Goal: Task Accomplishment & Management: Use online tool/utility

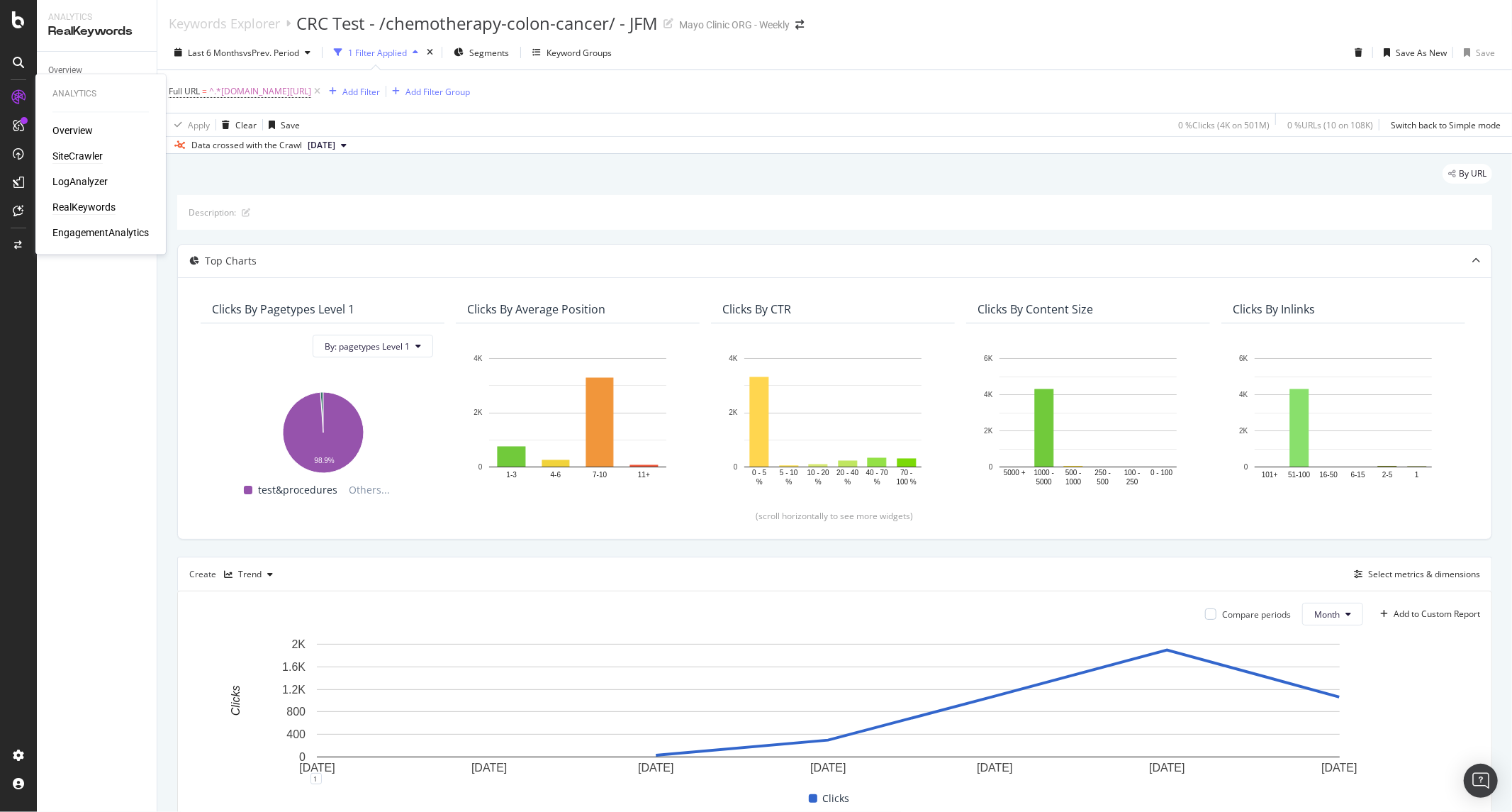
click at [93, 153] on div "SiteCrawler" at bounding box center [78, 157] width 50 height 14
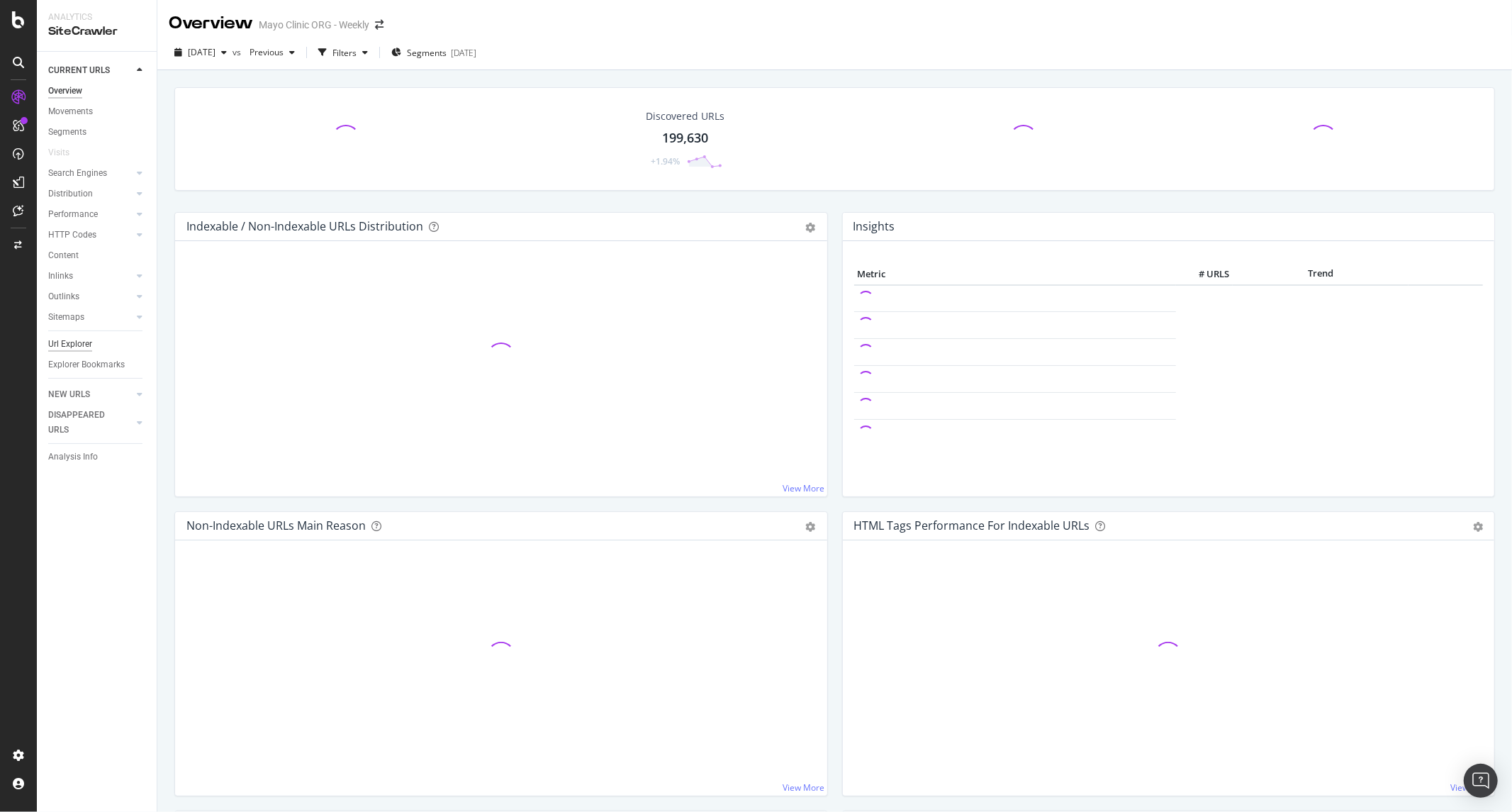
click at [76, 337] on div "Url Explorer" at bounding box center [70, 344] width 44 height 15
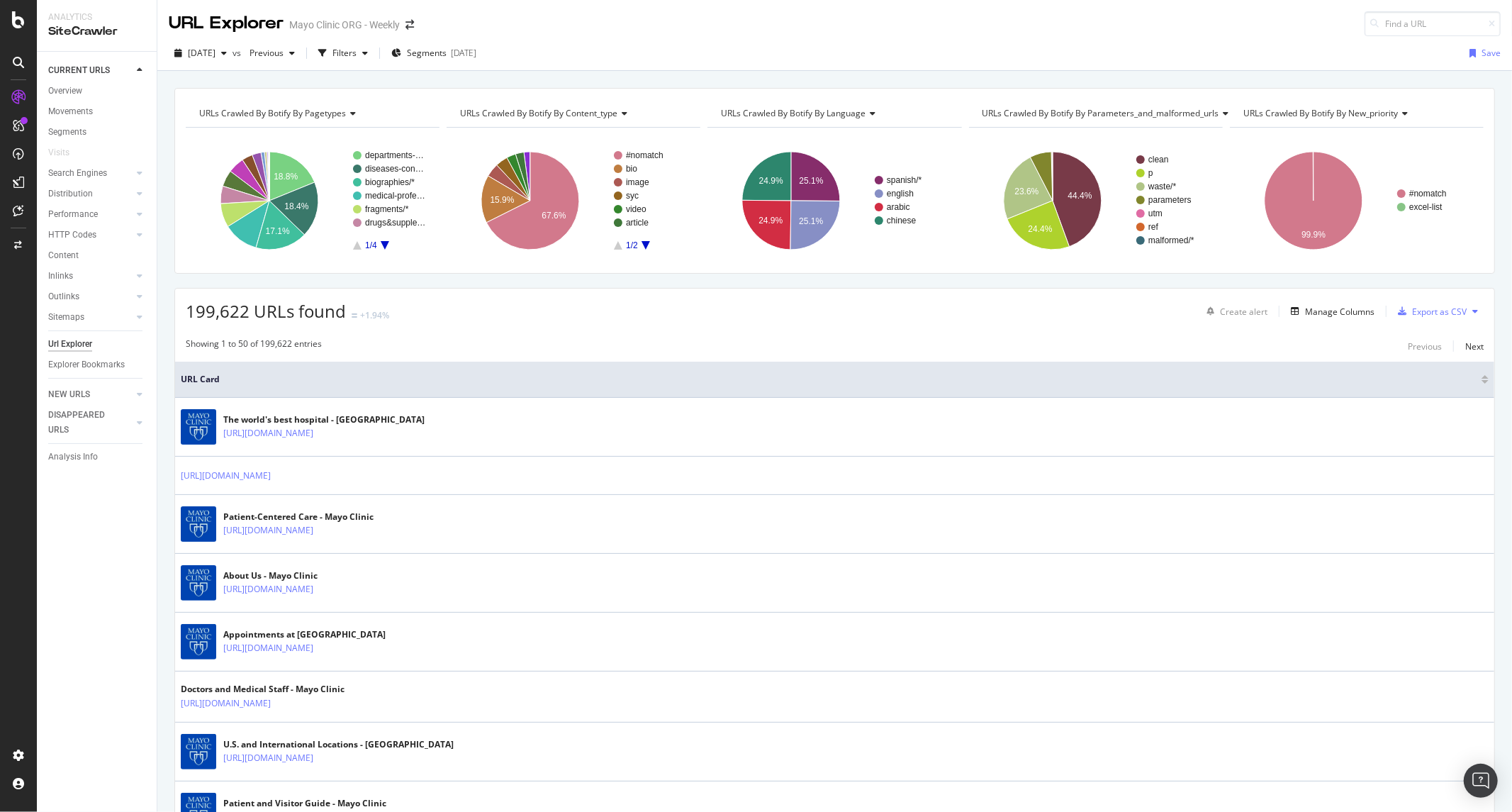
drag, startPoint x: 365, startPoint y: 52, endPoint x: 362, endPoint y: 68, distance: 16.3
click at [357, 52] on div "Filters" at bounding box center [344, 53] width 24 height 12
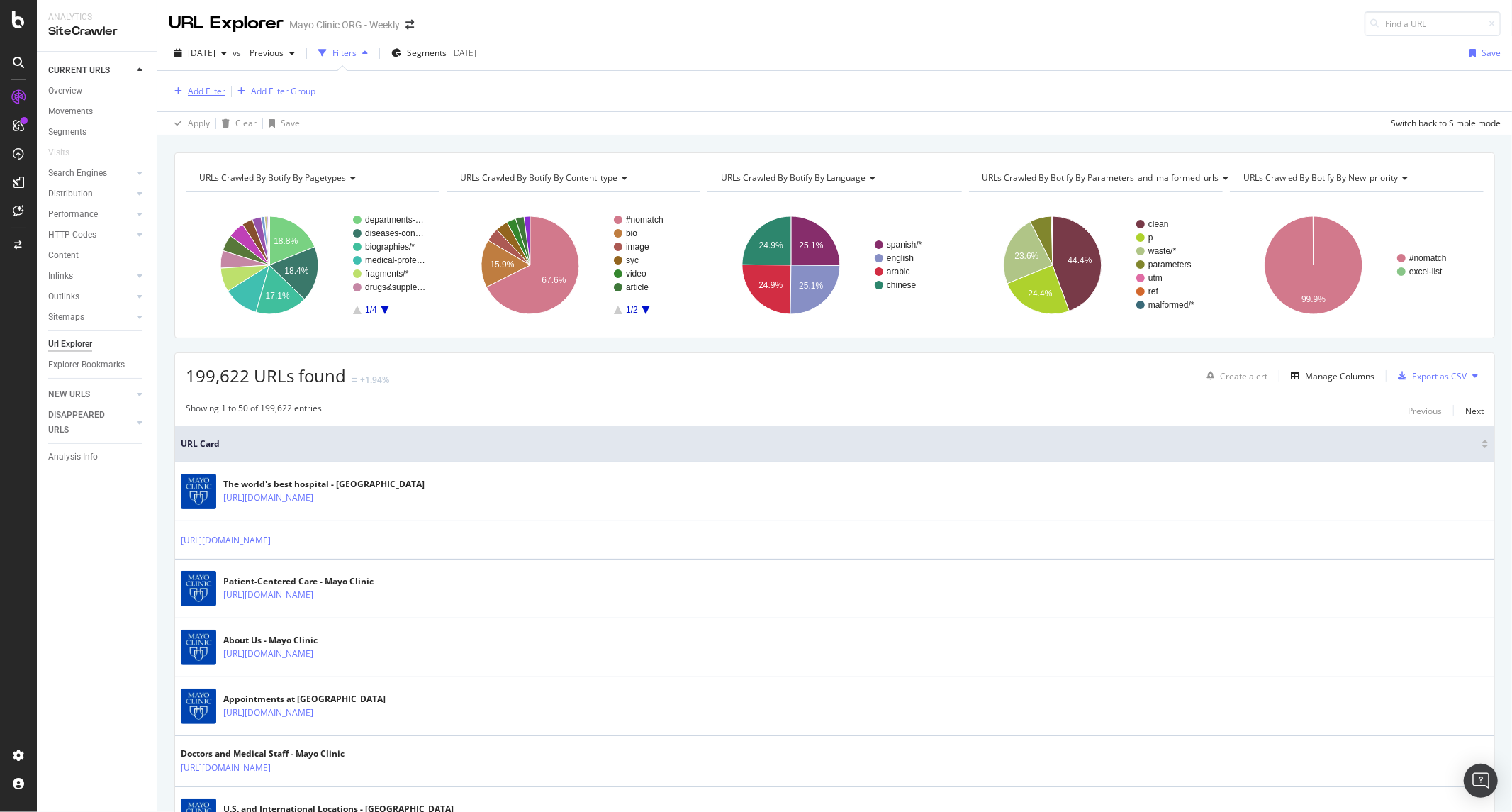
click at [199, 95] on div "Add Filter" at bounding box center [206, 91] width 37 height 12
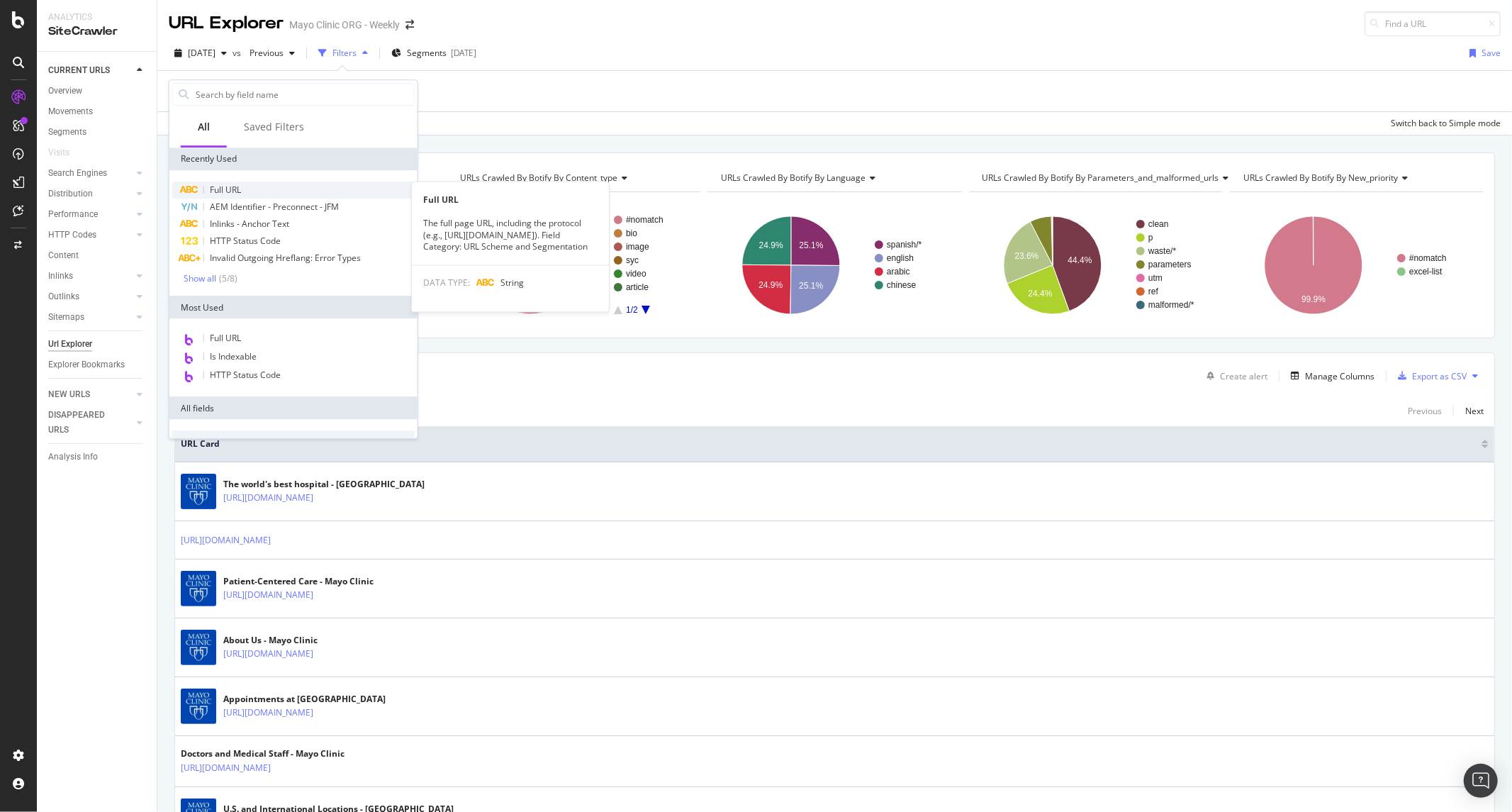
click at [229, 183] on span "Full URL" at bounding box center [225, 189] width 31 height 12
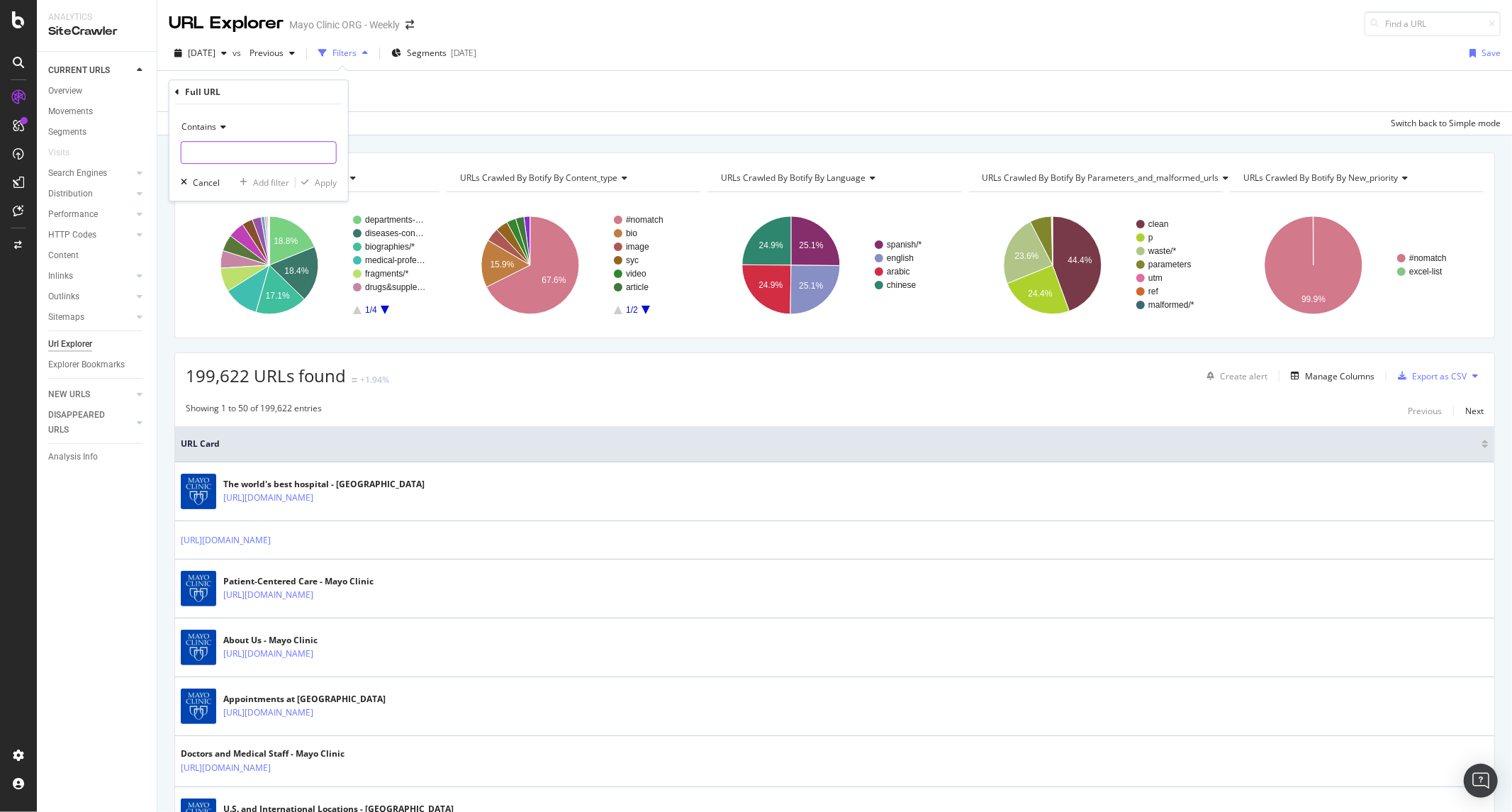
click at [268, 151] on input "text" at bounding box center [258, 152] width 155 height 23
paste input "www.mayoclinic.org/diseases-conditions/colon-cancer/"
type input "www.mayoclinic.org/diseases-conditions/colon-cancer/"
click at [322, 185] on div "Apply" at bounding box center [326, 183] width 22 height 12
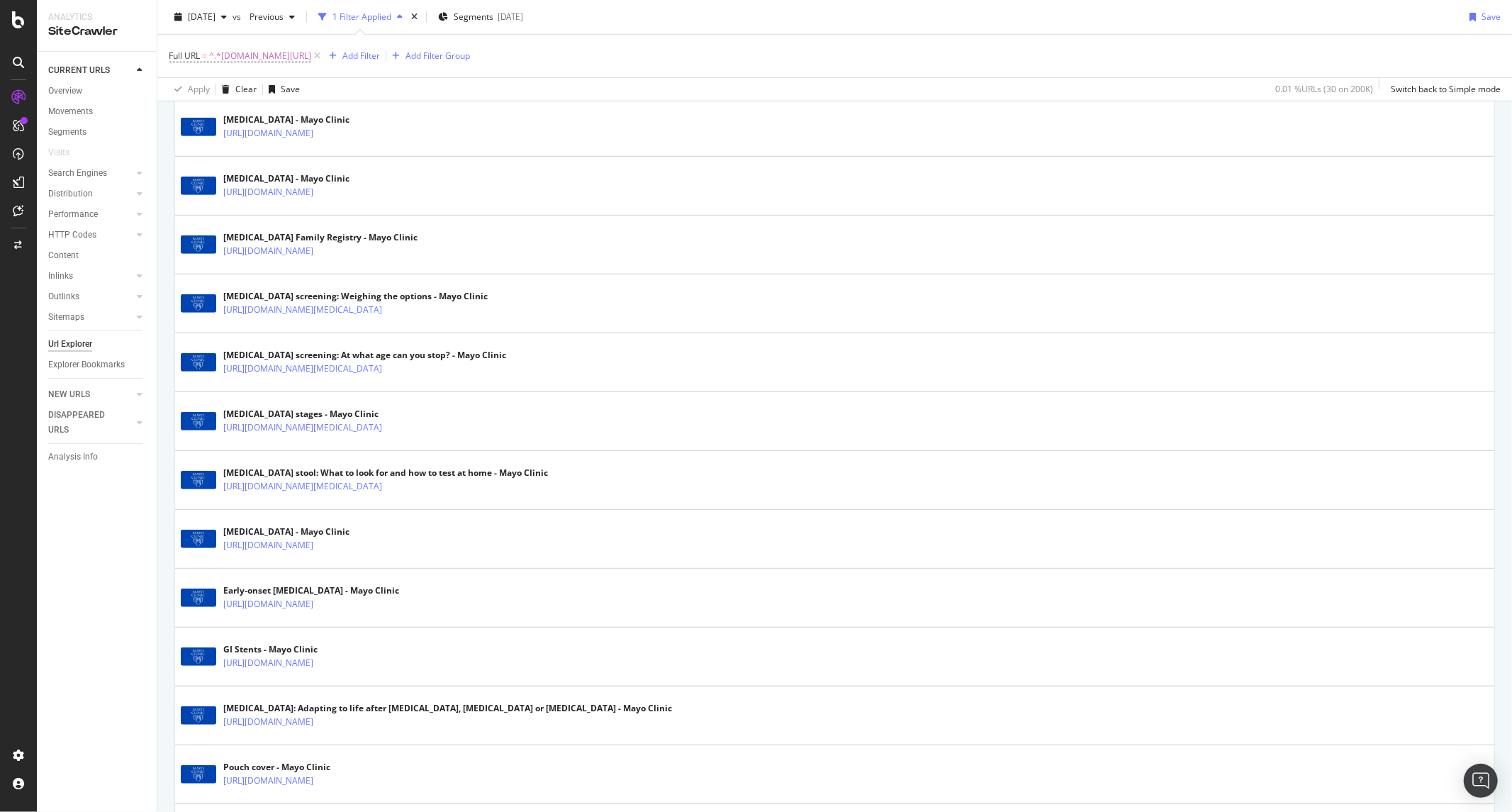
scroll to position [78, 0]
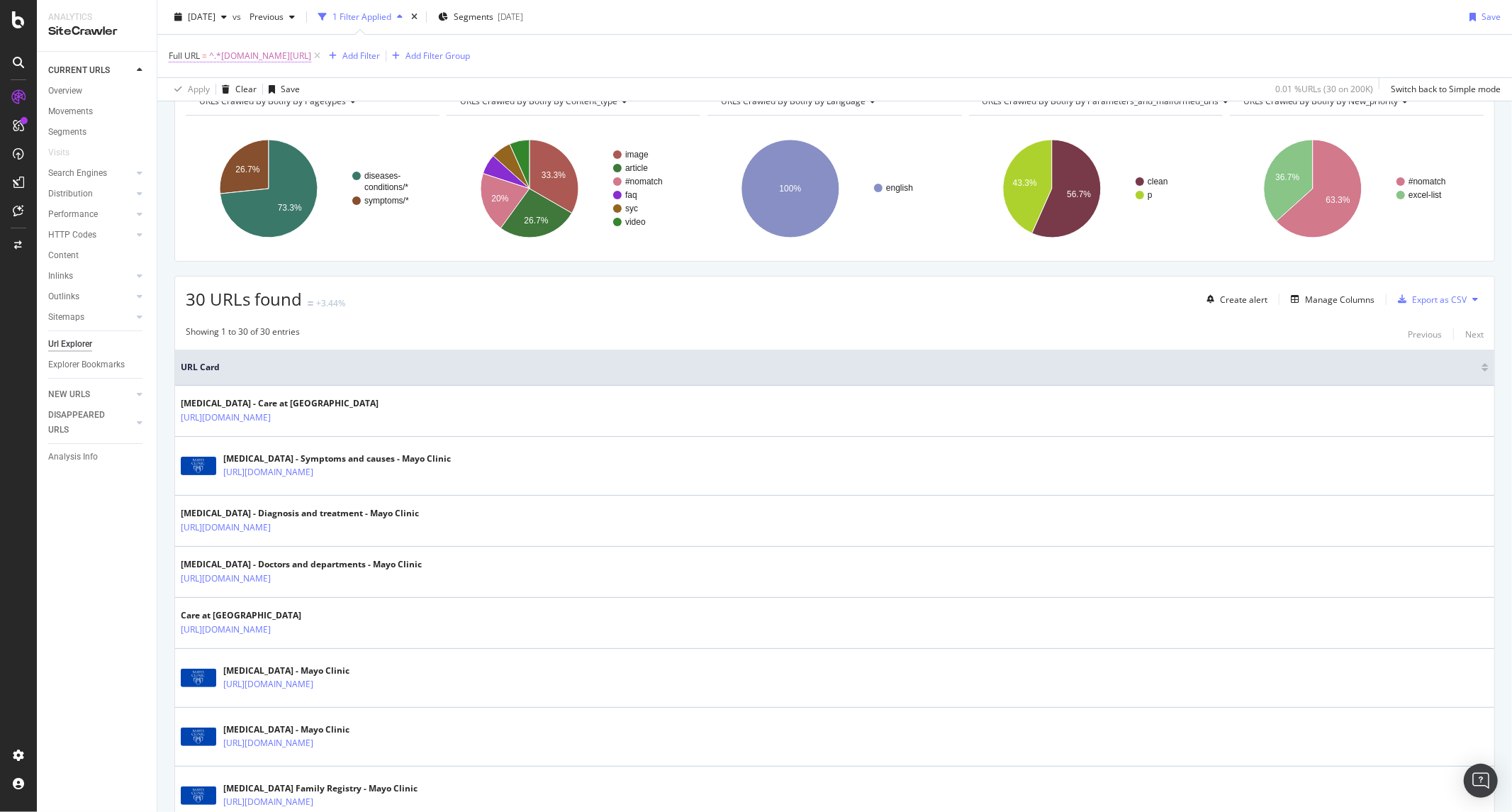
click at [311, 58] on span "^.*www.mayoclinic.org/diseases-conditions/colon-cancer/.*$" at bounding box center [260, 56] width 102 height 20
click at [280, 109] on input "www.mayoclinic.org/diseases-conditions/colon-cancer/" at bounding box center [248, 115] width 134 height 23
paste input "https://app.botify.com/mayo/mayo-clinic-org-weekly/crawl/urls?analysisSlug=2025…"
type input "https://app.botify.com/mayo/mayo-clinic-org-weekly/crawl/urls?analysisSlug=2025…"
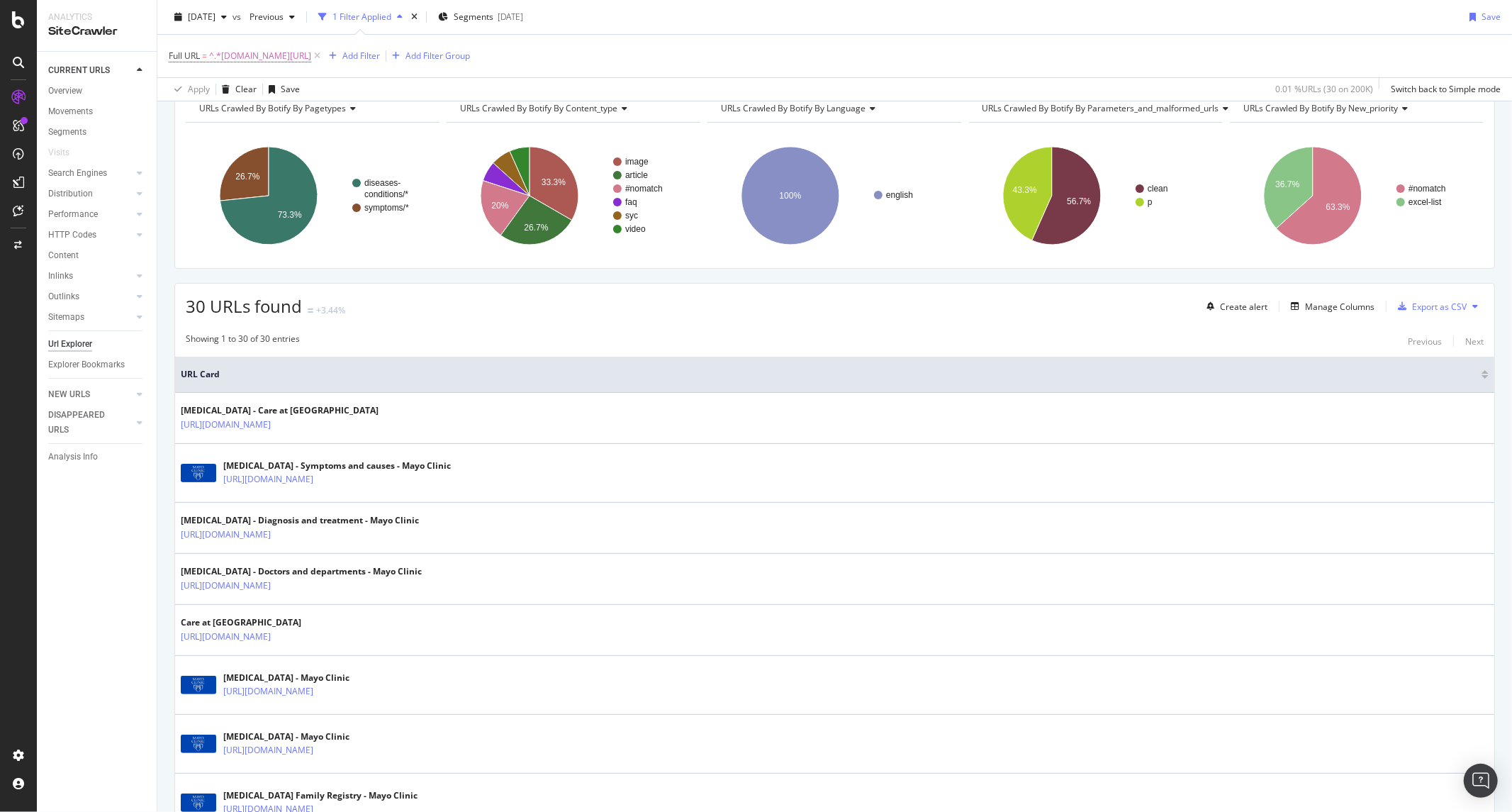
scroll to position [0, 0]
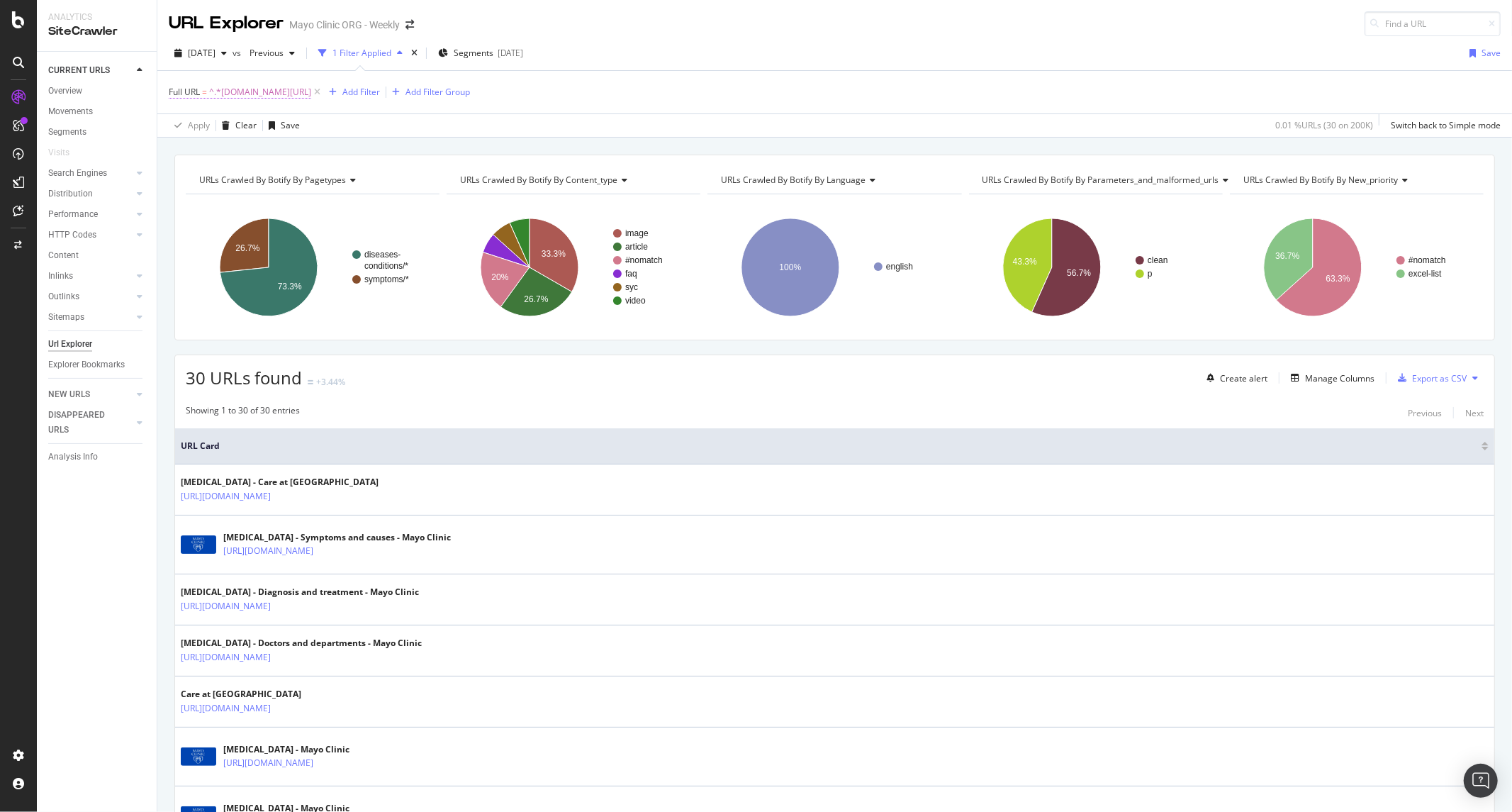
click at [257, 88] on span "^.*www.mayoclinic.org/diseases-conditions/colon-cancer/.*$" at bounding box center [260, 92] width 102 height 20
click at [217, 128] on icon at bounding box center [221, 127] width 10 height 9
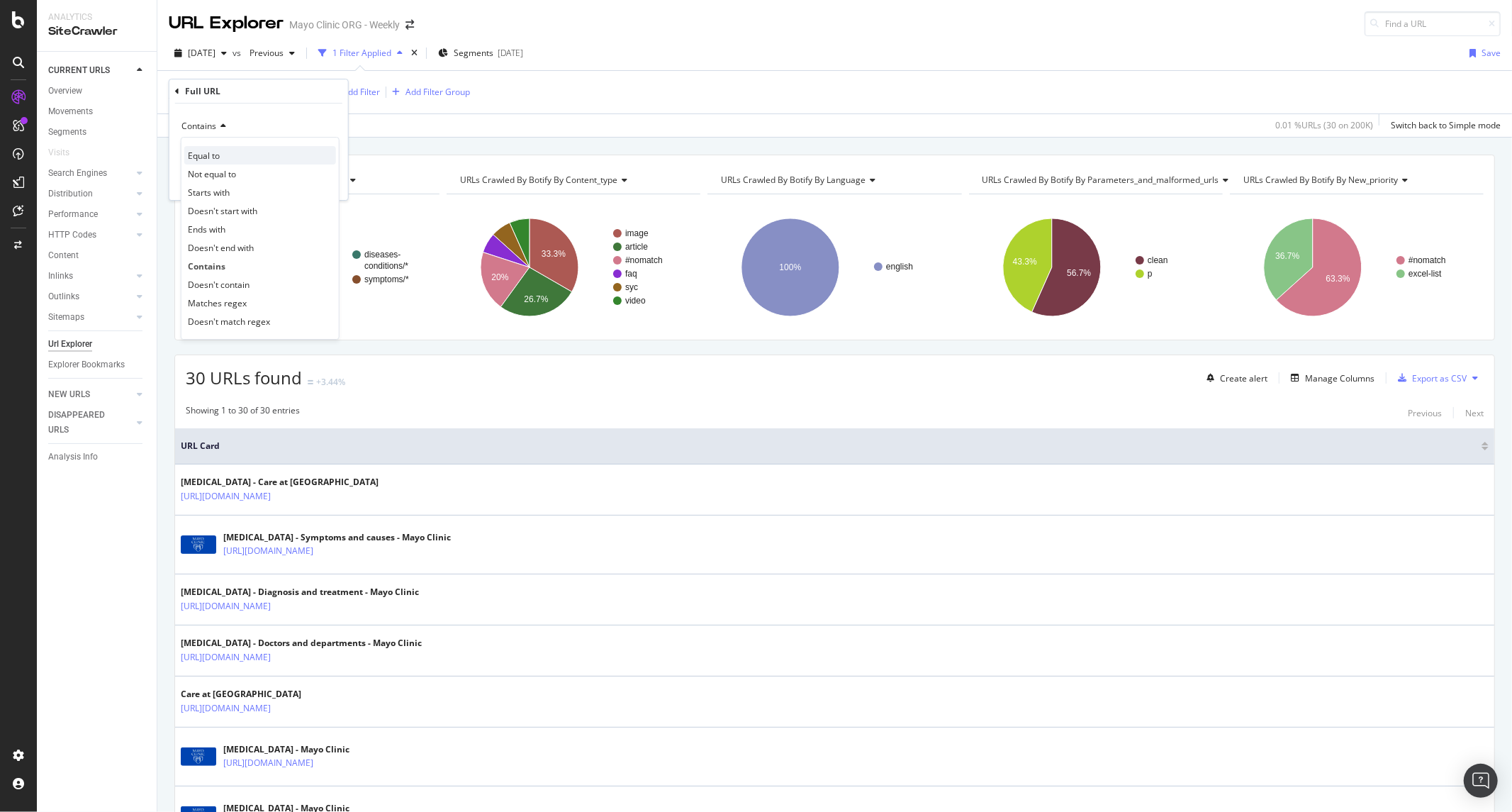
click at [241, 161] on div "Equal to" at bounding box center [260, 155] width 152 height 19
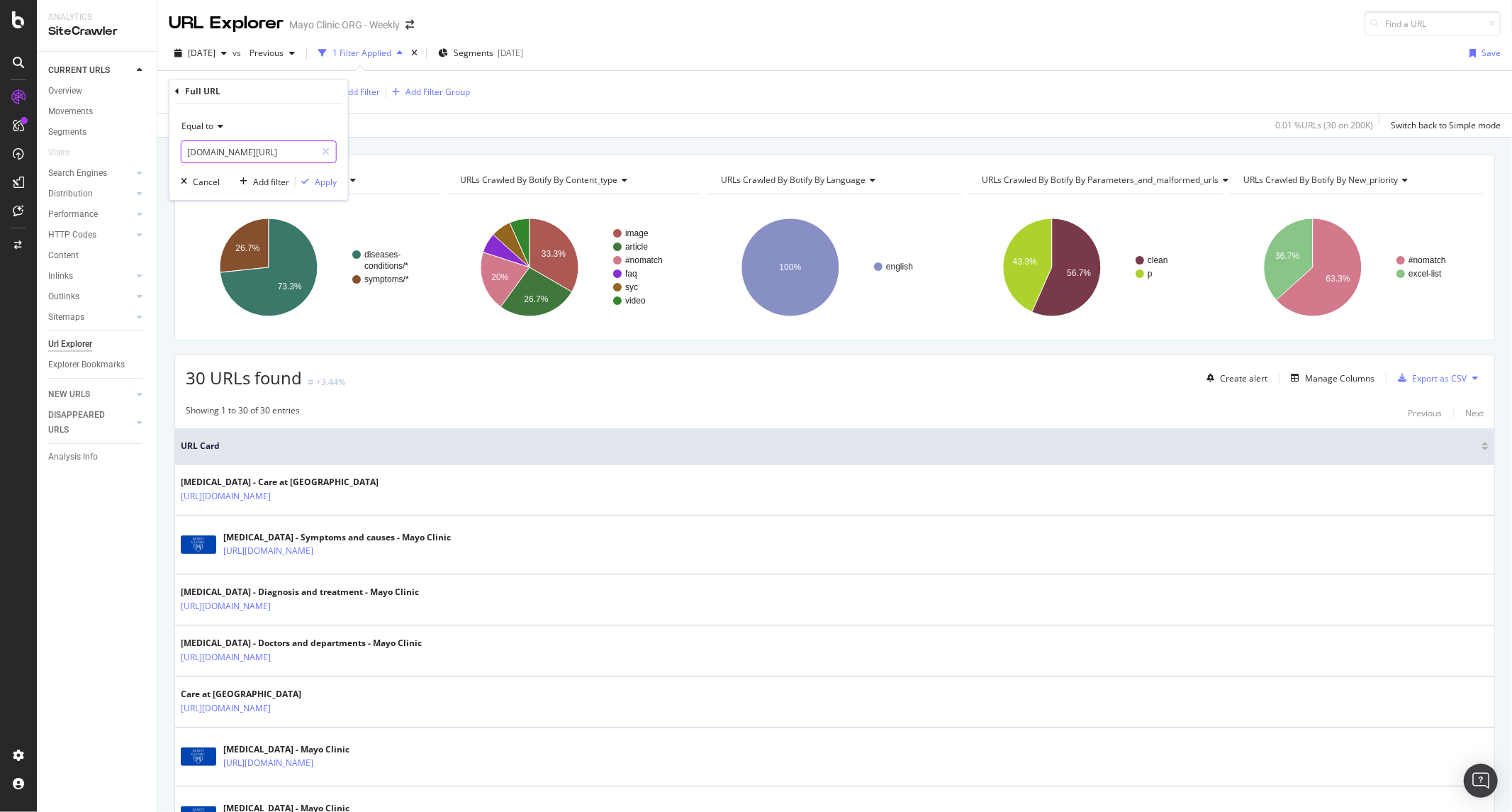
click at [242, 158] on input "www.mayoclinic.org/diseases-conditions/colon-cancer/" at bounding box center [248, 152] width 134 height 23
paste input "https://app.botify.com/mayo/mayo-clinic-org-weekly/crawl/urls?analysisSlug=2025…"
type input "https://app.botify.com/mayo/mayo-clinic-org-weekly/crawl/urls?analysisSlug=2025…"
click at [310, 180] on div "button" at bounding box center [305, 182] width 19 height 9
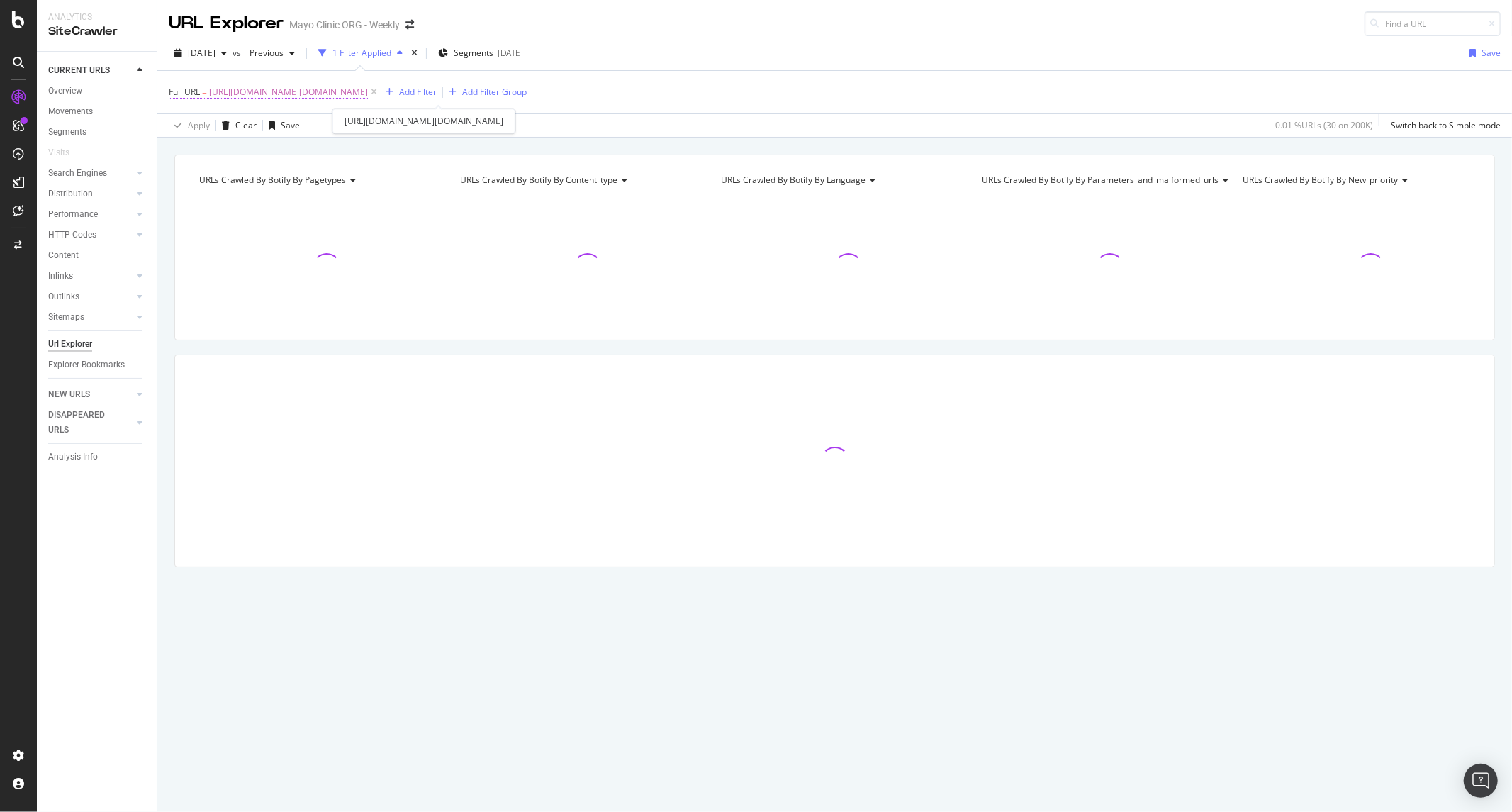
click at [368, 98] on span "https://app.botify.com/mayo/mayo-clinic-org-weekly/crawl/urls?analysisSlug=2025…" at bounding box center [288, 92] width 159 height 20
click at [650, 132] on div "Apply Clear Save 0 % URLs ( 0 on 200K ) Switch back to Simple mode" at bounding box center [835, 125] width 1355 height 24
click at [368, 98] on span "https://app.botify.com/mayo/mayo-clinic-org-weekly/crawl/urls?analysisSlug=2025…" at bounding box center [288, 92] width 159 height 20
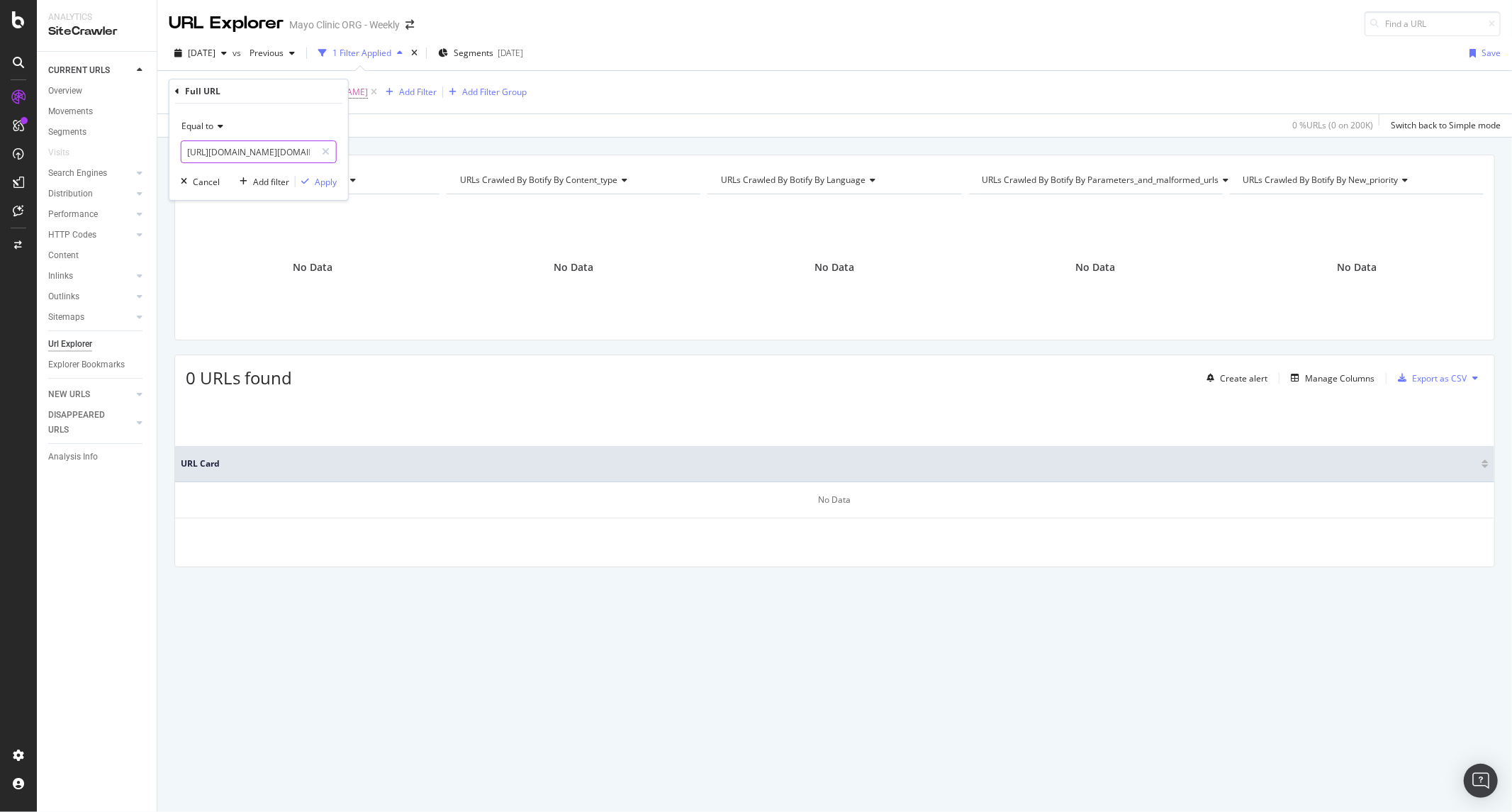
click at [252, 153] on input "https://app.botify.com/mayo/mayo-clinic-org-weekly/crawl/urls?analysisSlug=2025…" at bounding box center [248, 152] width 134 height 23
paste input "www.mayoclinic.org/diseases-conditions/colon-cancer/symptoms-causes/"
type input "https://www.mayoclinic.org/diseases-conditions/colon-cancer/symptoms-causes/syc…"
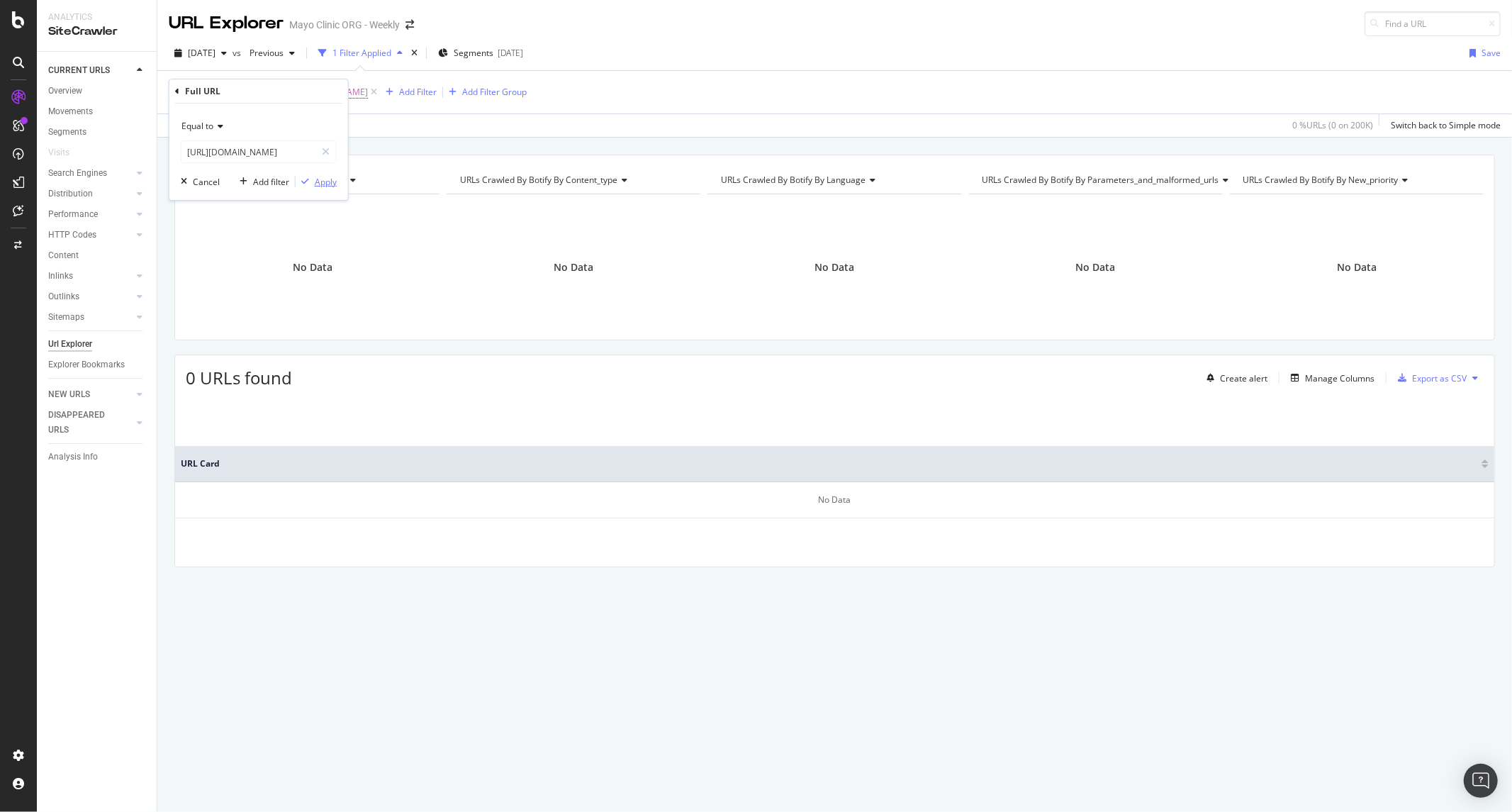
click at [307, 183] on icon "button" at bounding box center [305, 182] width 8 height 9
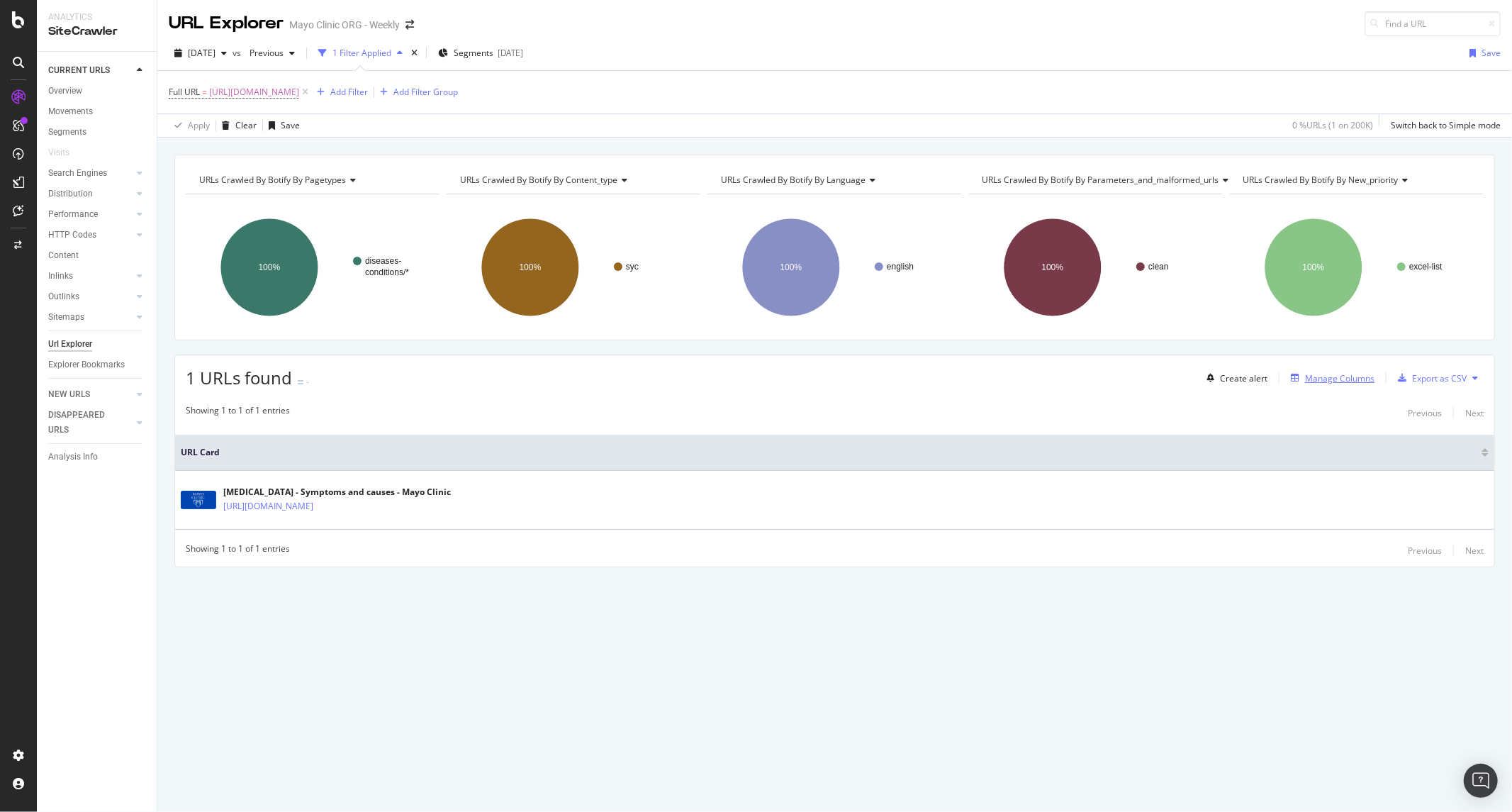
click at [1337, 380] on div "Manage Columns" at bounding box center [1339, 378] width 70 height 12
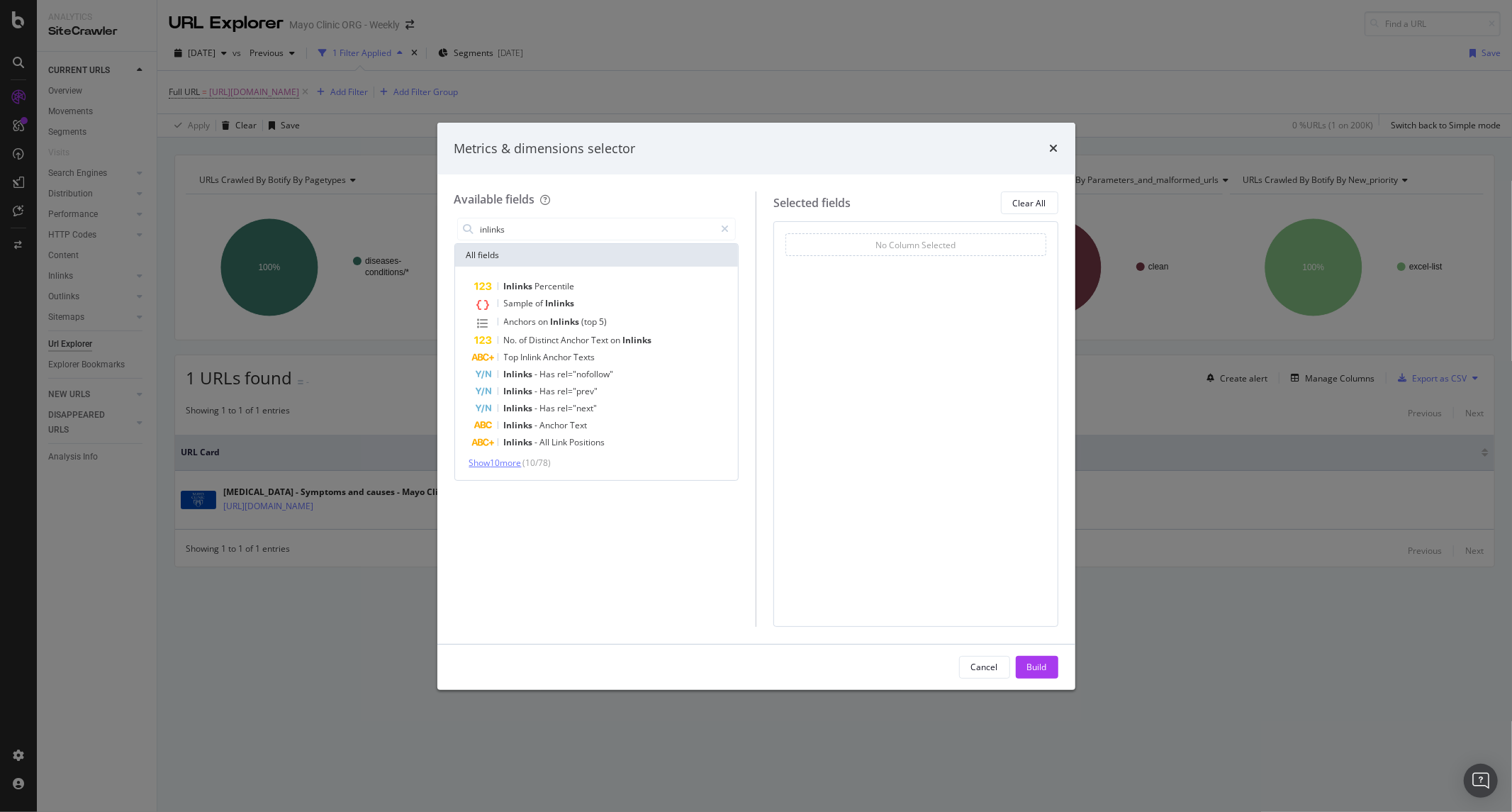
type input "inlinks"
click at [495, 457] on span "Show 10 more" at bounding box center [495, 462] width 52 height 12
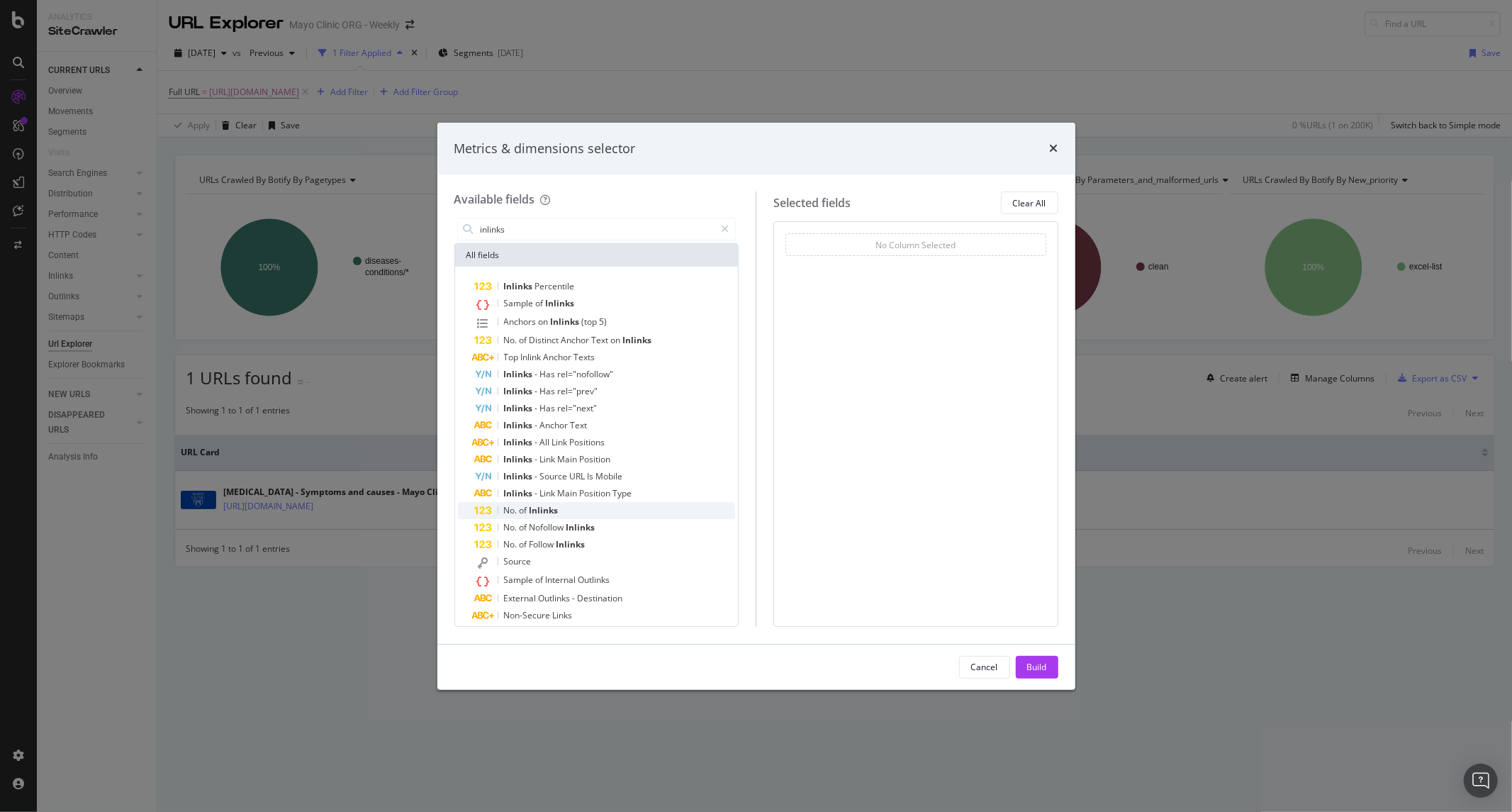
click at [532, 513] on span "Inlinks" at bounding box center [544, 510] width 29 height 12
click at [858, 263] on span "On Current Crawl" at bounding box center [830, 266] width 69 height 12
click at [912, 260] on span "Unique Inlinks" at bounding box center [918, 266] width 55 height 12
click at [826, 265] on span "On Current Crawl" at bounding box center [830, 266] width 69 height 12
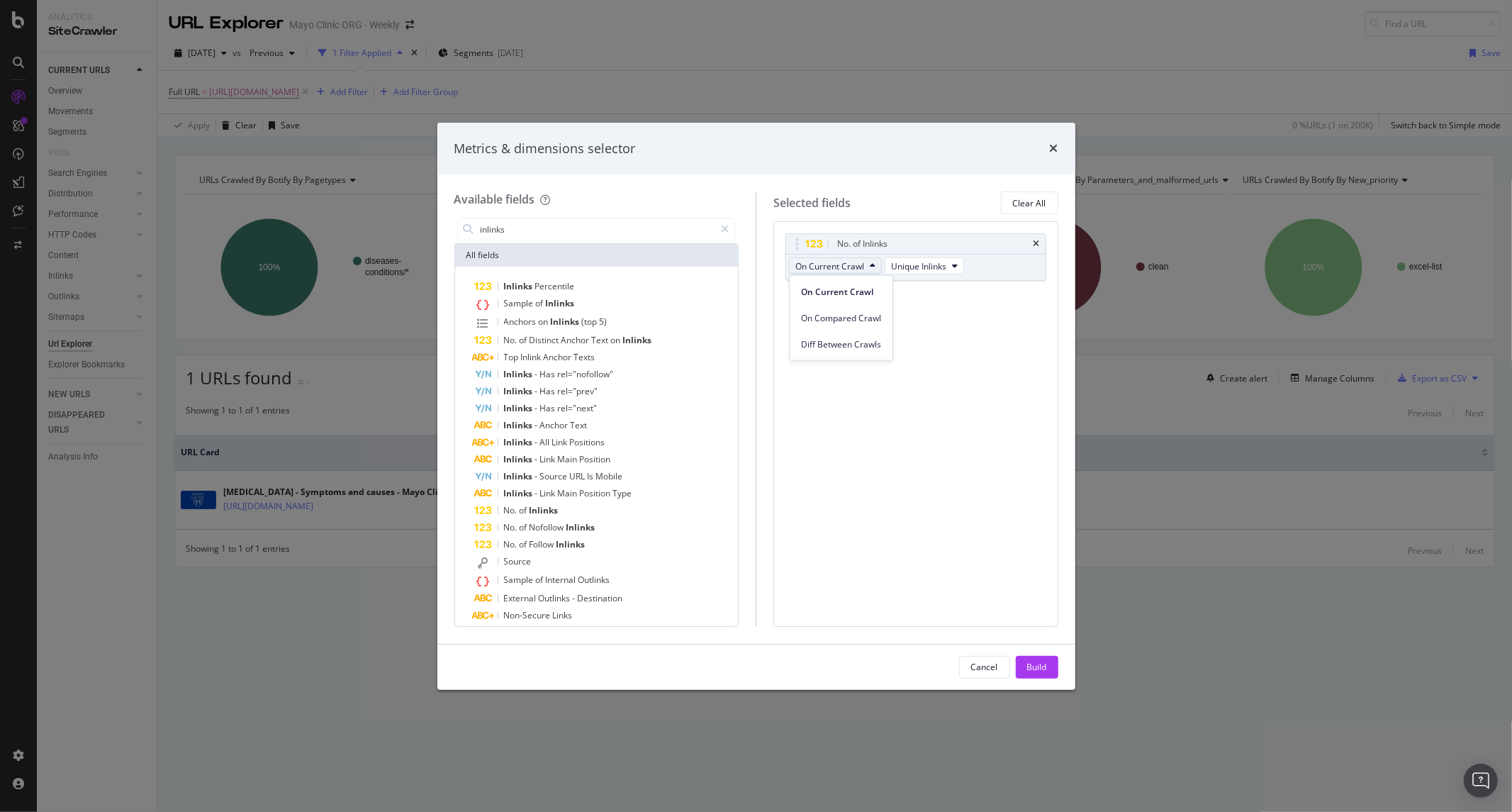
click at [940, 291] on div "No. of Inlinks On Current Crawl Unique Inlinks You can use this field as a" at bounding box center [916, 272] width 261 height 78
click at [854, 242] on div "No. of Inlinks" at bounding box center [863, 244] width 50 height 14
click at [810, 237] on div "modal" at bounding box center [820, 244] width 29 height 14
click at [802, 237] on div "modal" at bounding box center [797, 244] width 17 height 14
click at [802, 245] on div "modal" at bounding box center [797, 244] width 17 height 14
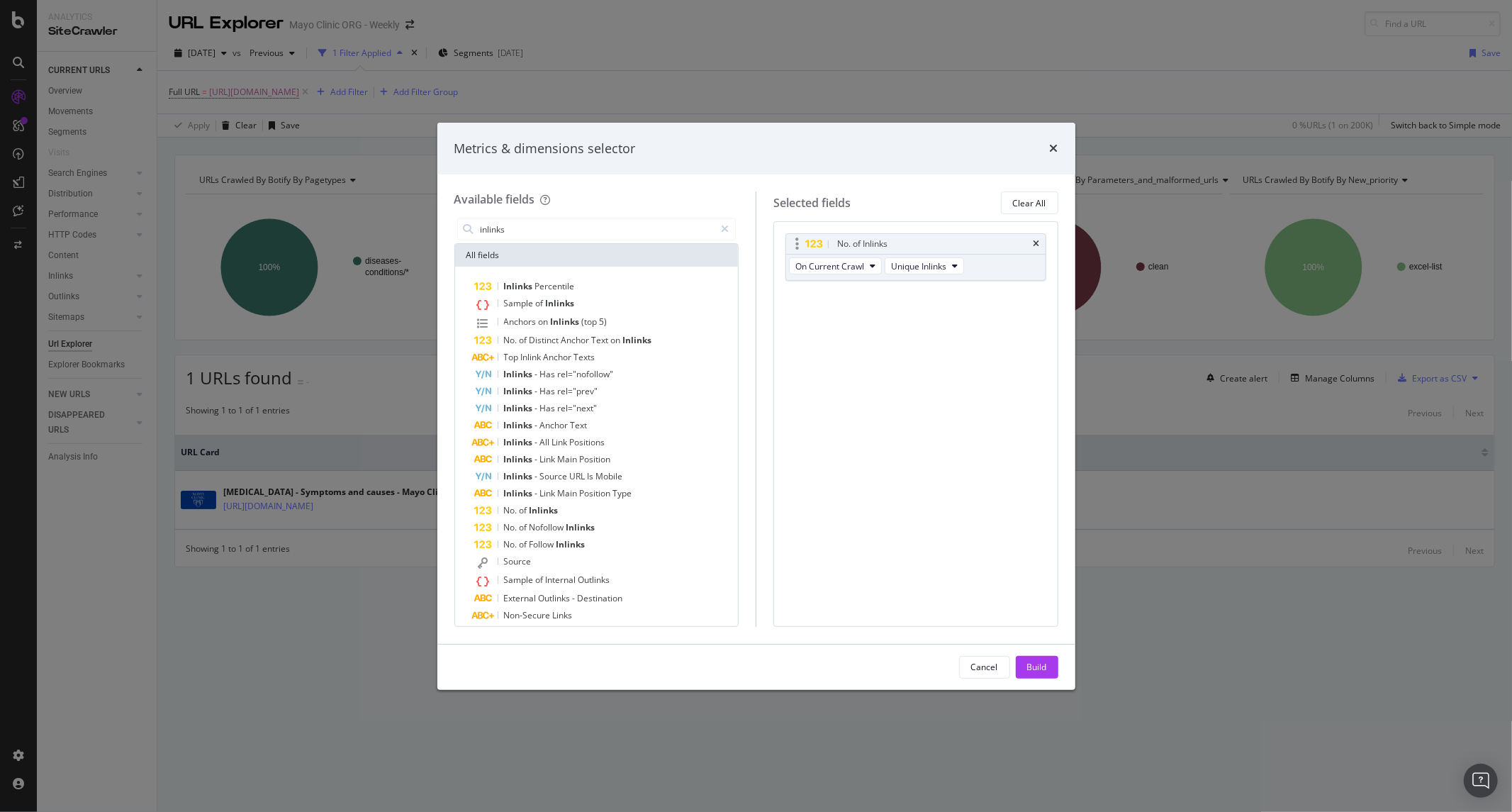
click at [798, 252] on div "No. of Inlinks" at bounding box center [916, 244] width 260 height 20
click at [789, 352] on div "No. of Inlinks On Current Crawl Unique Inlinks You can use this field as a To p…" at bounding box center [916, 424] width 285 height 405
click at [664, 228] on input "inlinks" at bounding box center [597, 229] width 236 height 22
click at [726, 232] on icon "modal" at bounding box center [725, 229] width 8 height 10
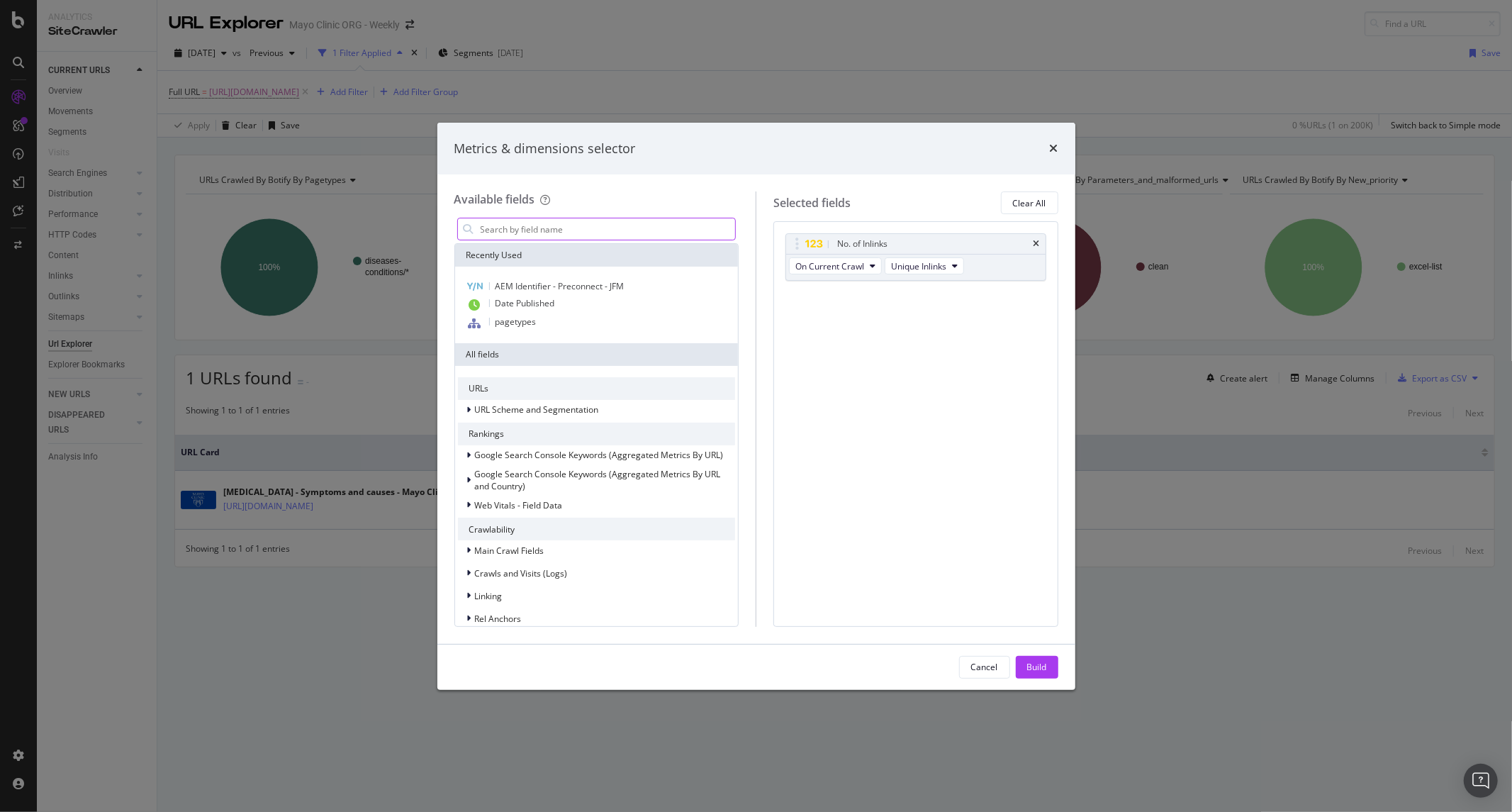
click at [615, 231] on input "modal" at bounding box center [608, 229] width 257 height 22
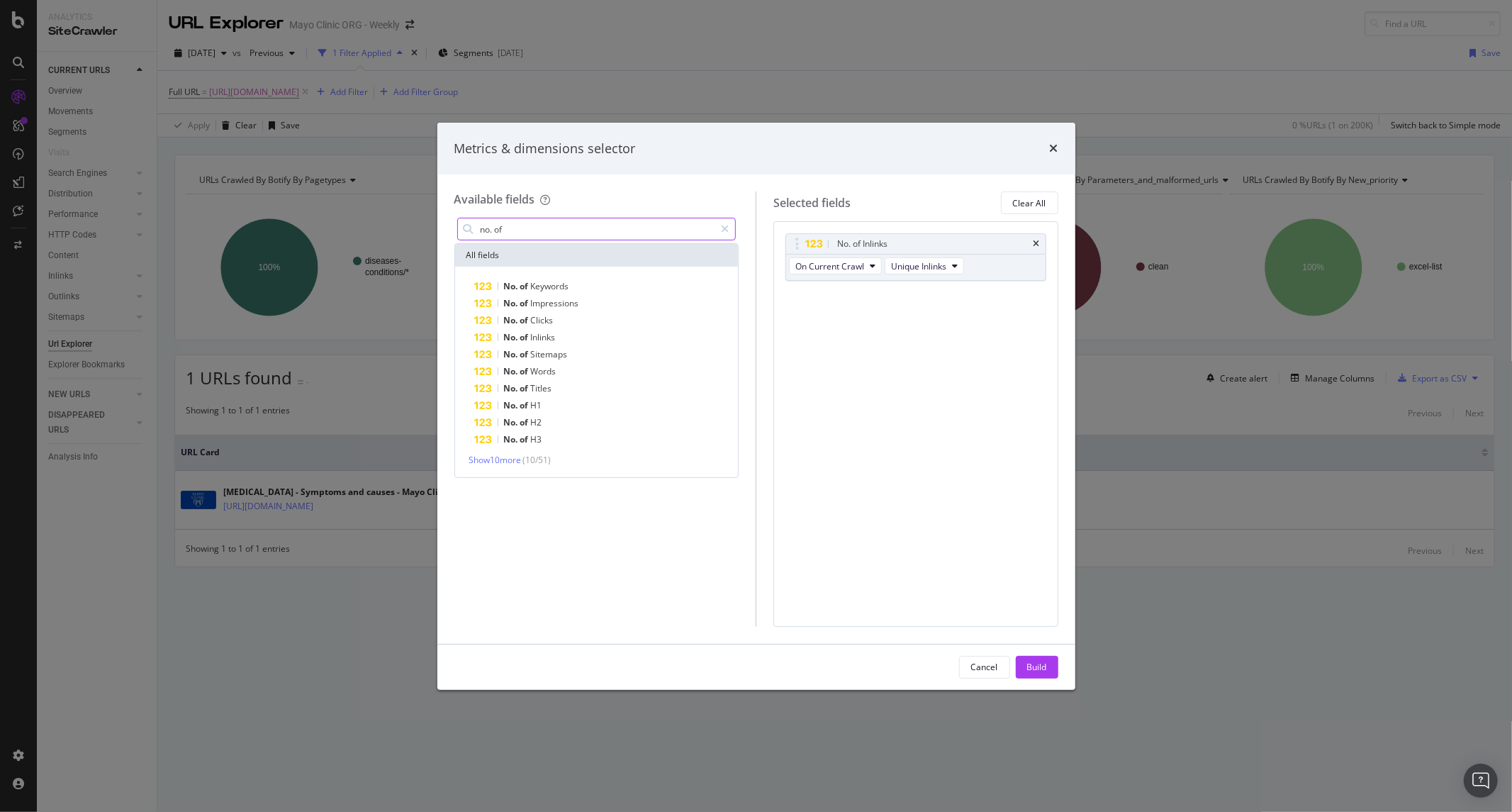
type input "no. of"
click at [950, 343] on div "No. of Inlinks On Current Crawl Unique Inlinks You can use this field as a To p…" at bounding box center [916, 424] width 285 height 405
click at [731, 229] on div "modal" at bounding box center [725, 229] width 21 height 23
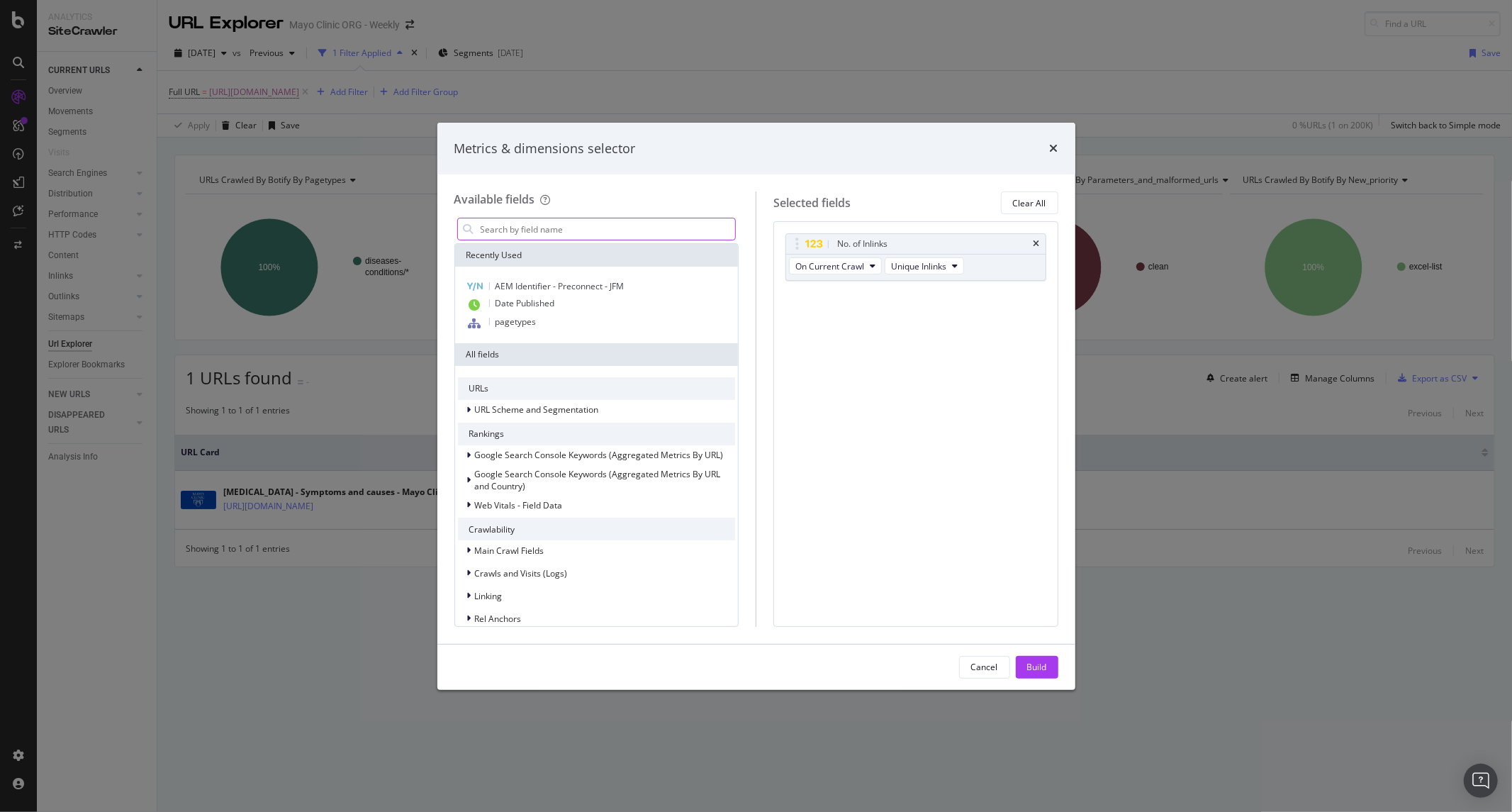
click at [653, 236] on input "modal" at bounding box center [608, 229] width 257 height 22
click at [843, 398] on div "No. of Inlinks On Current Crawl Unique Inlinks You can use this field as a To p…" at bounding box center [916, 424] width 285 height 405
click at [534, 229] on input "modal" at bounding box center [608, 229] width 257 height 22
type input "b"
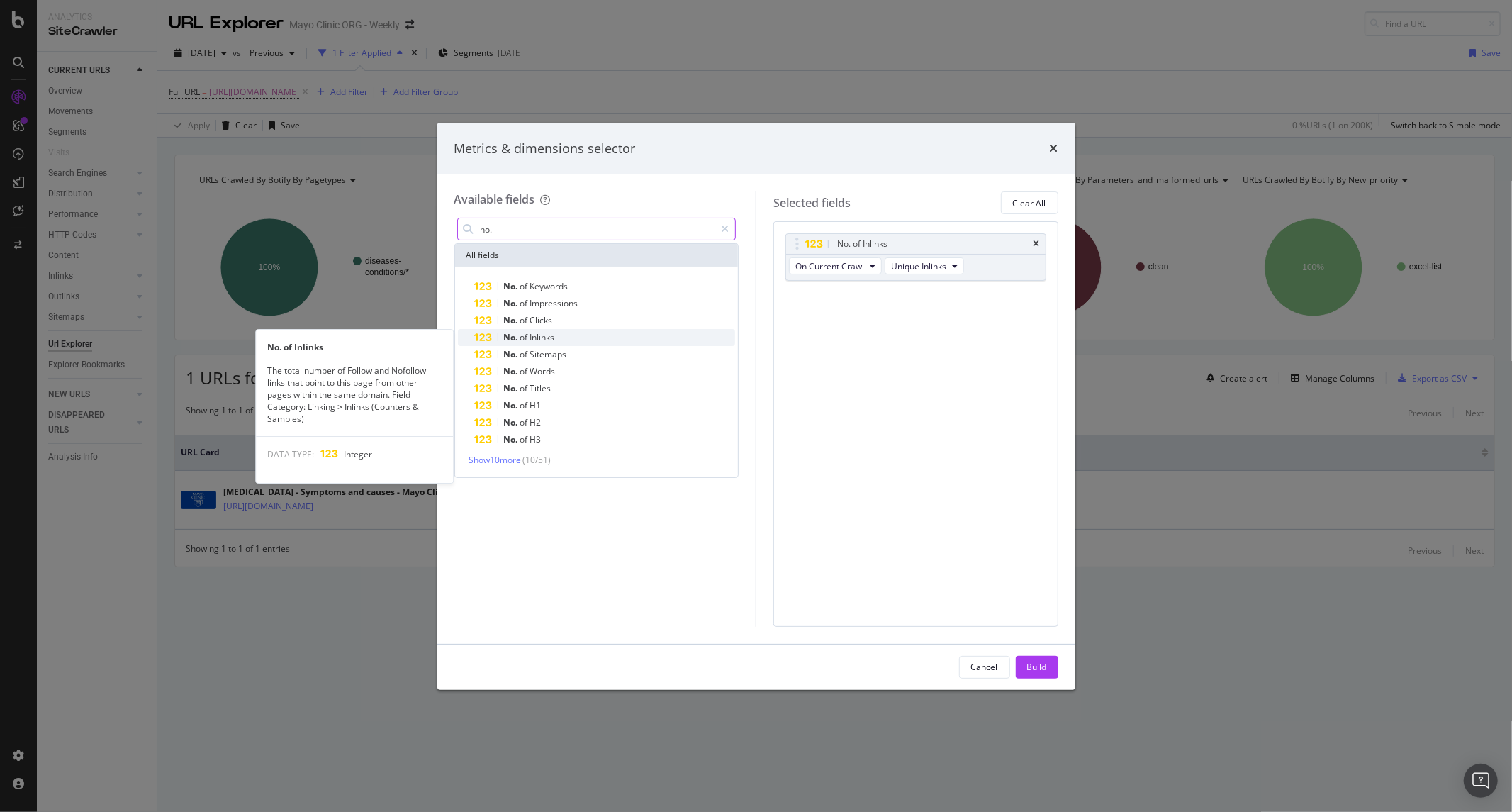
type input "no."
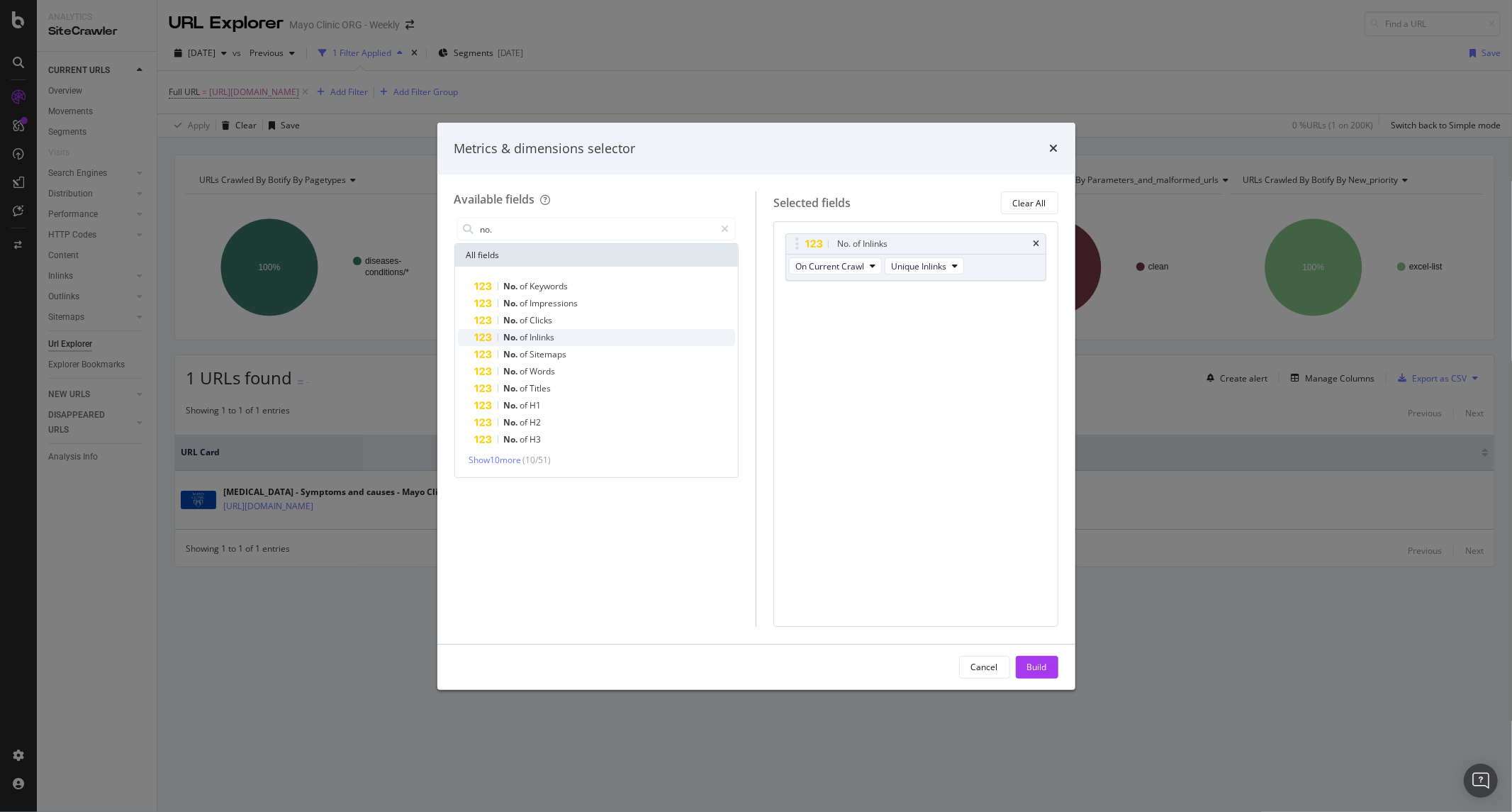
click at [535, 338] on span "Inlinks" at bounding box center [543, 337] width 25 height 12
click at [969, 491] on div "No. of Inlinks On Current Crawl Unique Inlinks No. of Inlinks On Compared Crawl…" at bounding box center [916, 424] width 285 height 405
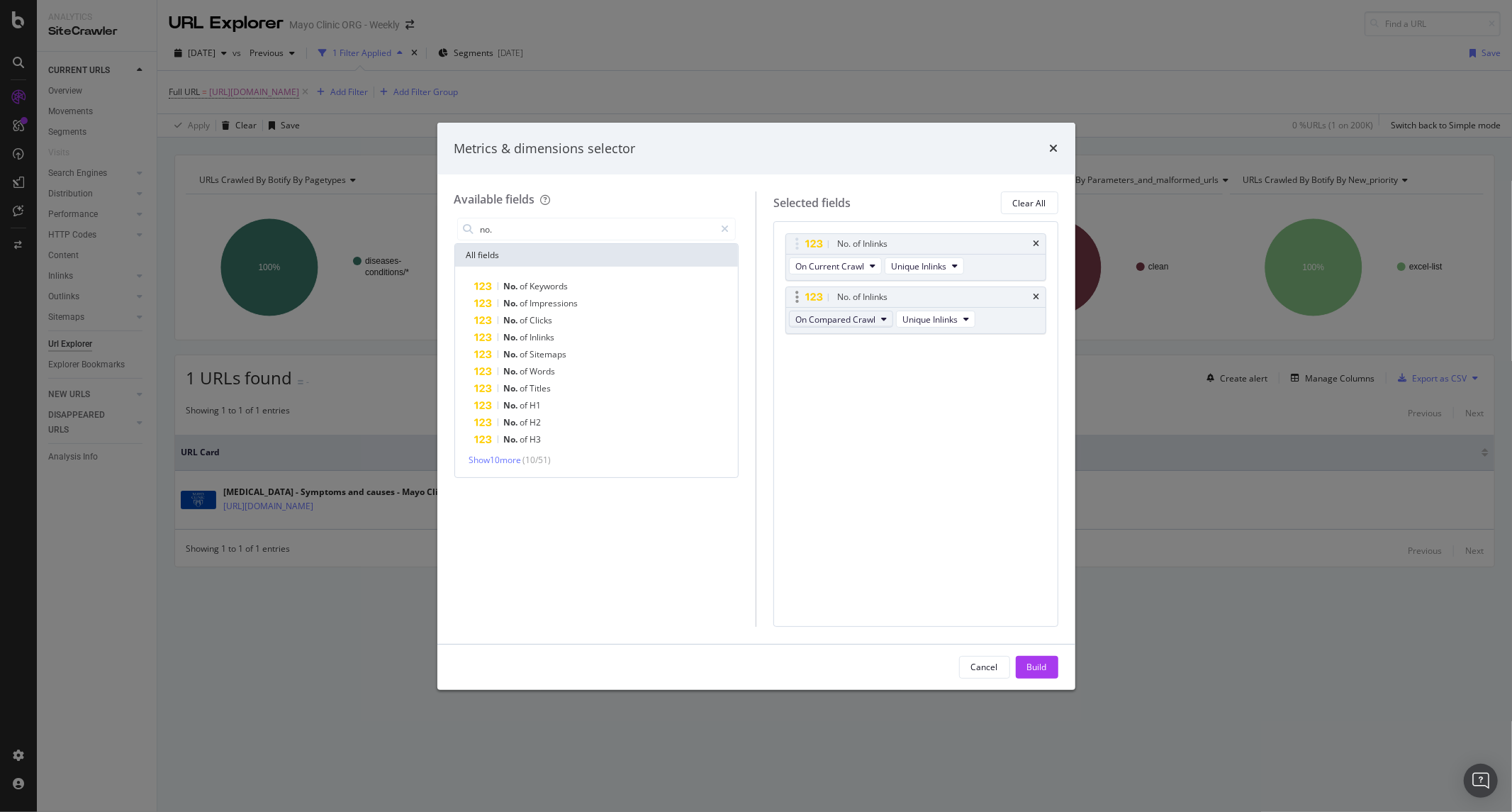
click at [866, 316] on span "On Compared Crawl" at bounding box center [835, 319] width 80 height 12
click at [853, 344] on span "On Current Crawl" at bounding box center [841, 345] width 81 height 13
click at [920, 324] on span "Total Inlinks" at bounding box center [914, 319] width 47 height 12
click at [911, 484] on div "No. of Inlinks On Current Crawl Unique Inlinks No. of Inlinks On Current Crawl …" at bounding box center [916, 424] width 285 height 405
click at [1030, 658] on div "Build" at bounding box center [1037, 667] width 20 height 22
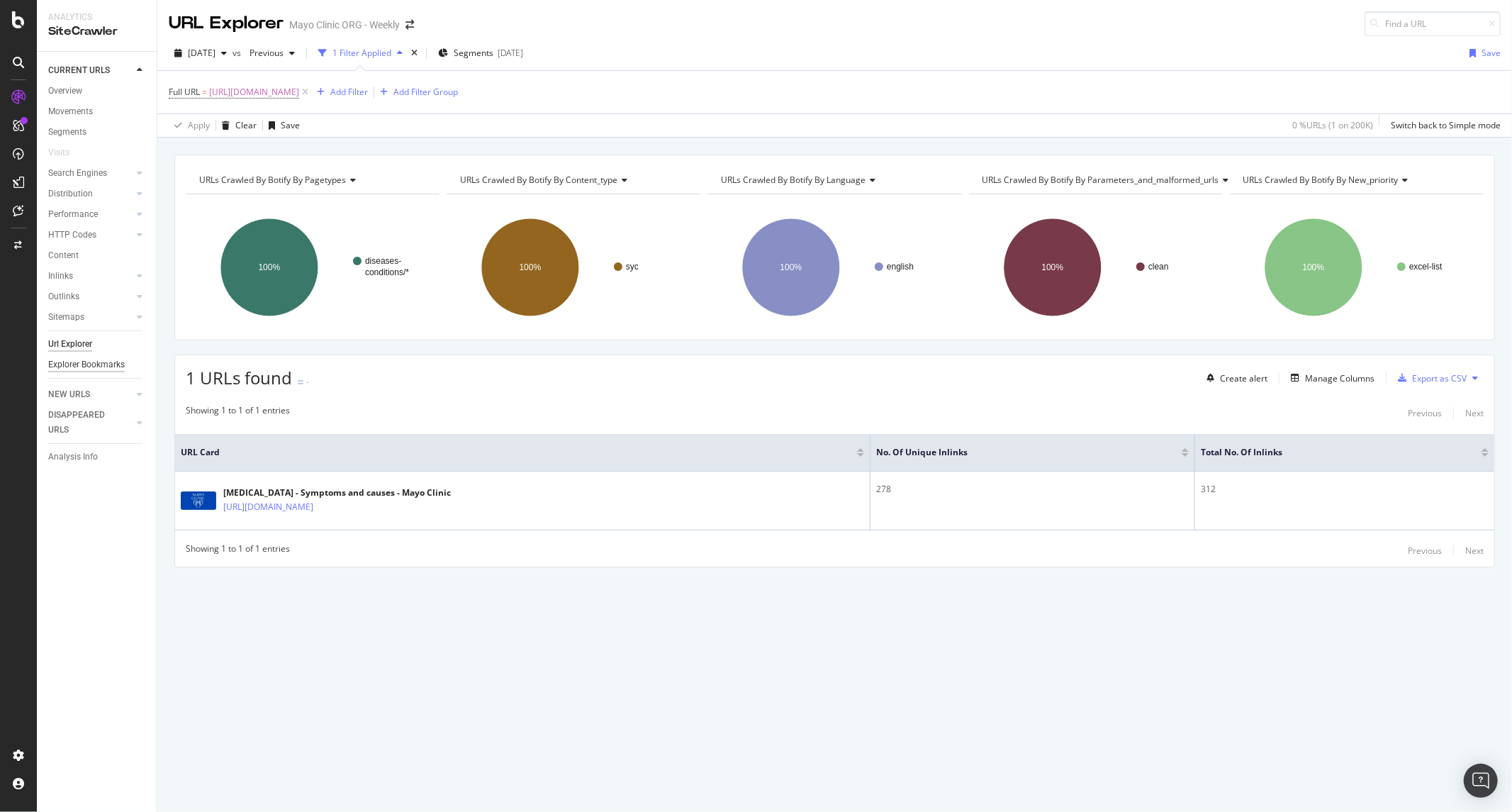
click at [73, 371] on div "Explorer Bookmarks" at bounding box center [86, 365] width 76 height 15
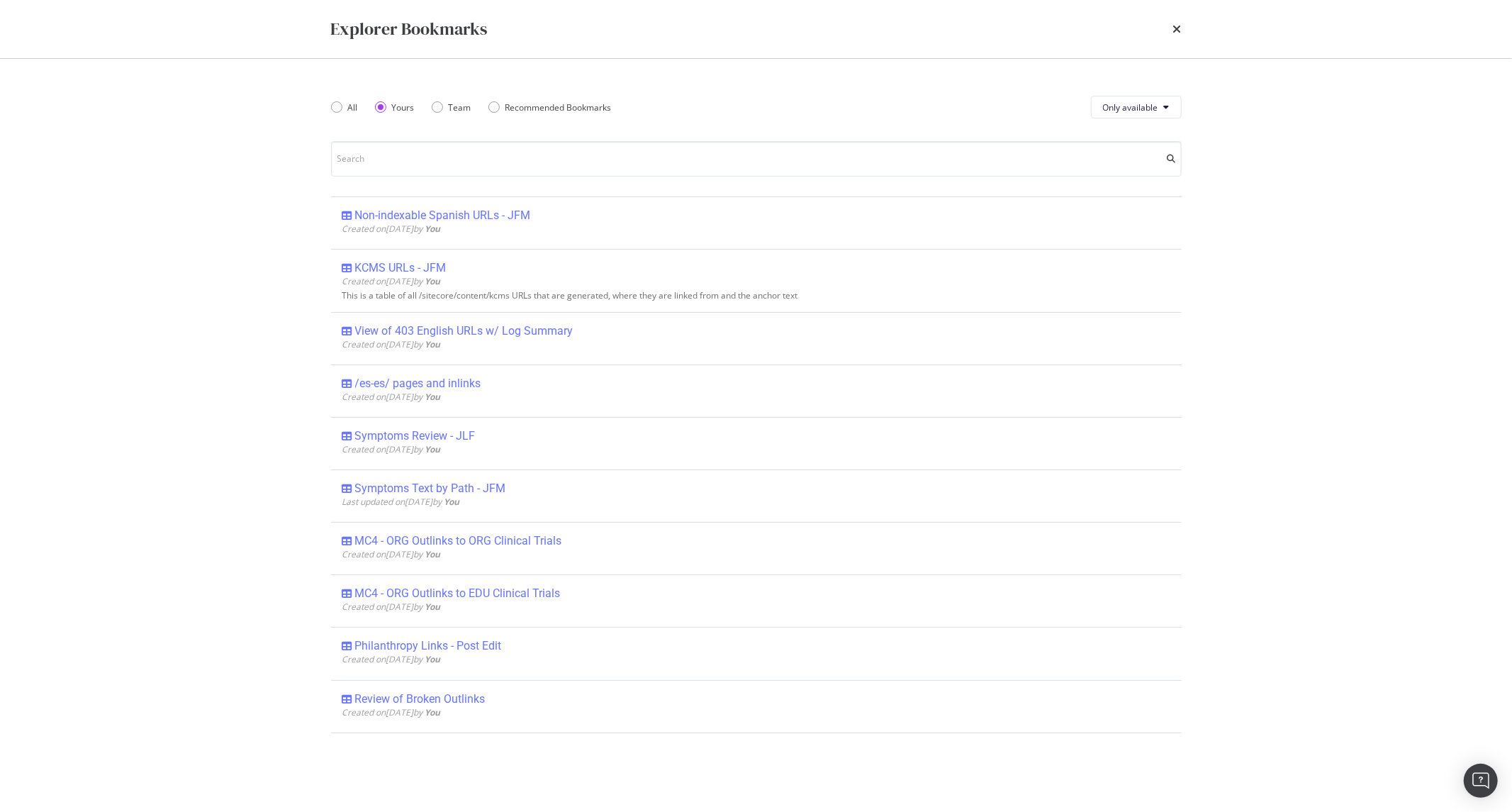
click at [487, 98] on div "All Yours Team Recommended Bookmarks" at bounding box center [480, 106] width 298 height 40
click at [449, 110] on div "Team" at bounding box center [460, 107] width 23 height 12
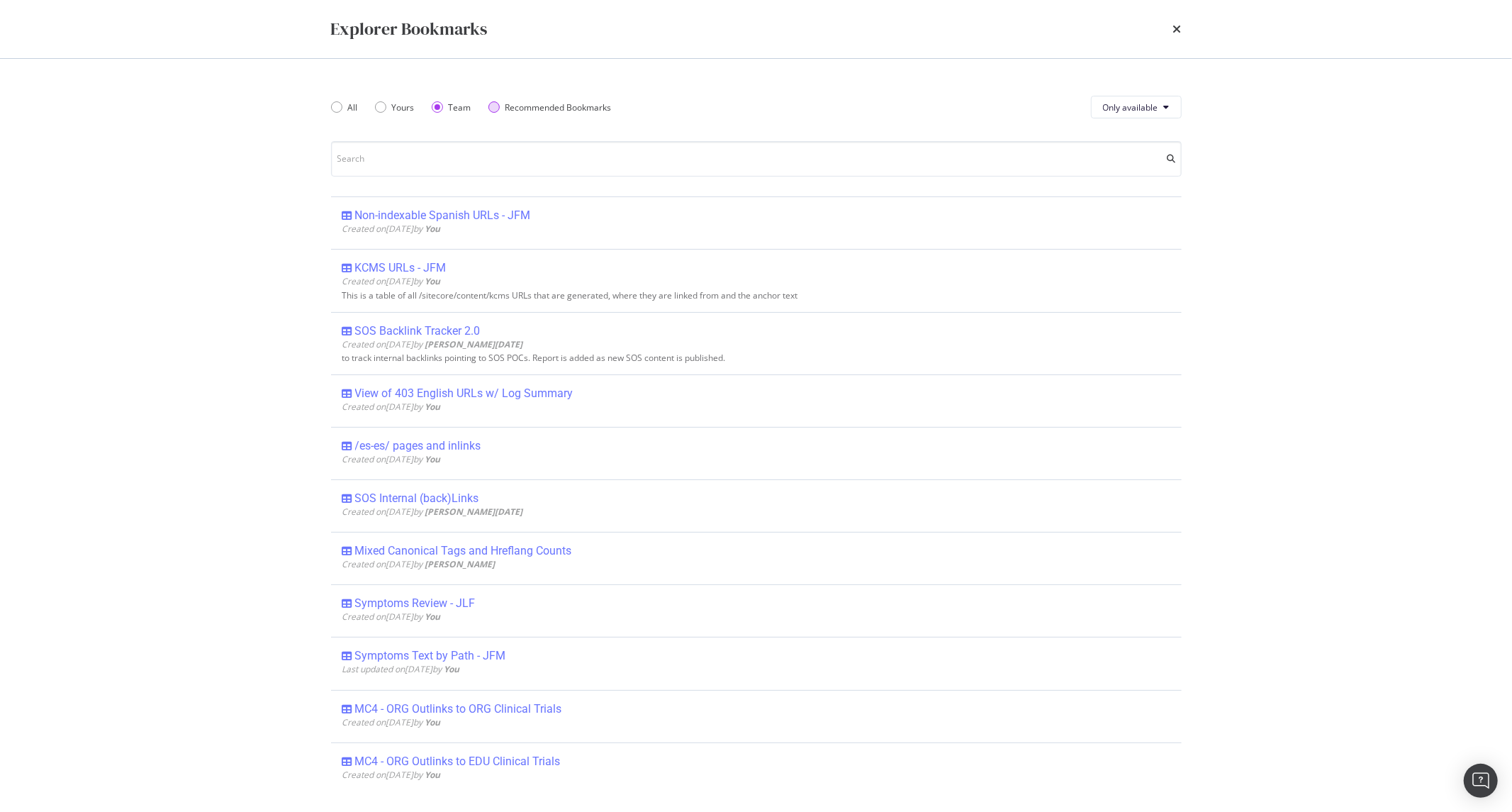
click at [508, 104] on div "Recommended Bookmarks" at bounding box center [559, 107] width 106 height 12
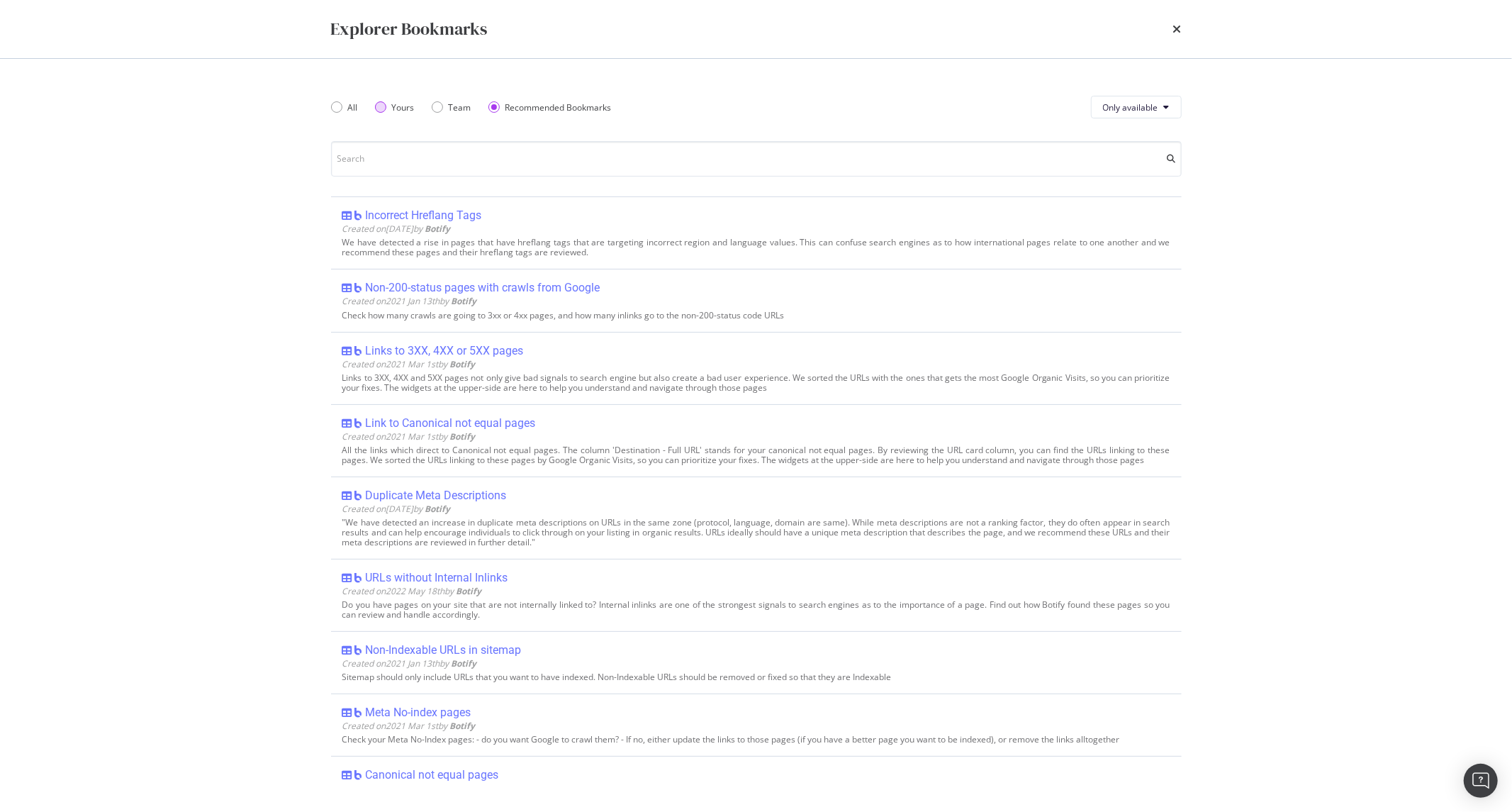
click at [405, 104] on div "Yours" at bounding box center [403, 107] width 23 height 12
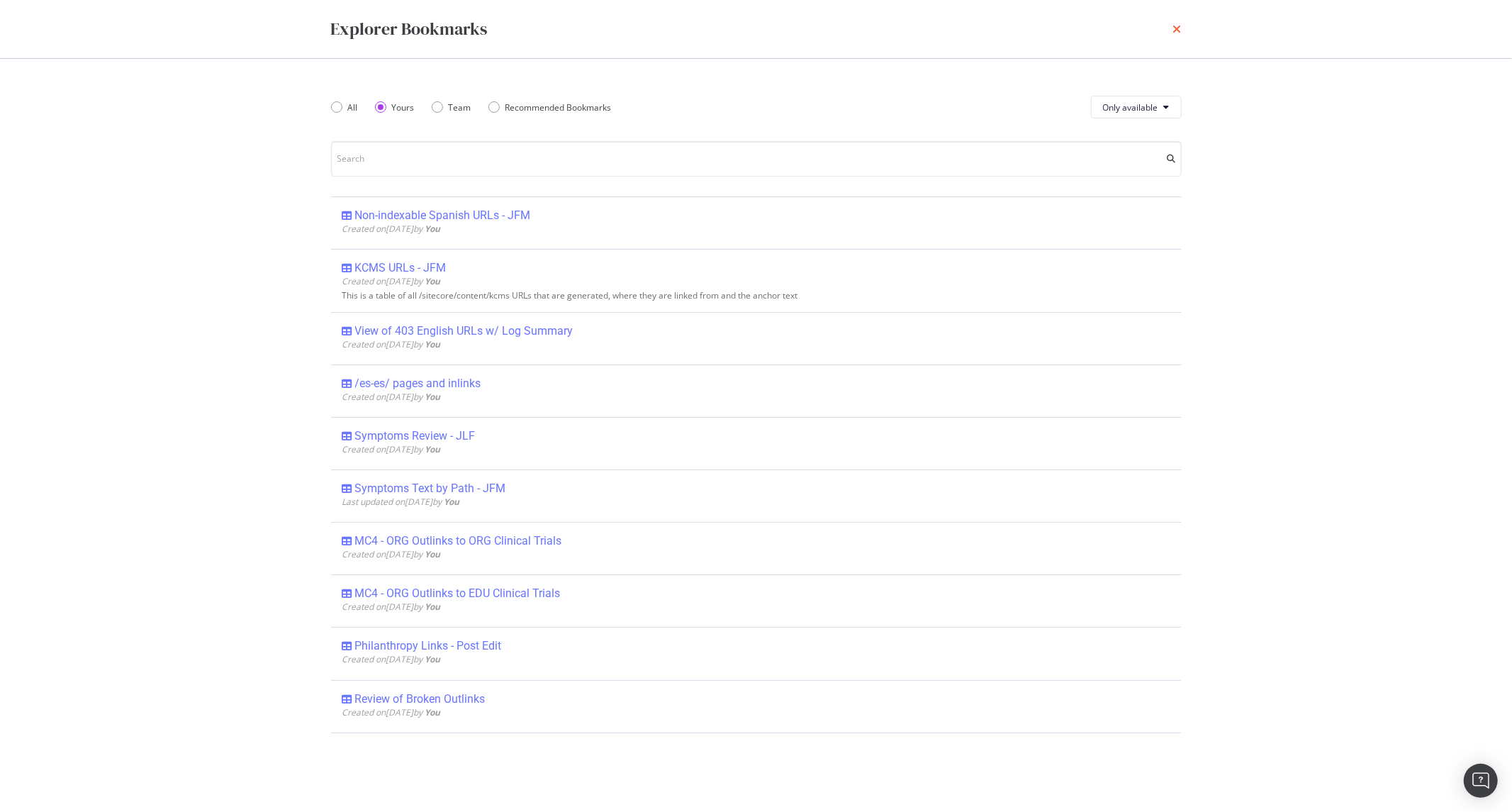
click at [1179, 33] on icon "times" at bounding box center [1178, 29] width 9 height 12
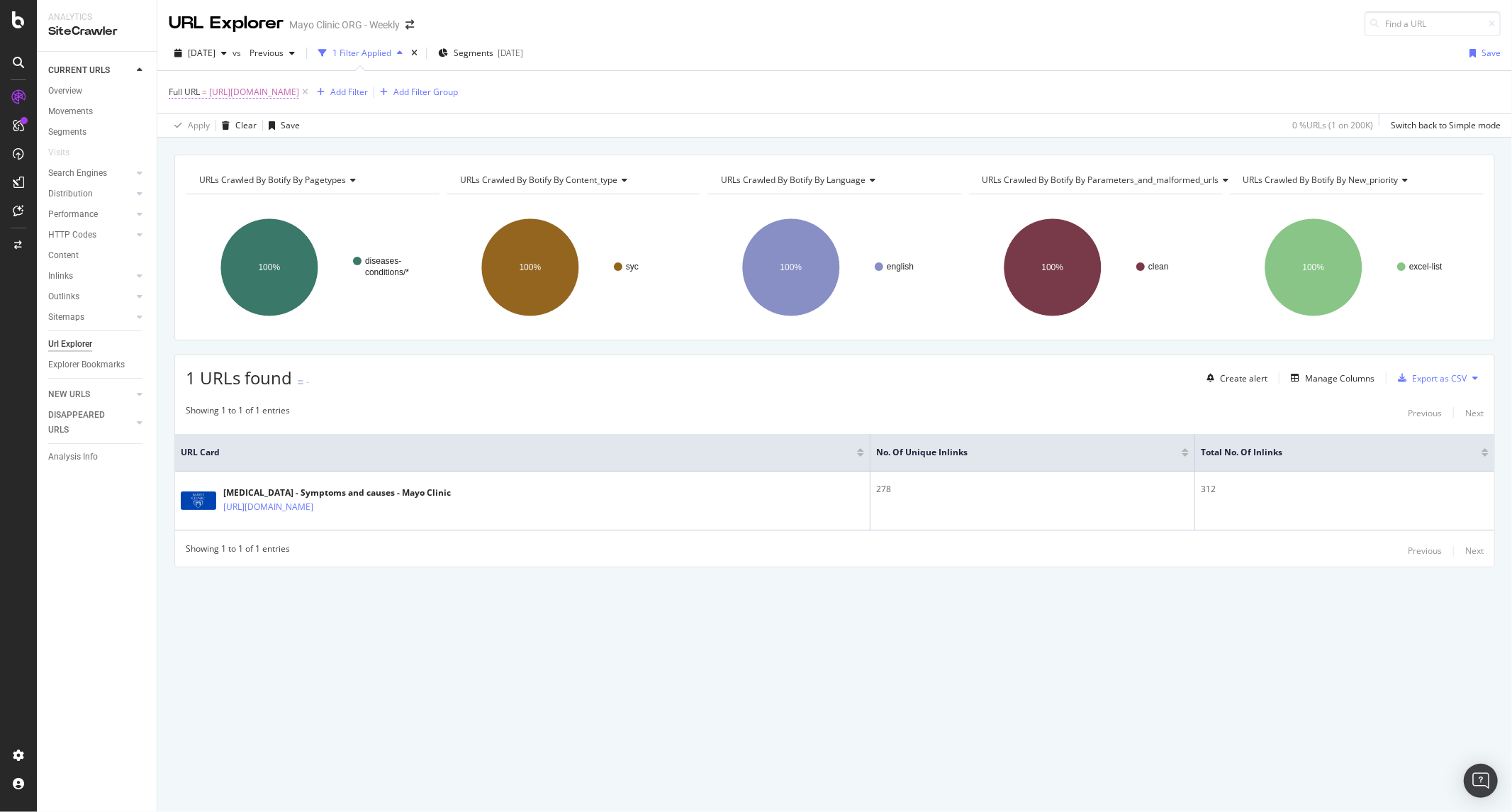
click at [299, 91] on span "https://www.mayoclinic.org/diseases-conditions/colon-cancer/symptoms-causes/syc…" at bounding box center [254, 92] width 90 height 20
click at [220, 152] on input "https://www.mayoclinic.org/diseases-conditions/colon-cancer/symptoms-causes/syc…" at bounding box center [248, 152] width 134 height 23
click at [218, 152] on input "https://www.mayoclinic.org/diseases-conditions/colon-cancer/symptoms-causes/syc…" at bounding box center [248, 152] width 134 height 23
click at [214, 125] on icon at bounding box center [219, 127] width 10 height 9
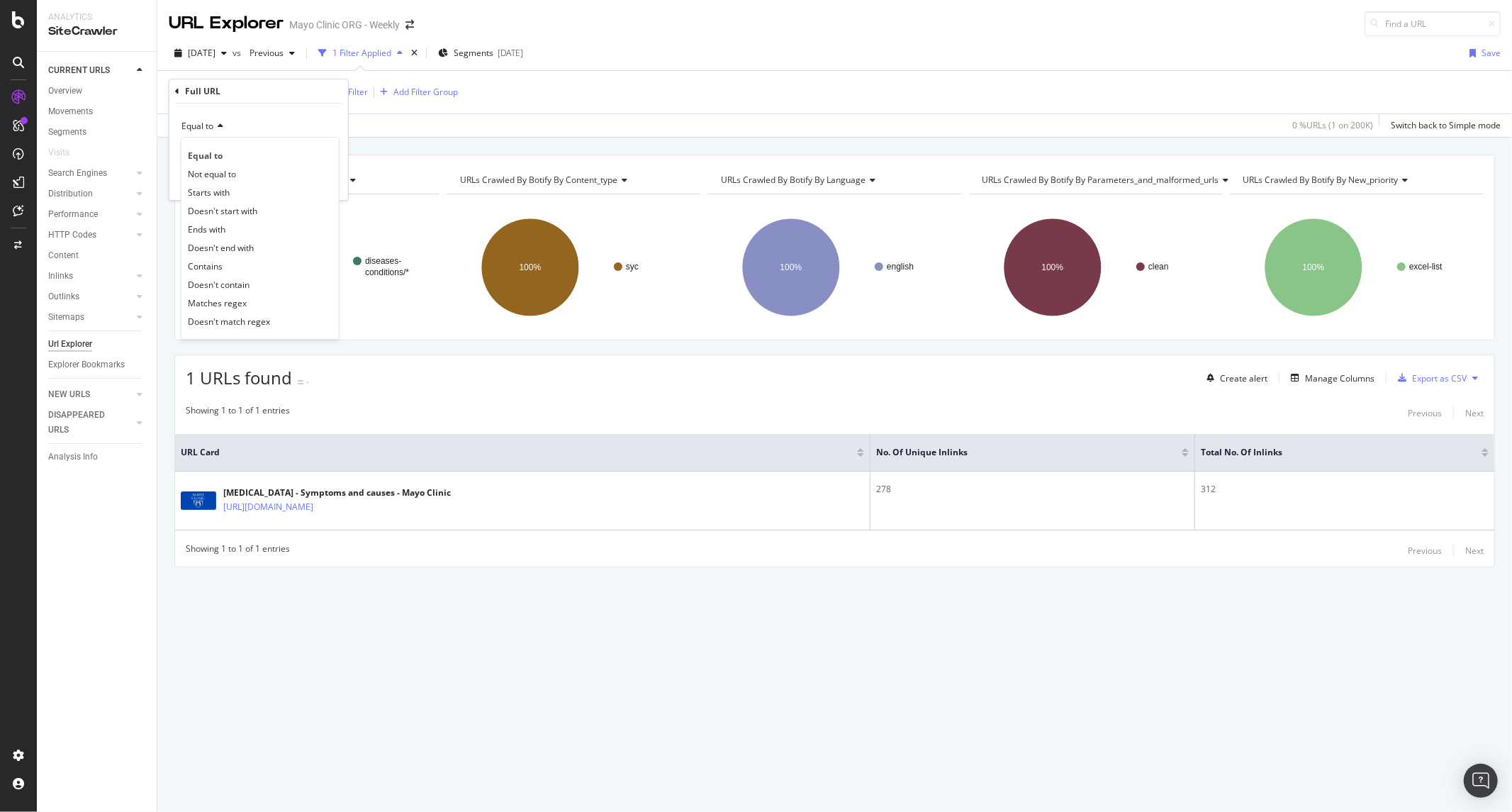
click at [229, 265] on div "Contains" at bounding box center [260, 266] width 152 height 19
click at [239, 134] on div "Contains" at bounding box center [258, 127] width 156 height 23
click at [259, 111] on div "Contains Equal to Not equal to Starts with Doesn't start with Ends with Doesn't…" at bounding box center [259, 152] width 178 height 96
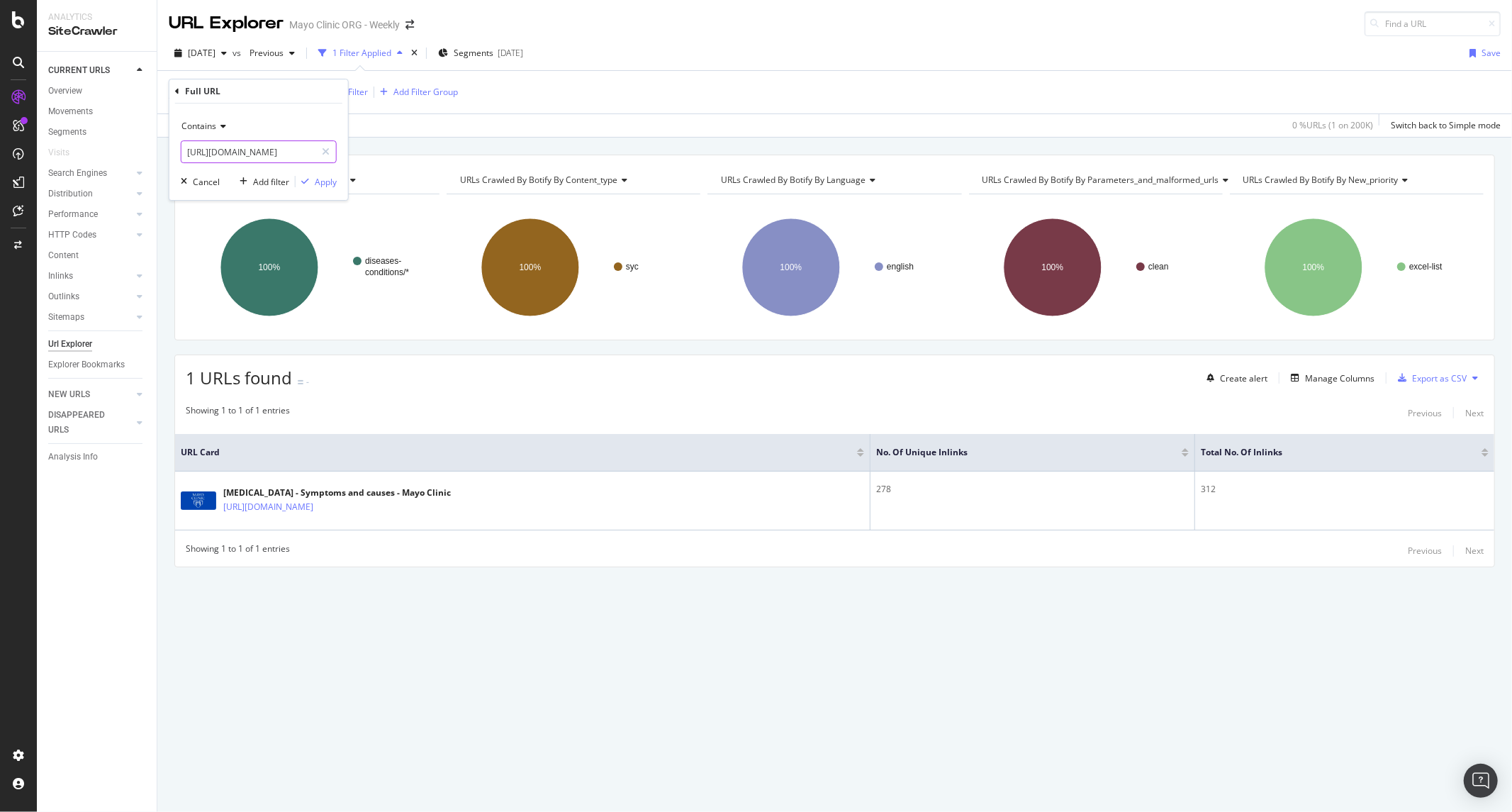
click at [245, 154] on input "https://www.mayoclinic.org/diseases-conditions/colon-cancer/symptoms-causes/syc…" at bounding box center [248, 152] width 134 height 23
click at [221, 152] on input "https://www.mayoclinic.org/diseases-conditions/colon-cancer/symptoms-causes/syc…" at bounding box center [248, 152] width 134 height 23
drag, startPoint x: 229, startPoint y: 150, endPoint x: 278, endPoint y: 151, distance: 49.0
click at [281, 150] on input "https://www.mayoclinic.org/diseases-conditions/colon-cancer/symptoms-causes/syc…" at bounding box center [248, 152] width 134 height 23
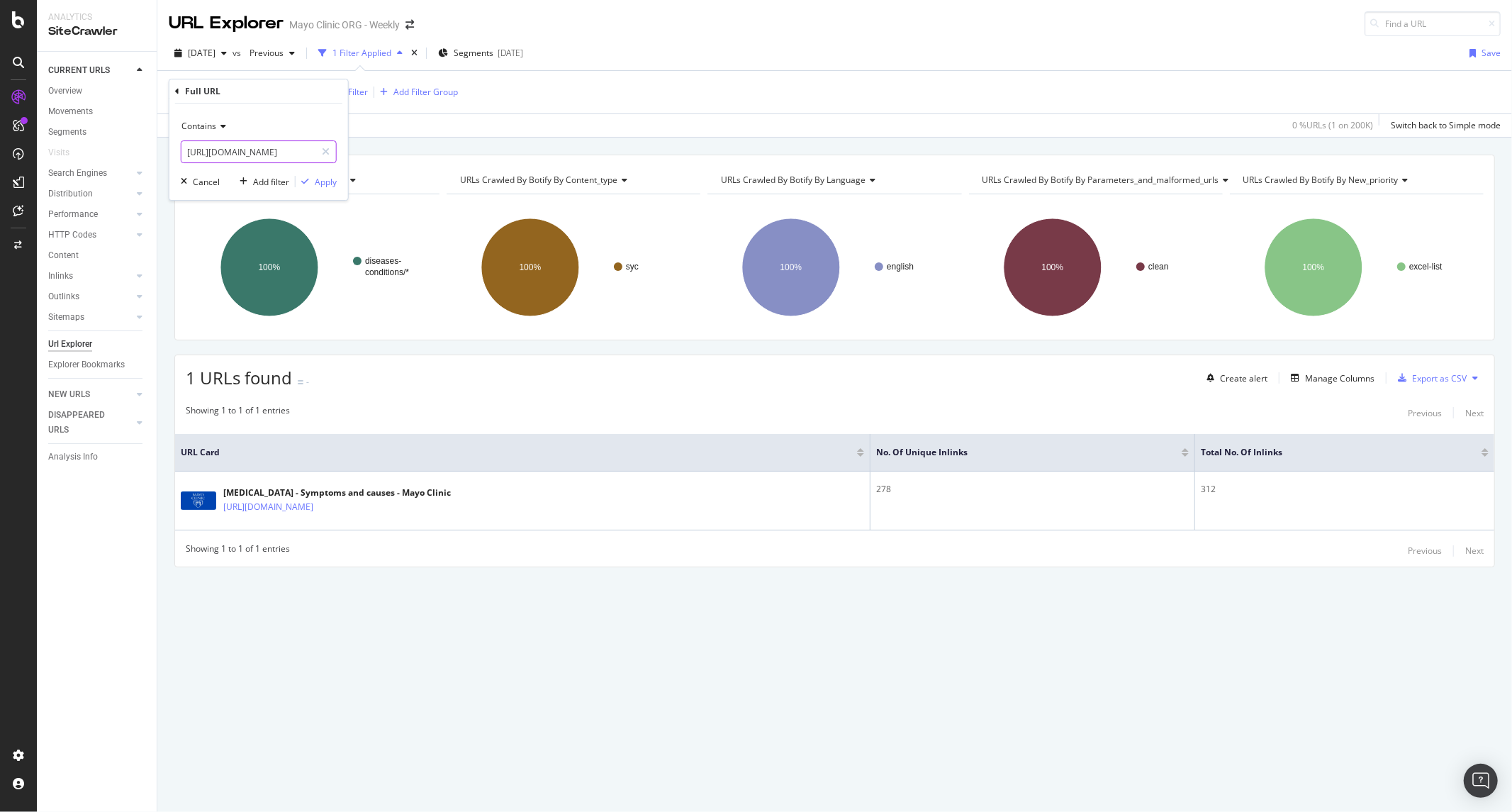
click at [250, 155] on input "https://www.mayoclinic.org/diseases-conditions/colon-cancer/symptoms-causes/syc…" at bounding box center [248, 152] width 134 height 23
click at [244, 152] on input "https://www.mayoclinic.org/diseases-conditions/colon-cancer/symptoms-causes/syc…" at bounding box center [248, 152] width 134 height 23
drag, startPoint x: 224, startPoint y: 152, endPoint x: 132, endPoint y: 152, distance: 92.0
click at [132, 152] on body "Analytics SiteCrawler CURRENT URLS Overview Movements Segments Visits Search En…" at bounding box center [756, 406] width 1512 height 812
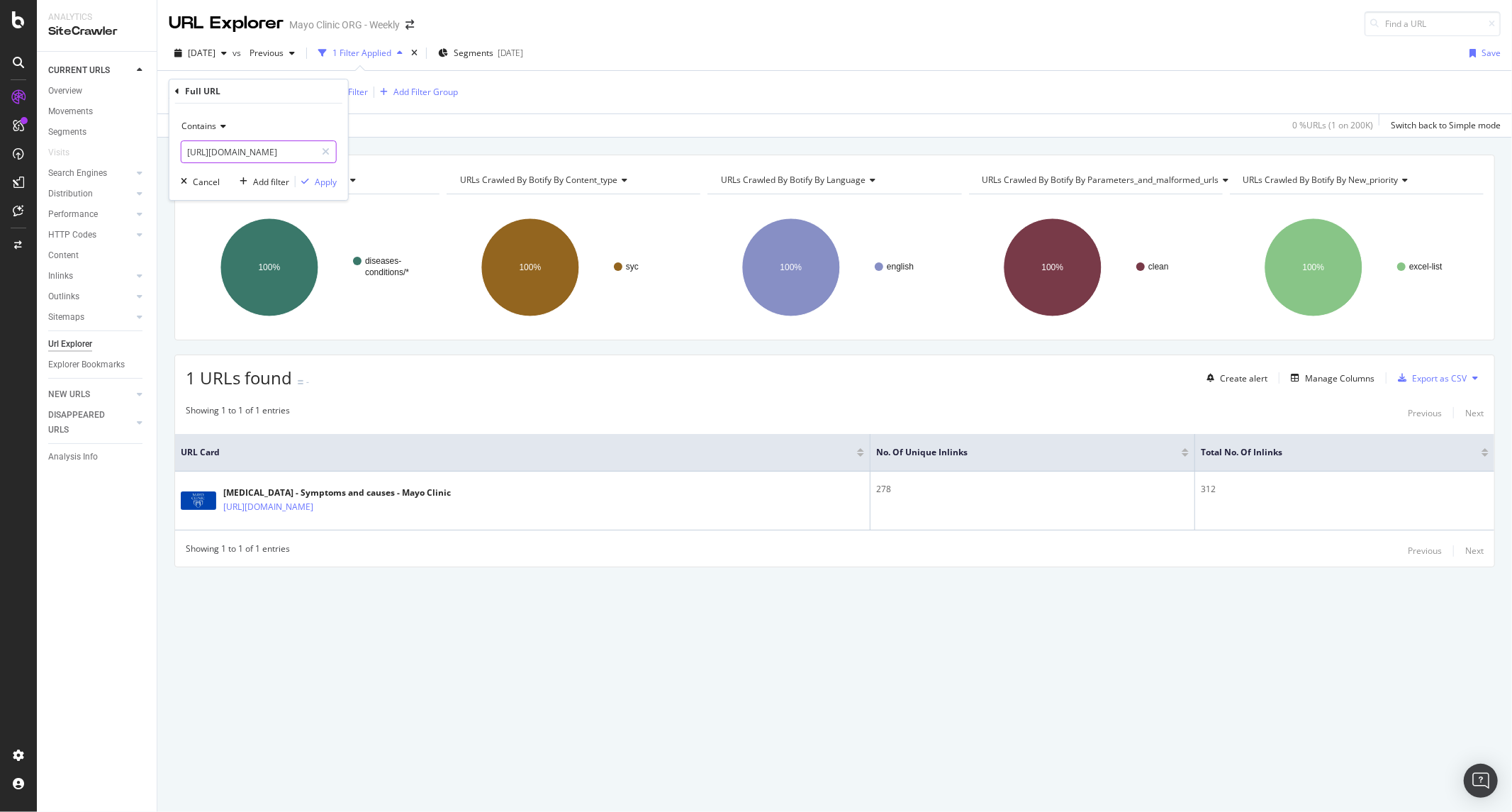
click at [197, 152] on input "https://www.mayoclinic.org/diseases-conditions/colon-cancer/symptoms-causes/syc…" at bounding box center [248, 152] width 134 height 23
click at [208, 153] on input "https://www.mayoclinic.org/diseases-conditions/colon-cancer/symptoms-causes/syc…" at bounding box center [248, 152] width 134 height 23
click at [219, 153] on input "https://www.mayoclinic.org/diseases-conditions/colon-cancer/symptoms-causes/syc…" at bounding box center [248, 152] width 134 height 23
drag, startPoint x: 235, startPoint y: 155, endPoint x: 336, endPoint y: 155, distance: 101.0
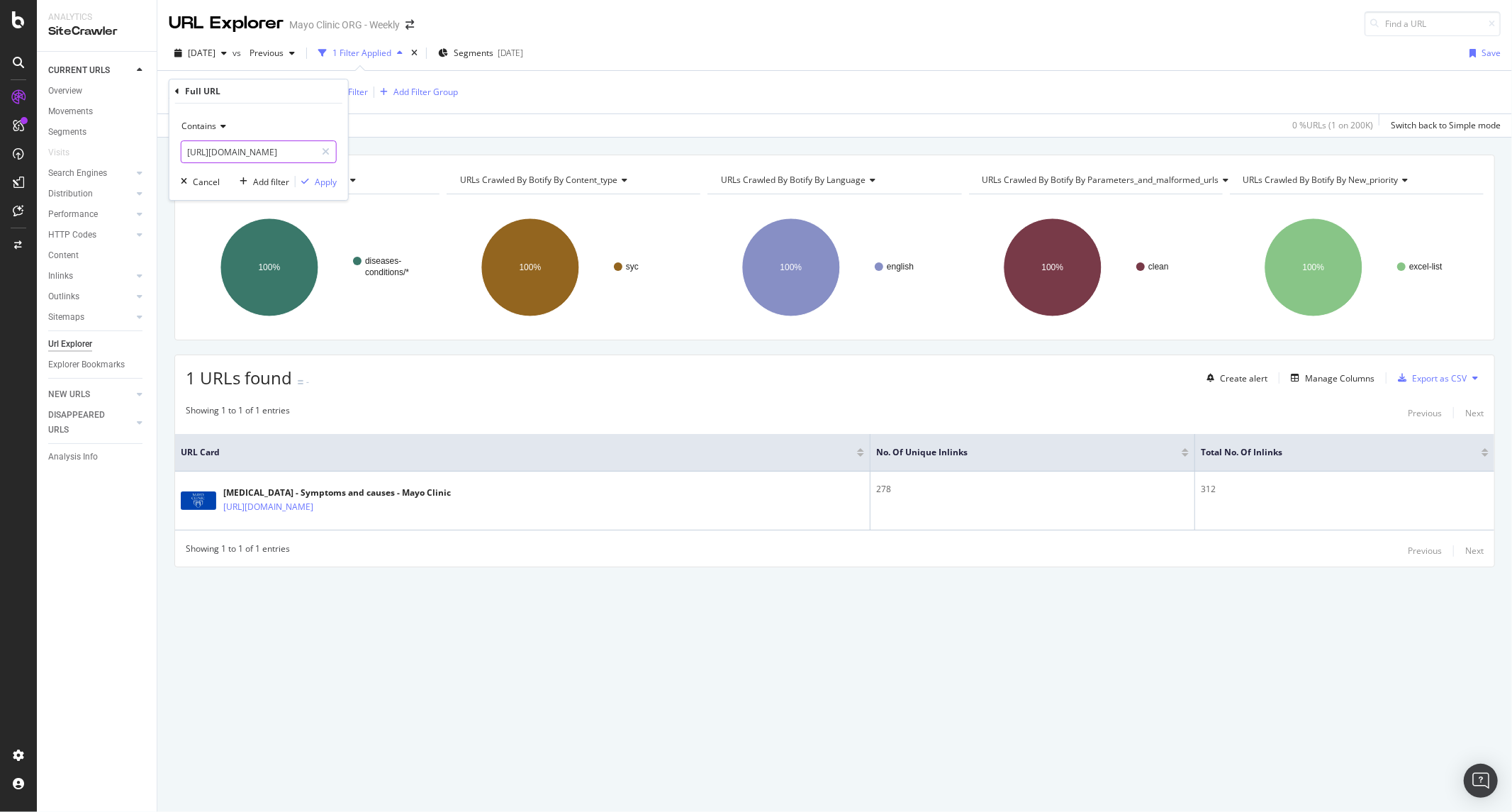
click at [336, 155] on div "Contains https://www.mayoclinic.org/diseases-conditions/colon-cancer/symptoms-c…" at bounding box center [259, 152] width 178 height 96
click at [274, 154] on input "https://www.mayoclinic.org/diseases-conditions/colon-cancer/symptoms-causes/syc…" at bounding box center [248, 152] width 134 height 23
drag, startPoint x: 246, startPoint y: 153, endPoint x: 191, endPoint y: 150, distance: 55.1
click at [191, 150] on input "https://www.mayoclinic.org/diseases-conditions/colon-cancer/symptoms-causes/syc…" at bounding box center [248, 152] width 134 height 23
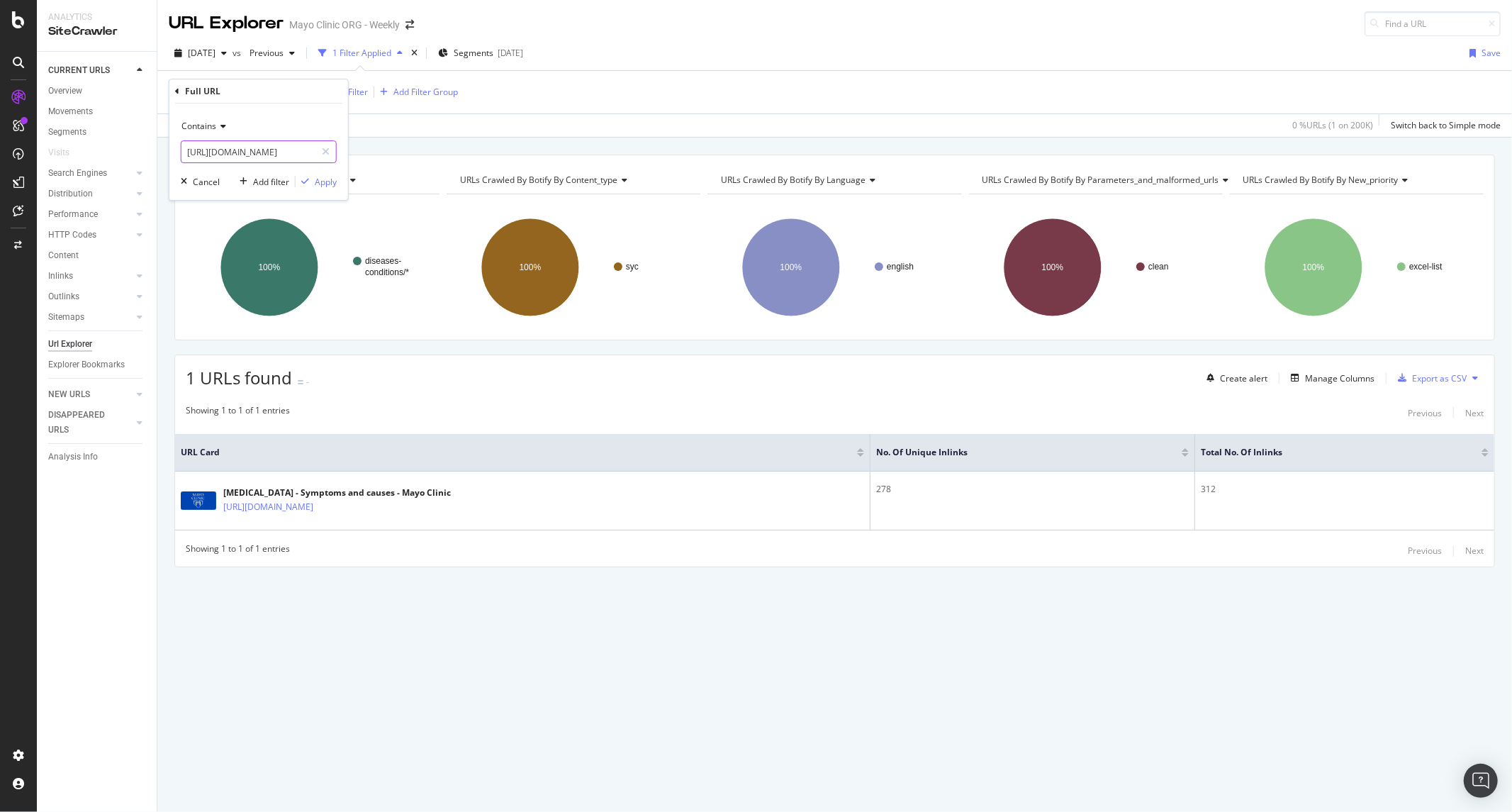
click at [236, 150] on input "https://www.mayoclinic.org/diseases-conditions/colon-cancer/symptoms-causes/syc…" at bounding box center [248, 152] width 134 height 23
drag, startPoint x: 272, startPoint y: 153, endPoint x: 992, endPoint y: 196, distance: 721.3
click at [986, 196] on body "Analytics SiteCrawler CURRENT URLS Overview Movements Segments Visits Search En…" at bounding box center [756, 406] width 1512 height 812
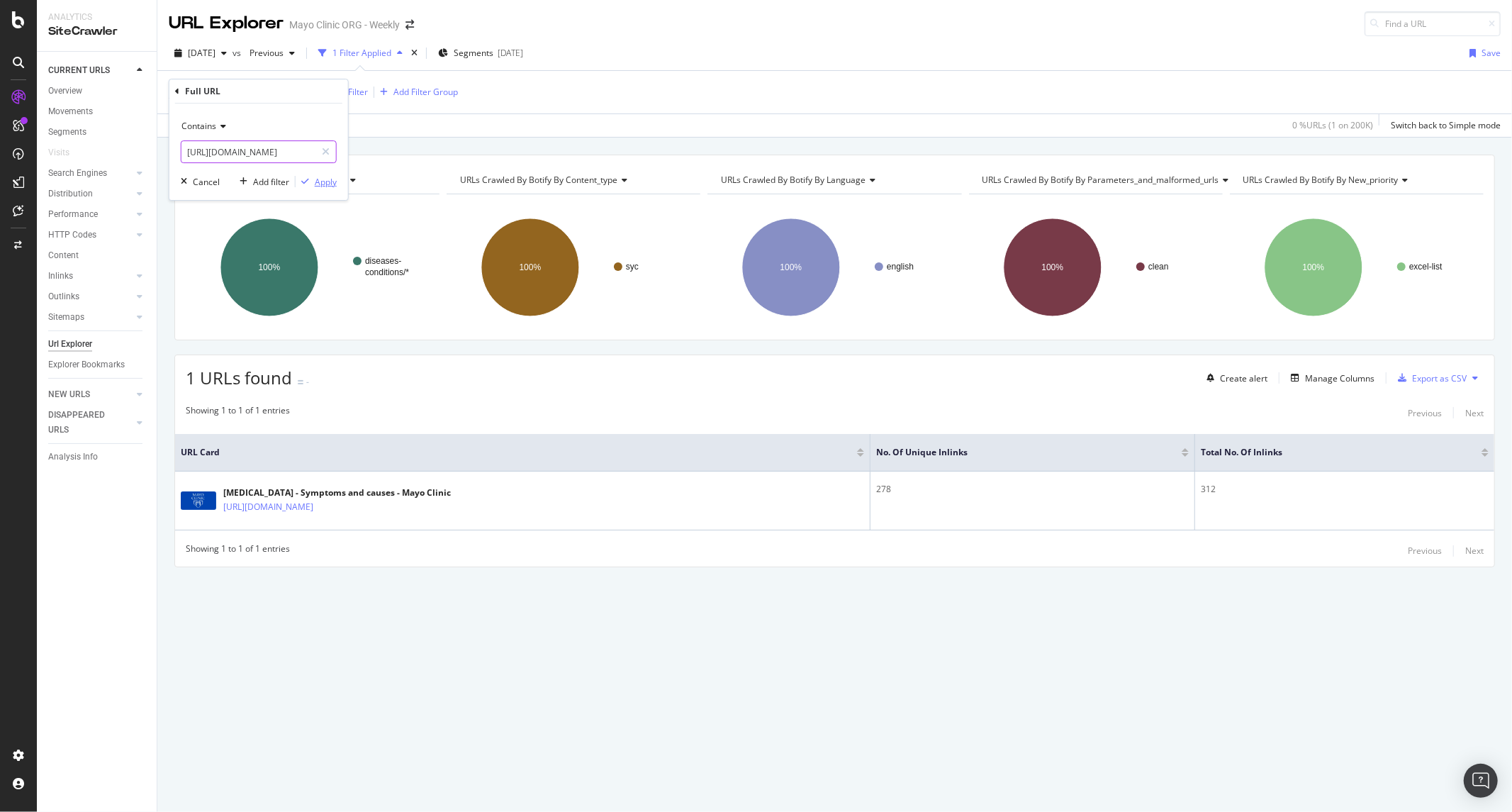
type input "https://www.mayoclinic.org/diseases-conditions/colon-cancer/"
click at [309, 181] on div "button" at bounding box center [305, 182] width 19 height 9
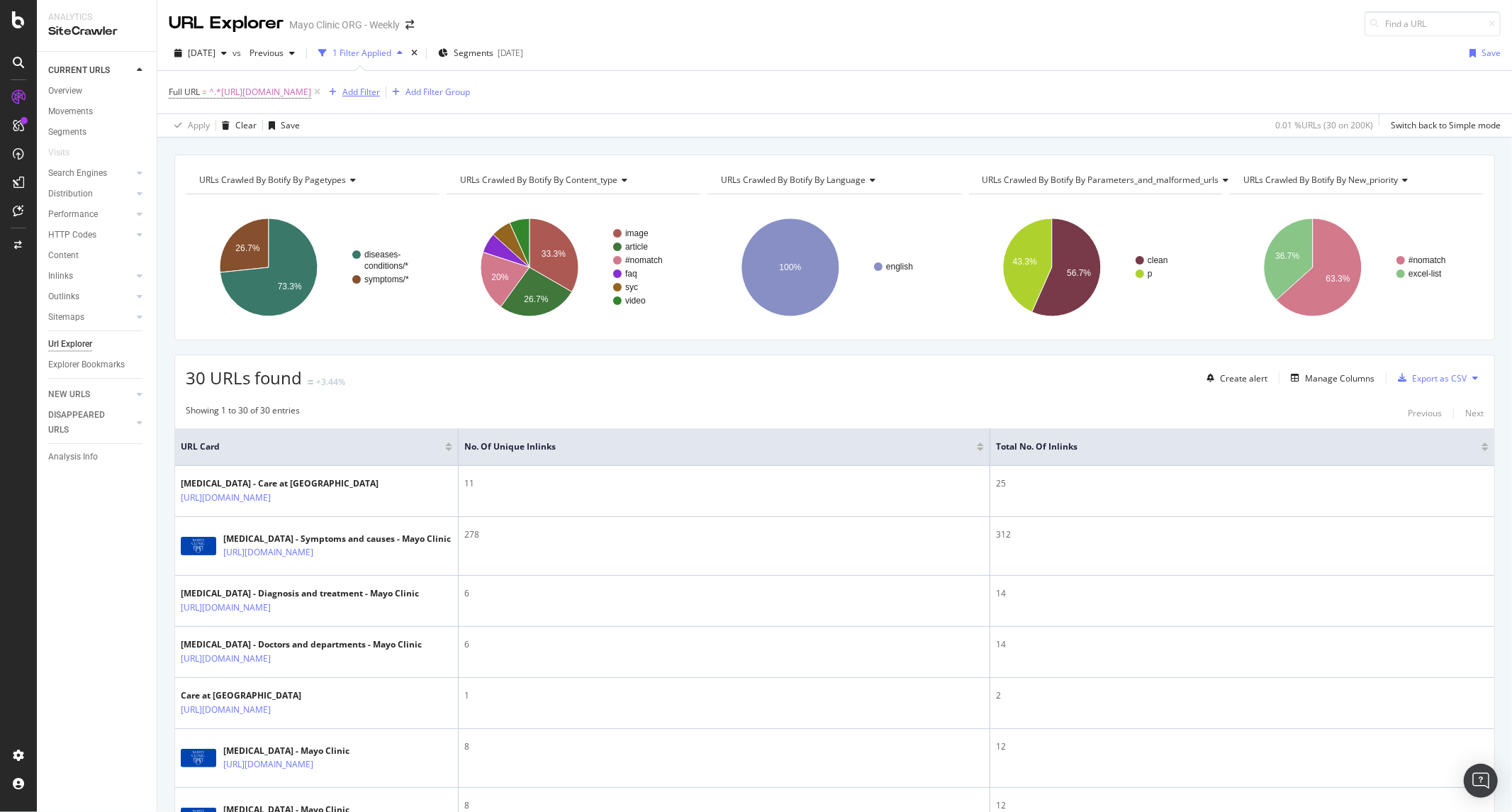
click at [380, 88] on div "Add Filter" at bounding box center [361, 91] width 37 height 12
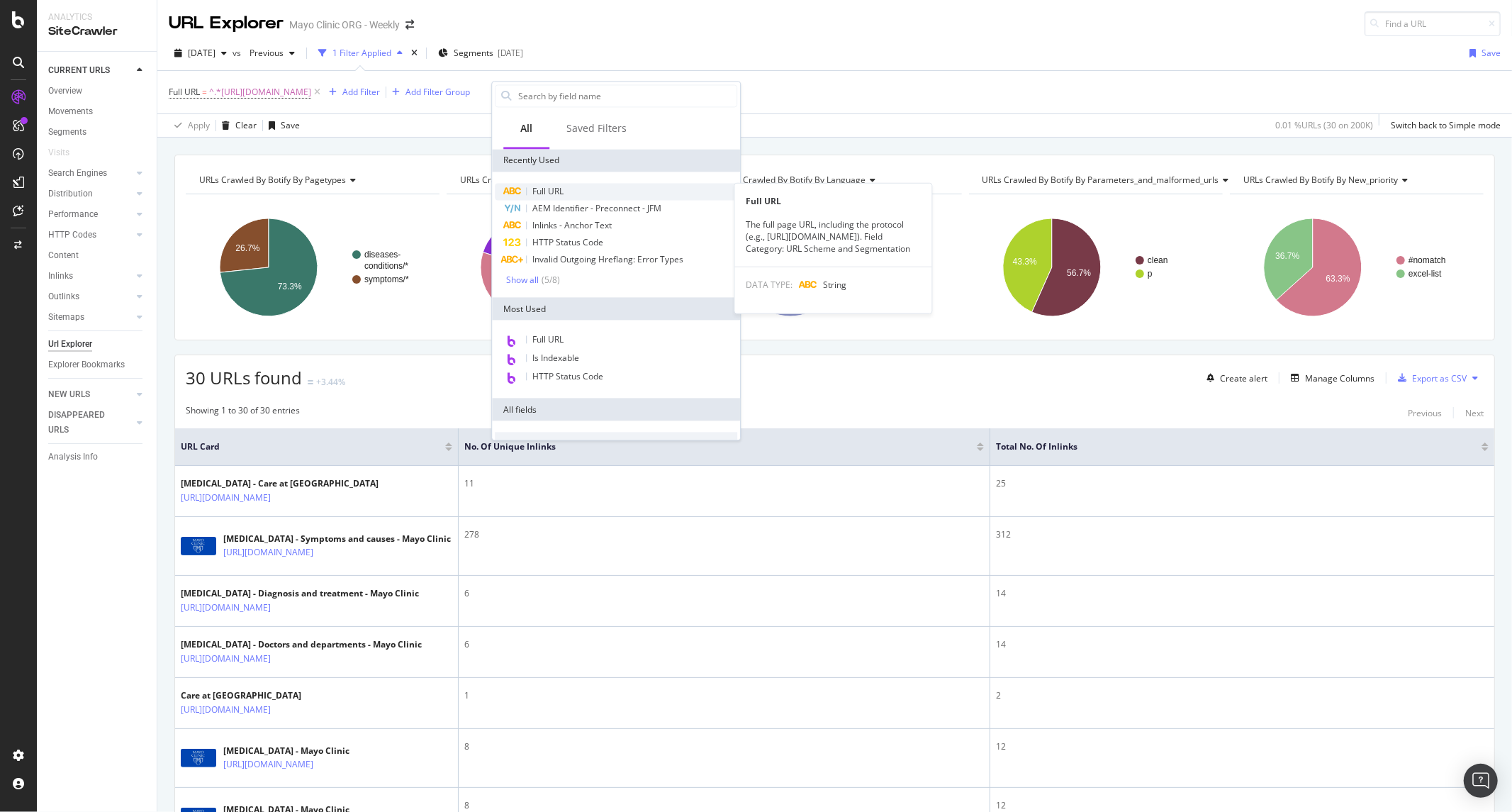
click at [547, 193] on span "Full URL" at bounding box center [548, 191] width 31 height 12
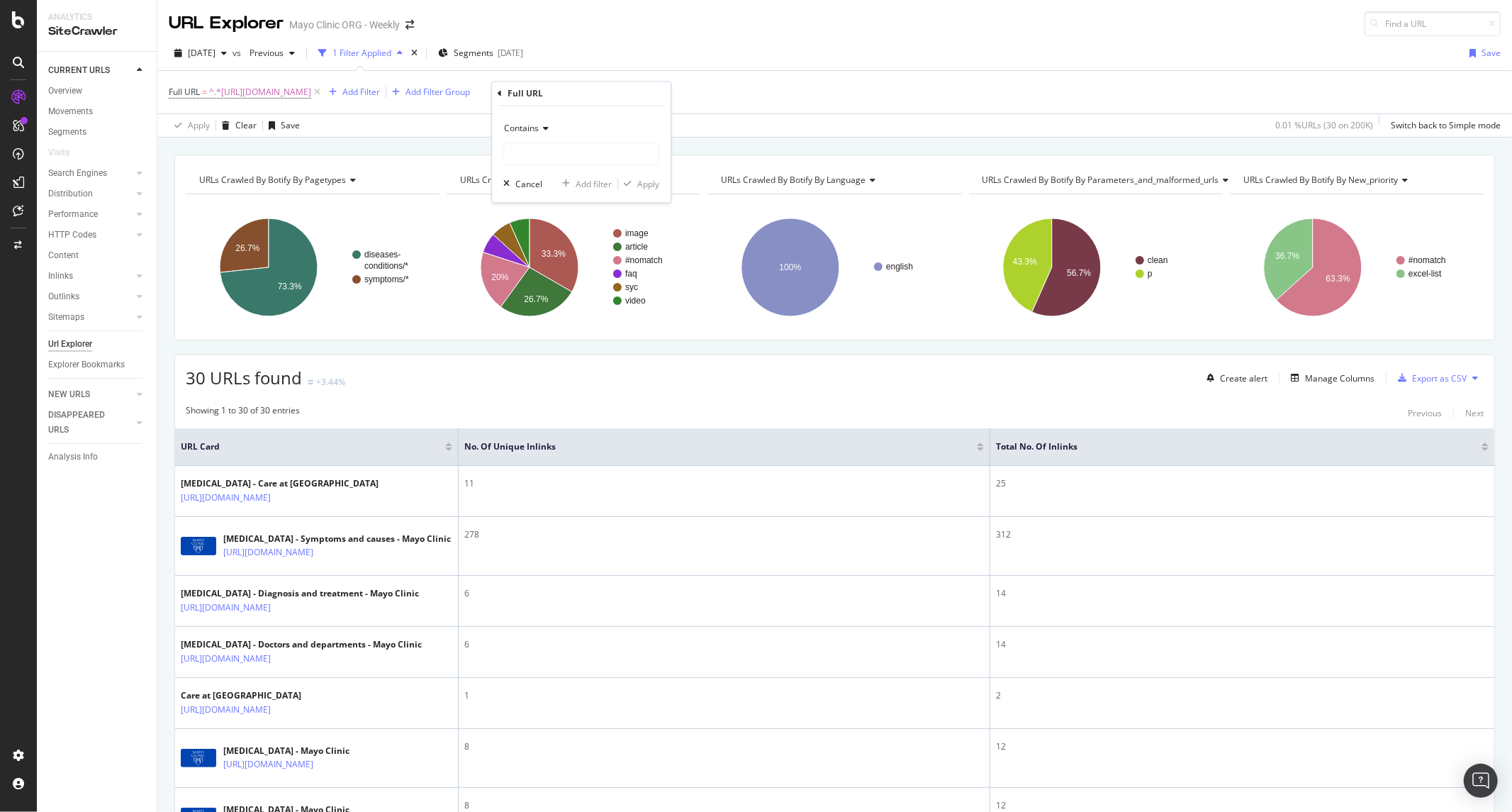
click at [527, 129] on span "Contains" at bounding box center [521, 129] width 35 height 12
click at [560, 306] on span "Matches regex" at bounding box center [540, 305] width 59 height 12
click at [562, 156] on input "text" at bounding box center [581, 155] width 155 height 23
paste input "\/(syc|drc|mac|ddc)-"
type input "\/(syc|drc|mac|ddc)-"
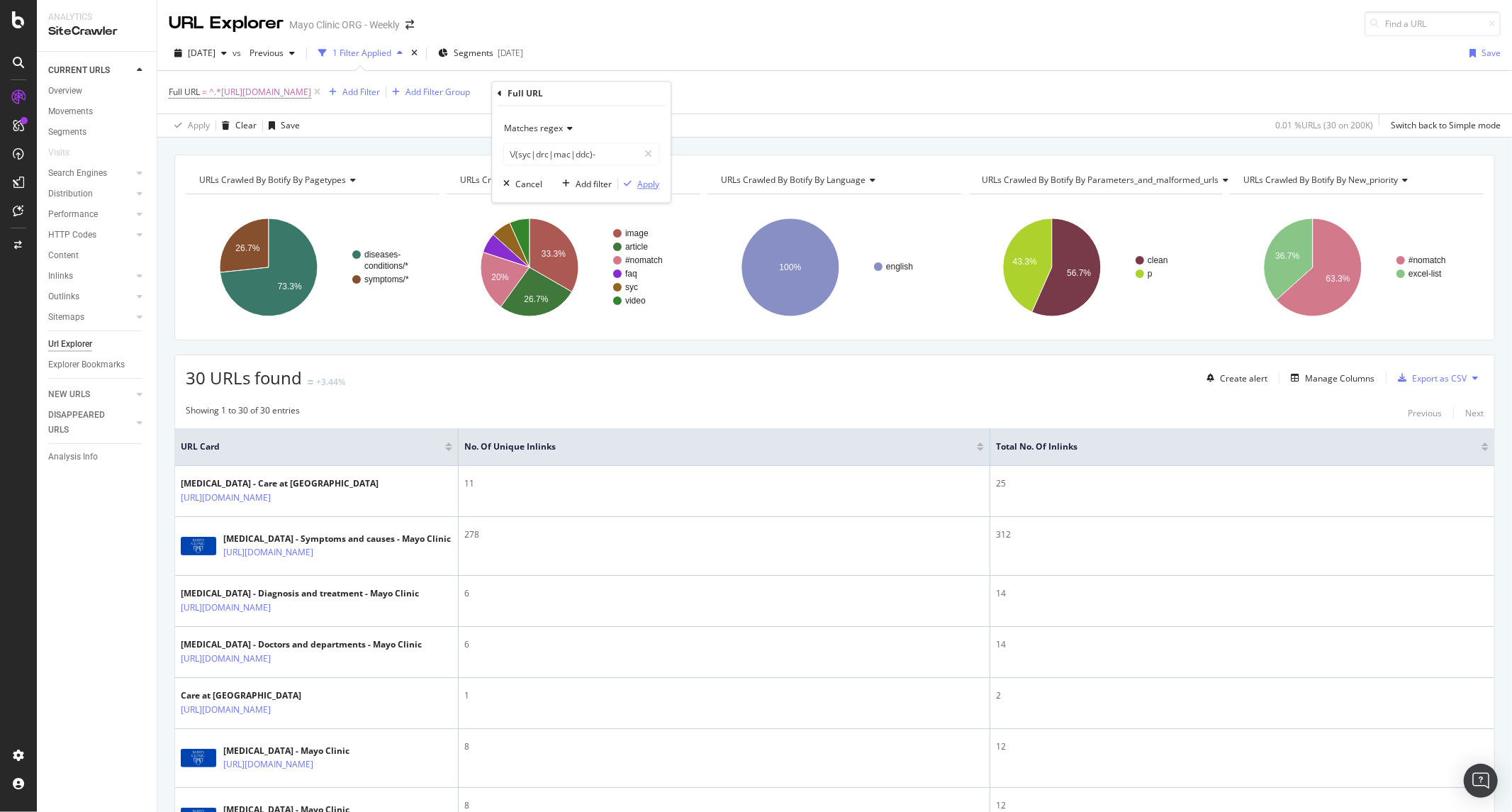
click at [633, 180] on div "button" at bounding box center [628, 184] width 19 height 9
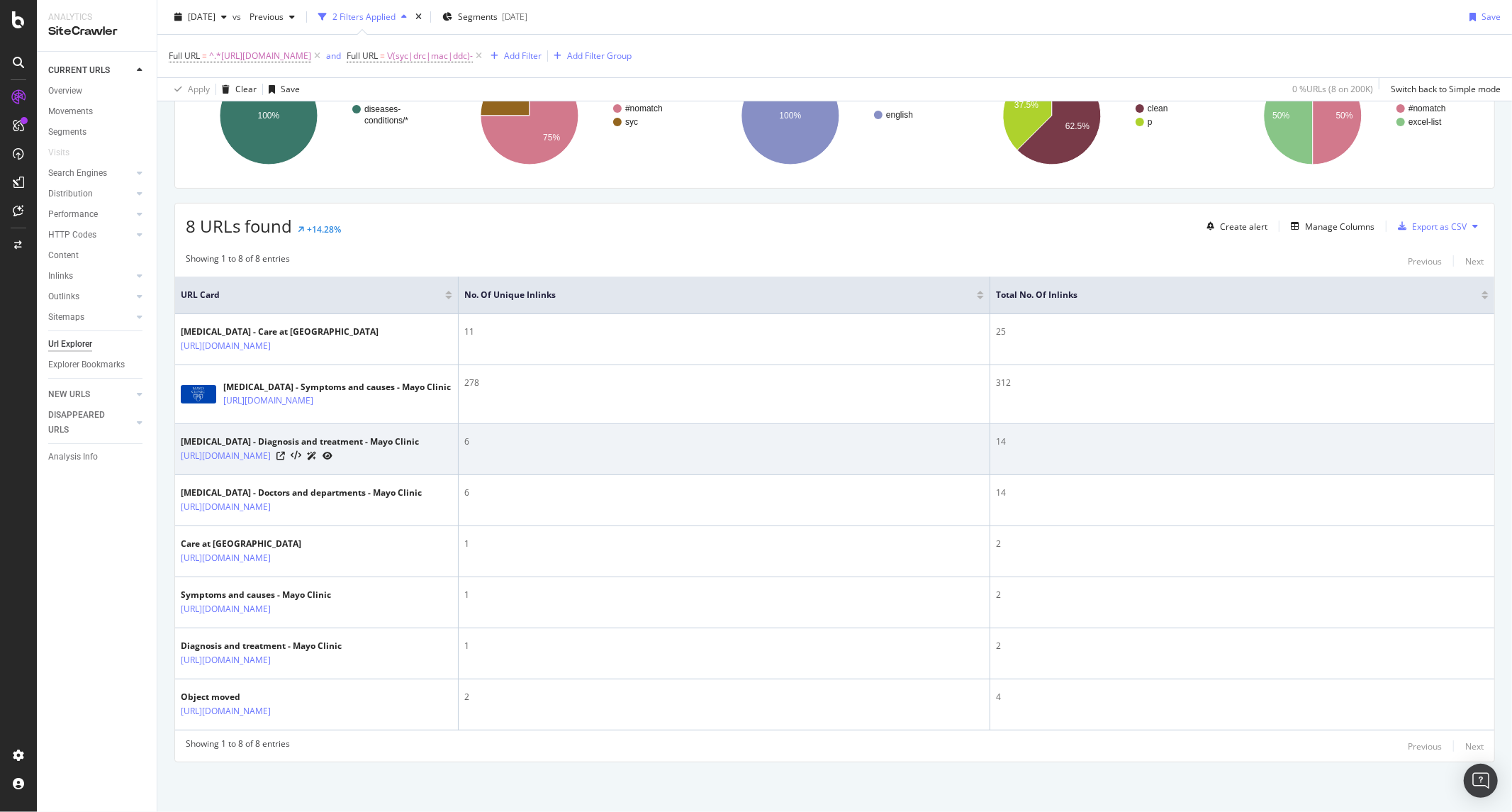
scroll to position [268, 0]
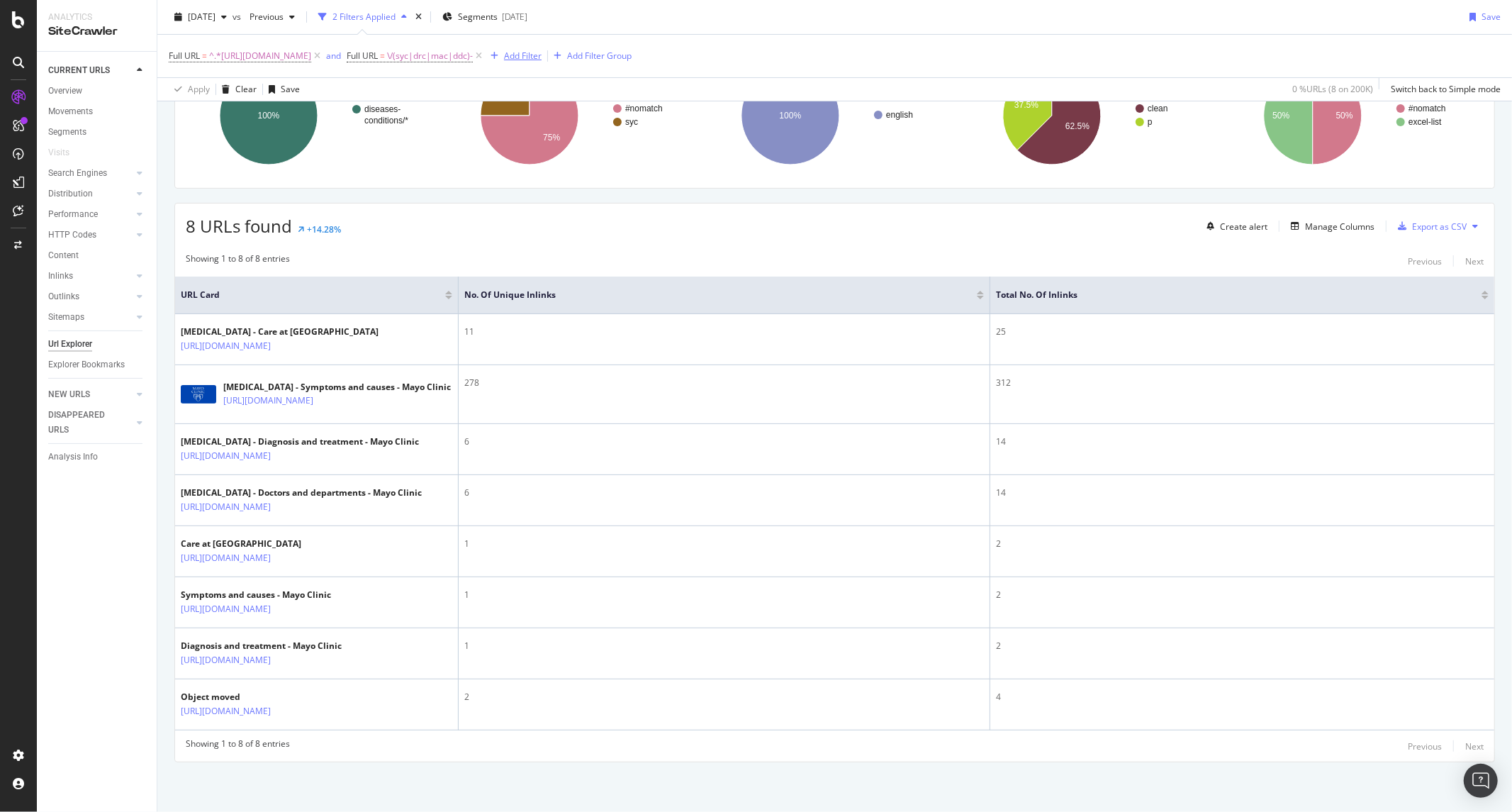
click at [541, 58] on div "Add Filter" at bounding box center [523, 55] width 37 height 12
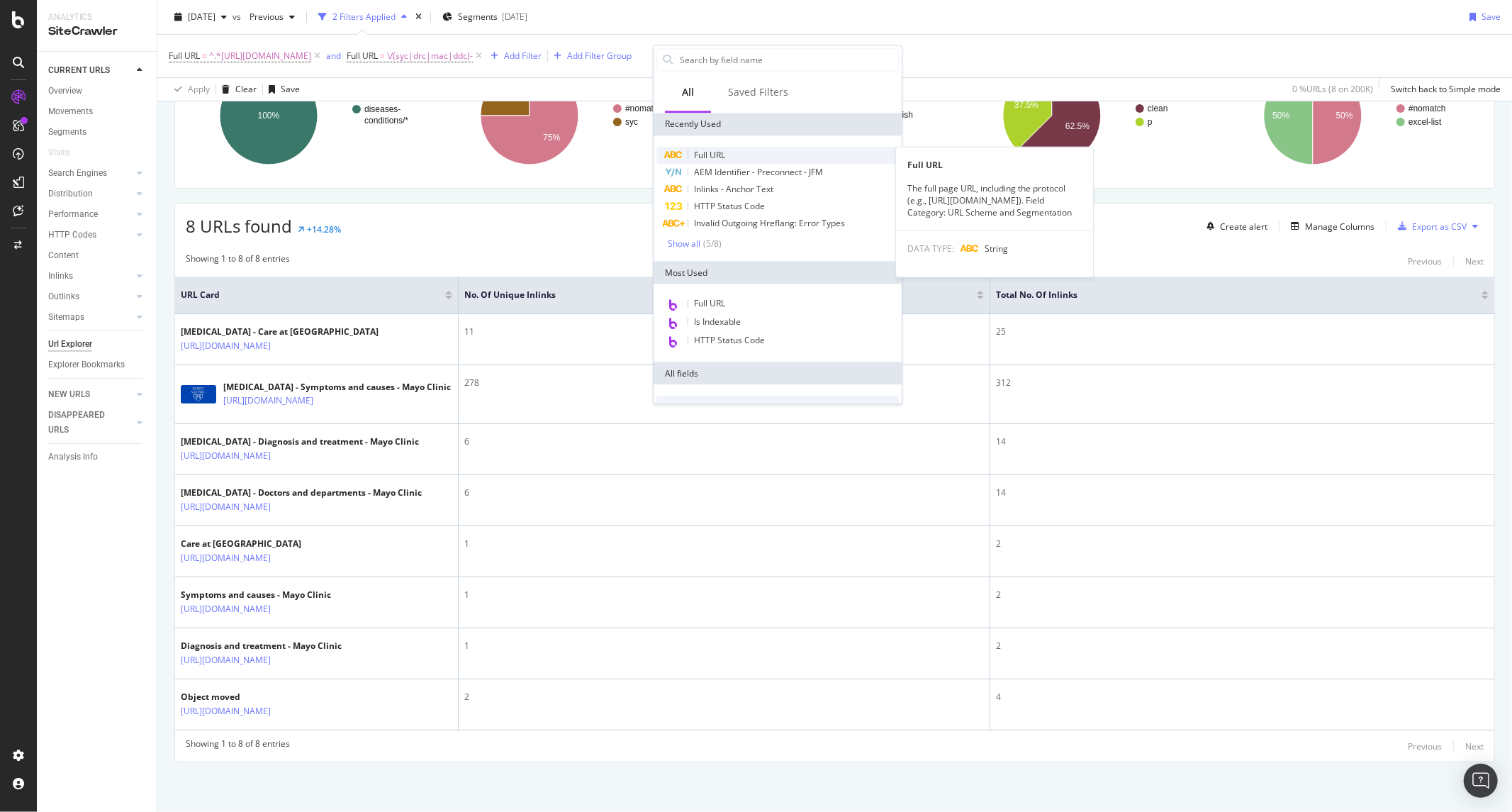
click at [706, 157] on span "Full URL" at bounding box center [709, 155] width 31 height 12
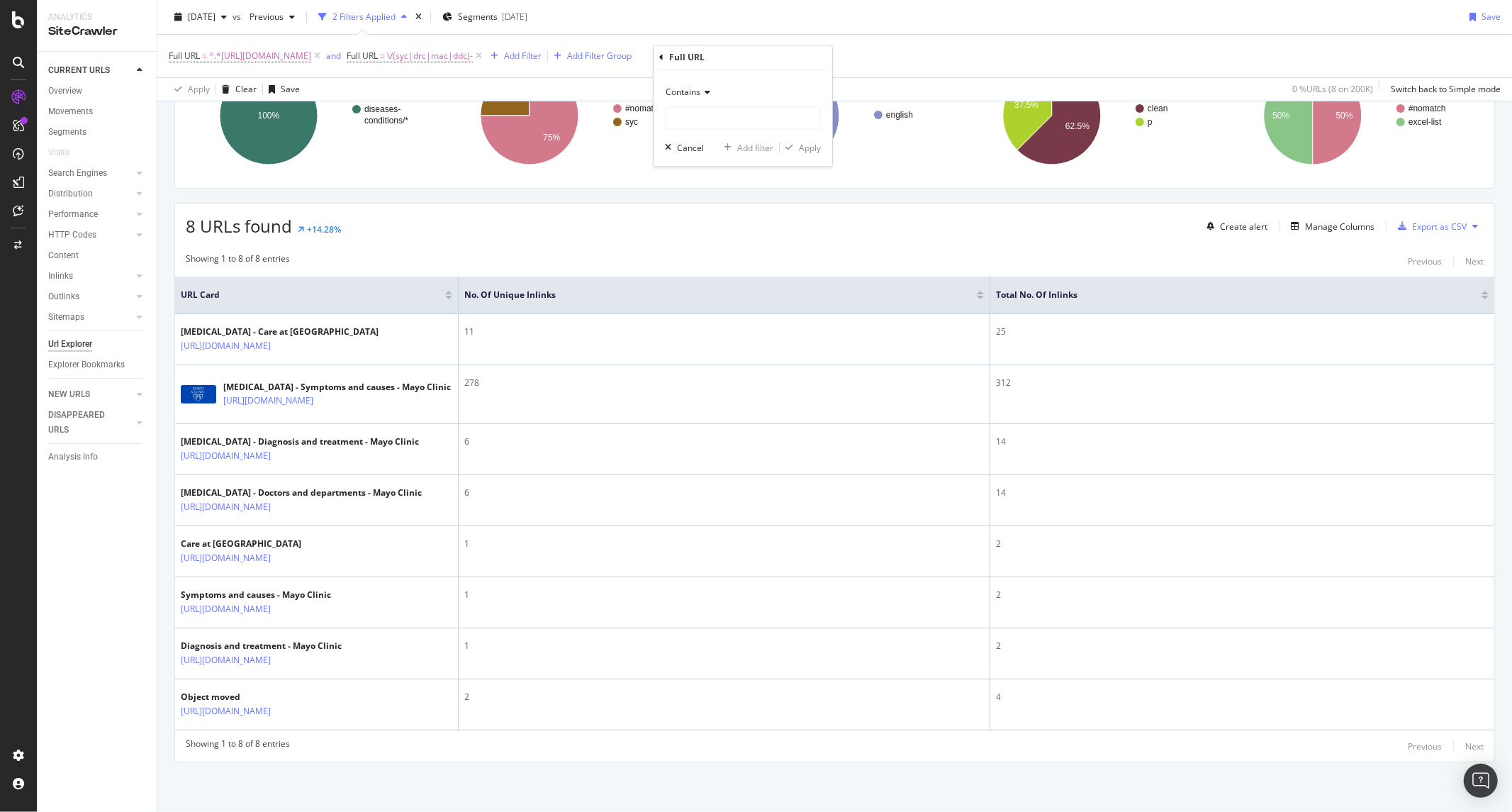
click at [696, 104] on div "Contains" at bounding box center [743, 104] width 156 height 48
click at [696, 91] on span "Contains" at bounding box center [683, 91] width 35 height 12
click at [705, 284] on span "Doesn't match regex" at bounding box center [713, 287] width 82 height 12
click at [725, 121] on input "text" at bounding box center [743, 118] width 155 height 23
paste input "\?"
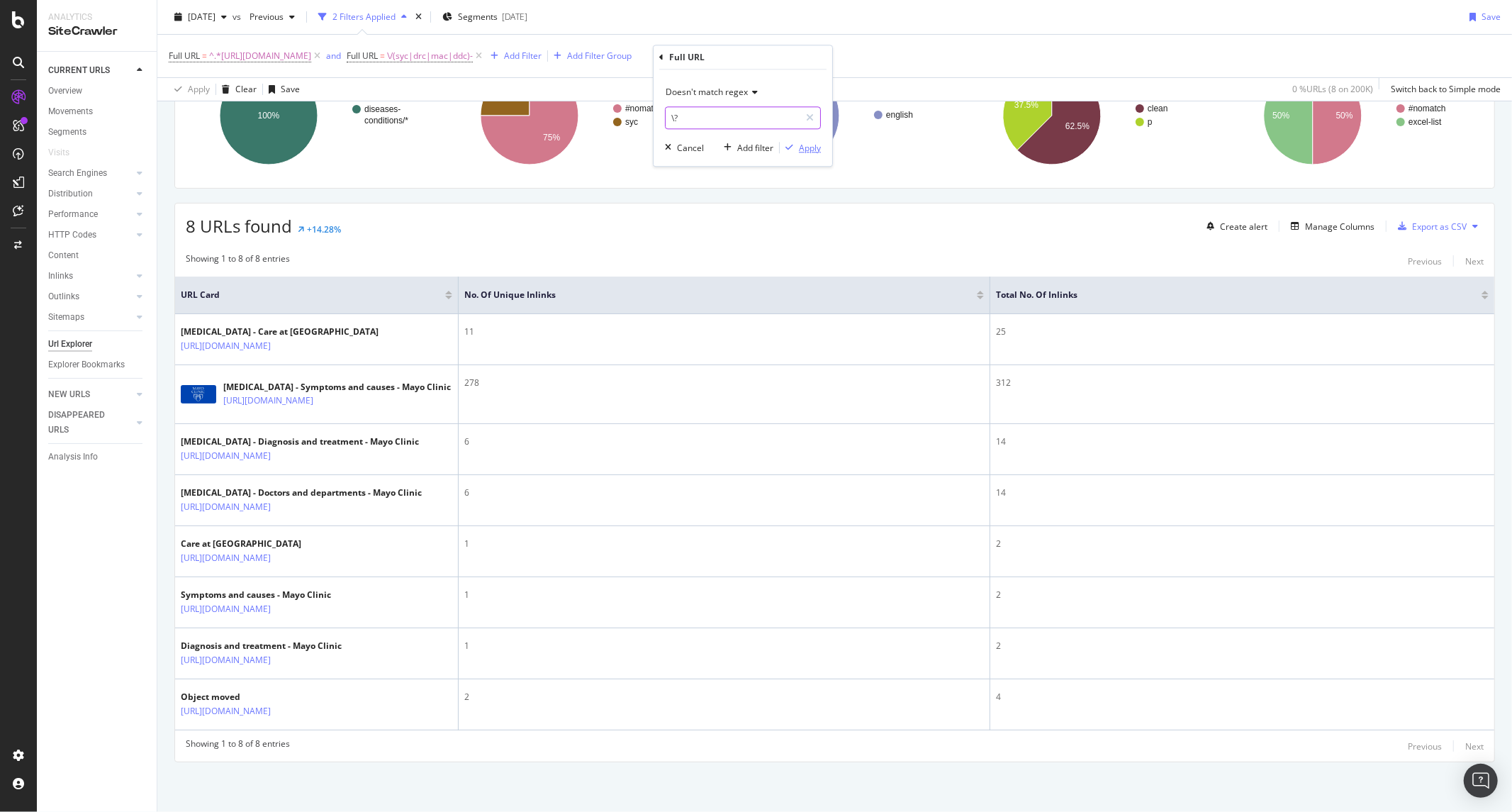
type input "\?"
click at [801, 149] on div "Apply" at bounding box center [810, 147] width 22 height 12
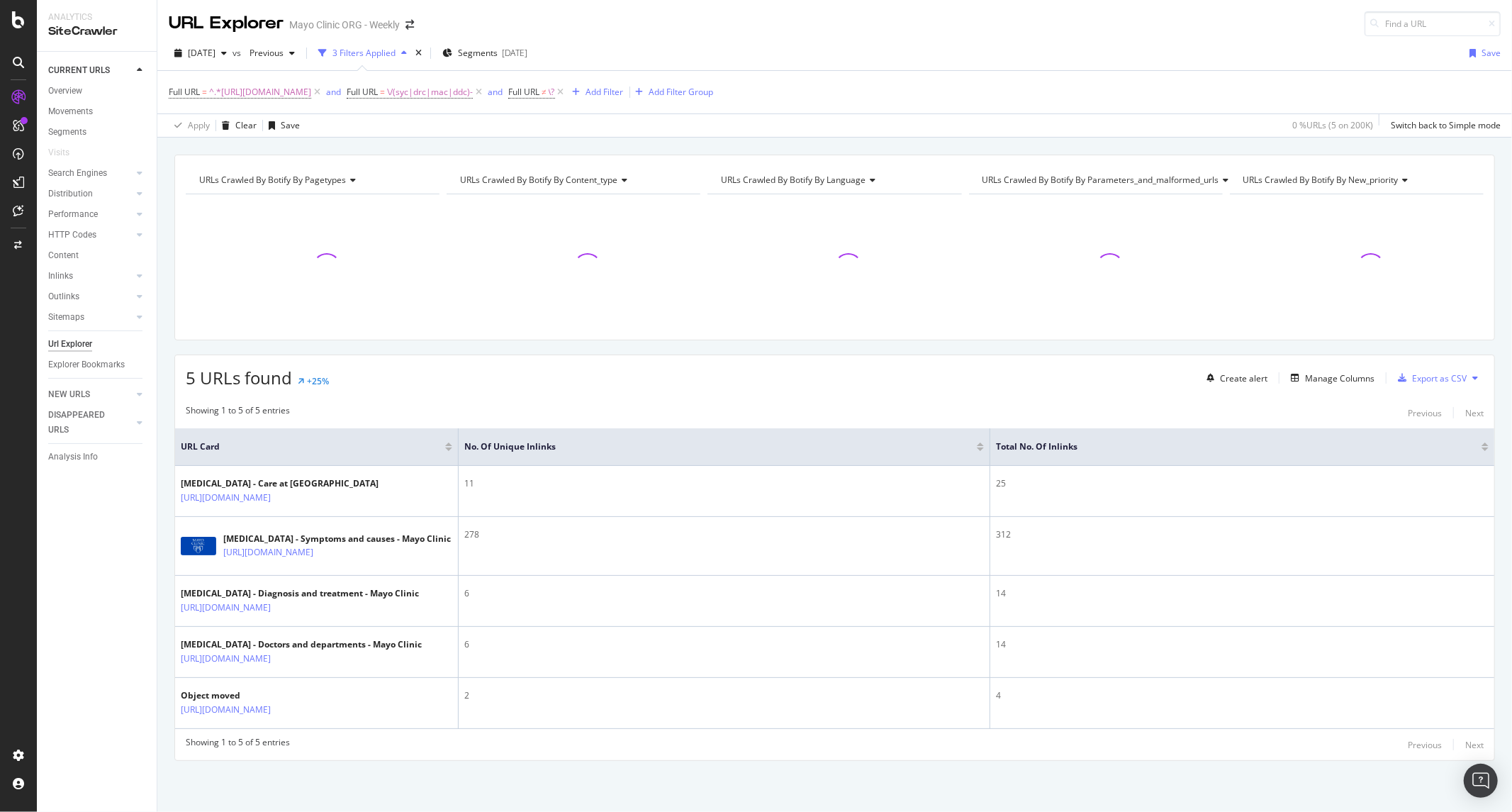
scroll to position [74, 0]
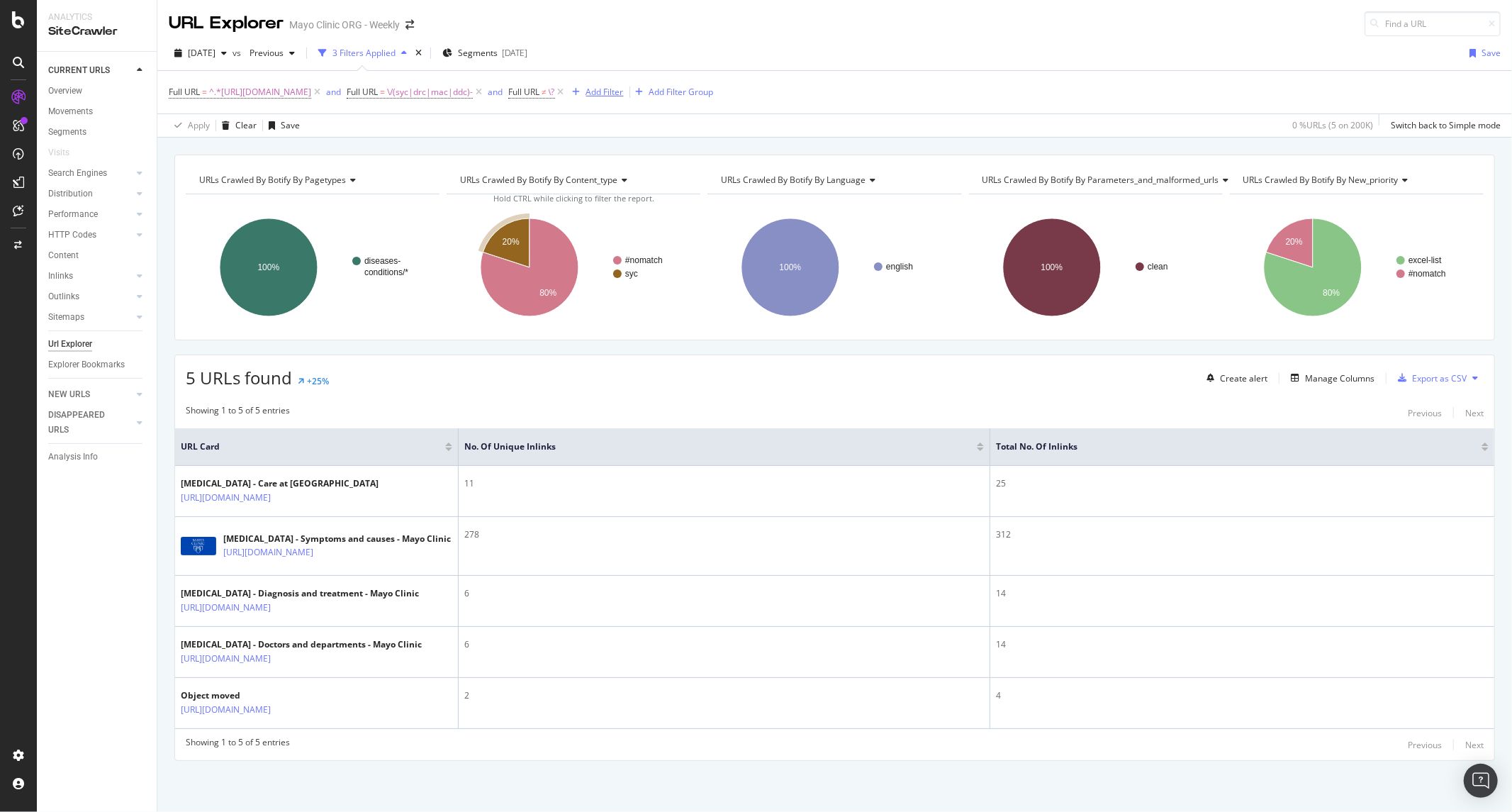
click at [624, 86] on div "Add Filter" at bounding box center [605, 91] width 37 height 12
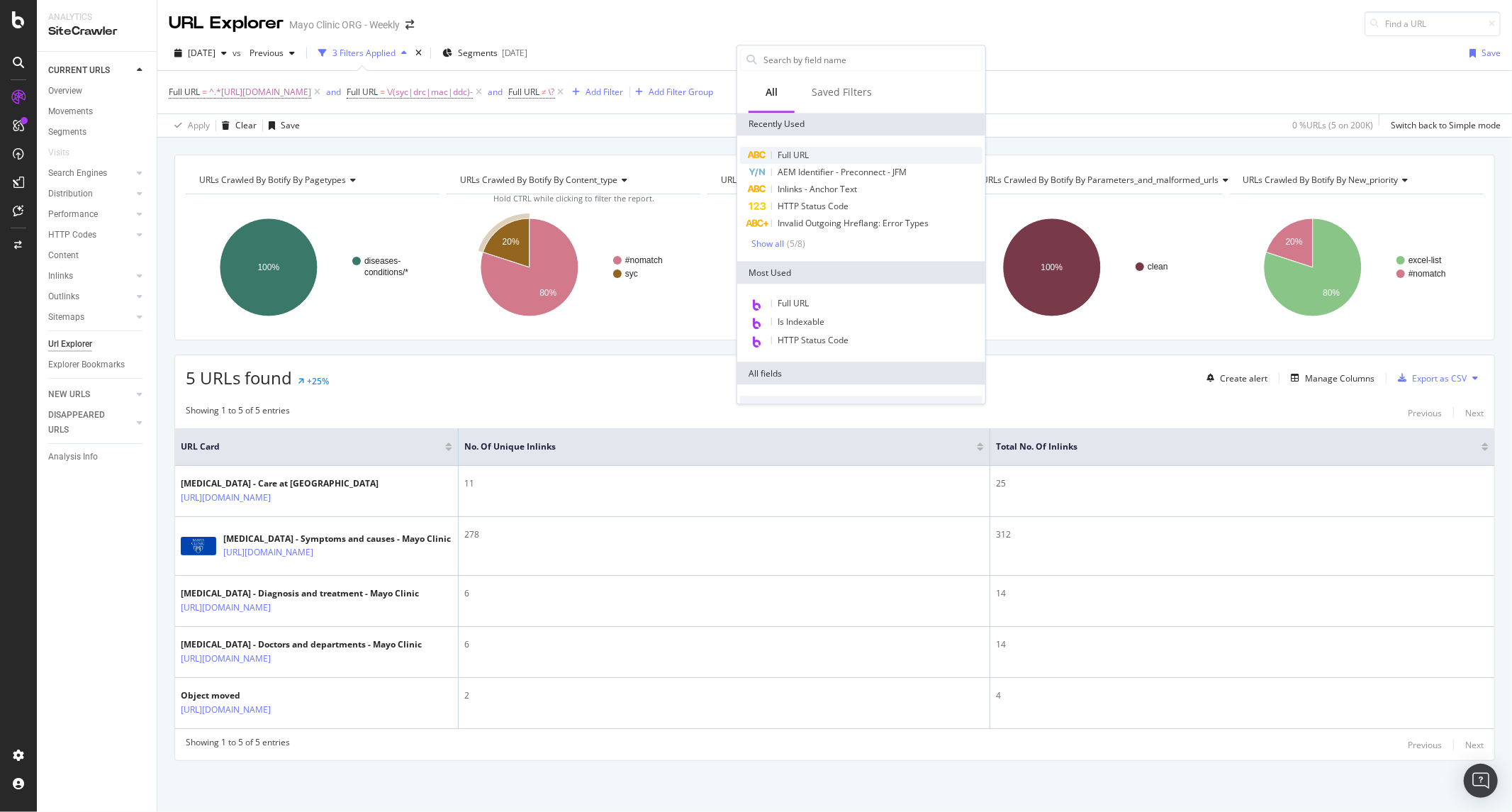
click at [794, 156] on span "Full URL" at bounding box center [793, 155] width 31 height 12
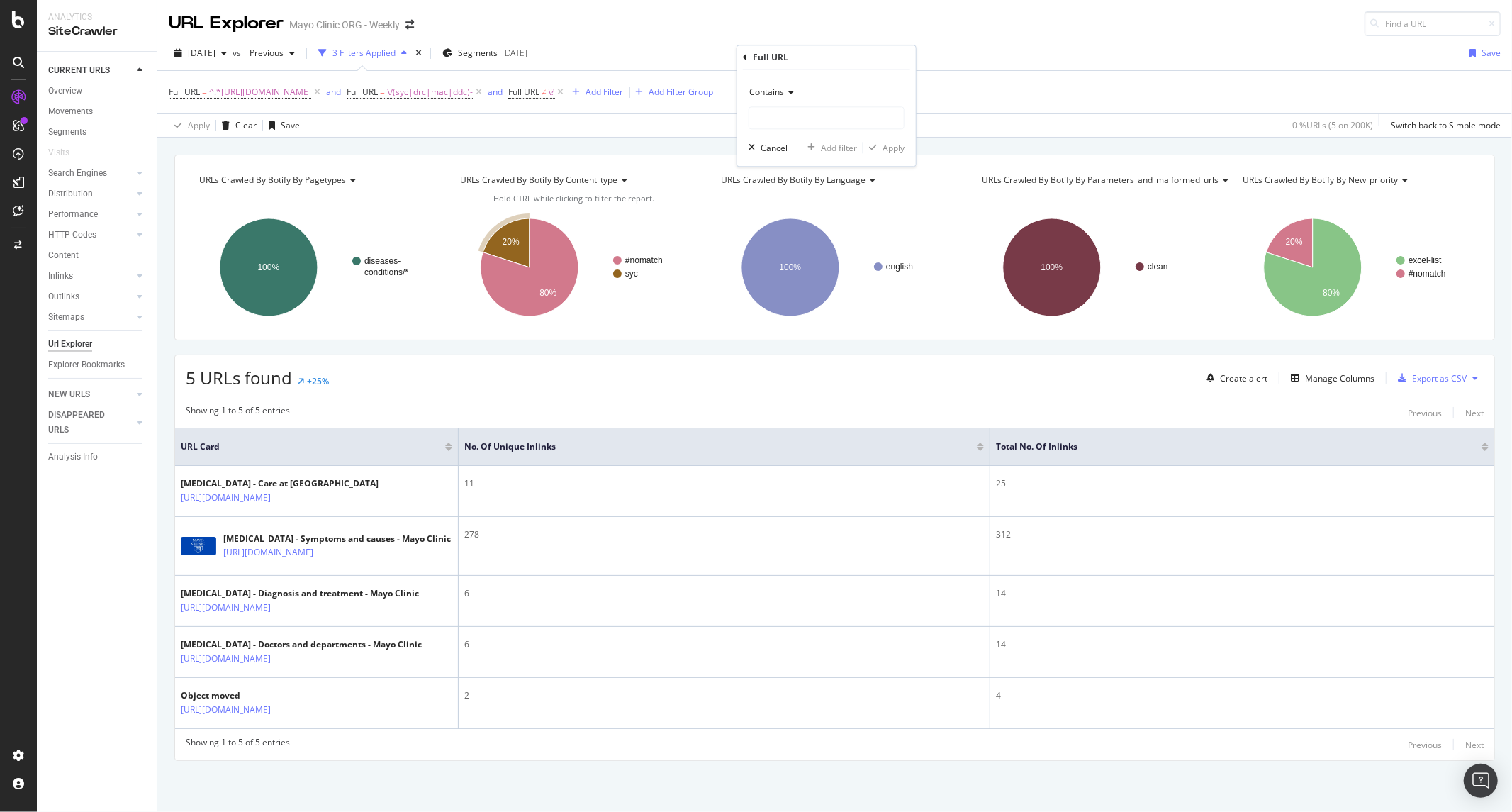
click at [778, 86] on span "Contains" at bounding box center [766, 91] width 35 height 12
drag, startPoint x: 783, startPoint y: 249, endPoint x: 853, endPoint y: 65, distance: 196.9
click at [853, 68] on div "Full URL Contains Equal to Not equal to Starts with Doesn't start with Ends wit…" at bounding box center [827, 106] width 178 height 121
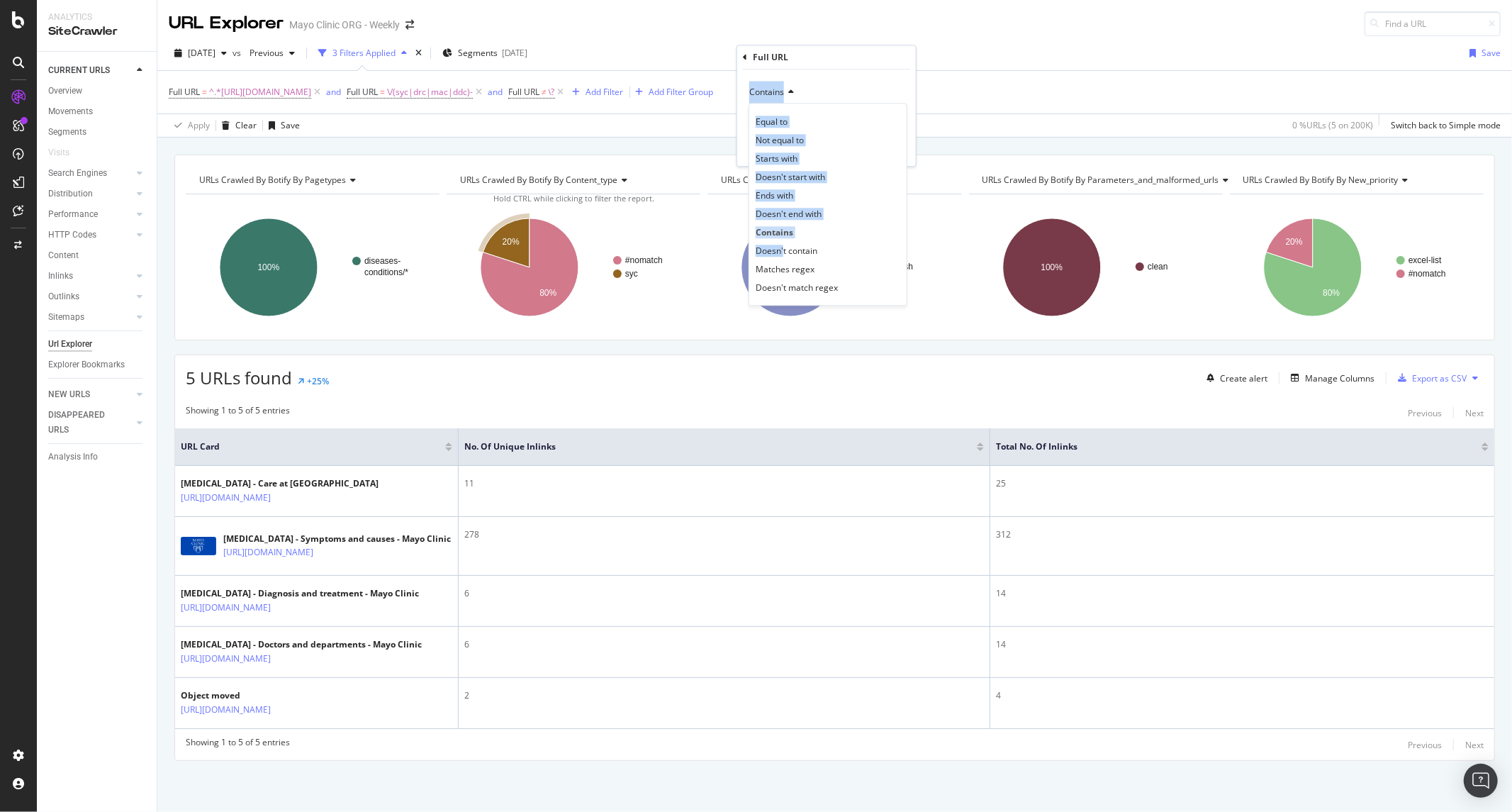
click at [853, 63] on div "Full URL" at bounding box center [826, 58] width 168 height 24
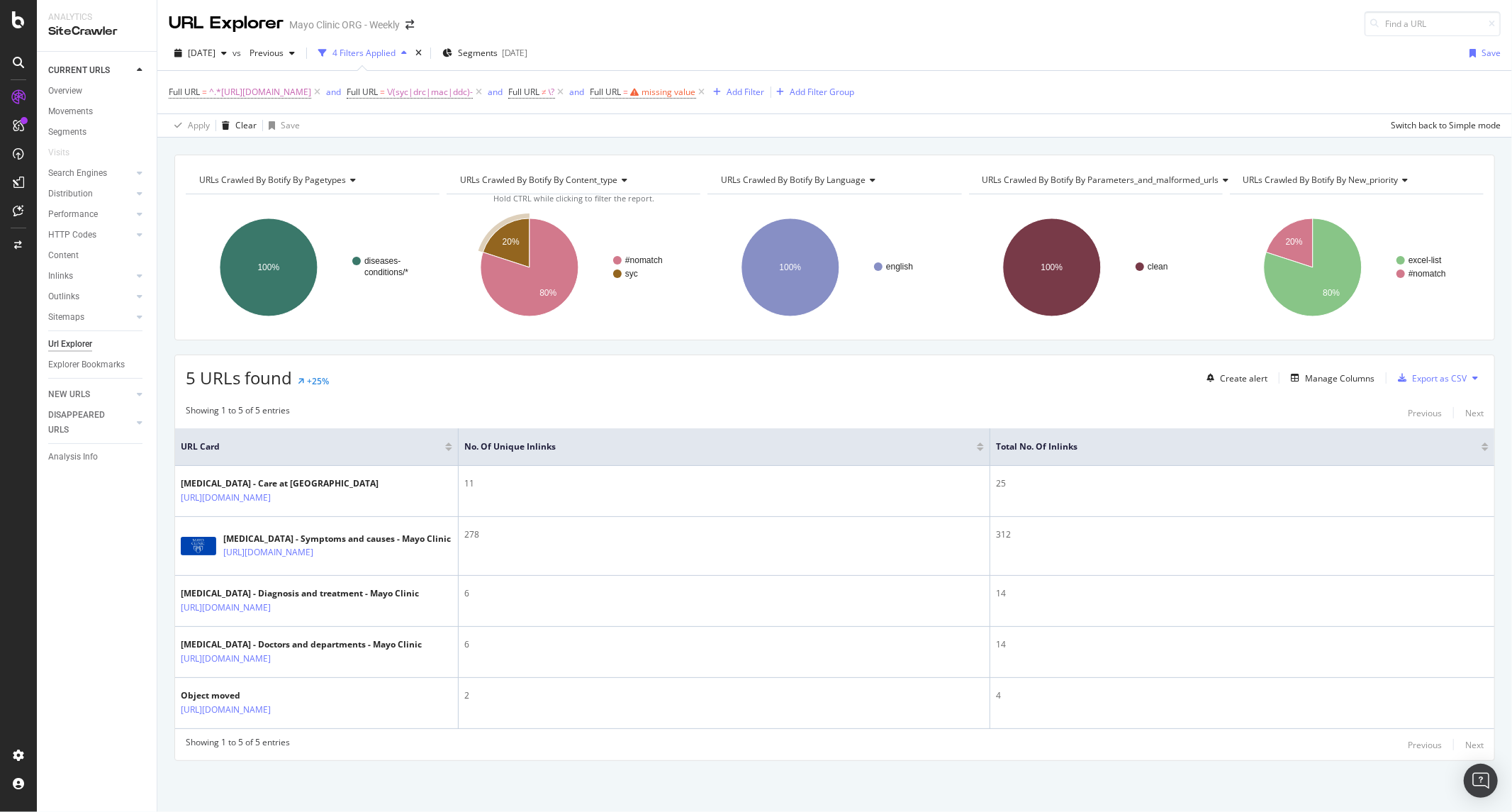
click at [787, 42] on div "2025 Sep. 17th vs Previous 4 Filters Applied Segments 2025-08-07 Save" at bounding box center [835, 55] width 1355 height 28
click at [708, 85] on icon at bounding box center [702, 92] width 12 height 14
click at [586, 88] on div "button" at bounding box center [577, 92] width 19 height 9
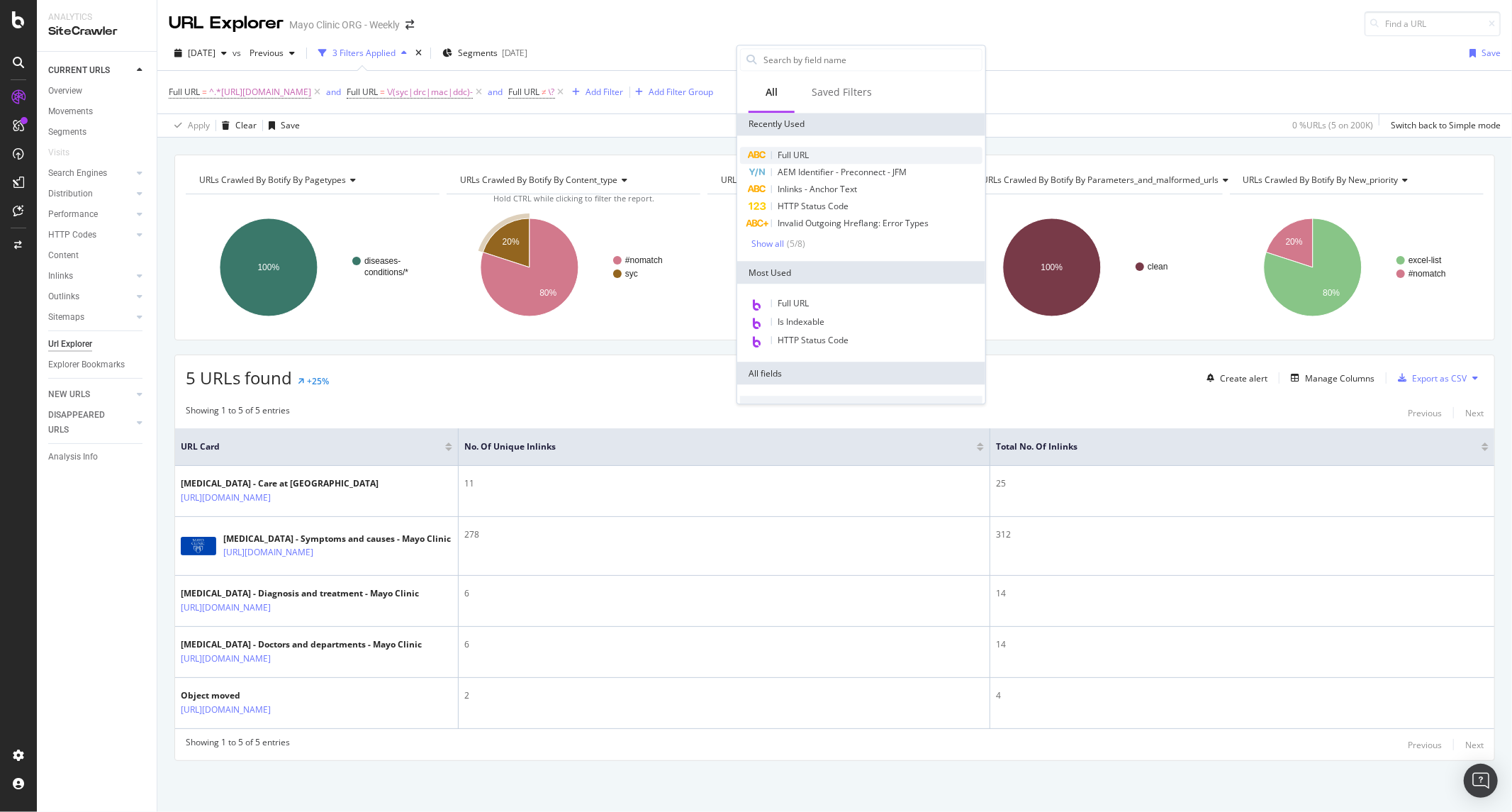
click at [794, 158] on span "Full URL" at bounding box center [793, 155] width 31 height 12
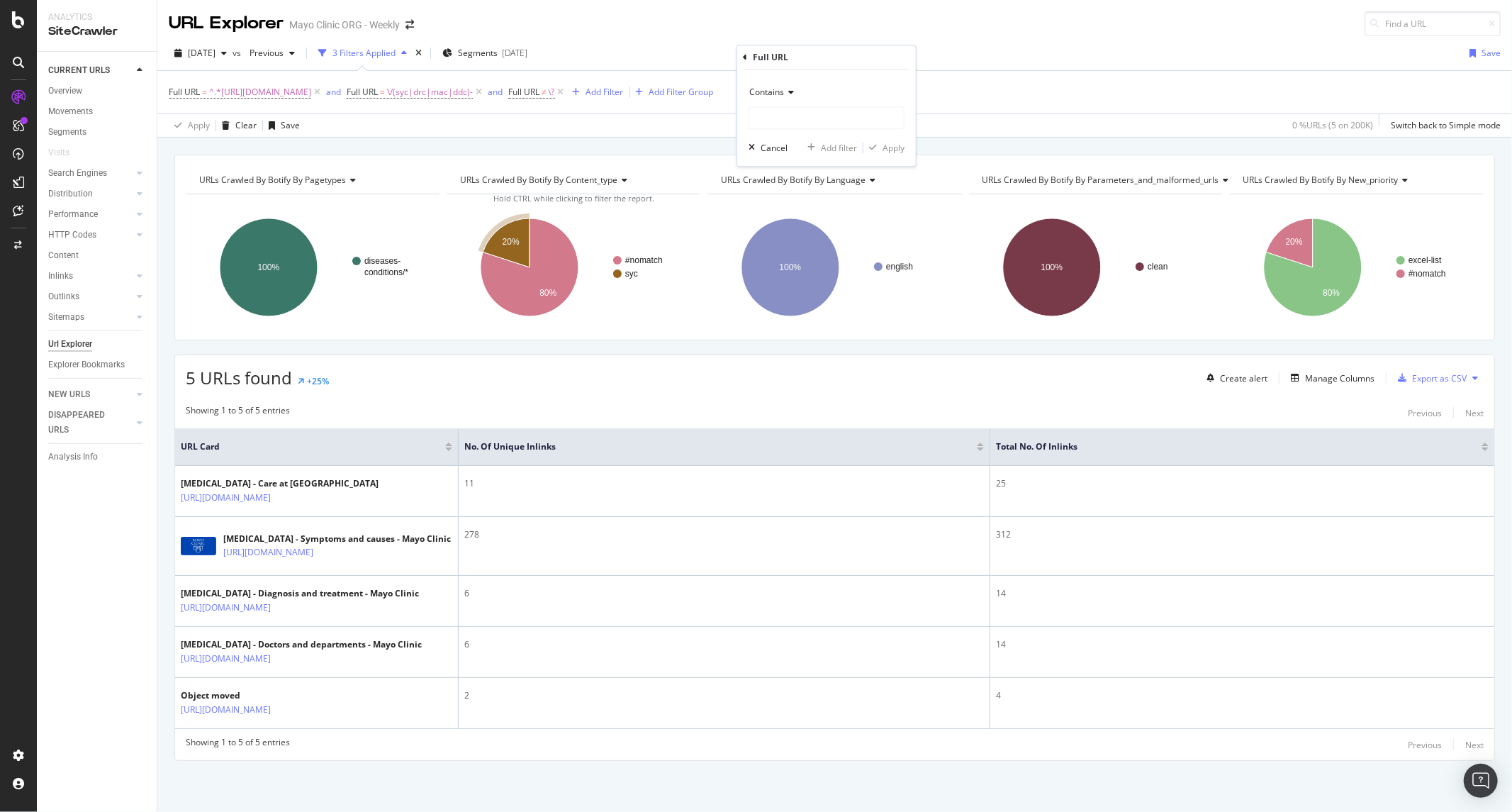
click at [774, 100] on div "Contains" at bounding box center [826, 92] width 156 height 23
click at [806, 285] on span "Doesn't match regex" at bounding box center [797, 287] width 82 height 12
click at [774, 123] on input "text" at bounding box center [826, 118] width 155 height 23
paste input "^(20584697|20584817|20584852|20584858)$"
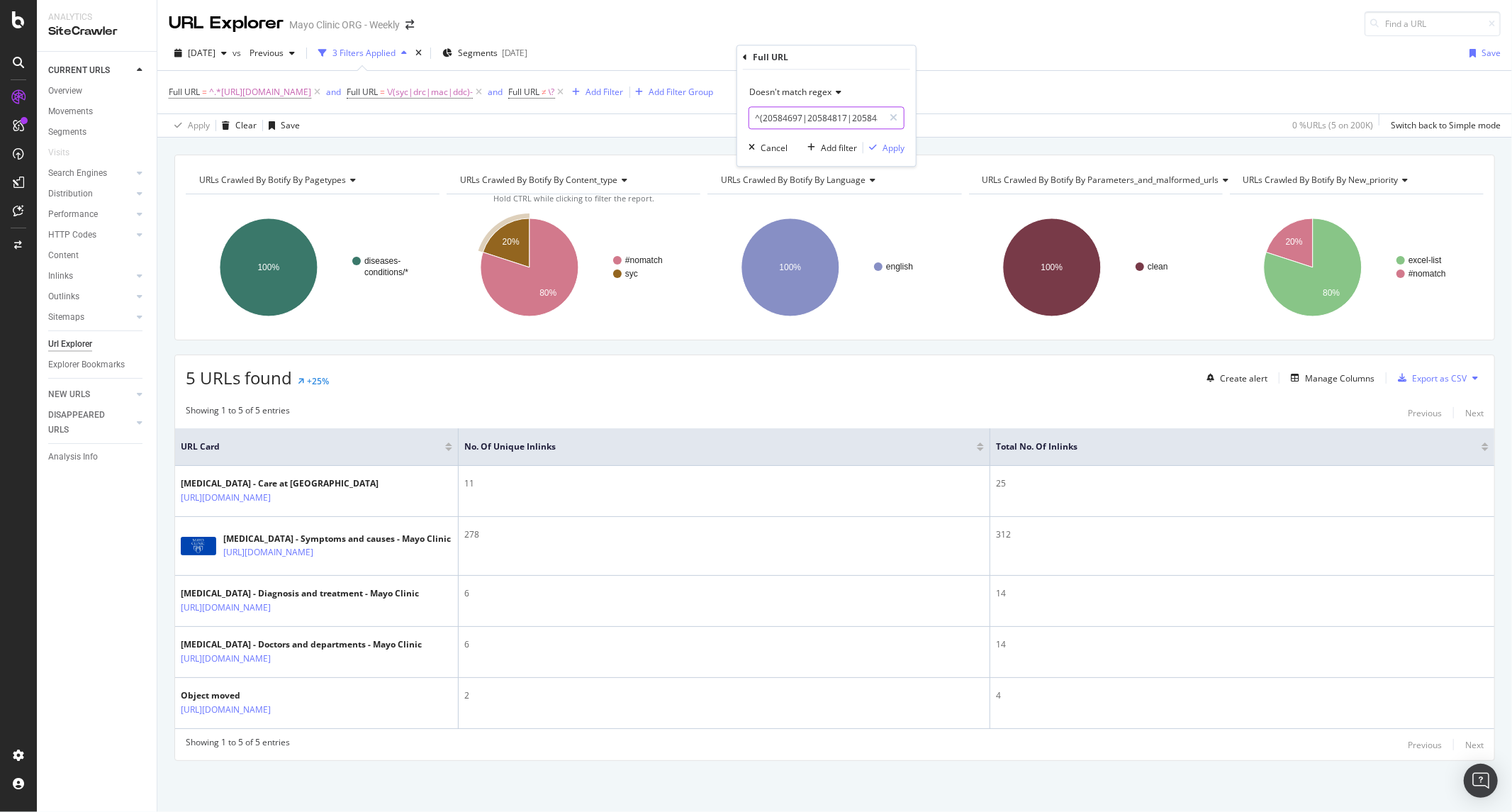
drag, startPoint x: 761, startPoint y: 114, endPoint x: 711, endPoint y: 107, distance: 50.5
click at [711, 107] on body "Analytics SiteCrawler CURRENT URLS Overview Movements Segments Visits Search En…" at bounding box center [756, 406] width 1512 height 812
click at [763, 117] on input "^(20584697|20584817|20584852|20584858)$" at bounding box center [816, 118] width 134 height 23
type input "^(20584697|20584817|20584852|20584858)$"
click at [881, 150] on div "button" at bounding box center [873, 147] width 19 height 9
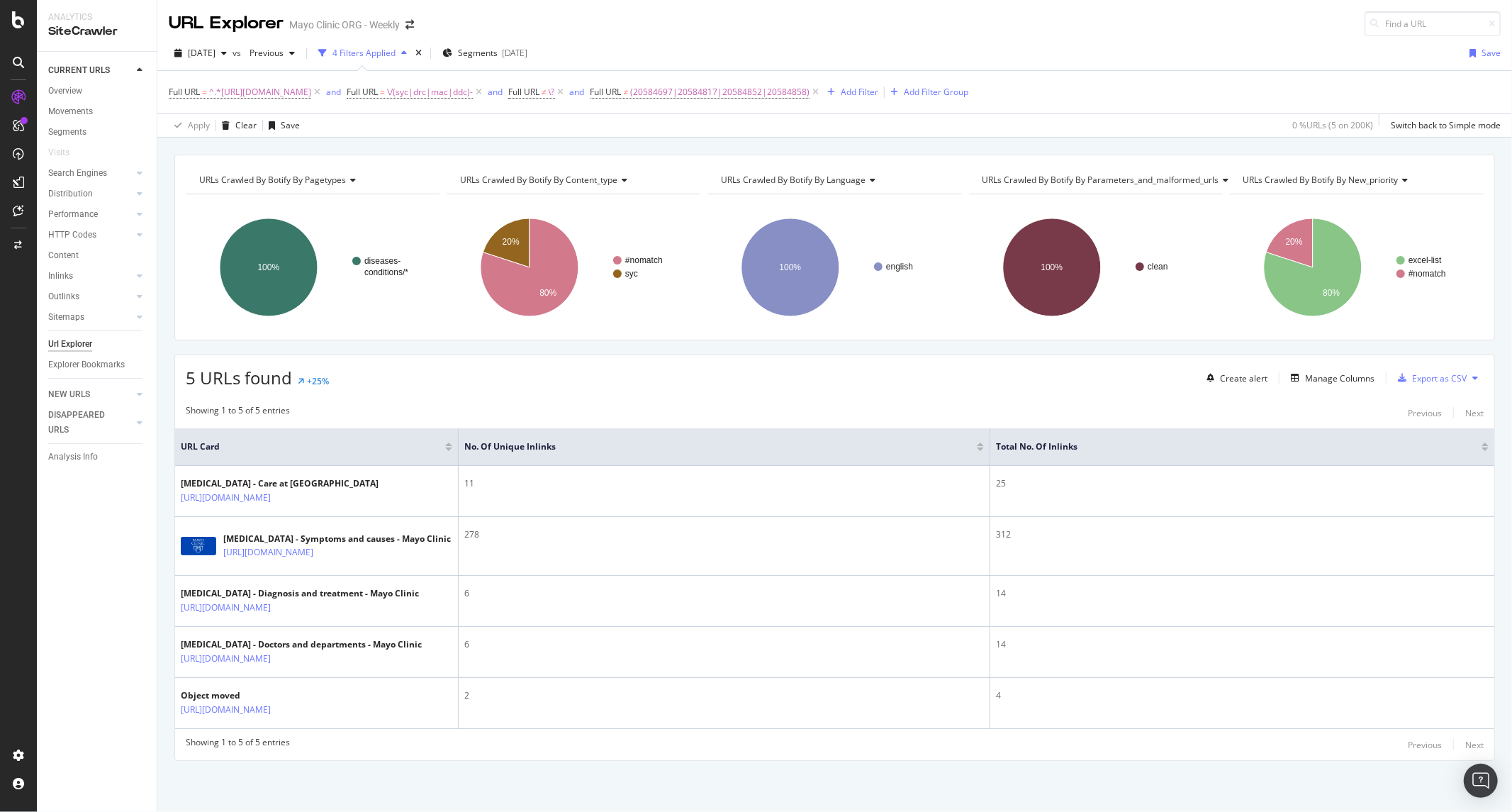
scroll to position [74, 0]
click at [824, 71] on div "Full URL = ^.*https://www.mayoclinic.org/diseases-conditions/colon-cancer/.*$ a…" at bounding box center [835, 92] width 1332 height 42
click at [807, 82] on span "(20584697|20584817|20584852|20584858)" at bounding box center [720, 92] width 179 height 20
click at [783, 114] on input "^(20584697|20584817|20584852|20584858)$" at bounding box center [840, 115] width 134 height 23
type input "\/(20584697|20584817|20584852|20584858)$"
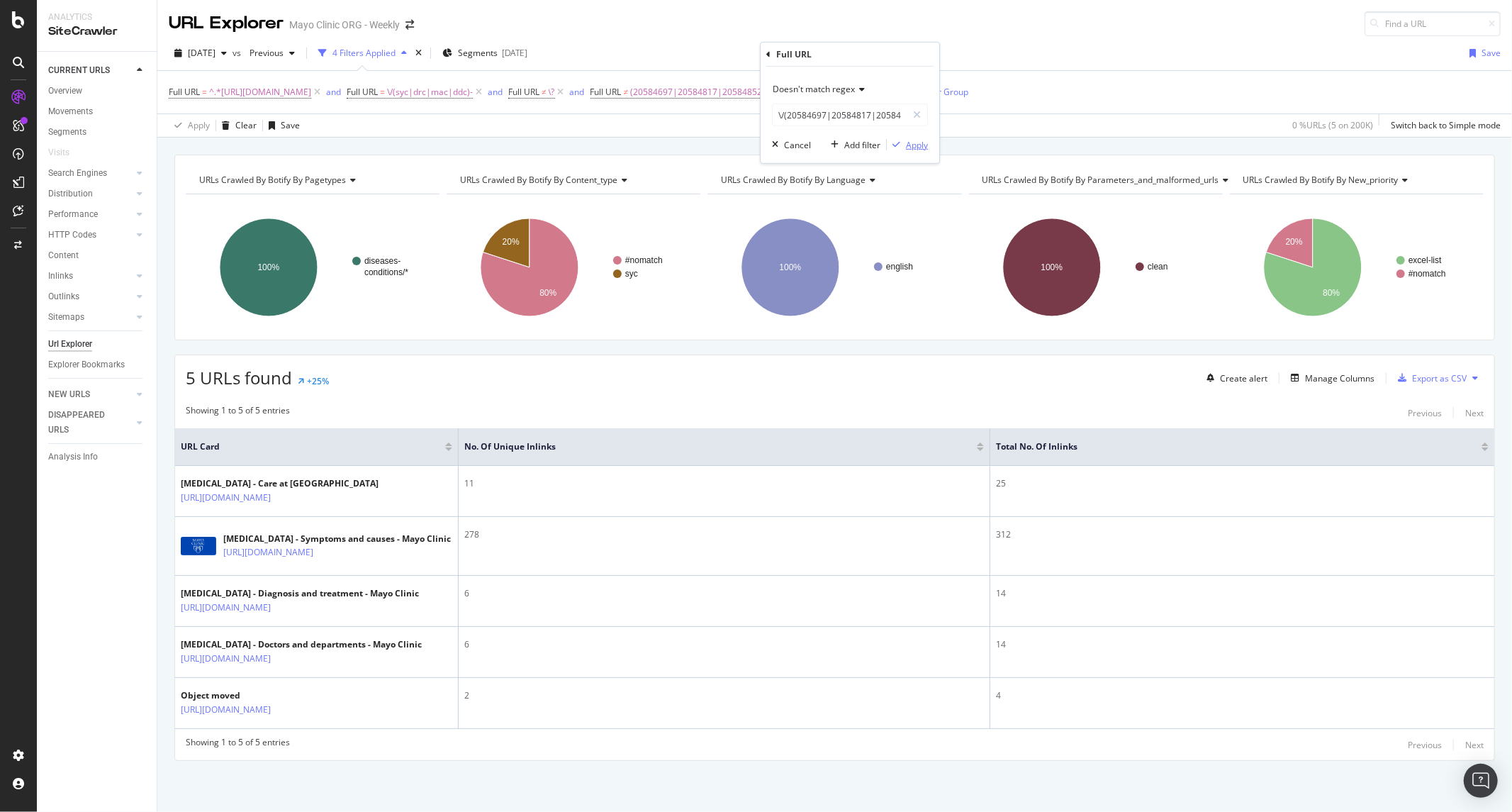
click at [906, 144] on div "Apply" at bounding box center [917, 144] width 22 height 12
click at [473, 88] on span "Full URL = \/(syc|drc|mac|ddc)-" at bounding box center [410, 92] width 127 height 13
click at [742, 125] on div "Apply Clear Save 0 % URLs ( 5 on 200K ) Switch back to Simple mode" at bounding box center [835, 125] width 1355 height 24
click at [810, 94] on span "\/(20584697|20584817|20584852|20584858)" at bounding box center [723, 92] width 185 height 20
click at [784, 150] on input "\/(20584697|20584817|20584852|20584858)$" at bounding box center [840, 152] width 134 height 23
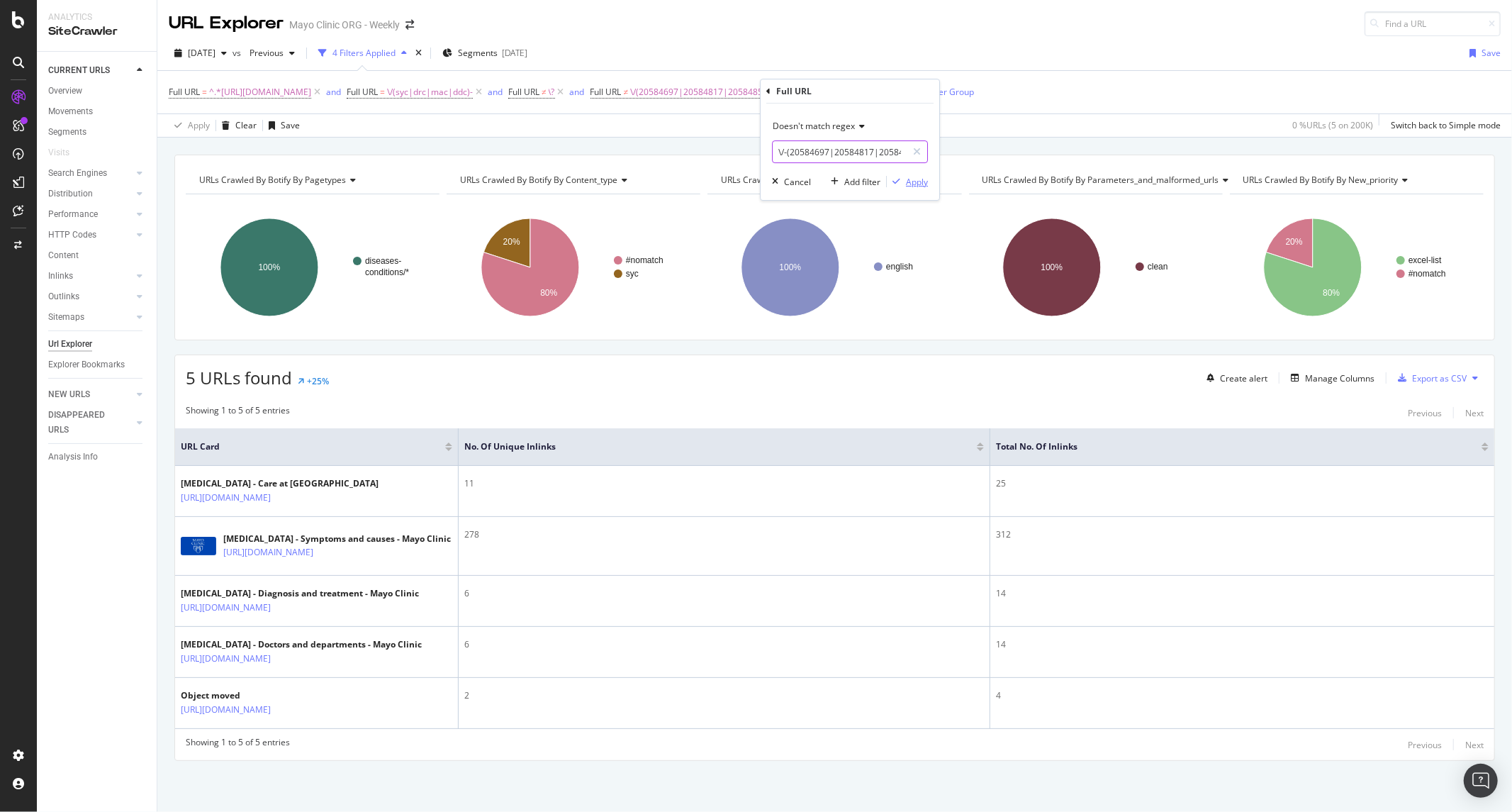
type input "\/-(20584697|20584817|20584852|20584858)$"
click at [912, 183] on div "Apply" at bounding box center [917, 182] width 22 height 12
click at [629, 96] on span "≠" at bounding box center [626, 91] width 5 height 12
click at [808, 123] on span "Doesn't match regex" at bounding box center [814, 126] width 82 height 12
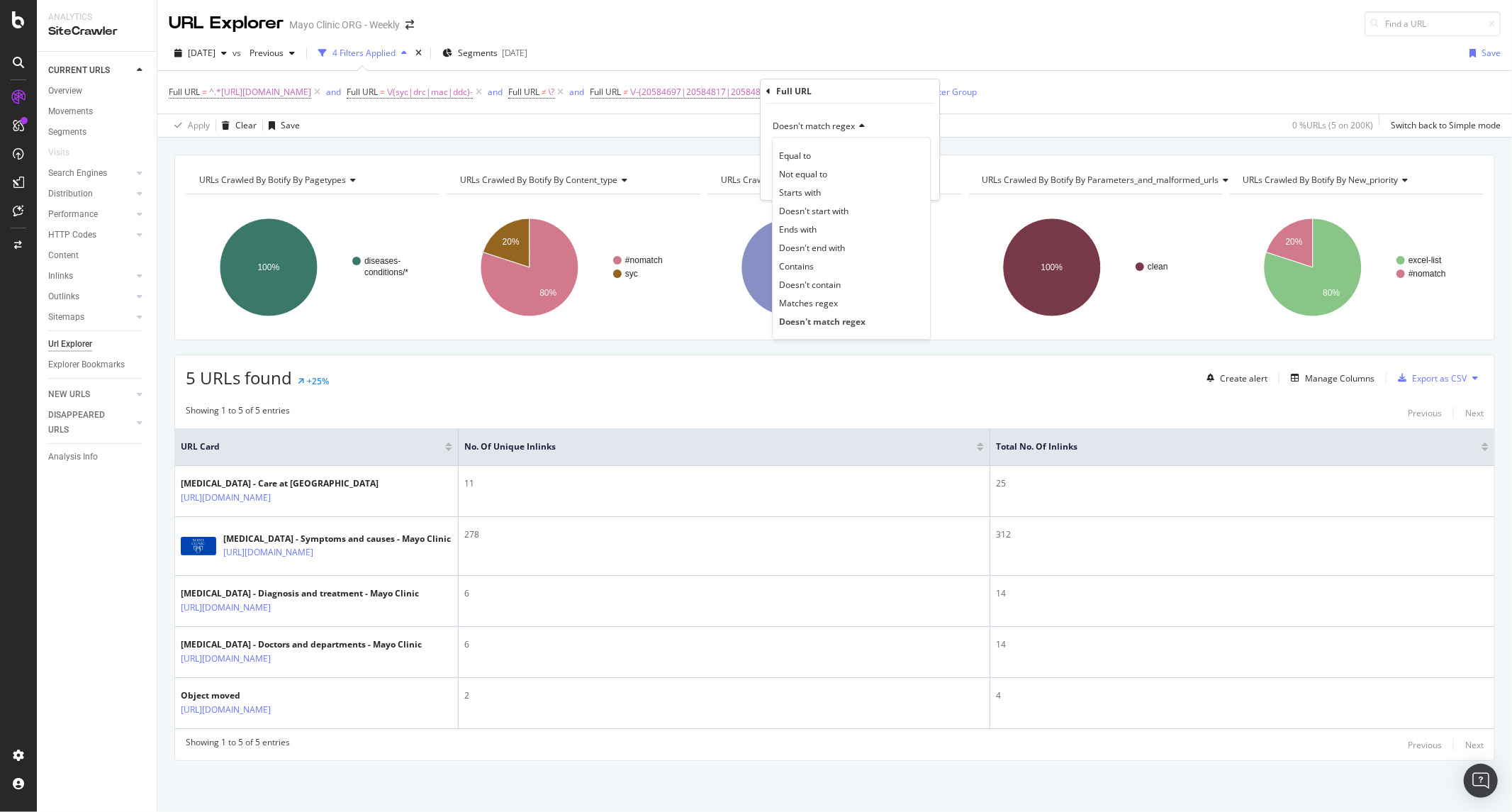
click at [881, 40] on div "2025 Sep. 17th vs Previous 4 Filters Applied Segments 2025-08-07 Save Full URL …" at bounding box center [835, 86] width 1355 height 101
click at [555, 93] on span "Full URL ≠ \?" at bounding box center [531, 92] width 47 height 13
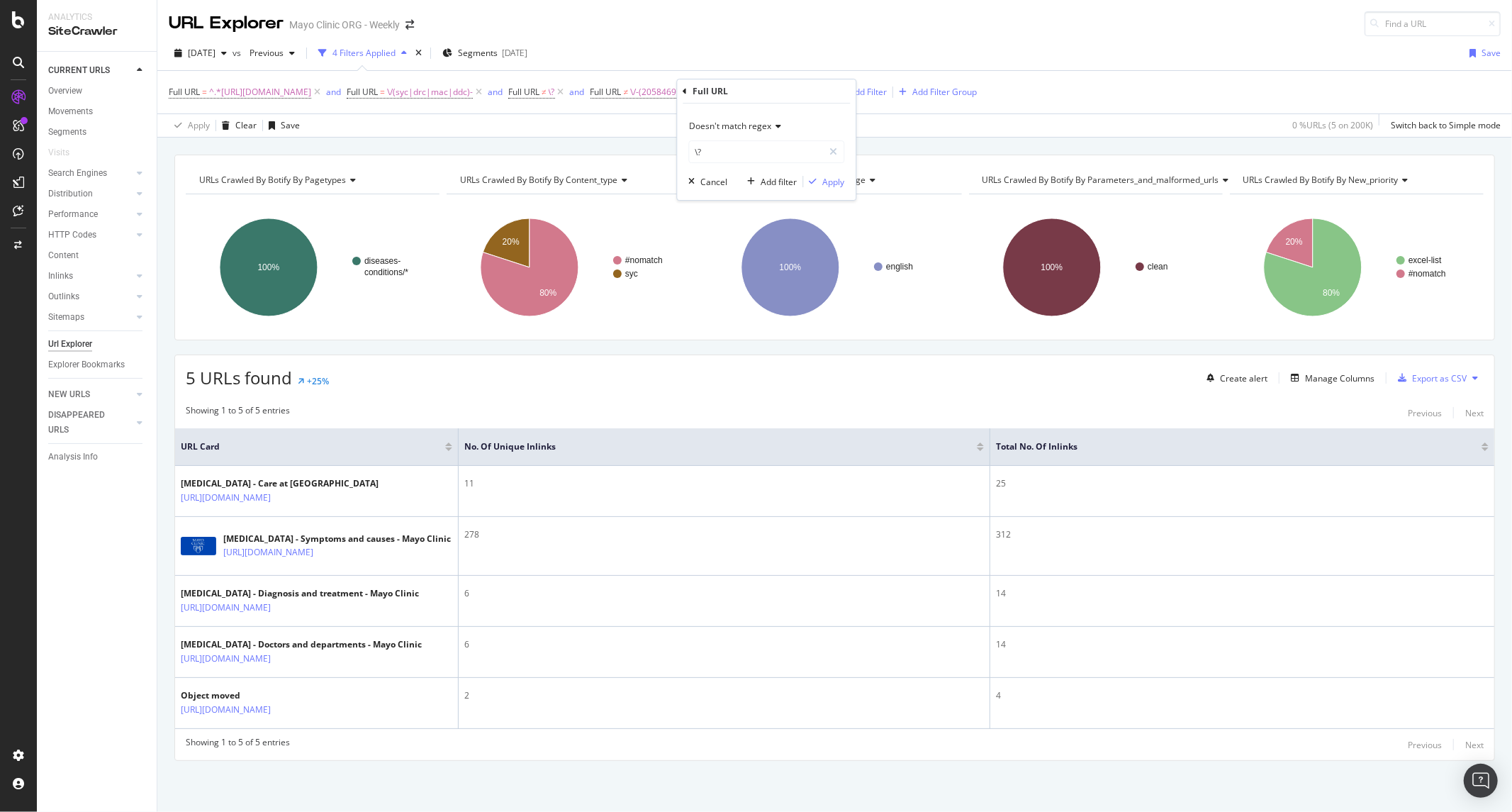
click at [748, 39] on div "2025 Sep. 17th vs Previous 4 Filters Applied Segments 2025-08-07 Save Full URL …" at bounding box center [835, 86] width 1355 height 101
click at [382, 743] on div "Showing 1 to 5 of 5 entries Previous Next" at bounding box center [835, 745] width 1319 height 17
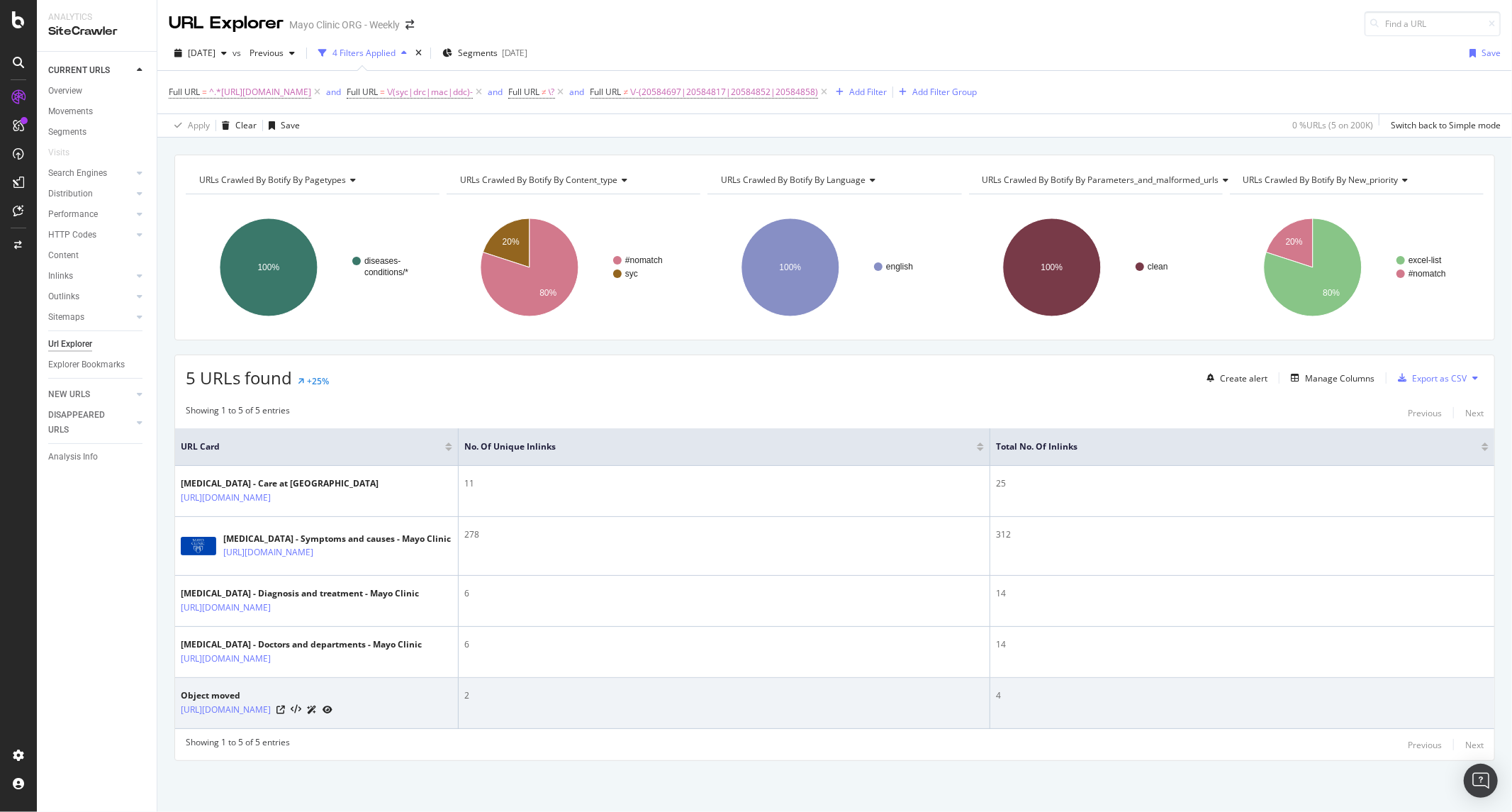
drag, startPoint x: 385, startPoint y: 727, endPoint x: 324, endPoint y: 719, distance: 61.5
click at [324, 719] on td "Object moved https://www.mayoclinic.org/diseases-conditions/colon-cancer/doctor…" at bounding box center [317, 703] width 283 height 51
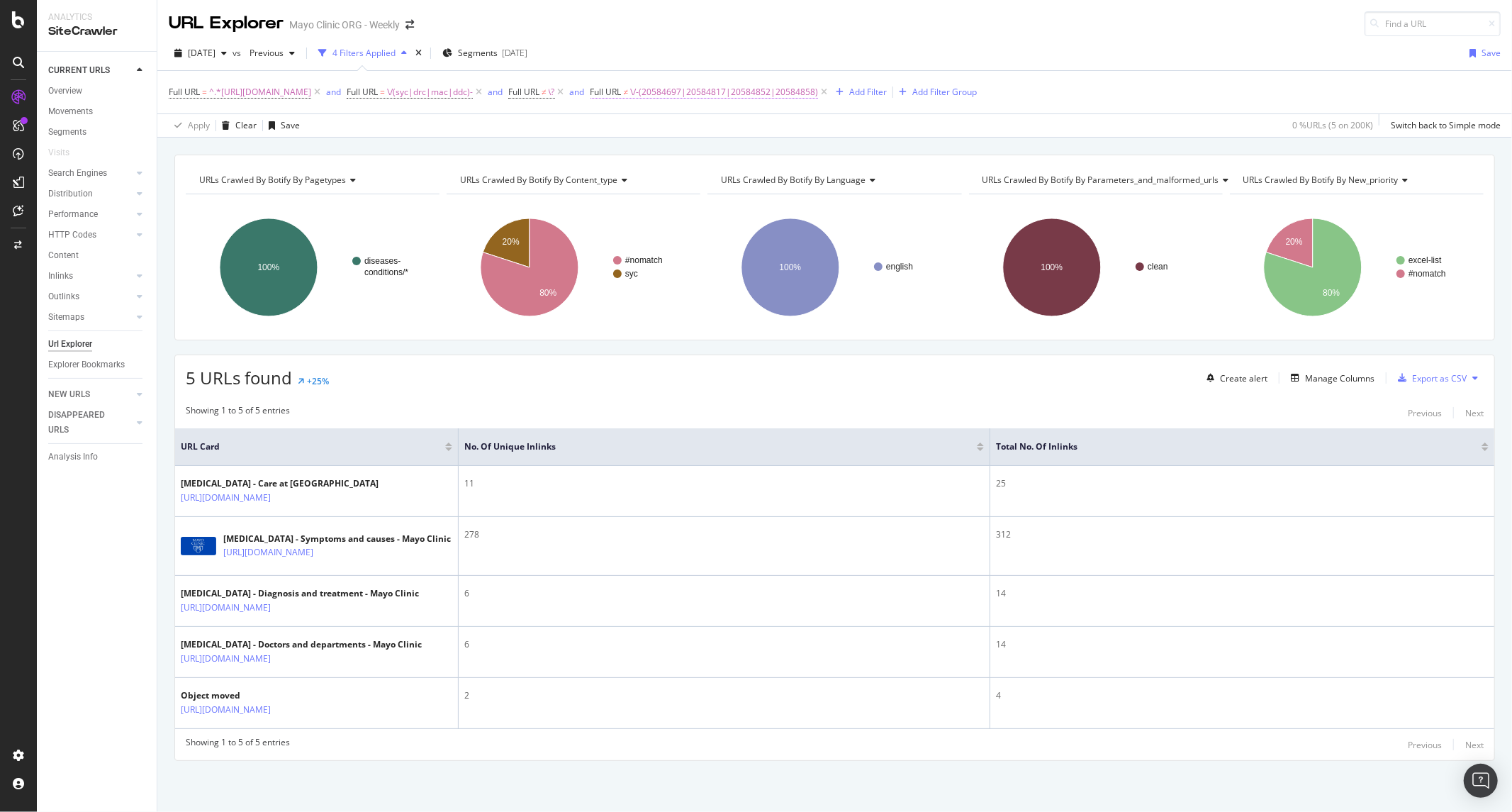
click at [818, 82] on span "\/-(20584697|20584817|20584852|20584858)" at bounding box center [724, 92] width 188 height 20
click at [841, 112] on input "\/-(20584697|20584817|20584852|20584858)$" at bounding box center [840, 115] width 134 height 23
paste input "text"
type input "(20584697|20584817|20584852|20584858)$"
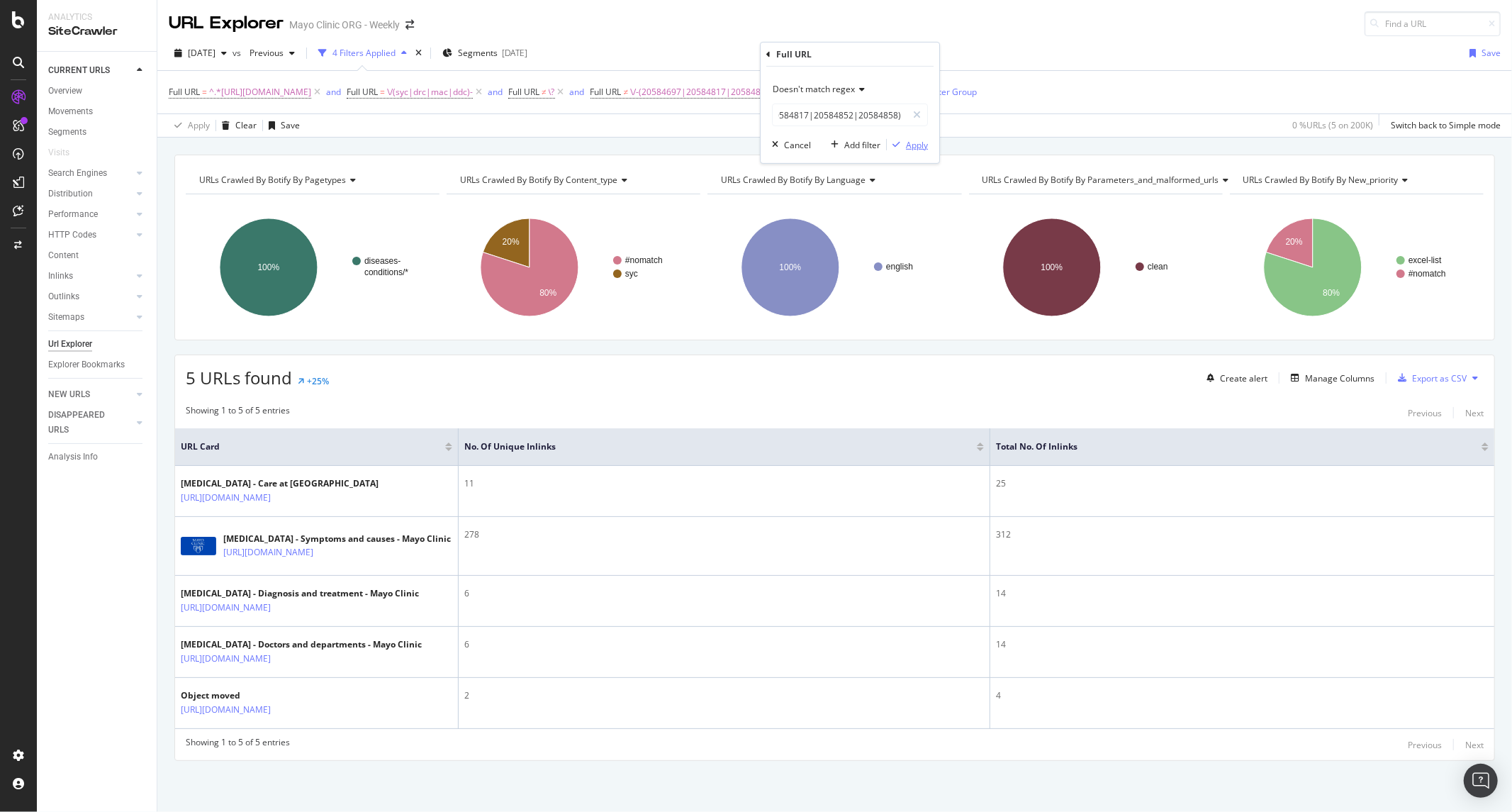
click at [915, 147] on div "Apply" at bounding box center [917, 144] width 22 height 12
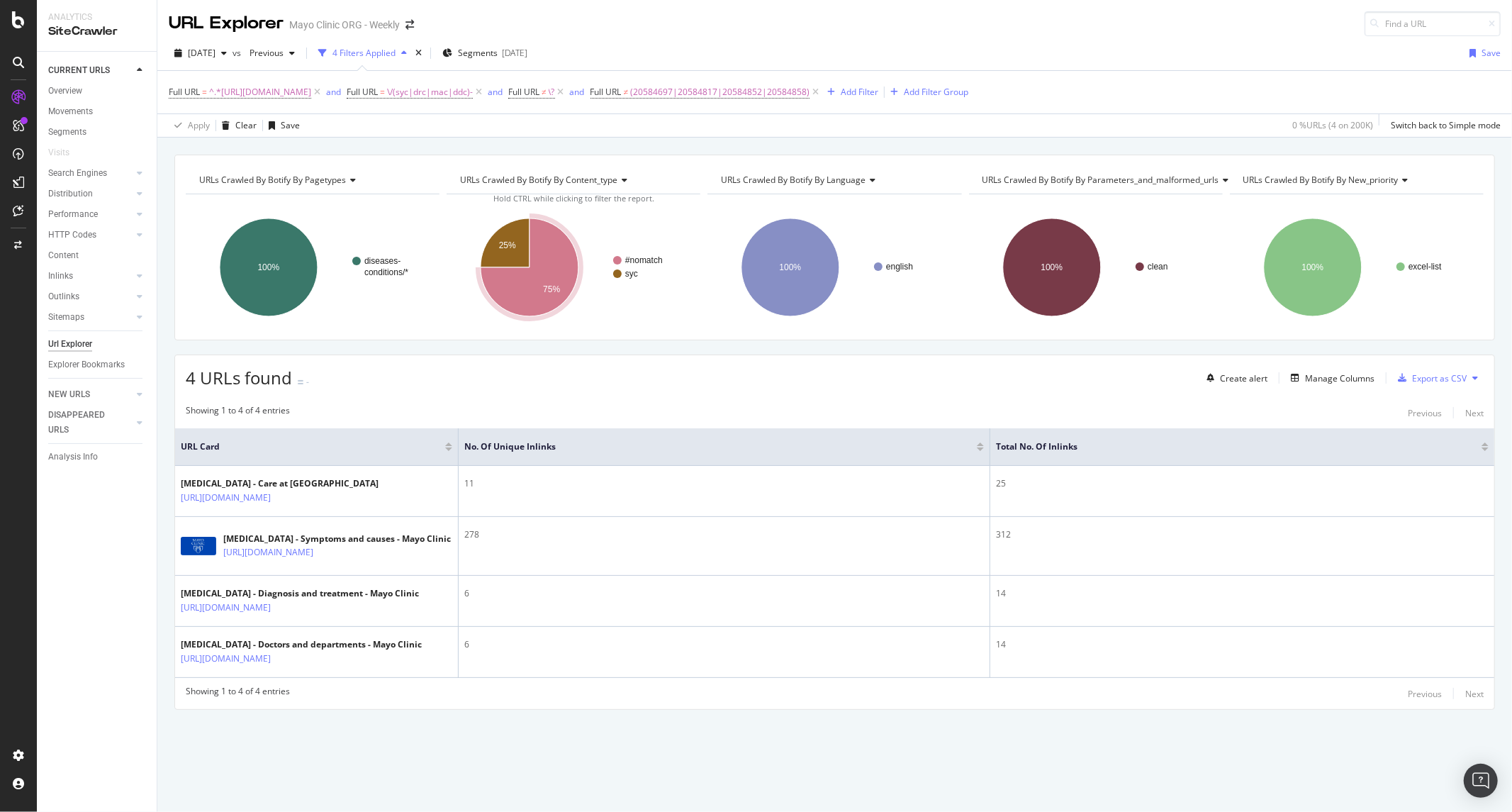
scroll to position [9, 0]
click at [376, 380] on div "4 URLs found - Create alert Manage Columns Export as CSV" at bounding box center [835, 373] width 1319 height 35
click at [285, 92] on span "^.*[URL][DOMAIN_NAME]" at bounding box center [260, 92] width 102 height 20
click at [398, 124] on div "Apply Clear Save 0 % URLs ( 4 on 200K ) Switch back to Simple mode" at bounding box center [835, 125] width 1355 height 24
click at [311, 82] on span "^.*[URL][DOMAIN_NAME]" at bounding box center [260, 92] width 102 height 20
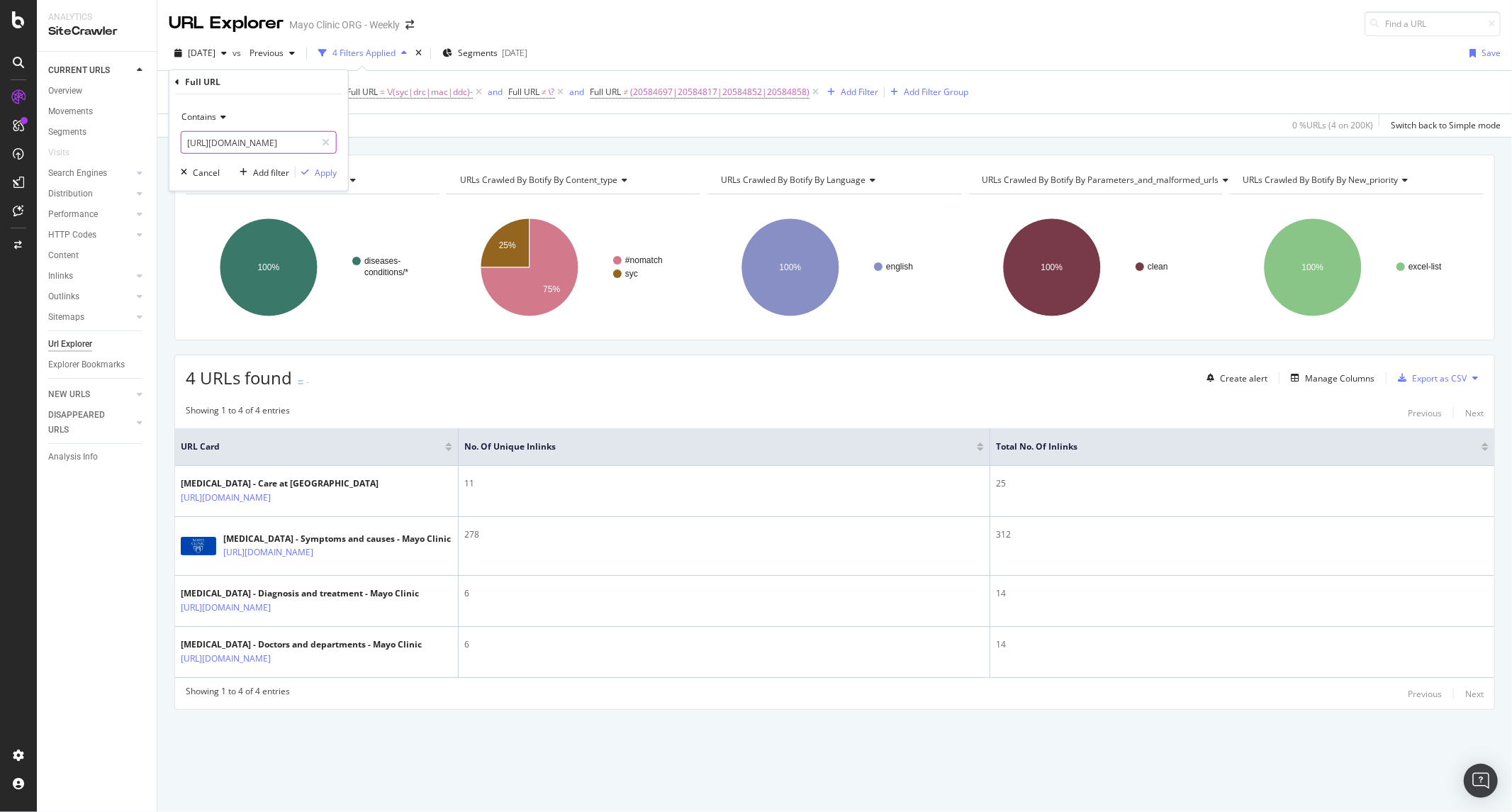
click at [242, 144] on input "https://www.mayoclinic.org/diseases-conditions/colon-cancer/" at bounding box center [248, 142] width 134 height 23
click at [243, 144] on input "https://www.mayoclinic.org/diseases-conditions/colon-cancer/" at bounding box center [248, 142] width 134 height 23
drag, startPoint x: 241, startPoint y: 143, endPoint x: 309, endPoint y: 142, distance: 68.0
click at [309, 142] on input "https://www.mayoclinic.org/diseases-conditions/colon-cancer/" at bounding box center [248, 142] width 134 height 23
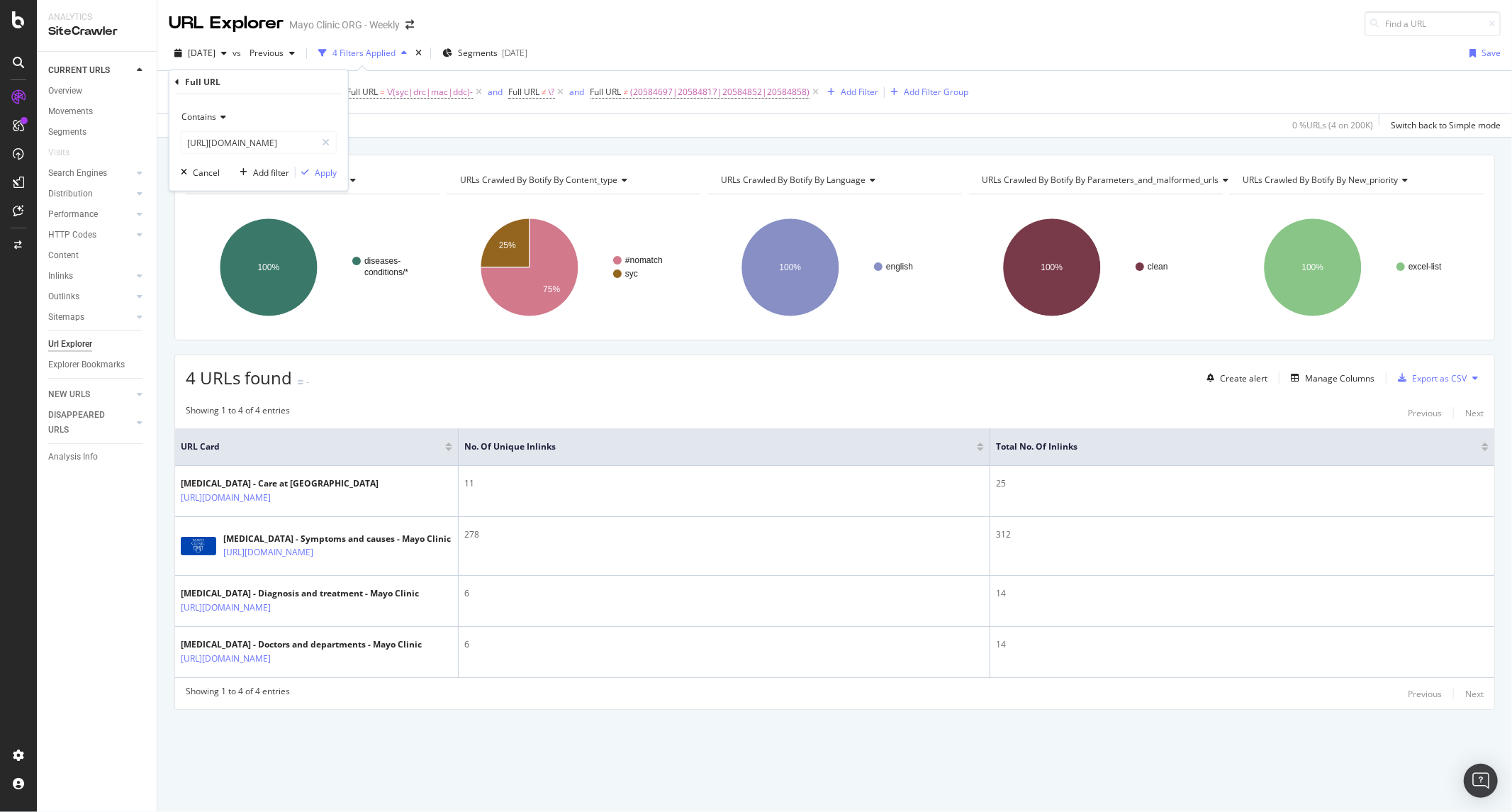
scroll to position [0, 0]
click at [471, 404] on div "Showing 1 to 4 of 4 entries Previous Next" at bounding box center [835, 413] width 1319 height 17
drag, startPoint x: 1477, startPoint y: 42, endPoint x: 866, endPoint y: 227, distance: 638.4
click at [866, 227] on div "URL Explorer Mayo Clinic ORG - Weekly 2025 Sep. 17th vs Previous 4 Filters Appl…" at bounding box center [835, 406] width 1355 height 812
drag, startPoint x: 1083, startPoint y: 83, endPoint x: 225, endPoint y: 124, distance: 859.0
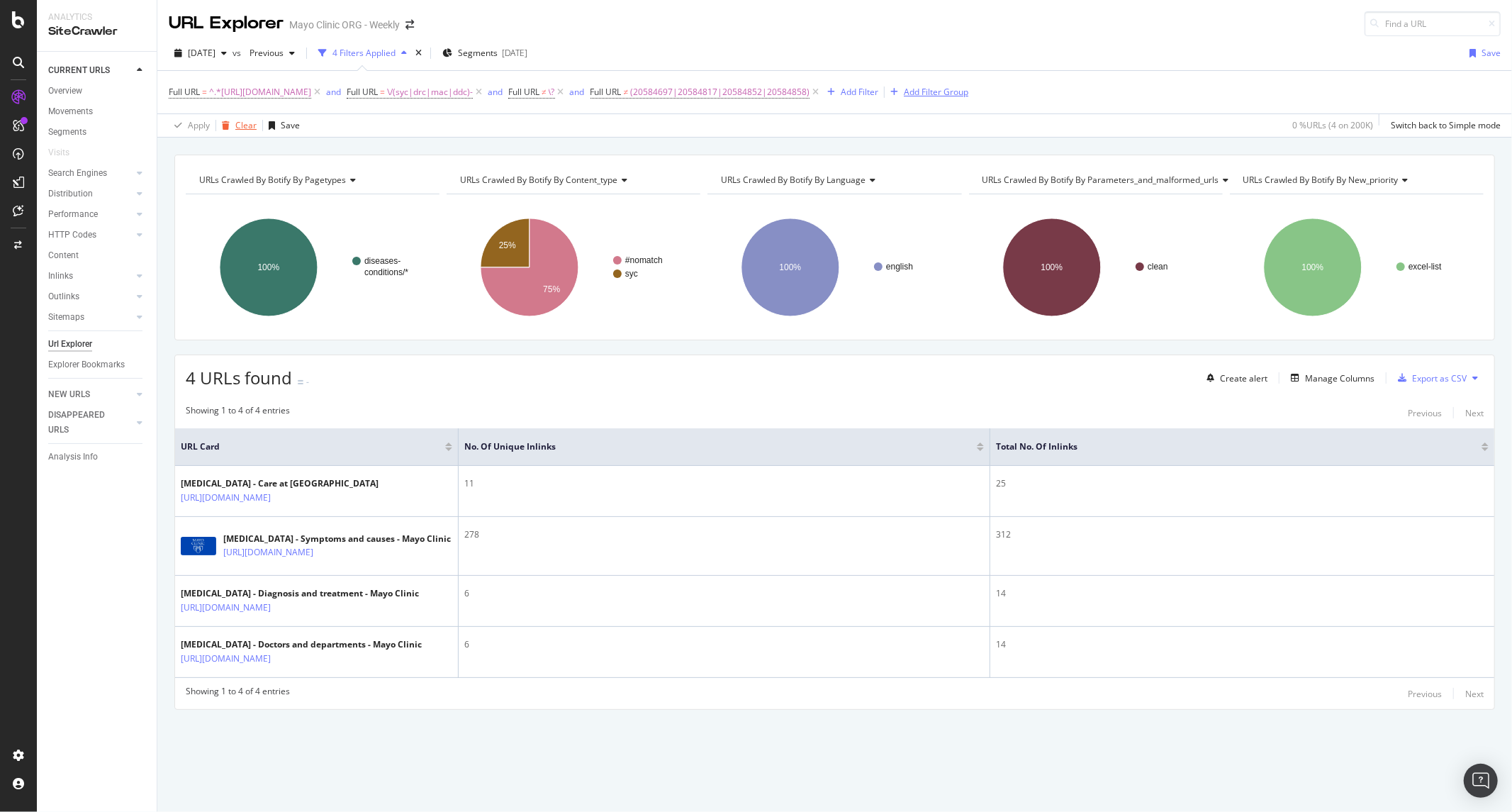
click at [225, 124] on div "Full URL = ^.*https://www.mayoclinic.org/diseases-conditions/colon-cancer/.*$ a…" at bounding box center [835, 104] width 1332 height 66
click at [272, 122] on icon "button" at bounding box center [272, 126] width 6 height 9
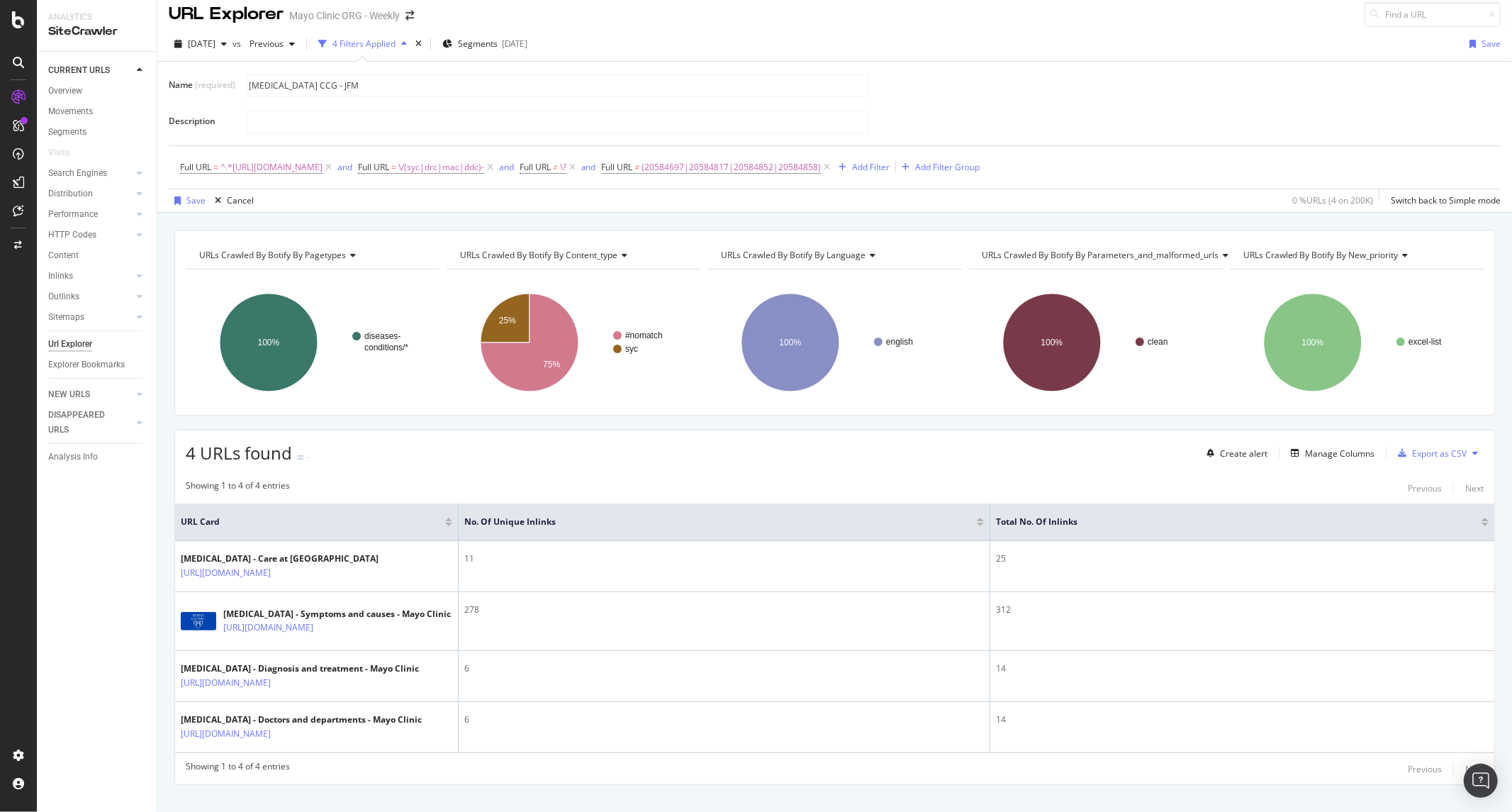
type input "Colon Cancer CCG - JFM"
type input "E"
type input "Only 4 core page types, excludes all others including the time when Stage 4 use…"
click at [190, 203] on div "Save" at bounding box center [196, 200] width 19 height 12
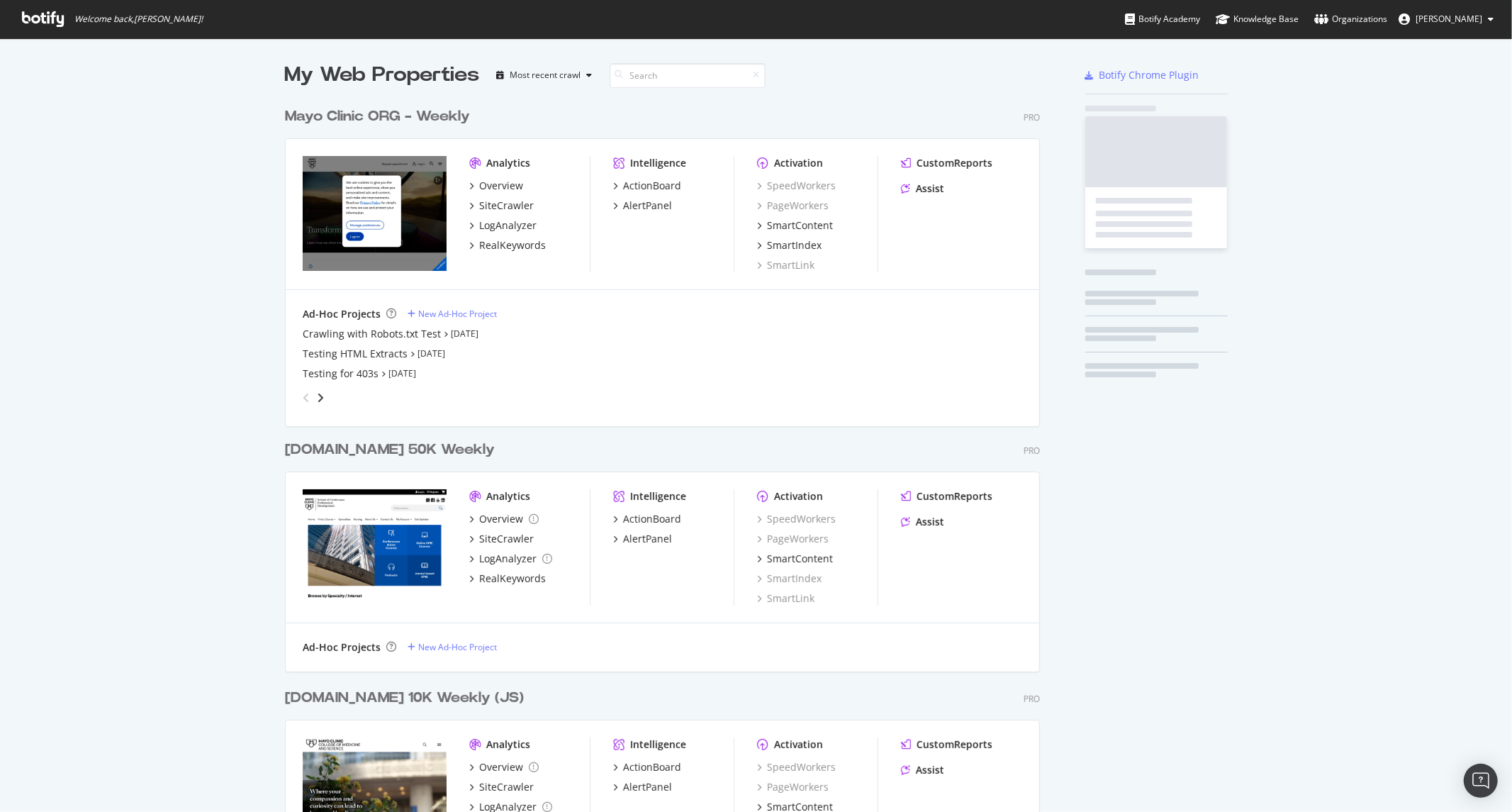
scroll to position [2015, 754]
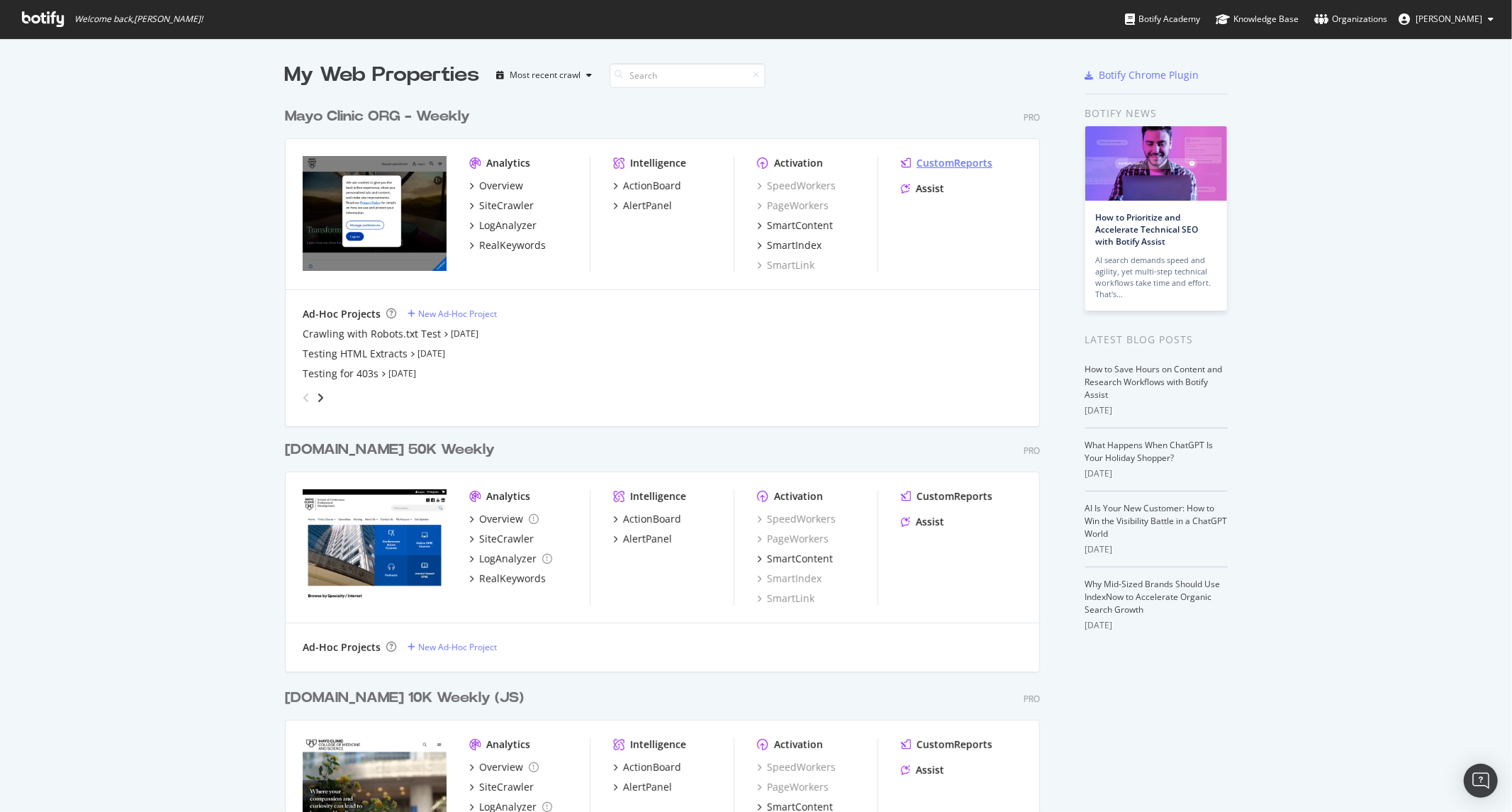
click at [958, 160] on div "CustomReports" at bounding box center [955, 163] width 76 height 14
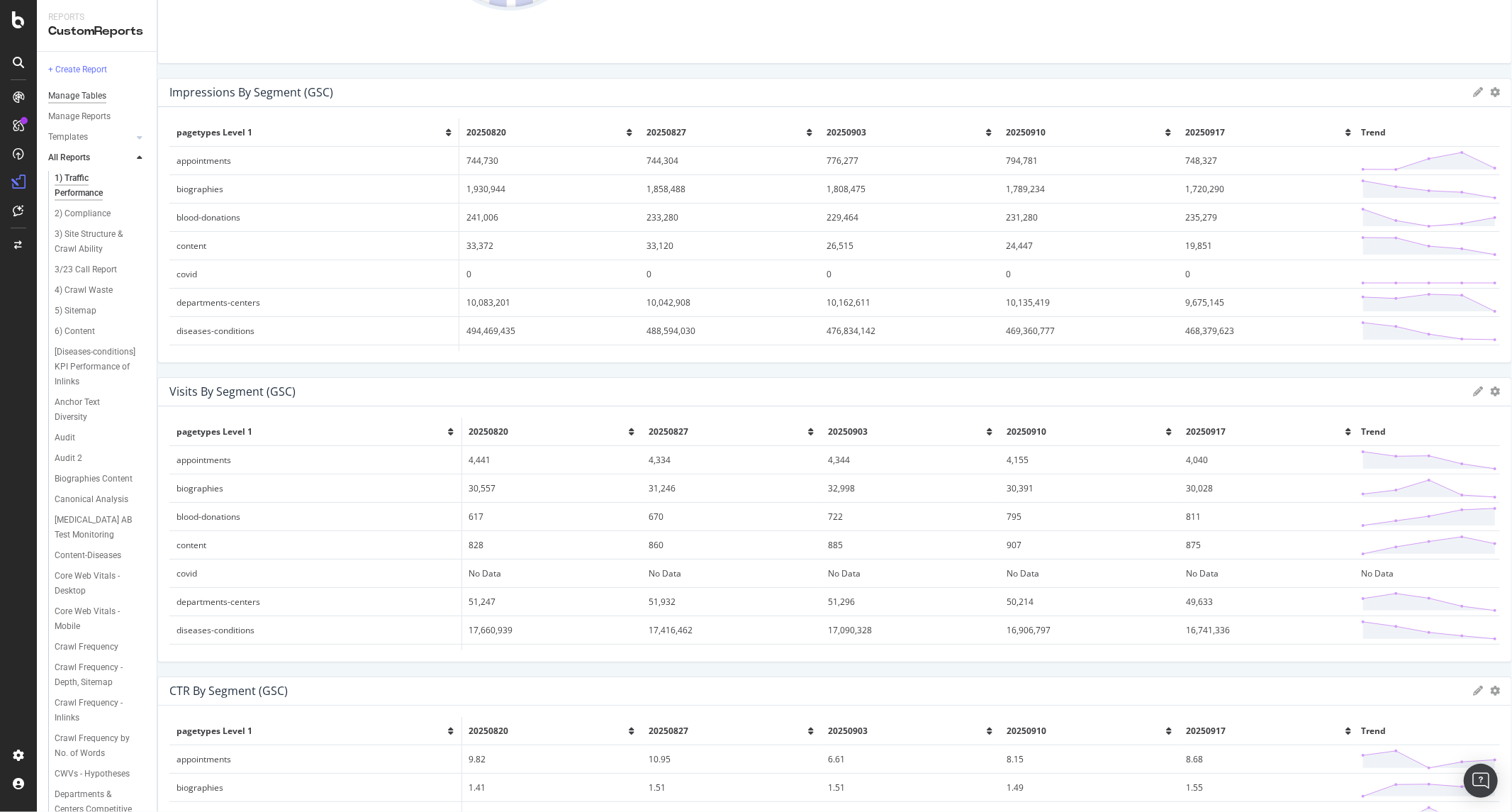
click at [85, 91] on div "Manage Tables" at bounding box center [77, 96] width 58 height 15
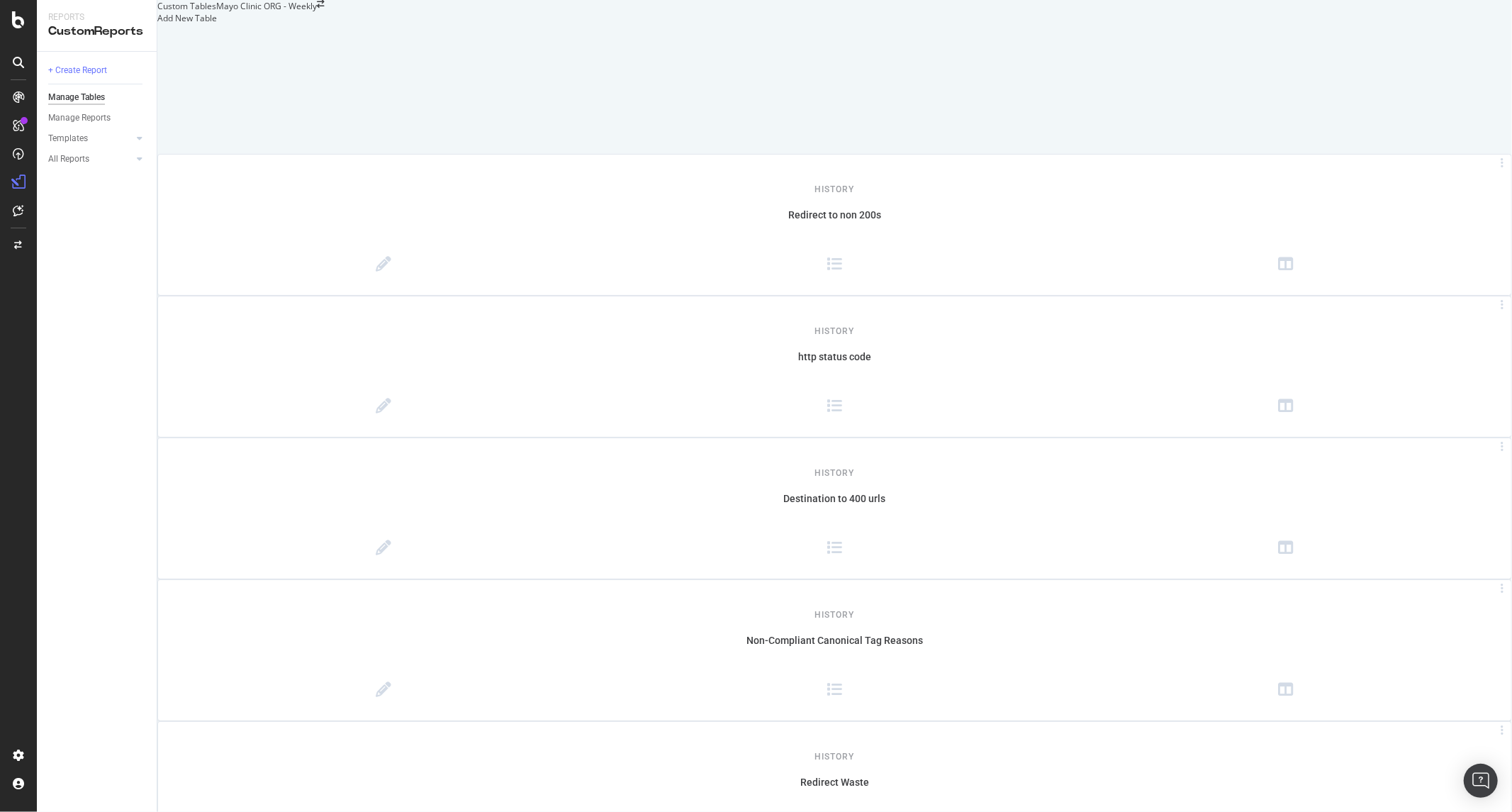
click at [157, 24] on div at bounding box center [157, 18] width 0 height 12
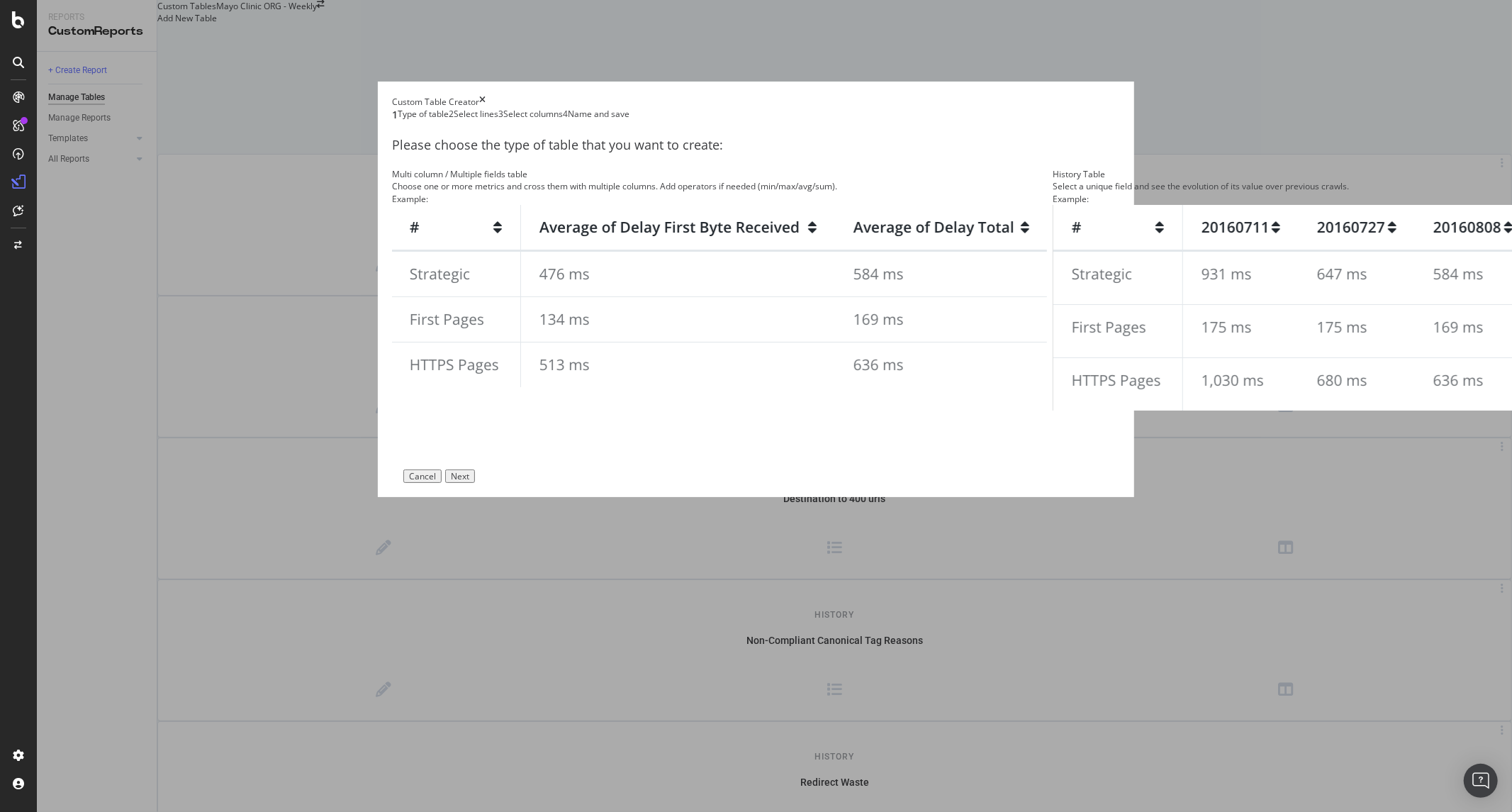
click at [1053, 411] on img "modal" at bounding box center [1381, 308] width 657 height 206
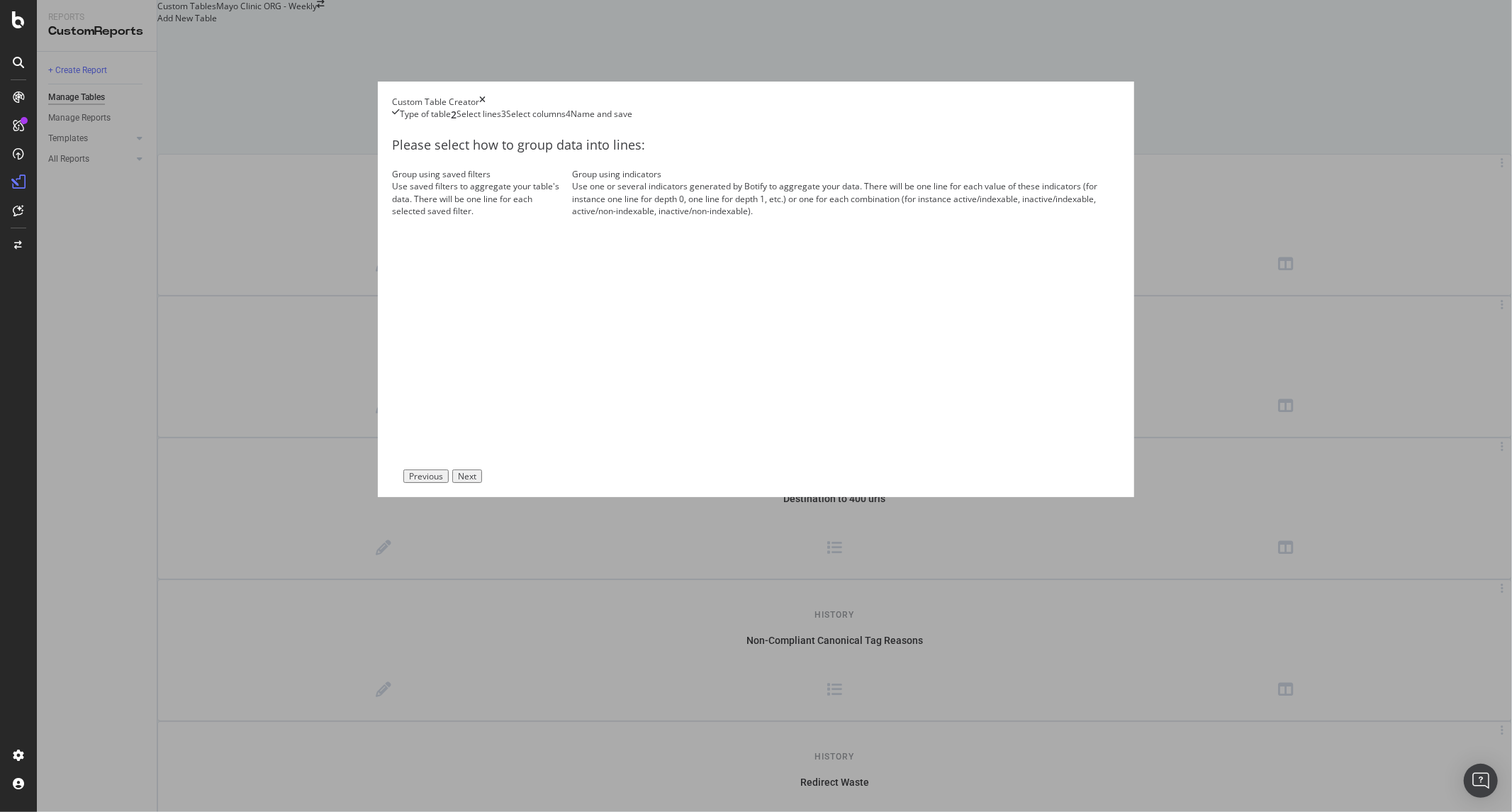
click at [816, 216] on div "Use one or several indicators generated by Botify to aggregate your data. There…" at bounding box center [846, 198] width 547 height 36
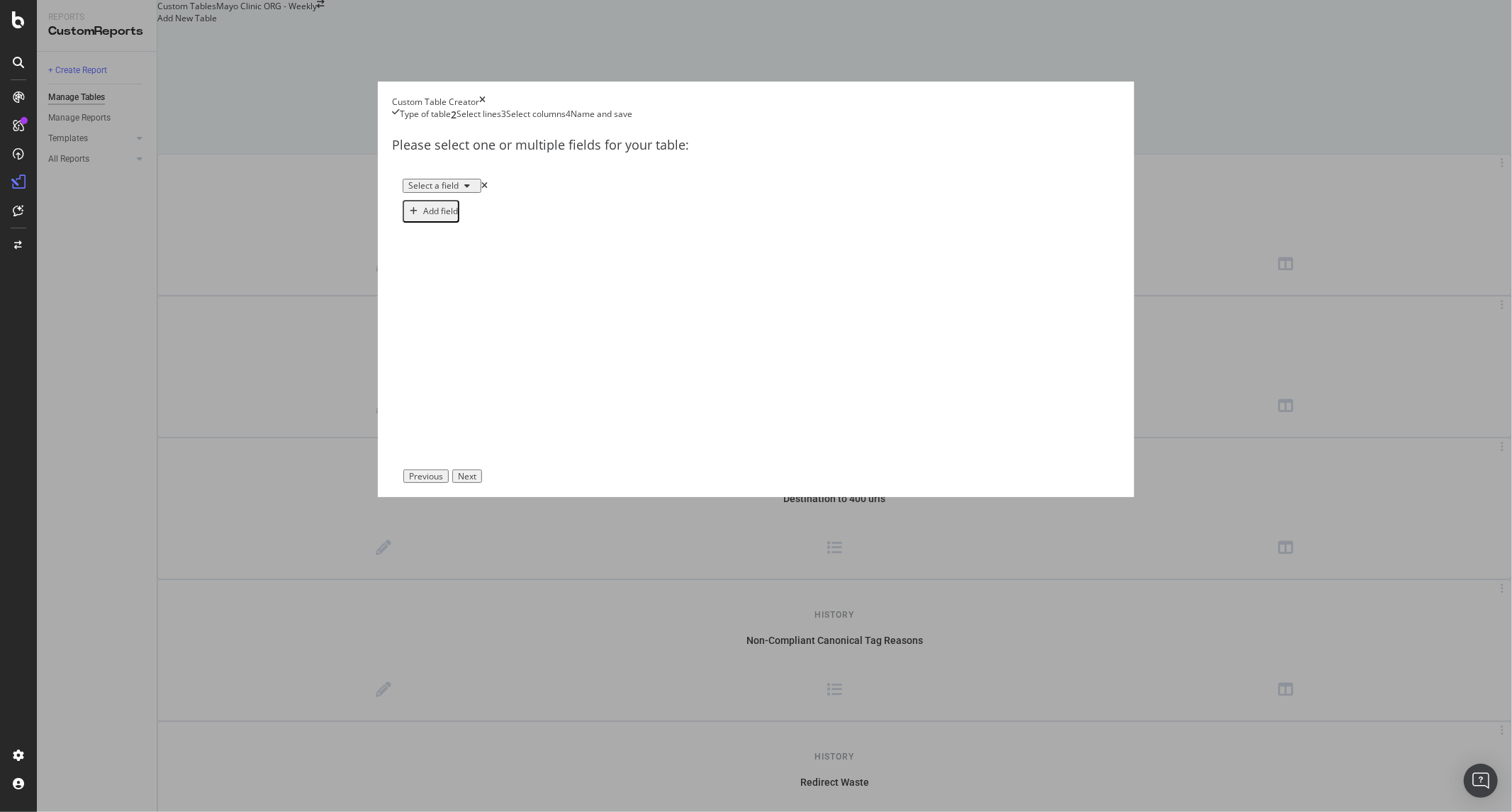
click at [459, 191] on div "Select a field" at bounding box center [434, 186] width 50 height 10
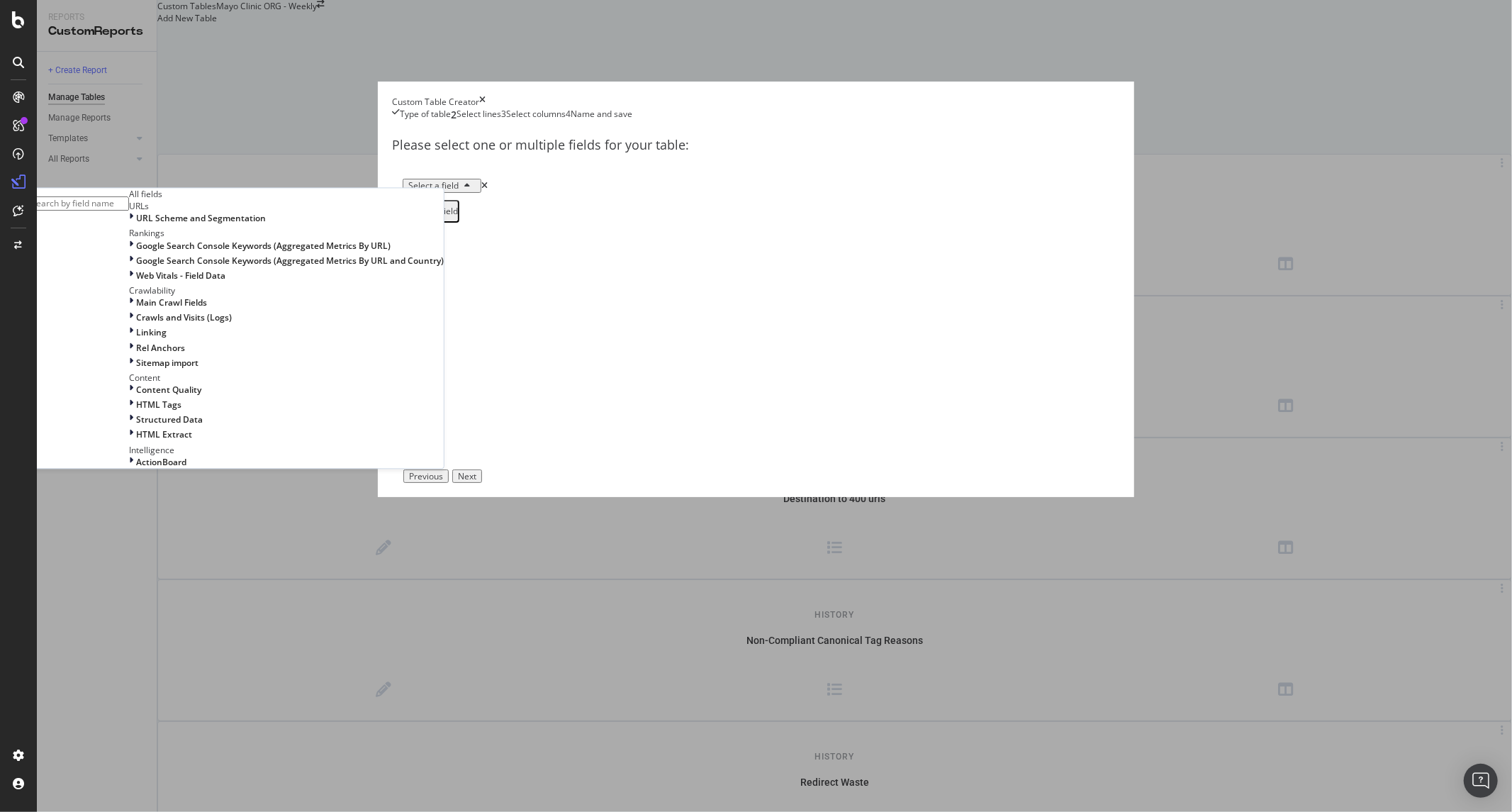
click at [444, 213] on div "URLs" at bounding box center [286, 206] width 315 height 12
click at [266, 225] on span "URL Scheme and Segmentation" at bounding box center [201, 219] width 129 height 12
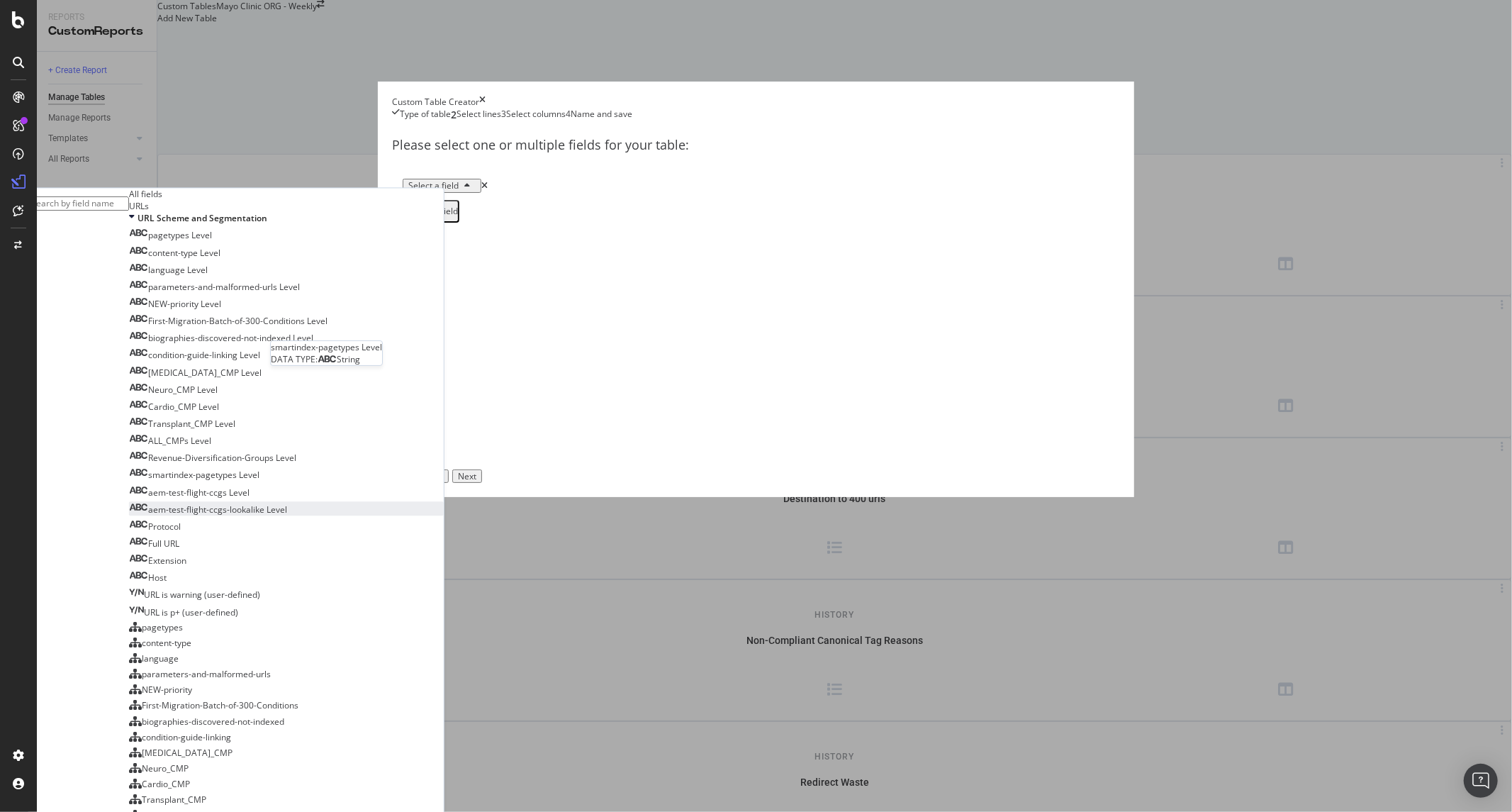
scroll to position [236, 0]
click at [179, 537] on div "Full URL" at bounding box center [154, 543] width 50 height 12
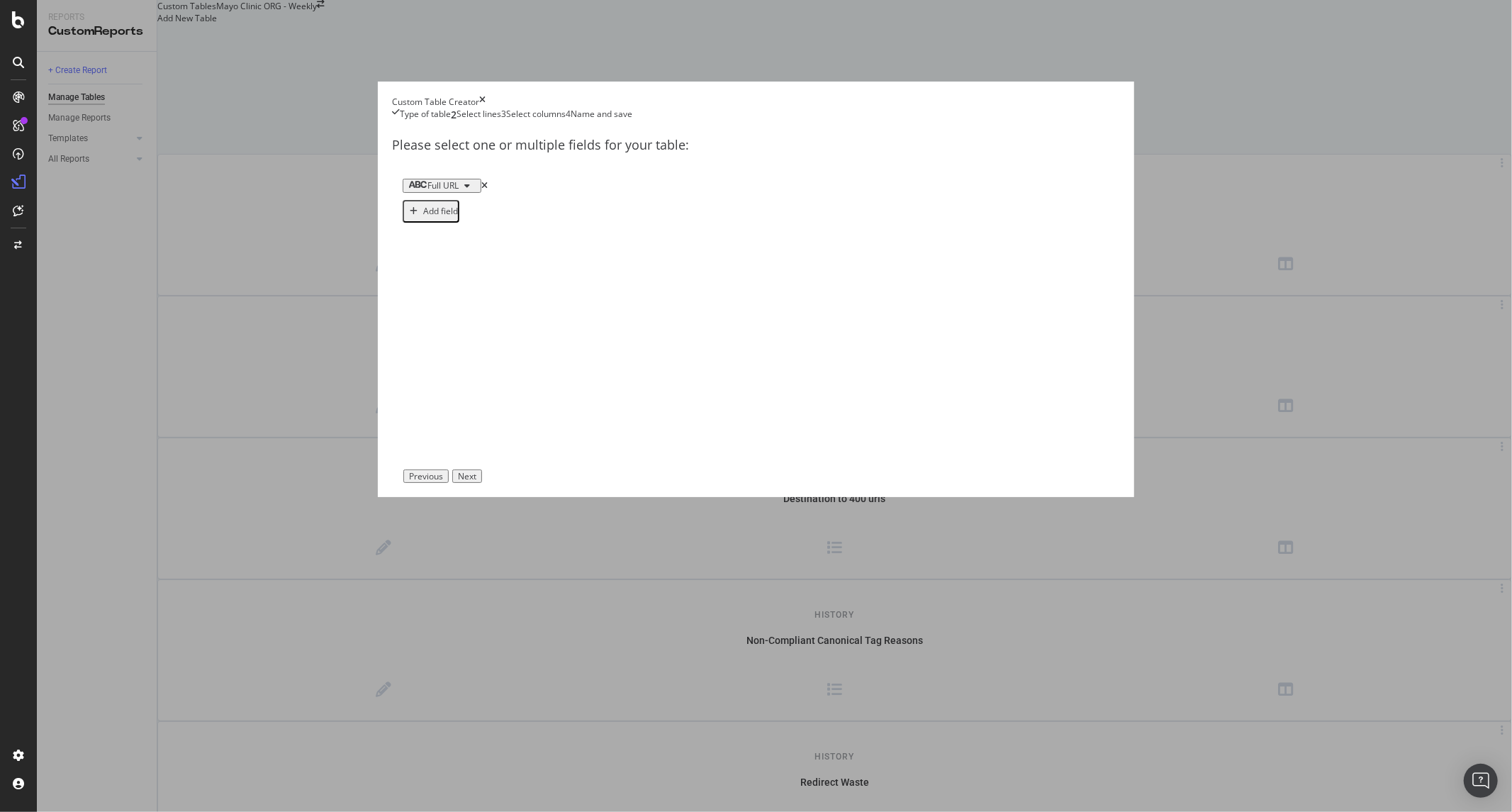
click at [459, 191] on div "Full URL" at bounding box center [434, 186] width 50 height 10
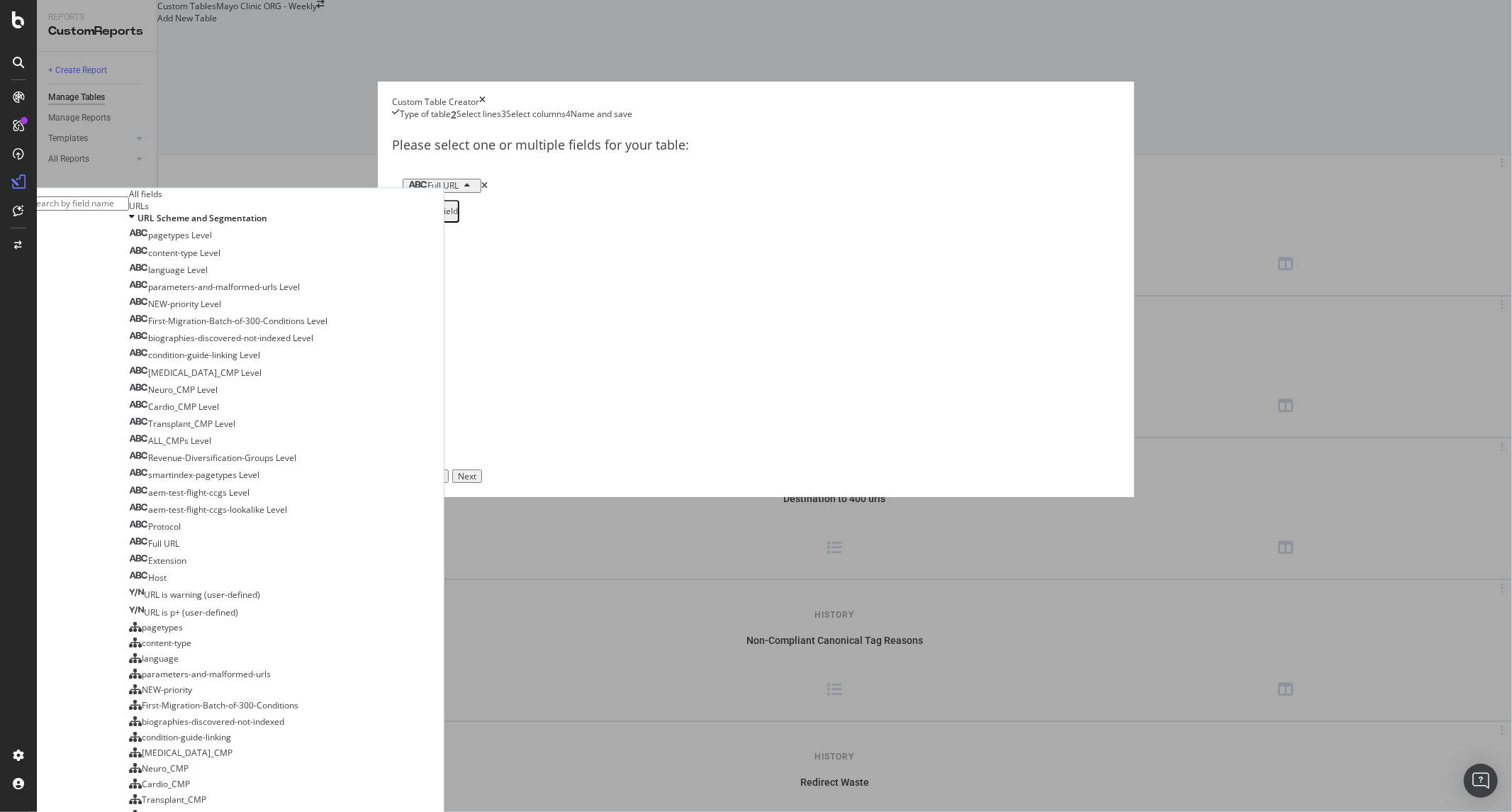
click at [753, 233] on div "Full URL All fields URLs URL Scheme and Segmentation pagetypes Level content-ty…" at bounding box center [756, 201] width 728 height 65
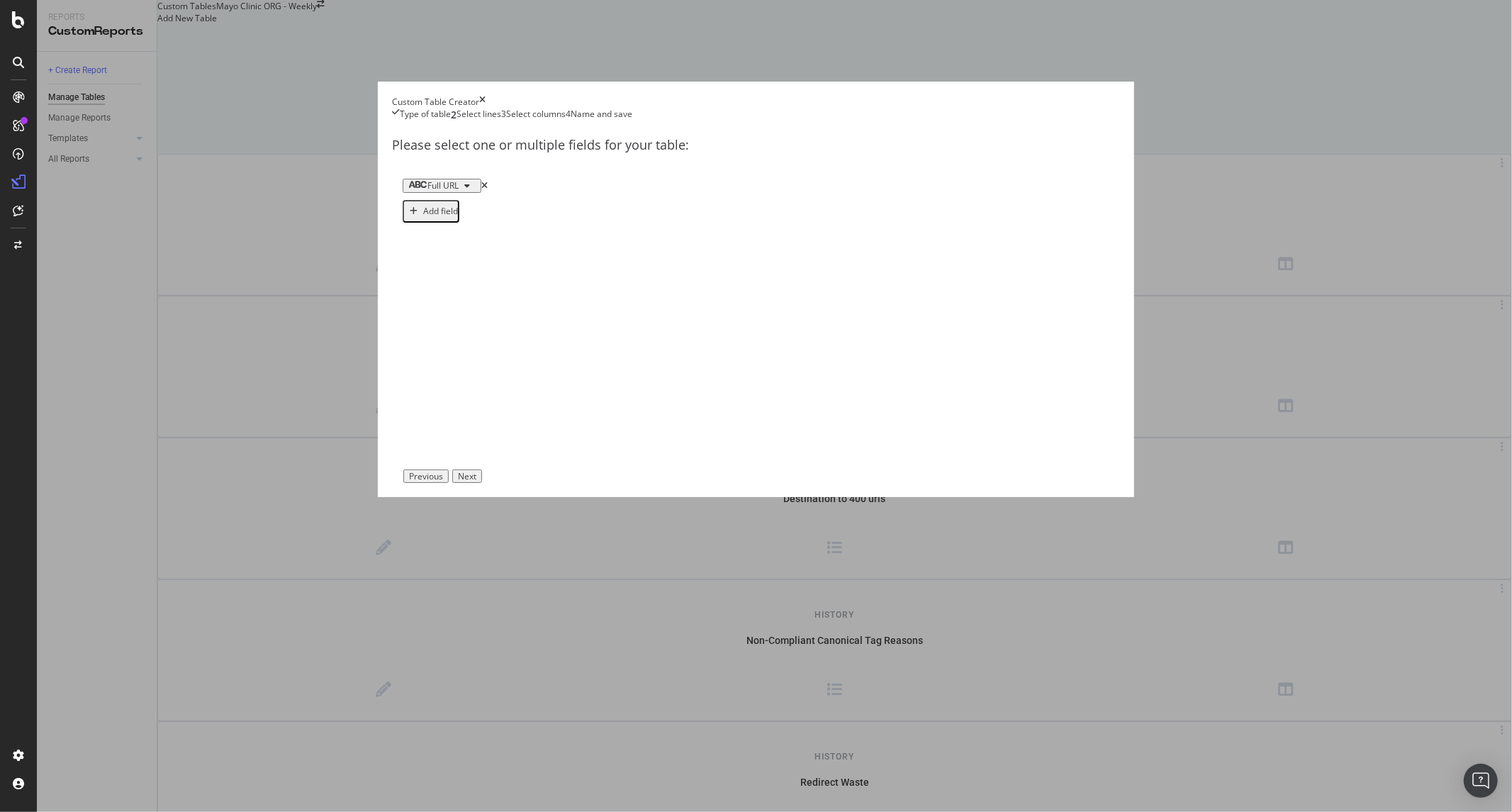
click at [457, 216] on div "Add field" at bounding box center [441, 211] width 35 height 10
click at [459, 212] on div "Select a field" at bounding box center [434, 207] width 50 height 10
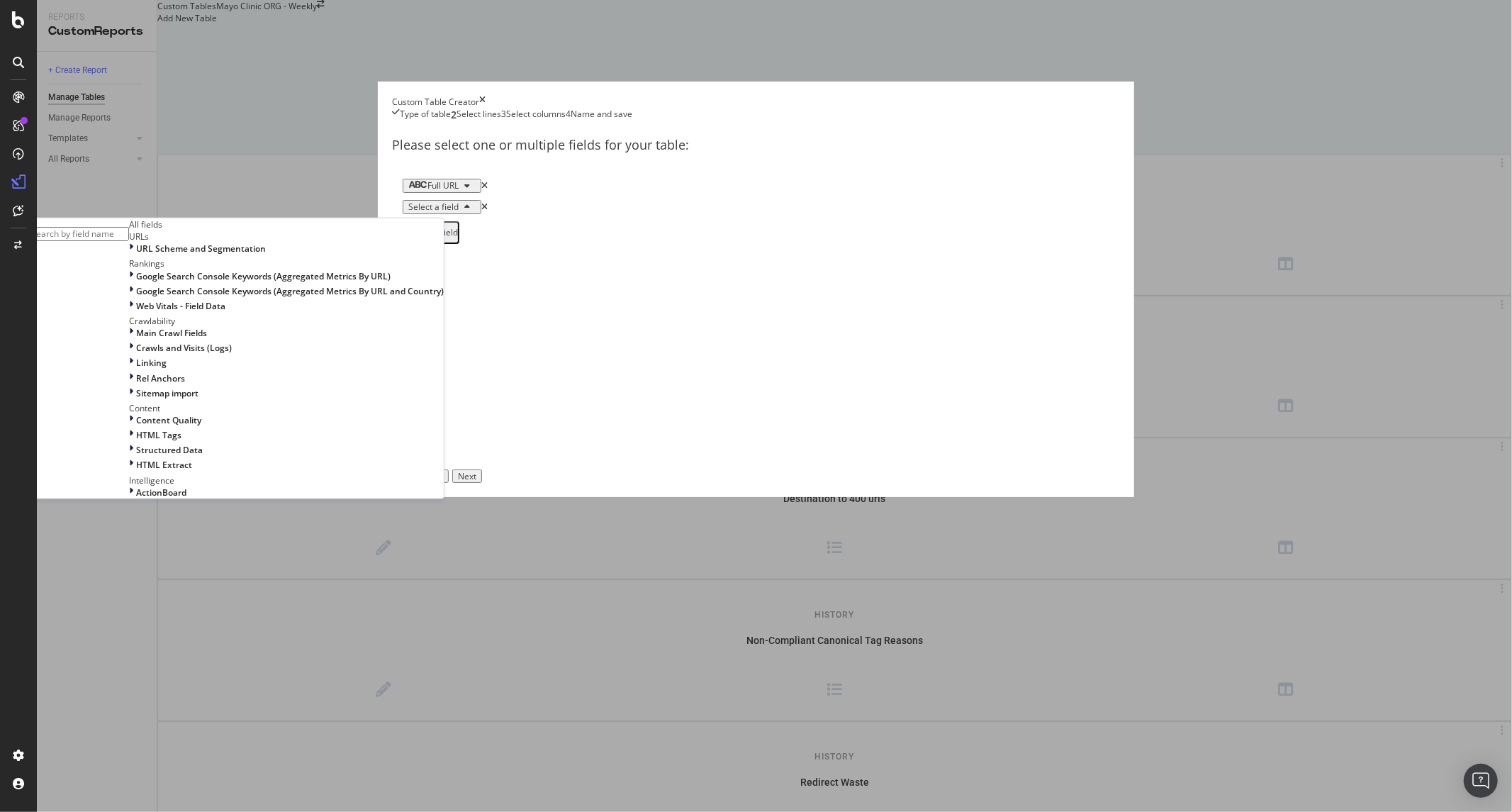
click at [846, 410] on div "Please select one or multiple fields for your table: Full URL Select a field Al…" at bounding box center [756, 296] width 728 height 347
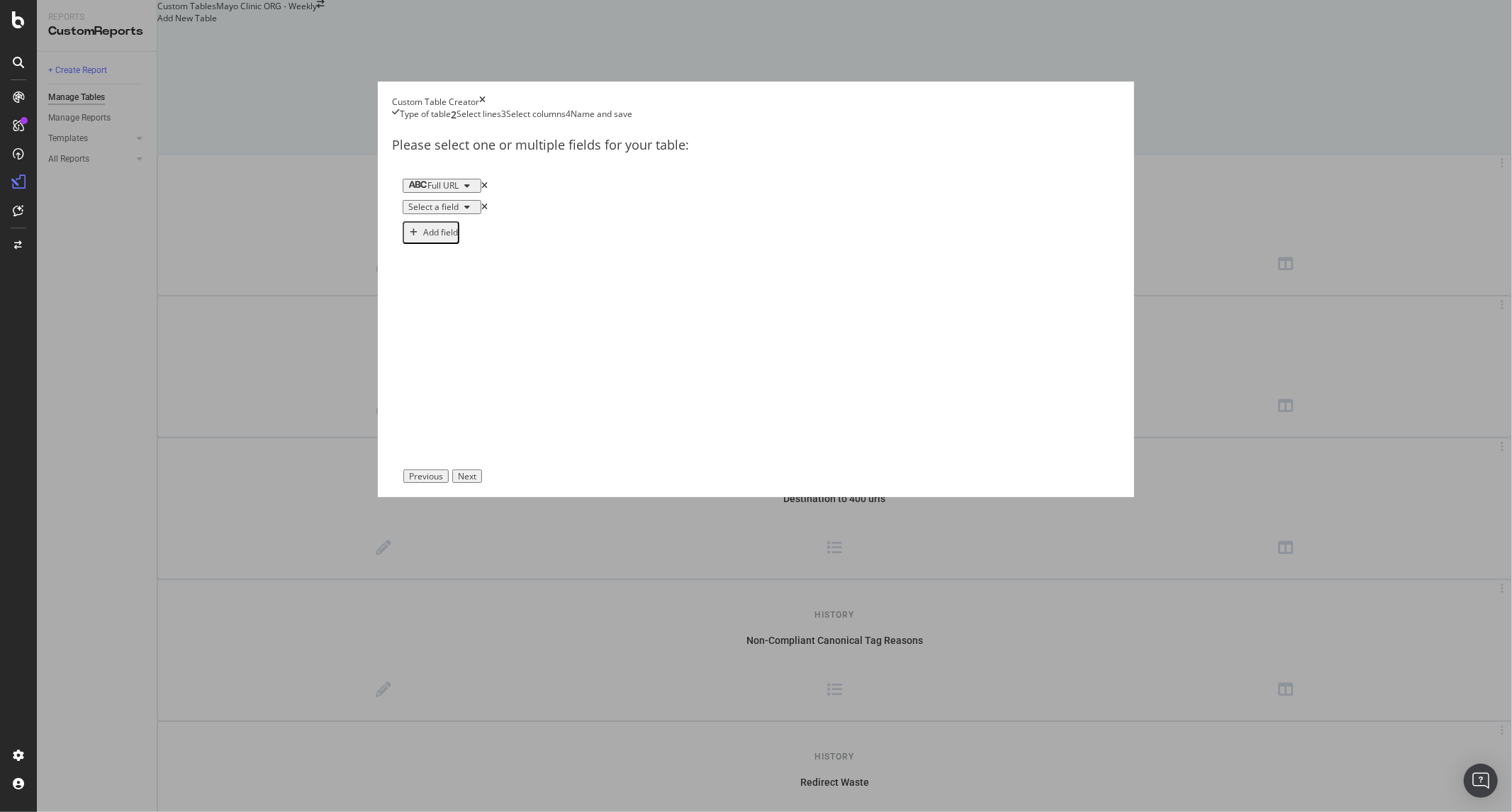
click at [487, 211] on icon "times" at bounding box center [485, 207] width 6 height 9
click at [482, 484] on button "Next" at bounding box center [467, 477] width 29 height 14
click at [444, 193] on button "Count" at bounding box center [429, 186] width 52 height 14
click at [454, 373] on div "Sum" at bounding box center [446, 370] width 48 height 18
click at [1037, 191] on div "Select a field" at bounding box center [1071, 186] width 68 height 10
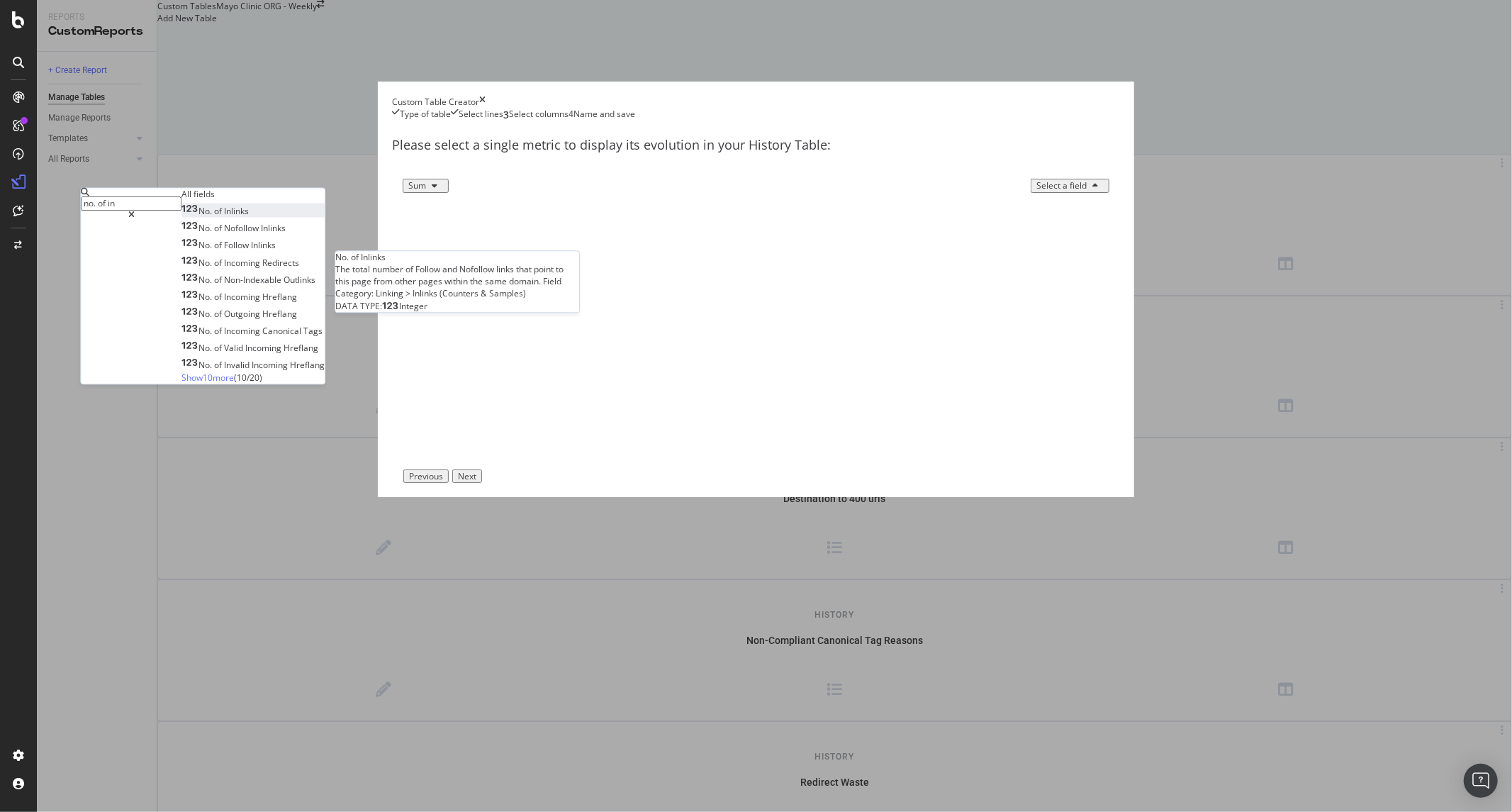
type input "no. of in"
click at [249, 218] on div "No. of Inlinks" at bounding box center [215, 211] width 68 height 12
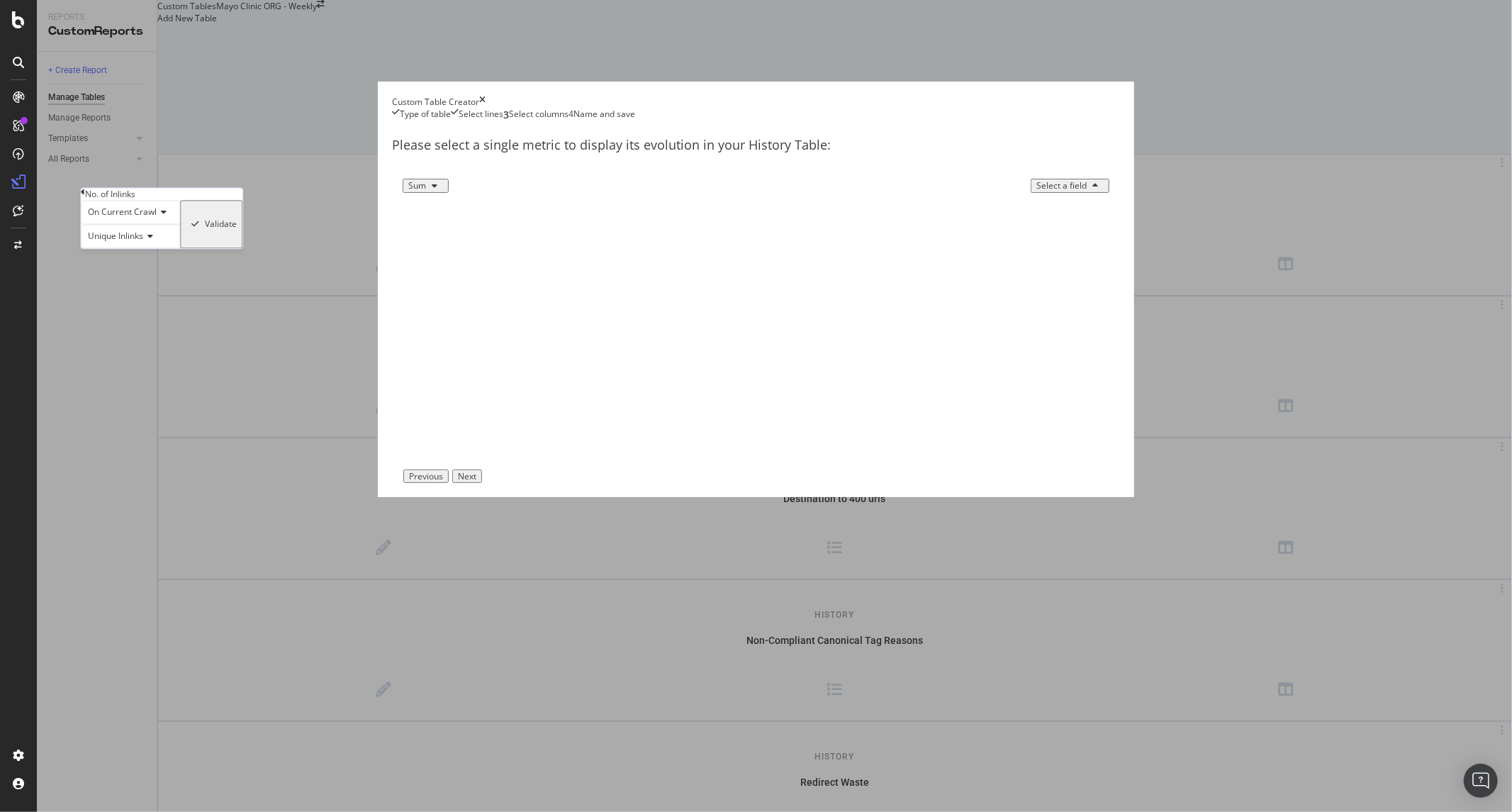
click at [237, 229] on div "Validate" at bounding box center [221, 225] width 32 height 10
drag, startPoint x: 712, startPoint y: 420, endPoint x: 692, endPoint y: 357, distance: 66.1
click at [711, 413] on div "Please select a single metric to display its evolution in your History Table: S…" at bounding box center [756, 296] width 728 height 347
click at [636, 122] on div "Name and save" at bounding box center [605, 115] width 62 height 14
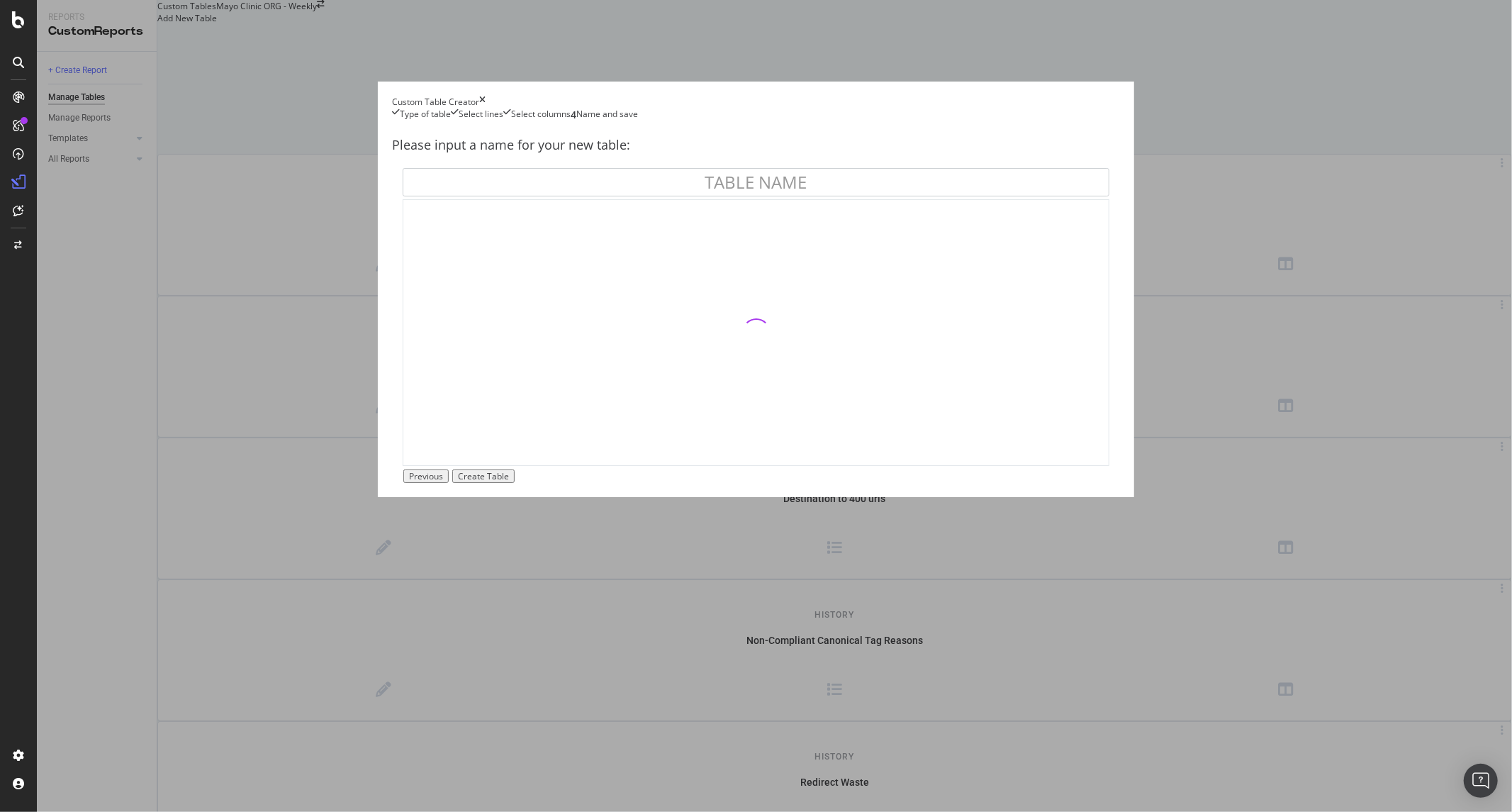
click at [571, 122] on div "Select columns" at bounding box center [541, 115] width 60 height 14
click at [636, 122] on div "Name and save" at bounding box center [605, 115] width 62 height 14
click at [503, 122] on div "Select lines" at bounding box center [481, 115] width 45 height 14
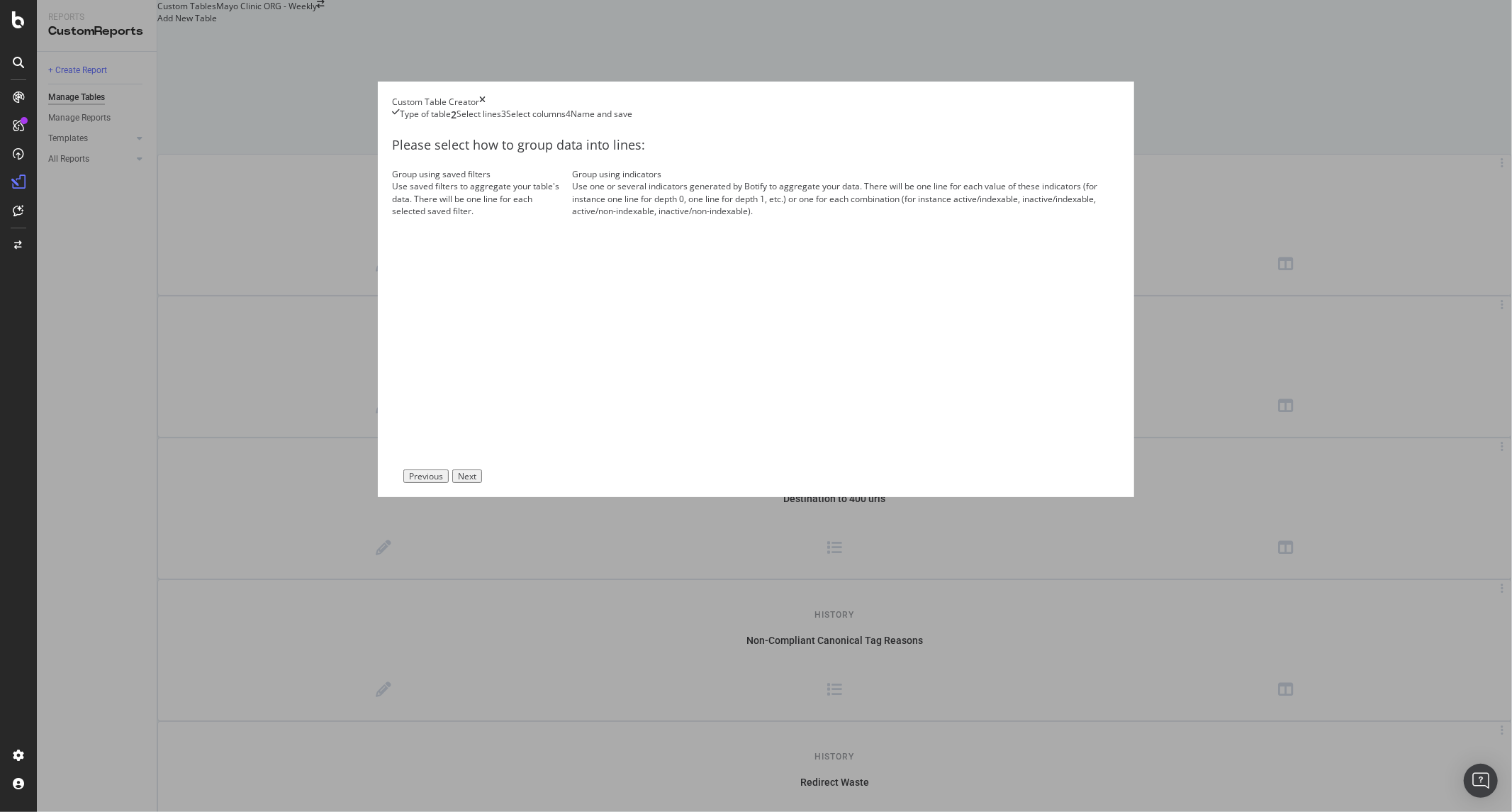
click at [566, 122] on div "Select columns" at bounding box center [536, 115] width 60 height 14
click at [501, 122] on div "Select lines" at bounding box center [479, 115] width 45 height 14
click at [566, 122] on div "Select columns" at bounding box center [536, 115] width 60 height 14
click at [823, 216] on div "Use one or several indicators generated by Botify to aggregate your data. There…" at bounding box center [846, 198] width 547 height 36
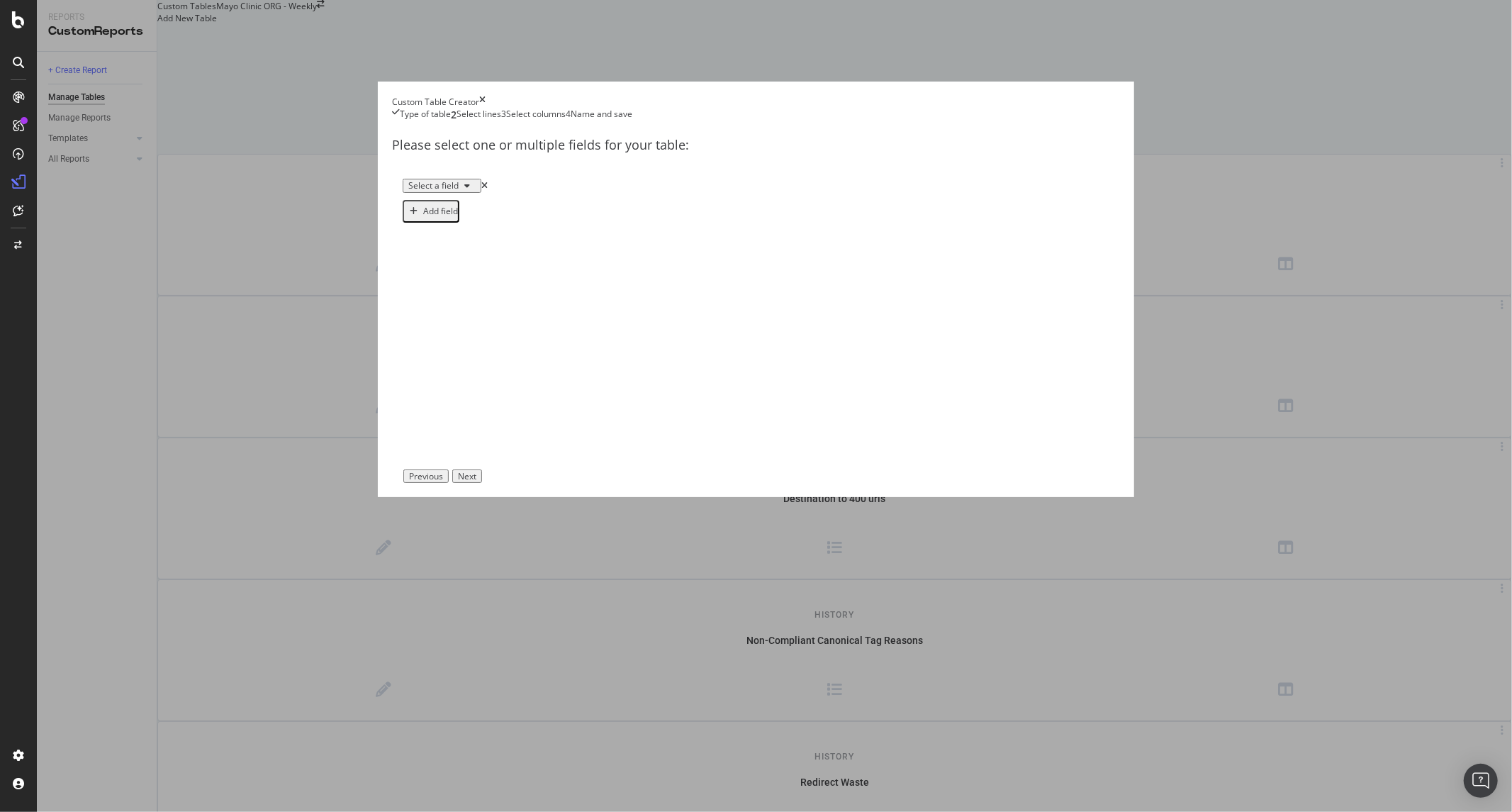
click at [476, 191] on div "Select a field" at bounding box center [442, 186] width 68 height 10
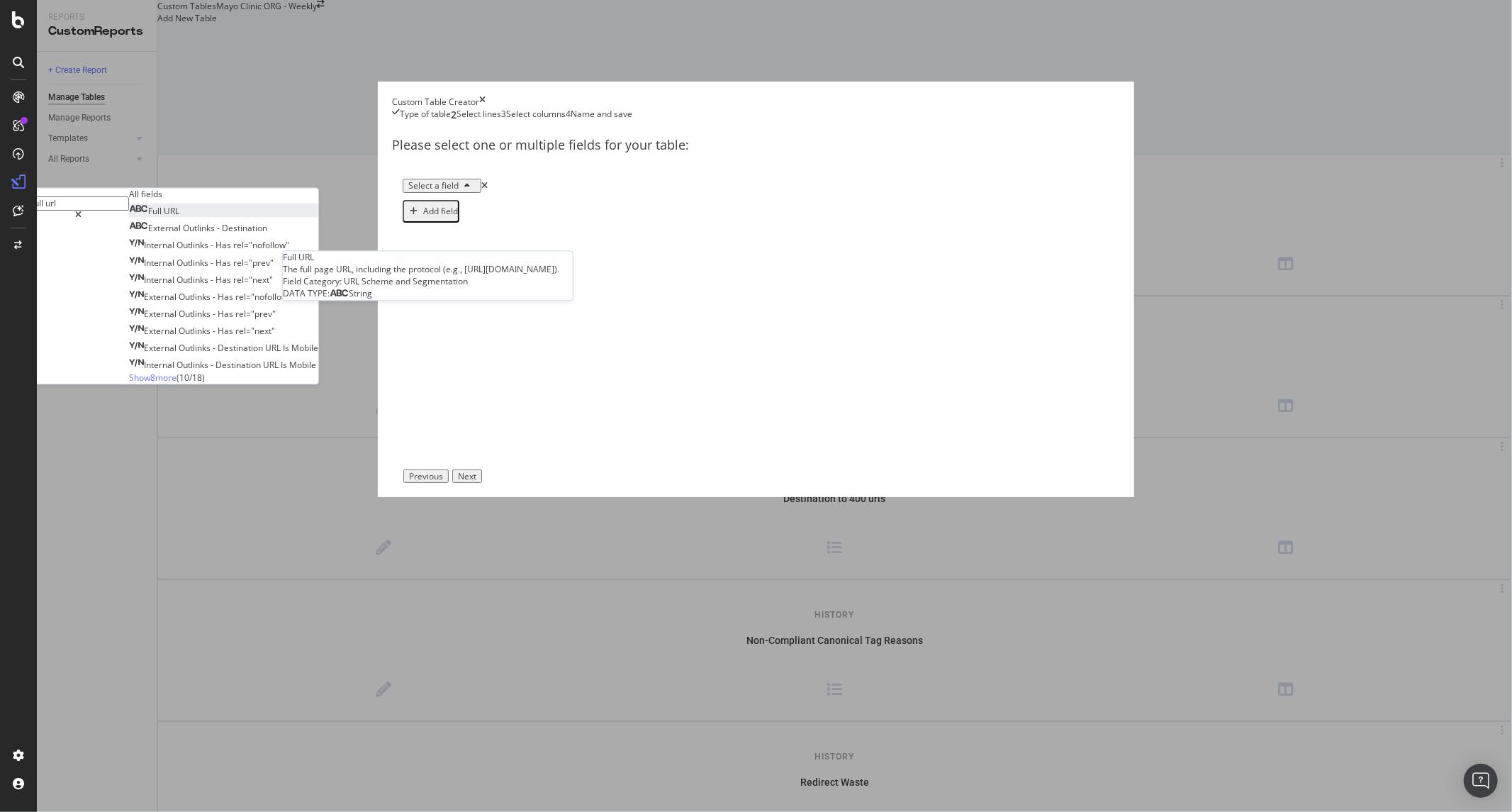
type input "full url"
click at [179, 218] on span "URL" at bounding box center [172, 211] width 16 height 12
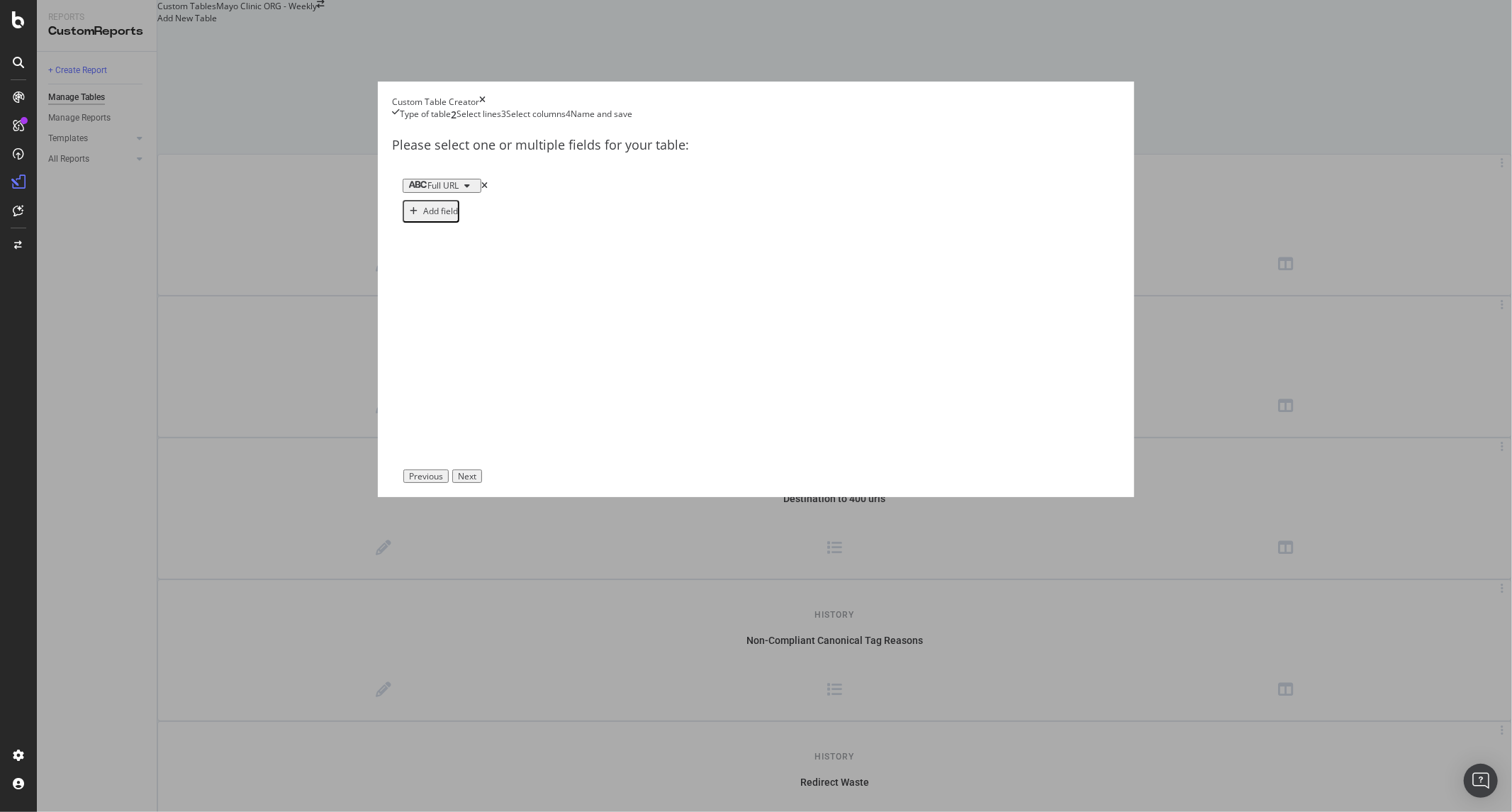
click at [458, 216] on div "Add field" at bounding box center [441, 211] width 35 height 10
click at [459, 212] on div "Select a field" at bounding box center [434, 207] width 50 height 10
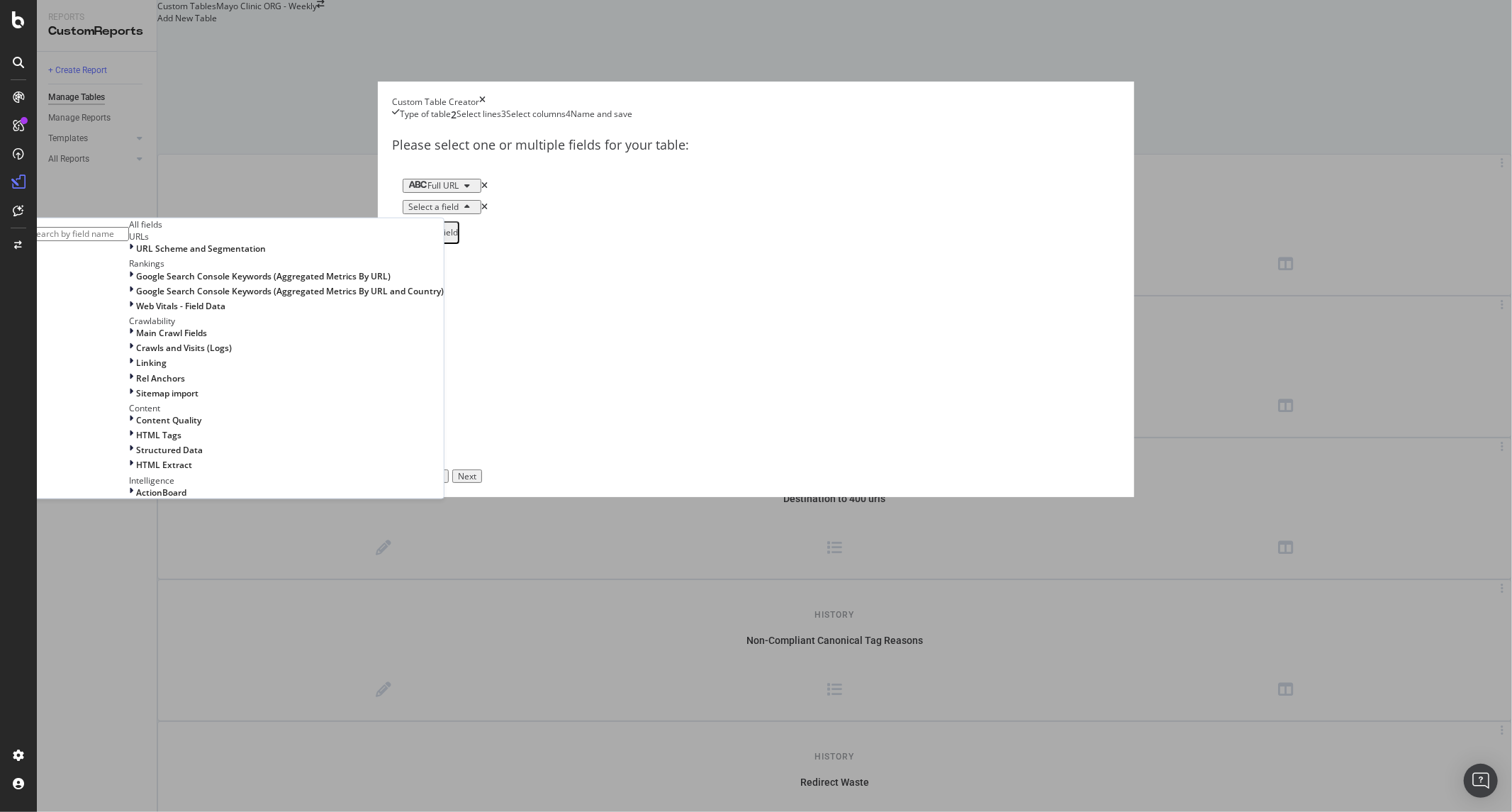
drag, startPoint x: 725, startPoint y: 383, endPoint x: 725, endPoint y: 303, distance: 80.0
click at [728, 244] on div "Add field" at bounding box center [756, 233] width 707 height 23
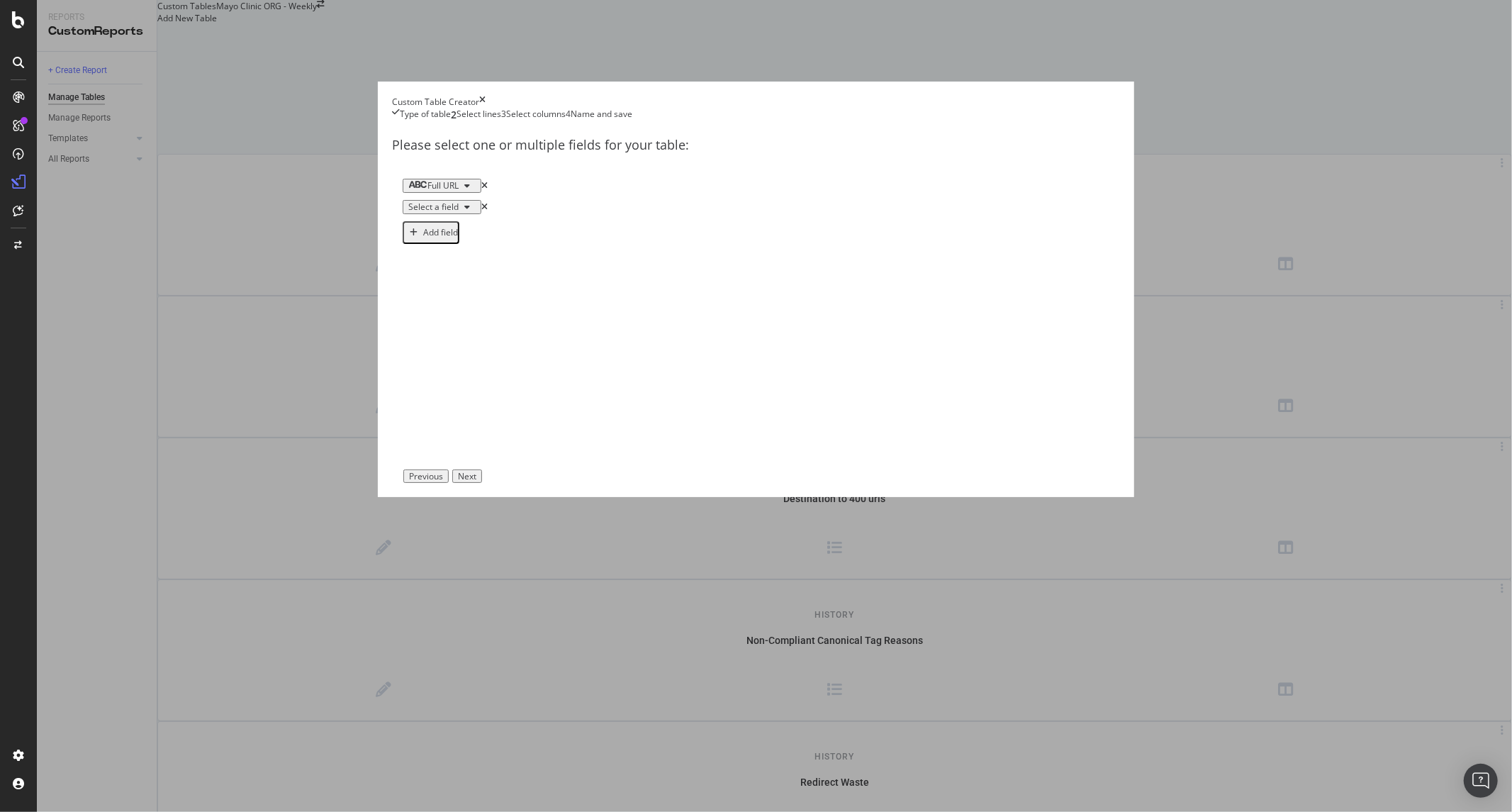
click at [633, 122] on div "Name and save" at bounding box center [602, 115] width 62 height 14
click at [566, 122] on div "Select columns" at bounding box center [536, 115] width 60 height 14
click at [487, 211] on icon "times" at bounding box center [485, 207] width 6 height 9
click at [443, 482] on div "Previous" at bounding box center [426, 477] width 34 height 10
click at [451, 122] on div "Type of table" at bounding box center [421, 115] width 59 height 14
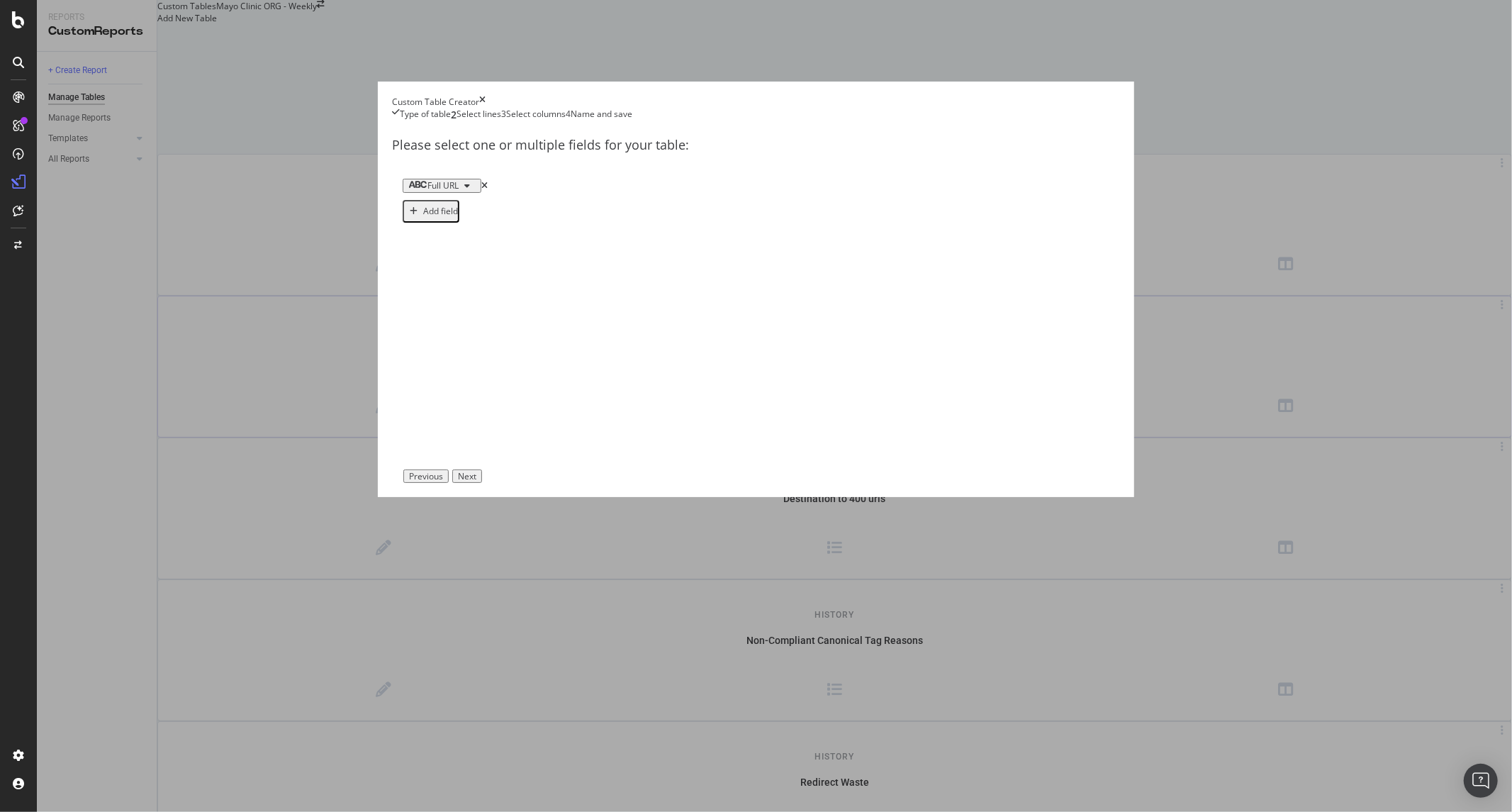
click at [443, 482] on div "Previous" at bounding box center [426, 477] width 34 height 10
click at [1100, 296] on div "History http status code" at bounding box center [835, 366] width 1353 height 140
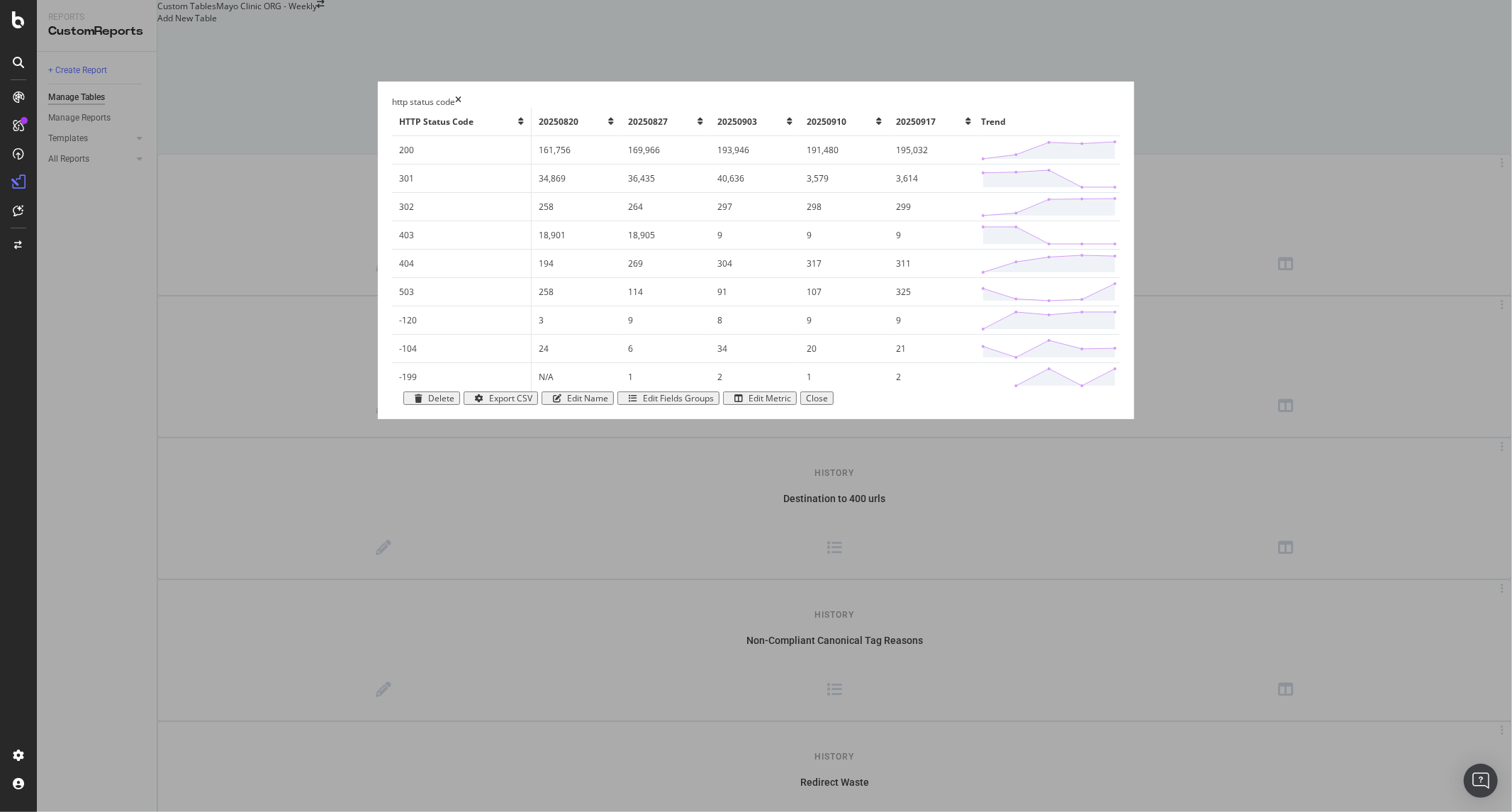
scroll to position [12, 0]
click at [828, 403] on div "Close" at bounding box center [817, 398] width 22 height 10
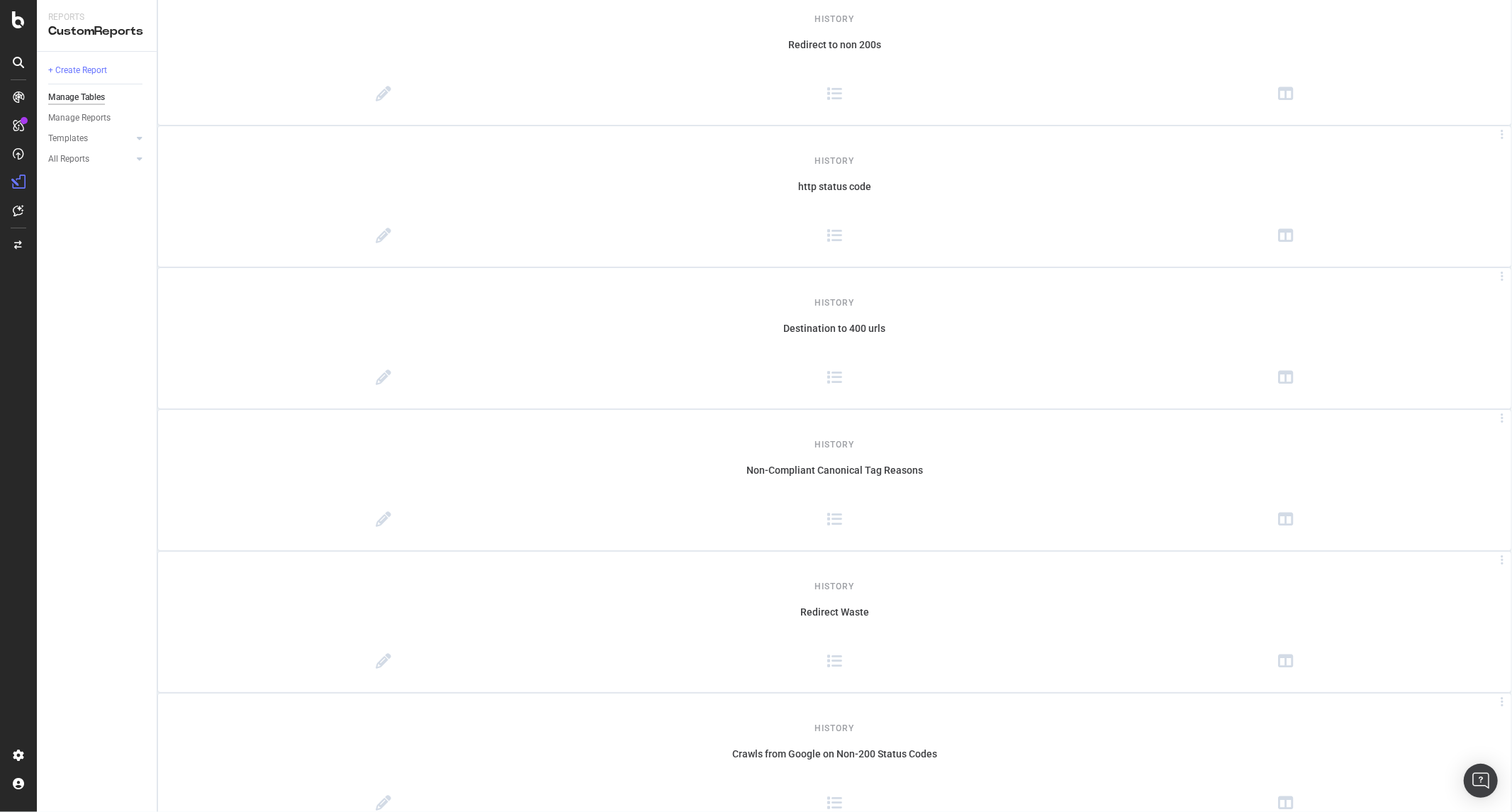
scroll to position [0, 0]
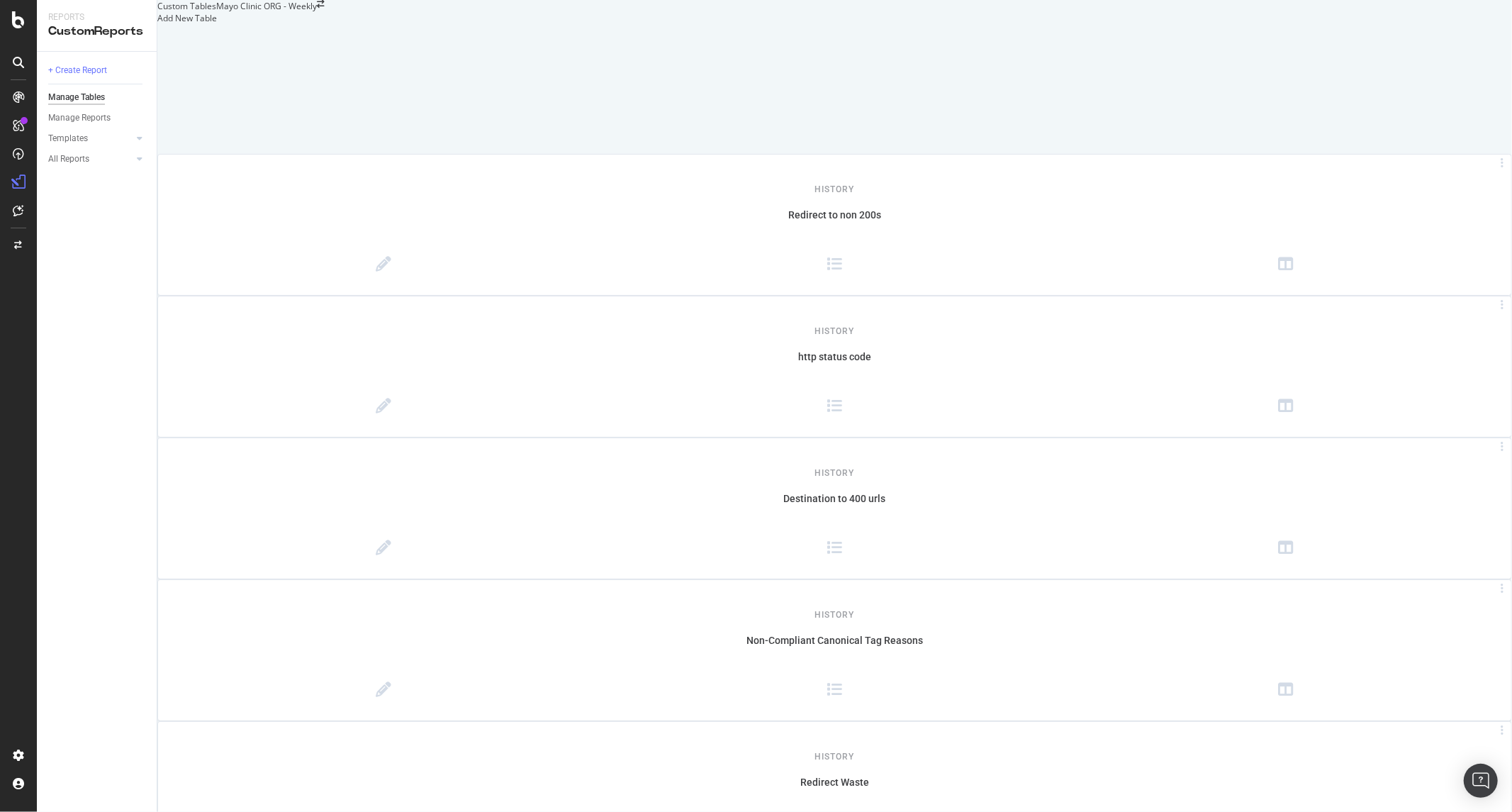
click at [157, 24] on div at bounding box center [157, 18] width 0 height 12
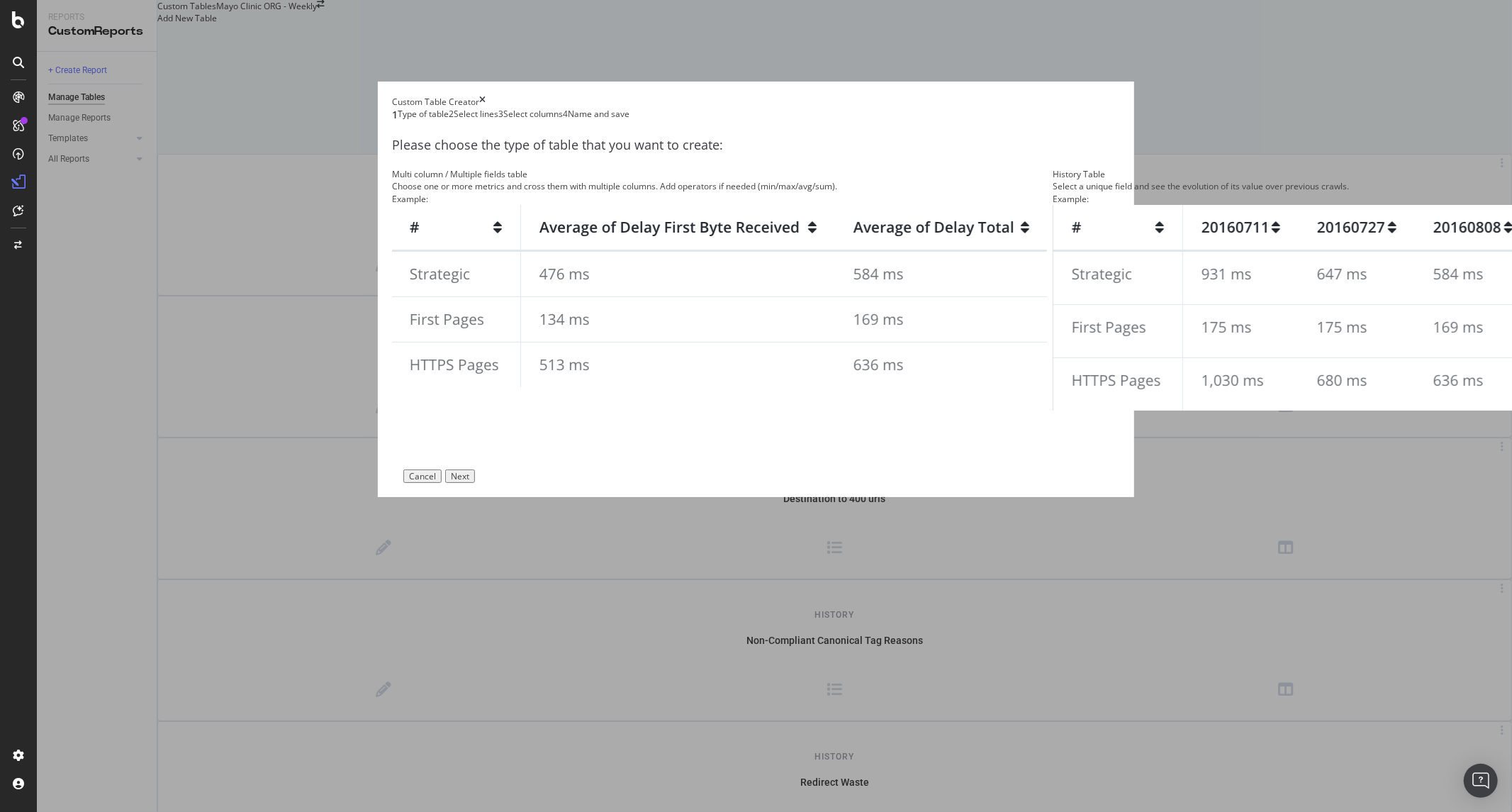
drag, startPoint x: 363, startPoint y: 47, endPoint x: 325, endPoint y: 25, distance: 43.9
click at [355, 44] on div "Custom Table Creator 1 Type of table 2 Select lines 3 Select columns 4 Name and…" at bounding box center [756, 406] width 1512 height 812
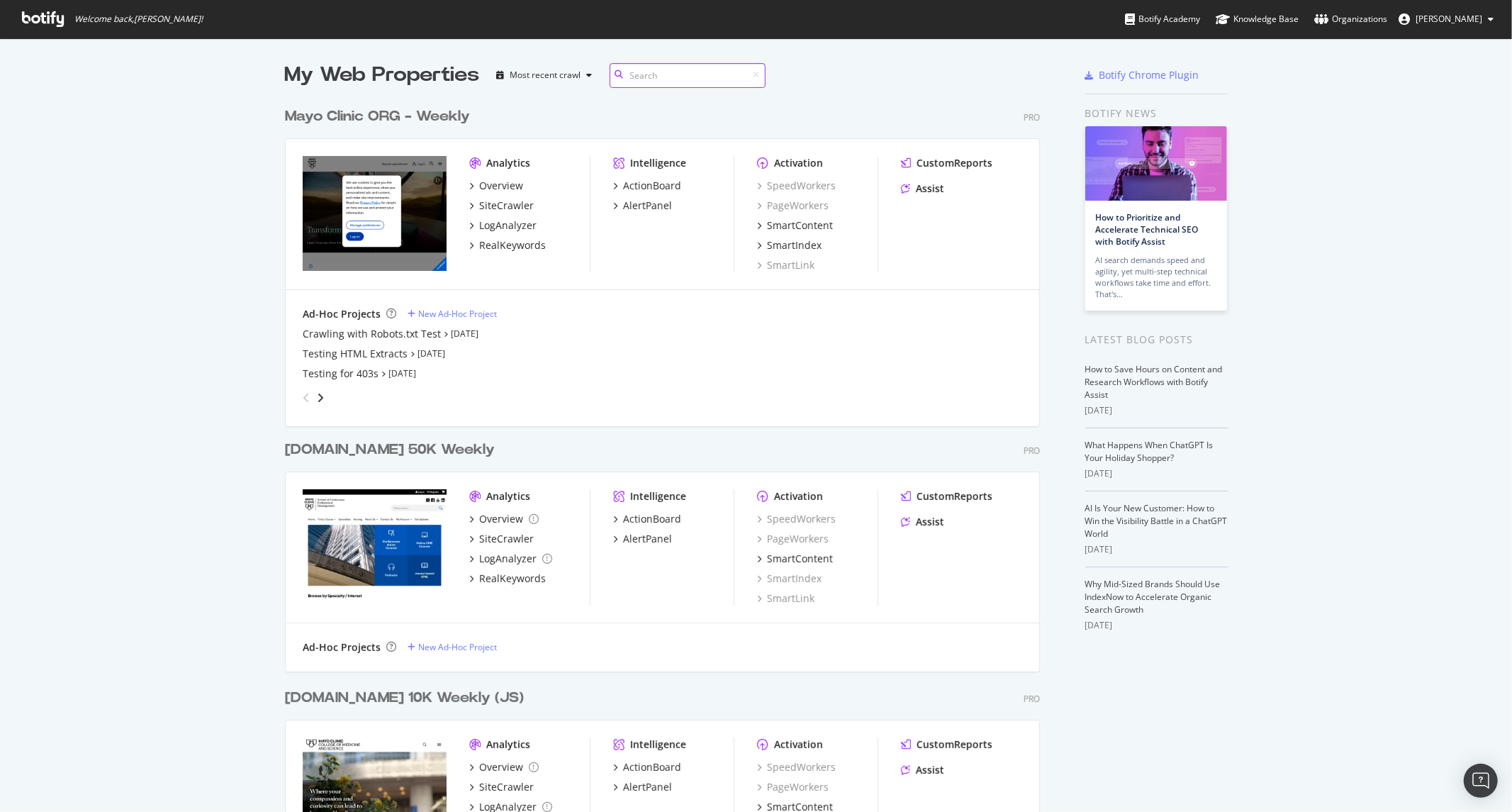
scroll to position [2015, 754]
click at [469, 239] on div "RealKeywords" at bounding box center [508, 245] width 76 height 14
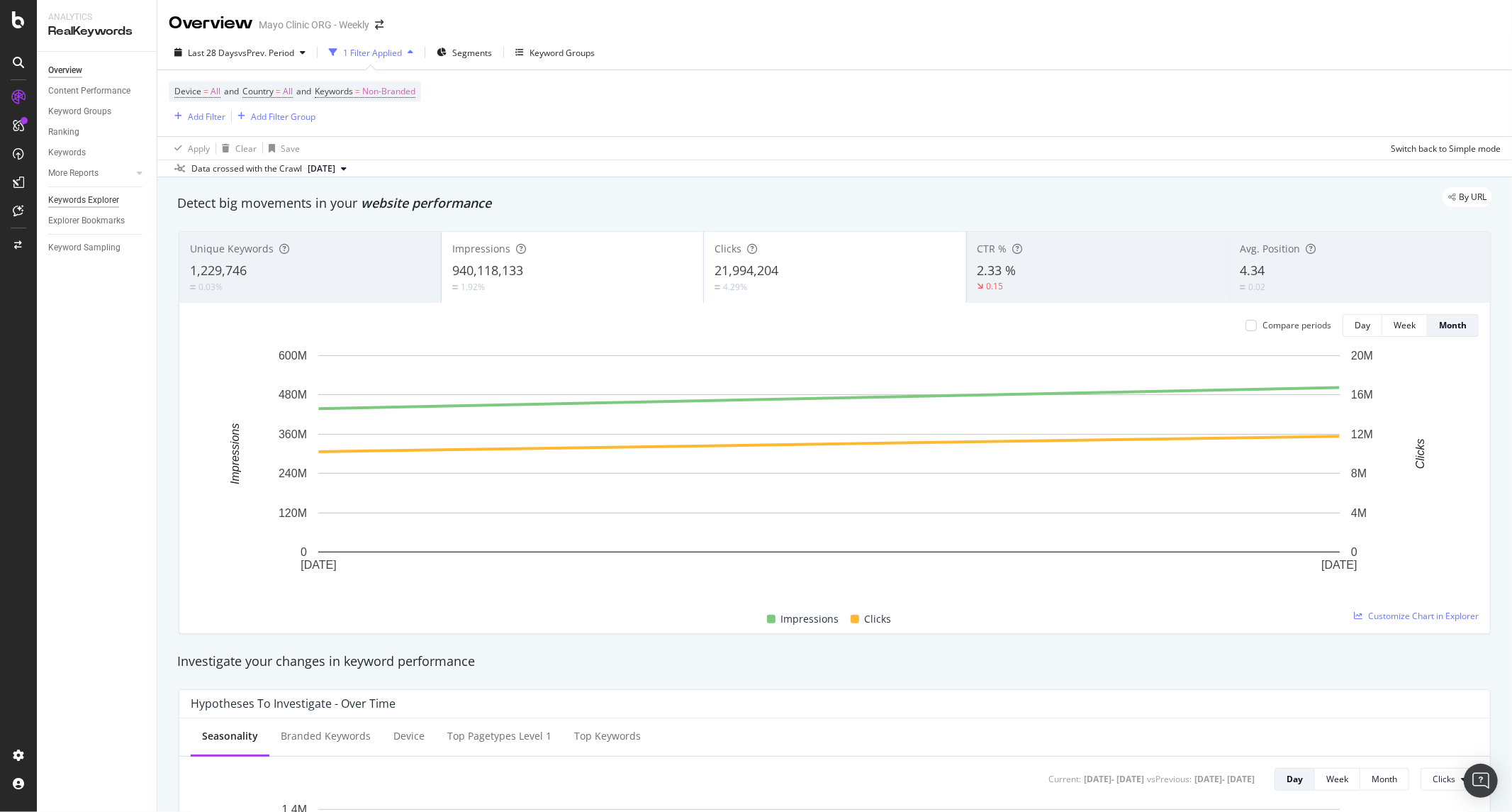
click at [86, 201] on div "Keywords Explorer" at bounding box center [83, 200] width 71 height 15
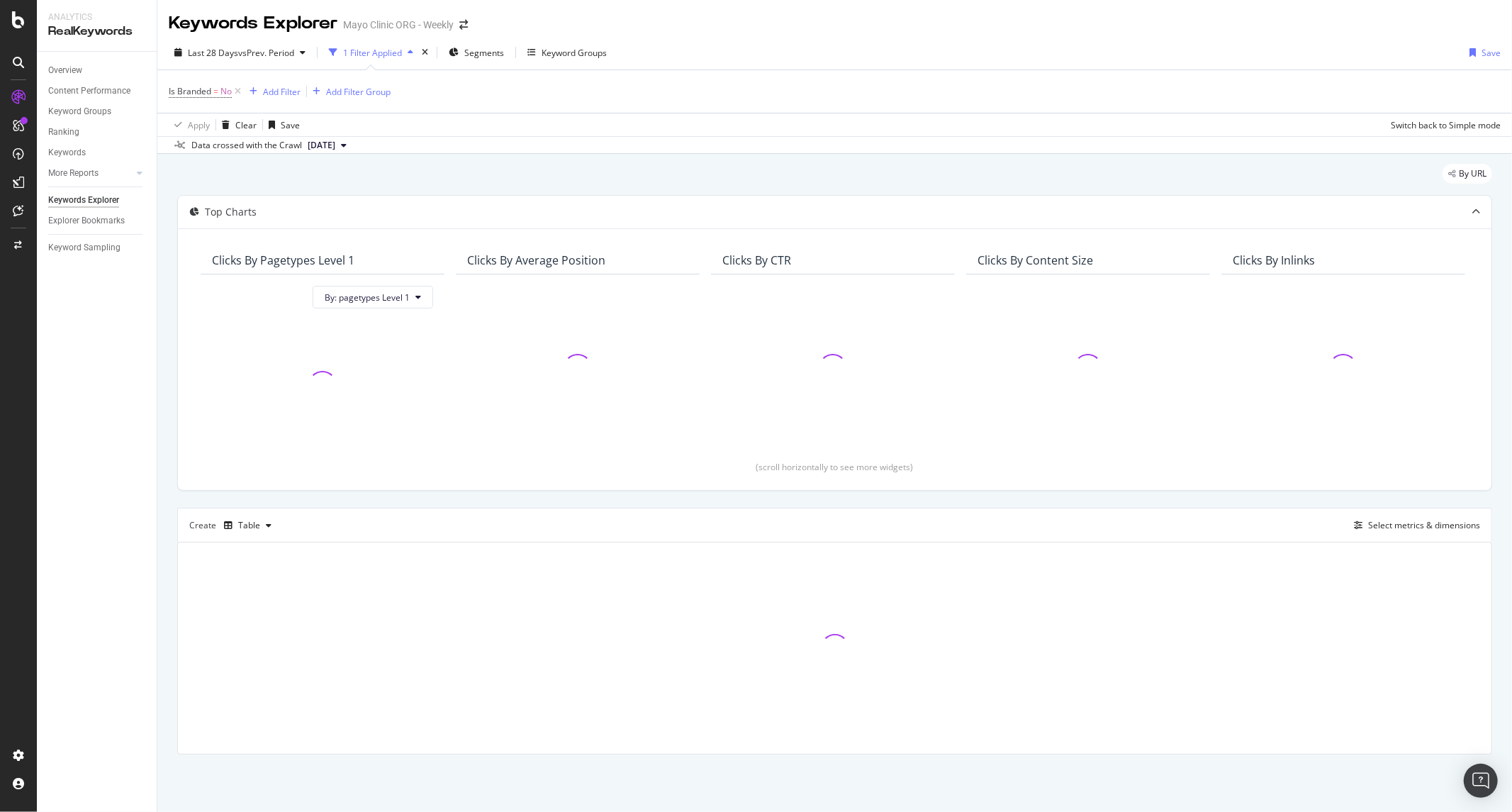
click at [102, 201] on div "Keywords Explorer" at bounding box center [83, 200] width 71 height 15
click at [81, 218] on div "Explorer Bookmarks" at bounding box center [86, 221] width 76 height 15
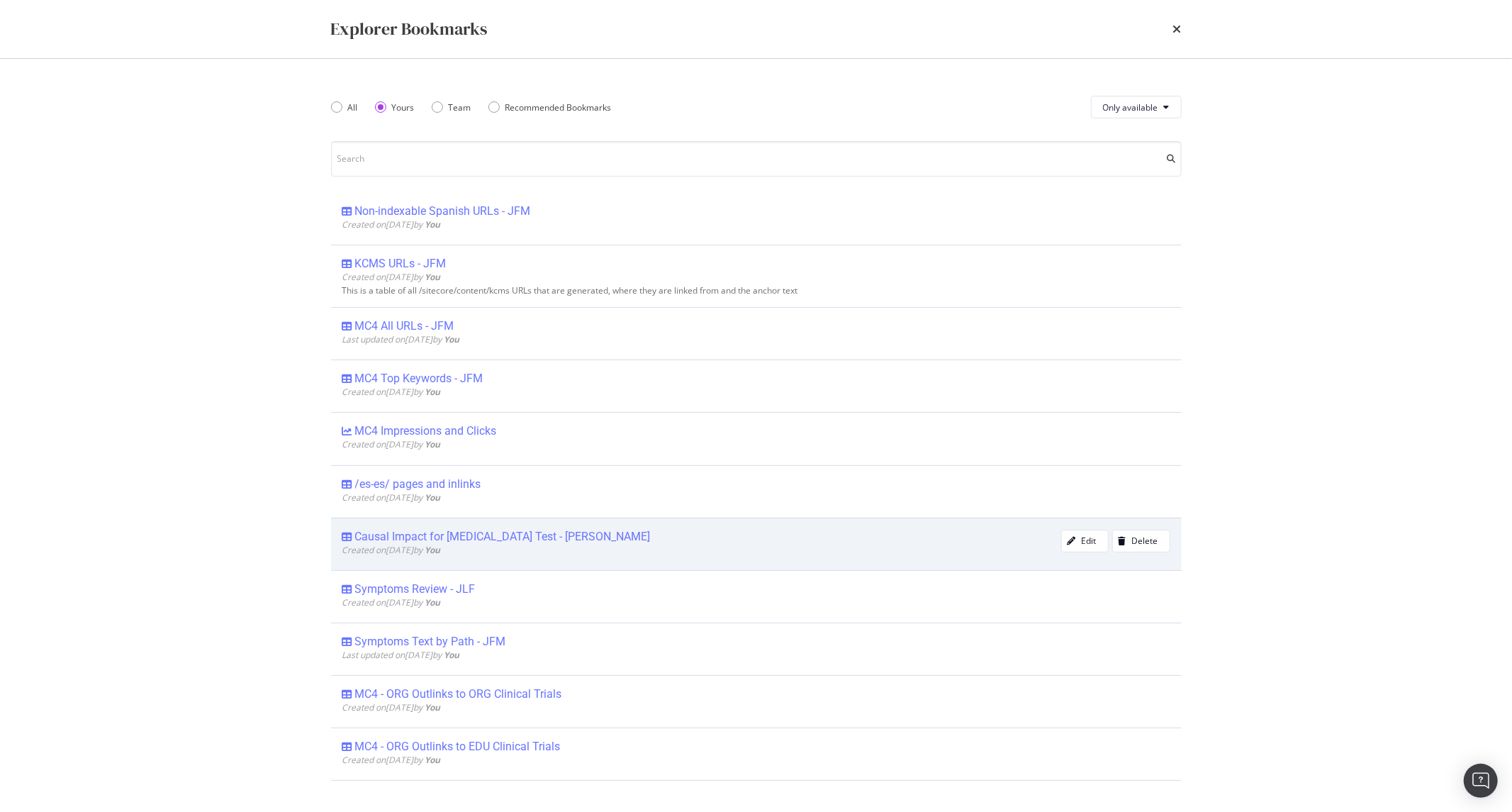
scroll to position [161, 0]
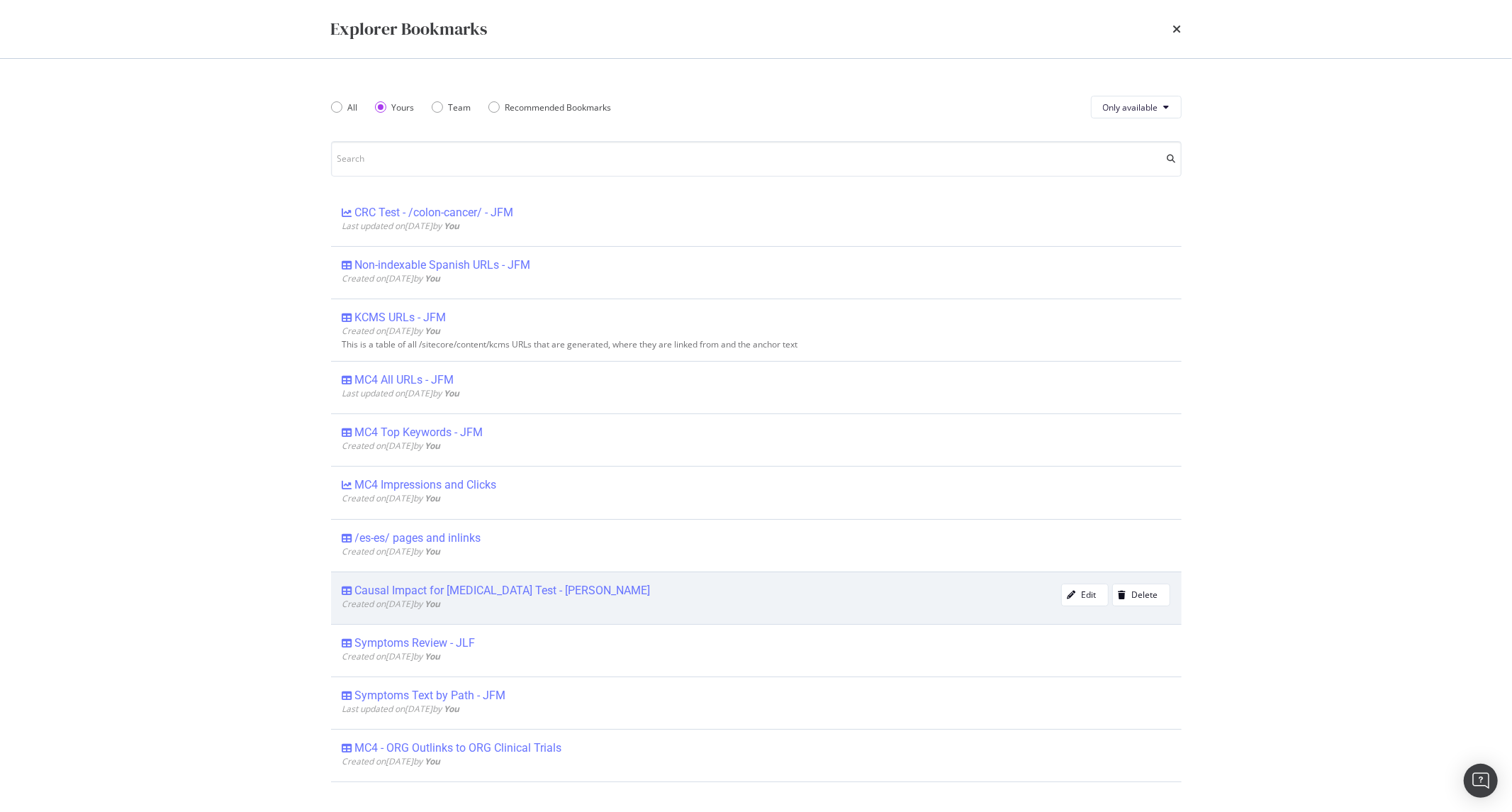
click at [542, 593] on div "Causal Impact for [MEDICAL_DATA] Test - [PERSON_NAME]" at bounding box center [503, 591] width 295 height 14
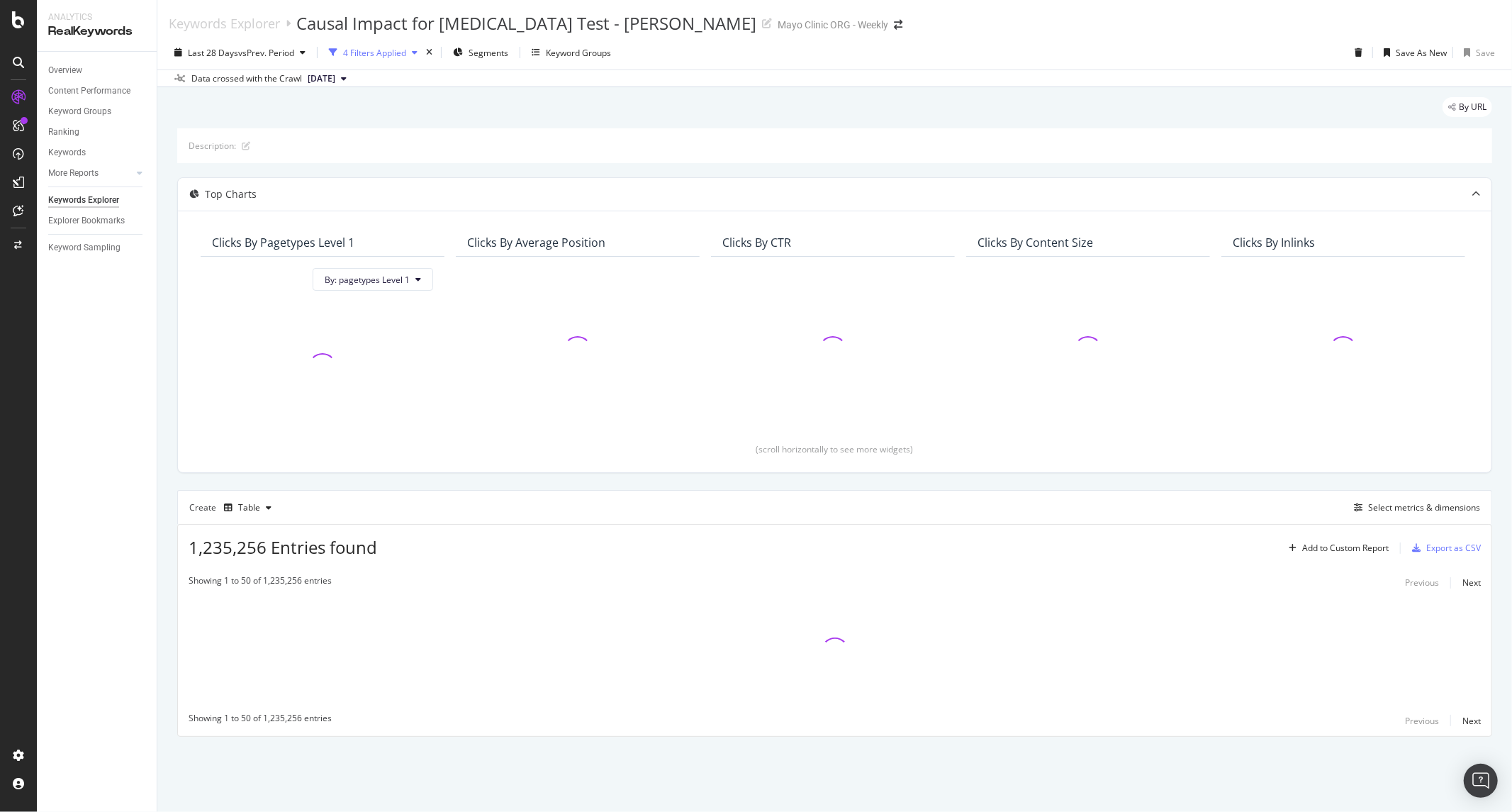
click at [398, 55] on div "4 Filters Applied" at bounding box center [375, 53] width 63 height 12
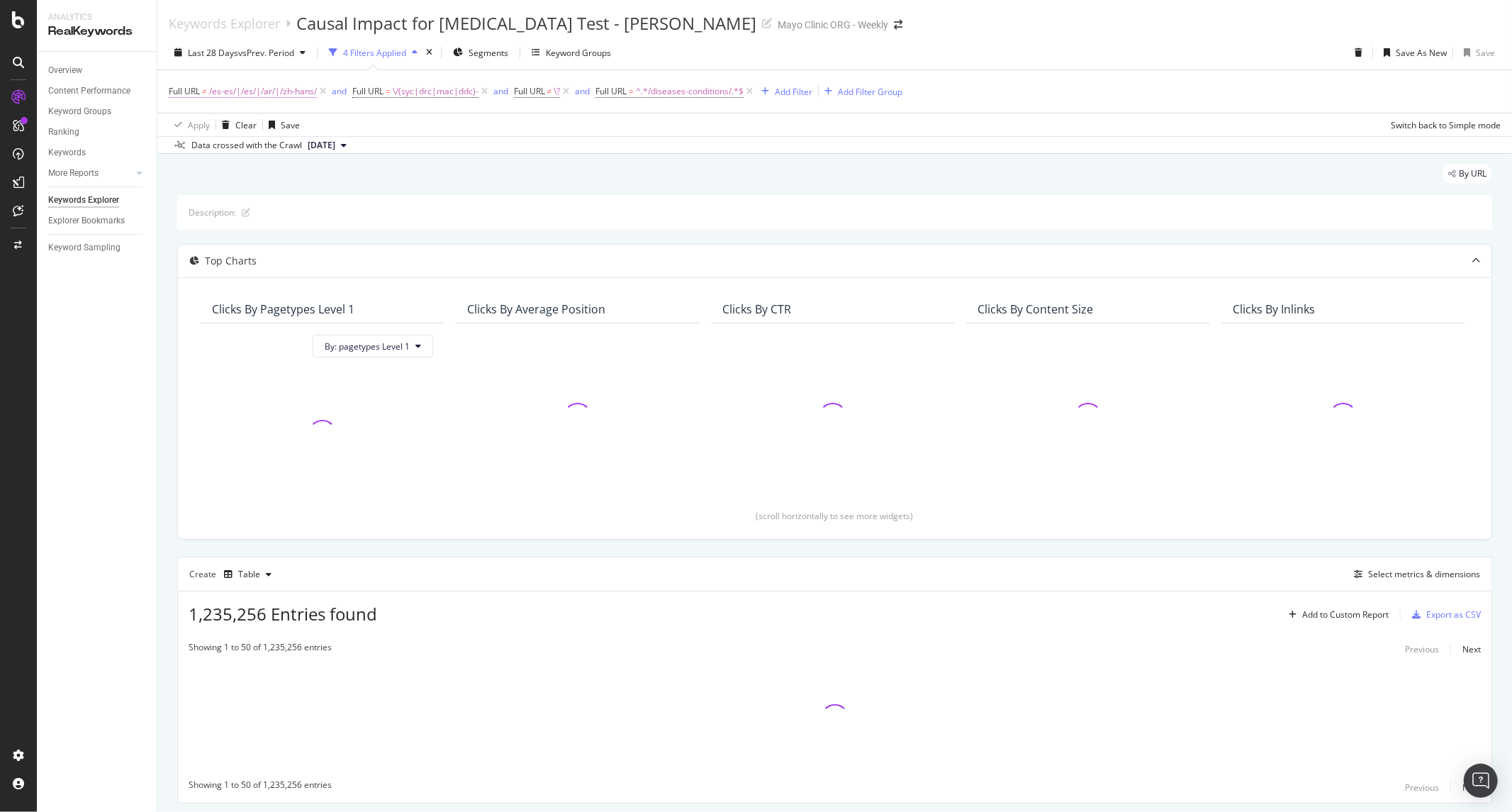
click at [239, 97] on span "/es-es/|/es/|/ar/|/zh-hans/" at bounding box center [263, 91] width 108 height 20
click at [472, 114] on div "Apply Clear Save 45.16 % Clicks ( 31M on 68M ) 10.8 % URLs ( 4K on 34K ) Switch…" at bounding box center [835, 124] width 1355 height 24
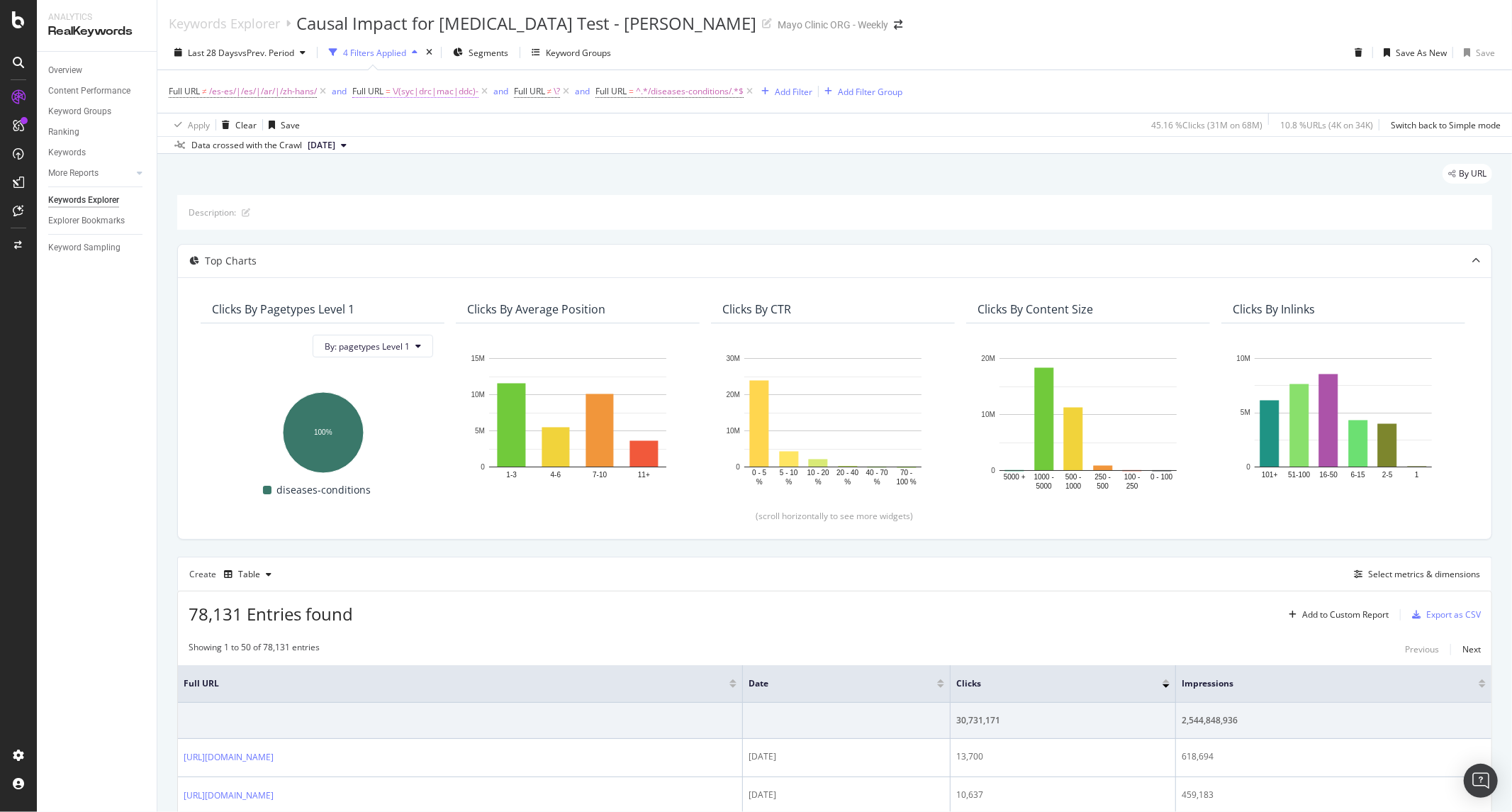
click at [405, 90] on span "\/(syc|drc|mac|ddc)-" at bounding box center [435, 91] width 86 height 20
click at [438, 158] on input "\/(syc|drc|mac|ddc)-" at bounding box center [433, 151] width 134 height 23
click at [629, 119] on div "Apply Clear Save 45.16 % Clicks ( 31M on 68M ) 10.8 % URLs ( 4K on 34K ) Switch…" at bounding box center [835, 124] width 1355 height 24
click at [539, 89] on span "Full URL" at bounding box center [529, 91] width 31 height 12
click at [564, 152] on input "\?" at bounding box center [595, 151] width 134 height 23
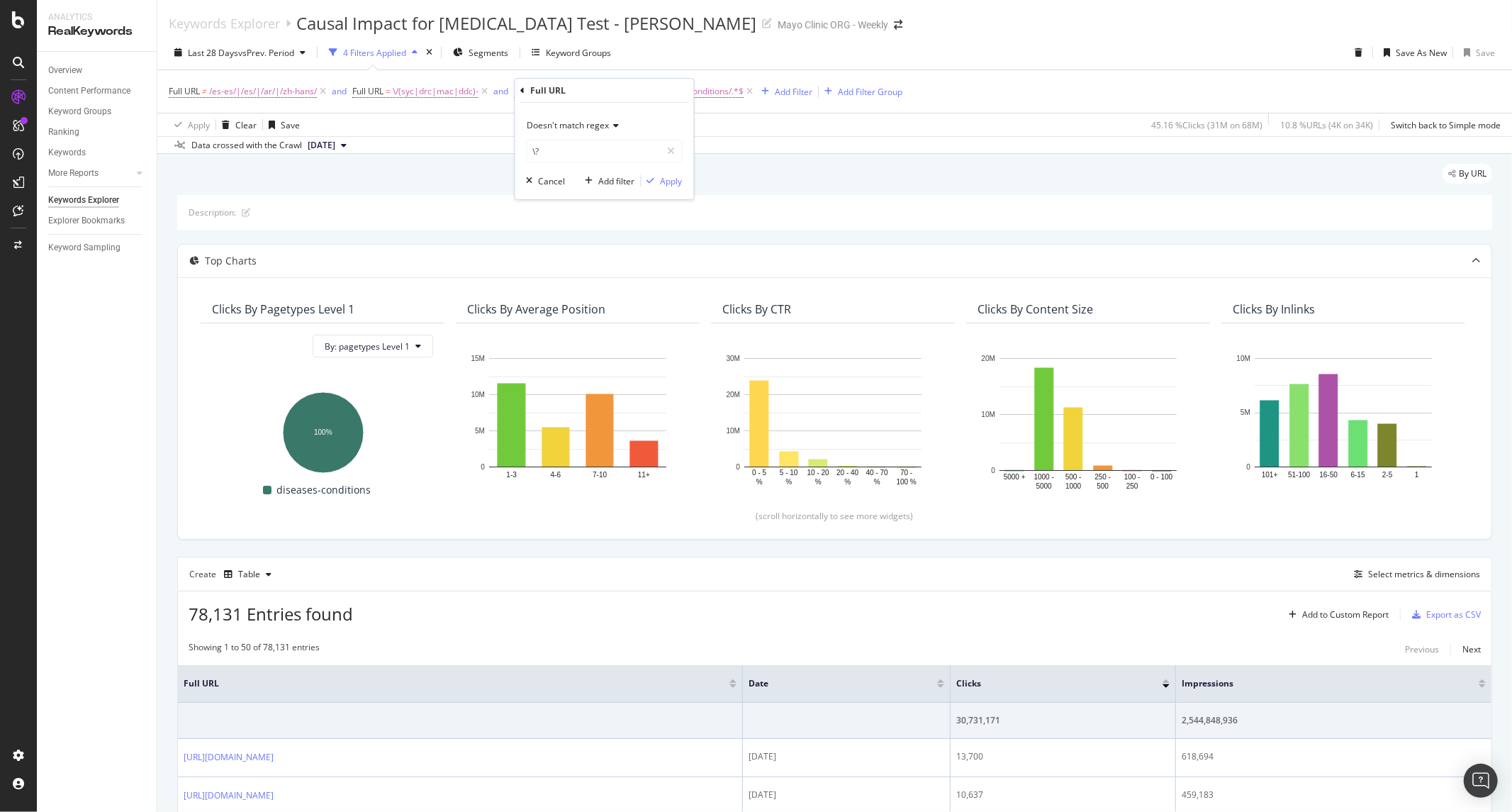
click at [430, 129] on div "Apply Clear Save 45.16 % Clicks ( 31M on 68M ) 10.8 % URLs ( 4K on 34K ) Switch…" at bounding box center [835, 124] width 1355 height 24
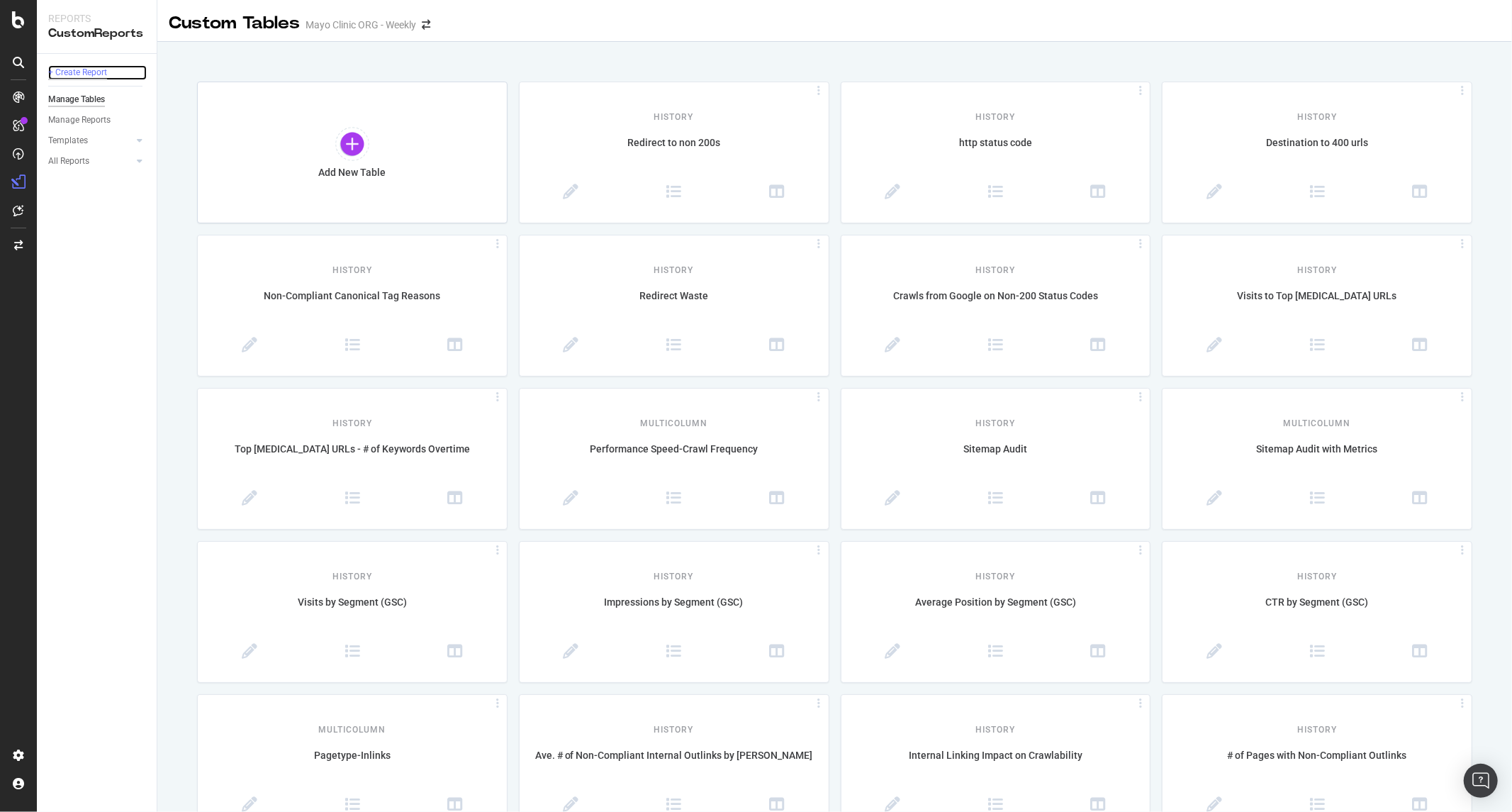
click at [93, 72] on div "+ Create Report" at bounding box center [78, 73] width 59 height 15
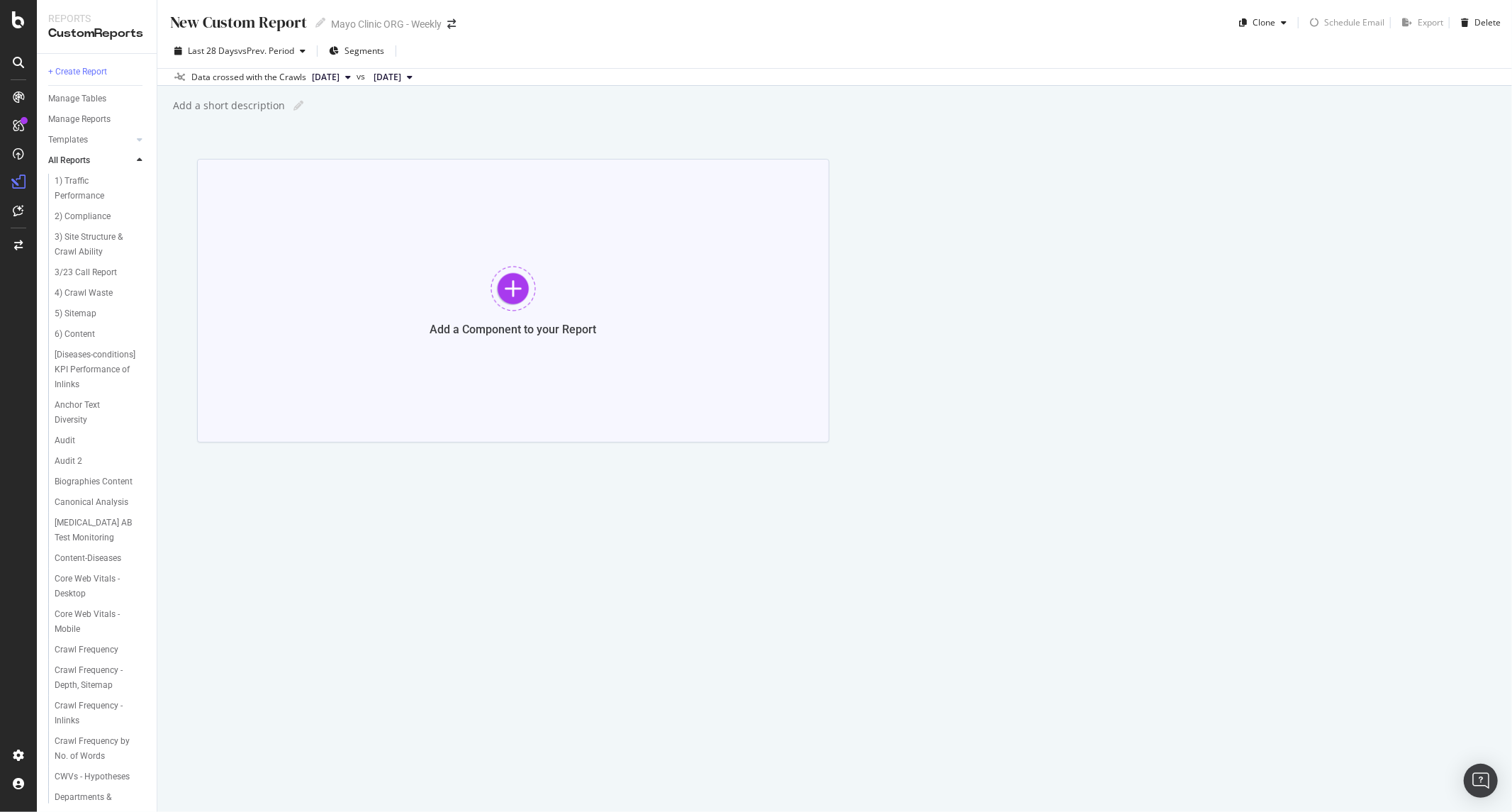
click at [505, 300] on div at bounding box center [513, 288] width 45 height 45
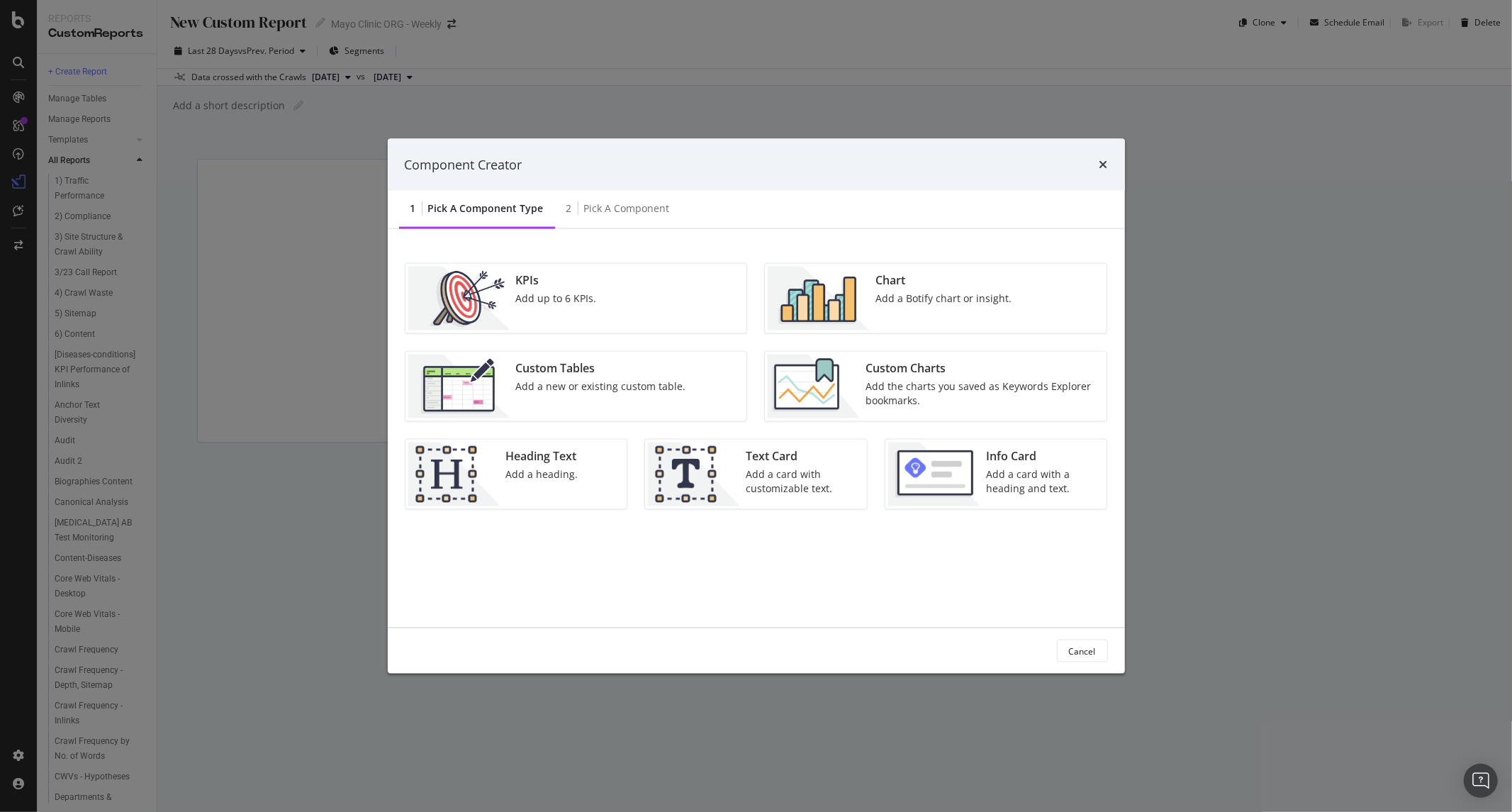
click at [833, 313] on img "modal" at bounding box center [819, 298] width 102 height 64
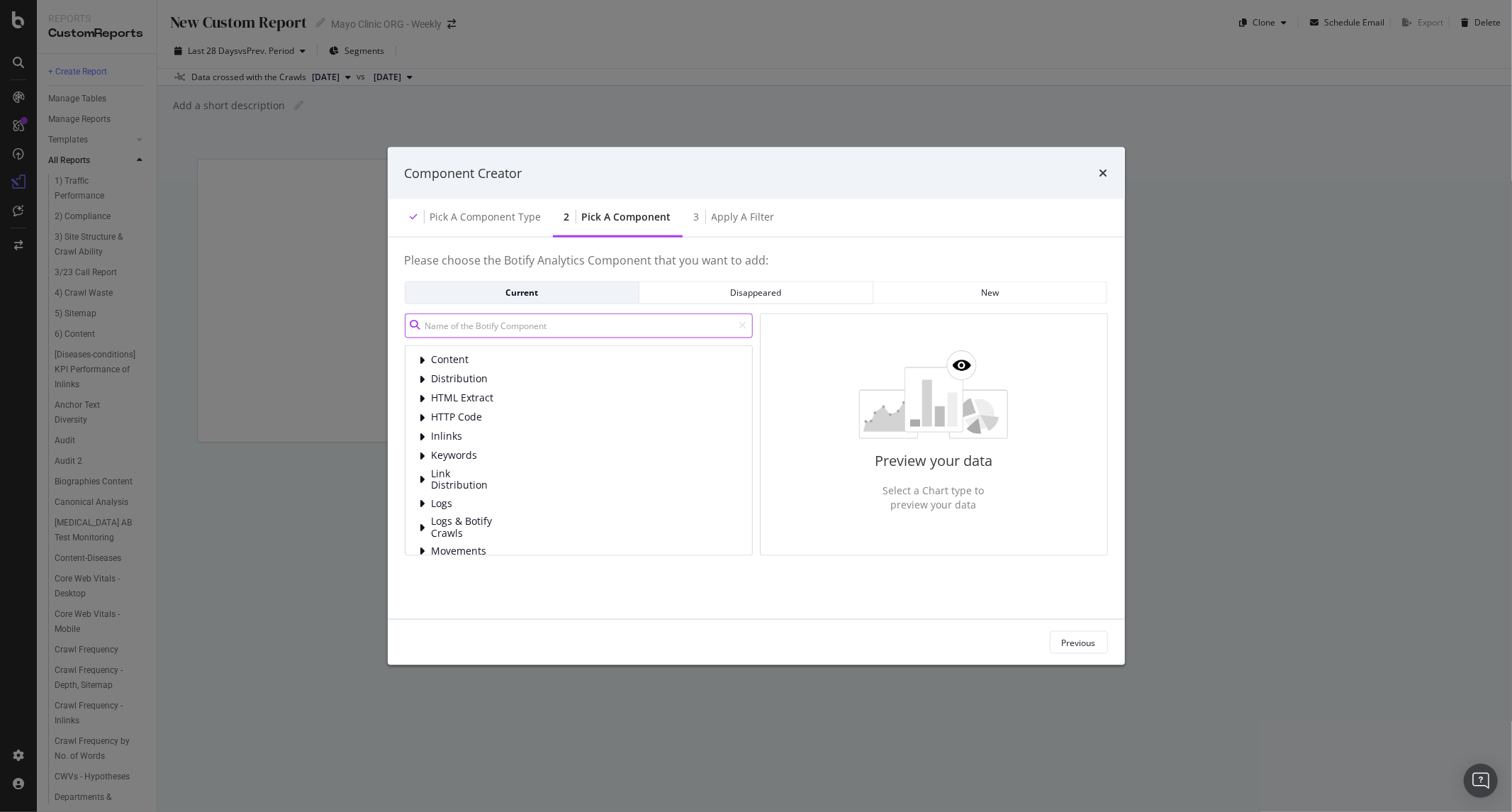
click at [528, 315] on input "modal" at bounding box center [579, 325] width 348 height 25
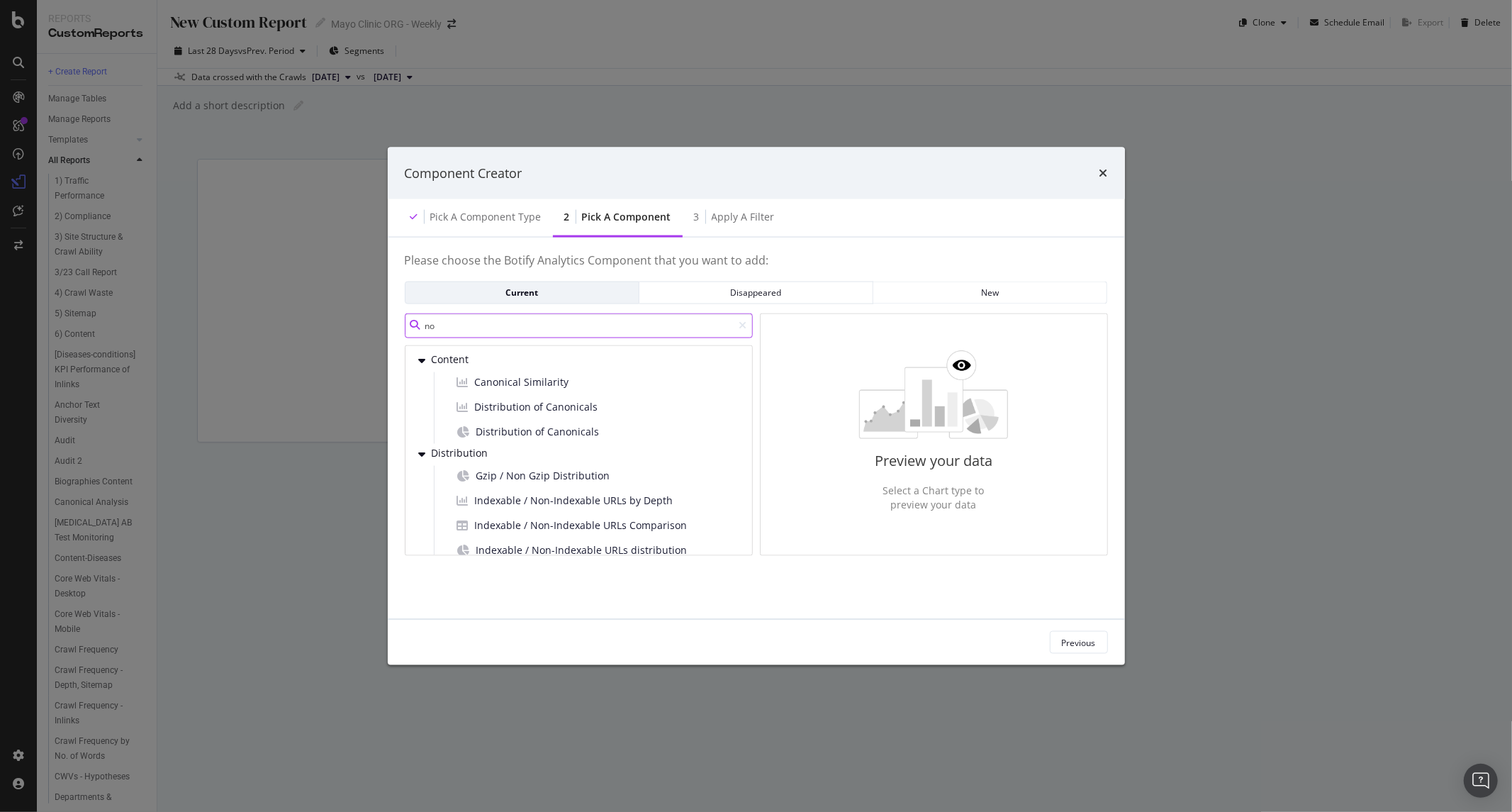
type input "n"
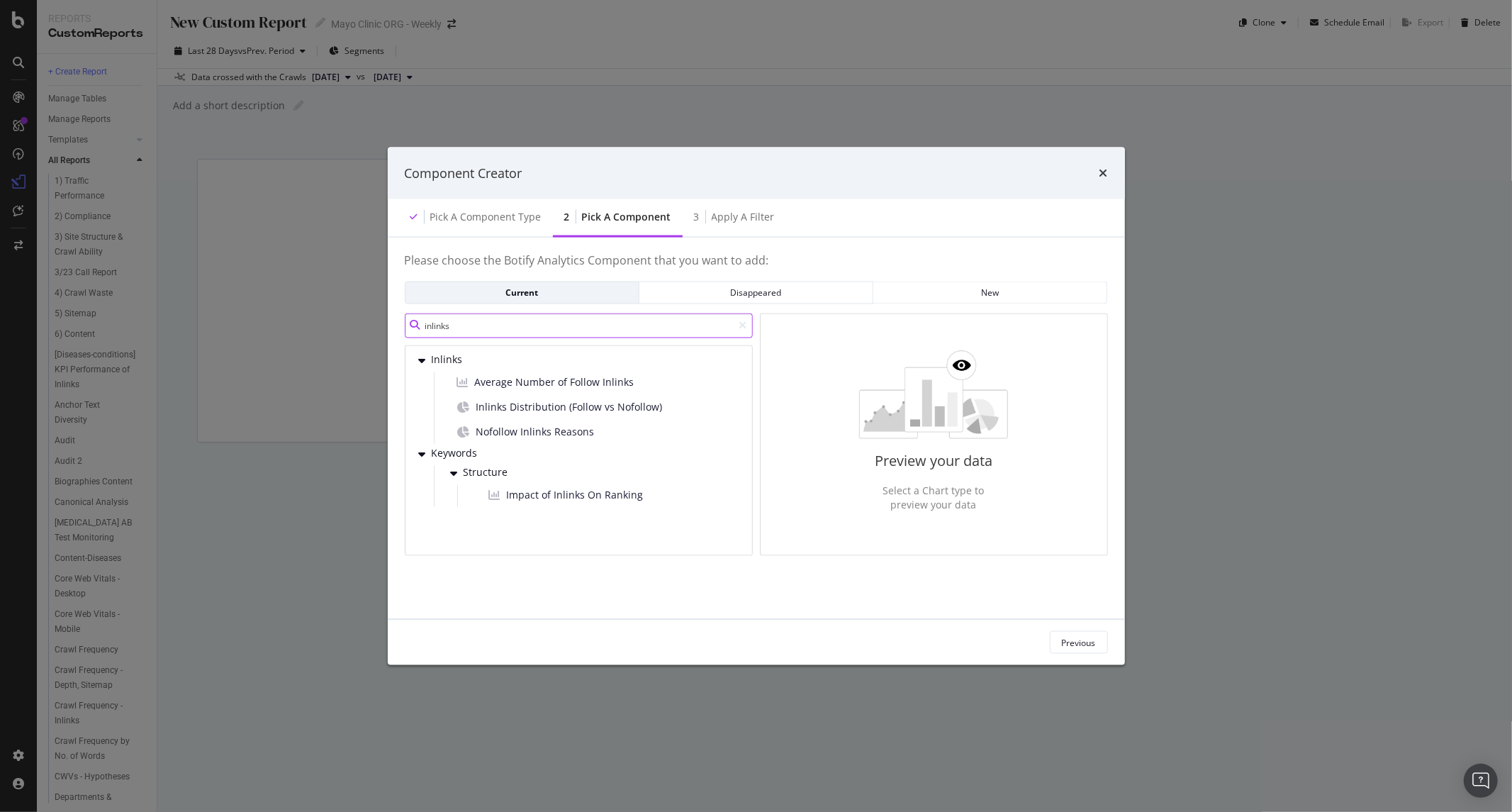
type input "inlinks"
click at [812, 275] on h4 "Please choose the Botify Analytics Component that you want to add:" at bounding box center [756, 268] width 703 height 27
click at [497, 213] on div "Pick a Component type" at bounding box center [486, 217] width 111 height 14
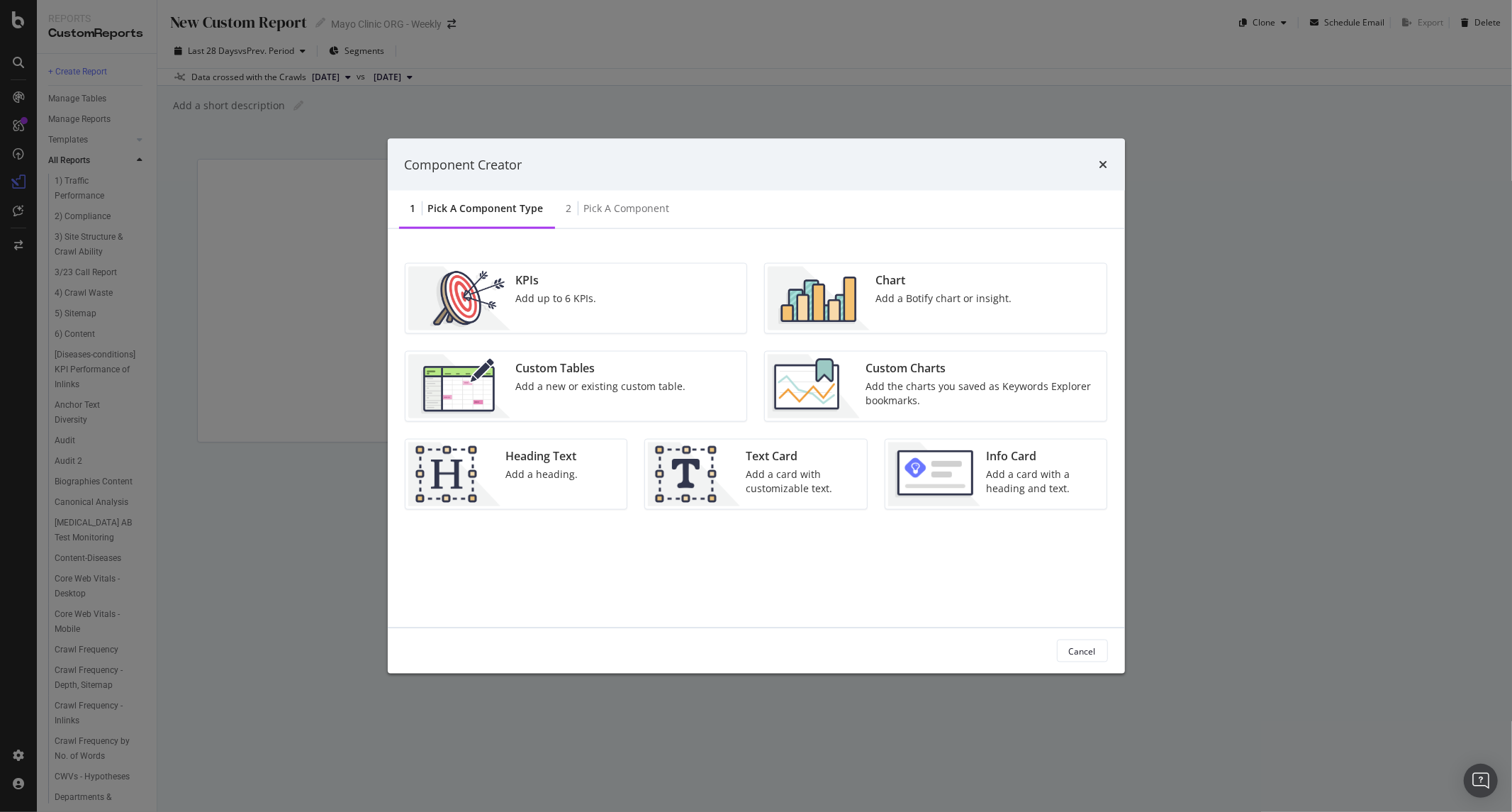
click at [587, 355] on div "Custom Tables Add a new or existing custom table." at bounding box center [601, 386] width 181 height 64
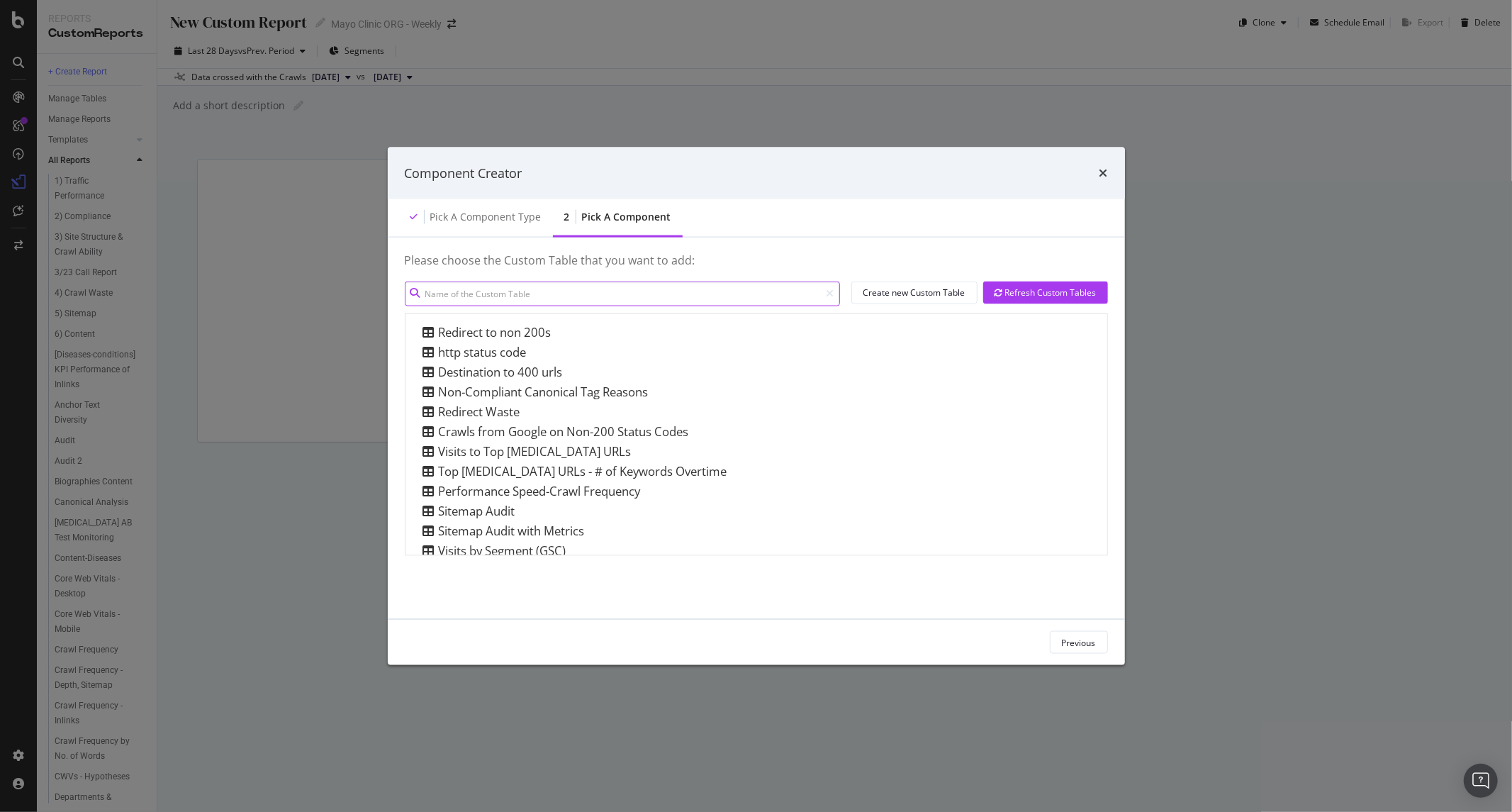
click at [529, 287] on input "modal" at bounding box center [622, 293] width 435 height 25
type input "u"
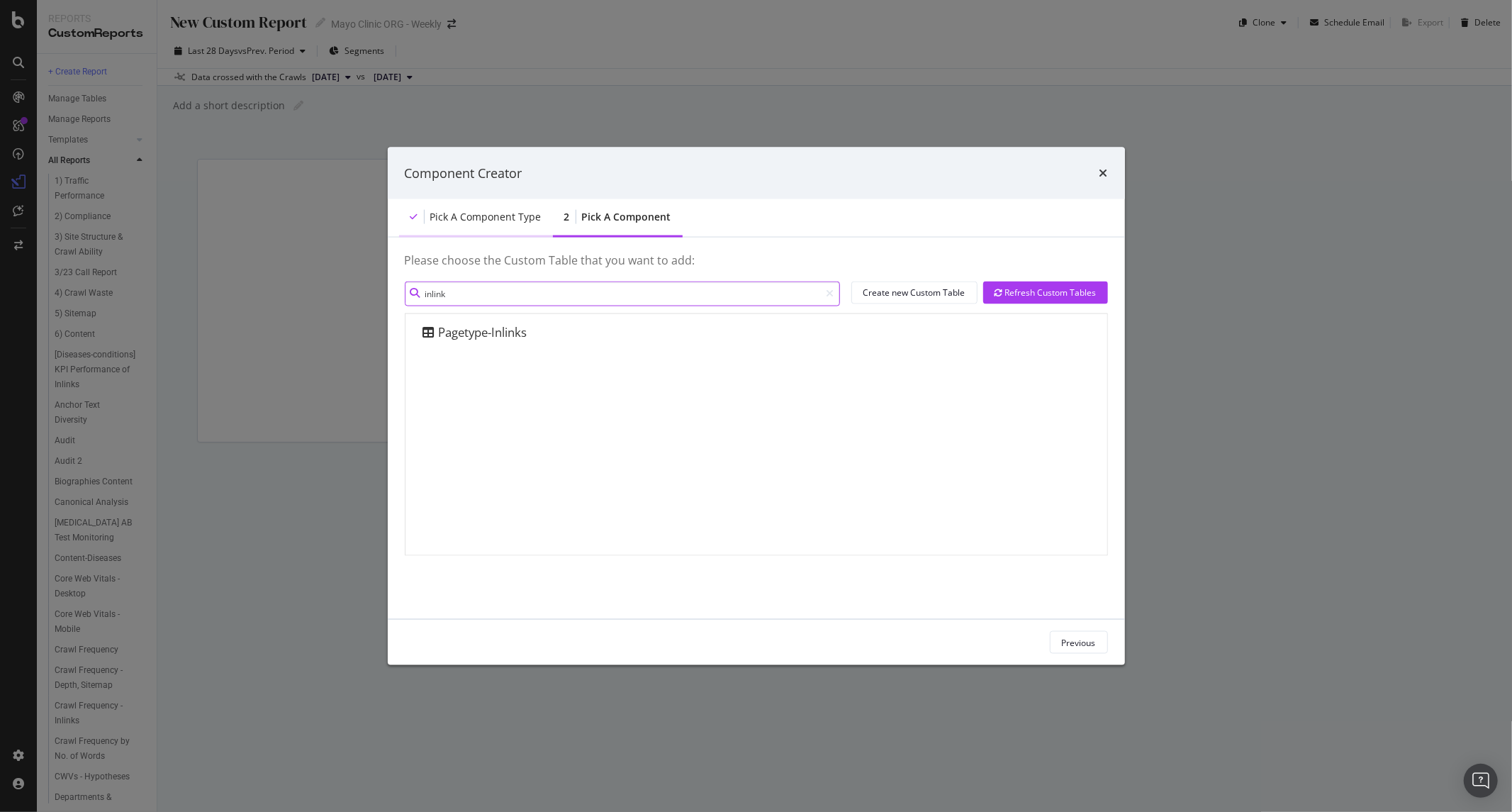
type input "inlink"
click at [478, 199] on div "Pick a Component type" at bounding box center [476, 218] width 154 height 39
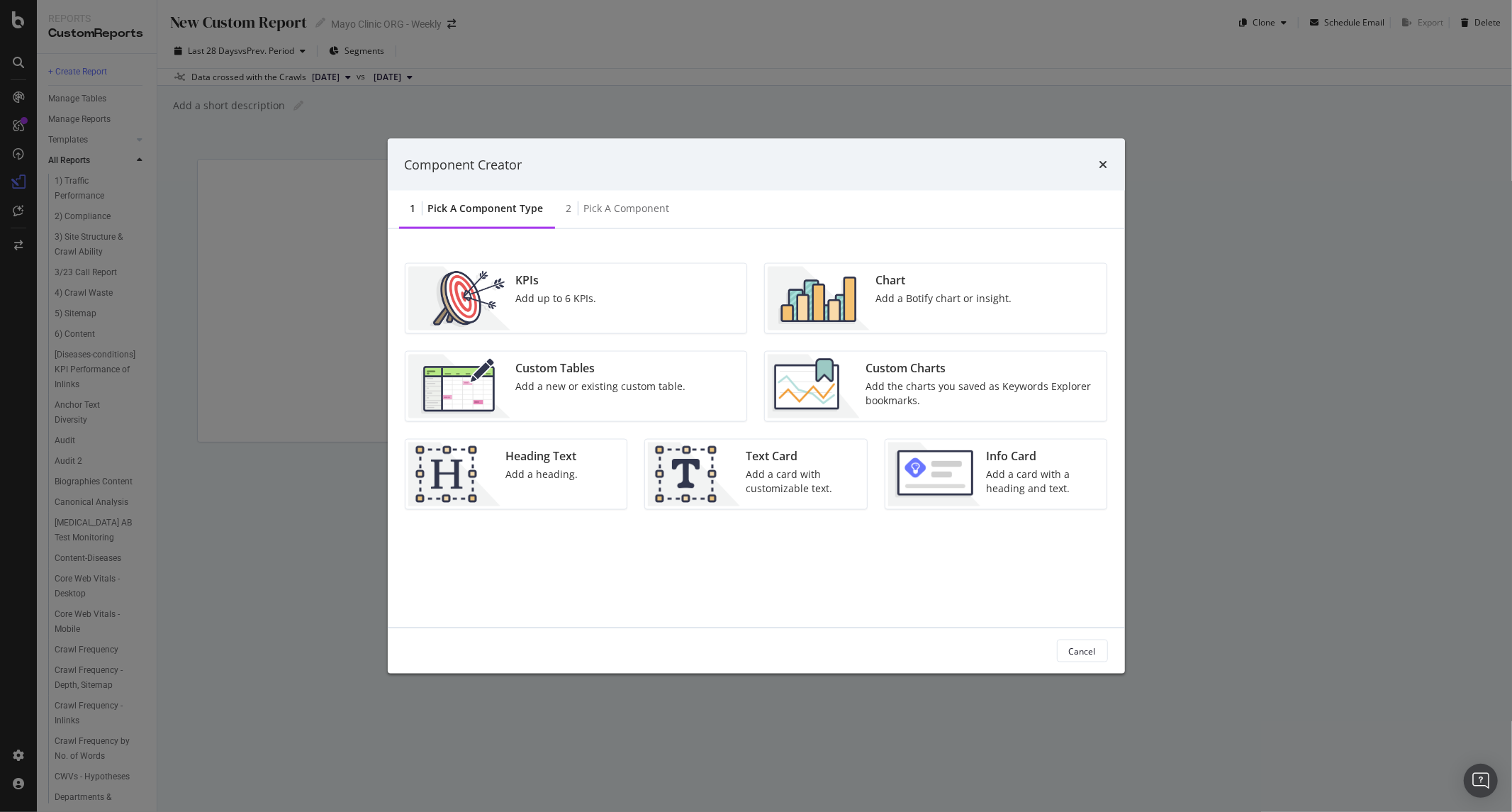
click at [478, 217] on div "1 Pick a Component type" at bounding box center [477, 209] width 156 height 39
click at [554, 285] on div "KPIs" at bounding box center [556, 280] width 81 height 17
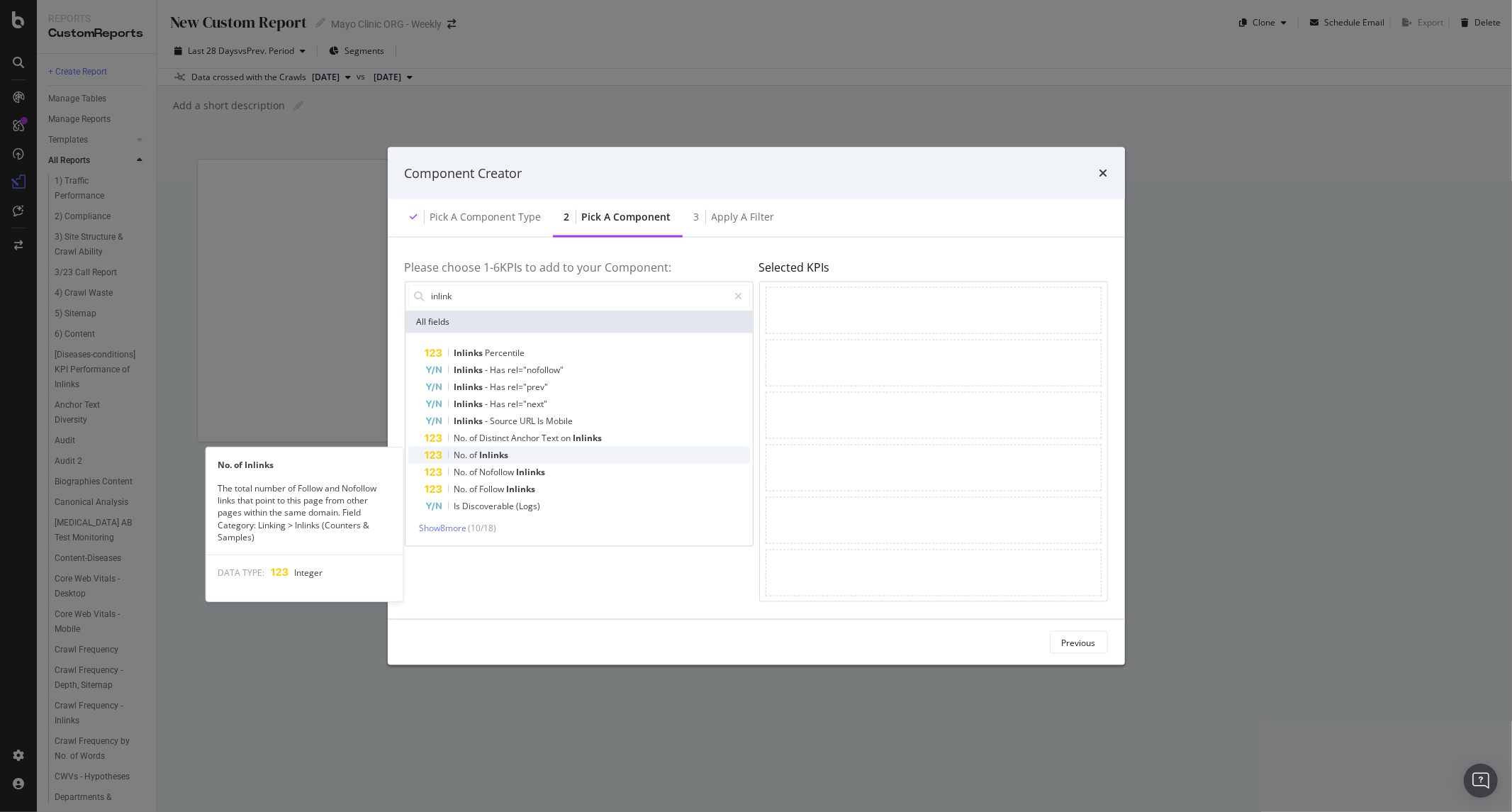
type input "inlink"
click at [502, 455] on span "Inlinks" at bounding box center [495, 454] width 29 height 12
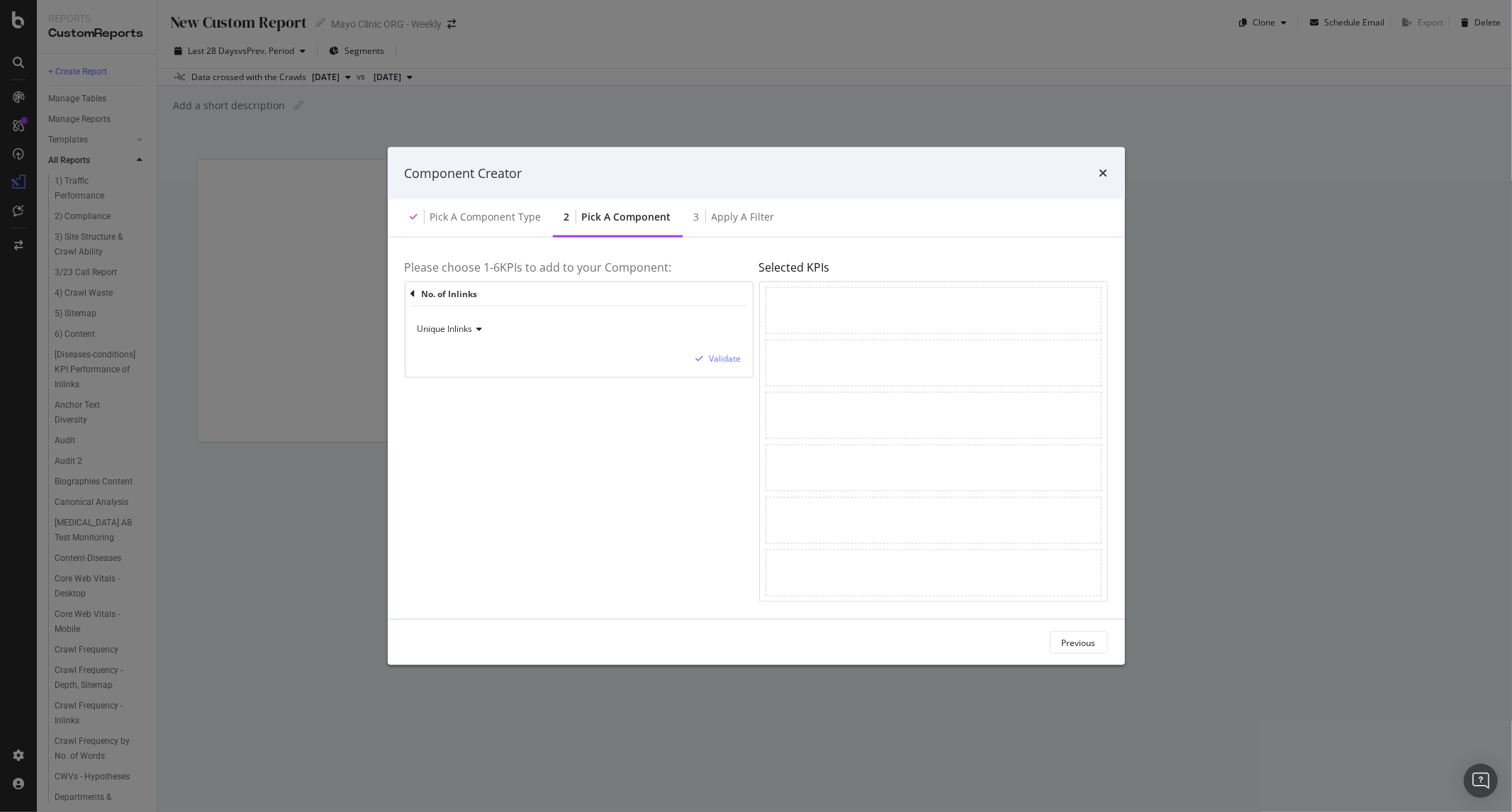
click at [660, 447] on div "Please choose 1- 6 KPIs to add to your Component: No. of Inlinks Unique Inlinks…" at bounding box center [579, 428] width 349 height 347
click at [469, 332] on span "Unique Inlinks" at bounding box center [445, 329] width 55 height 12
click at [472, 324] on span "Unique Inlinks" at bounding box center [445, 329] width 55 height 12
click at [715, 362] on div "Validate" at bounding box center [725, 358] width 32 height 12
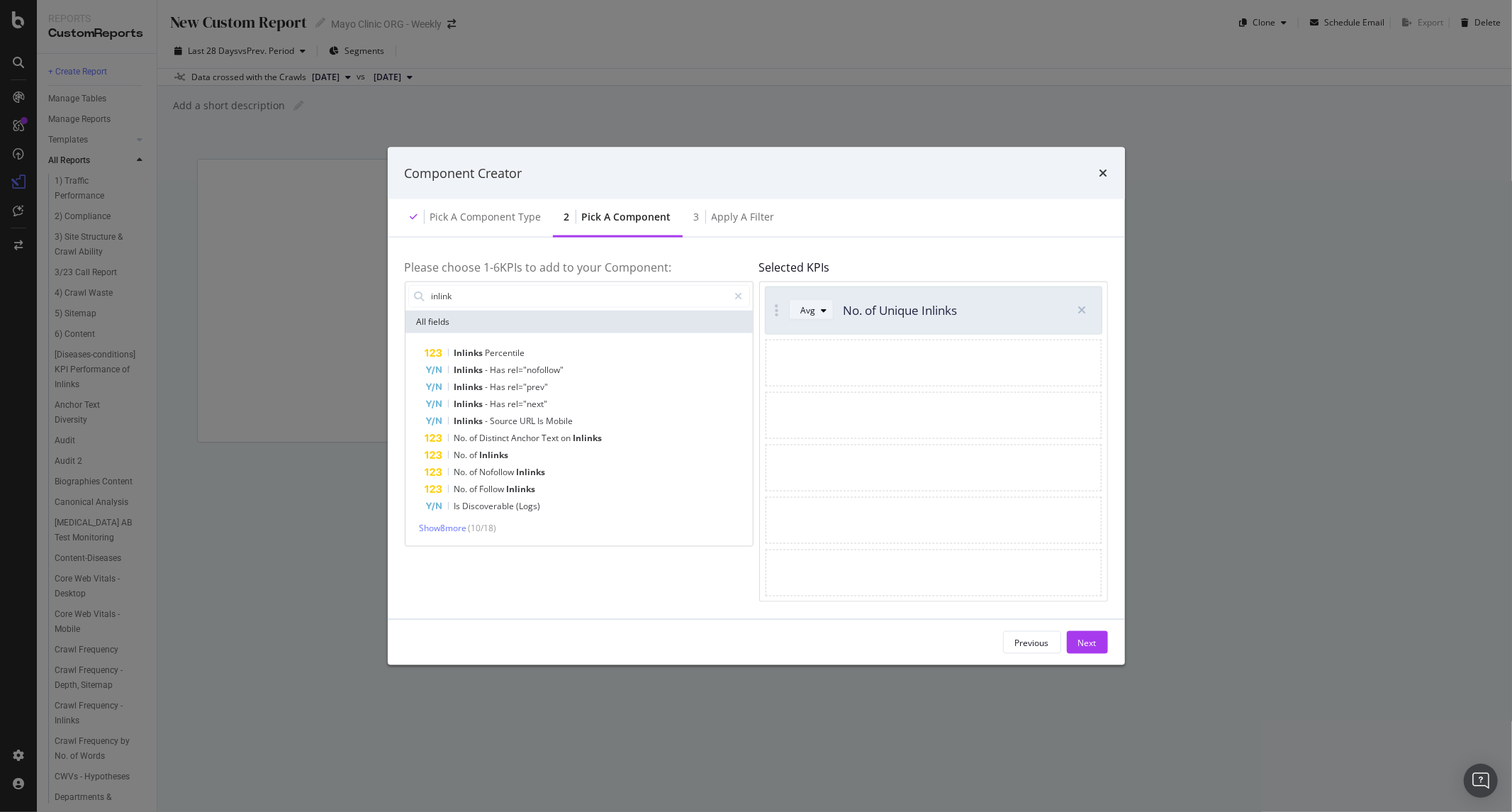
click at [797, 311] on button "Avg" at bounding box center [811, 310] width 45 height 23
click at [816, 363] on div "Sum" at bounding box center [815, 357] width 18 height 12
click at [813, 314] on div "Sum" at bounding box center [810, 310] width 18 height 9
click at [573, 296] on input "inlink" at bounding box center [579, 296] width 298 height 22
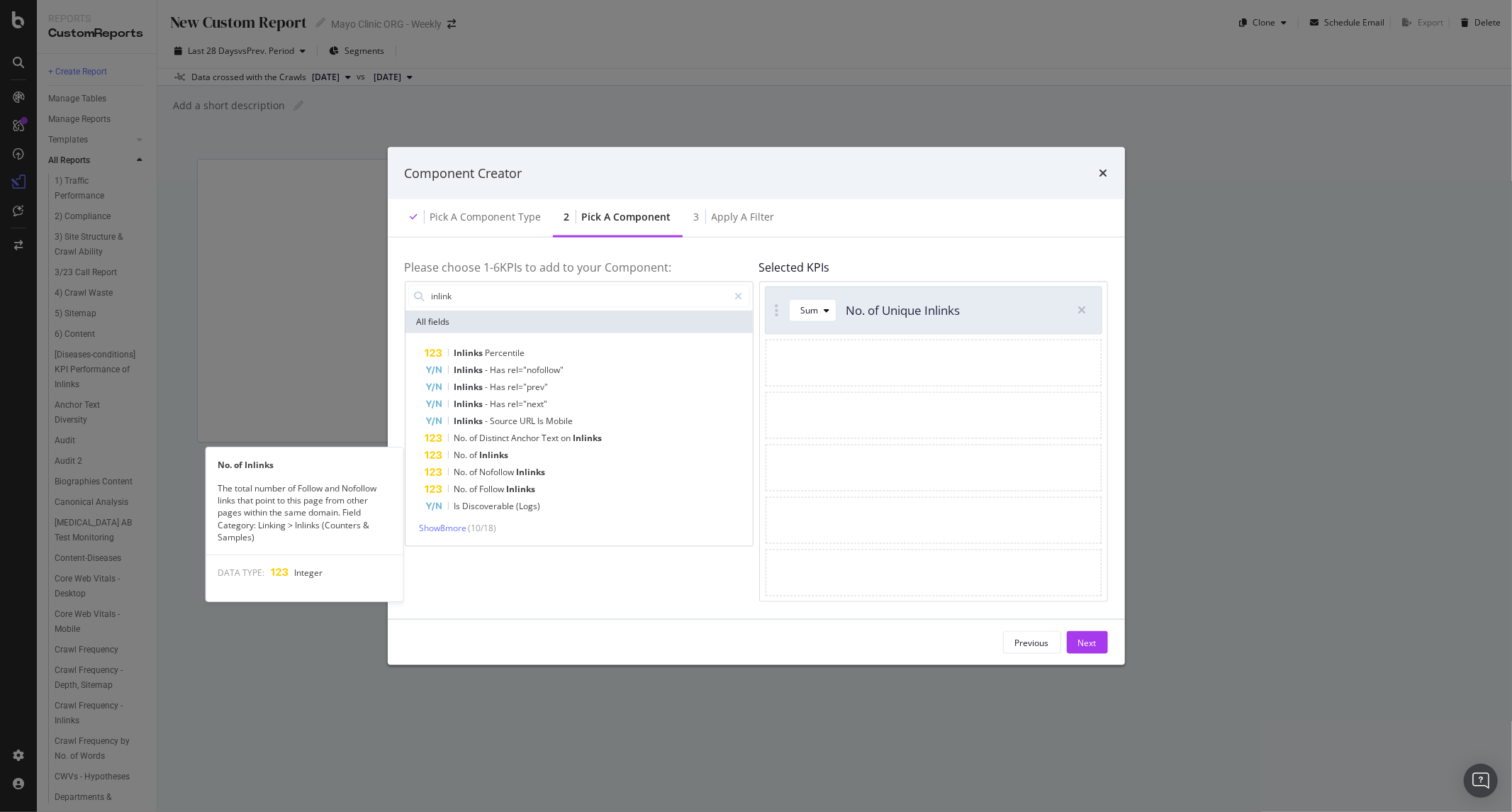
click at [522, 452] on div "No. of Inlinks" at bounding box center [588, 455] width 325 height 17
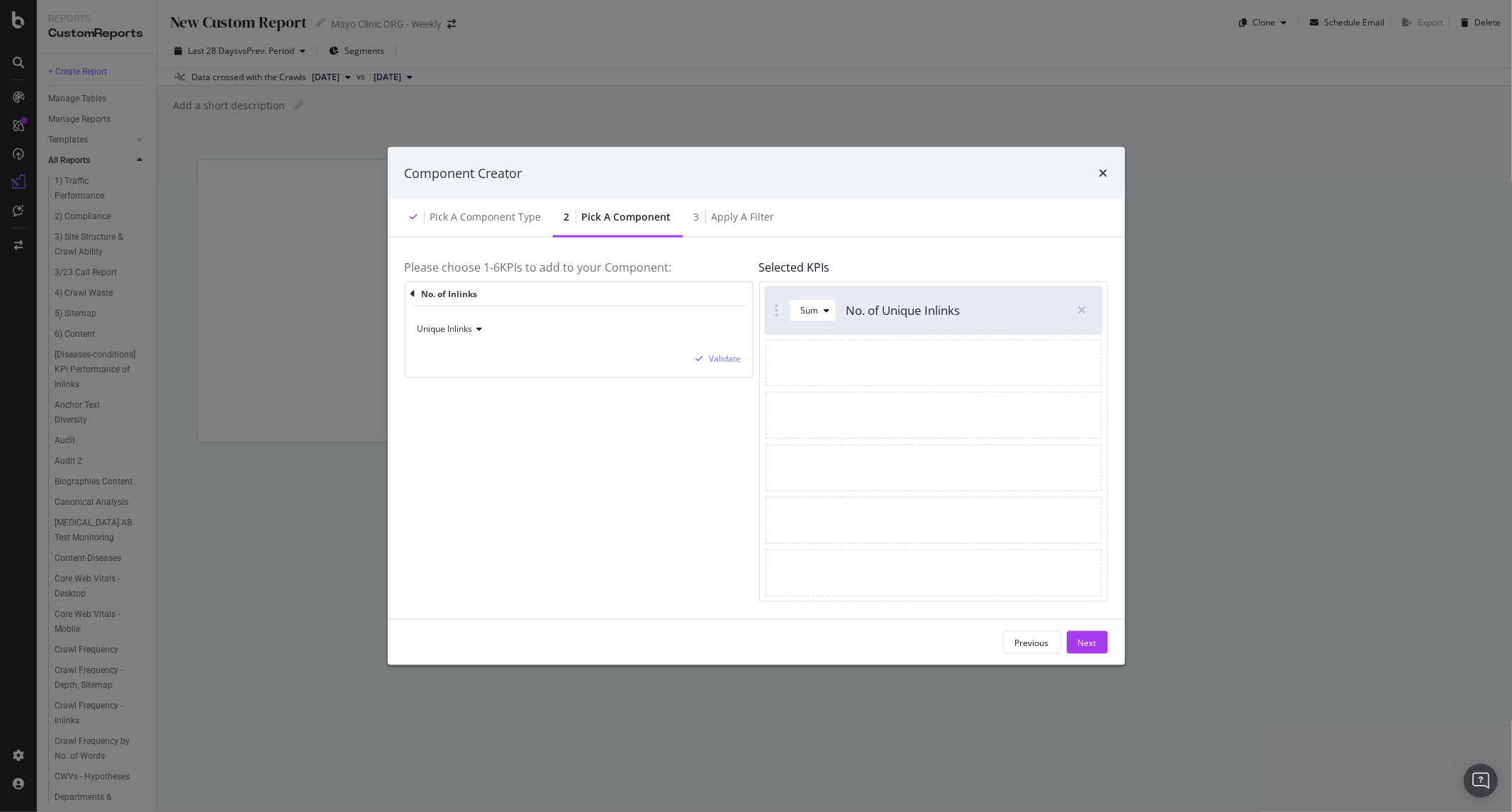
click at [458, 327] on span "Unique Inlinks" at bounding box center [445, 329] width 55 height 12
click at [457, 370] on span "Total Inlinks" at bounding box center [447, 376] width 47 height 12
click at [718, 364] on div "Validate" at bounding box center [725, 358] width 32 height 12
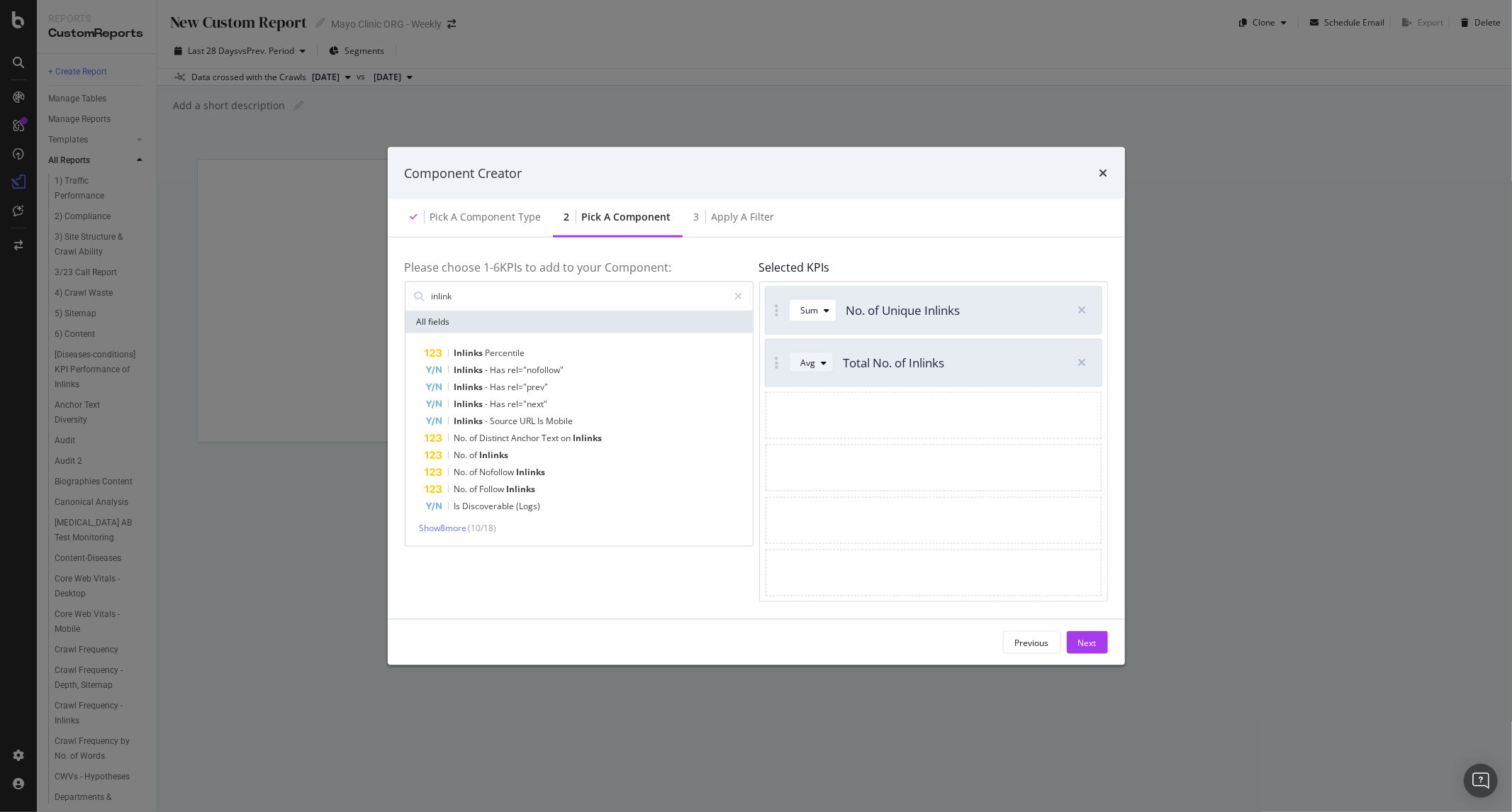
click at [821, 371] on div "Avg" at bounding box center [817, 363] width 32 height 20
click at [821, 407] on div "Sum" at bounding box center [815, 410] width 18 height 12
click at [918, 234] on div "Pick a Component type 2 Pick a Component 3 Apply a Filter" at bounding box center [756, 218] width 738 height 38
click at [475, 295] on input "inlink" at bounding box center [579, 296] width 298 height 22
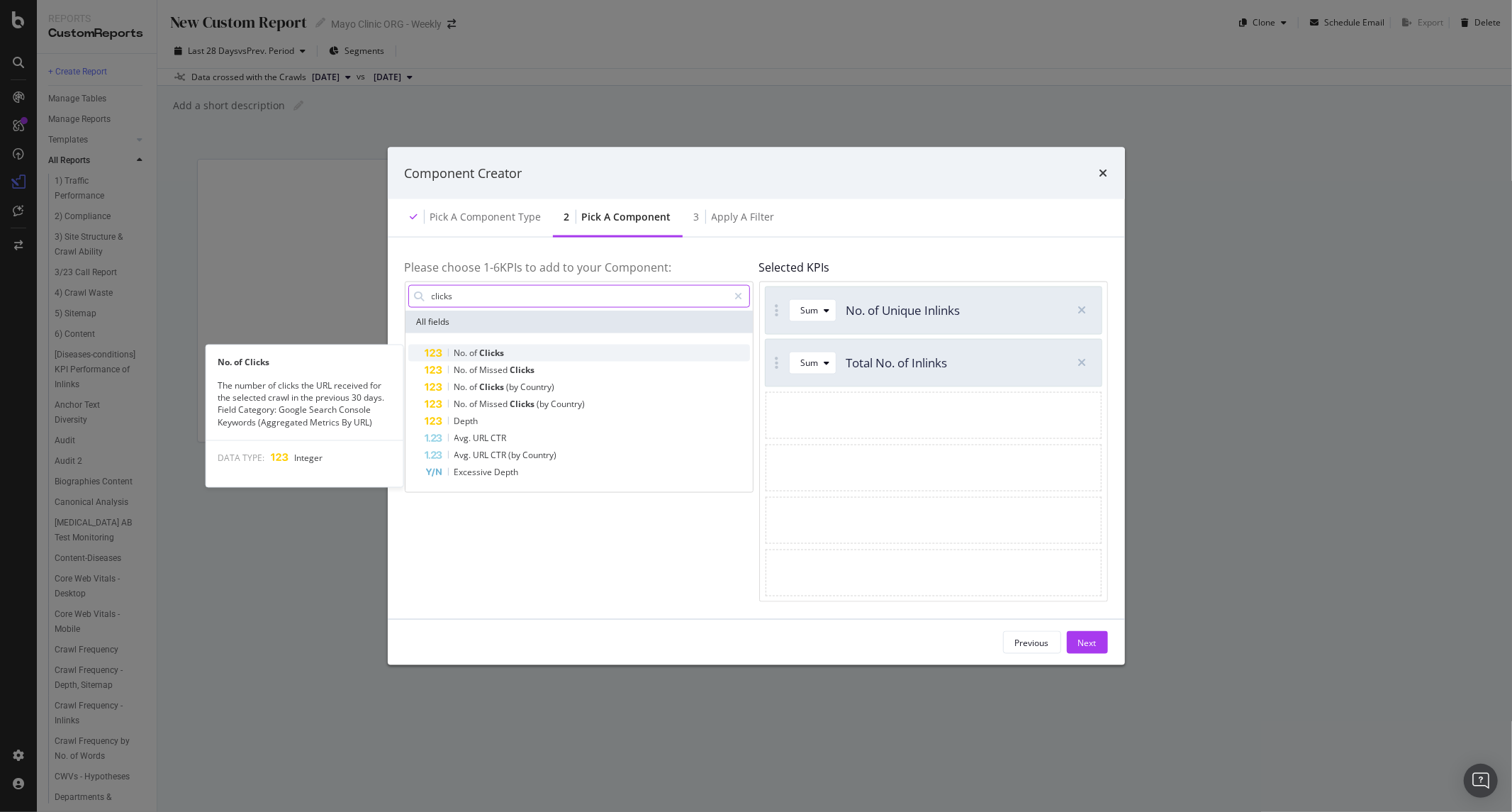
type input "clicks"
click at [521, 352] on div "No. of Clicks" at bounding box center [588, 352] width 325 height 17
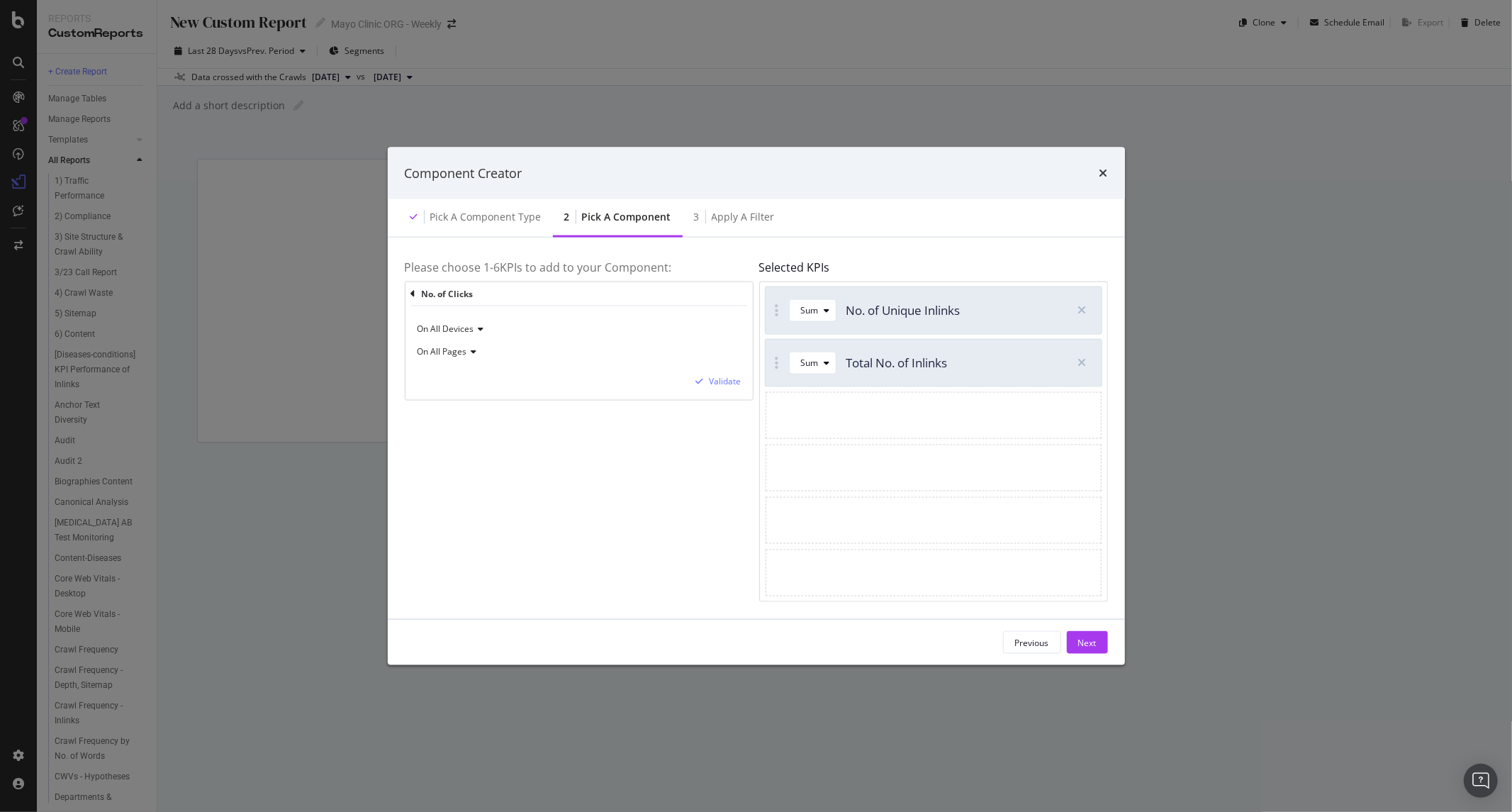
click at [450, 350] on span "On All Pages" at bounding box center [442, 351] width 50 height 12
click at [710, 377] on div "Validate" at bounding box center [725, 381] width 32 height 12
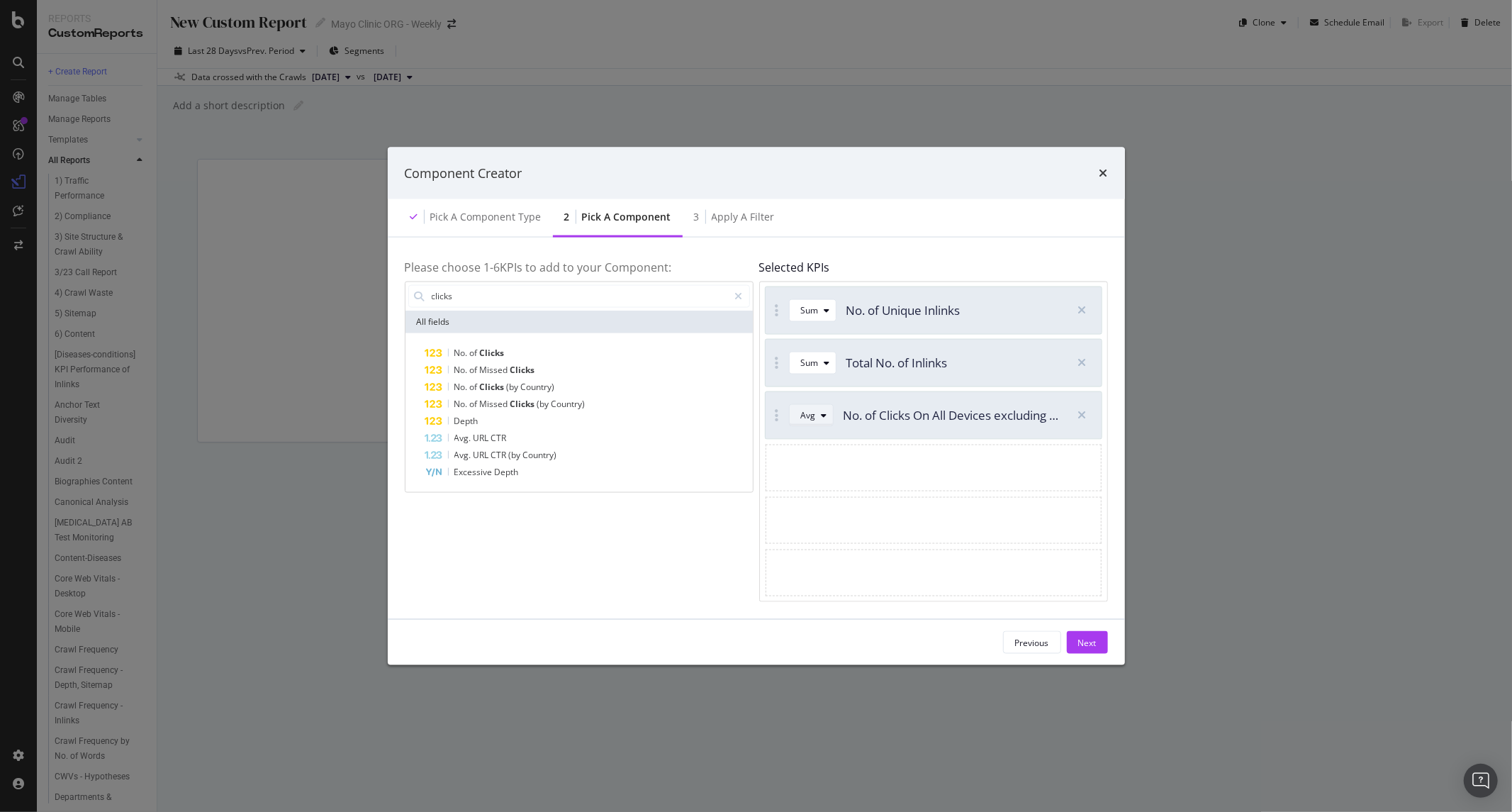
click at [817, 415] on div "modal" at bounding box center [825, 416] width 17 height 9
click at [817, 458] on div "Sum" at bounding box center [815, 462] width 18 height 12
click at [507, 282] on div "clicks" at bounding box center [579, 295] width 347 height 28
click at [485, 293] on input "clicks" at bounding box center [579, 296] width 298 height 22
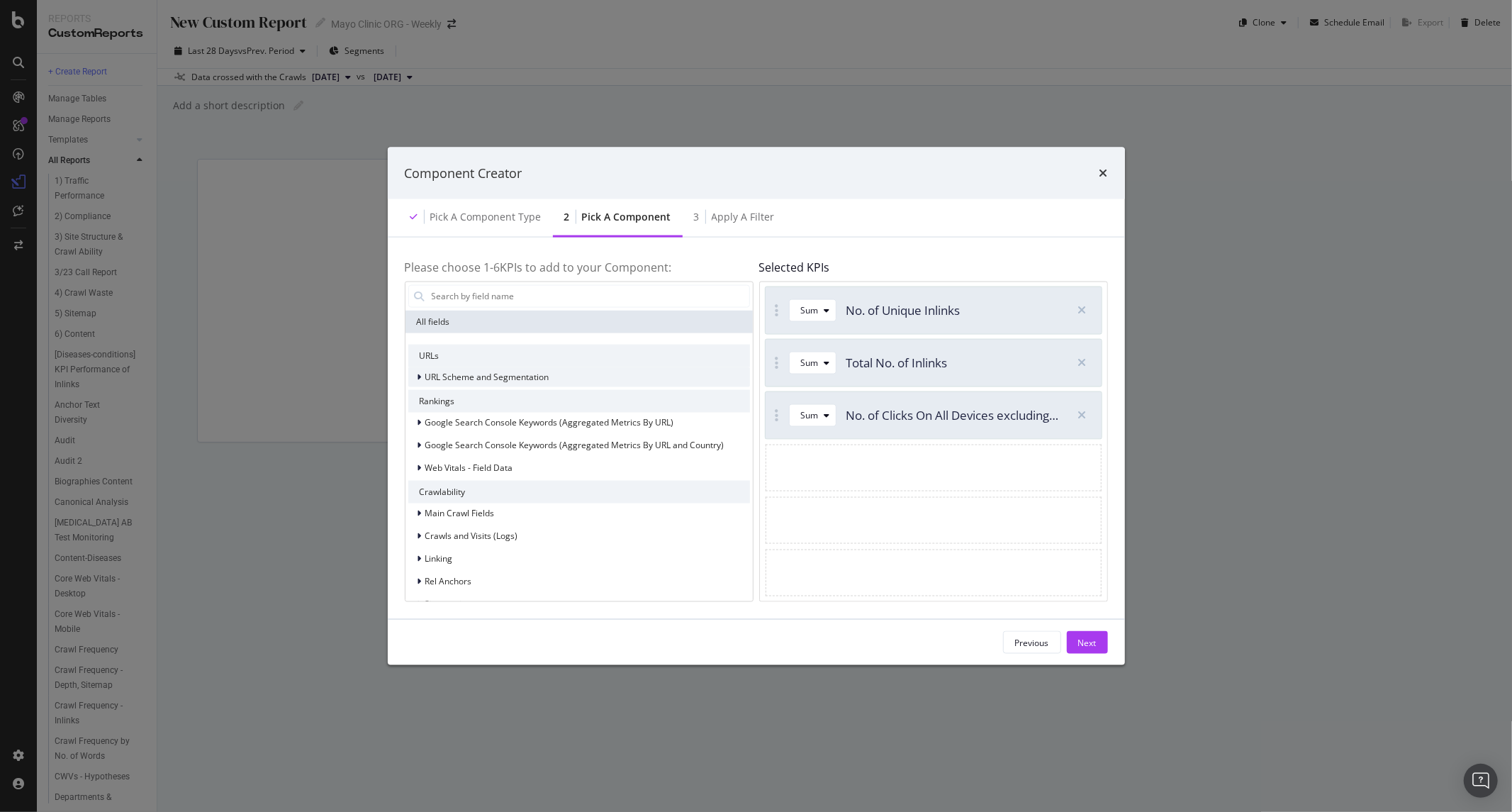
click at [525, 373] on span "URL Scheme and Segmentation" at bounding box center [487, 377] width 124 height 12
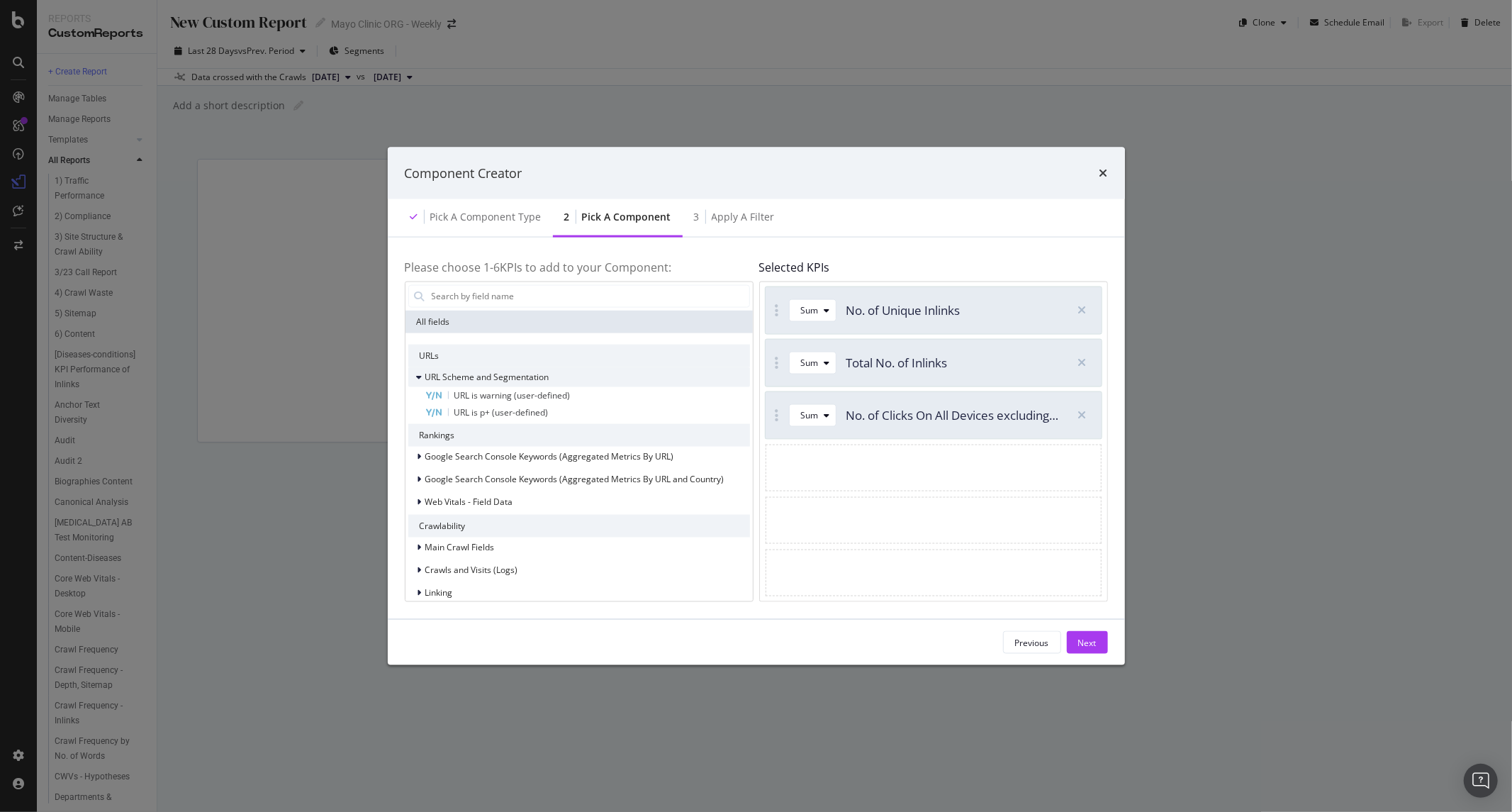
click at [523, 374] on span "URL Scheme and Segmentation" at bounding box center [487, 377] width 124 height 12
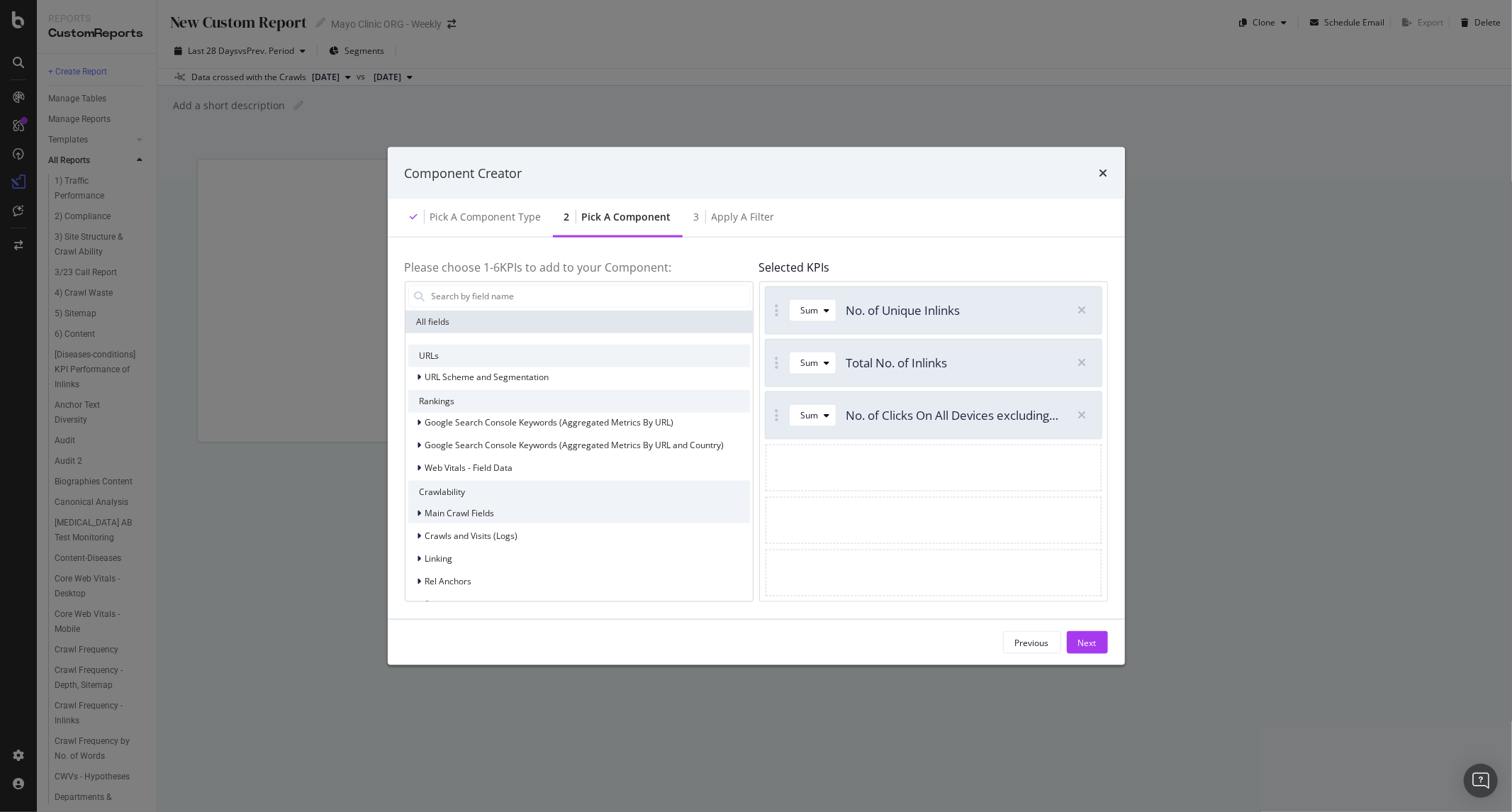
click at [486, 504] on div "Main Crawl Fields" at bounding box center [579, 513] width 342 height 20
click at [457, 511] on span "Main Crawl Fields" at bounding box center [460, 513] width 70 height 12
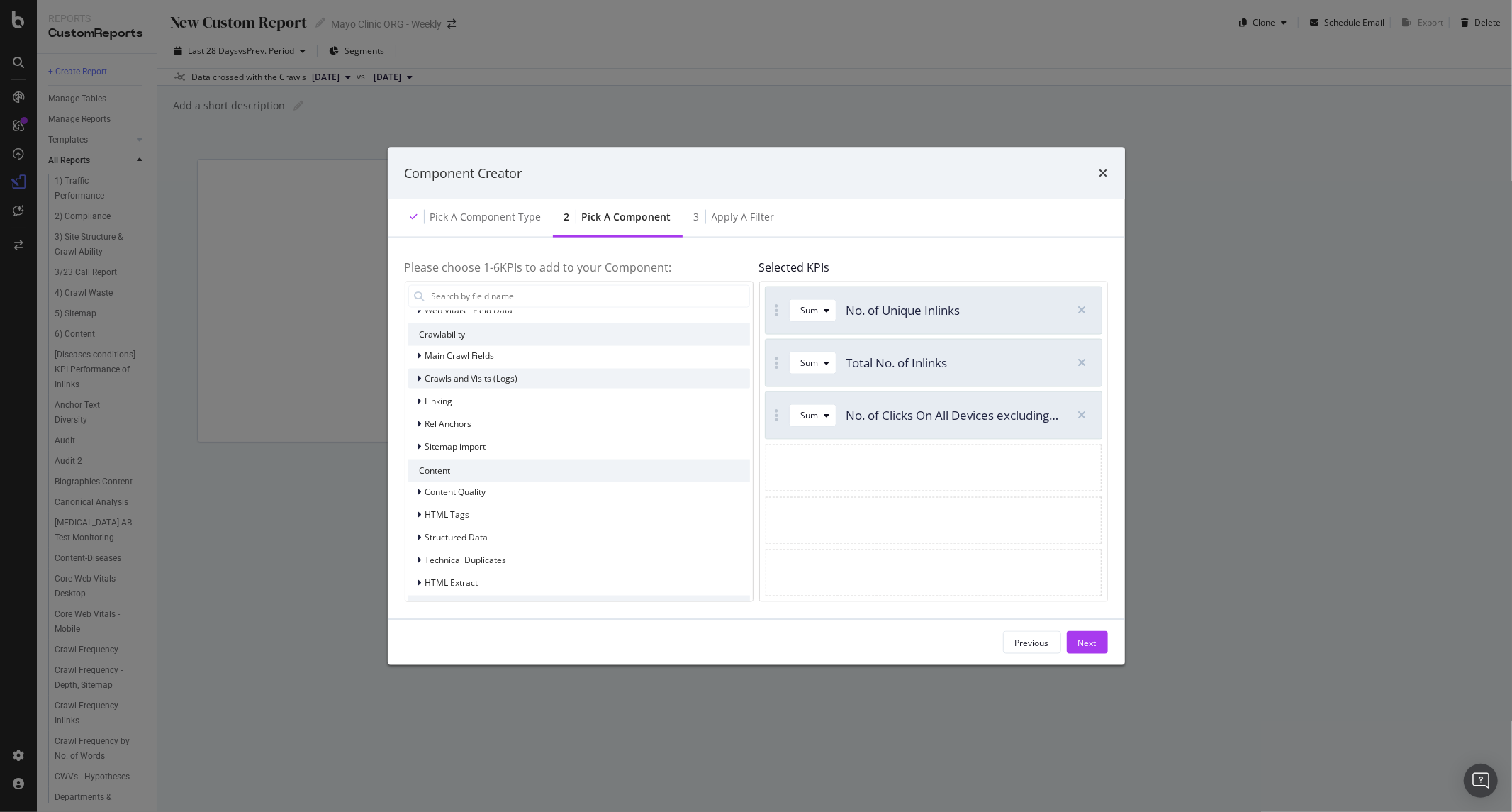
click at [450, 382] on span "Crawls and Visits (Logs)" at bounding box center [472, 378] width 93 height 12
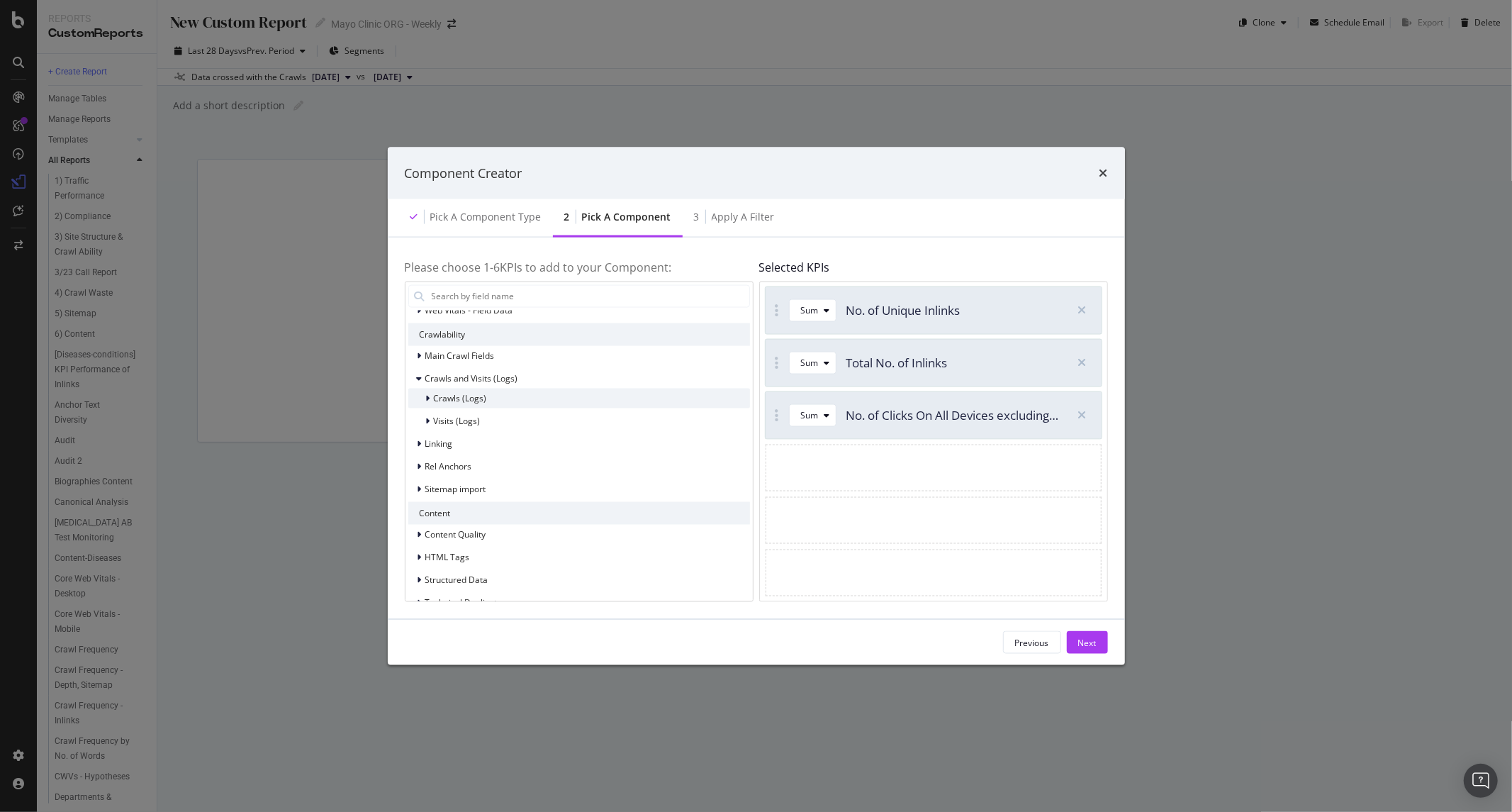
click at [459, 402] on span "Crawls (Logs)" at bounding box center [460, 398] width 53 height 12
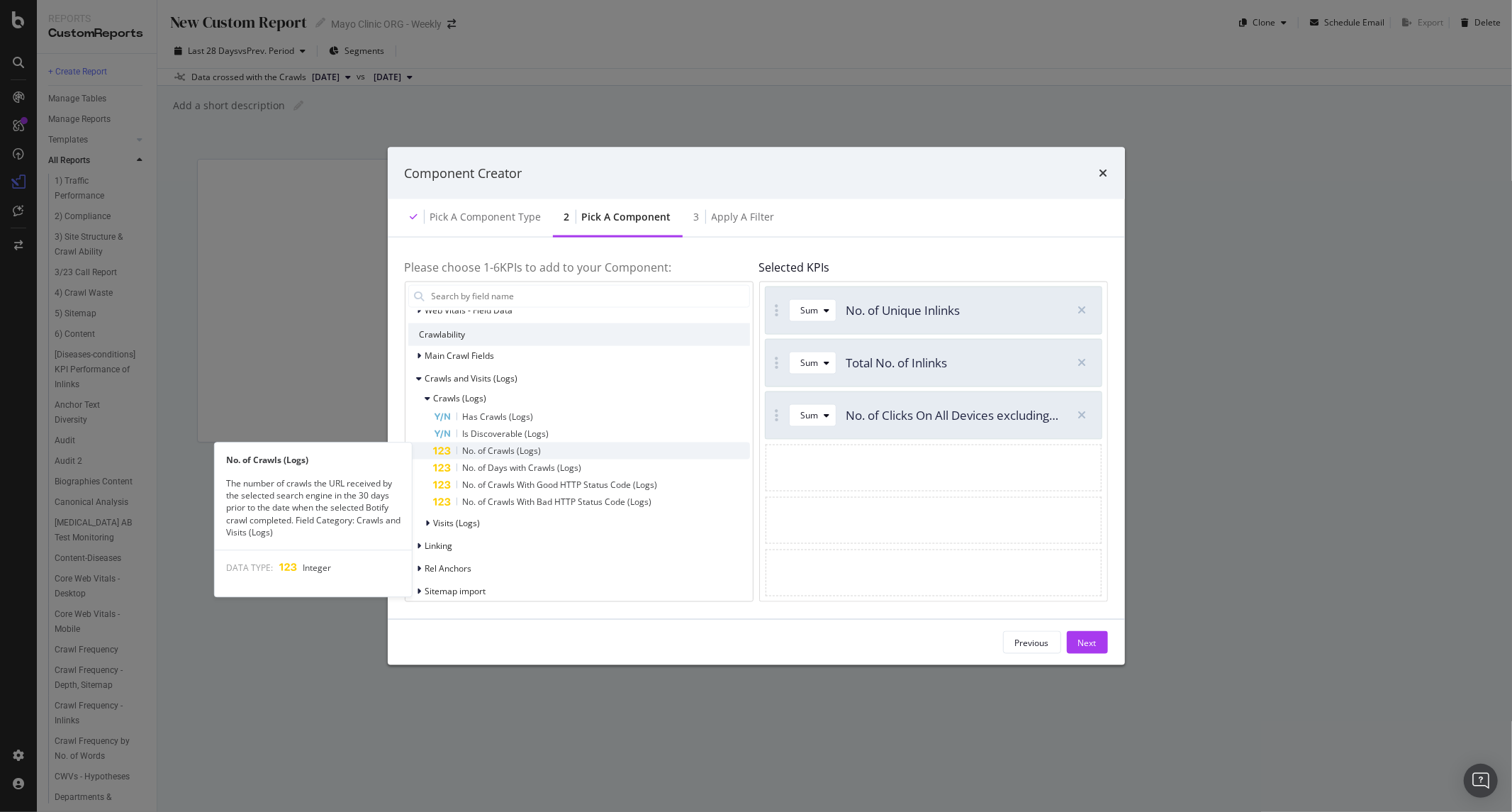
click at [584, 455] on div "No. of Crawls (Logs)" at bounding box center [592, 450] width 316 height 17
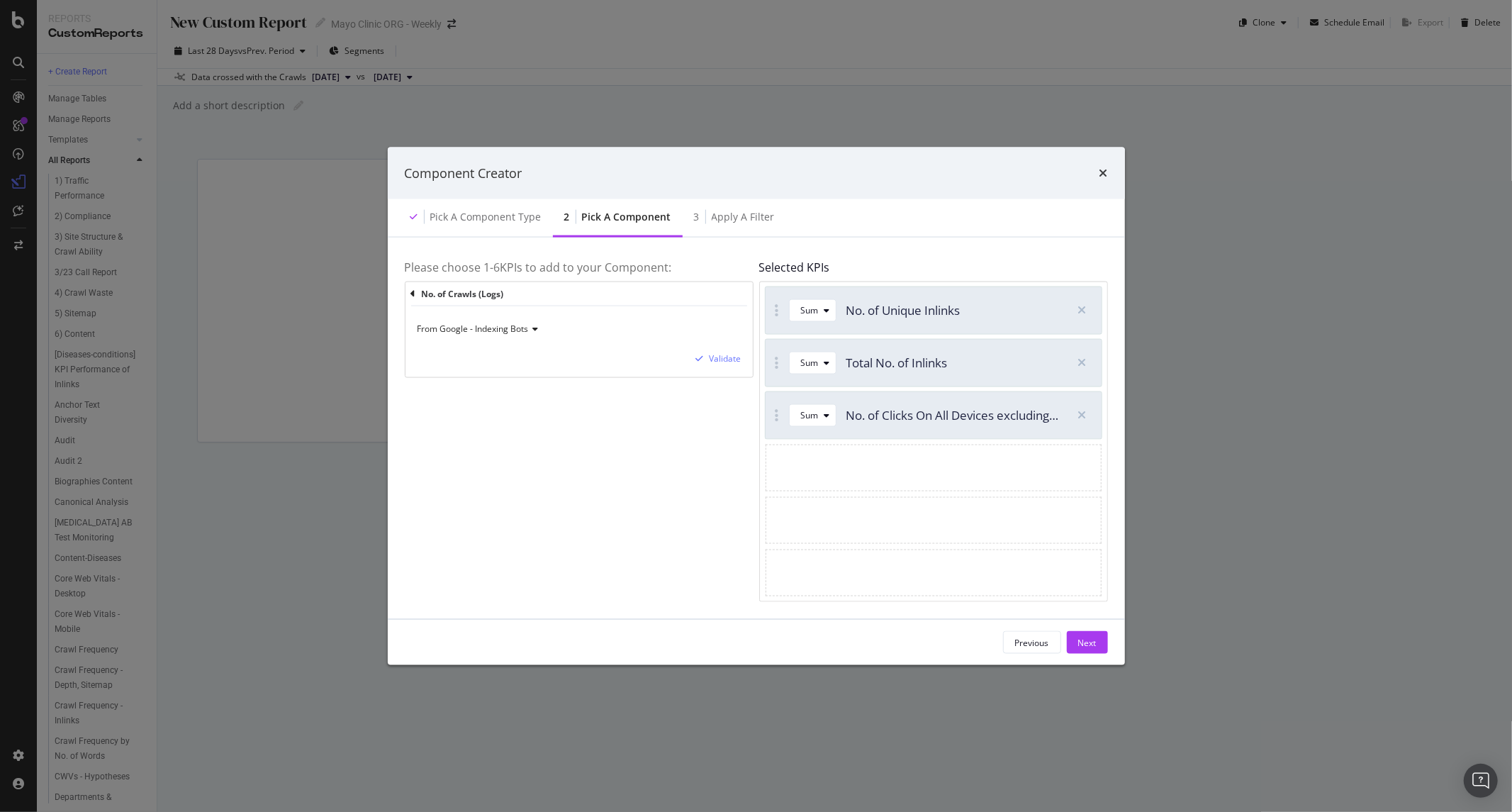
click at [531, 329] on icon "modal" at bounding box center [534, 329] width 10 height 9
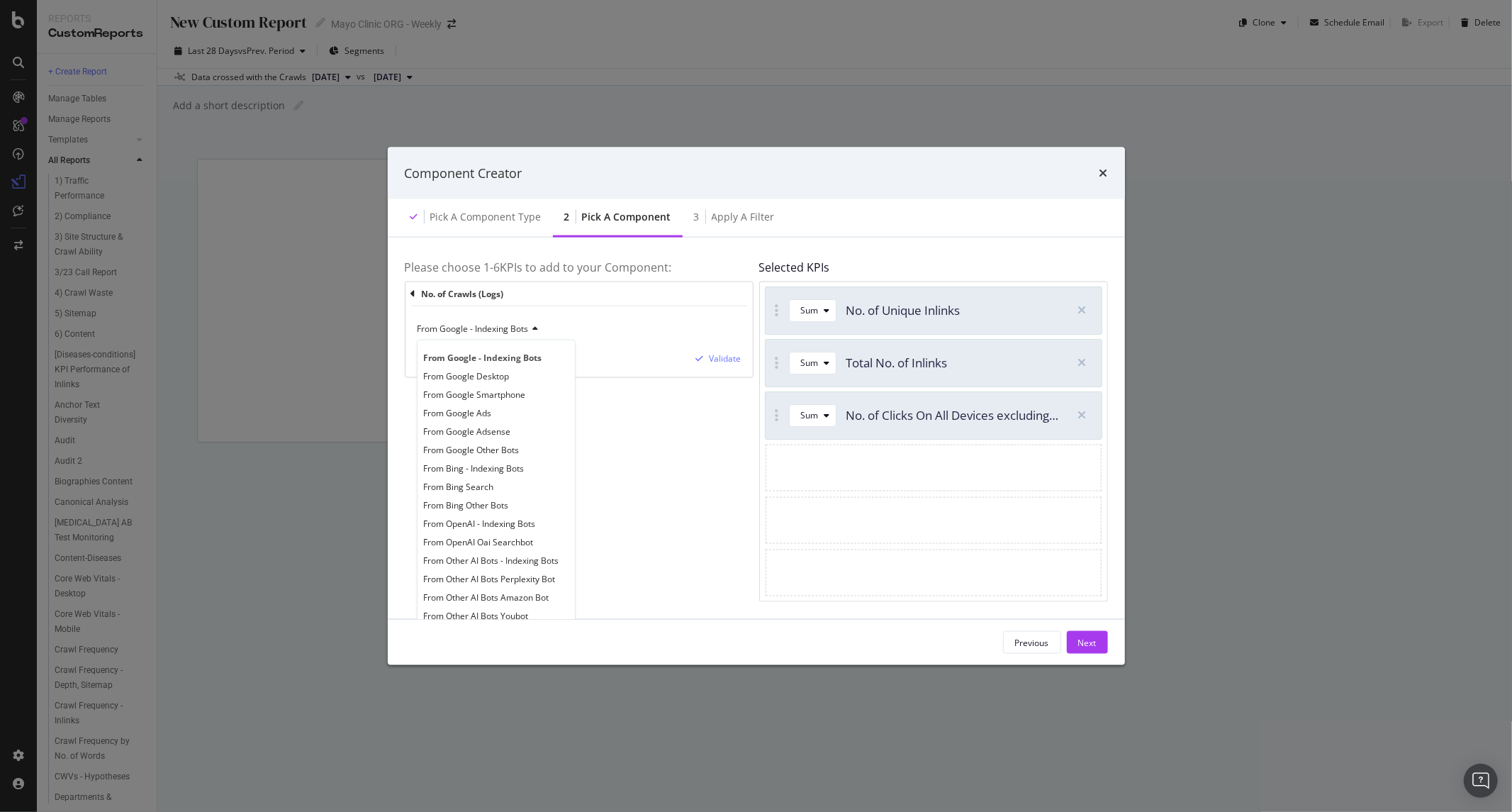
click at [531, 329] on icon "modal" at bounding box center [534, 329] width 10 height 9
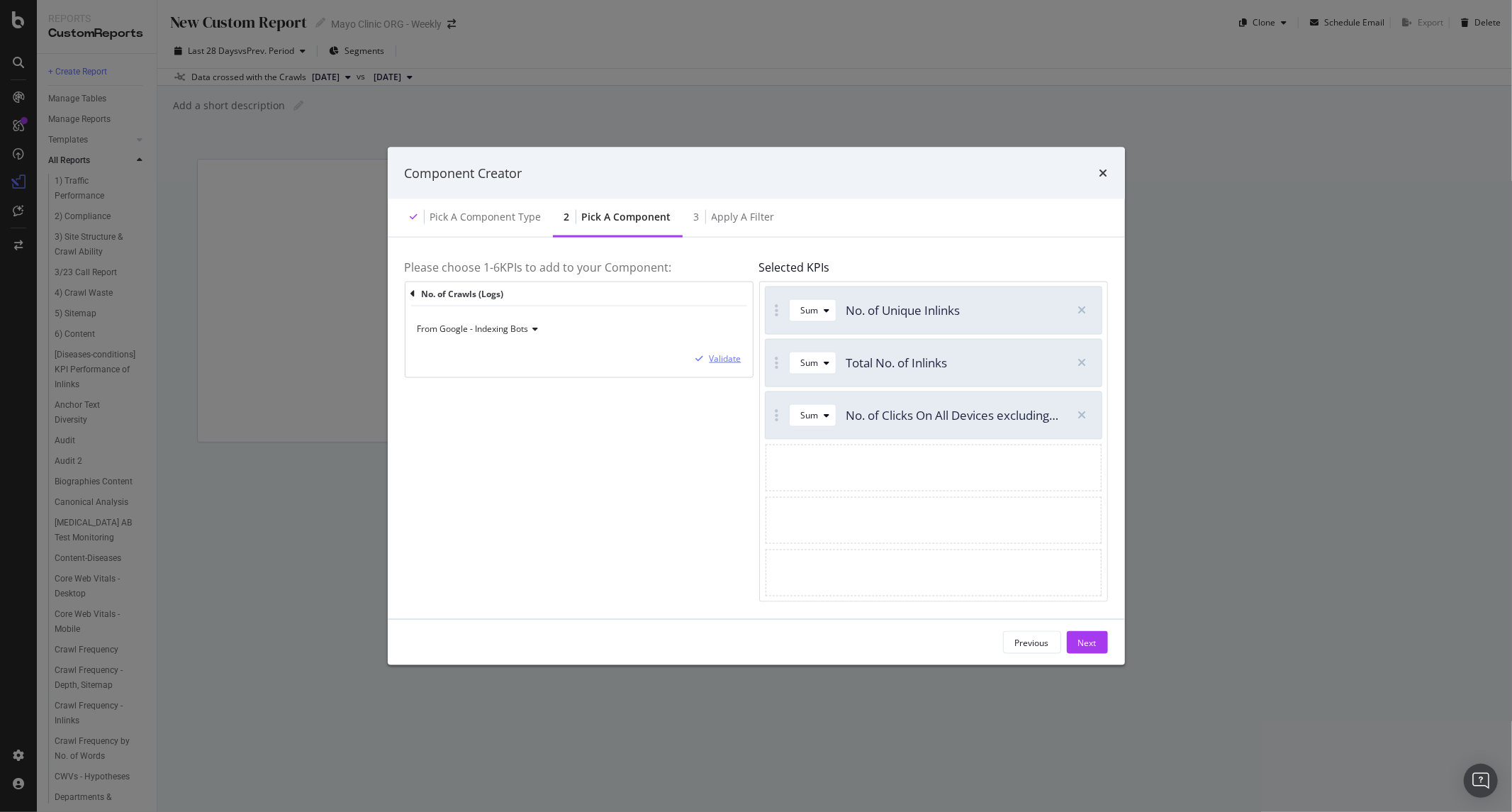
drag, startPoint x: 735, startPoint y: 362, endPoint x: 449, endPoint y: 314, distance: 290.0
click at [449, 314] on div "From Google - Indexing Bots Validate" at bounding box center [579, 342] width 347 height 71
click at [411, 292] on icon "modal" at bounding box center [413, 293] width 5 height 10
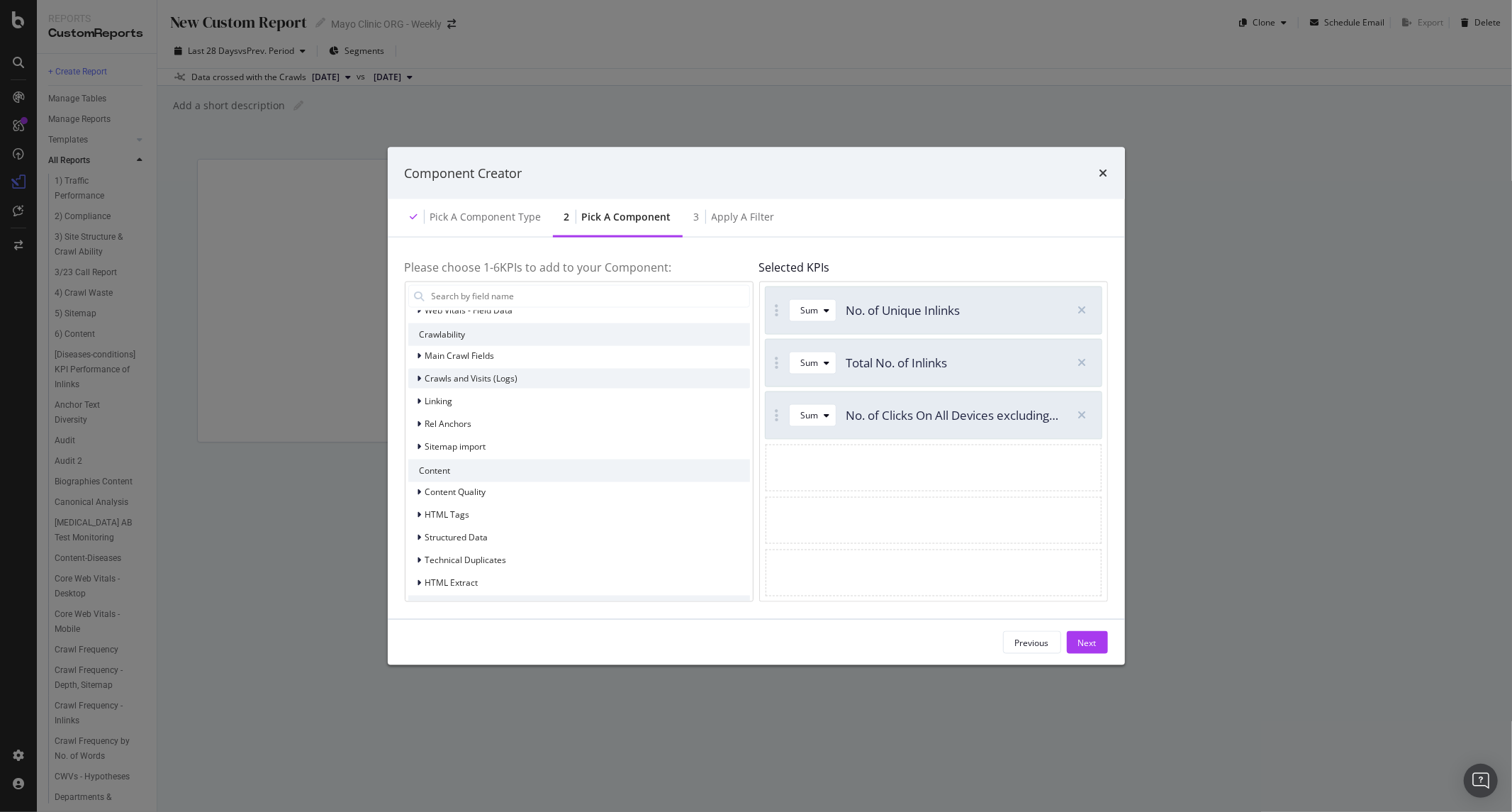
click at [419, 376] on icon "modal" at bounding box center [420, 378] width 4 height 9
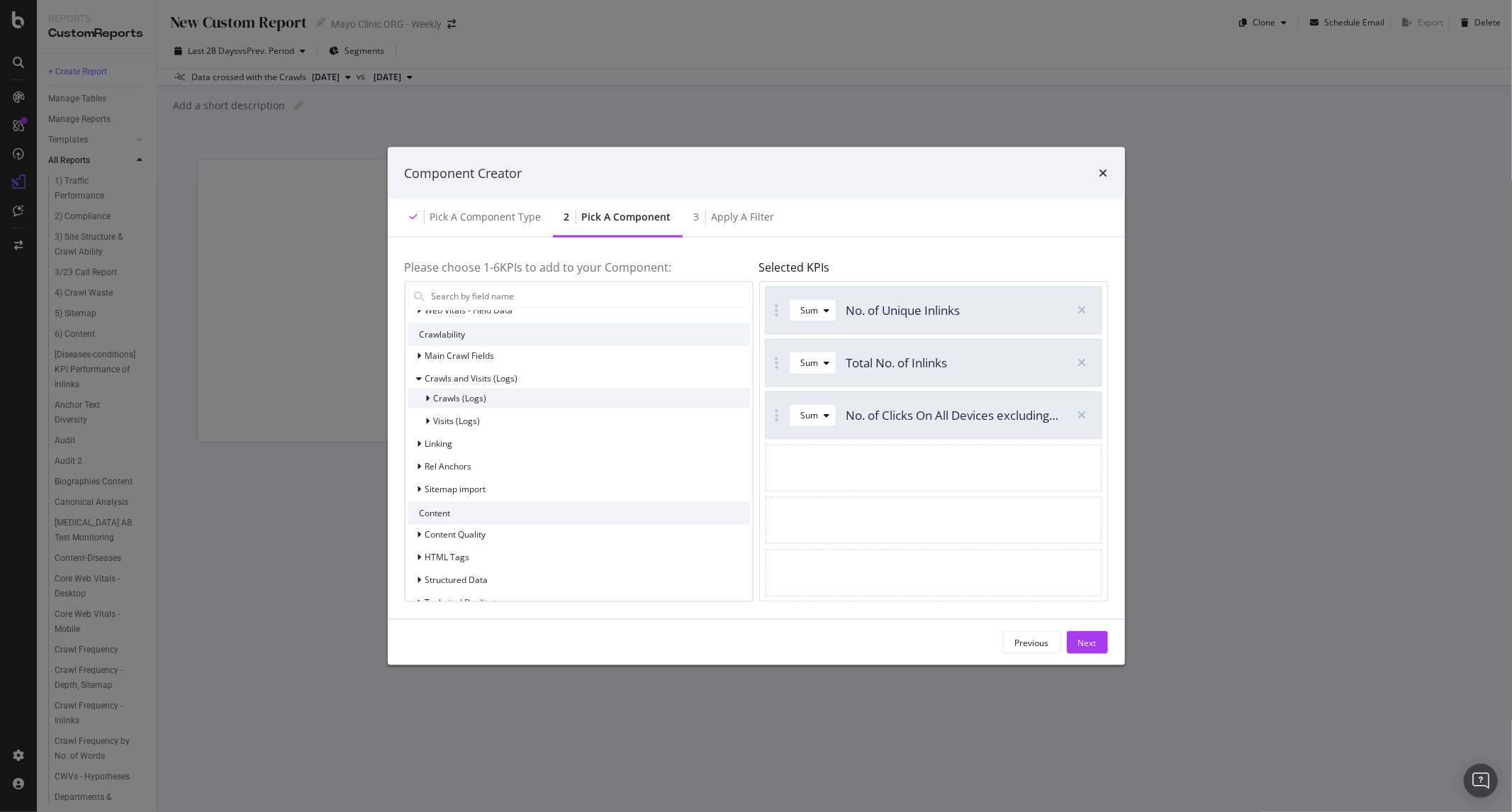
click at [454, 401] on span "Crawls (Logs)" at bounding box center [460, 398] width 53 height 12
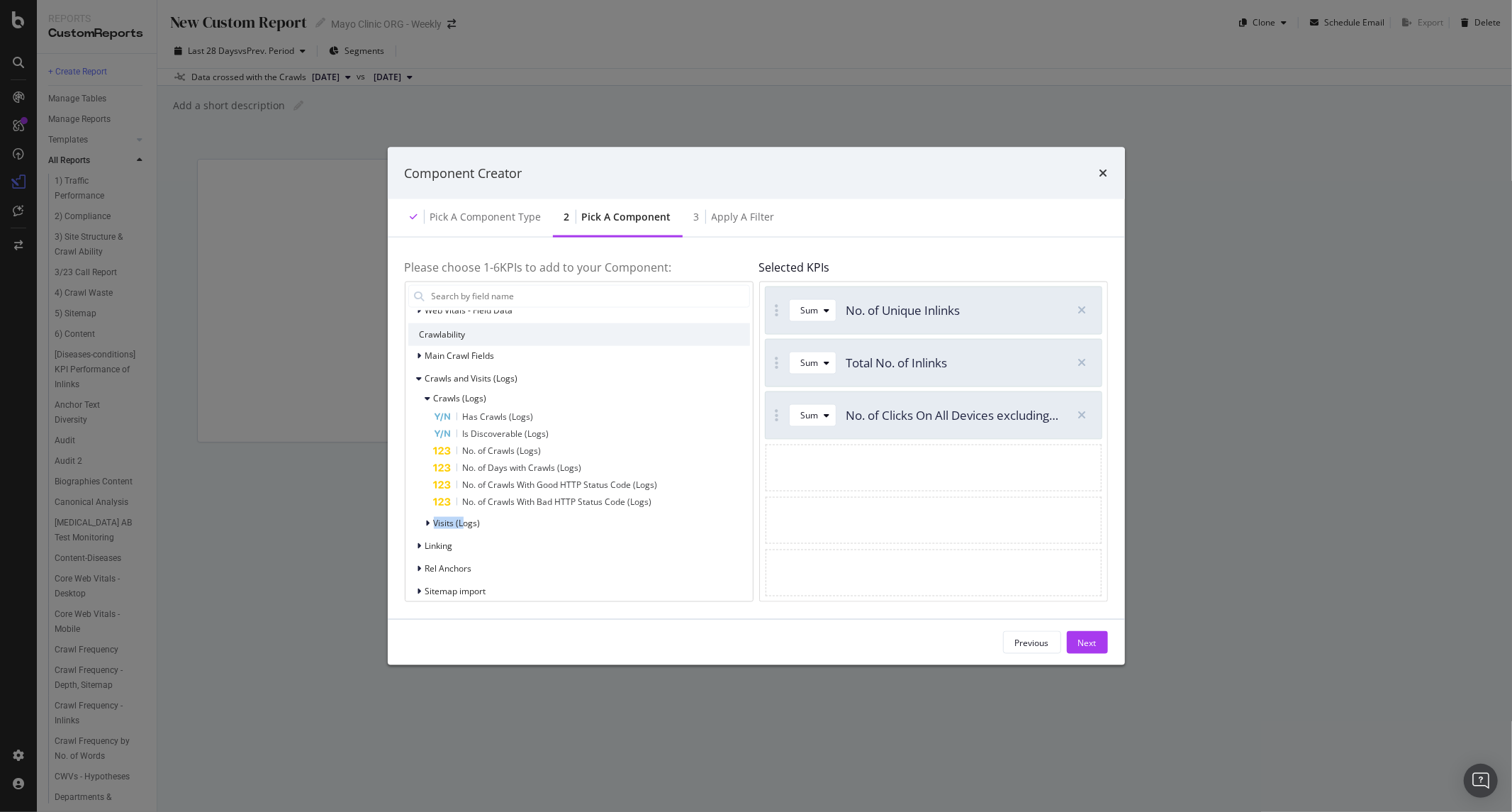
drag, startPoint x: 462, startPoint y: 520, endPoint x: 404, endPoint y: 511, distance: 58.7
click at [405, 511] on div "All fields URLs URL Scheme and Segmentation Rankings Google Search Console Keyw…" at bounding box center [579, 441] width 349 height 321
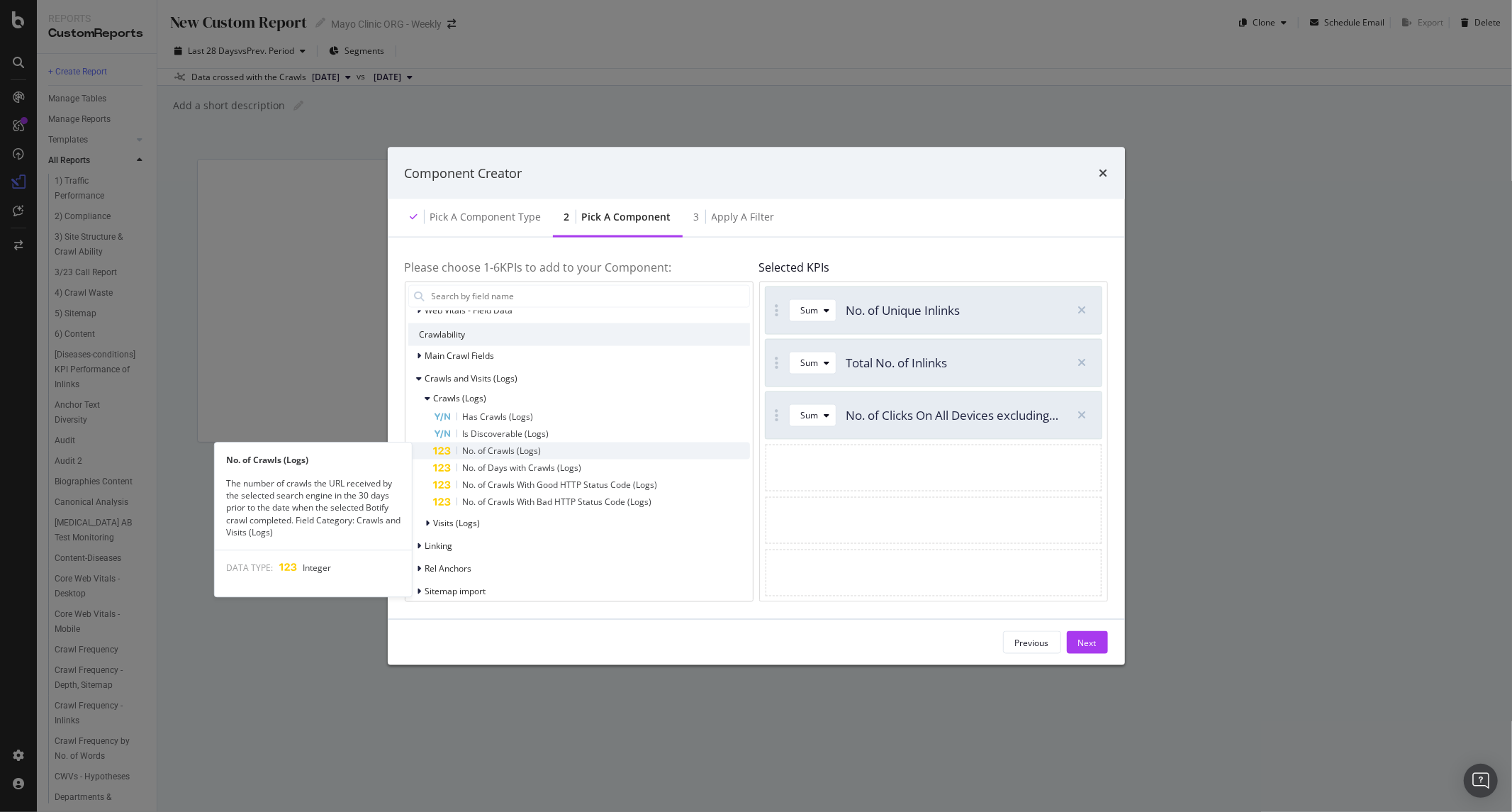
click at [535, 455] on span "No. of Crawls (Logs)" at bounding box center [502, 450] width 78 height 12
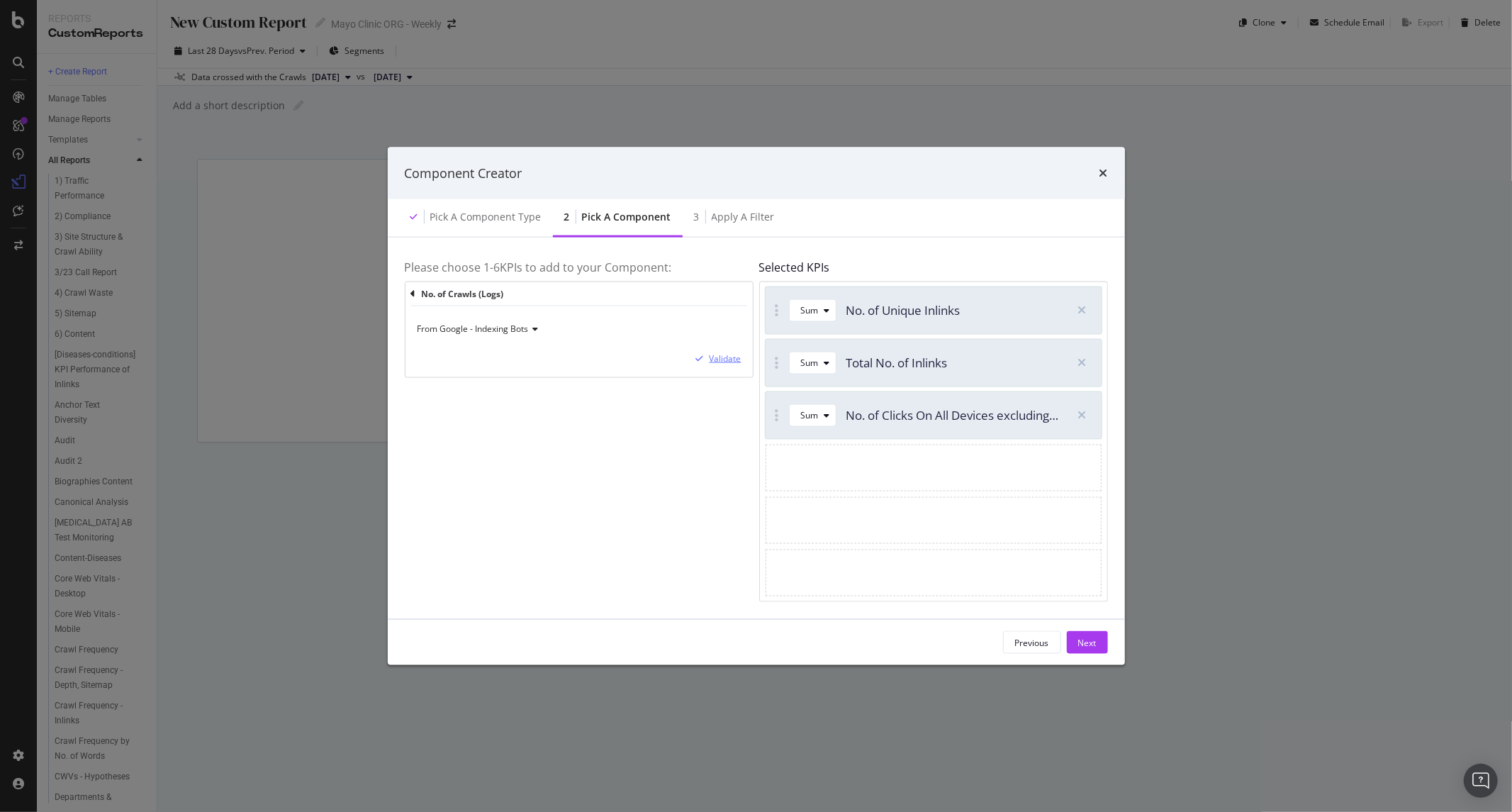
click at [714, 360] on div "Validate" at bounding box center [725, 358] width 32 height 12
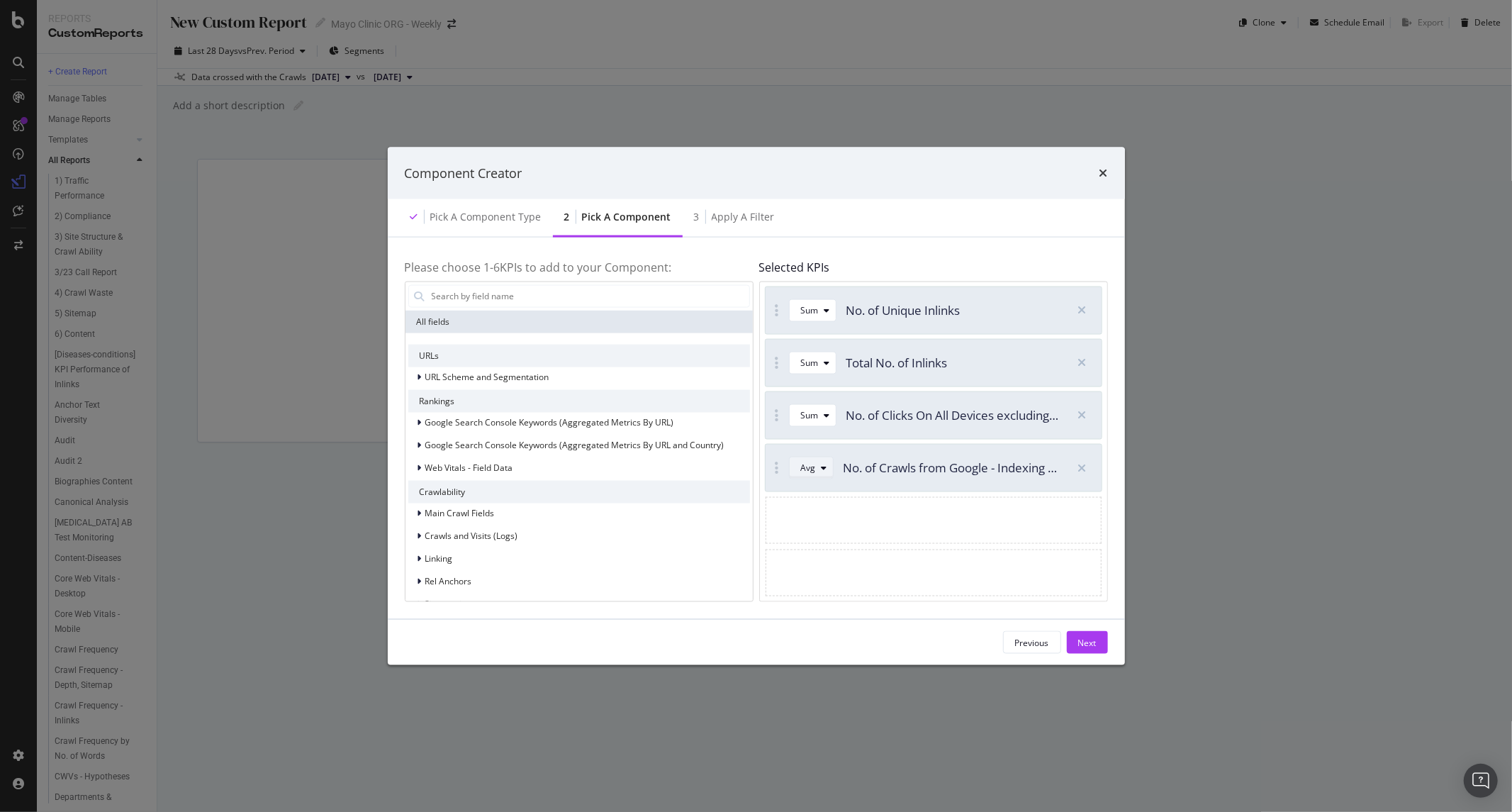
click at [813, 464] on div "Avg" at bounding box center [808, 468] width 15 height 9
click at [823, 521] on div "Sum" at bounding box center [815, 515] width 18 height 12
click at [1076, 644] on button "Next" at bounding box center [1087, 643] width 41 height 23
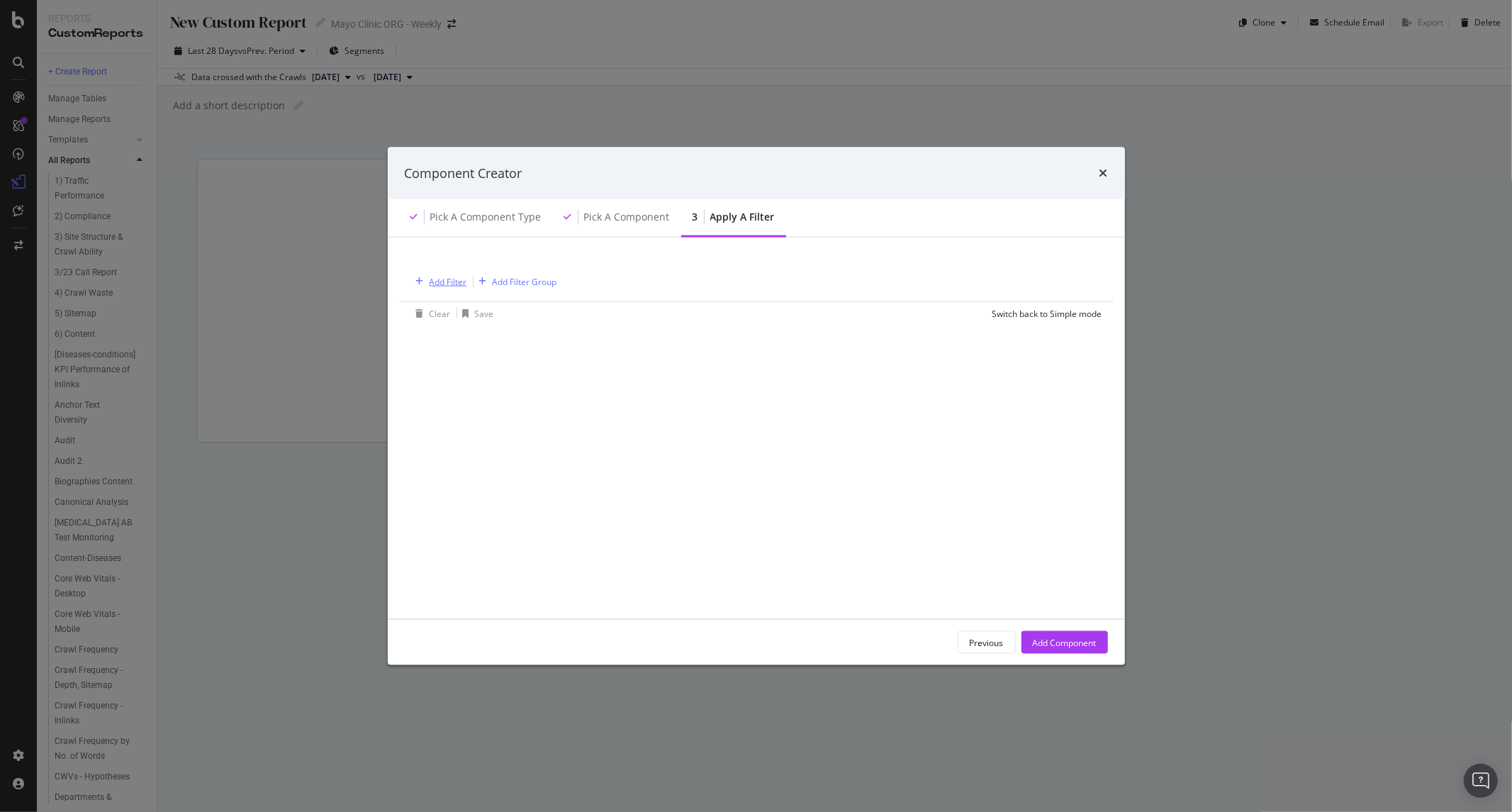
click at [444, 280] on div "Add Filter" at bounding box center [449, 281] width 37 height 12
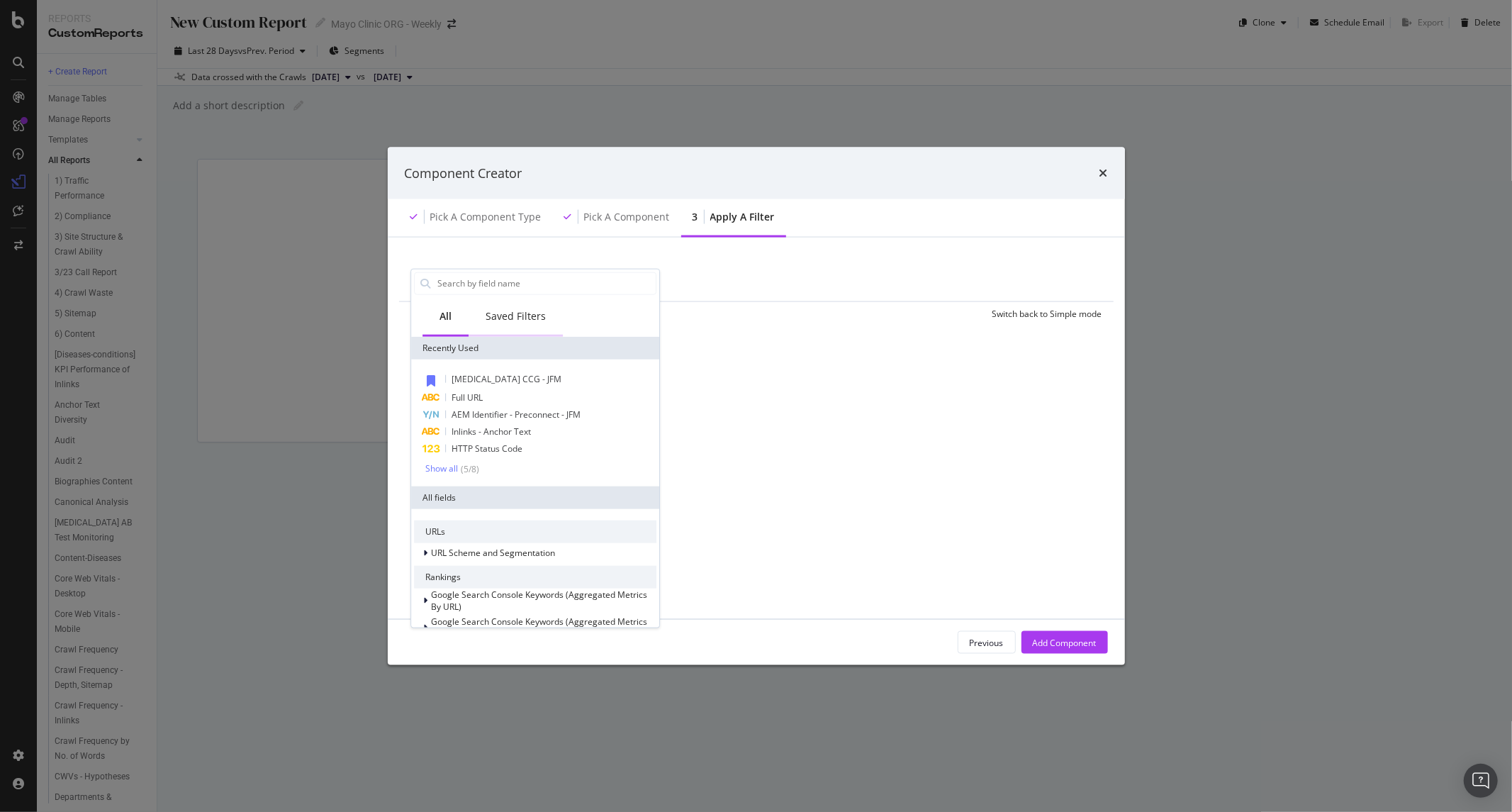
click at [526, 308] on div "Saved Filters" at bounding box center [516, 316] width 94 height 39
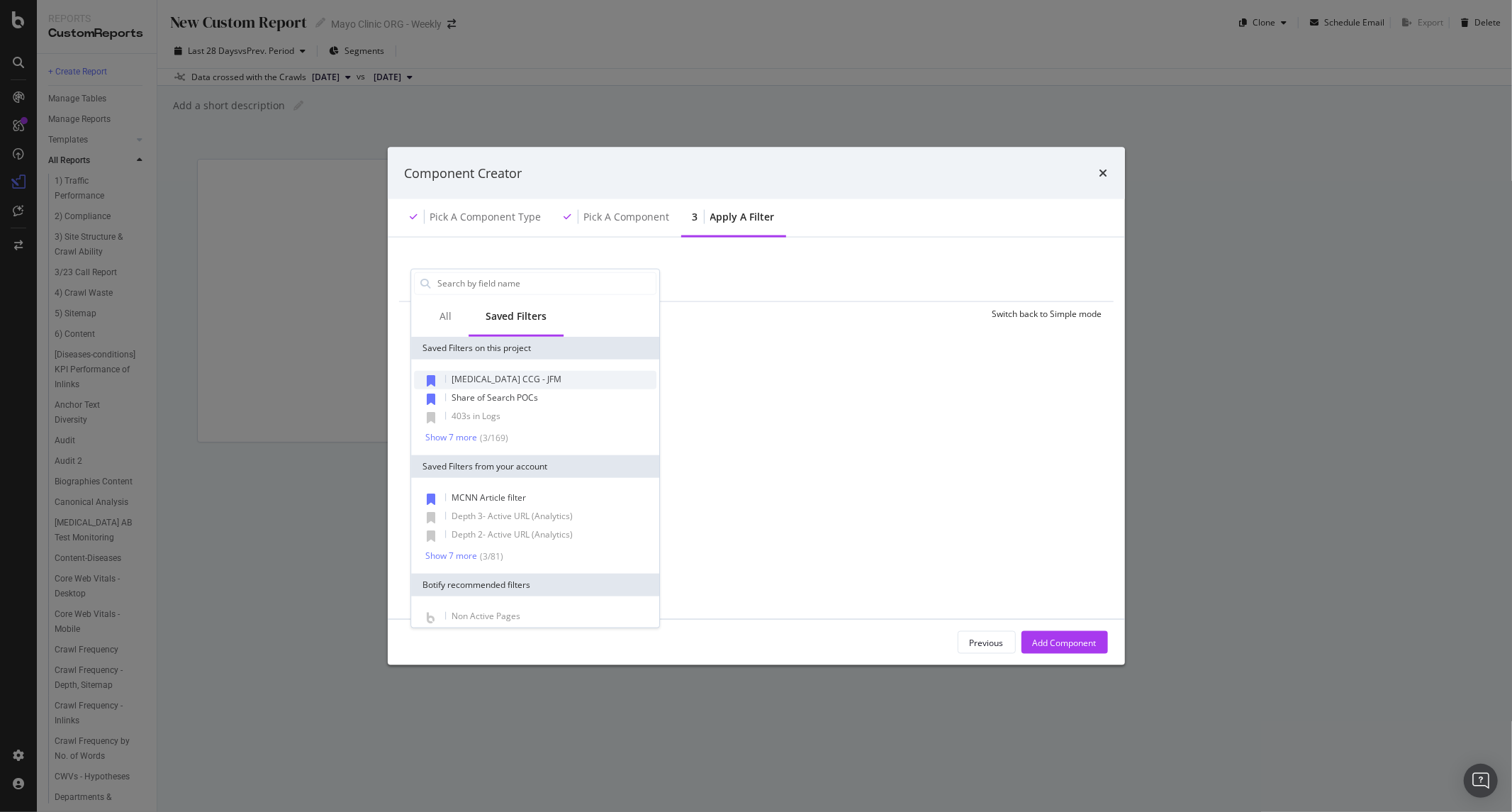
click at [508, 378] on span "Colon Cancer CCG - JFM" at bounding box center [506, 378] width 110 height 12
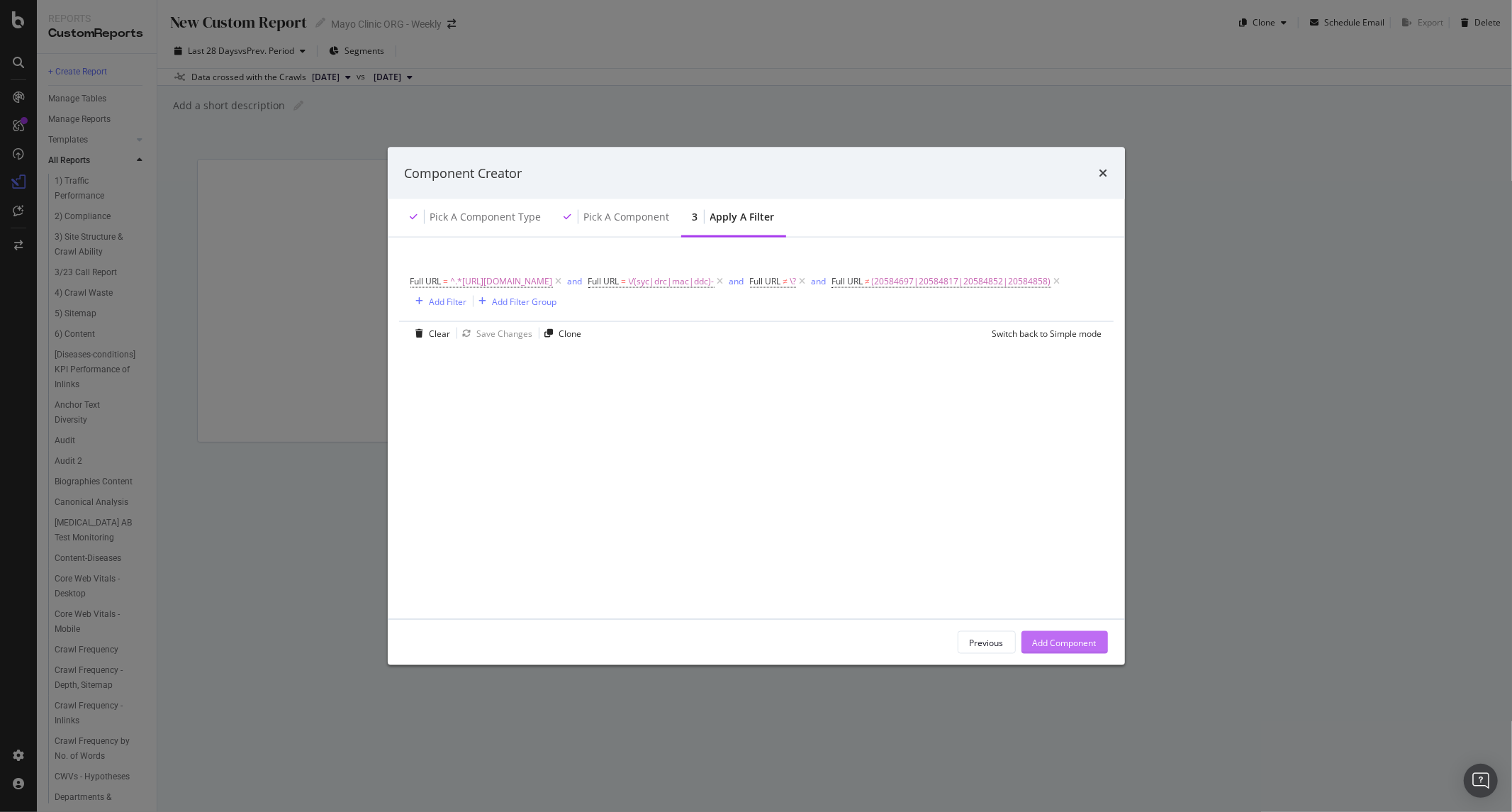
click at [1060, 639] on div "Add Component" at bounding box center [1065, 642] width 64 height 12
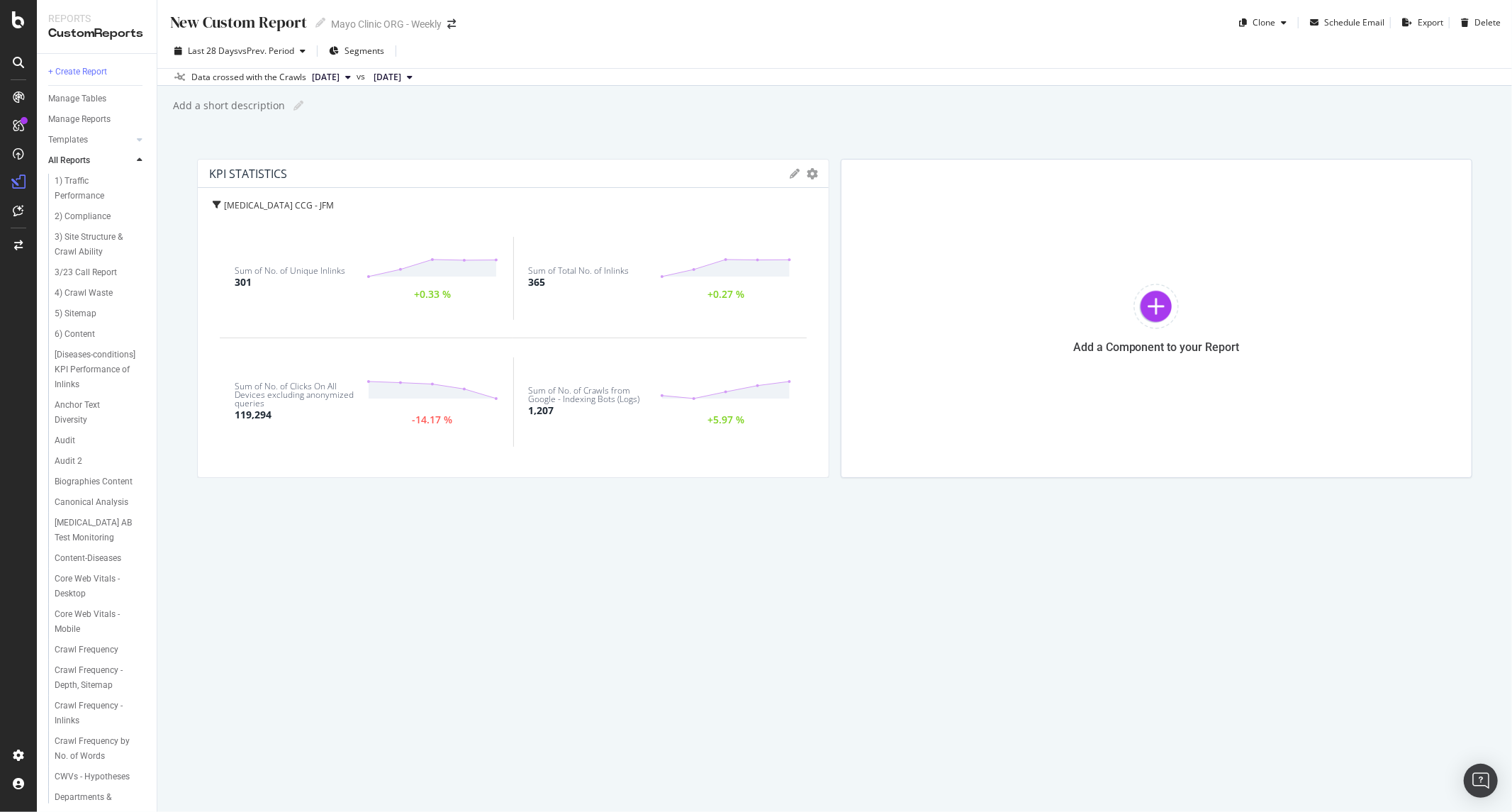
click at [242, 22] on div "New Custom Report" at bounding box center [238, 22] width 138 height 22
type input "Colon Cancer WIP - JFM"
click at [88, 106] on div "Manage Tables" at bounding box center [102, 99] width 109 height 21
click at [88, 96] on div "Manage Tables" at bounding box center [77, 99] width 58 height 15
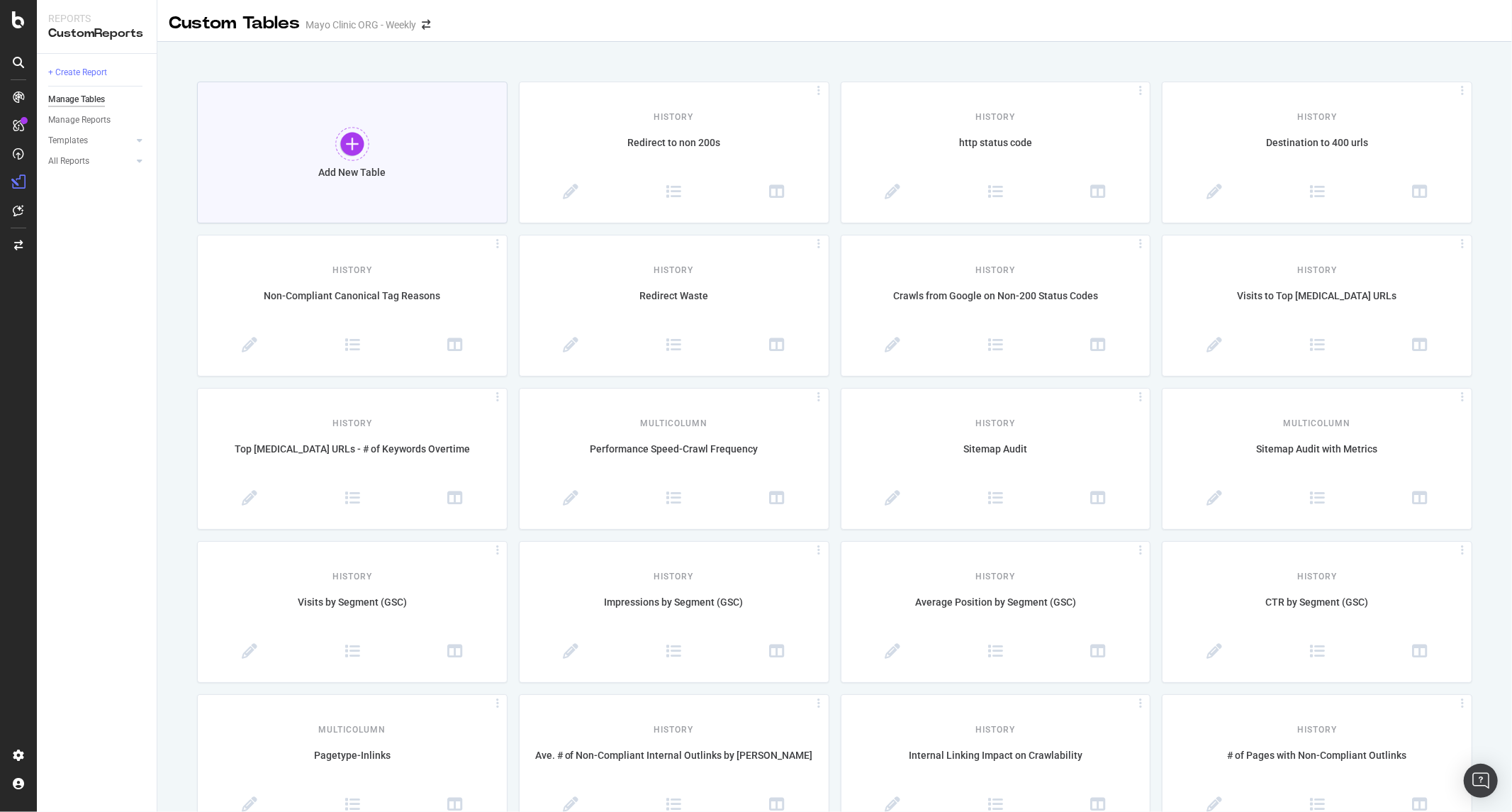
click at [342, 142] on div at bounding box center [352, 144] width 34 height 34
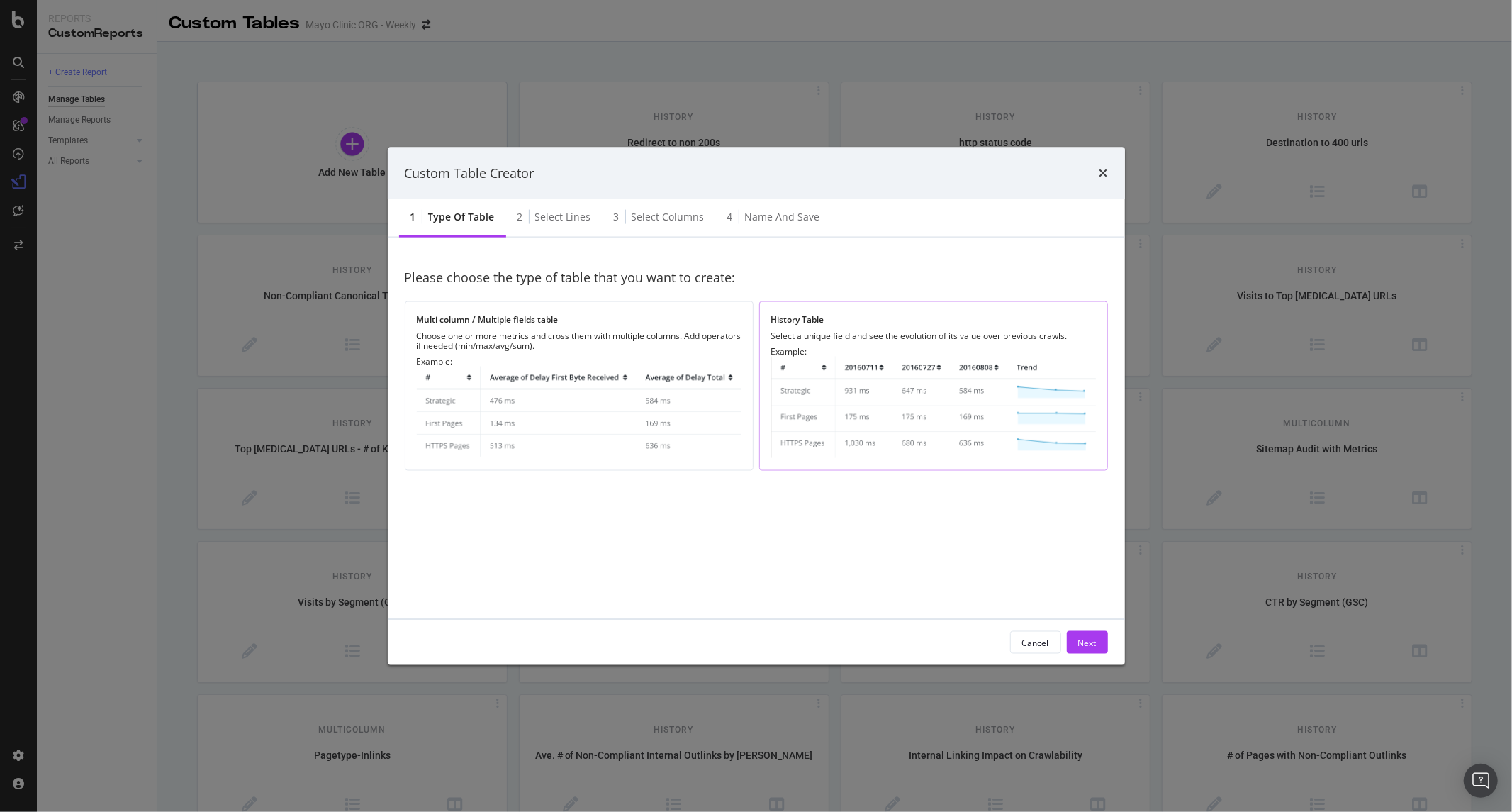
click at [889, 369] on img "modal" at bounding box center [934, 407] width 325 height 101
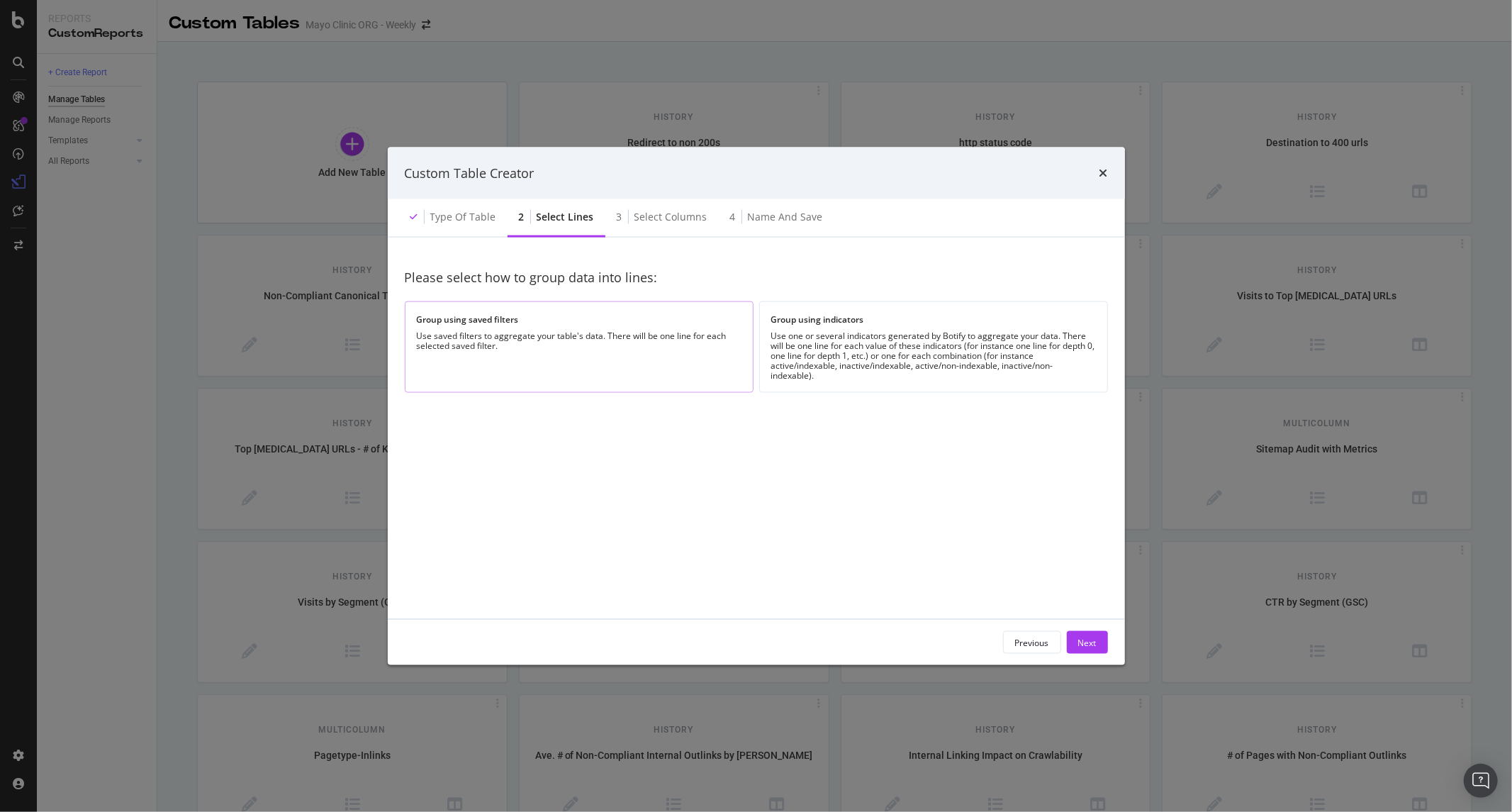
click at [532, 331] on div "Use saved filters to aggregate your table's data. There will be one line for ea…" at bounding box center [579, 341] width 325 height 20
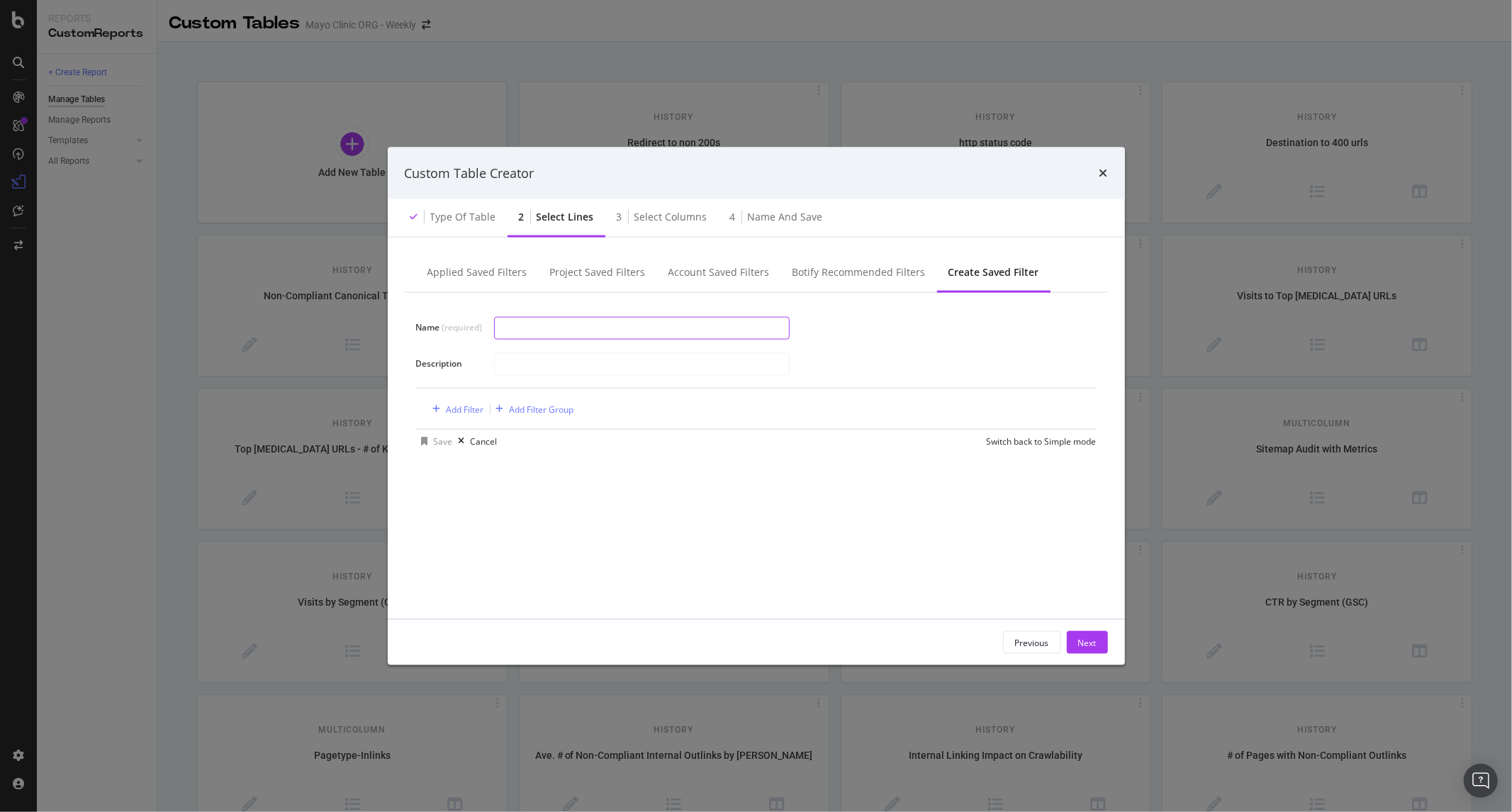
click at [541, 330] on input "modal" at bounding box center [641, 328] width 294 height 22
click at [481, 355] on div "Name (required) Description" at bounding box center [756, 346] width 681 height 61
click at [574, 273] on div "Project Saved Filters" at bounding box center [597, 273] width 96 height 14
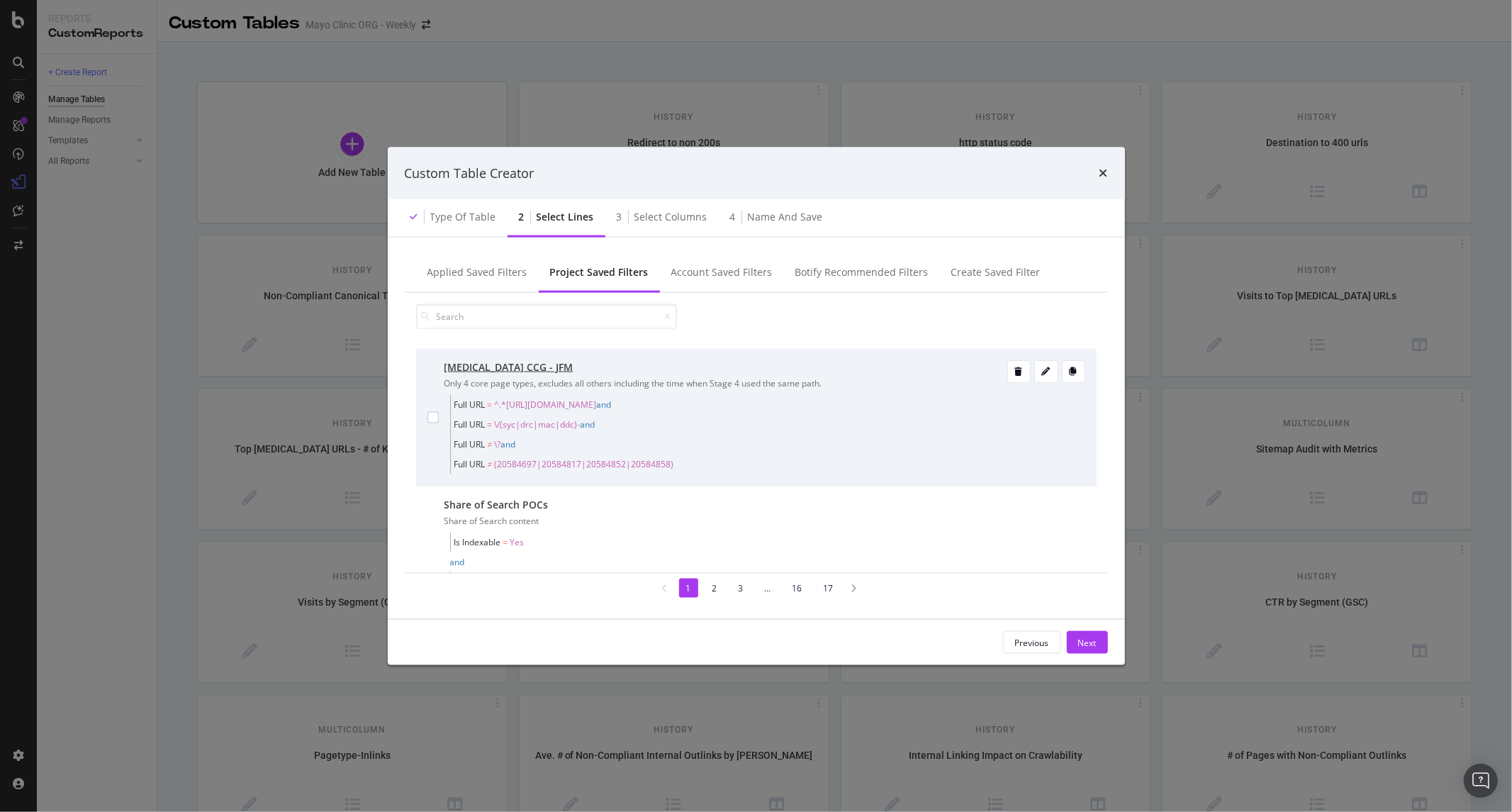
click at [430, 424] on div "modal" at bounding box center [434, 417] width 12 height 114
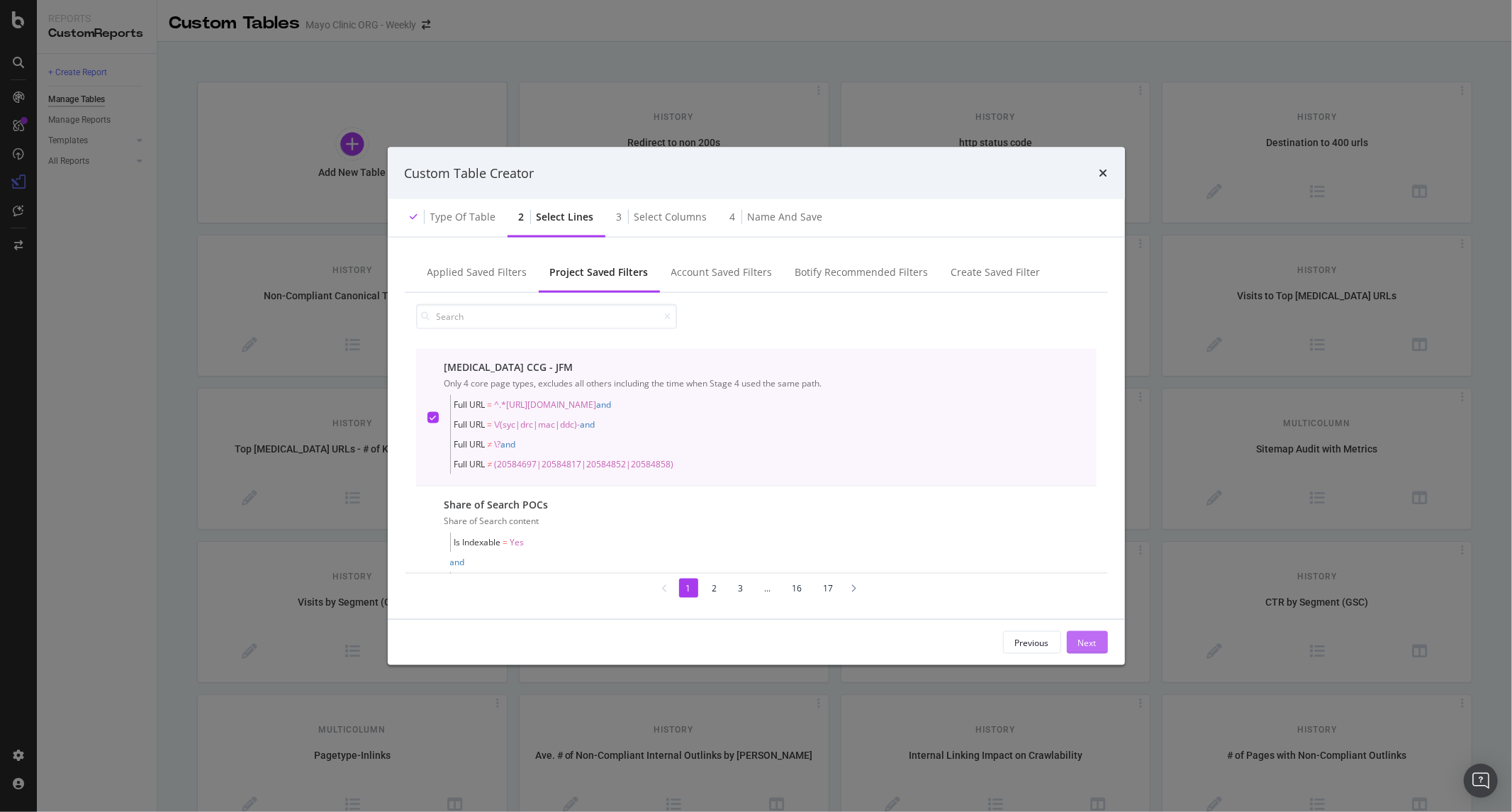
click at [1083, 635] on div "Next" at bounding box center [1088, 643] width 19 height 22
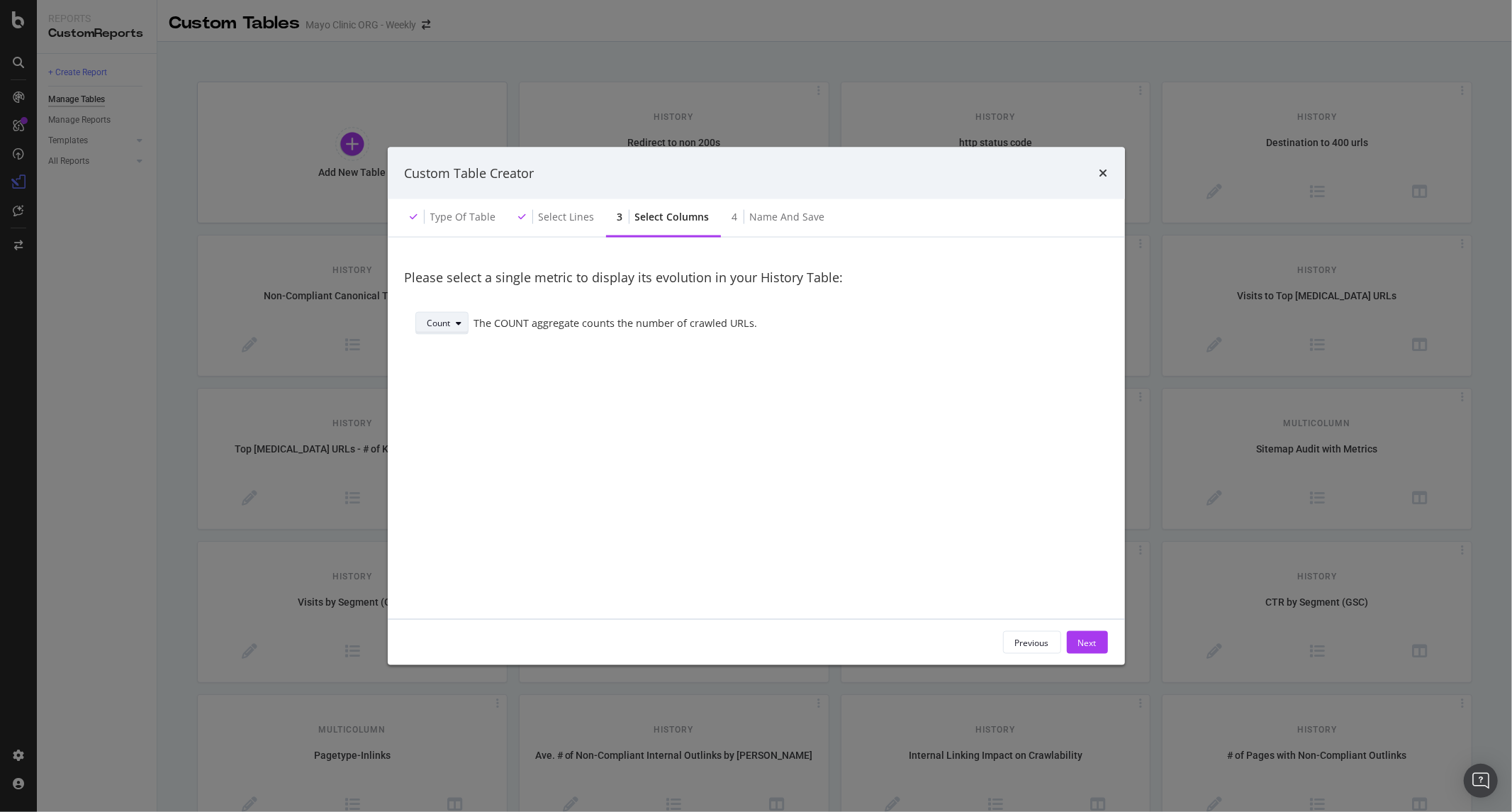
click at [447, 321] on div "Count" at bounding box center [439, 324] width 24 height 9
click at [447, 353] on div "Count" at bounding box center [446, 347] width 48 height 18
click at [699, 324] on div "The COUNT aggregate counts the number of crawled URLs." at bounding box center [786, 323] width 623 height 15
click at [449, 321] on div "Count" at bounding box center [439, 324] width 24 height 9
click at [449, 369] on div "Sum" at bounding box center [441, 370] width 18 height 12
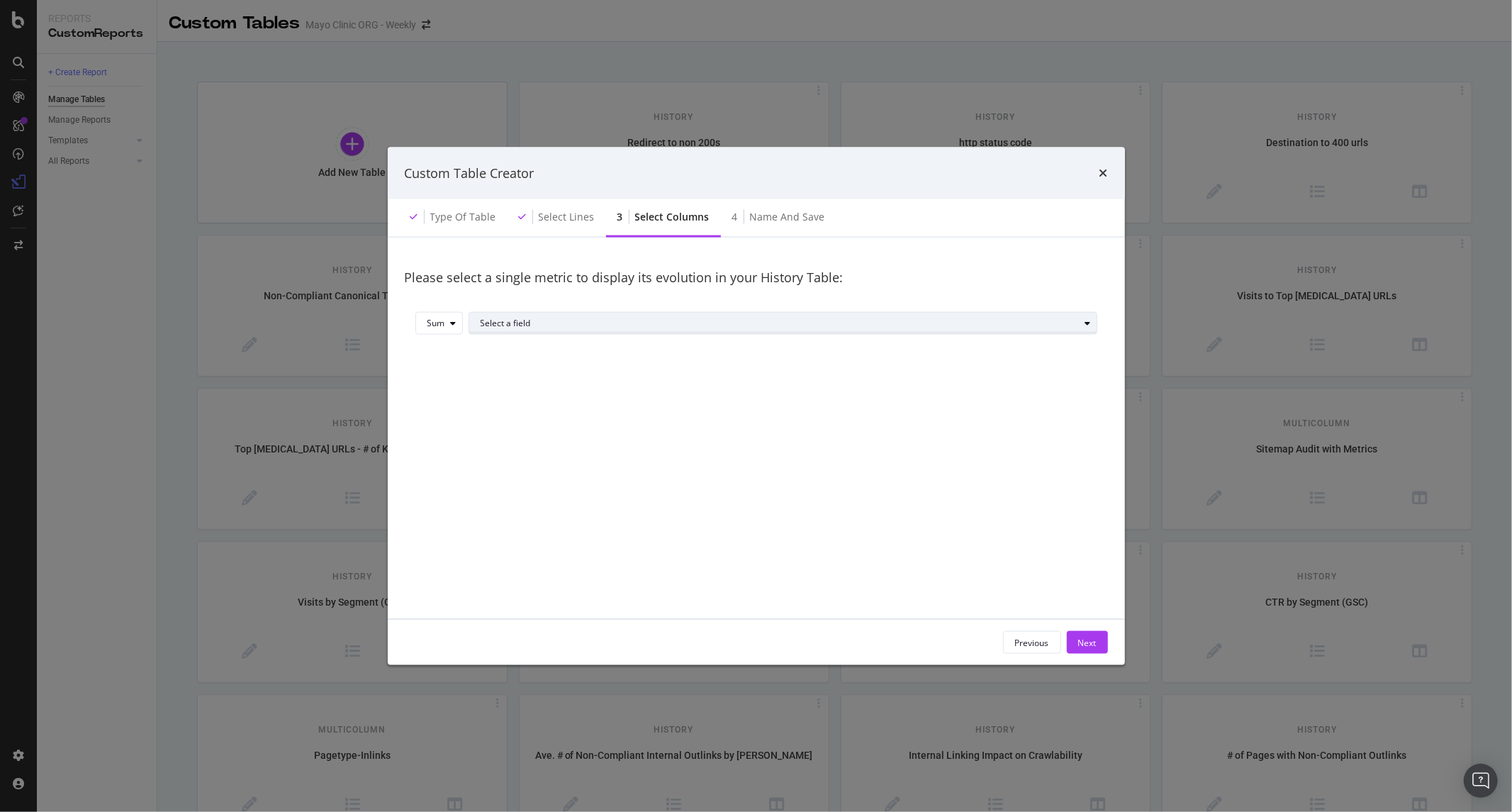
click at [525, 321] on div "Select a field" at bounding box center [780, 324] width 599 height 9
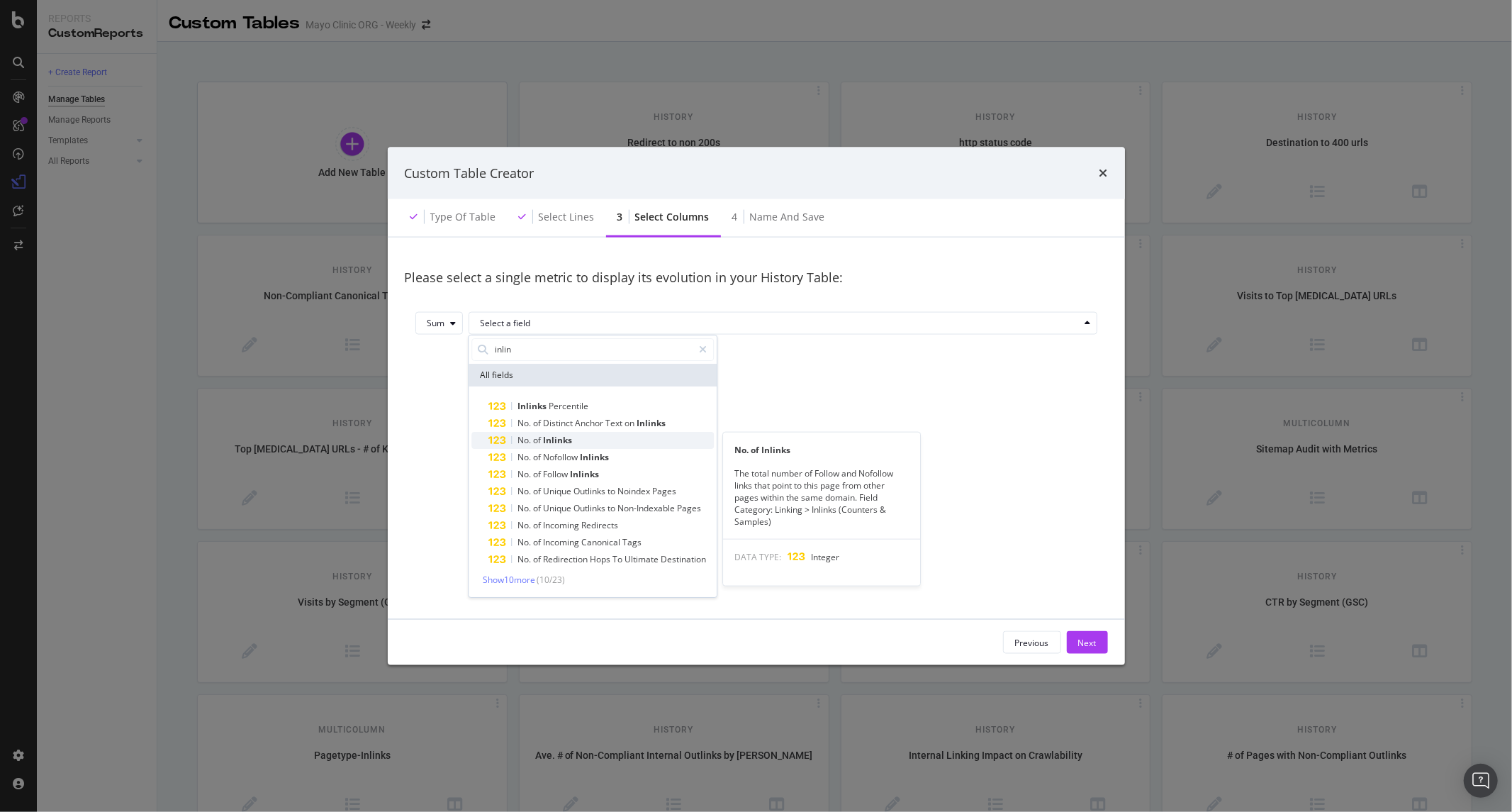
type input "inlin"
click at [638, 439] on div "No. of Inlinks" at bounding box center [601, 441] width 226 height 17
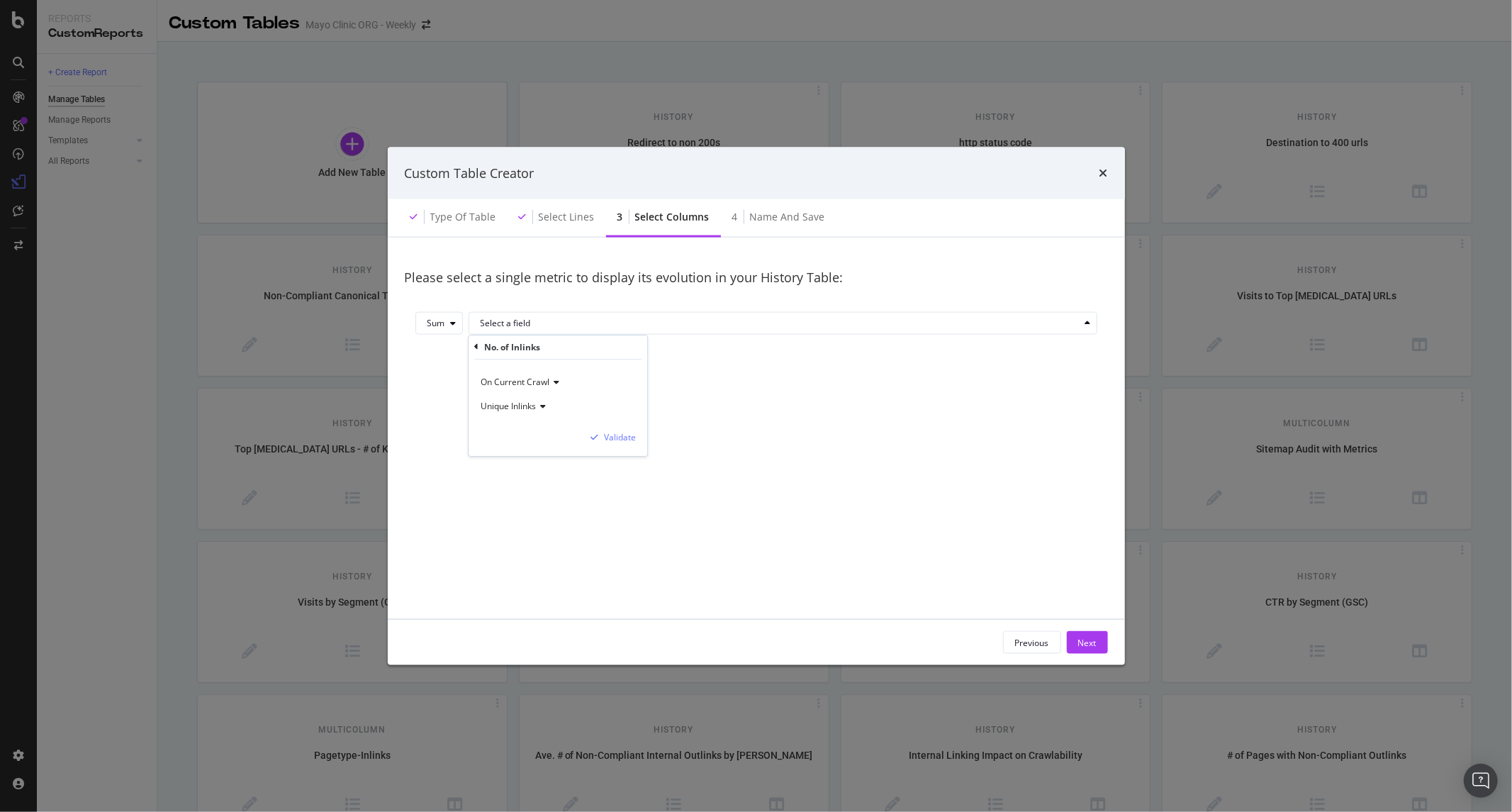
click at [539, 409] on icon "modal" at bounding box center [541, 406] width 10 height 9
click at [593, 439] on icon "modal" at bounding box center [594, 437] width 8 height 9
click at [526, 395] on div "Please select a single metric to display its evolution in your History Table: S…" at bounding box center [756, 428] width 703 height 347
click at [750, 222] on div "Name and save" at bounding box center [787, 217] width 75 height 14
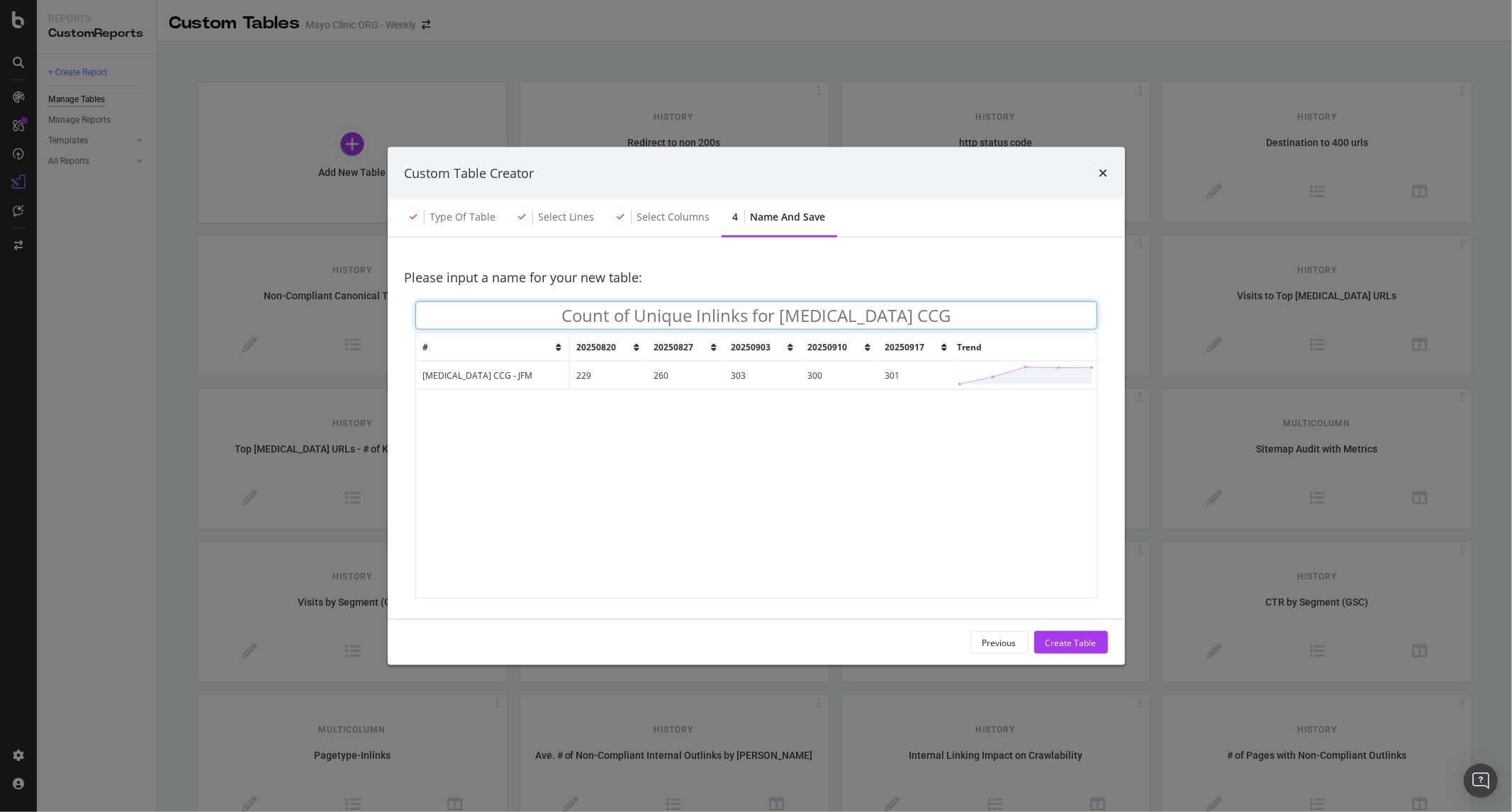
click at [943, 316] on input "Count of Unique Inlinks for Colon Cancer CCG" at bounding box center [756, 315] width 682 height 28
drag, startPoint x: 943, startPoint y: 316, endPoint x: 364, endPoint y: 316, distance: 579.0
click at [364, 316] on div "Custom Table Creator Type of table Select lines Select columns 4 Name and save …" at bounding box center [756, 406] width 1512 height 812
type input "Colon Cancer CCG - Unique Inlinks - JFM"
click at [1064, 638] on div "Create Table" at bounding box center [1071, 642] width 51 height 12
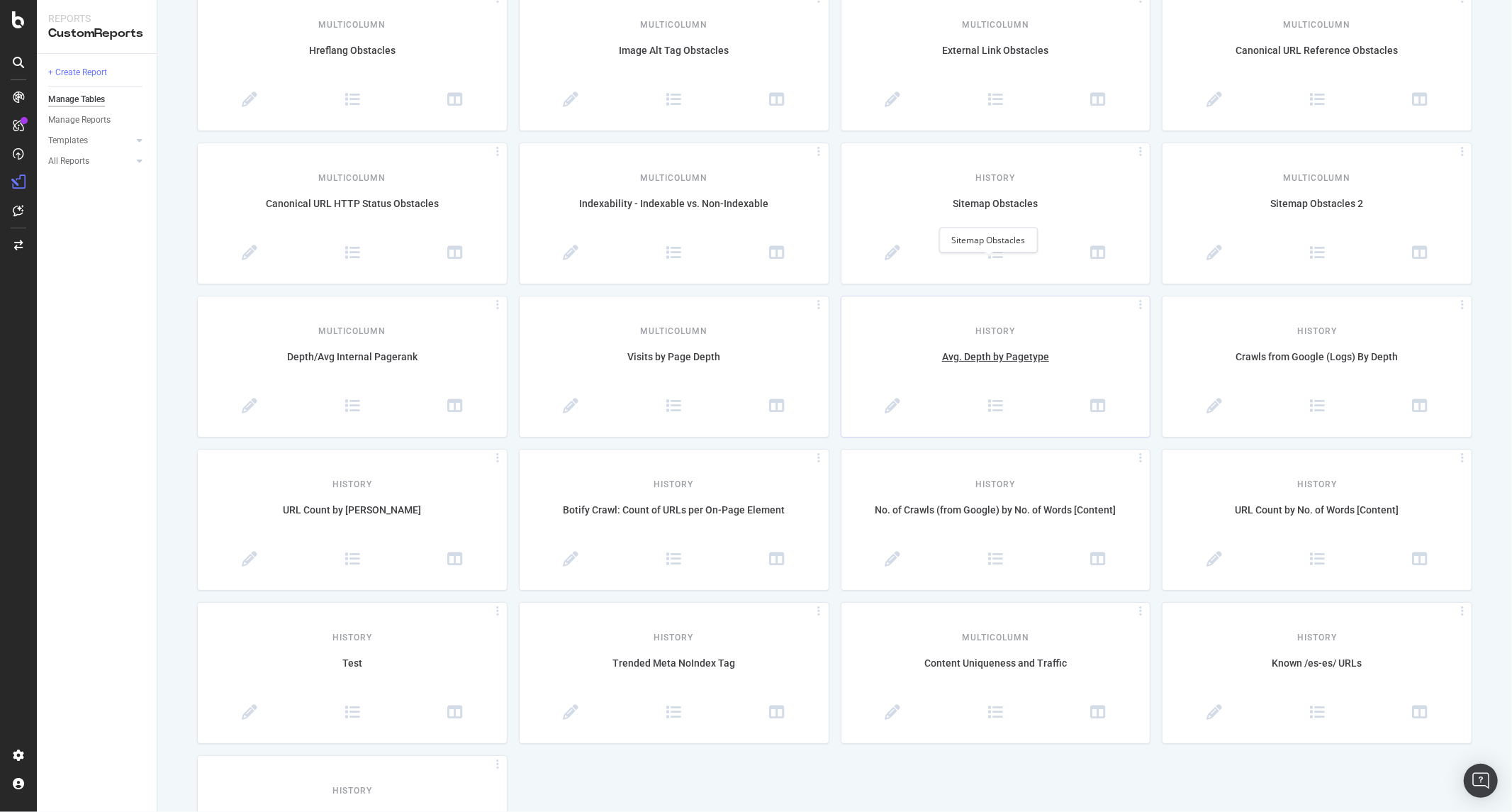
scroll to position [1249, 0]
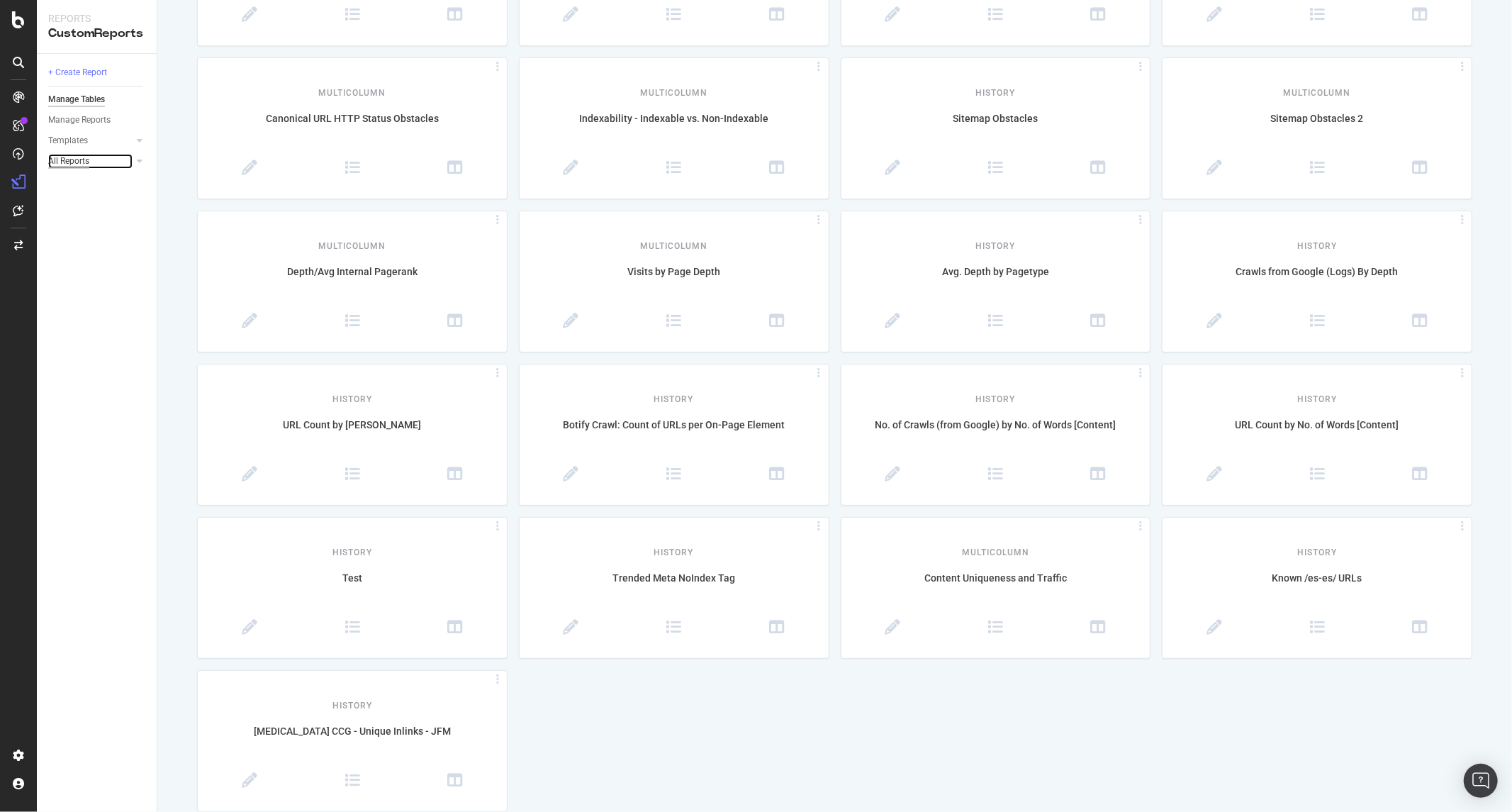
click at [71, 158] on div "All Reports" at bounding box center [68, 161] width 41 height 15
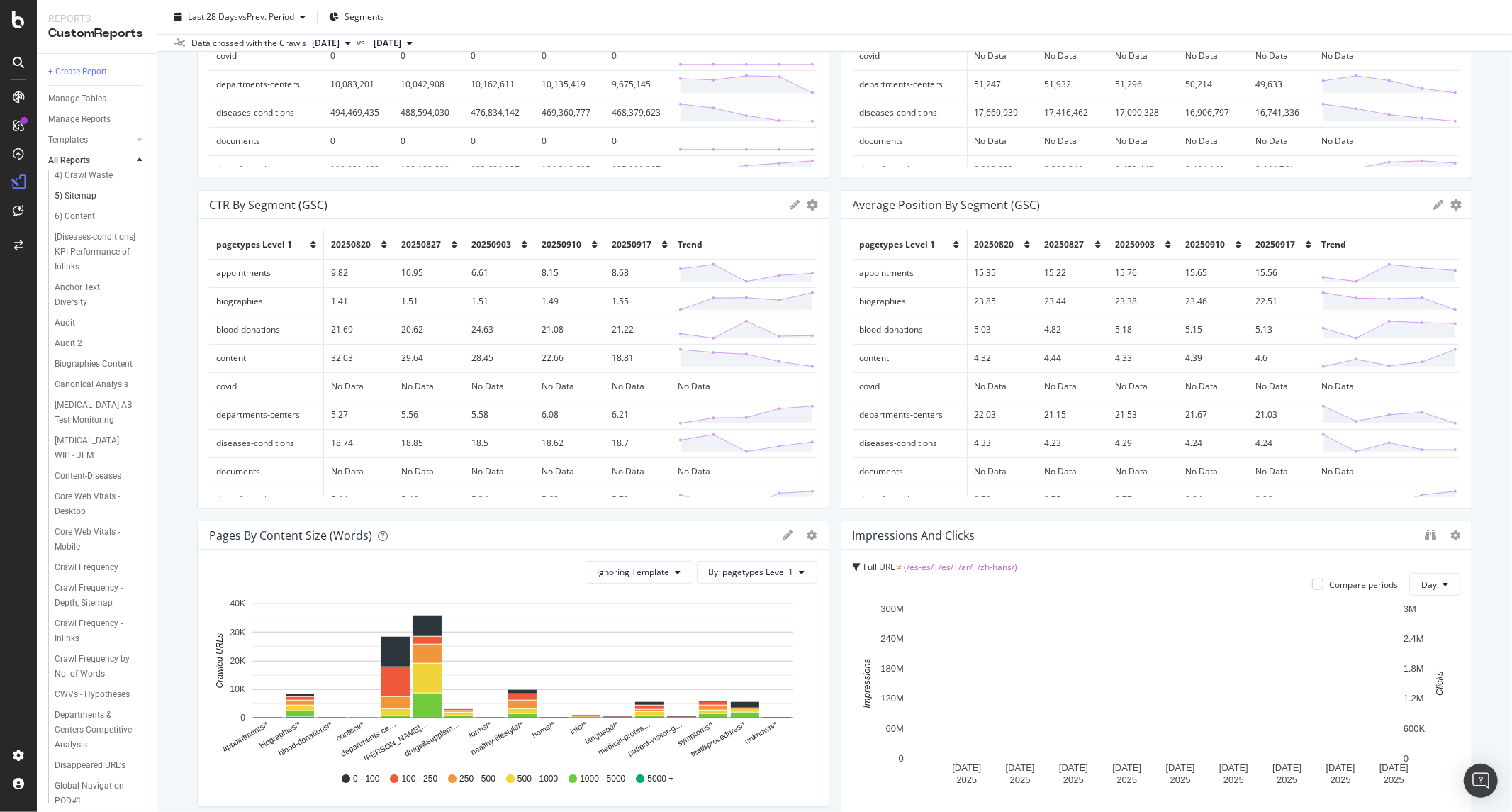
scroll to position [315, 0]
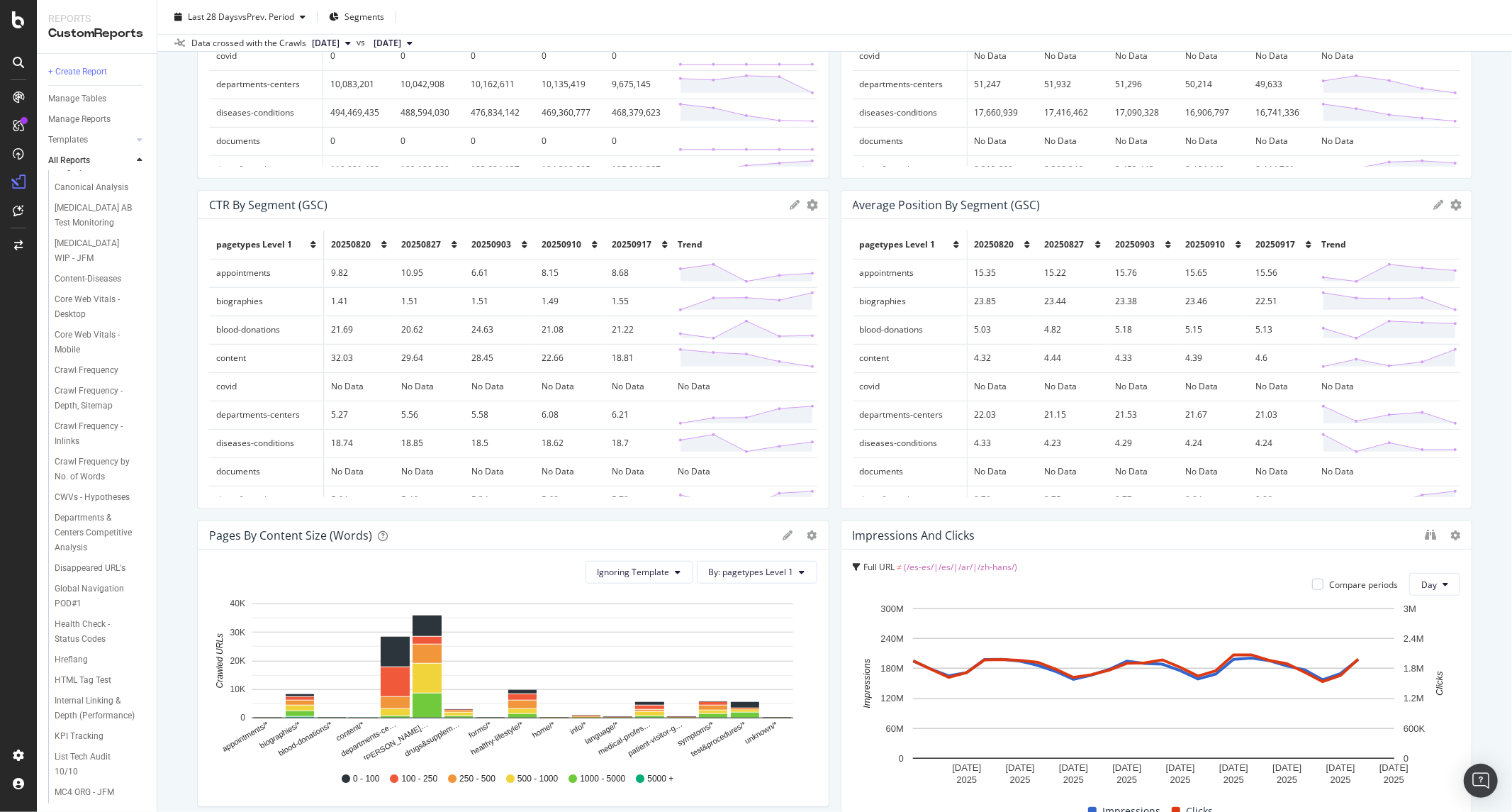
click at [93, 269] on div "Colon Cancer WIP - JFM" at bounding box center [102, 250] width 109 height 35
click at [86, 266] on div "Colon Cancer WIP - JFM" at bounding box center [95, 250] width 81 height 29
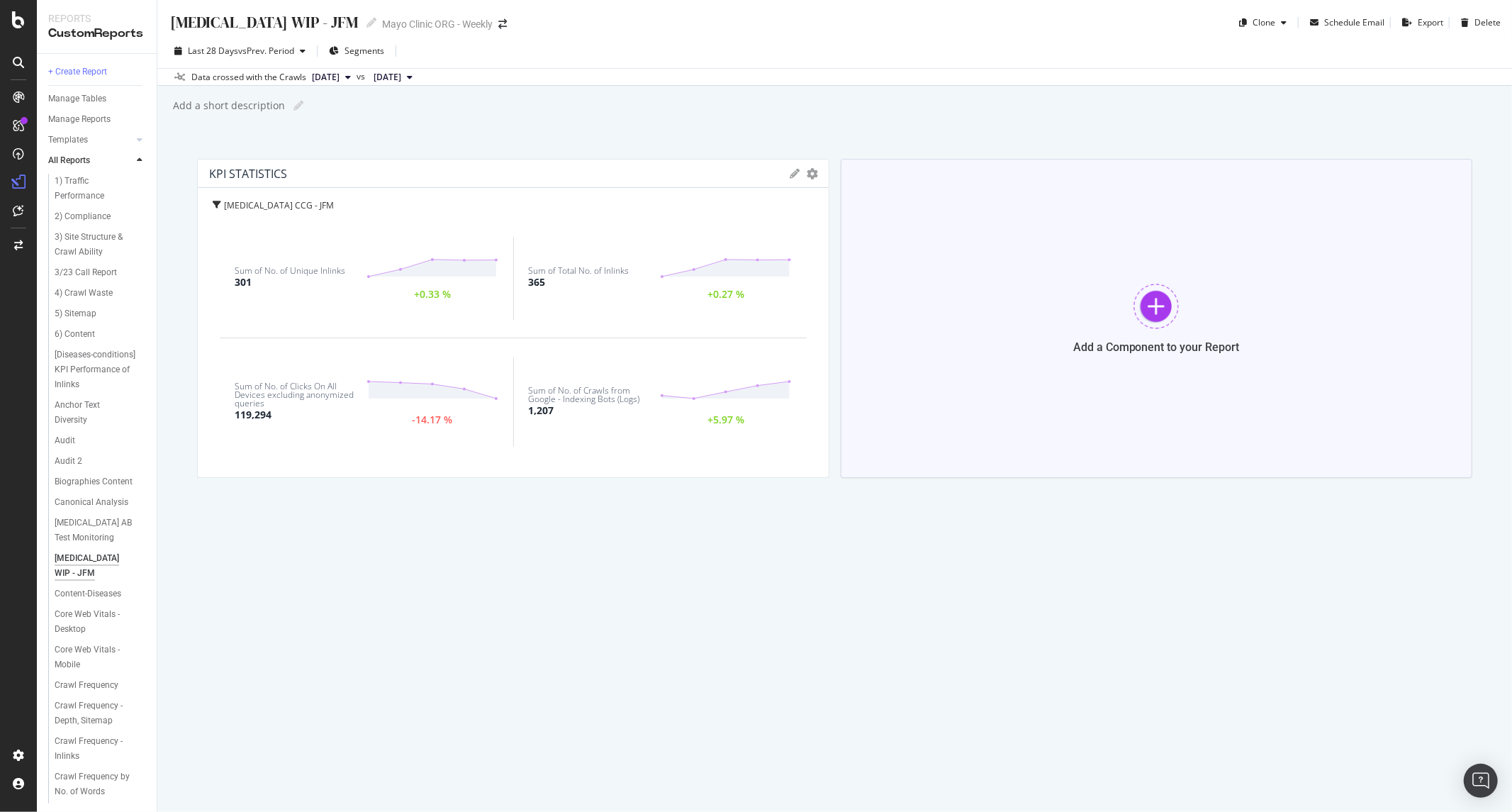
click at [1122, 304] on div "Add a Component to your Report" at bounding box center [1157, 319] width 633 height 319
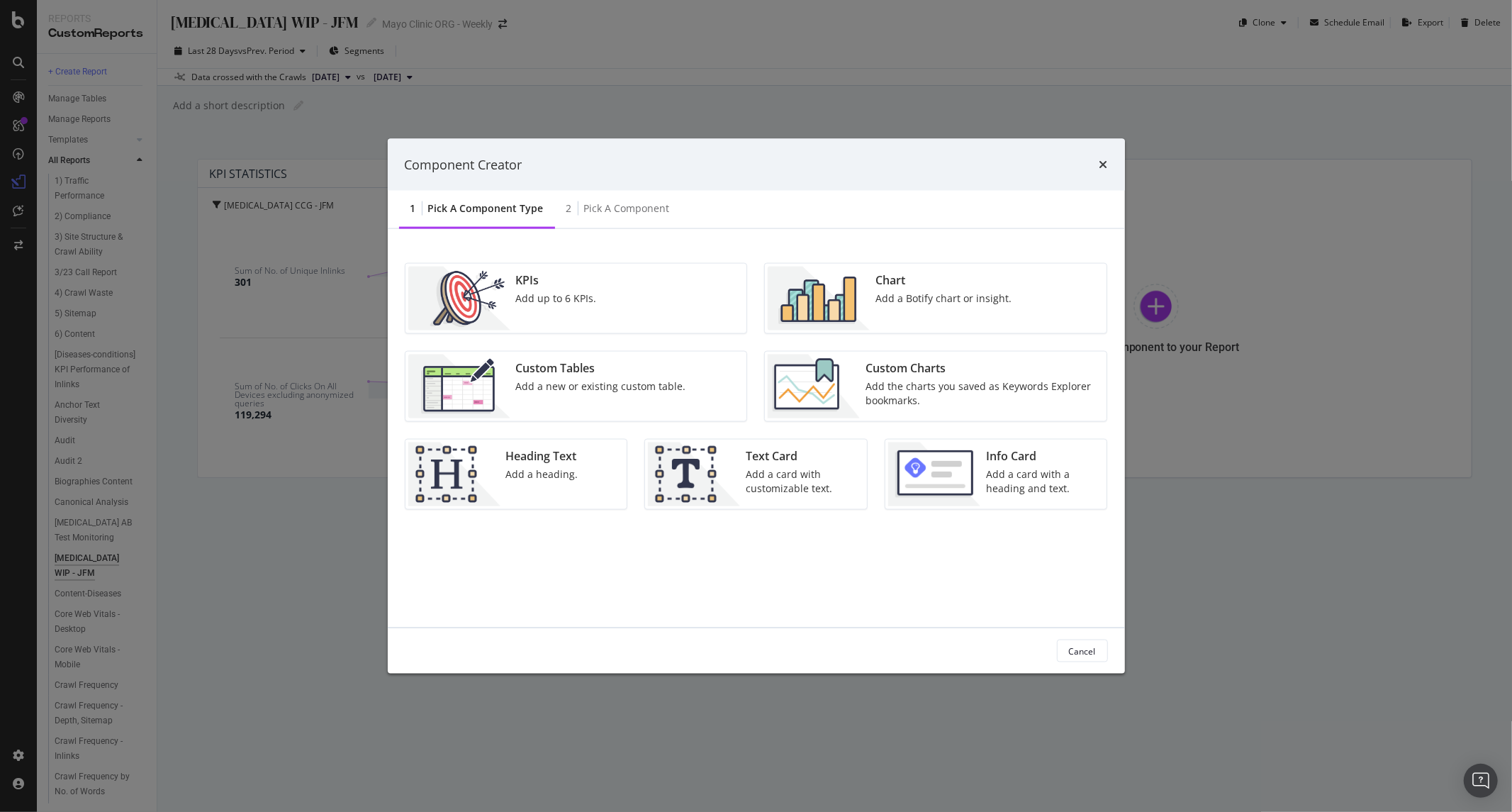
click at [662, 373] on div "Custom Tables" at bounding box center [601, 368] width 170 height 17
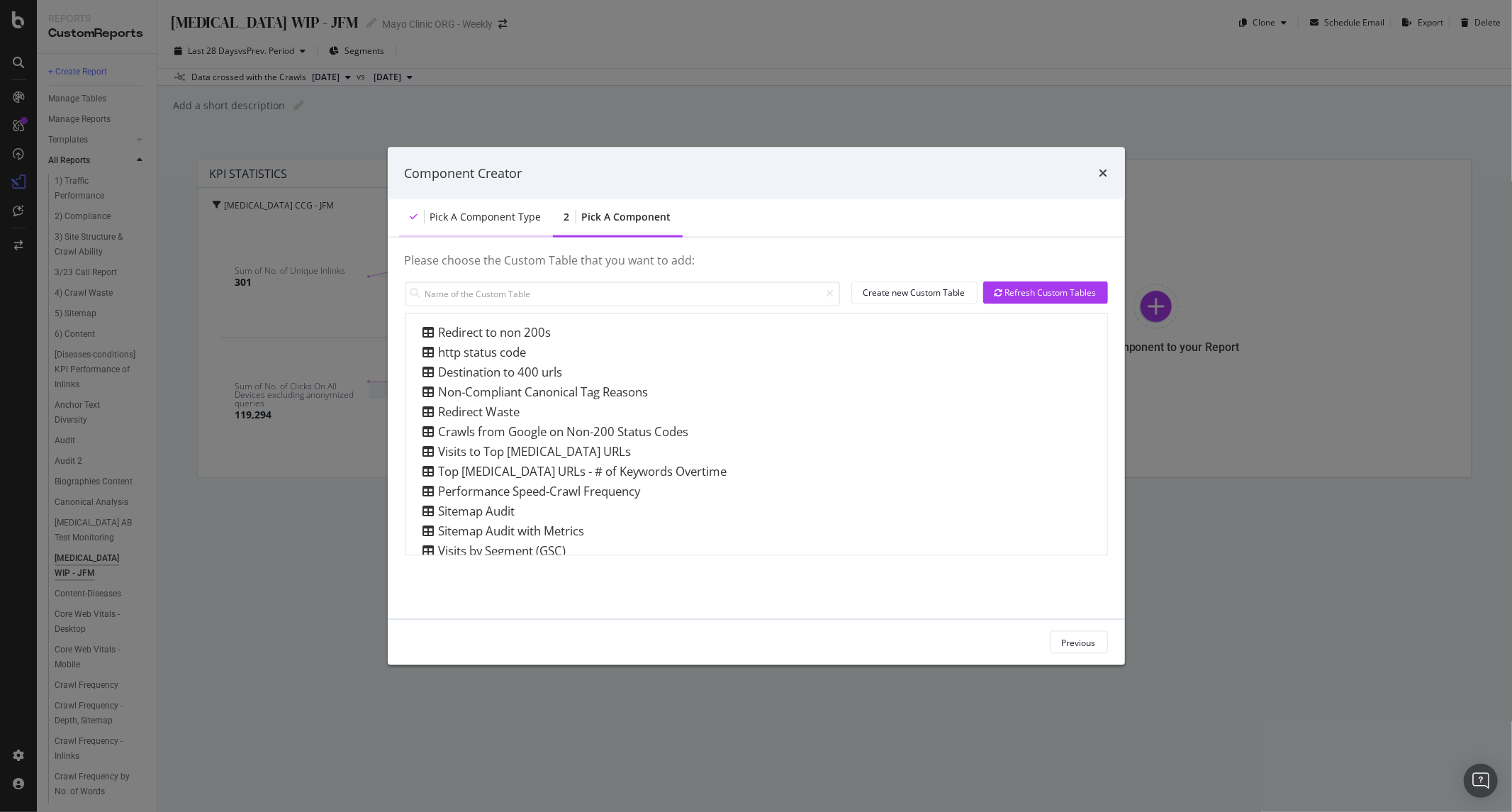
click at [501, 218] on div "Pick a Component type" at bounding box center [486, 217] width 111 height 14
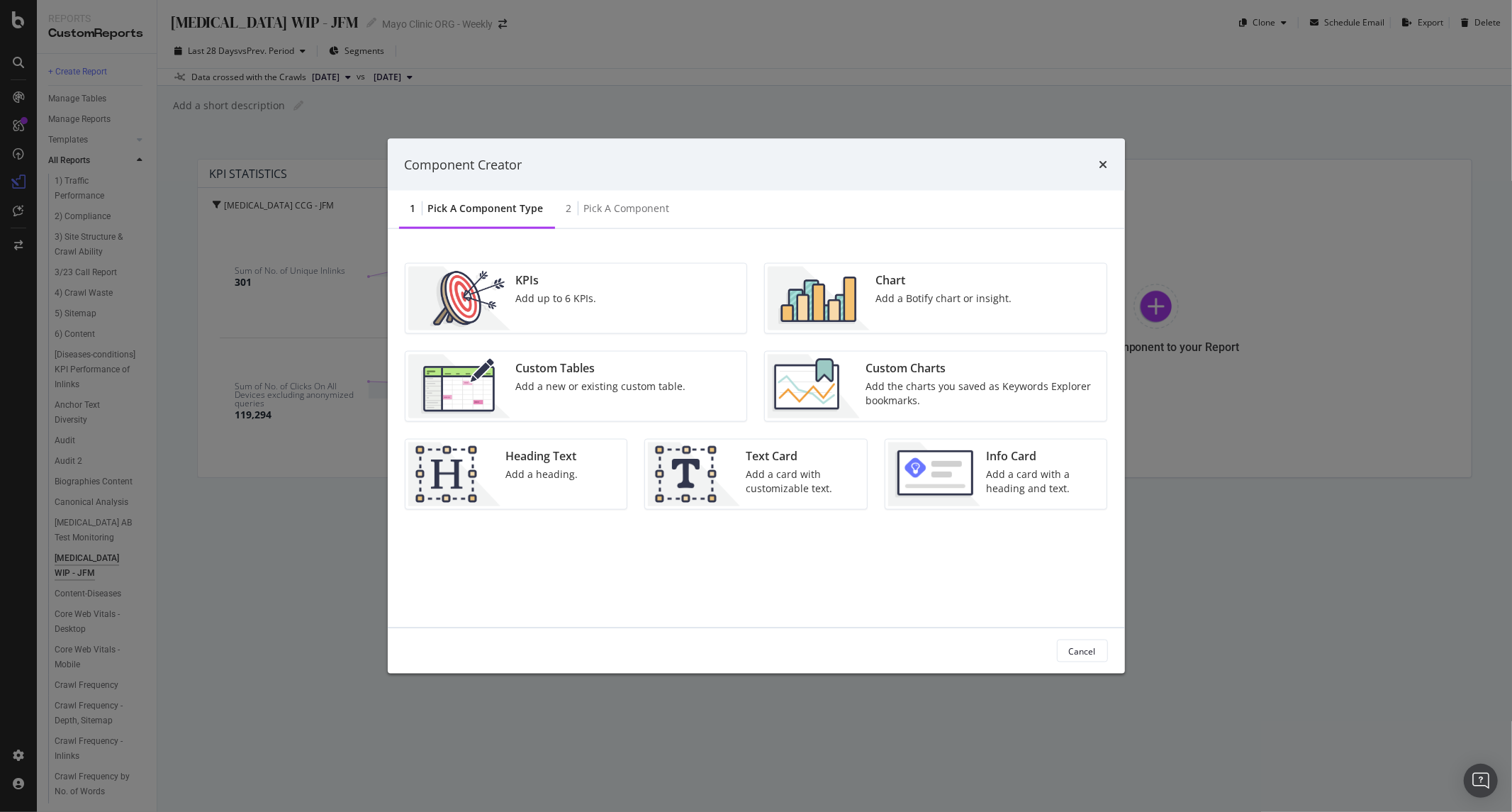
click at [578, 362] on div "Custom Tables" at bounding box center [601, 368] width 170 height 17
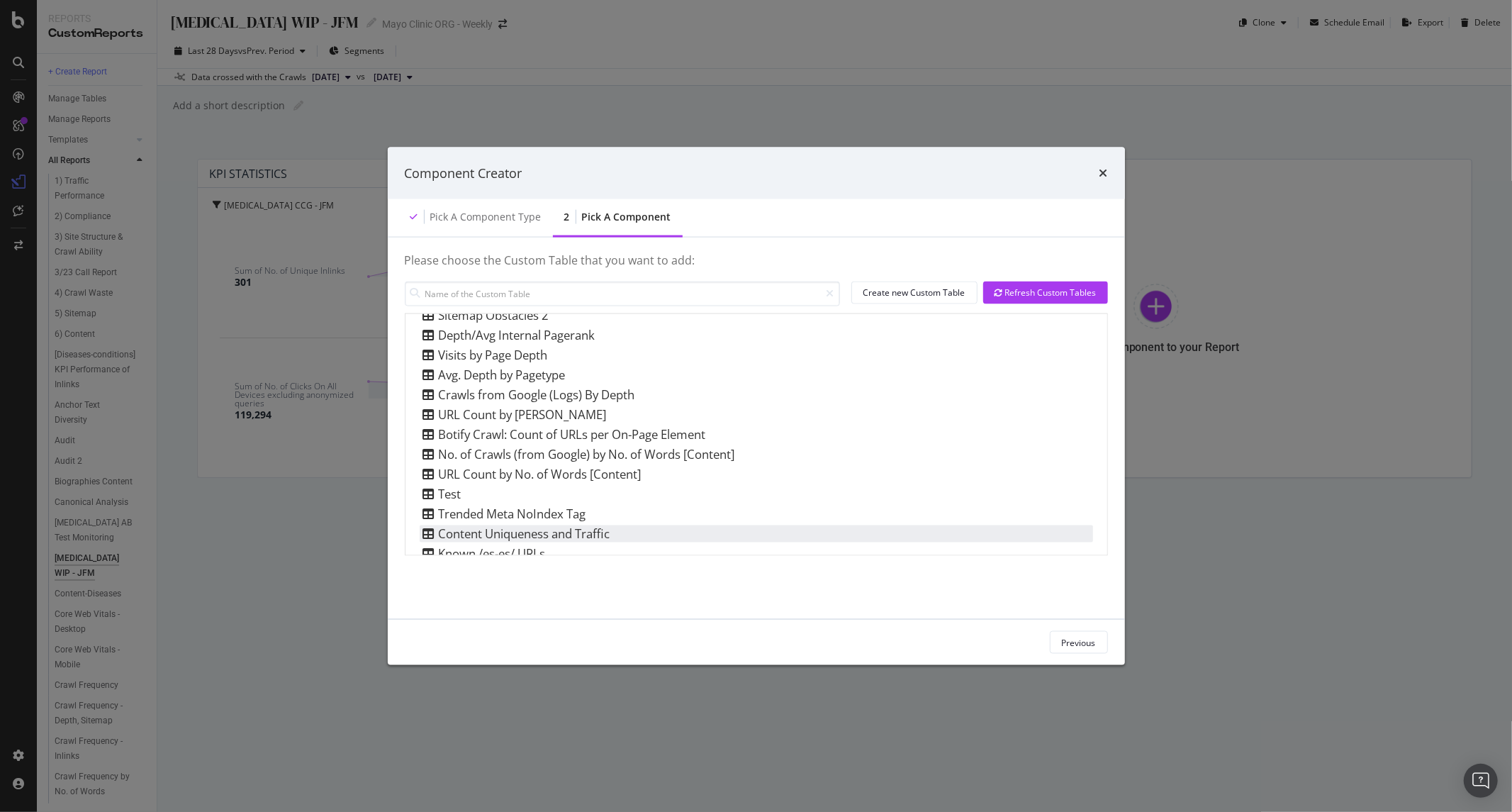
scroll to position [726, 0]
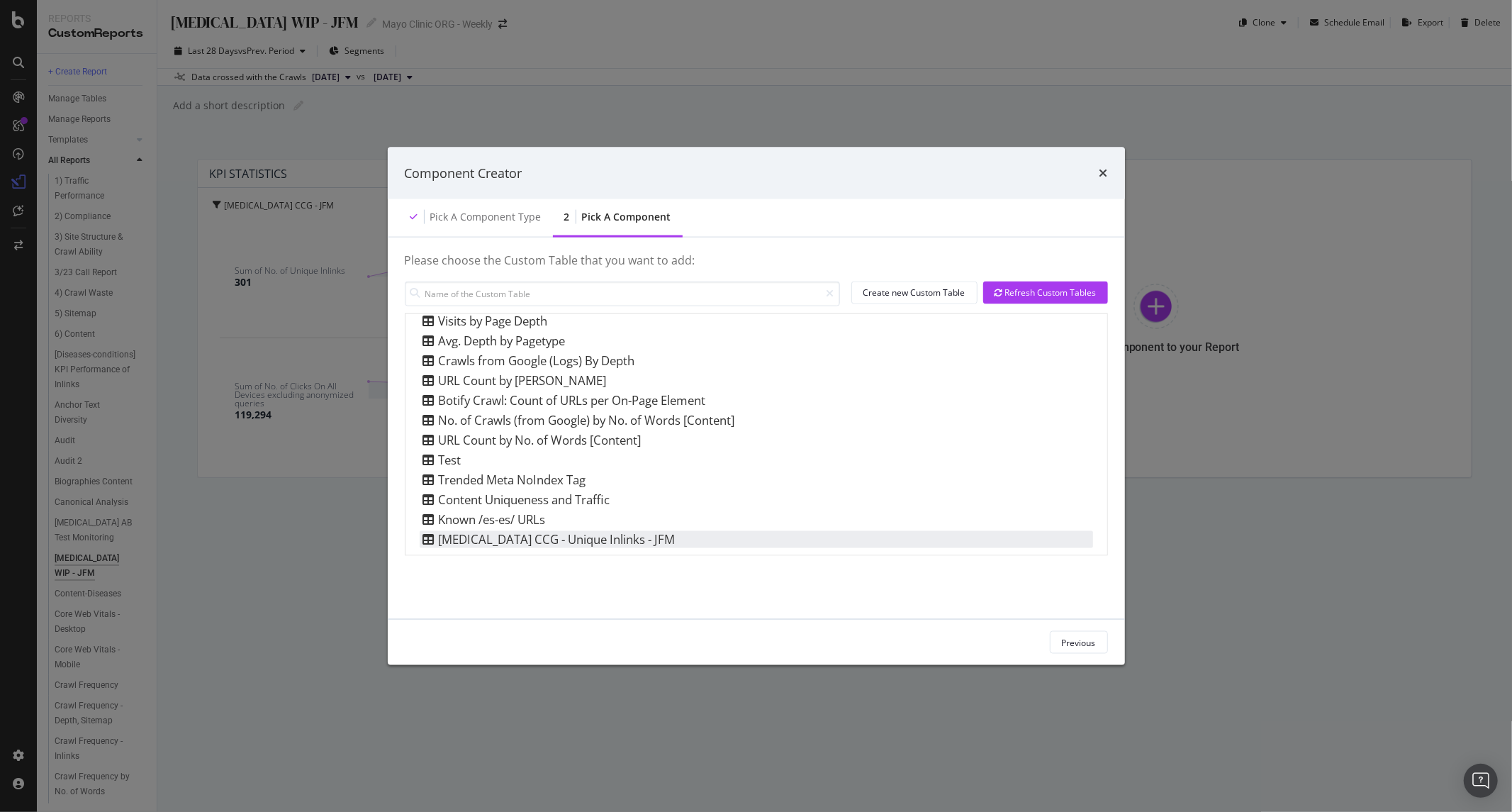
click at [530, 536] on div "Colon Cancer CCG - Unique Inlinks - JFM" at bounding box center [548, 540] width 256 height 17
click at [1050, 642] on div "Add Component" at bounding box center [1065, 642] width 64 height 12
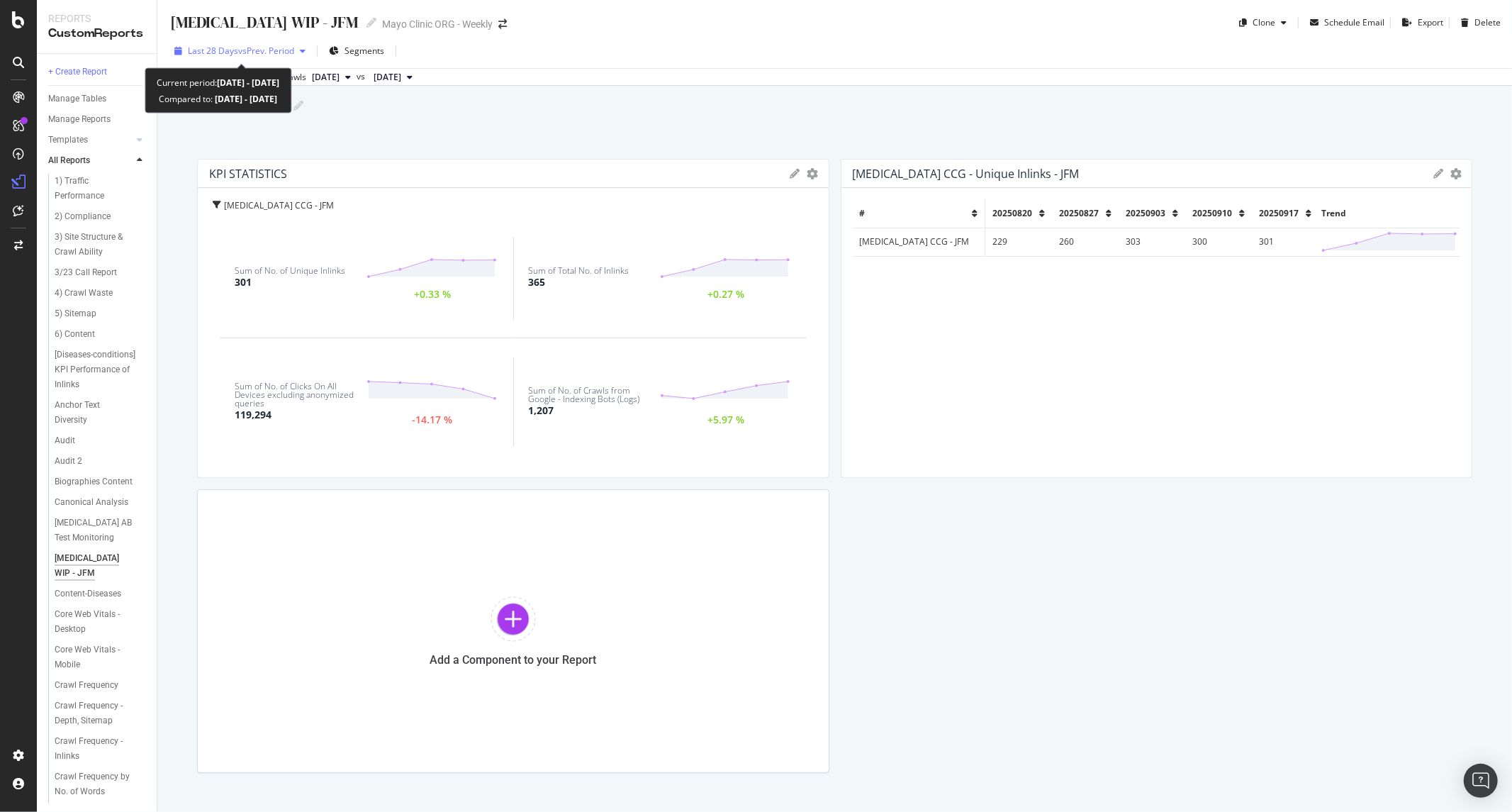
click at [275, 54] on span "vs Prev. Period" at bounding box center [266, 50] width 56 height 12
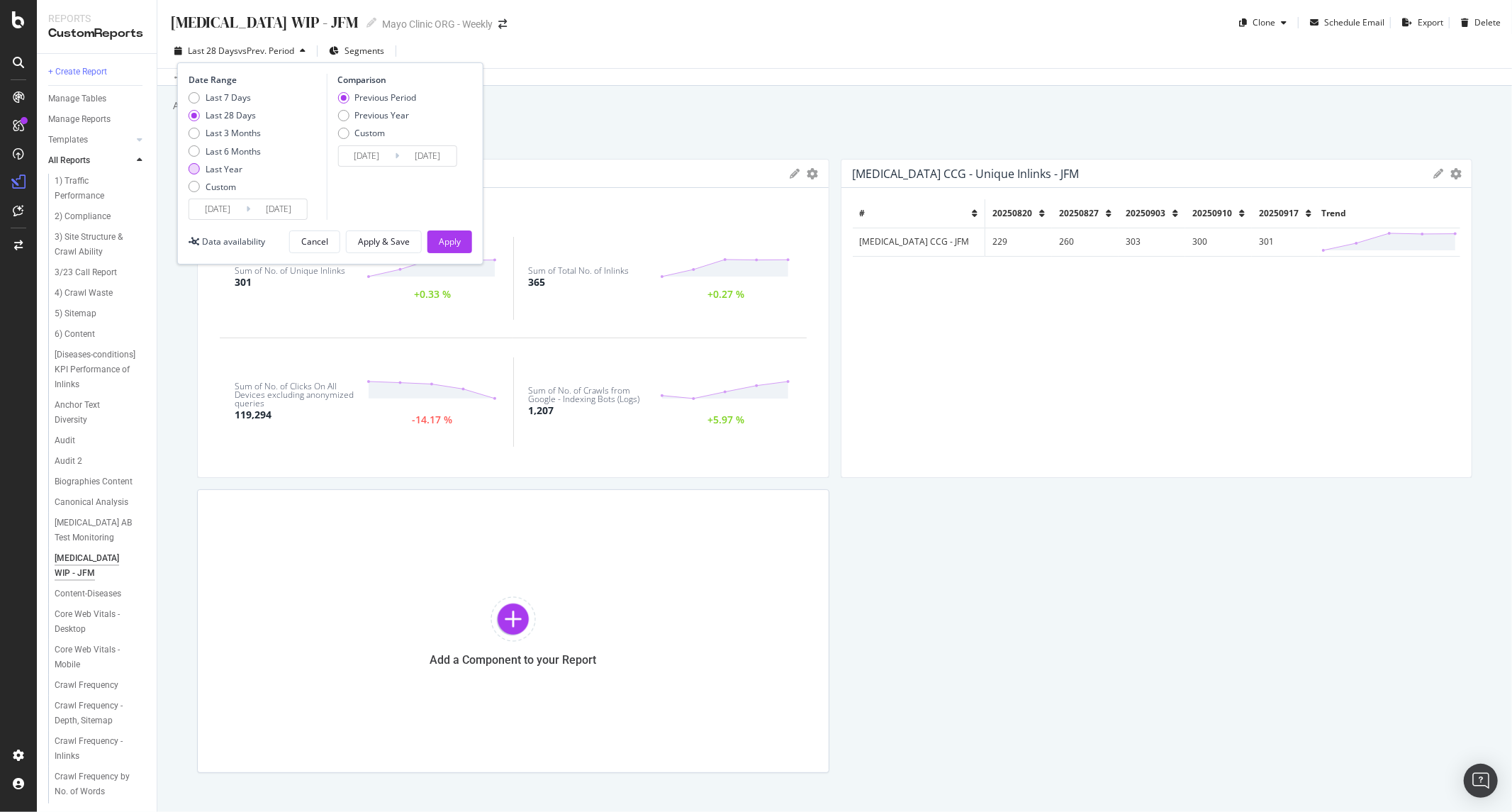
click at [214, 168] on div "Last Year" at bounding box center [224, 169] width 37 height 12
type input "2024/09/18"
type input "2023/09/19"
type input "2024/09/17"
click at [448, 246] on div "Apply" at bounding box center [449, 241] width 22 height 12
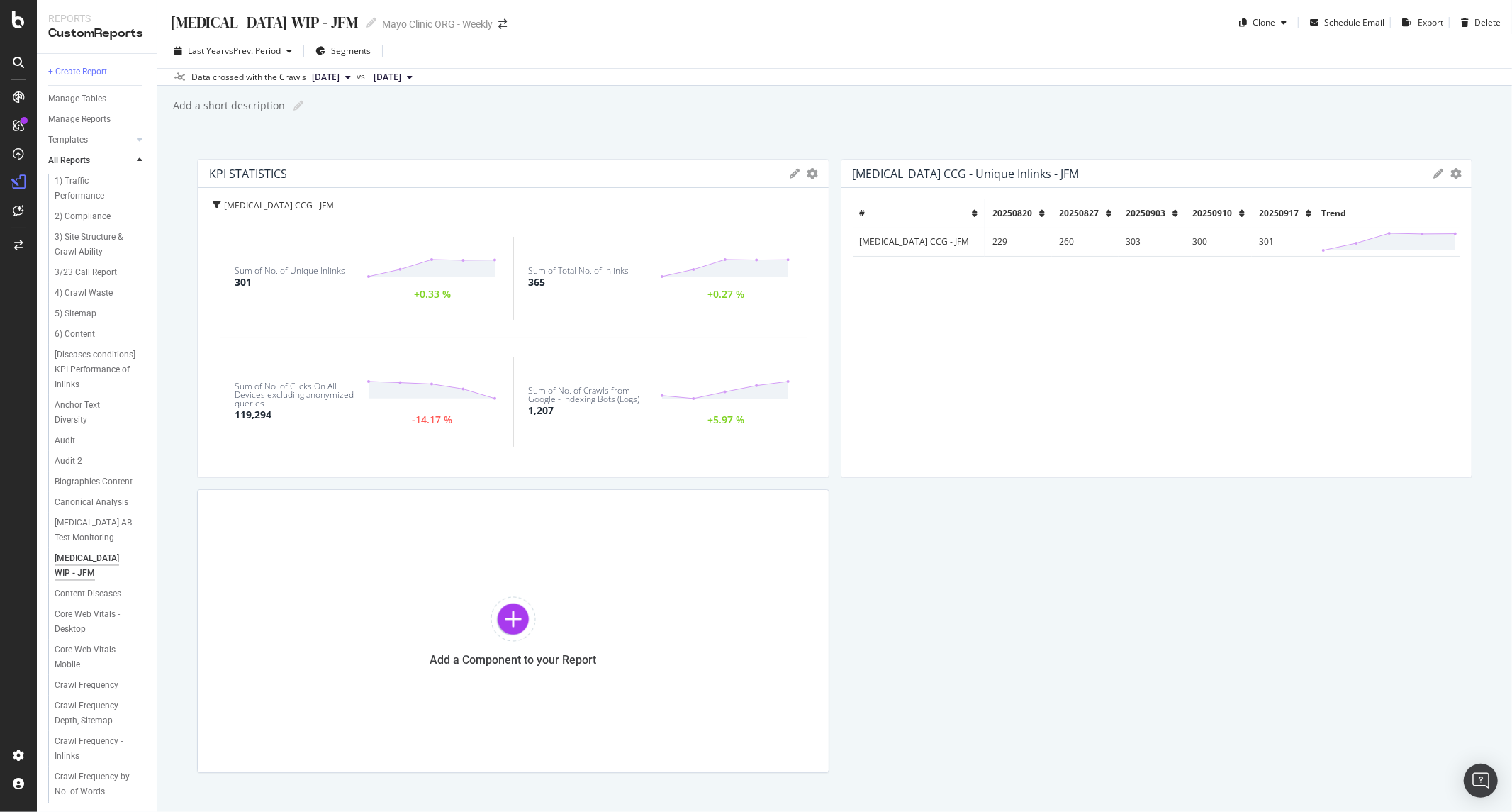
click at [1004, 214] on span "20250820" at bounding box center [1012, 213] width 40 height 12
click at [1012, 209] on div "20250820" at bounding box center [1018, 213] width 52 height 12
click at [1040, 211] on icon at bounding box center [1043, 214] width 6 height 9
click at [1100, 347] on div "# 20250820 20250827 20250903 20250910 20250917 Trend Colon Cancer CCG - JFM 229…" at bounding box center [1157, 332] width 608 height 267
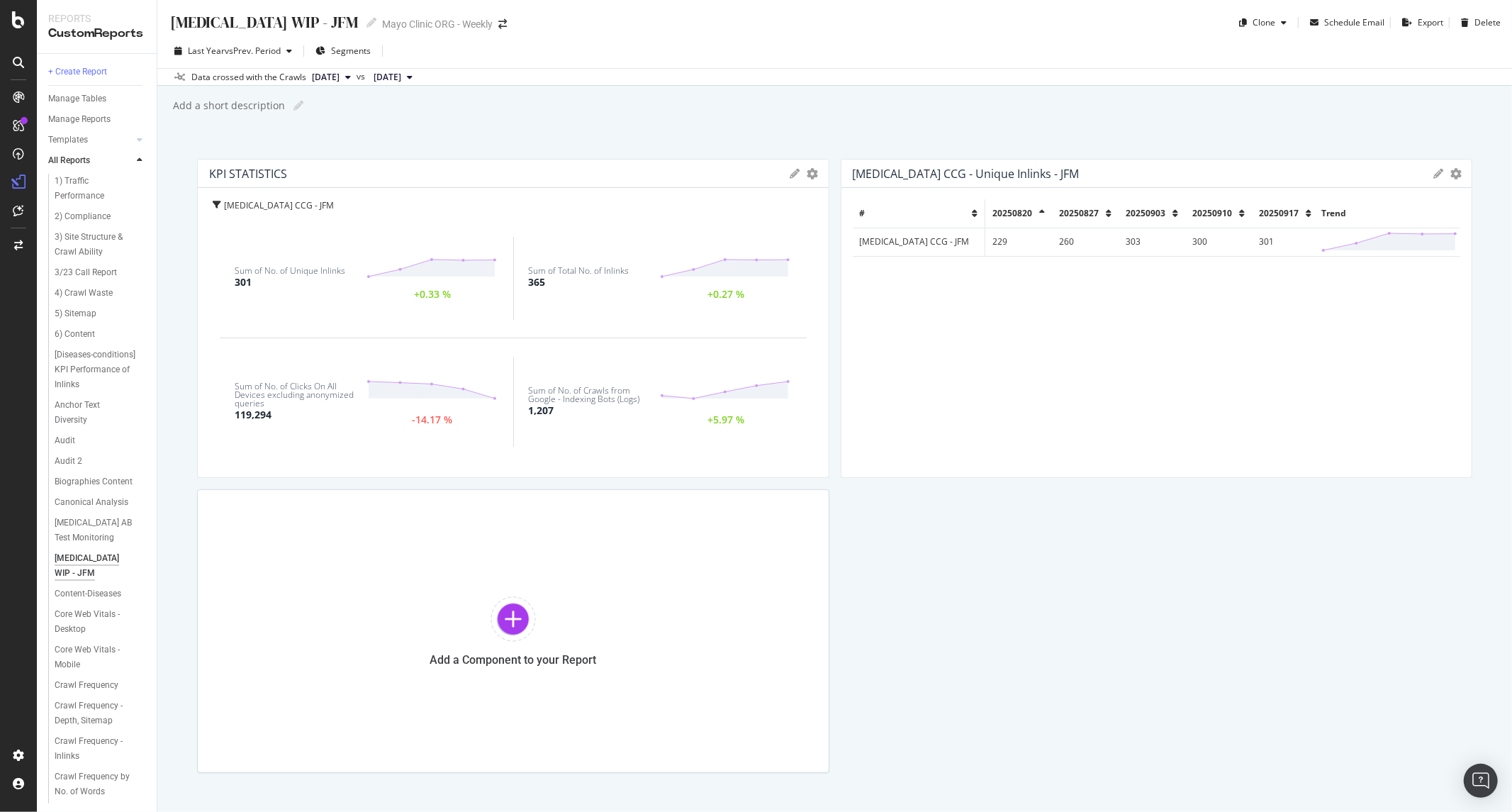
click at [357, 83] on button "2025 Sep. 17th" at bounding box center [331, 78] width 50 height 17
click at [409, 163] on div "2025 Jun. 3rd 232K URLs" at bounding box center [382, 173] width 169 height 21
click at [792, 175] on icon at bounding box center [795, 174] width 10 height 10
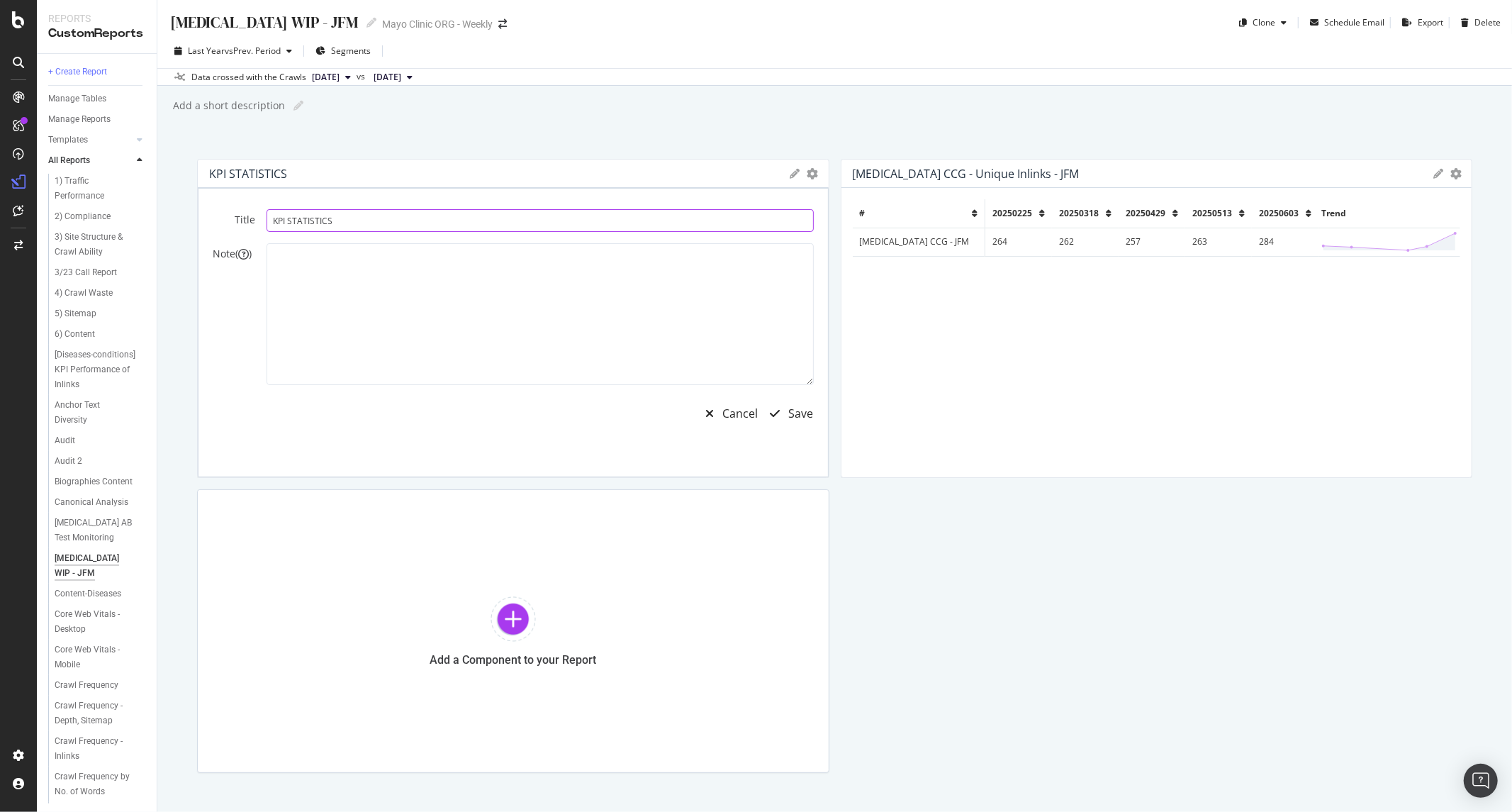
drag, startPoint x: 395, startPoint y: 219, endPoint x: 174, endPoint y: 206, distance: 221.4
click at [174, 206] on div "Colon Cancer WIP - JFM Colon Cancer WIP - JFM Mayo Clinic ORG - Weekly Clone Sc…" at bounding box center [835, 406] width 1355 height 812
click at [326, 222] on input "KPI STATISTICS" at bounding box center [540, 221] width 547 height 23
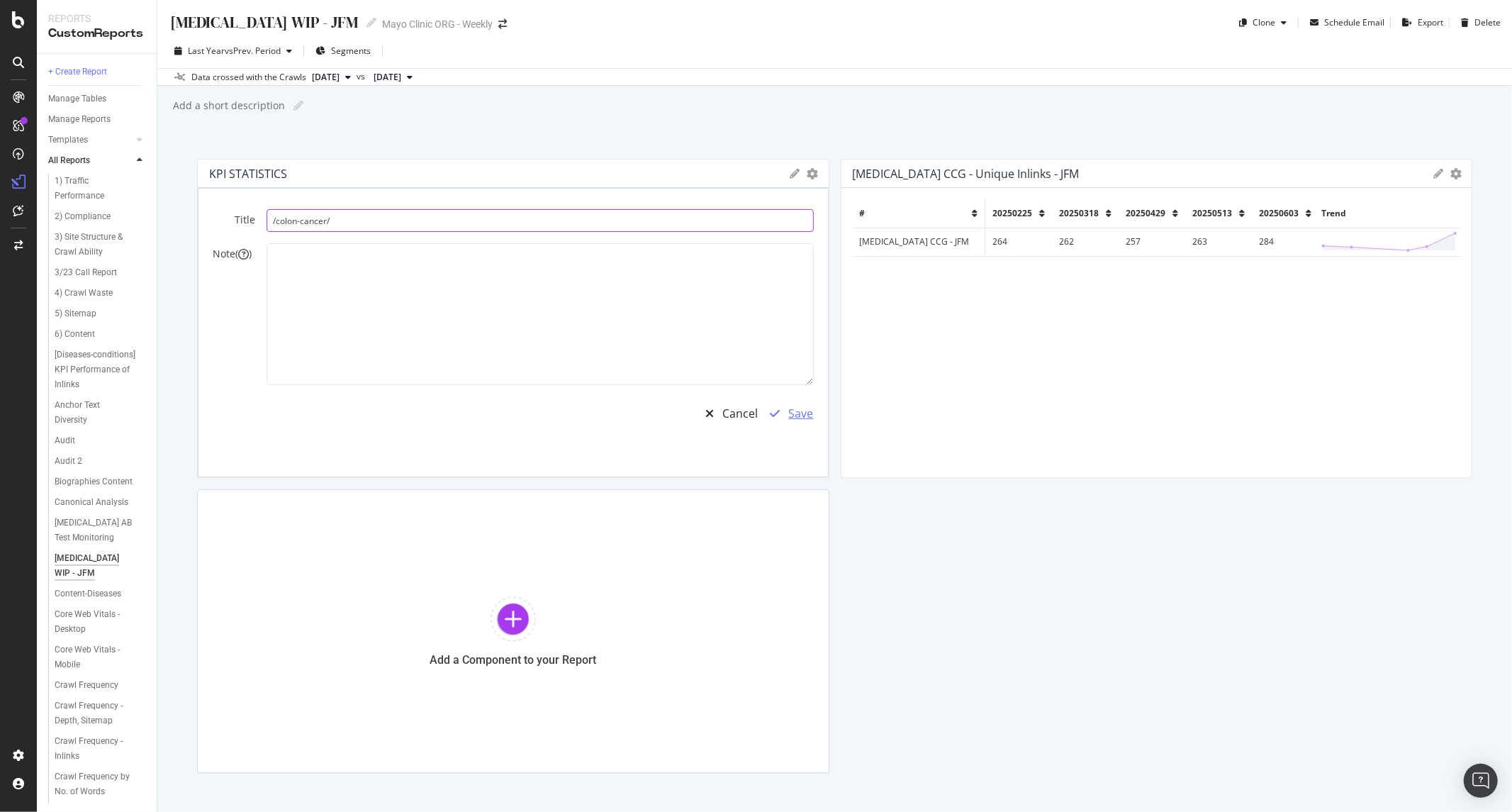
type input "/colon-cancer/"
click at [779, 411] on div "button" at bounding box center [775, 414] width 27 height 12
click at [516, 111] on div "Add a short description Add a short description" at bounding box center [842, 106] width 1341 height 22
click at [789, 415] on div "Save" at bounding box center [801, 414] width 25 height 17
click at [619, 142] on div "Colon Cancer WIP - JFM Colon Cancer WIP - JFM Mayo Clinic ORG - Weekly Clone Sc…" at bounding box center [835, 406] width 1355 height 812
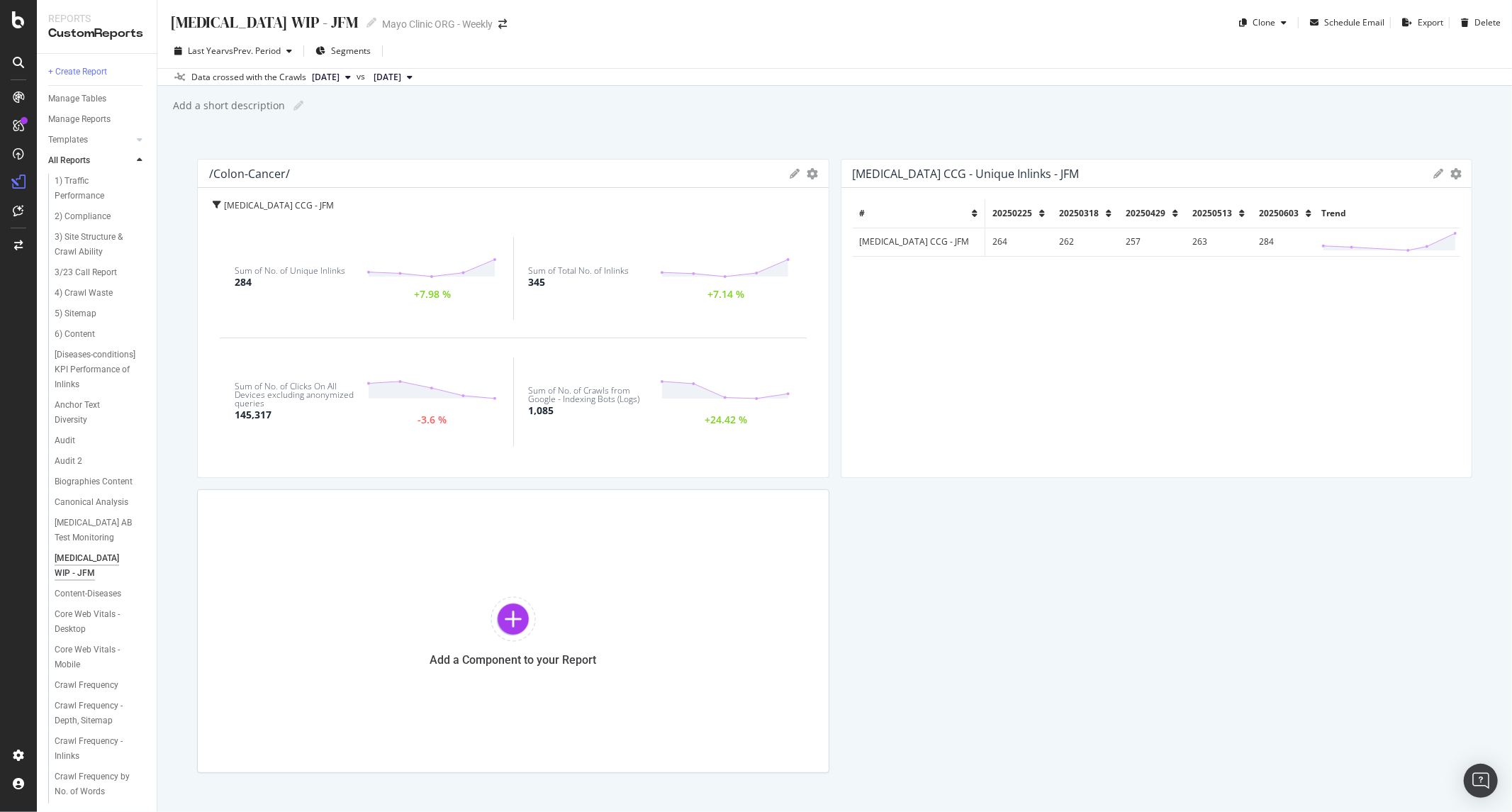
click at [711, 114] on div "Add a short description Add a short description" at bounding box center [842, 106] width 1341 height 22
click at [807, 178] on icon "gear" at bounding box center [813, 174] width 12 height 12
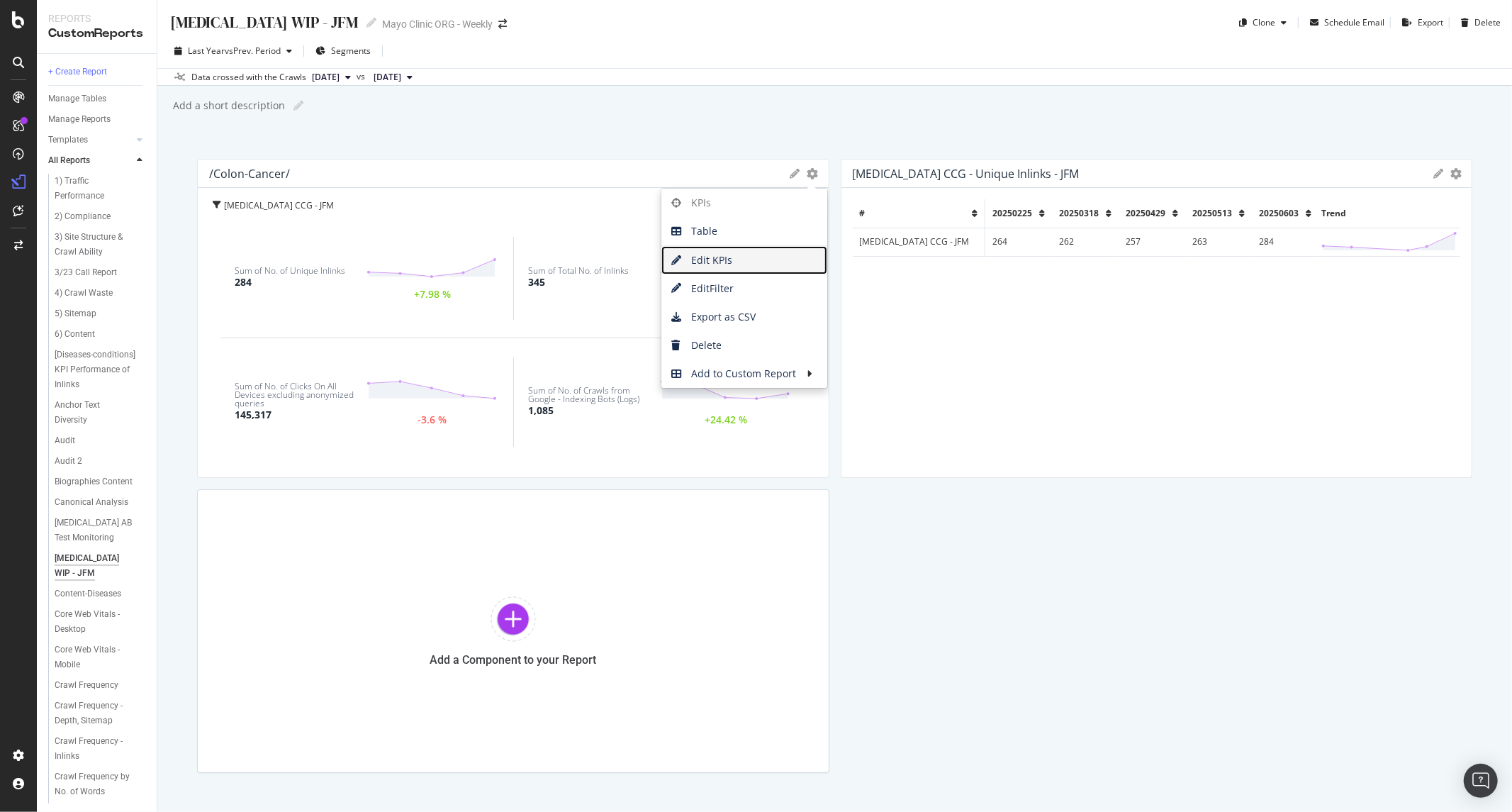
click at [741, 263] on span "Edit KPIs" at bounding box center [744, 260] width 166 height 22
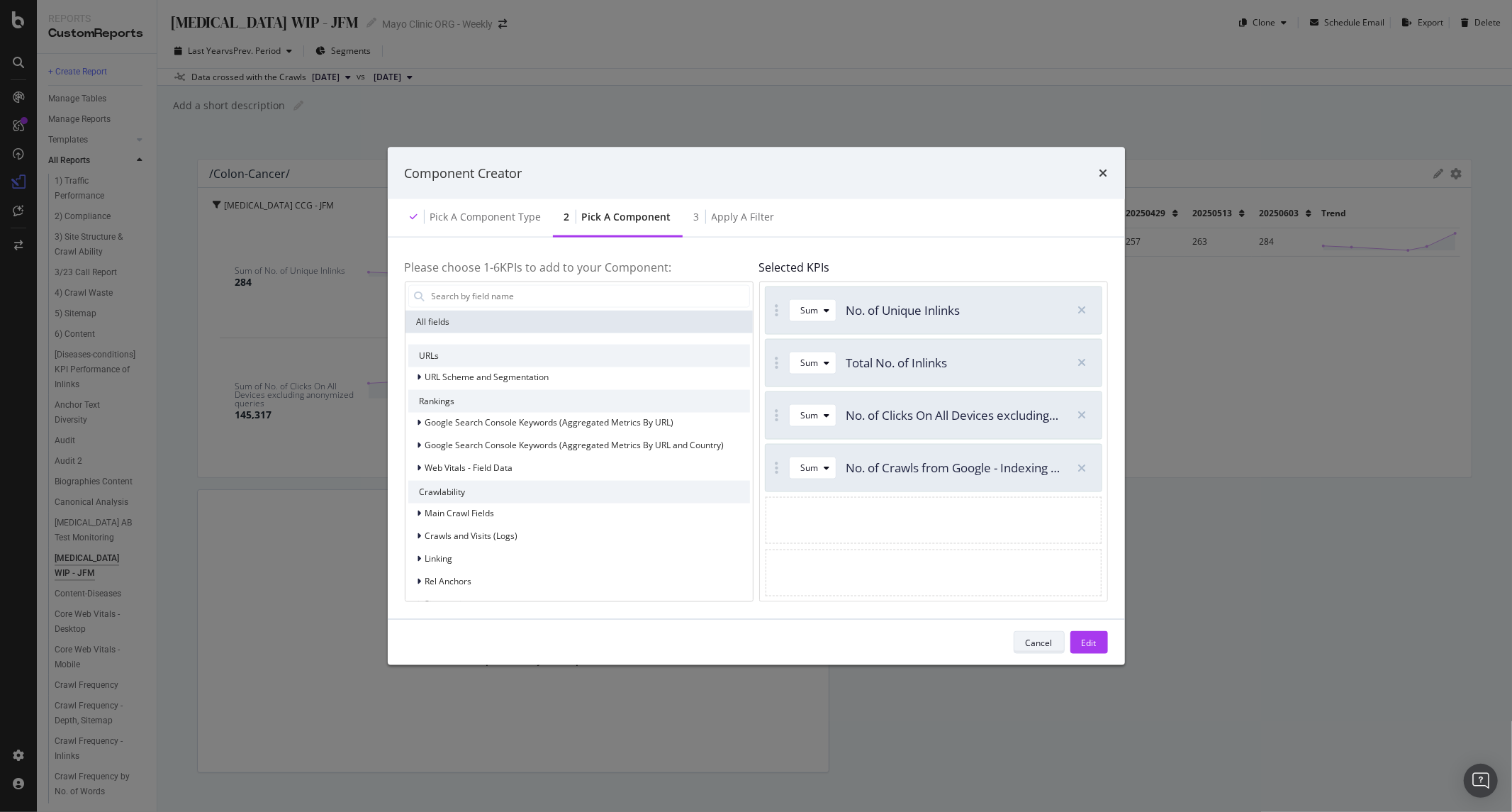
click at [1045, 638] on div "Cancel" at bounding box center [1039, 642] width 27 height 12
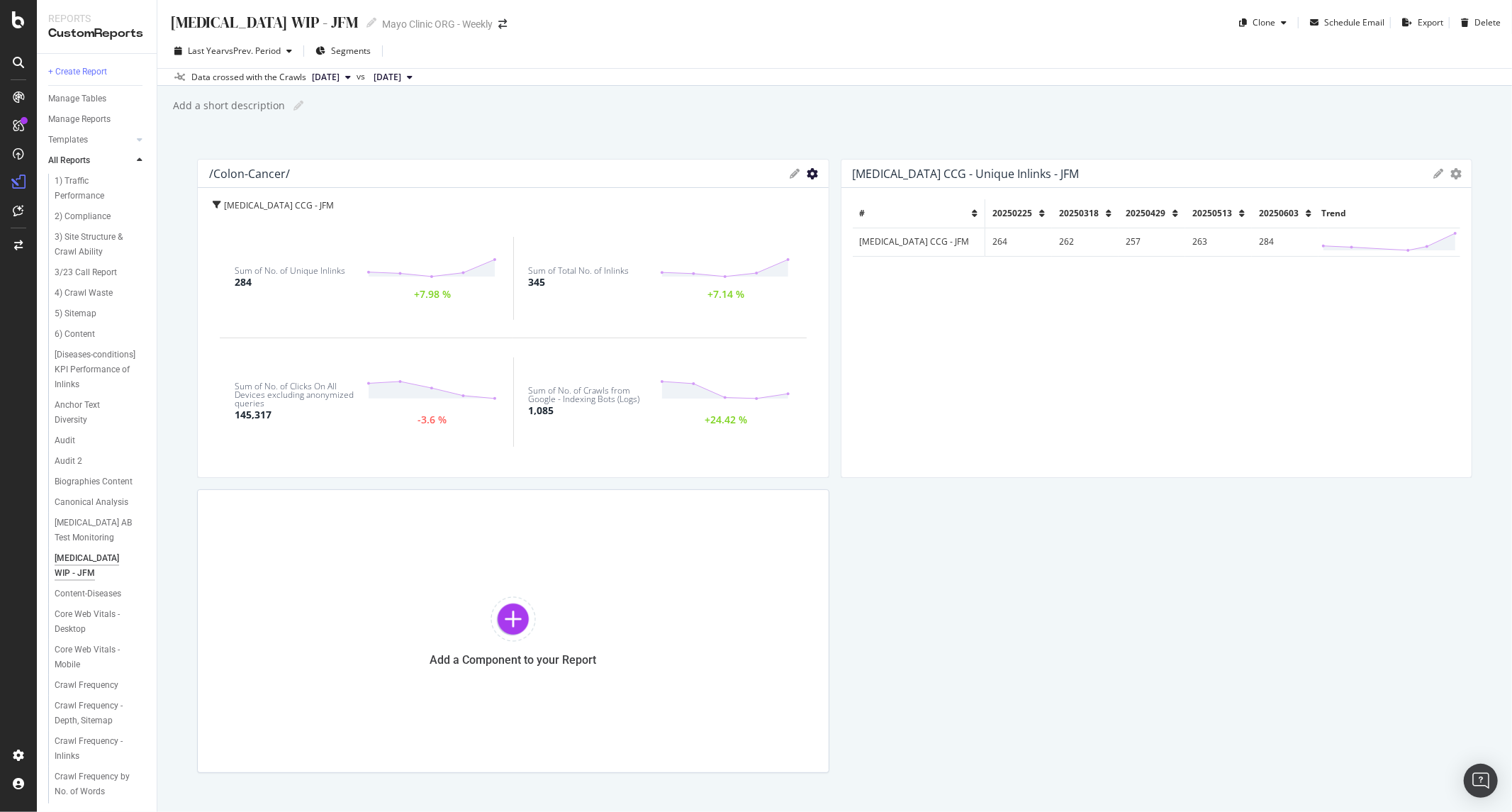
click at [807, 173] on icon "gear" at bounding box center [813, 174] width 12 height 12
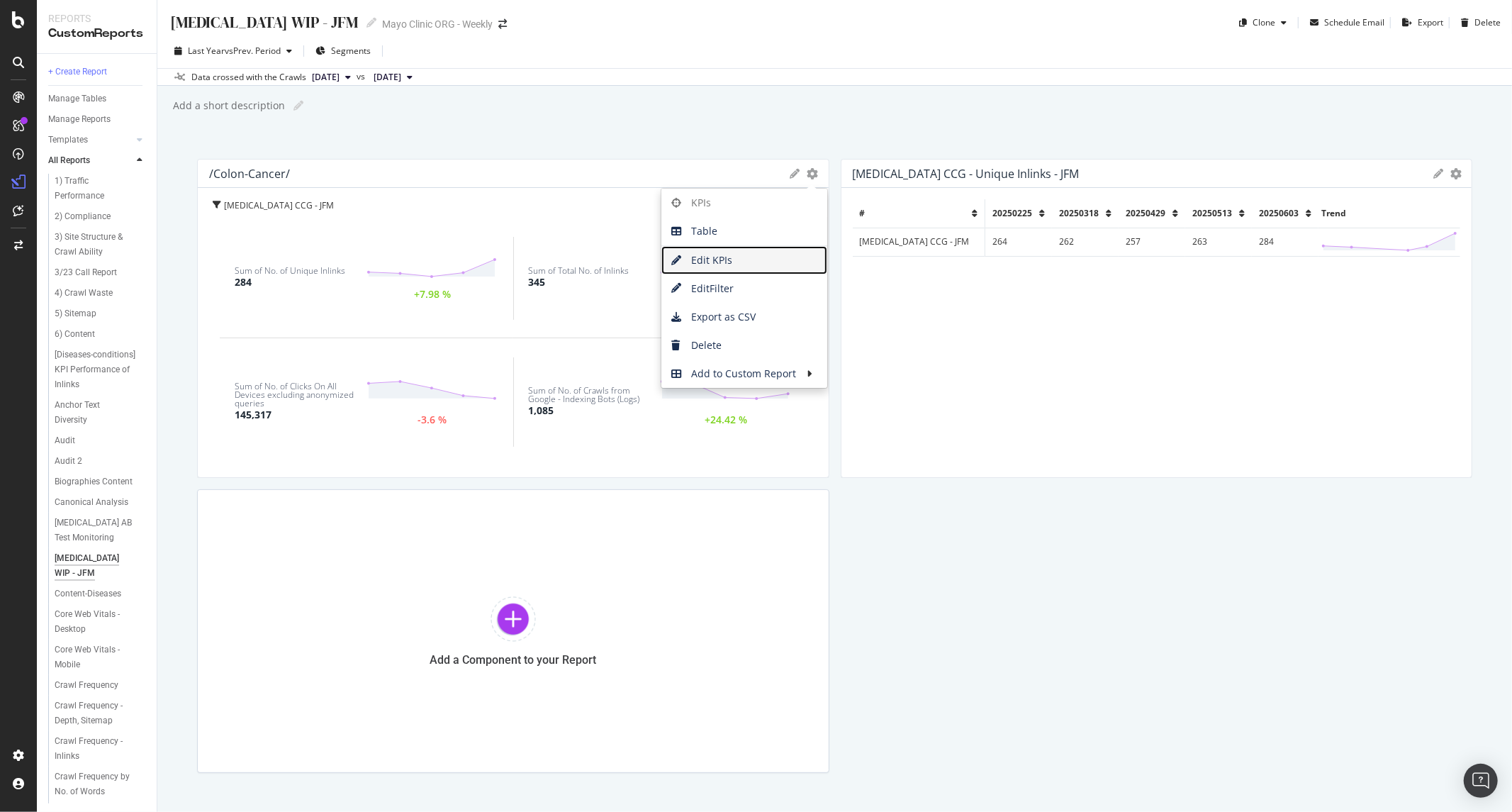
click at [725, 261] on span "Edit KPIs" at bounding box center [744, 260] width 166 height 22
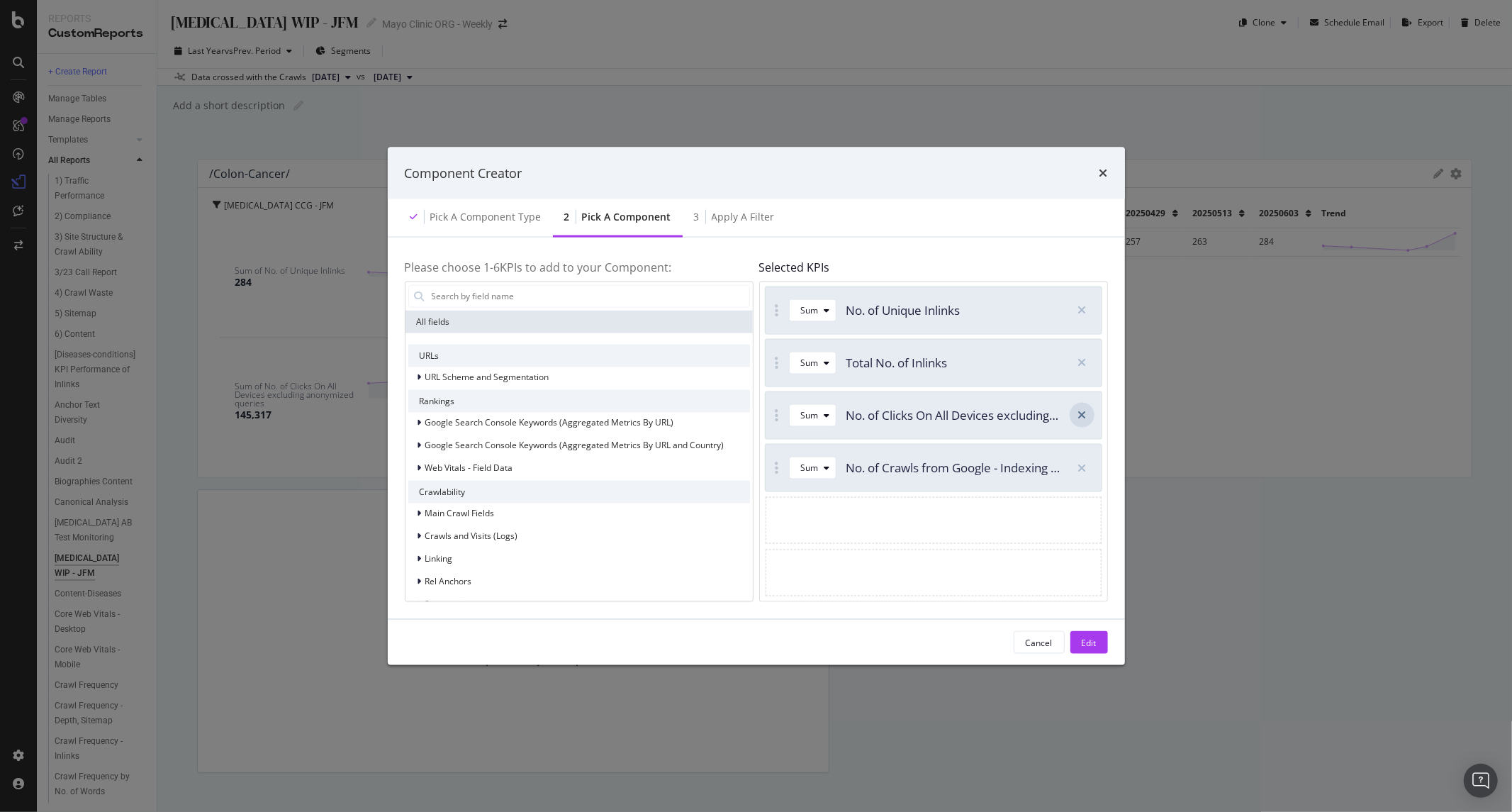
click at [1085, 413] on icon "modal" at bounding box center [1082, 415] width 9 height 12
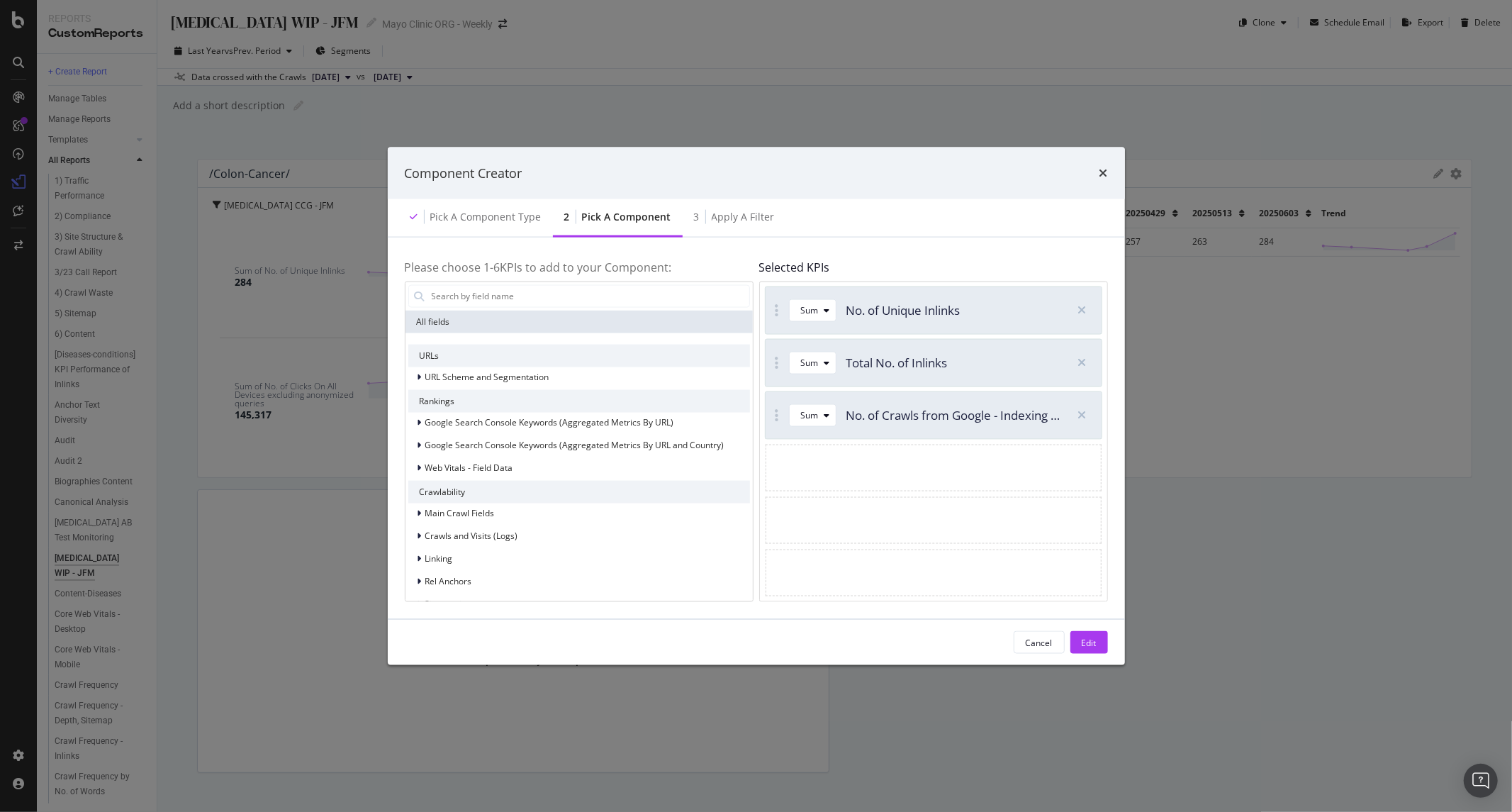
click at [1085, 413] on icon "modal" at bounding box center [1082, 415] width 9 height 12
click at [1087, 651] on div "Edit" at bounding box center [1089, 643] width 15 height 22
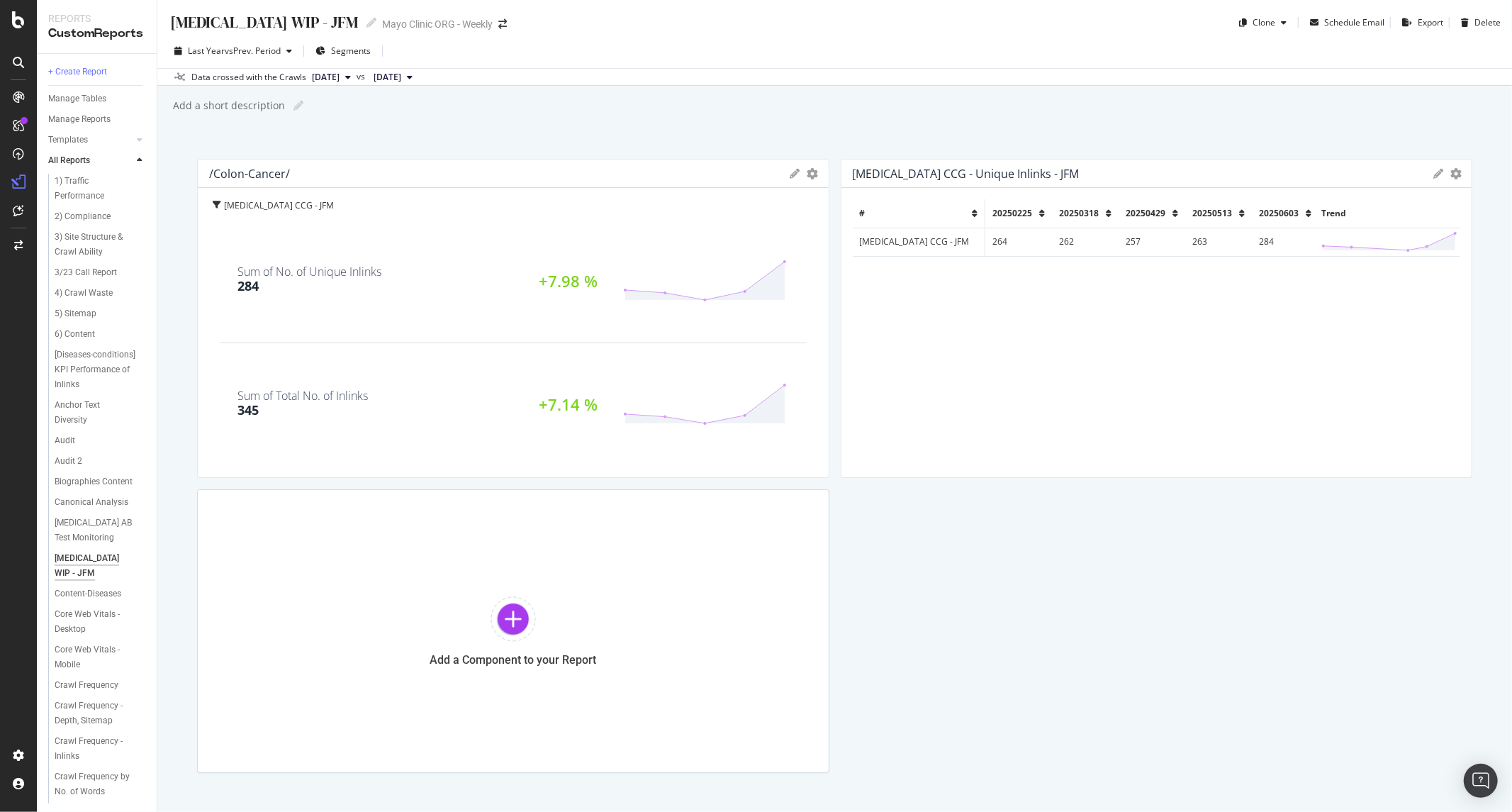
click at [508, 117] on div "Colon Cancer WIP - JFM Colon Cancer WIP - JFM Mayo Clinic ORG - Weekly Clone Sc…" at bounding box center [835, 406] width 1355 height 812
click at [534, 587] on div "Add a Component to your Report" at bounding box center [513, 631] width 633 height 283
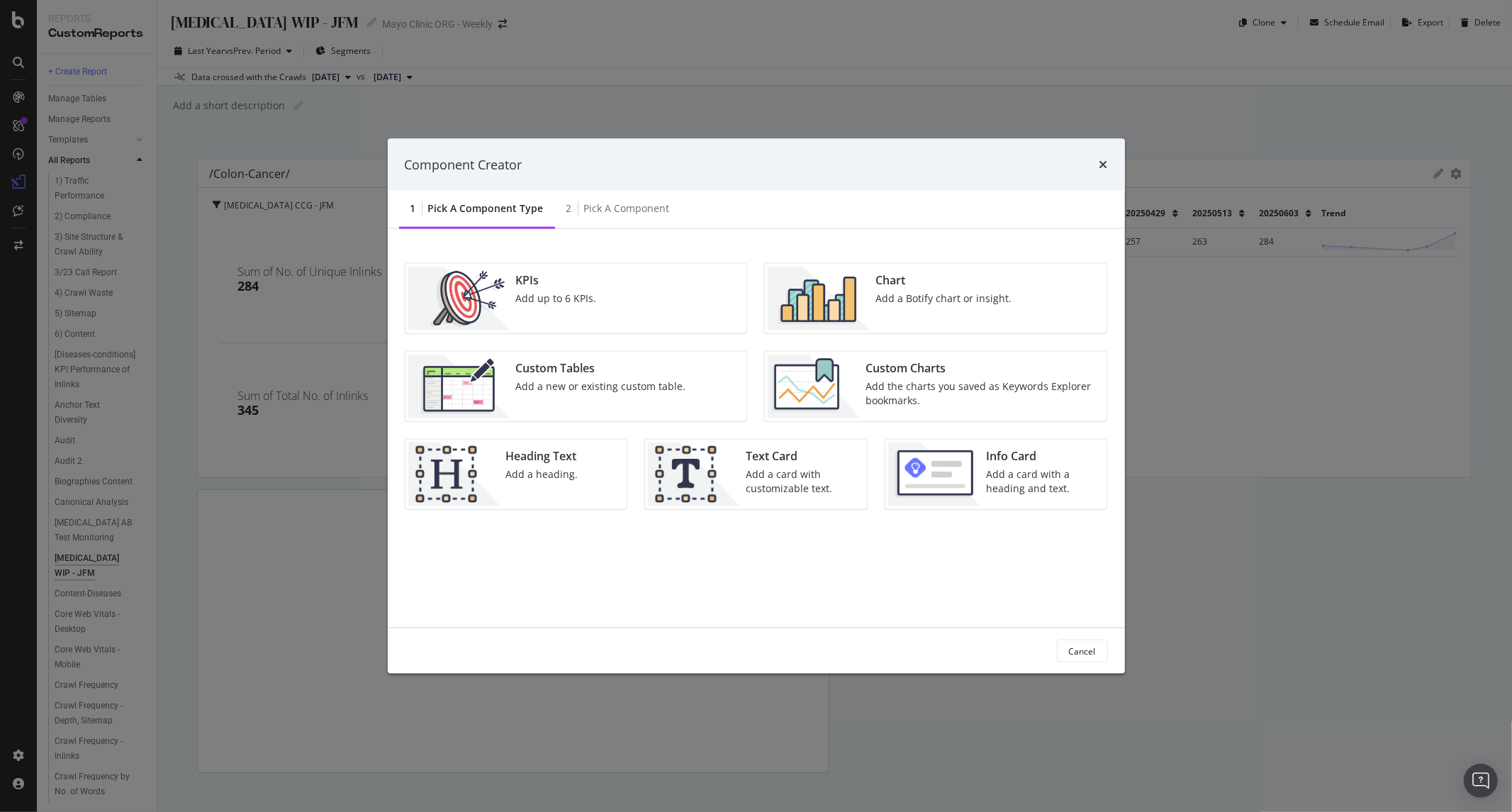
click at [615, 383] on div "Add a new or existing custom table." at bounding box center [601, 387] width 170 height 14
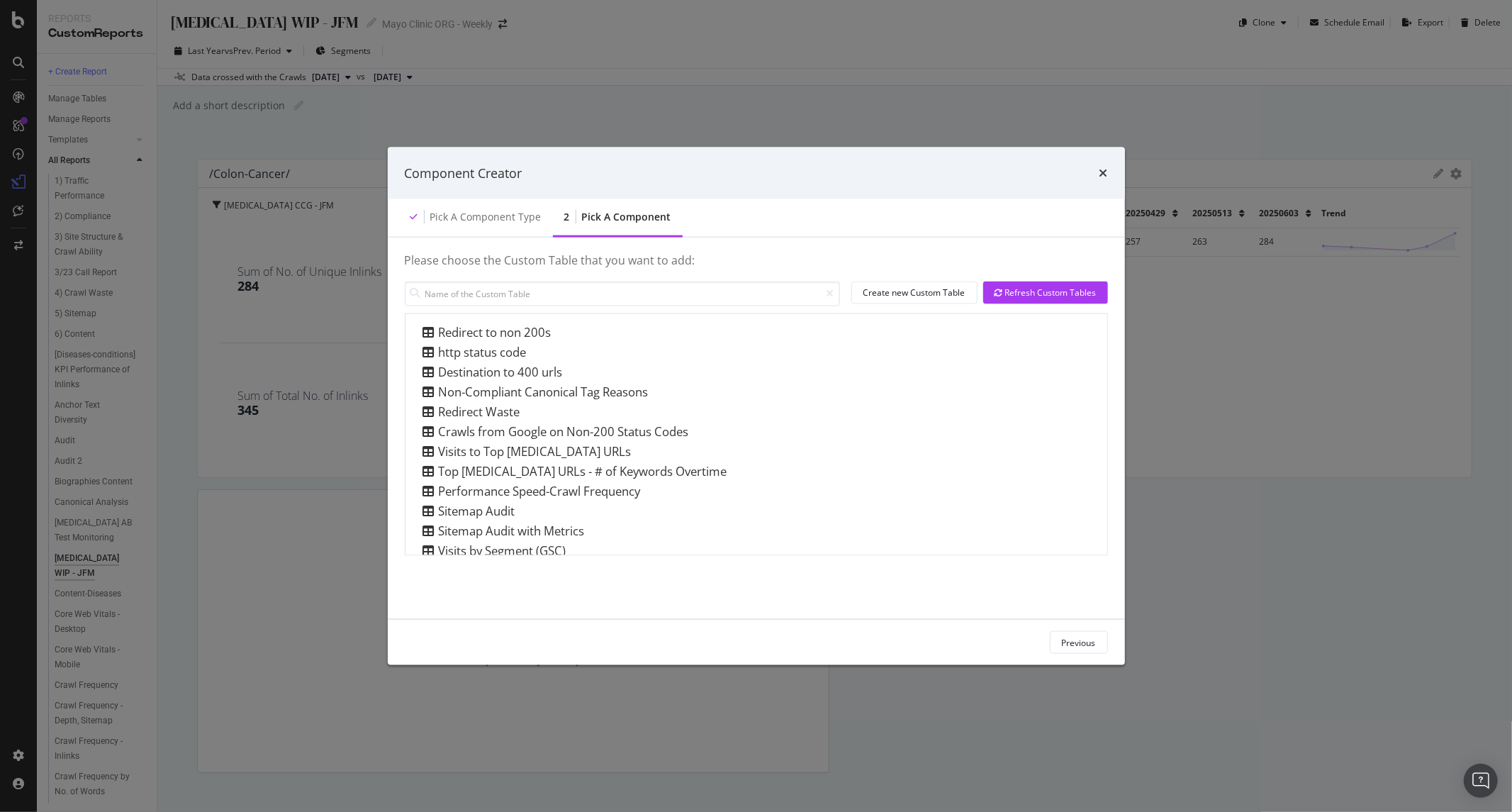
click at [810, 96] on div "Component Creator Pick a Component type 2 Pick a Component Please choose the Cu…" at bounding box center [756, 406] width 1512 height 812
click at [1097, 167] on div "Component Creator" at bounding box center [756, 173] width 703 height 19
click at [1096, 173] on div "Component Creator" at bounding box center [756, 173] width 703 height 19
click at [1099, 173] on icon "times" at bounding box center [1104, 173] width 9 height 12
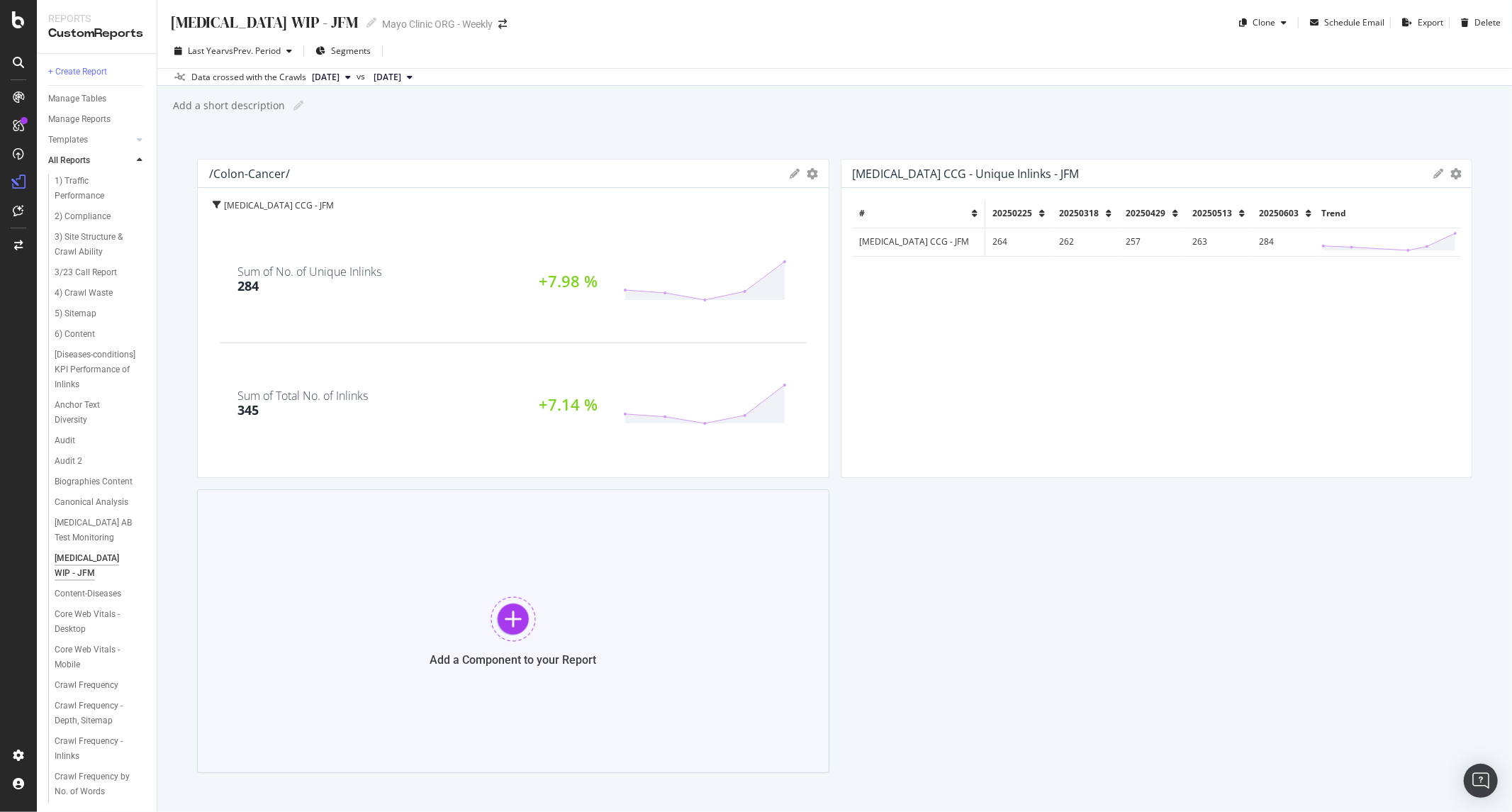
click at [582, 583] on div "Add a Component to your Report" at bounding box center [513, 631] width 633 height 283
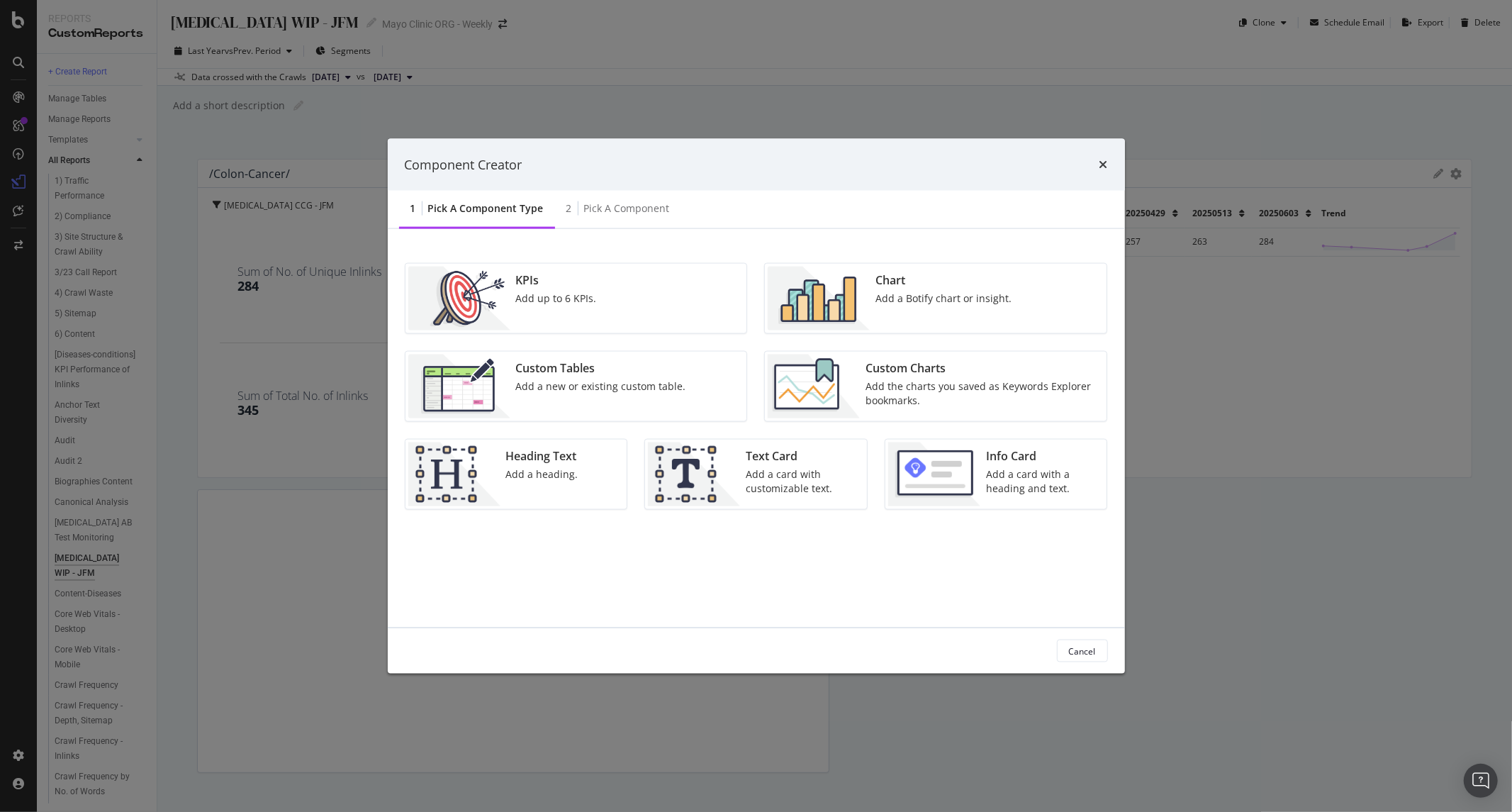
click at [935, 395] on div "Add the charts you saved as Keywords Explorer bookmarks." at bounding box center [981, 393] width 232 height 28
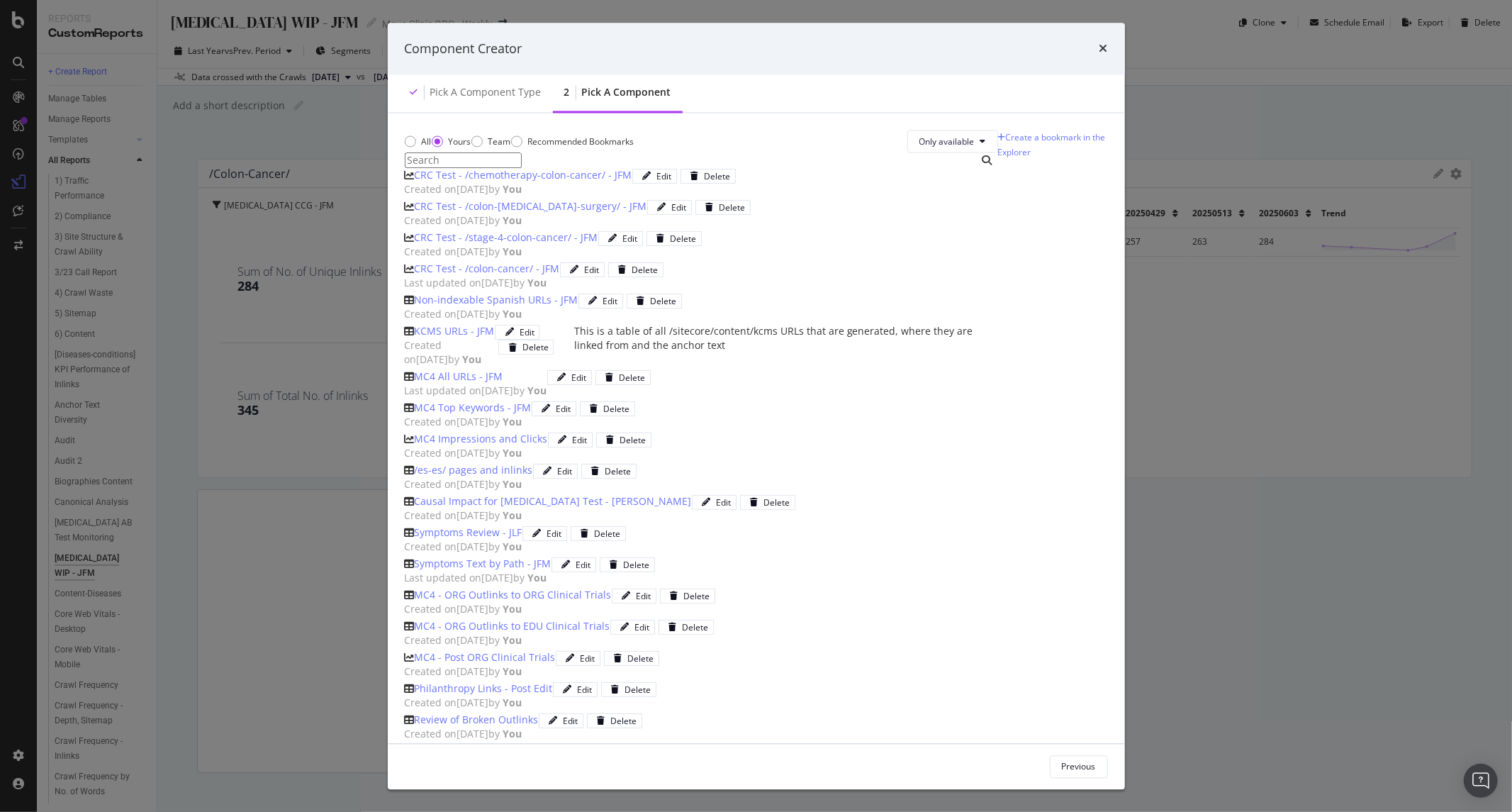
click at [1106, 55] on icon "times" at bounding box center [1104, 49] width 9 height 12
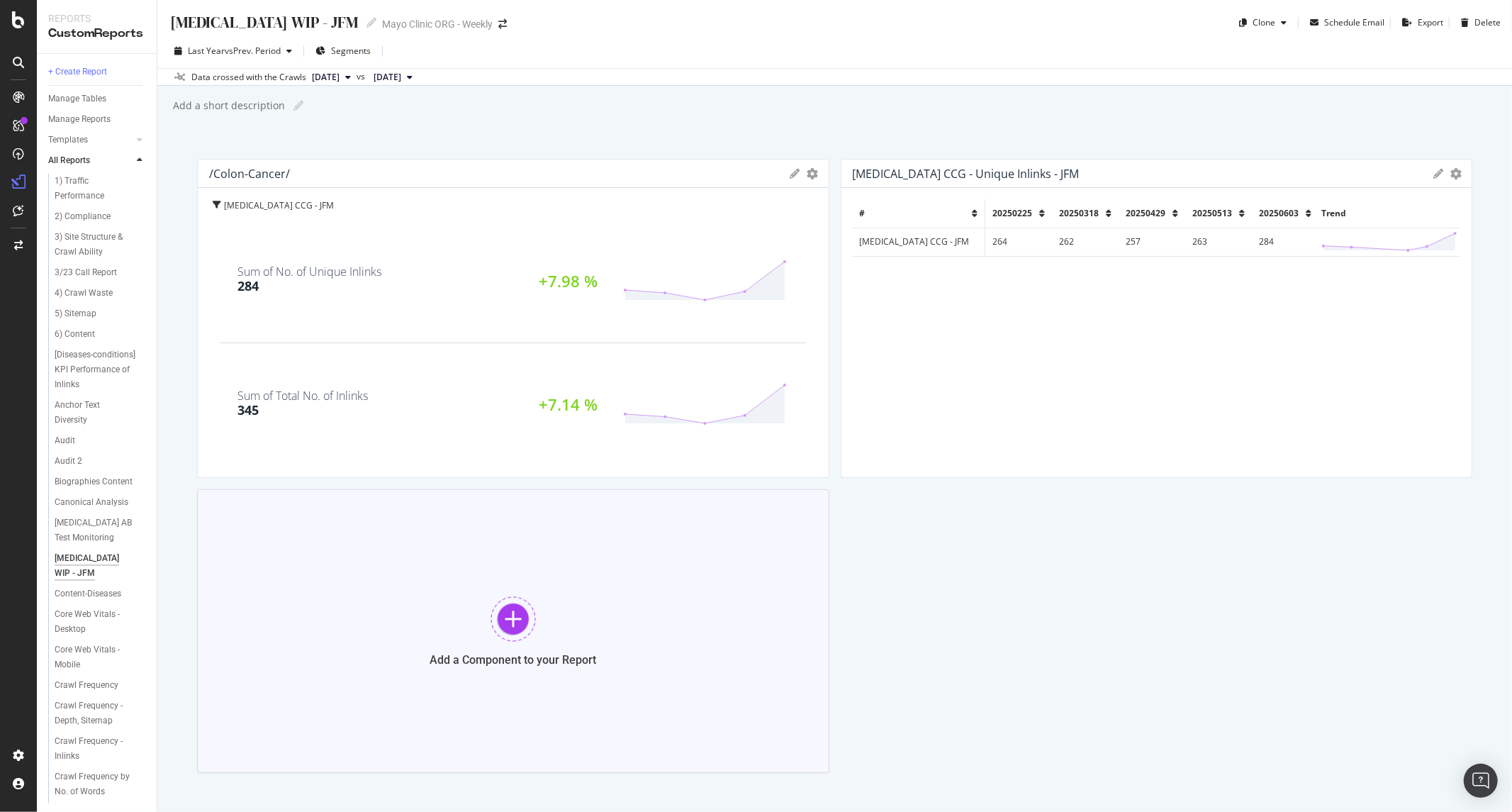
click at [466, 575] on div "Add a Component to your Report" at bounding box center [513, 631] width 633 height 283
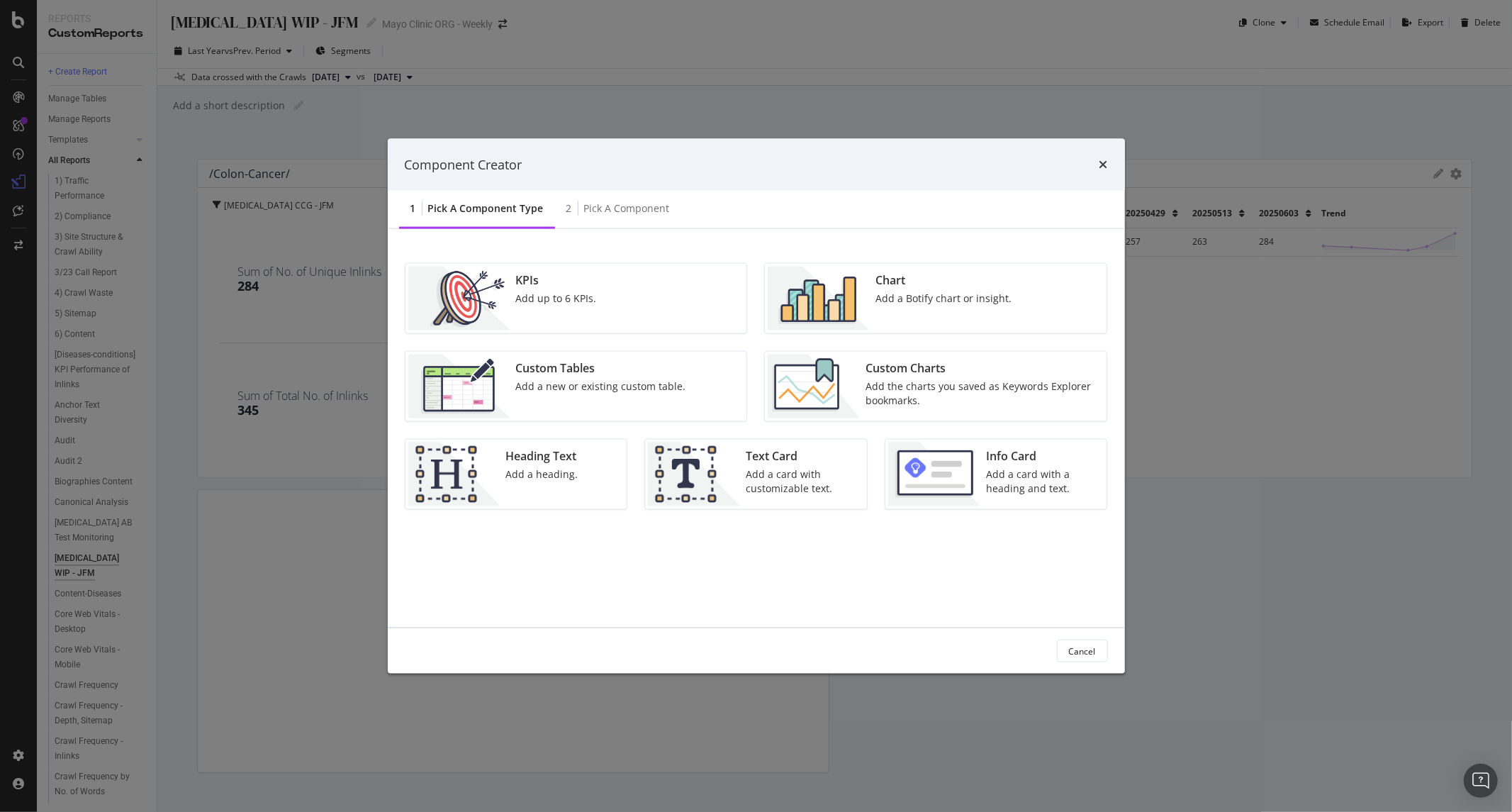
click at [522, 296] on div "Add up to 6 KPIs." at bounding box center [556, 298] width 81 height 14
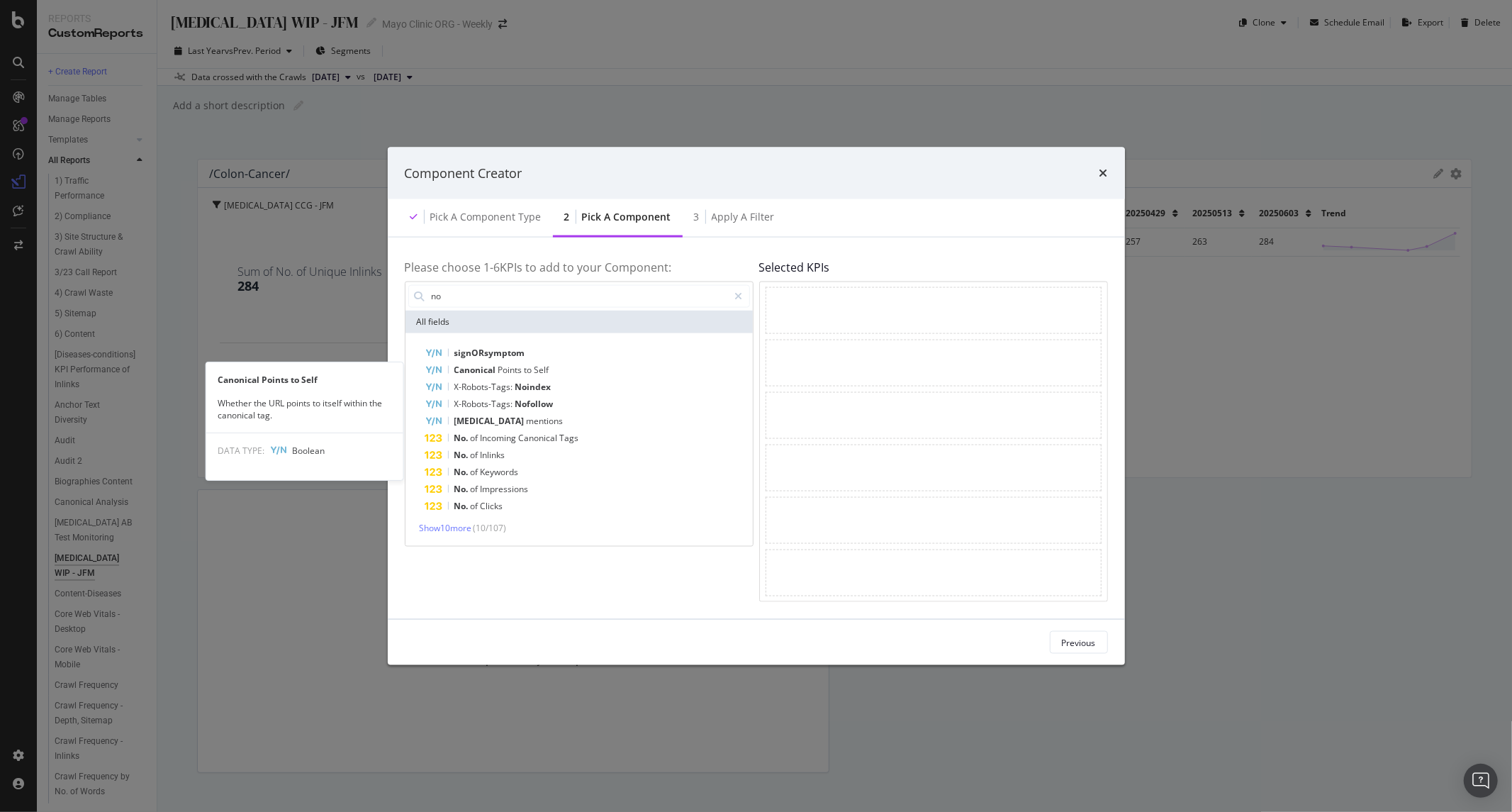
type input "n"
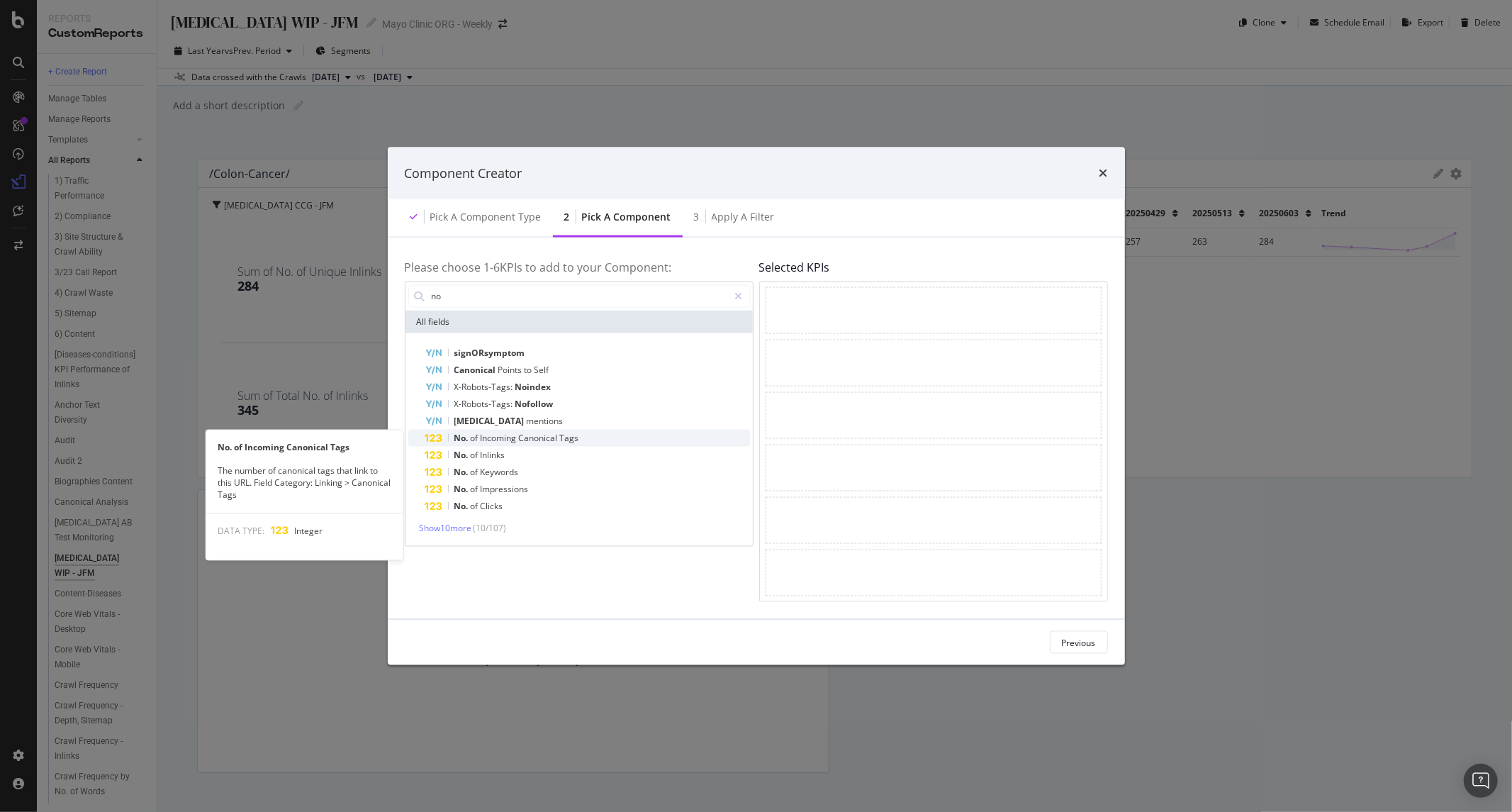
type input "no"
click at [496, 444] on div "No. of Incoming Canonical Tags" at bounding box center [588, 438] width 325 height 17
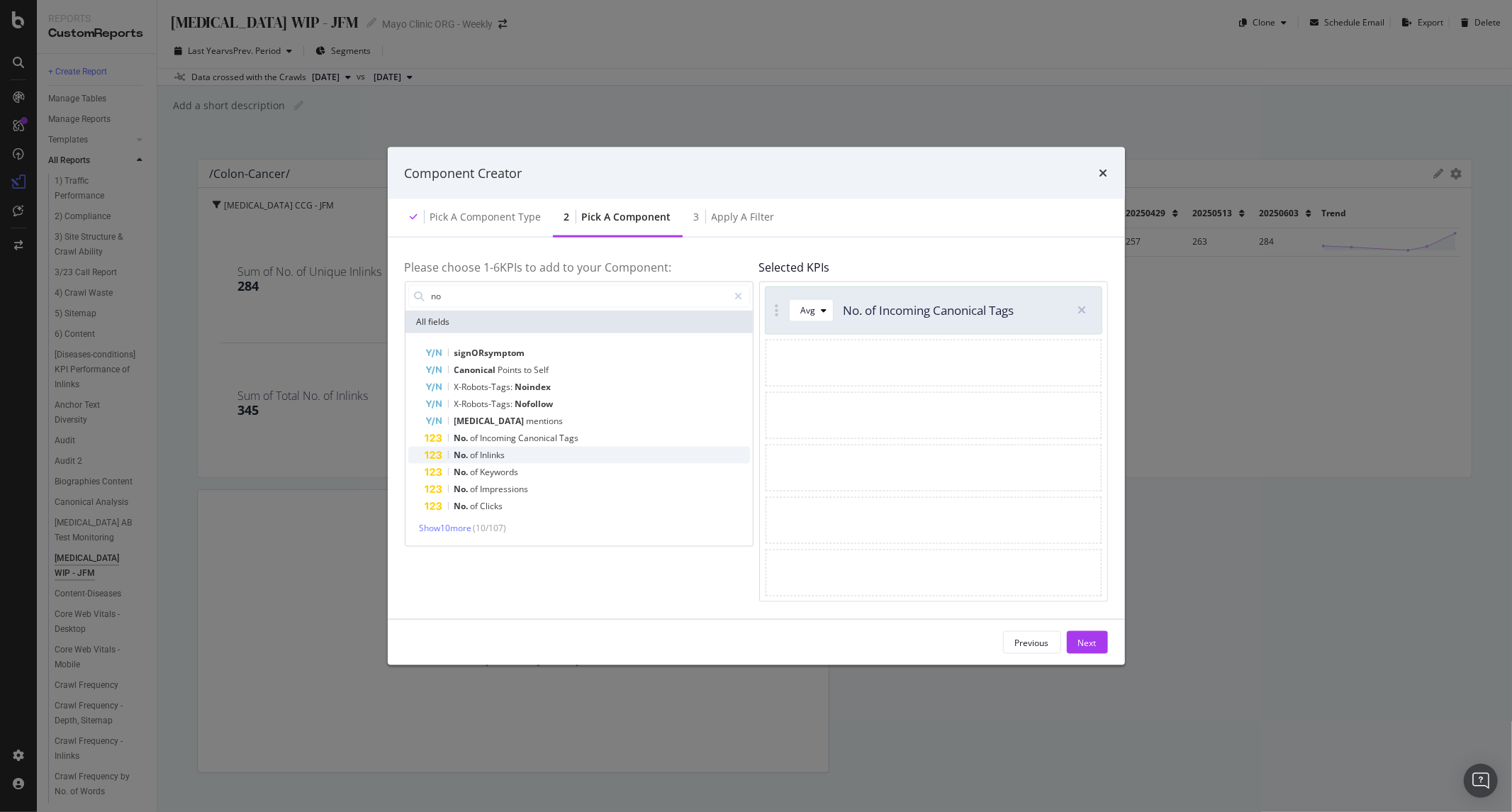
click at [489, 455] on span "Inlinks" at bounding box center [493, 454] width 25 height 12
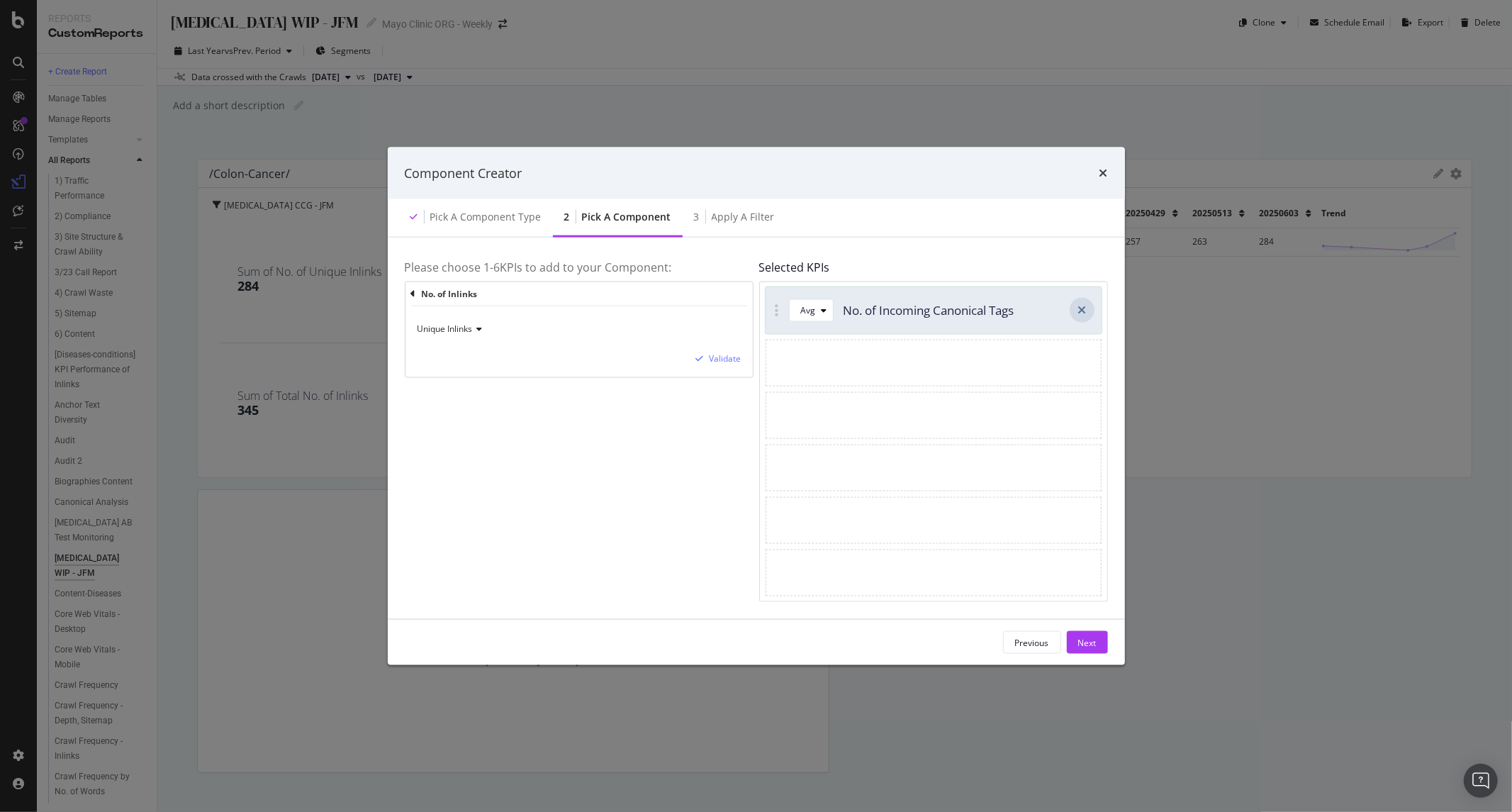
click at [1078, 313] on icon "modal" at bounding box center [1082, 310] width 9 height 12
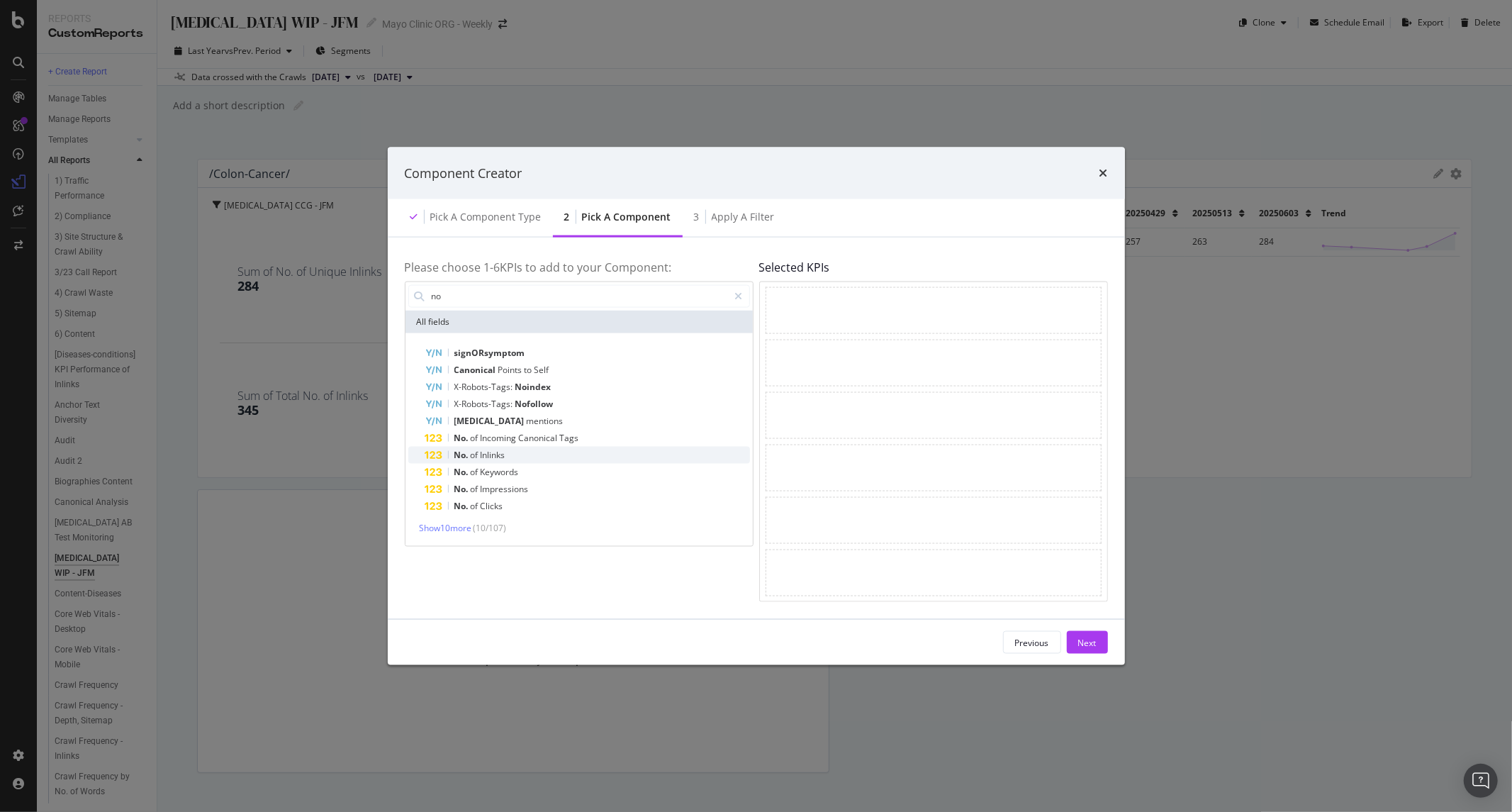
click at [528, 455] on div "No. of Inlinks" at bounding box center [588, 455] width 325 height 17
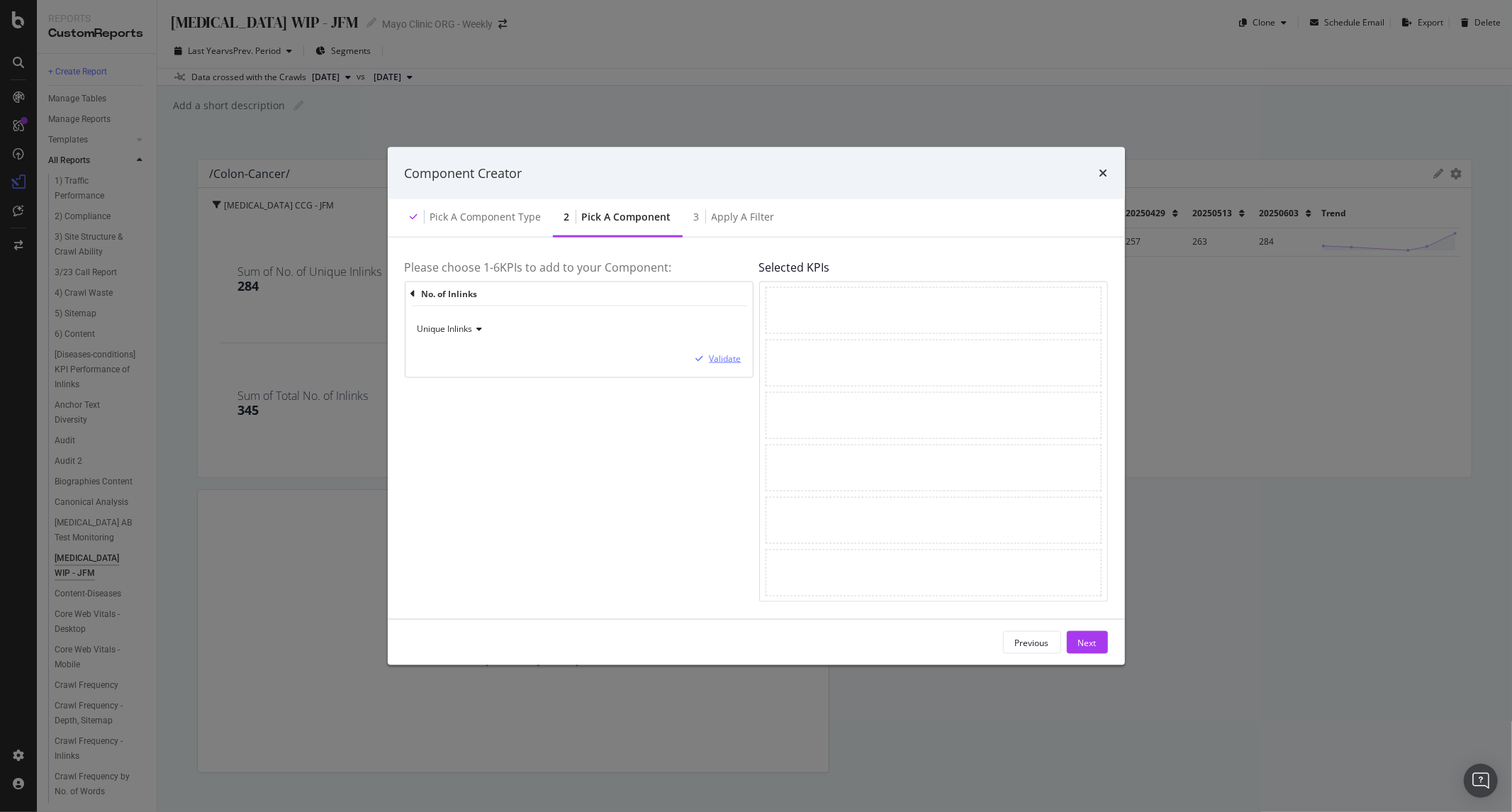
click at [733, 363] on div "Validate" at bounding box center [725, 358] width 32 height 12
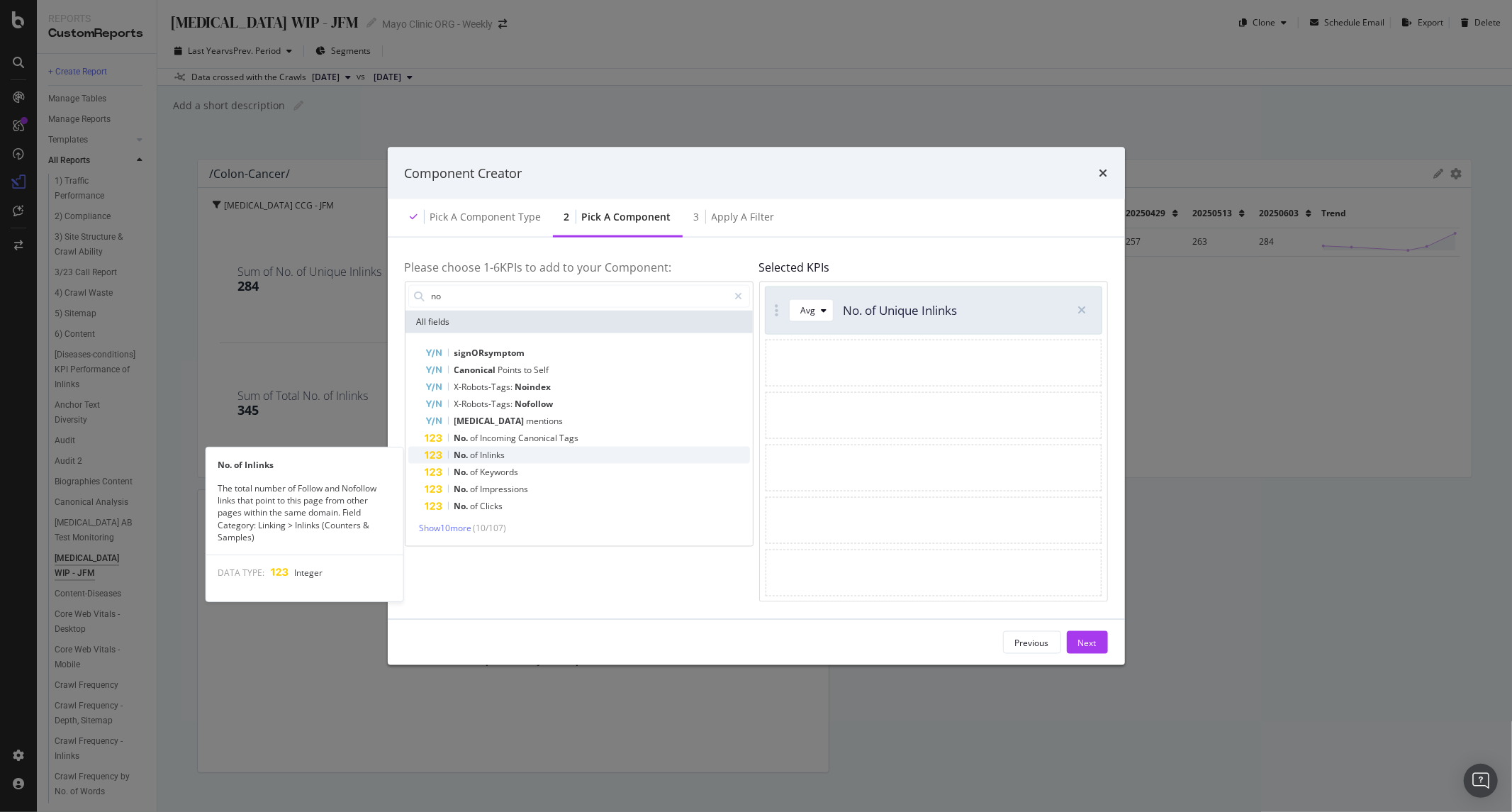
click at [484, 451] on span "Inlinks" at bounding box center [493, 454] width 25 height 12
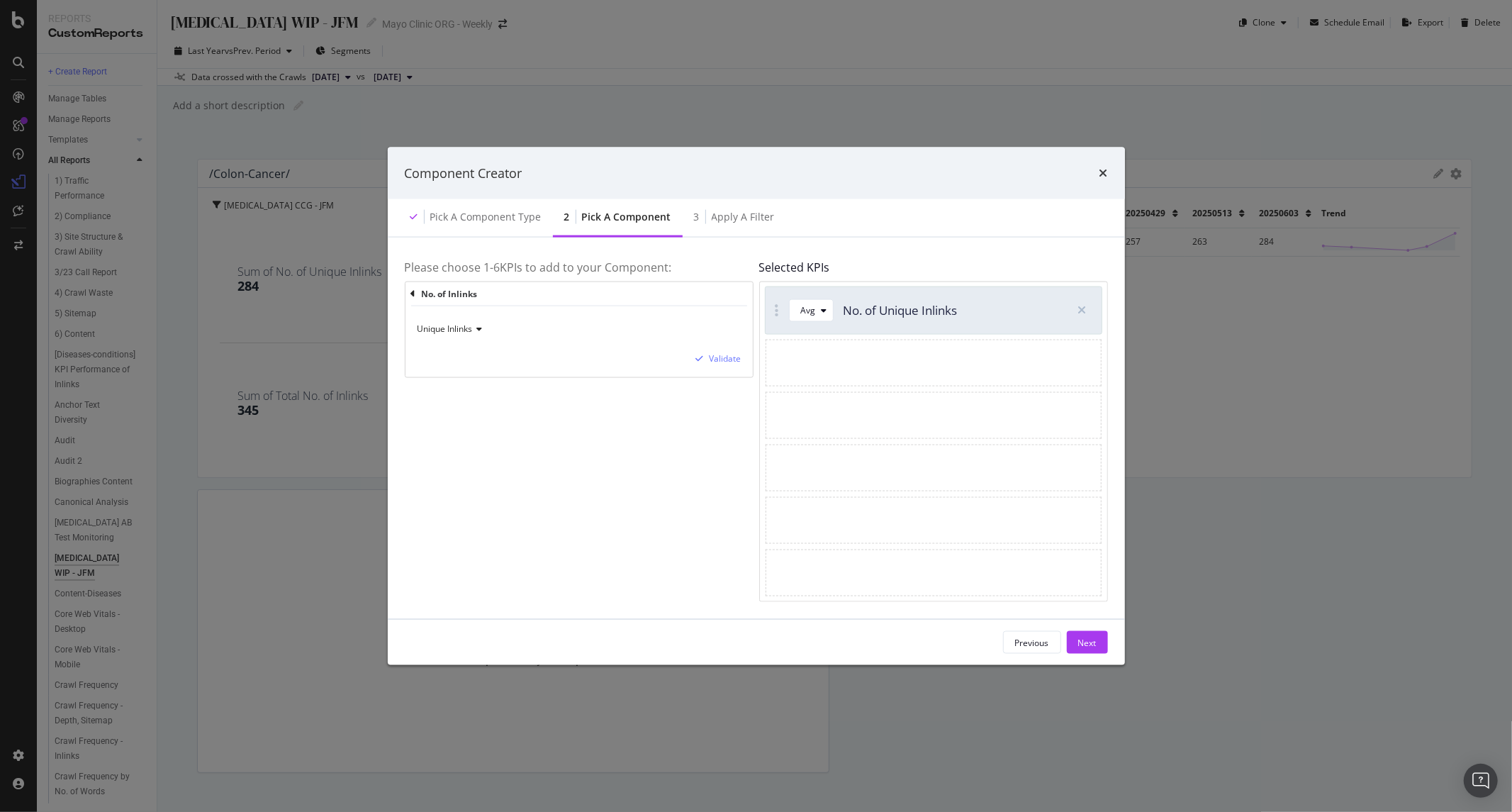
click at [469, 327] on span "Unique Inlinks" at bounding box center [445, 329] width 55 height 12
click at [469, 376] on span "Total Inlinks" at bounding box center [447, 376] width 47 height 12
click at [723, 358] on div "Validate" at bounding box center [725, 358] width 32 height 12
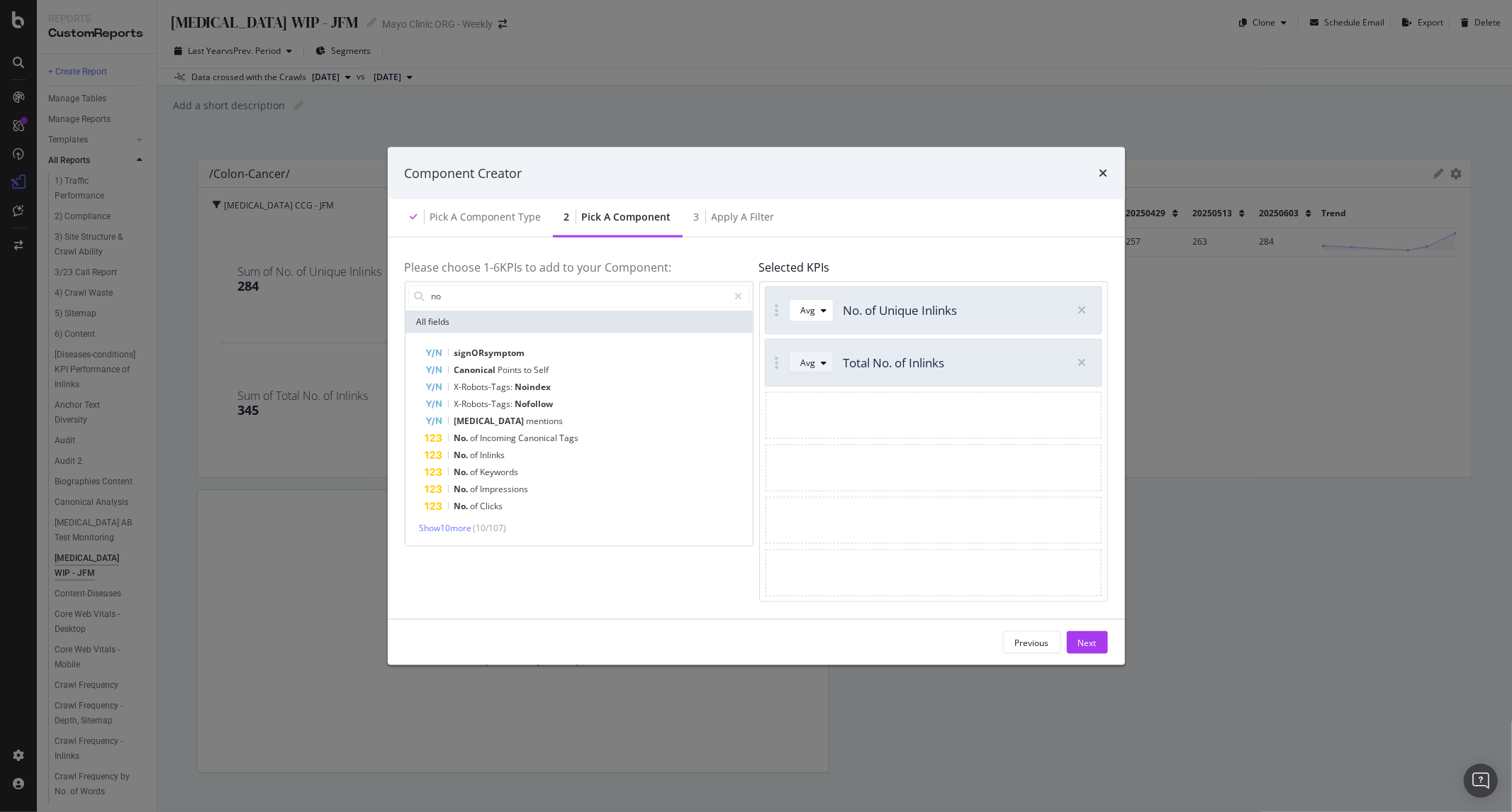
click at [802, 359] on div "Avg" at bounding box center [808, 363] width 15 height 9
click at [825, 409] on div "Sum" at bounding box center [815, 410] width 40 height 18
click at [823, 313] on icon "modal" at bounding box center [825, 310] width 6 height 9
click at [823, 355] on div "Sum" at bounding box center [815, 357] width 18 height 12
click at [1095, 652] on div "Next" at bounding box center [1088, 643] width 19 height 22
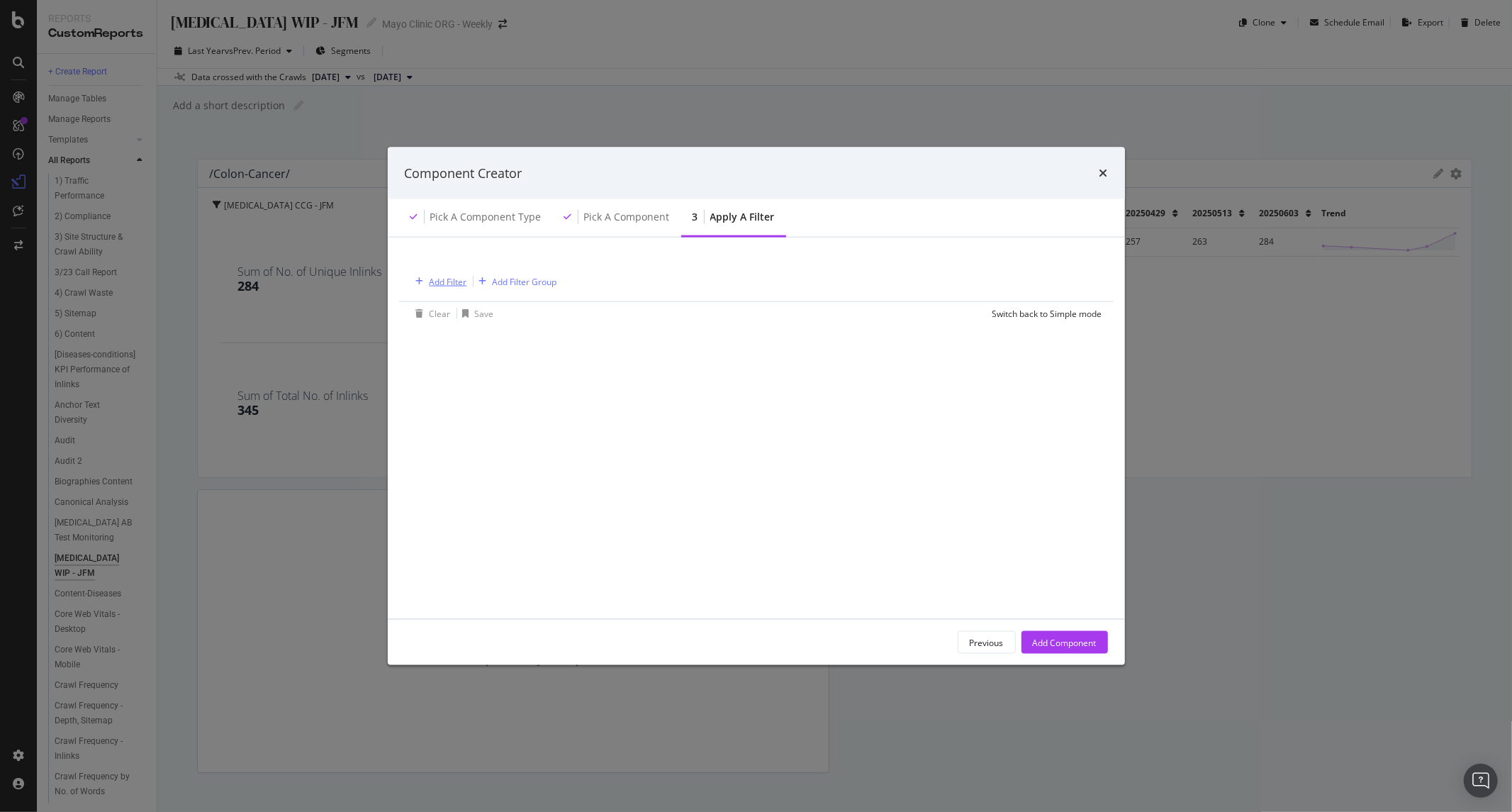
click at [450, 285] on div "Add Filter" at bounding box center [449, 281] width 37 height 12
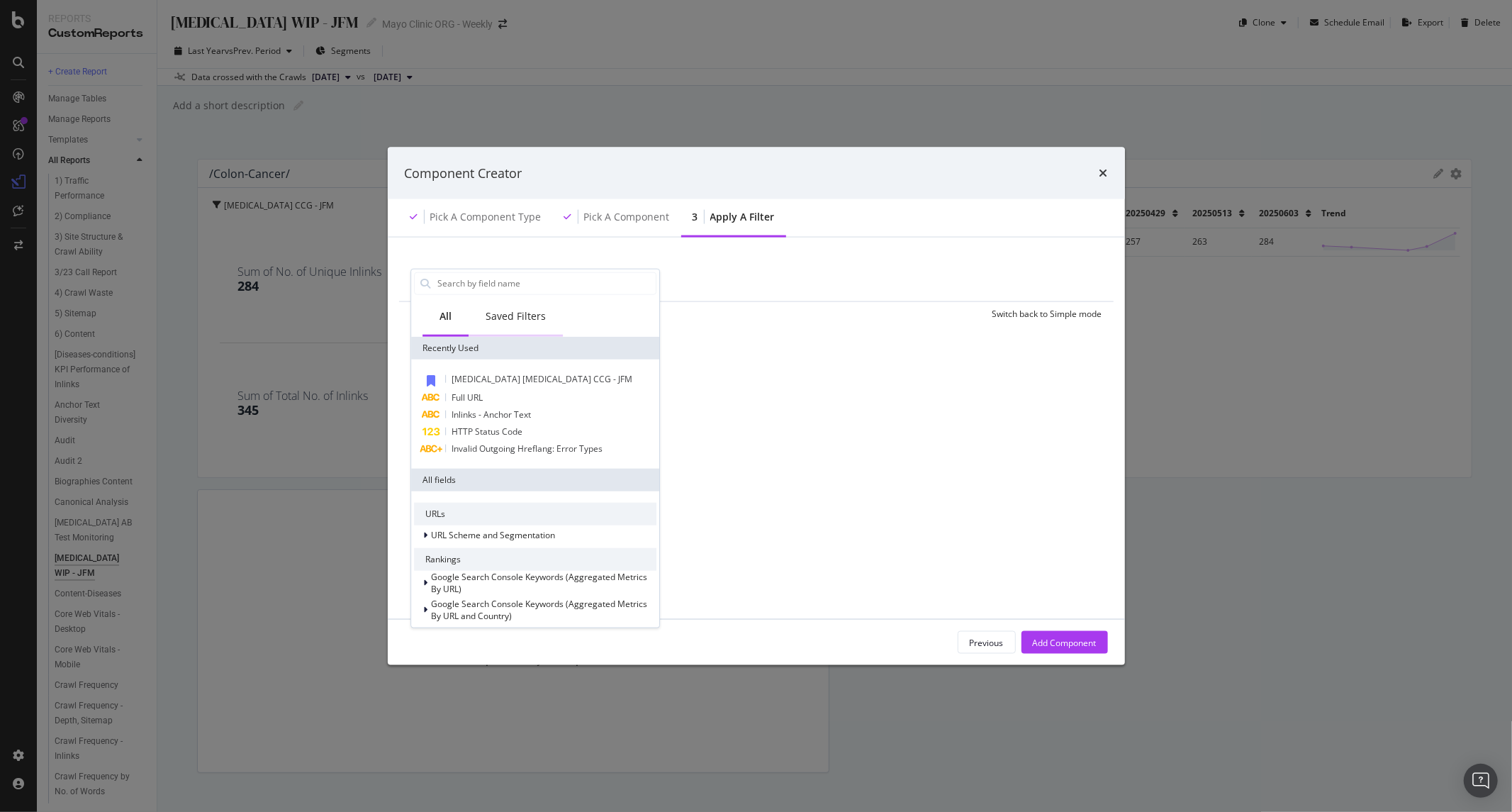
click at [516, 314] on div "Saved Filters" at bounding box center [516, 316] width 60 height 14
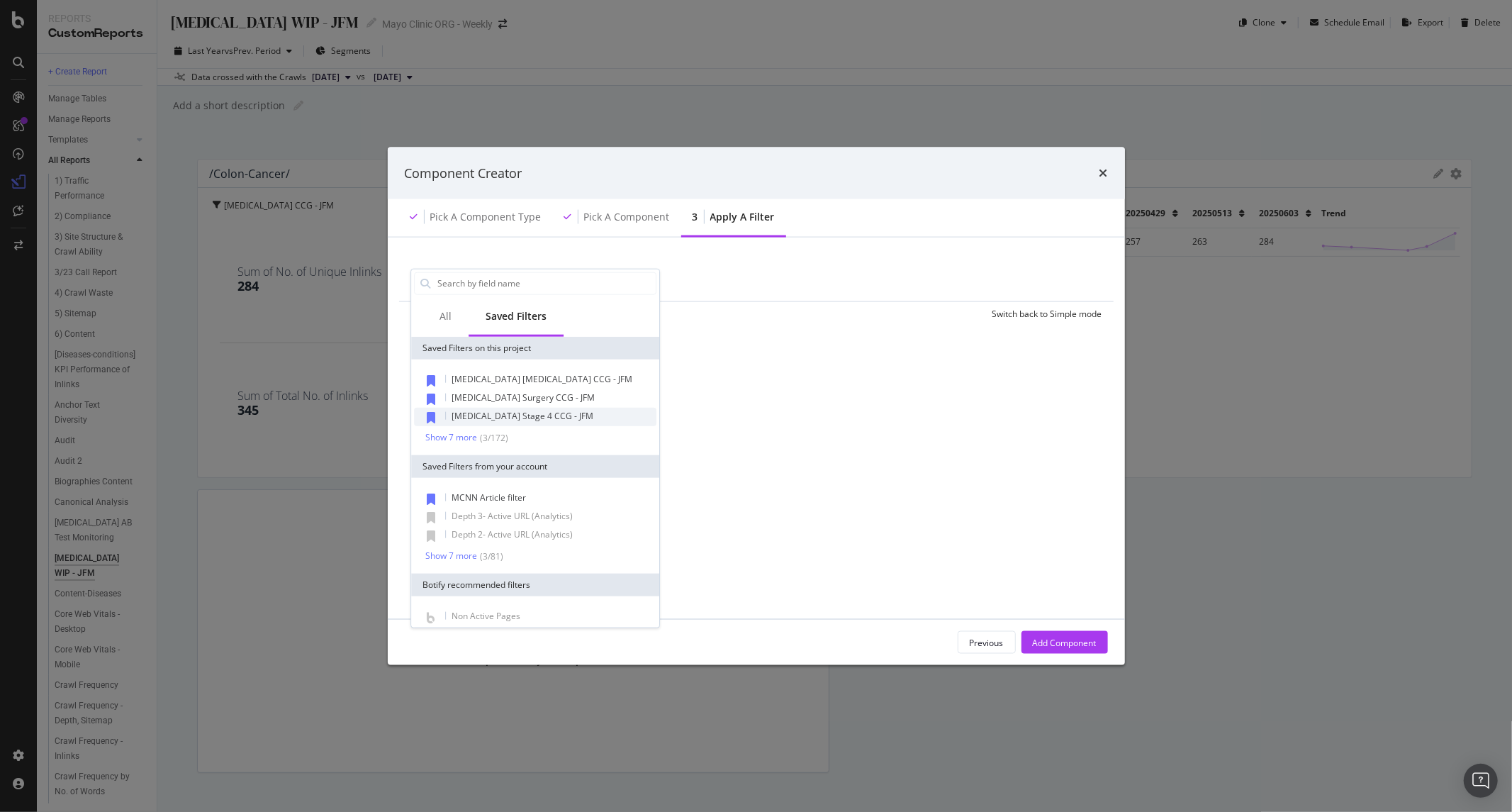
click at [521, 414] on span "Colon Cancer Stage 4 CCG - JFM" at bounding box center [522, 415] width 142 height 12
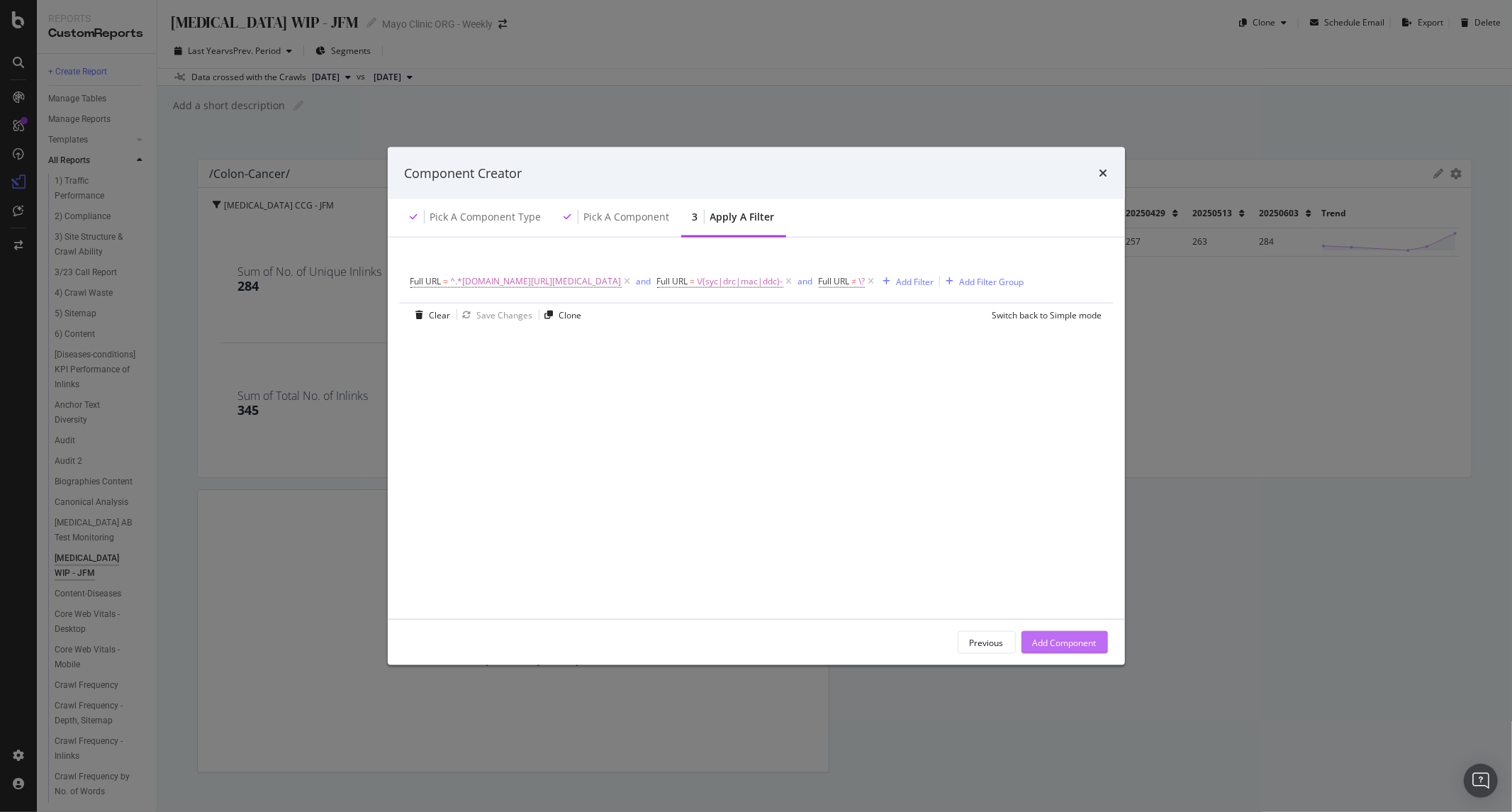
click at [1078, 637] on div "Add Component" at bounding box center [1065, 642] width 64 height 12
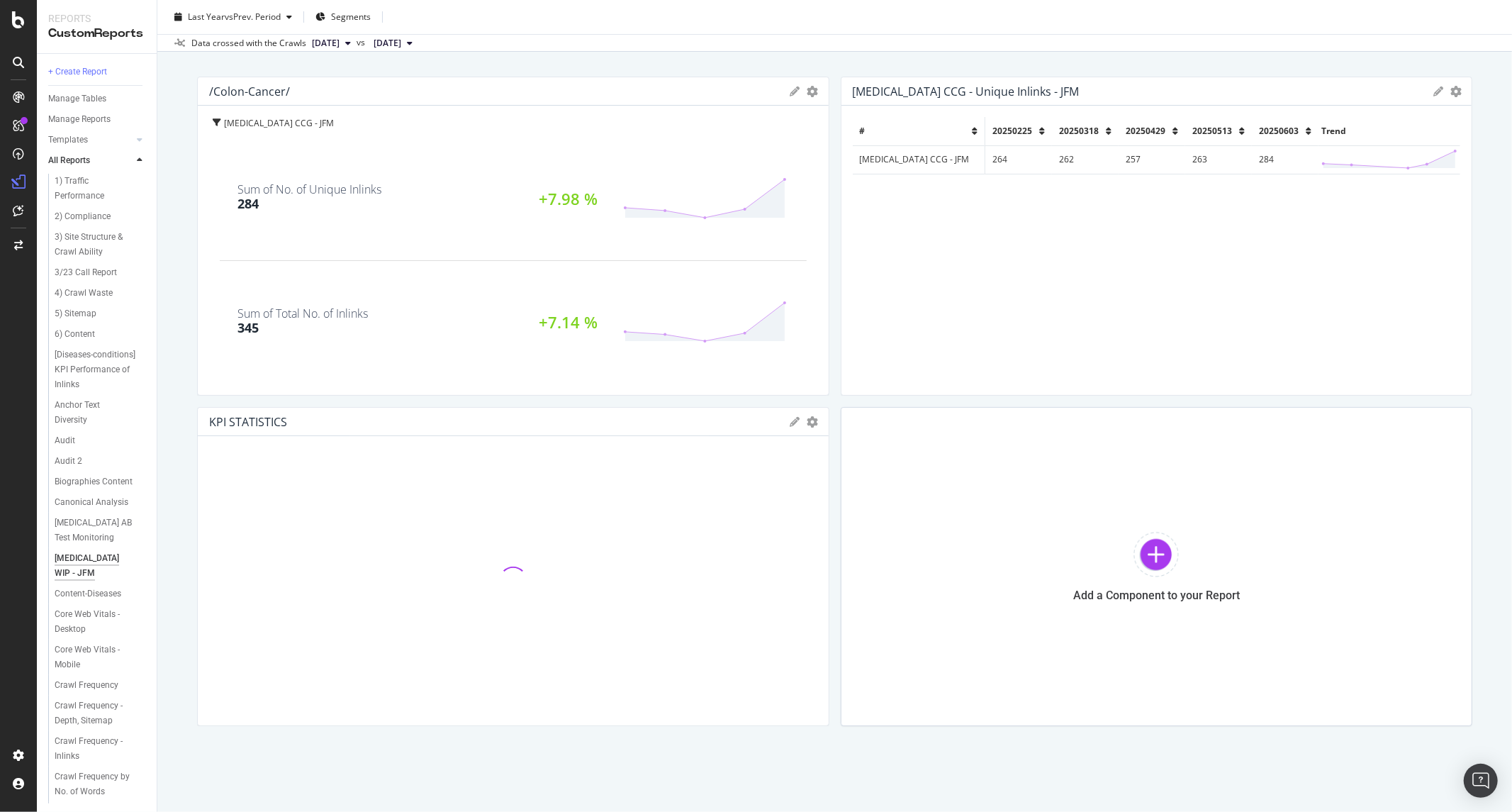
scroll to position [85, 0]
click at [1095, 502] on div "Add a Component to your Report" at bounding box center [1157, 564] width 633 height 319
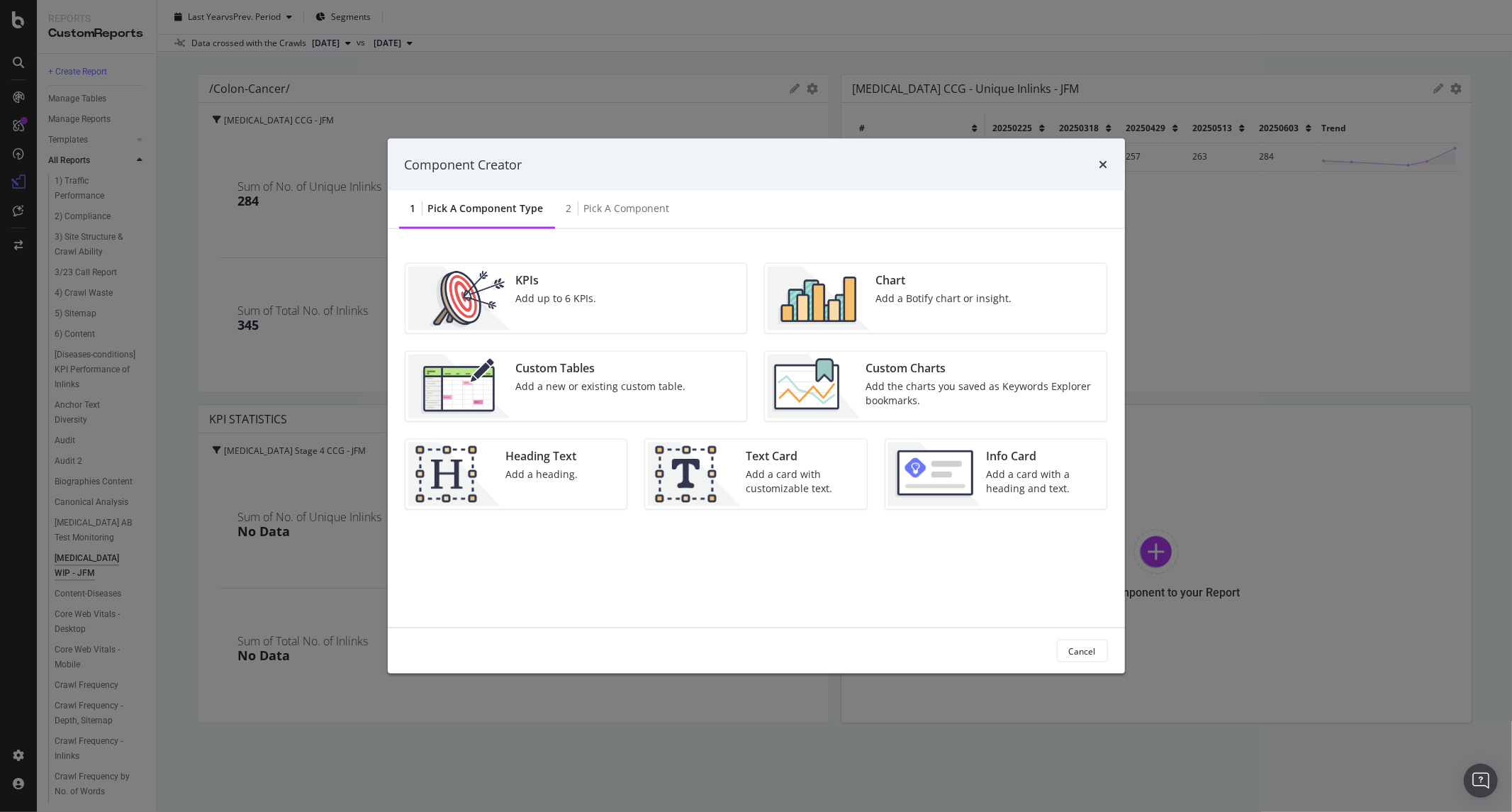
click at [746, 65] on div "Component Creator 1 Pick a Component type 2 Pick a Component KPIs Add up to 6 K…" at bounding box center [756, 406] width 1512 height 812
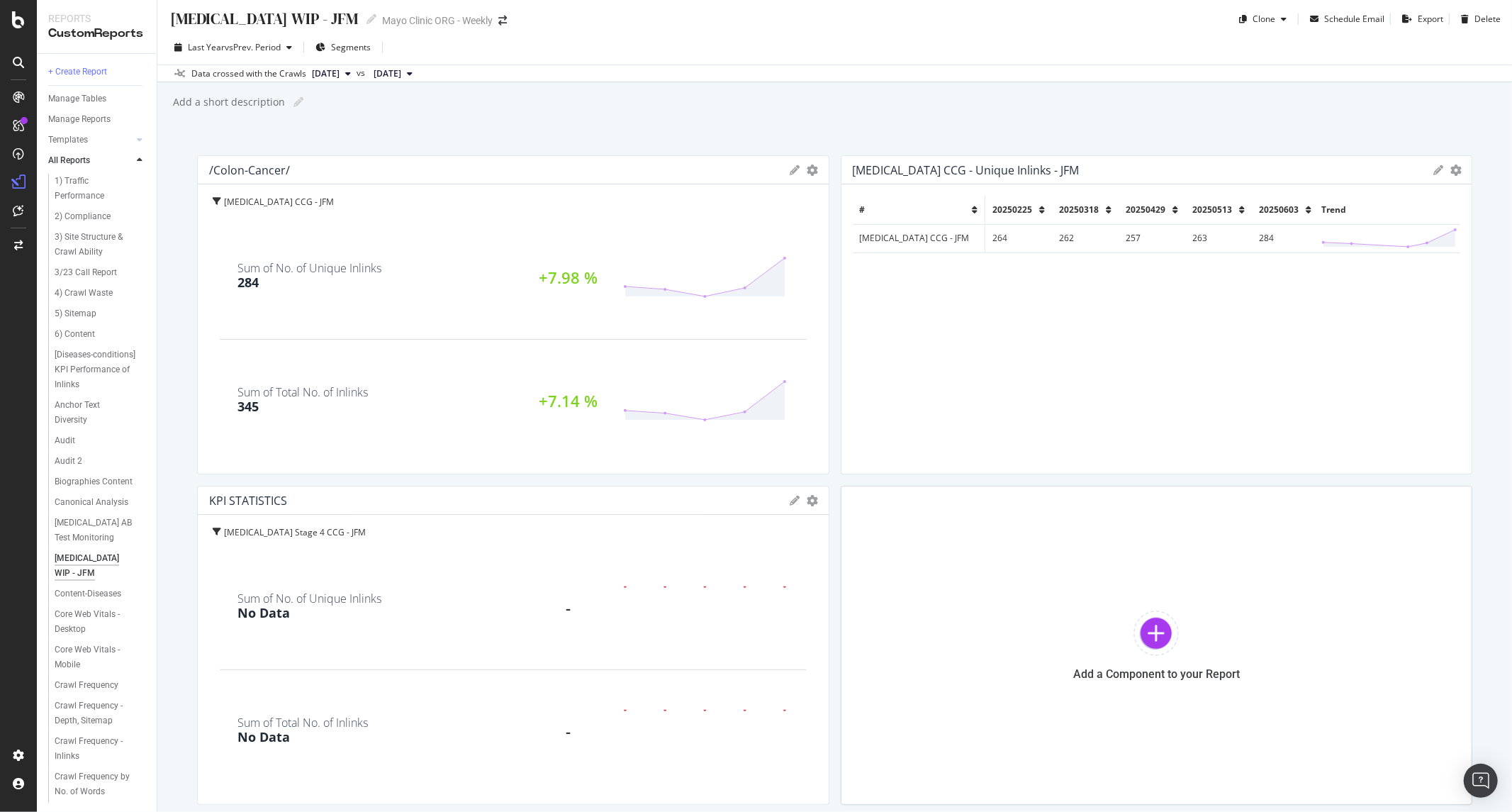
scroll to position [0, 0]
click at [334, 73] on span "2025 Jun. 3rd" at bounding box center [326, 78] width 27 height 13
click at [399, 117] on div "2025 Sep. 17th 200K URLs" at bounding box center [382, 124] width 169 height 21
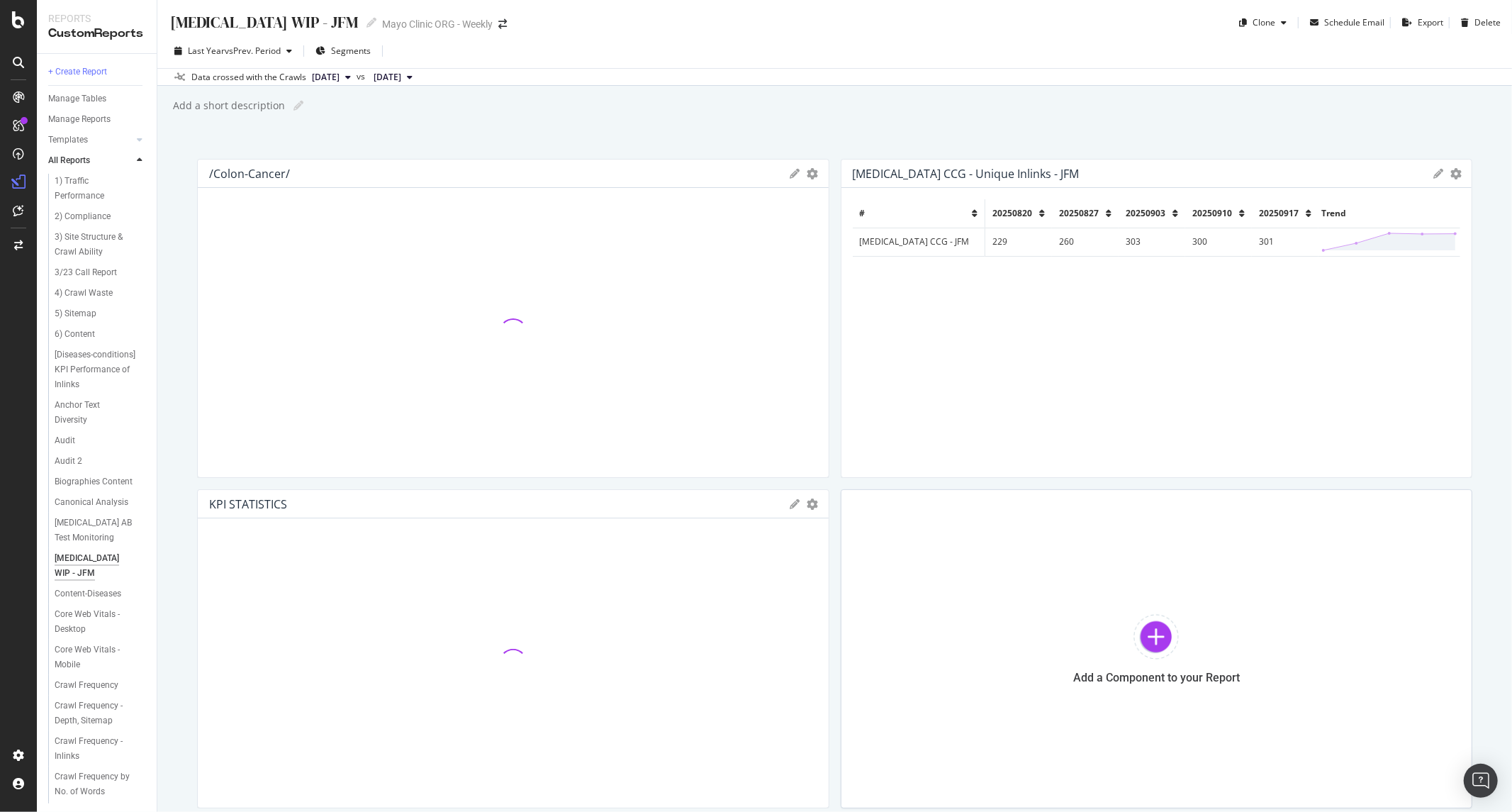
click at [1437, 174] on div "Export as CSV Delete Add to Custom Report" at bounding box center [1447, 174] width 27 height 10
click at [1451, 174] on icon "gear" at bounding box center [1457, 174] width 12 height 12
click at [1380, 229] on span "Delete" at bounding box center [1387, 232] width 166 height 22
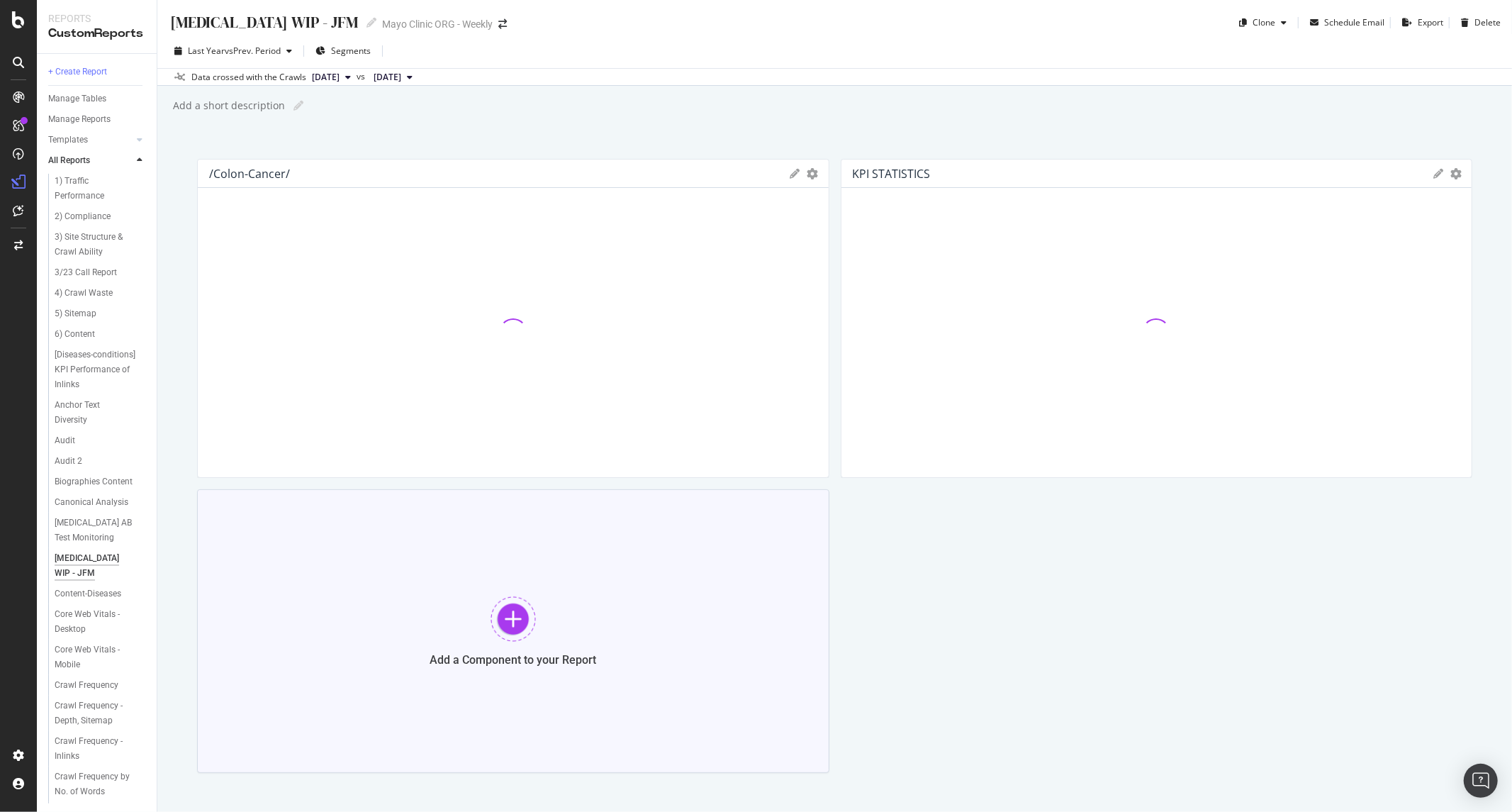
click at [571, 606] on div "Add a Component to your Report" at bounding box center [513, 631] width 633 height 283
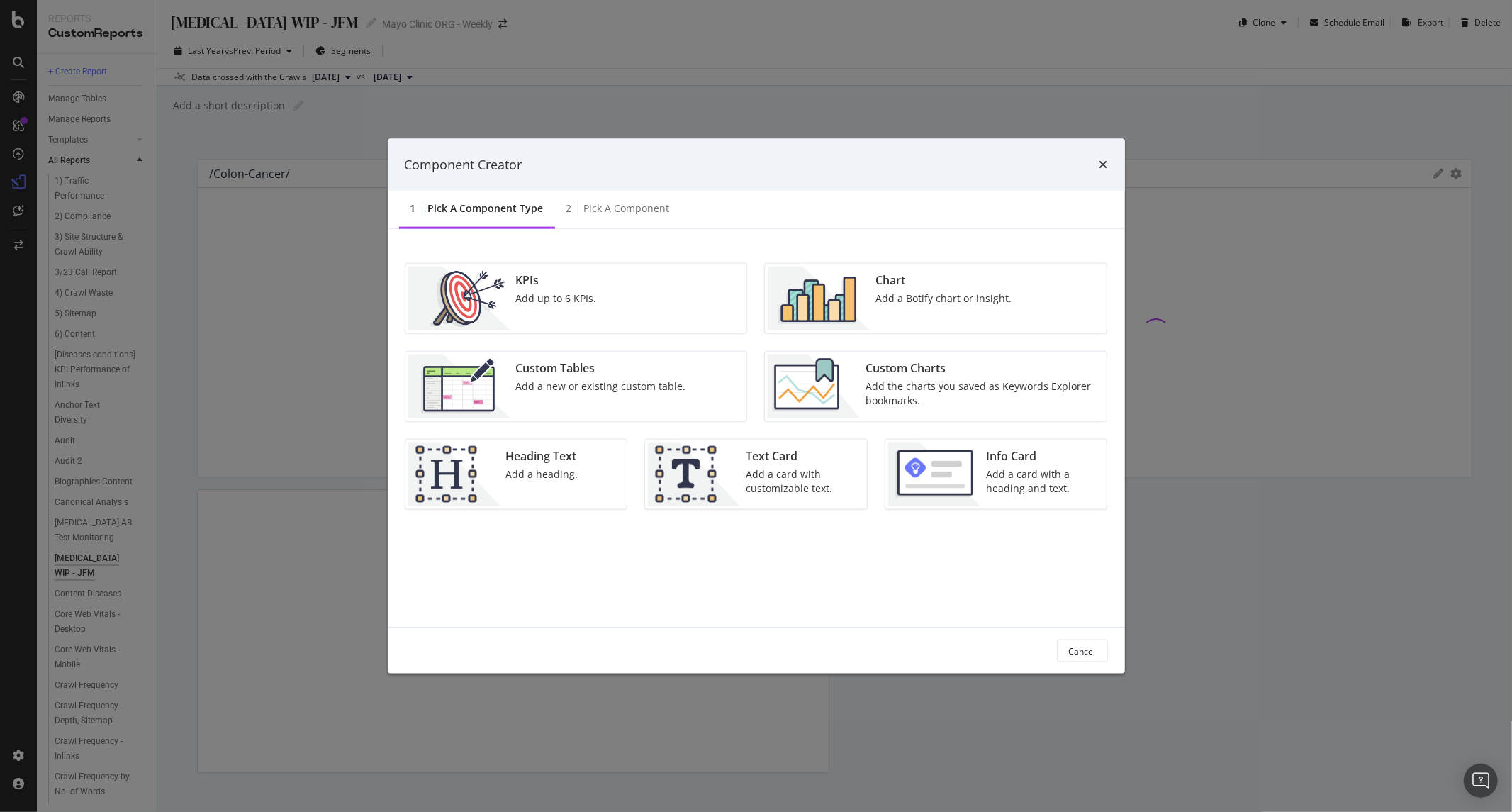
click at [539, 289] on div "KPIs Add up to 6 KPIs." at bounding box center [556, 298] width 92 height 64
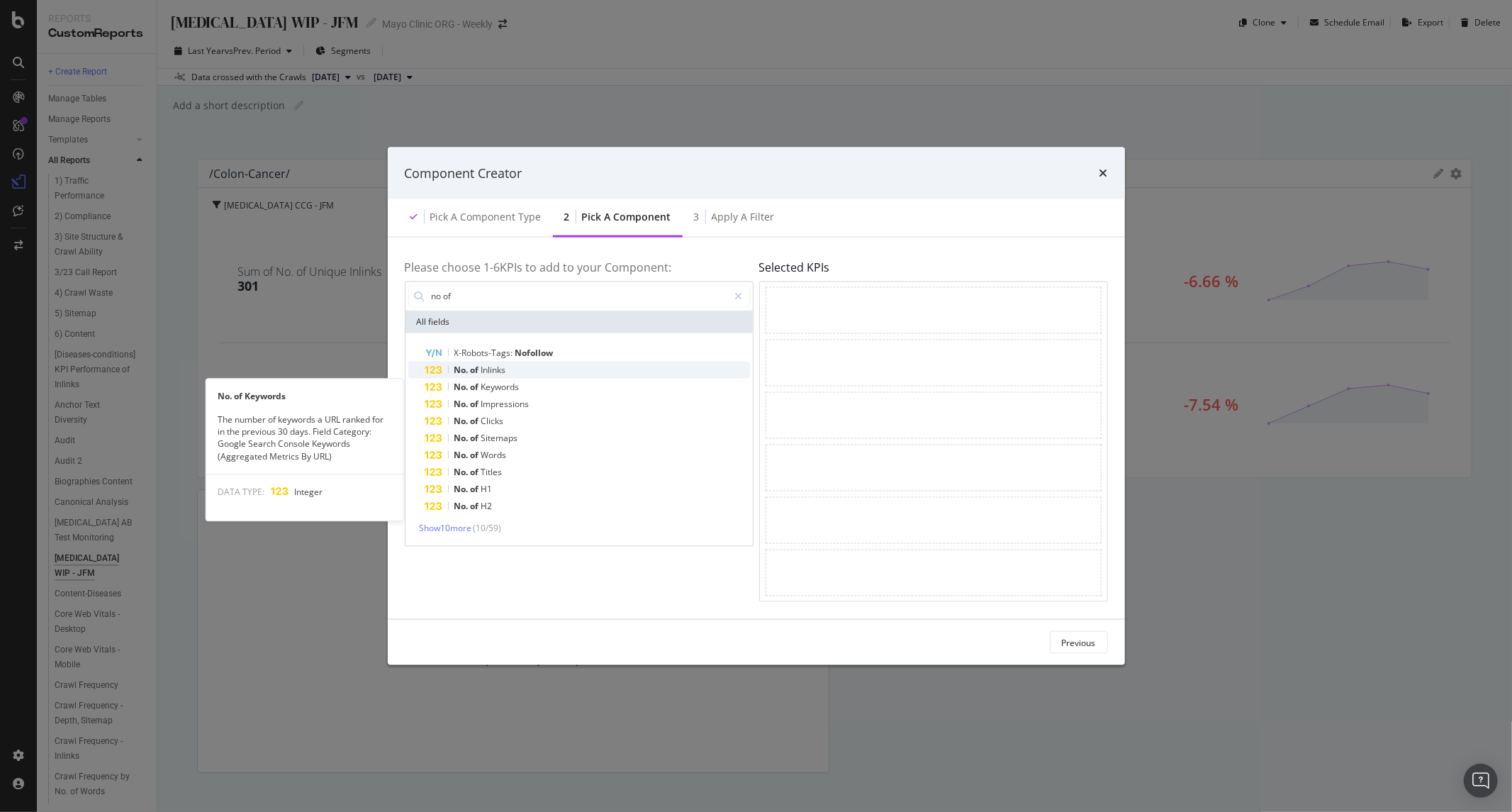
type input "no of"
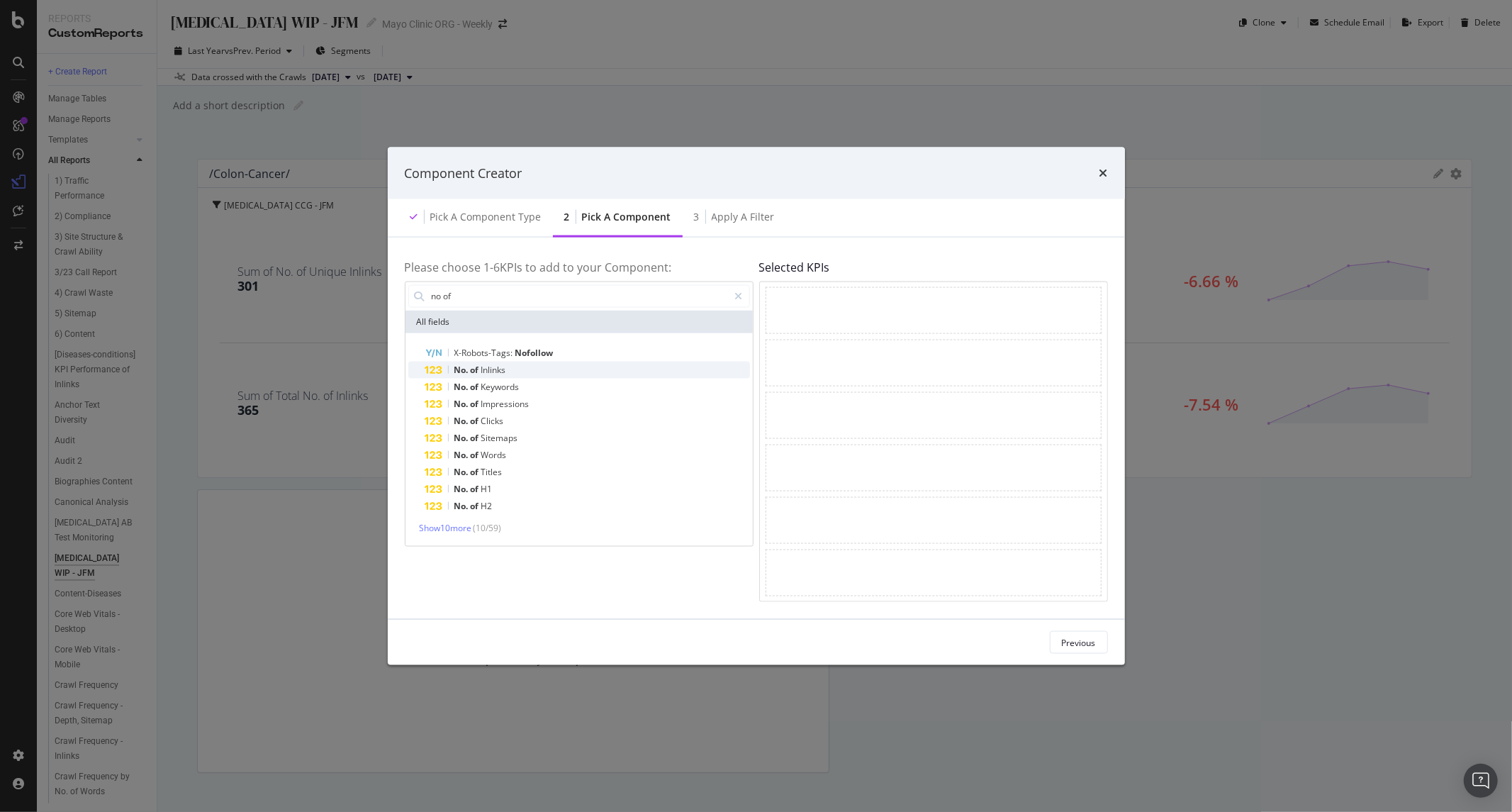
click at [501, 369] on span "Inlinks" at bounding box center [494, 369] width 25 height 12
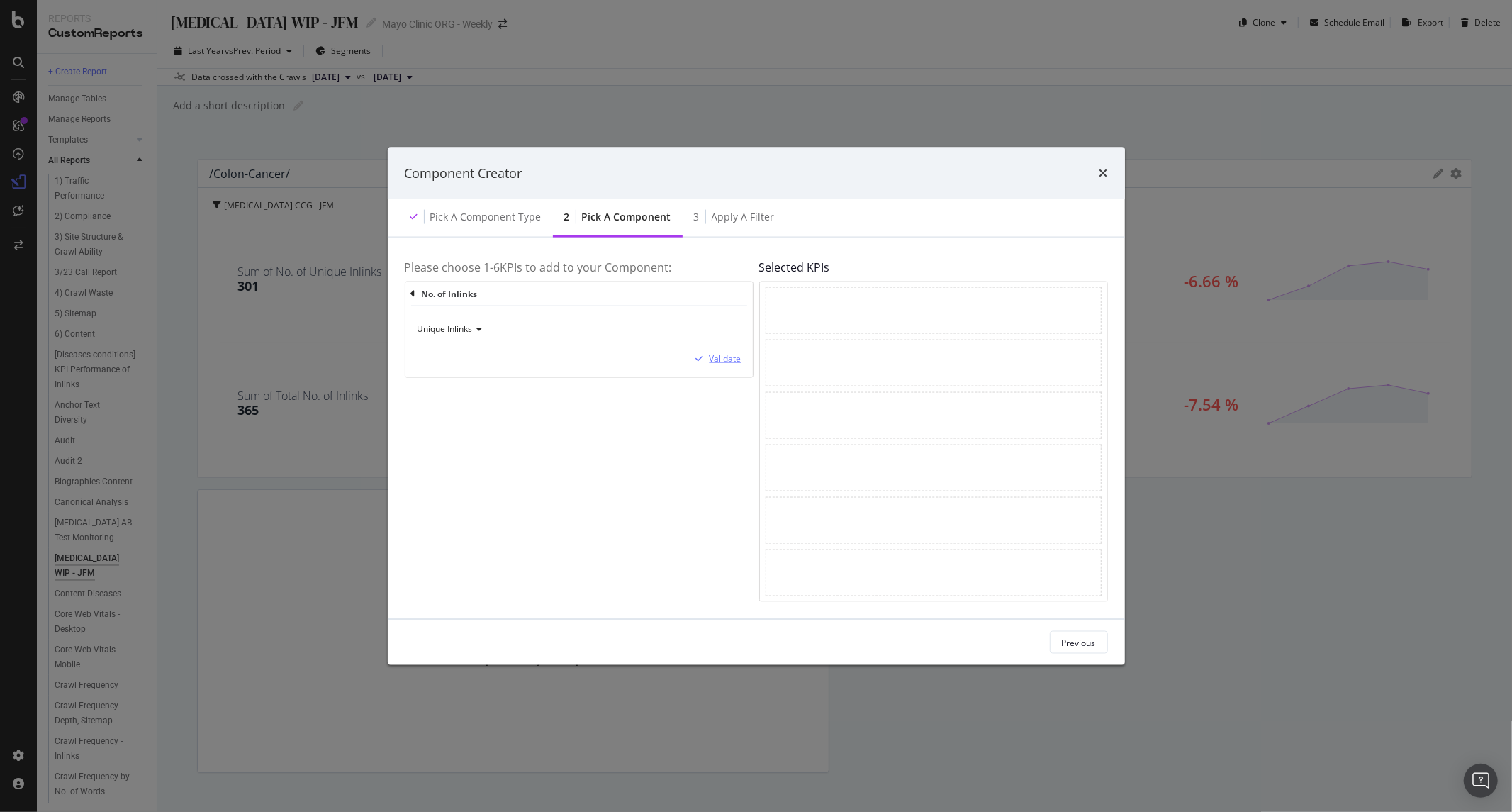
click at [730, 359] on div "Validate" at bounding box center [725, 358] width 32 height 12
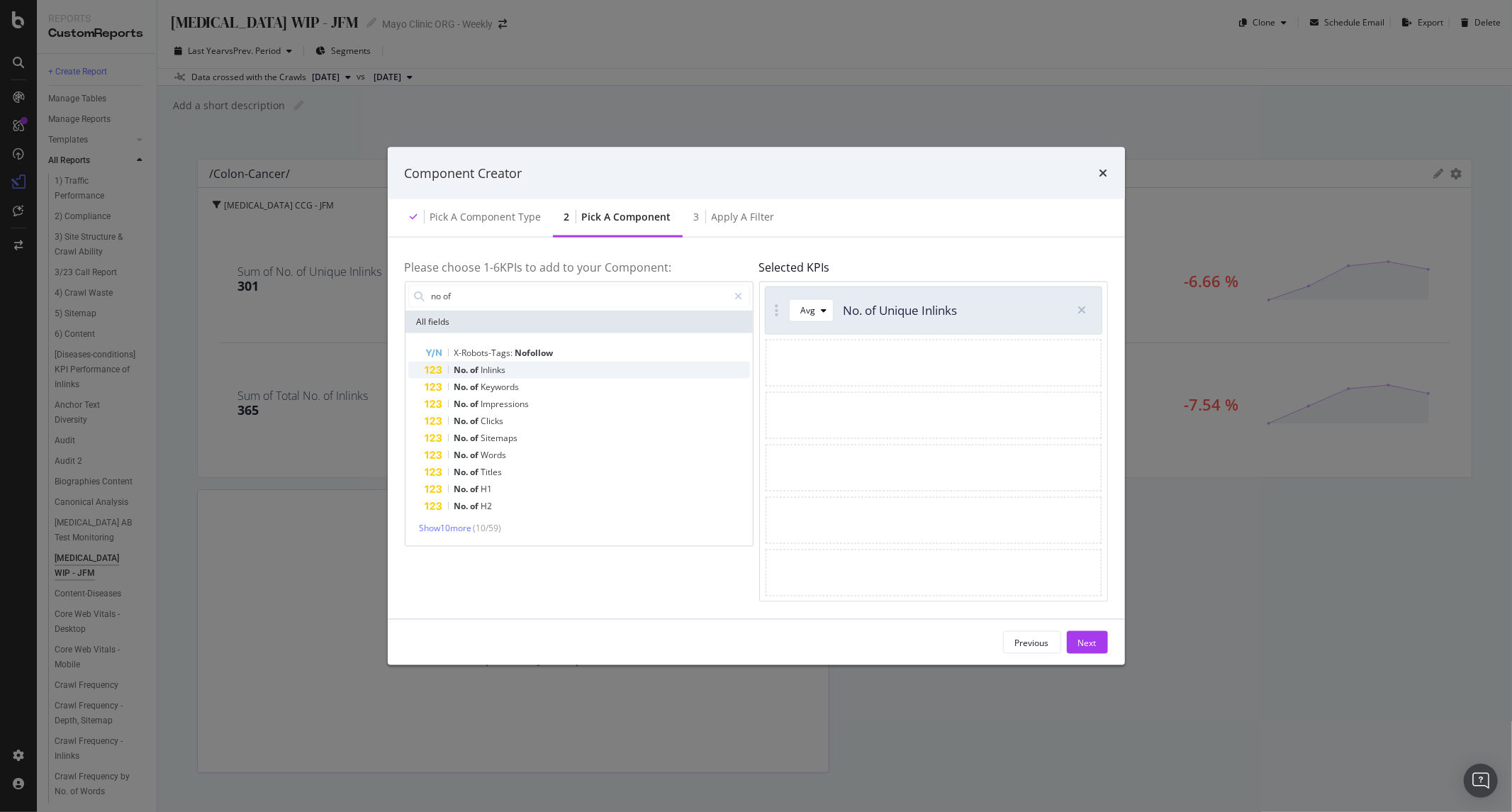
click at [500, 370] on span "Inlinks" at bounding box center [494, 369] width 25 height 12
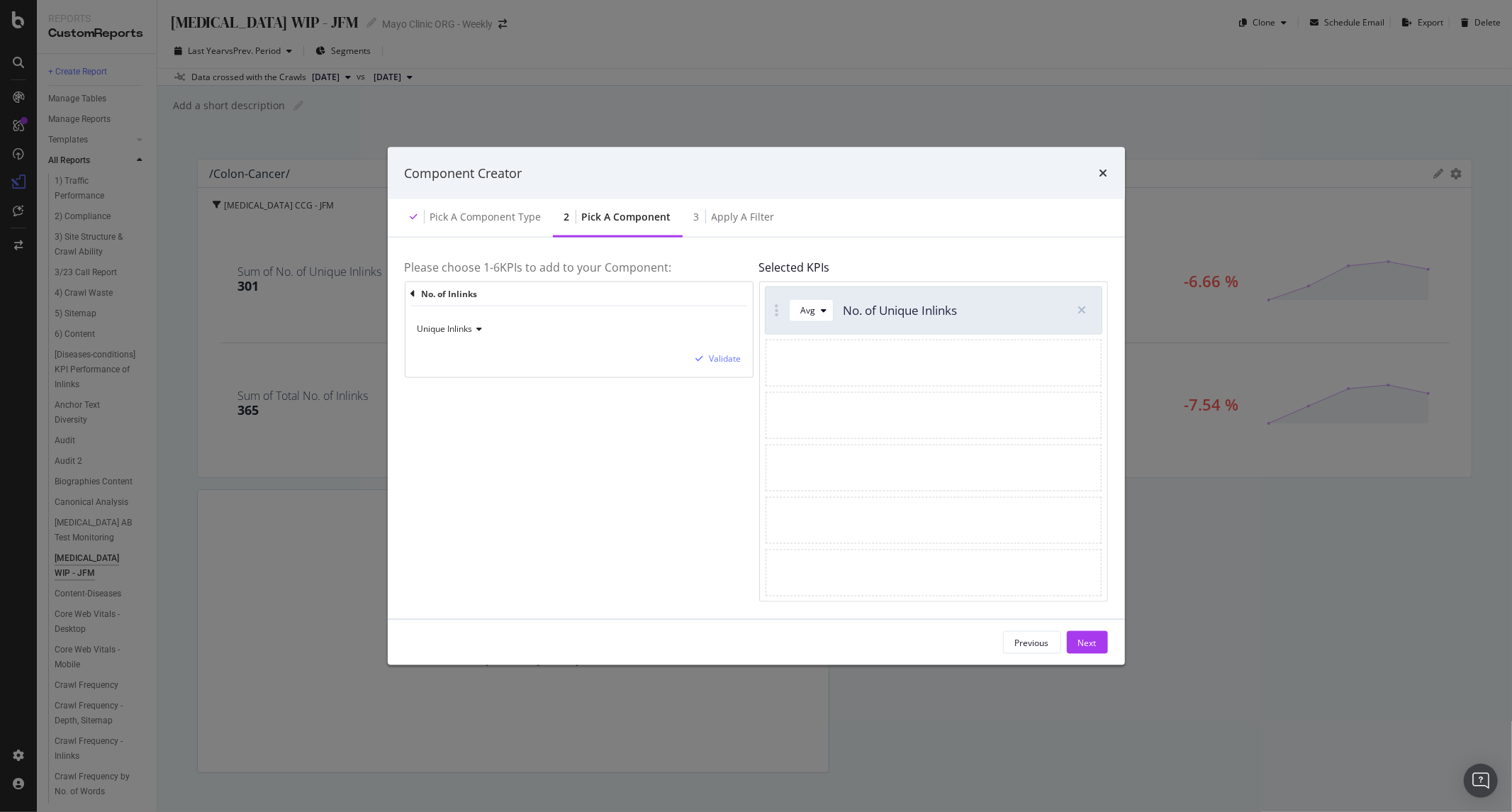
click at [456, 325] on span "Unique Inlinks" at bounding box center [445, 329] width 55 height 12
click at [455, 368] on div "Total Inlinks" at bounding box center [496, 377] width 152 height 19
click at [683, 360] on div "Validate" at bounding box center [577, 359] width 331 height 14
click at [705, 358] on div "modal" at bounding box center [700, 359] width 19 height 9
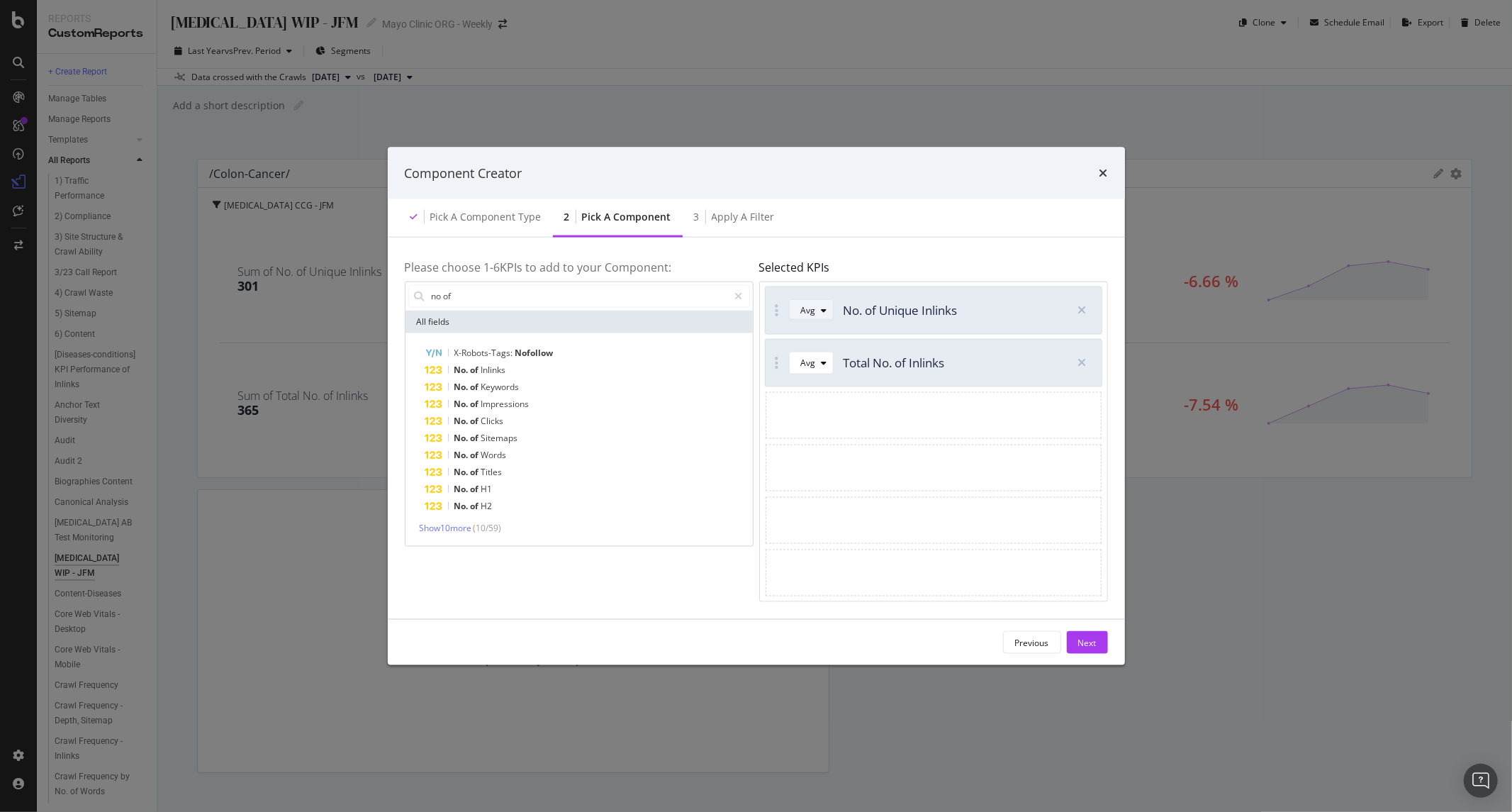
click at [810, 310] on div "Avg" at bounding box center [808, 310] width 15 height 9
click at [816, 356] on div "Sum" at bounding box center [815, 357] width 18 height 12
click at [813, 359] on div "Avg" at bounding box center [808, 363] width 15 height 9
click at [820, 414] on div "Sum" at bounding box center [815, 410] width 18 height 12
click at [1087, 639] on div "Next" at bounding box center [1088, 642] width 19 height 12
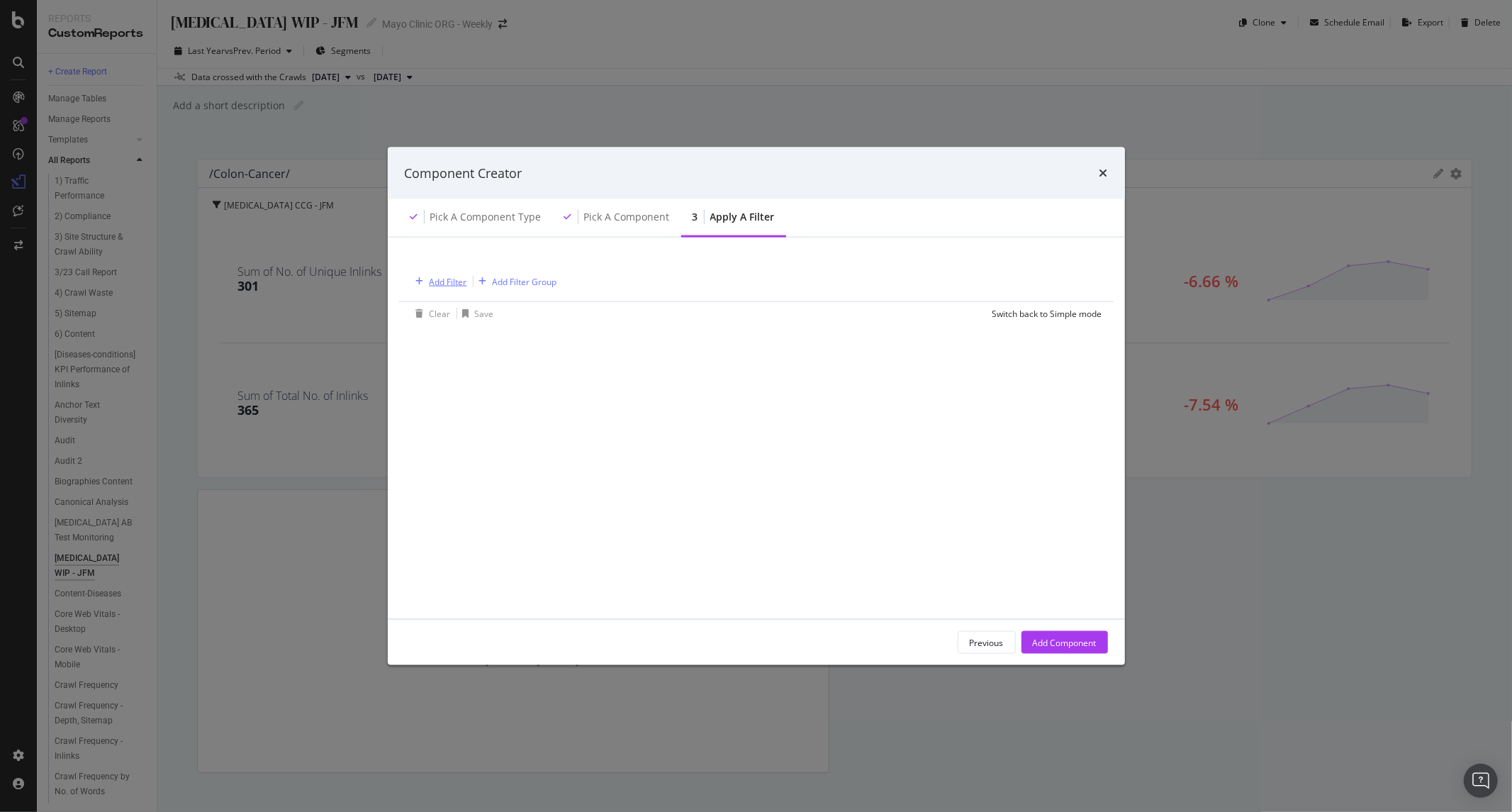
click at [431, 280] on div "Add Filter" at bounding box center [449, 281] width 37 height 12
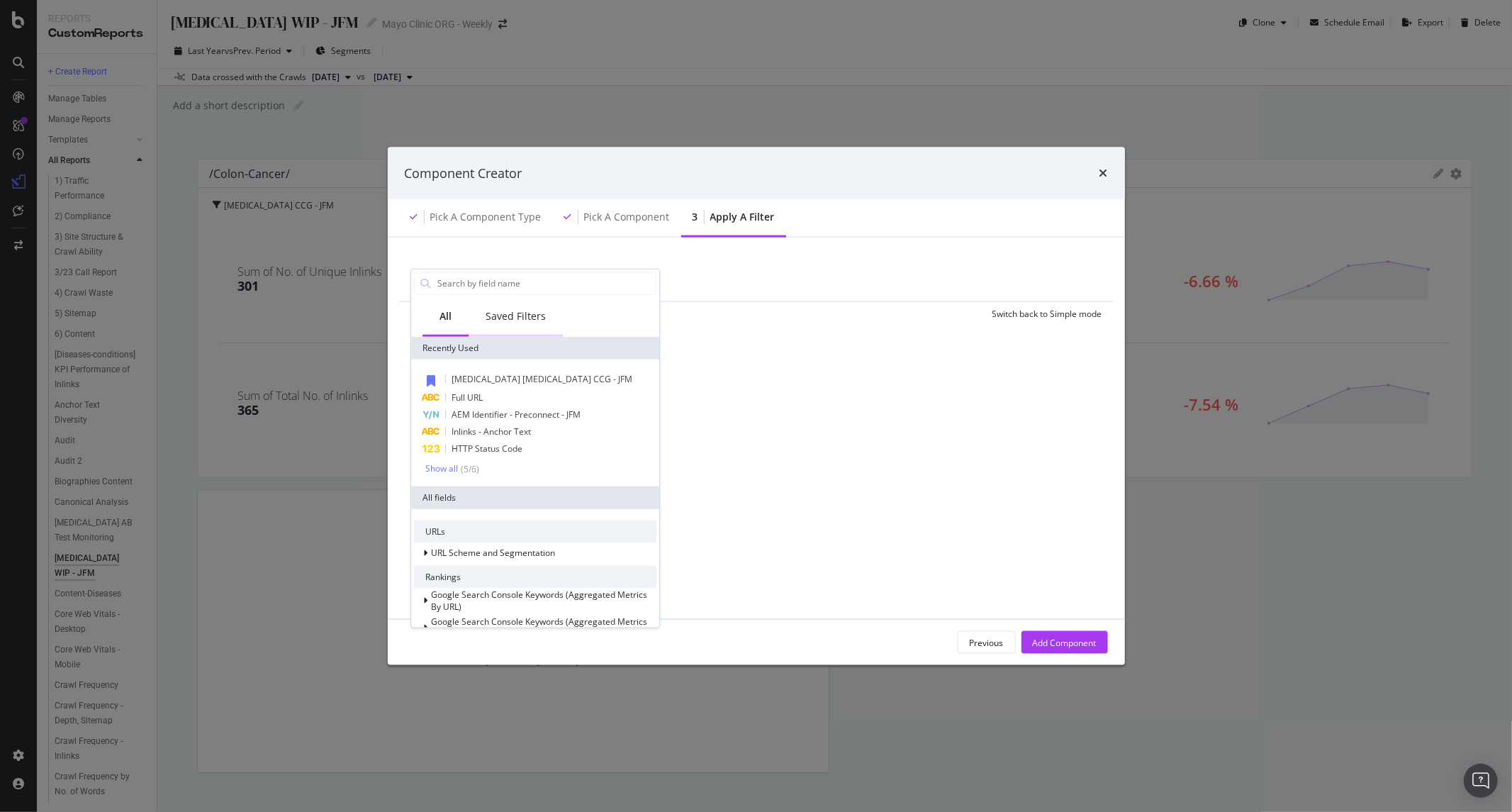
click at [526, 306] on div "Saved Filters" at bounding box center [516, 316] width 94 height 39
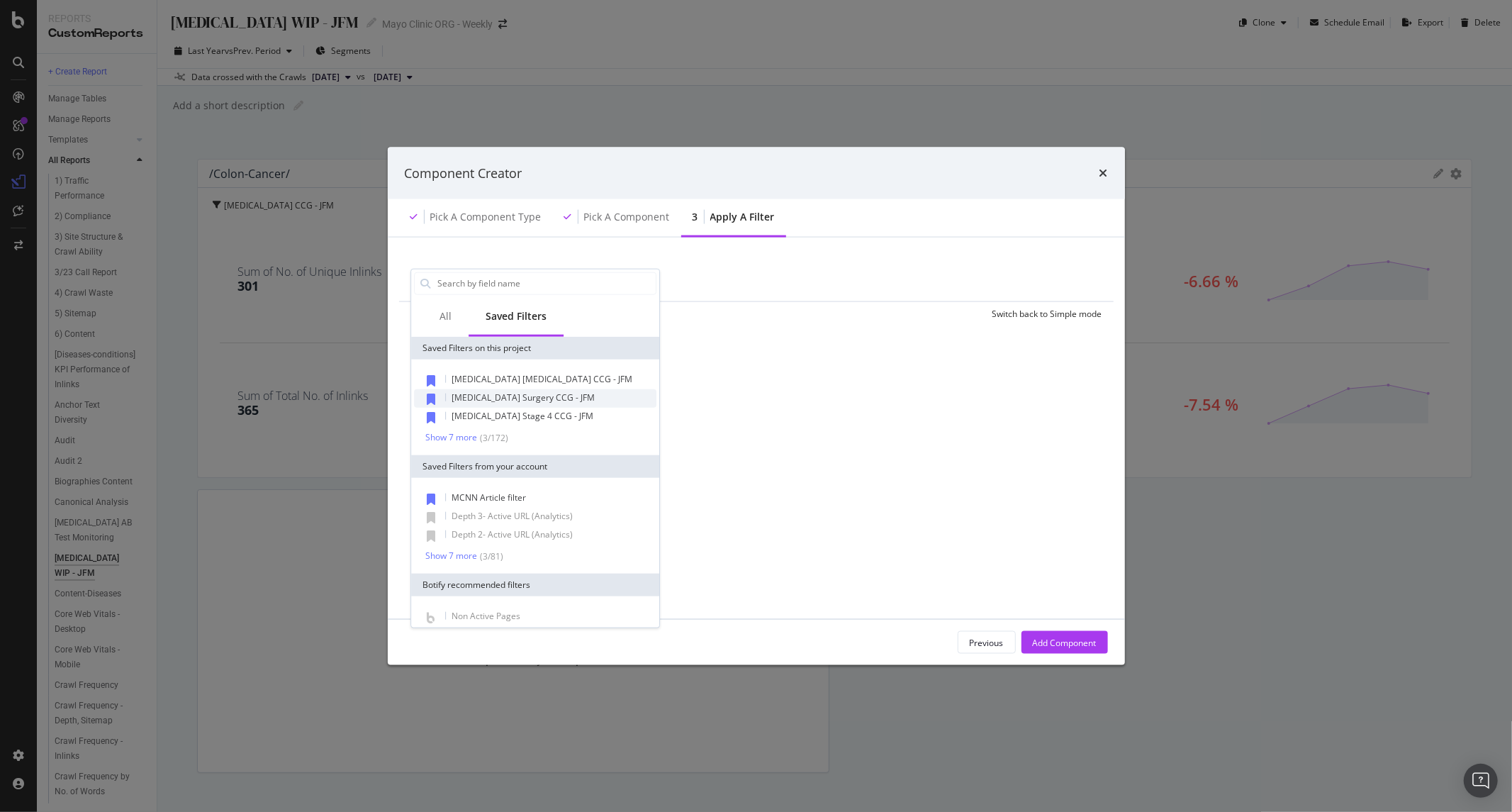
click at [480, 397] on span "Colon Cancer Surgery CCG - JFM" at bounding box center [523, 396] width 143 height 12
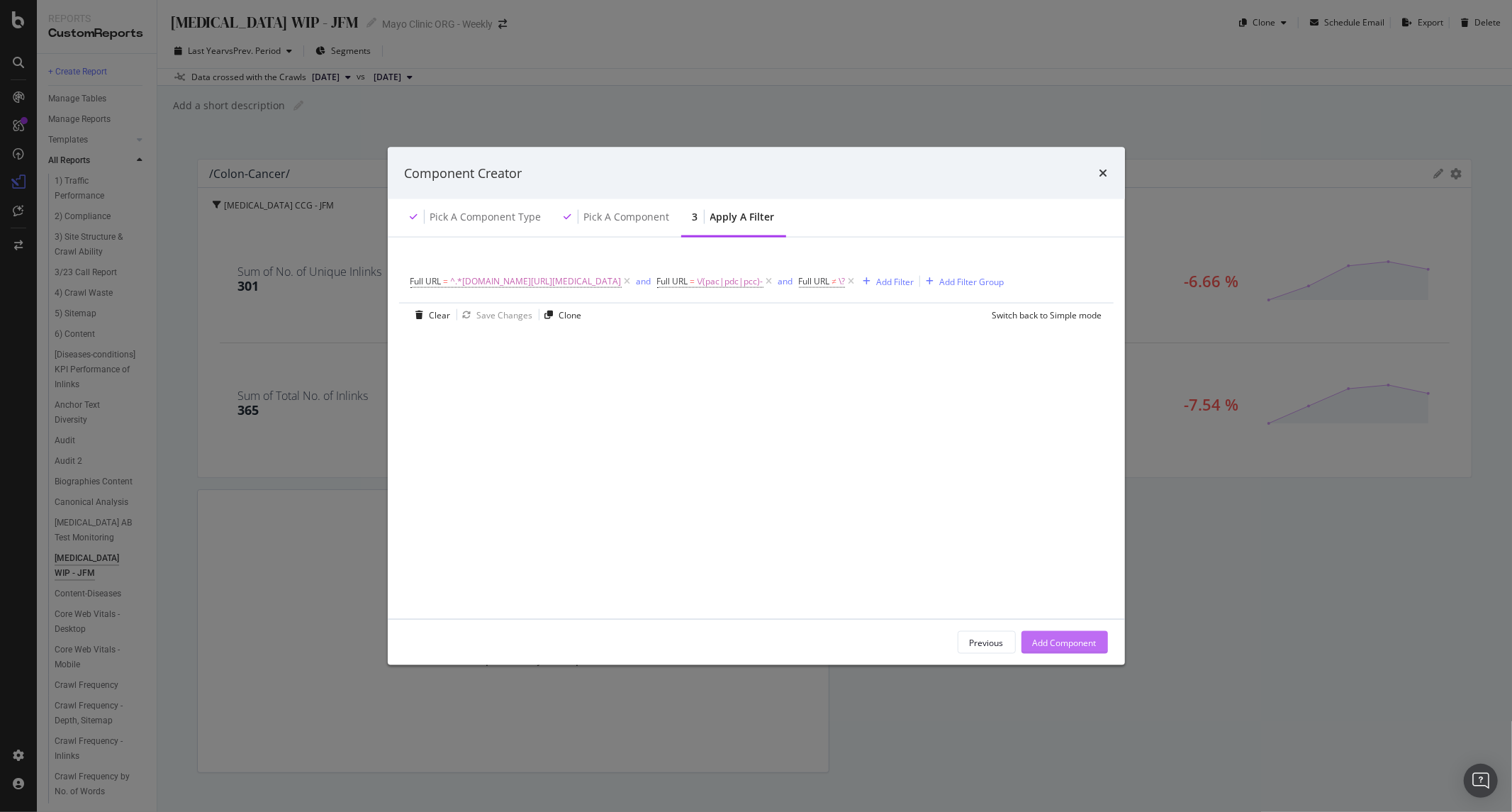
click at [1059, 650] on div "Add Component" at bounding box center [1065, 643] width 64 height 22
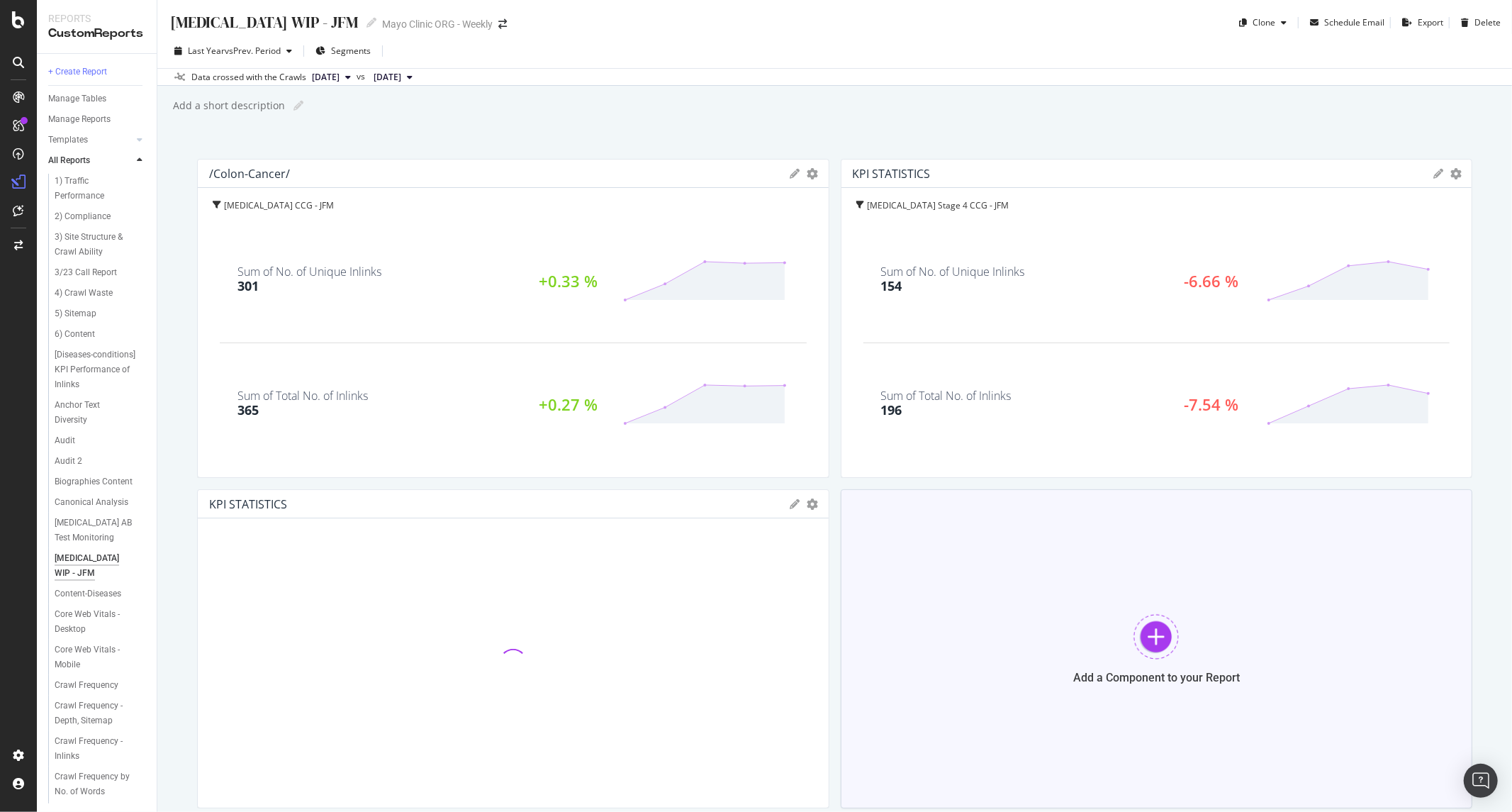
click at [1165, 633] on div at bounding box center [1156, 637] width 45 height 45
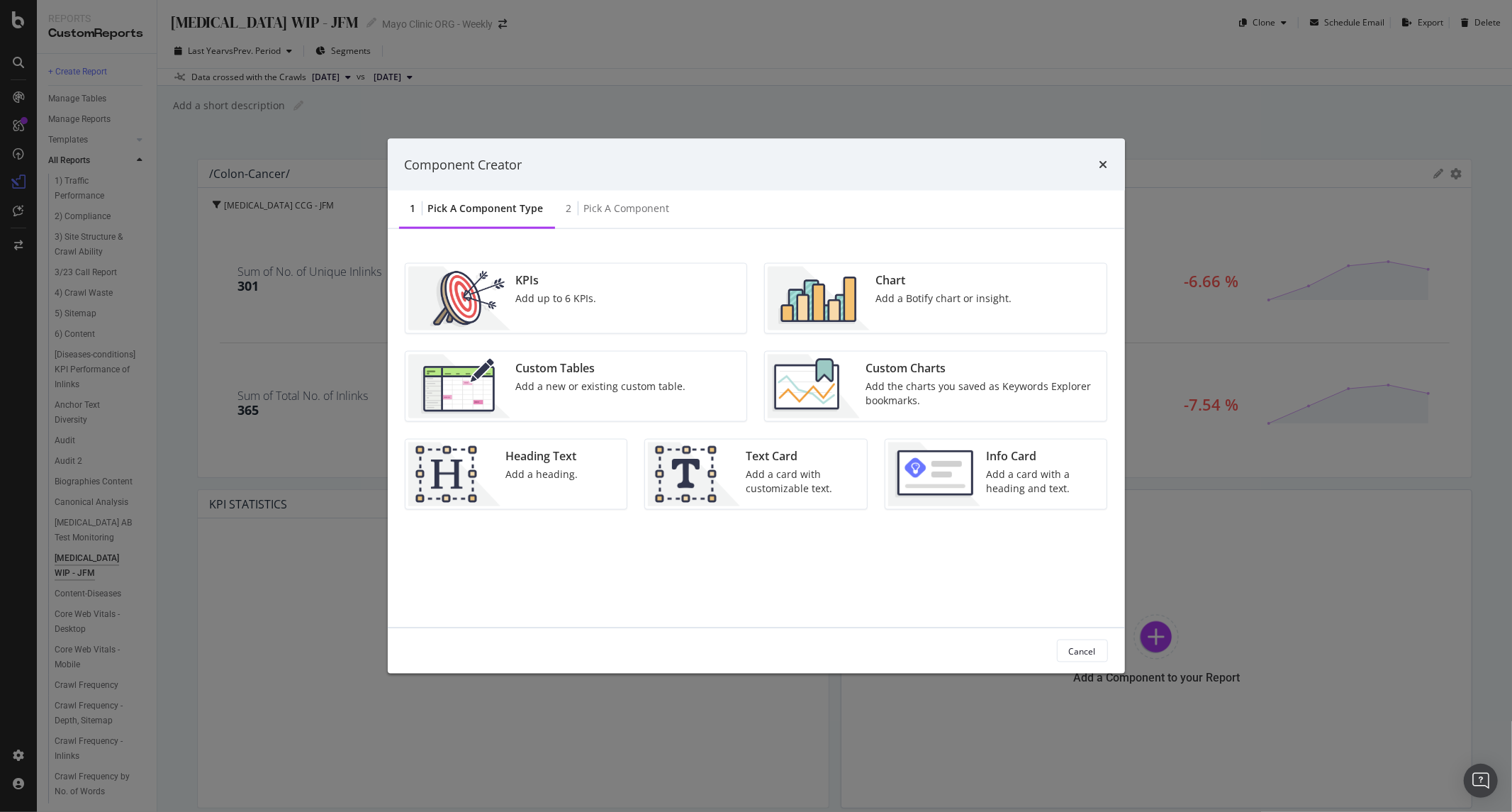
click at [554, 248] on div "KPIs Add up to 6 KPIs. Chart Add a Botify chart or insight. Custom Tables Add a…" at bounding box center [756, 429] width 738 height 398
click at [559, 288] on div "KPIs Add up to 6 KPIs." at bounding box center [556, 298] width 92 height 64
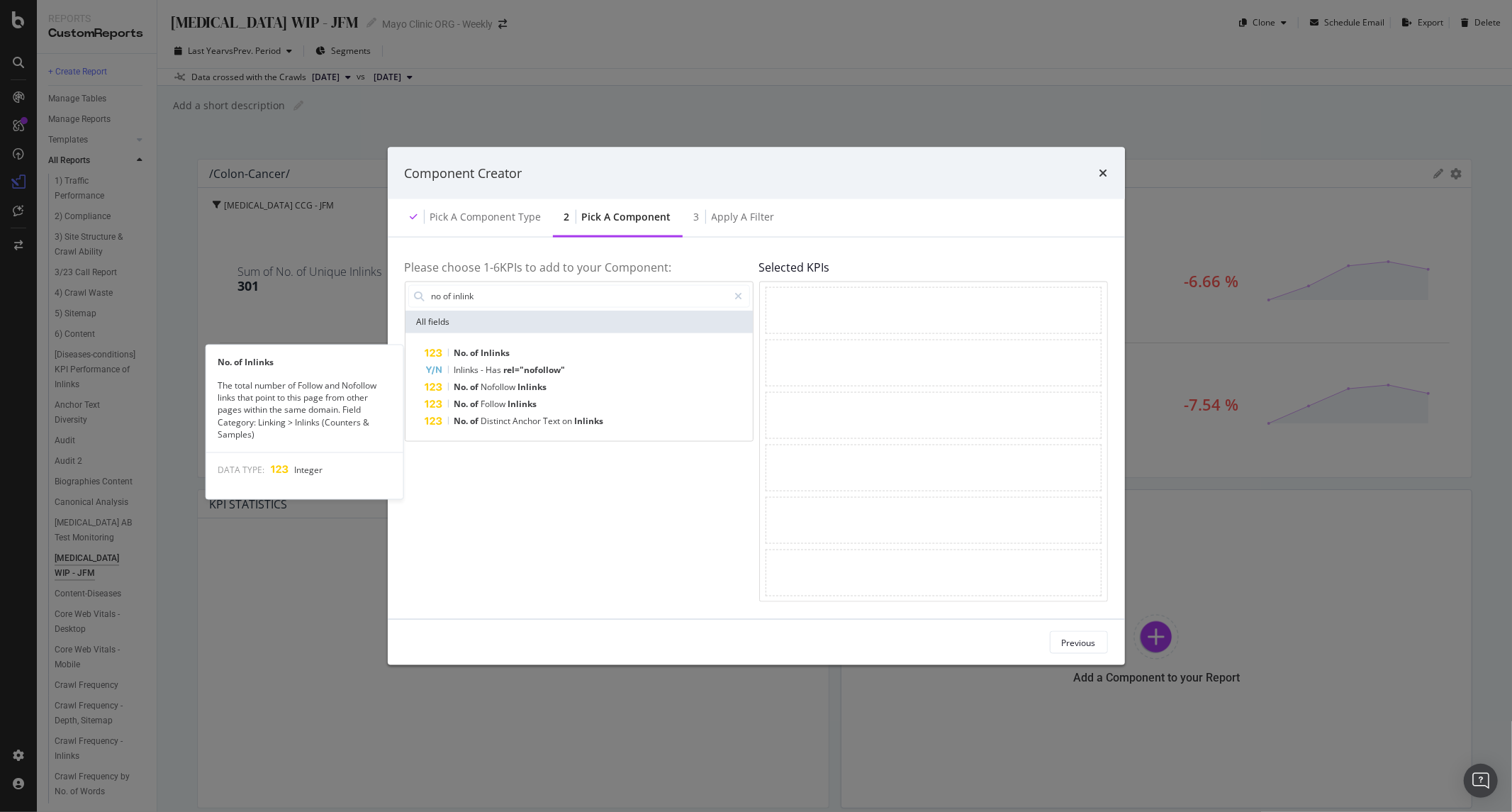
type input "no of inlink"
click at [564, 345] on div "No. of Inlinks" at bounding box center [588, 352] width 325 height 17
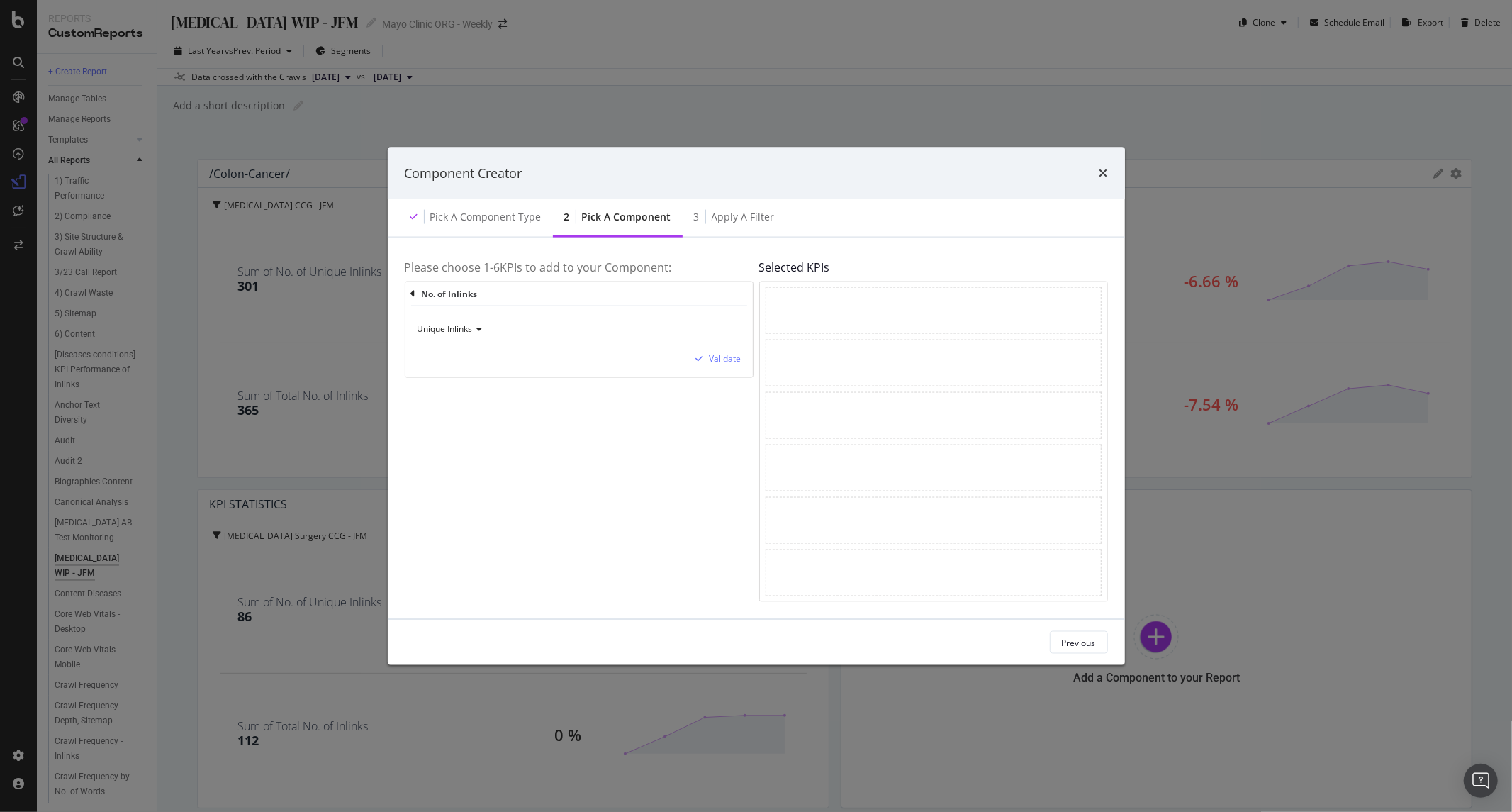
click at [456, 327] on span "Unique Inlinks" at bounding box center [445, 329] width 55 height 12
click at [728, 363] on div "Validate" at bounding box center [725, 358] width 32 height 12
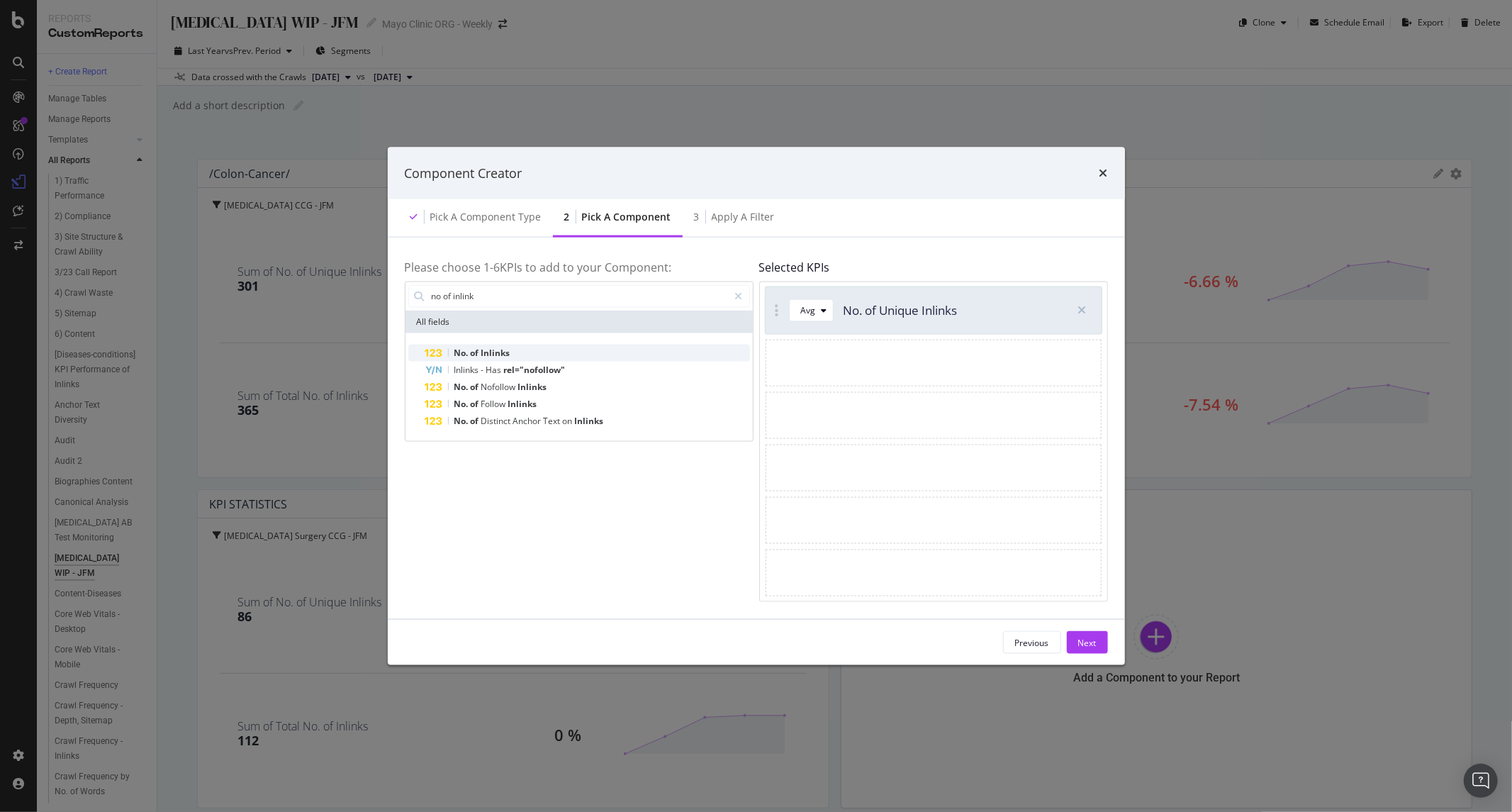
click at [508, 352] on span "Inlinks" at bounding box center [496, 352] width 29 height 12
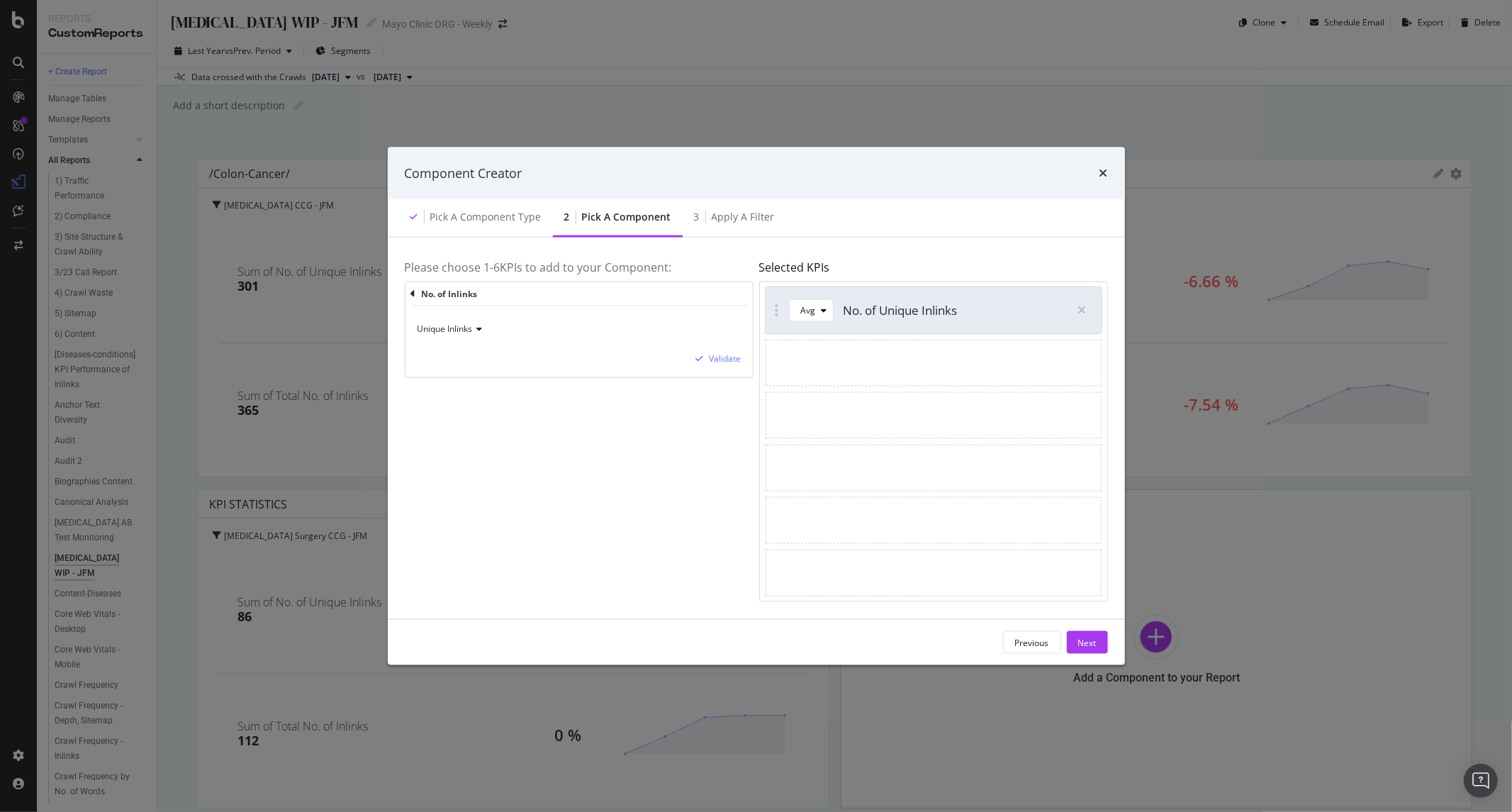
click at [464, 335] on div "Unique Inlinks" at bounding box center [579, 329] width 325 height 23
drag, startPoint x: 455, startPoint y: 377, endPoint x: 600, endPoint y: 355, distance: 146.7
click at [463, 373] on span "Total Inlinks" at bounding box center [447, 376] width 47 height 12
click at [732, 360] on div "Validate" at bounding box center [725, 358] width 32 height 12
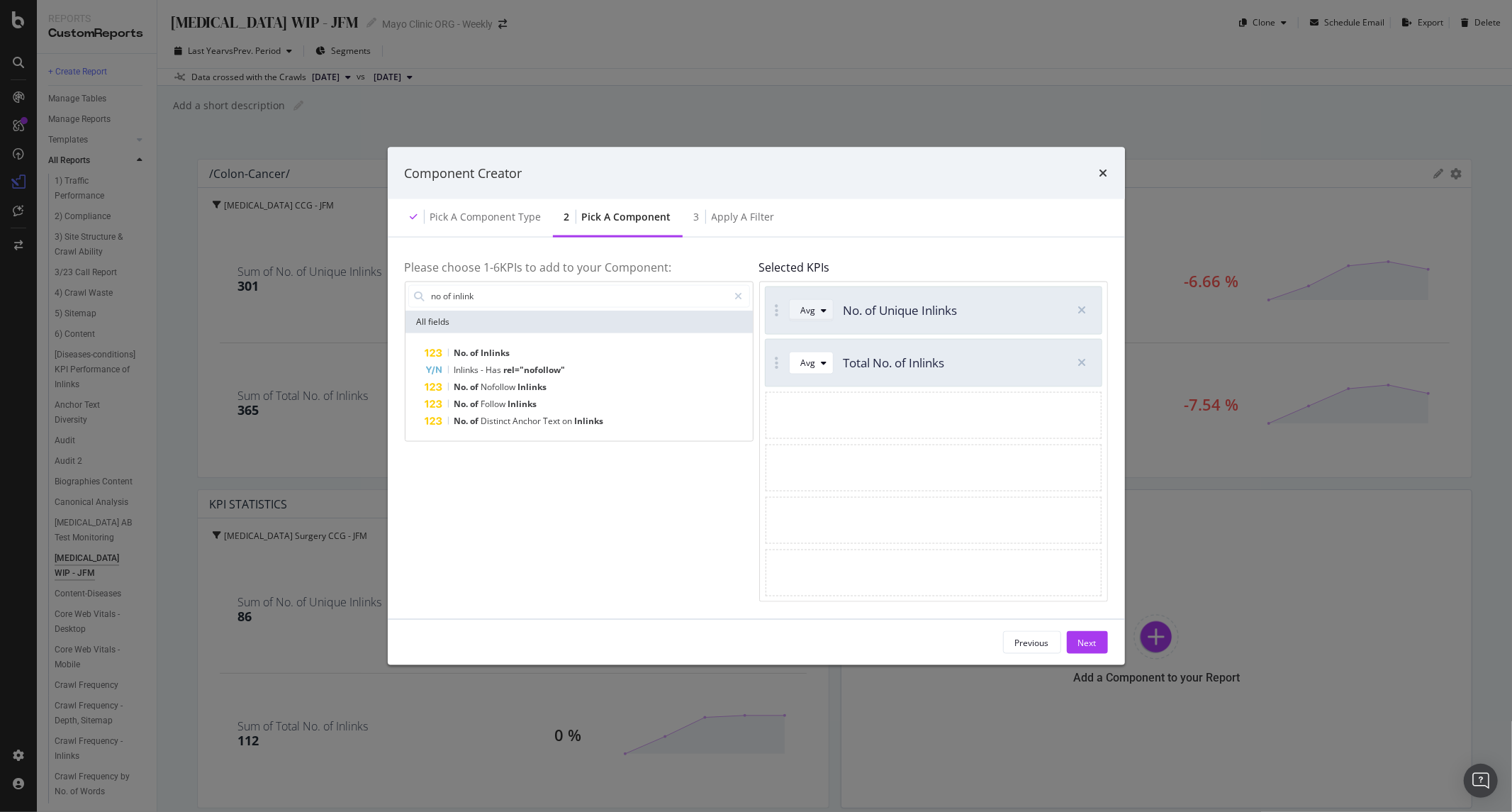
click at [816, 313] on div "modal" at bounding box center [825, 310] width 17 height 9
click at [821, 356] on div "Sum" at bounding box center [815, 357] width 18 height 12
click at [802, 364] on div "Avg" at bounding box center [808, 363] width 15 height 9
click at [821, 409] on div "Sum" at bounding box center [815, 410] width 18 height 12
click at [1079, 641] on div "Next" at bounding box center [1088, 642] width 19 height 12
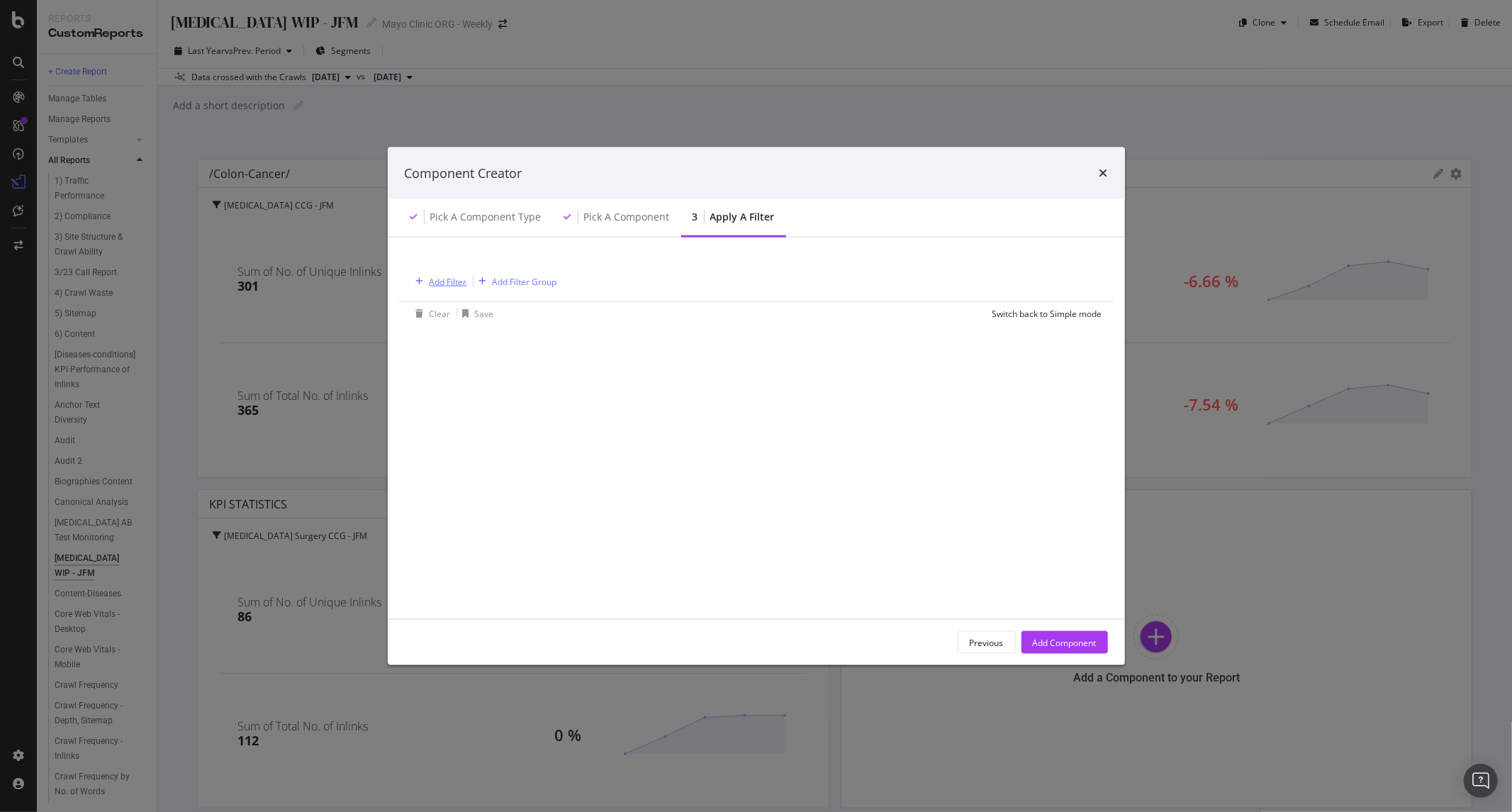
click at [463, 280] on div "Add Filter" at bounding box center [449, 281] width 37 height 12
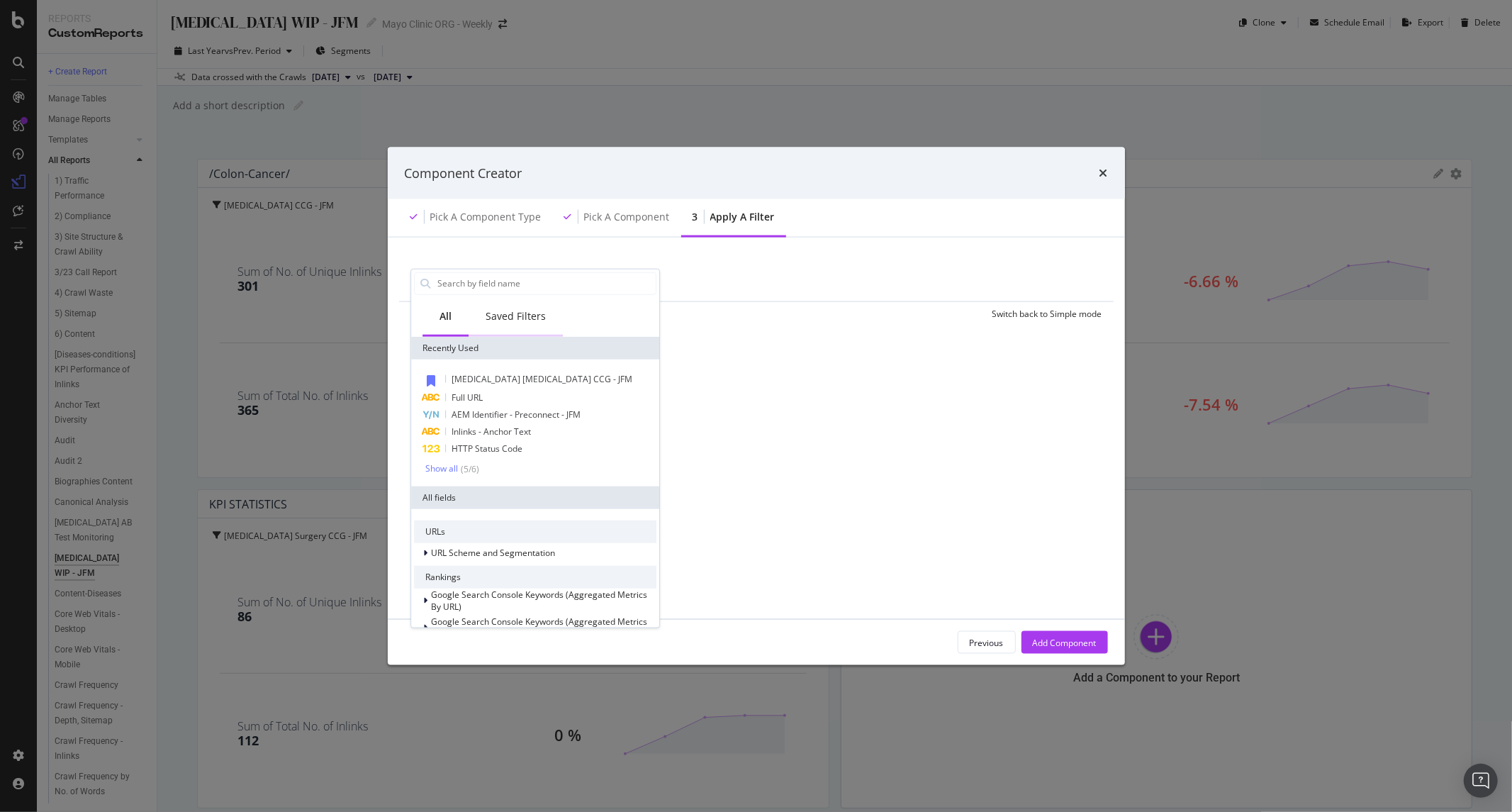
click at [534, 309] on div "Saved Filters" at bounding box center [516, 316] width 60 height 14
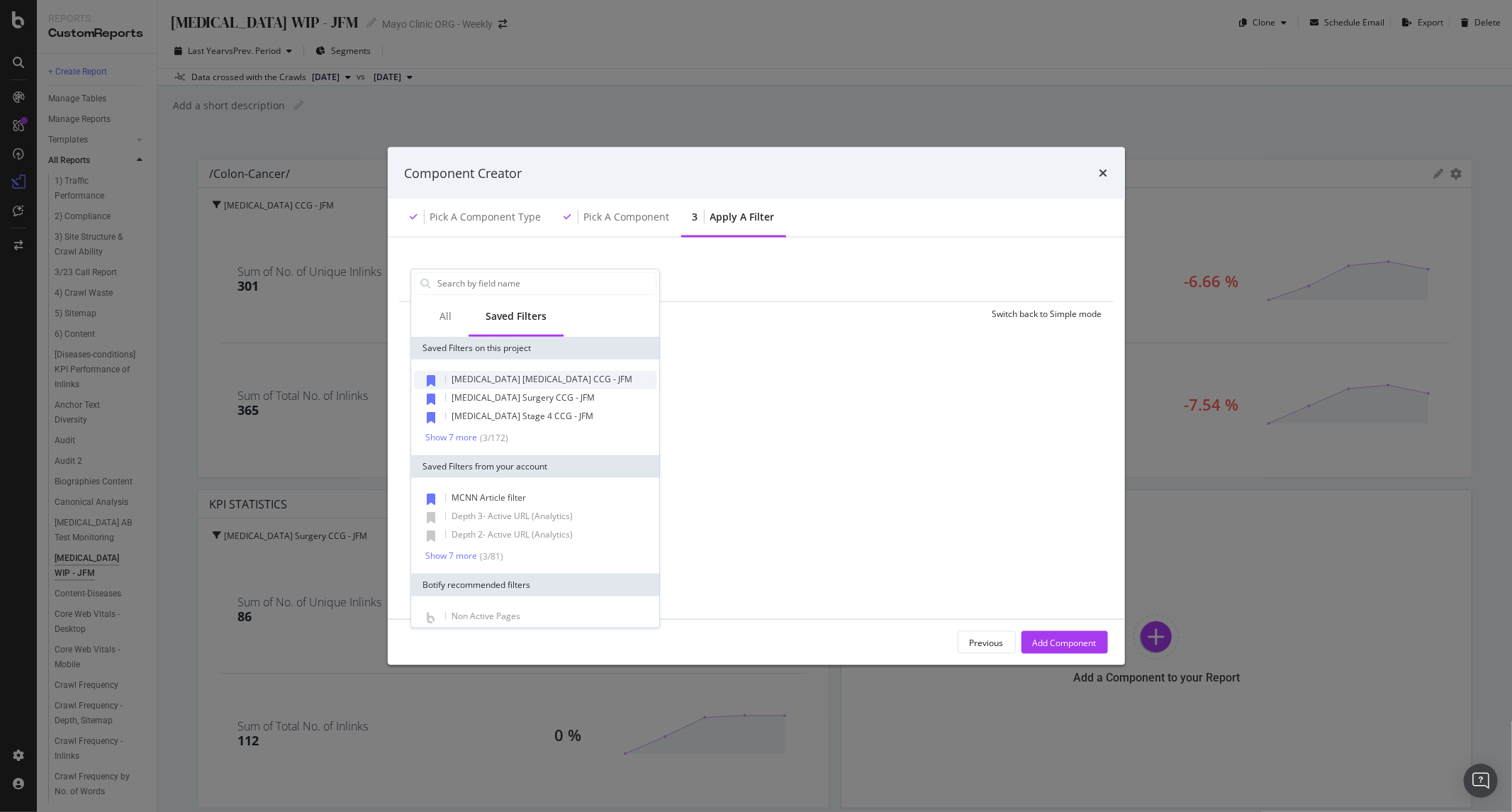
click at [528, 380] on span "Colon Cancer Chemotherapy CCG - JFM" at bounding box center [541, 378] width 180 height 12
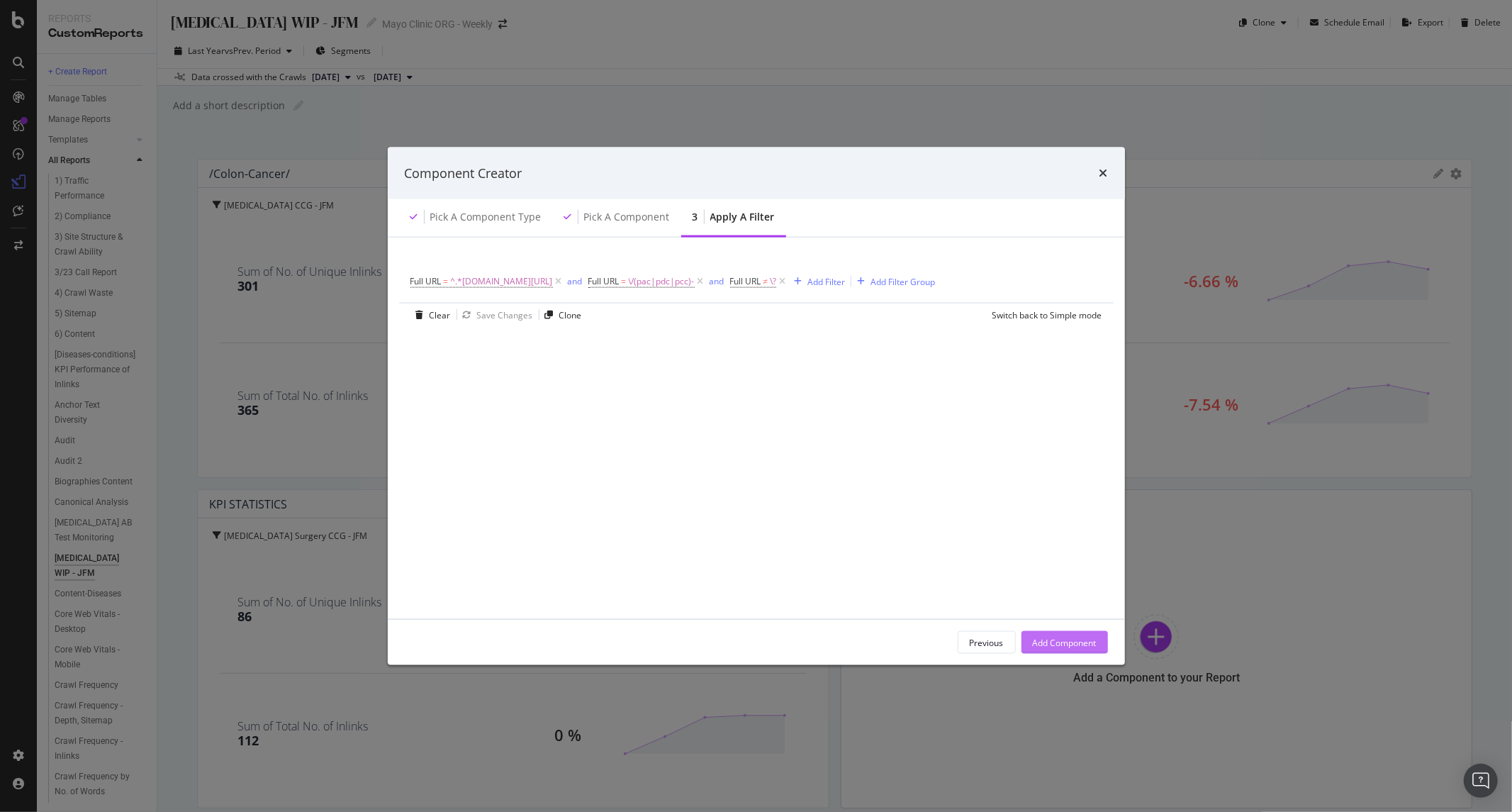
click at [1050, 646] on div "Add Component" at bounding box center [1065, 642] width 64 height 12
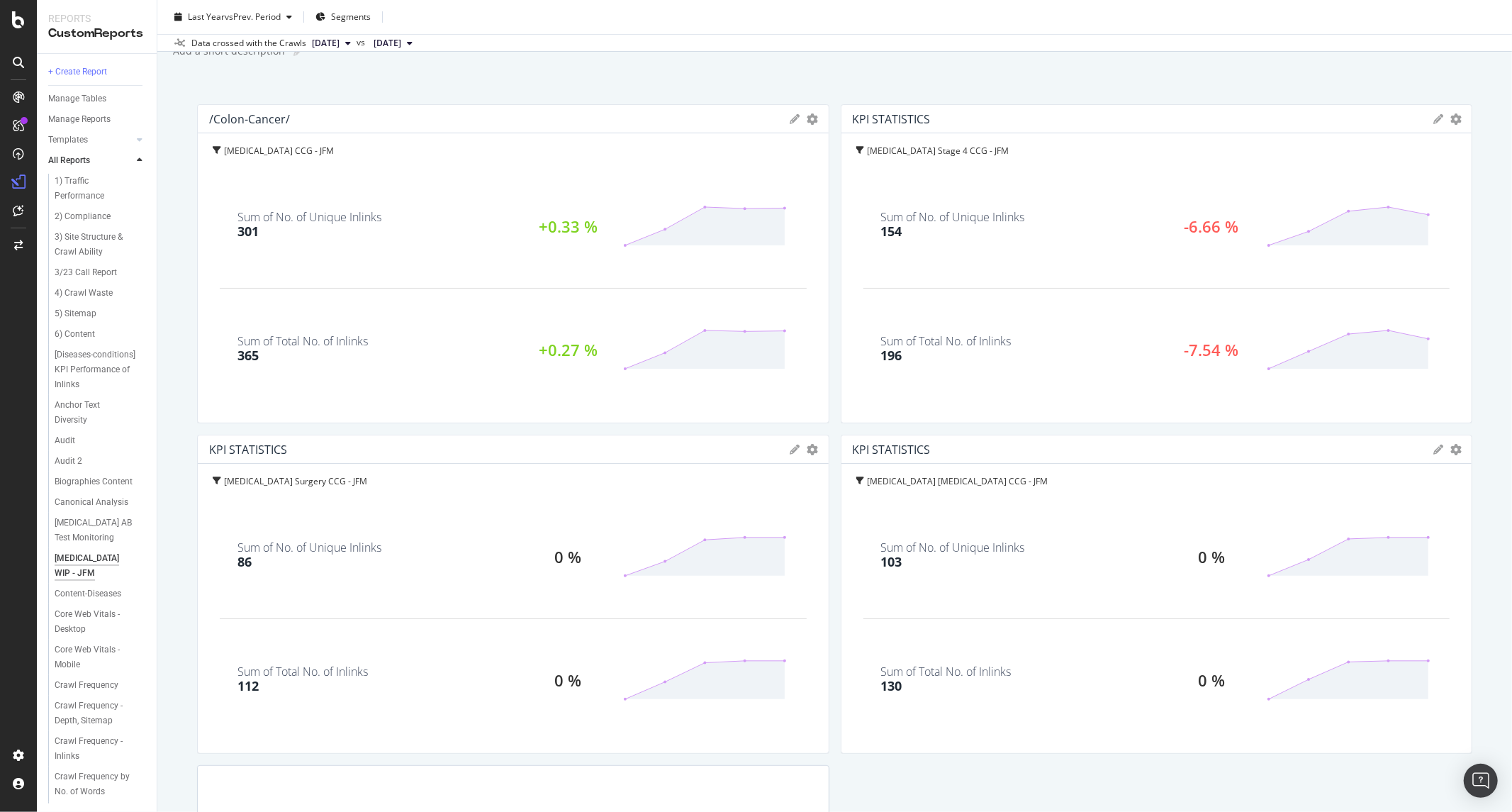
scroll to position [78, 0]
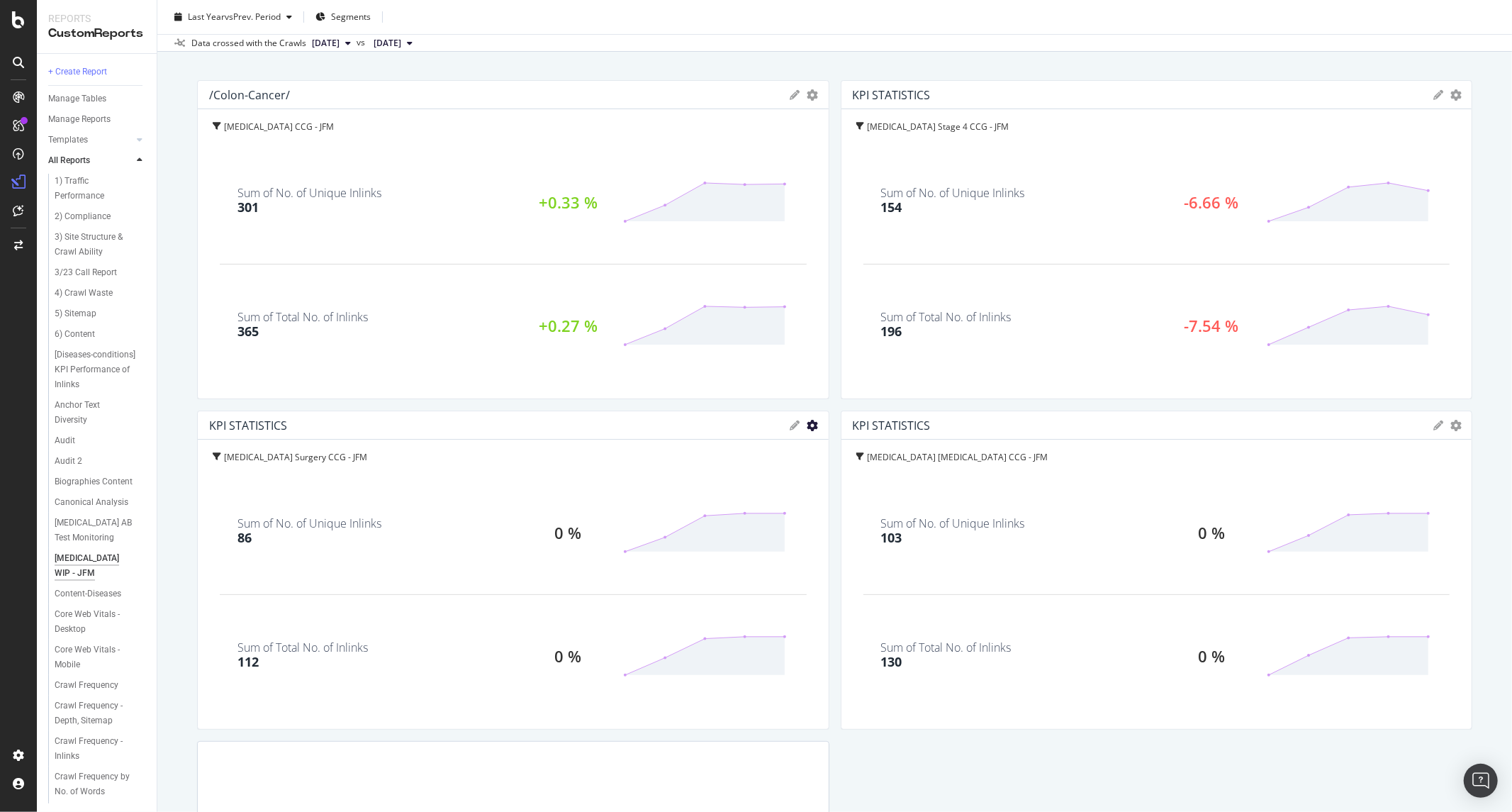
click at [807, 420] on icon "gear" at bounding box center [813, 426] width 12 height 12
click at [761, 429] on div "KPI STATISTICS" at bounding box center [496, 426] width 574 height 14
drag, startPoint x: 795, startPoint y: 426, endPoint x: 788, endPoint y: 427, distance: 7.1
click at [792, 426] on div "KPIs Table Edit KPIs Edit Filter Export as CSV Delete Add to Custom Report" at bounding box center [803, 426] width 27 height 10
click at [790, 424] on icon at bounding box center [795, 426] width 10 height 10
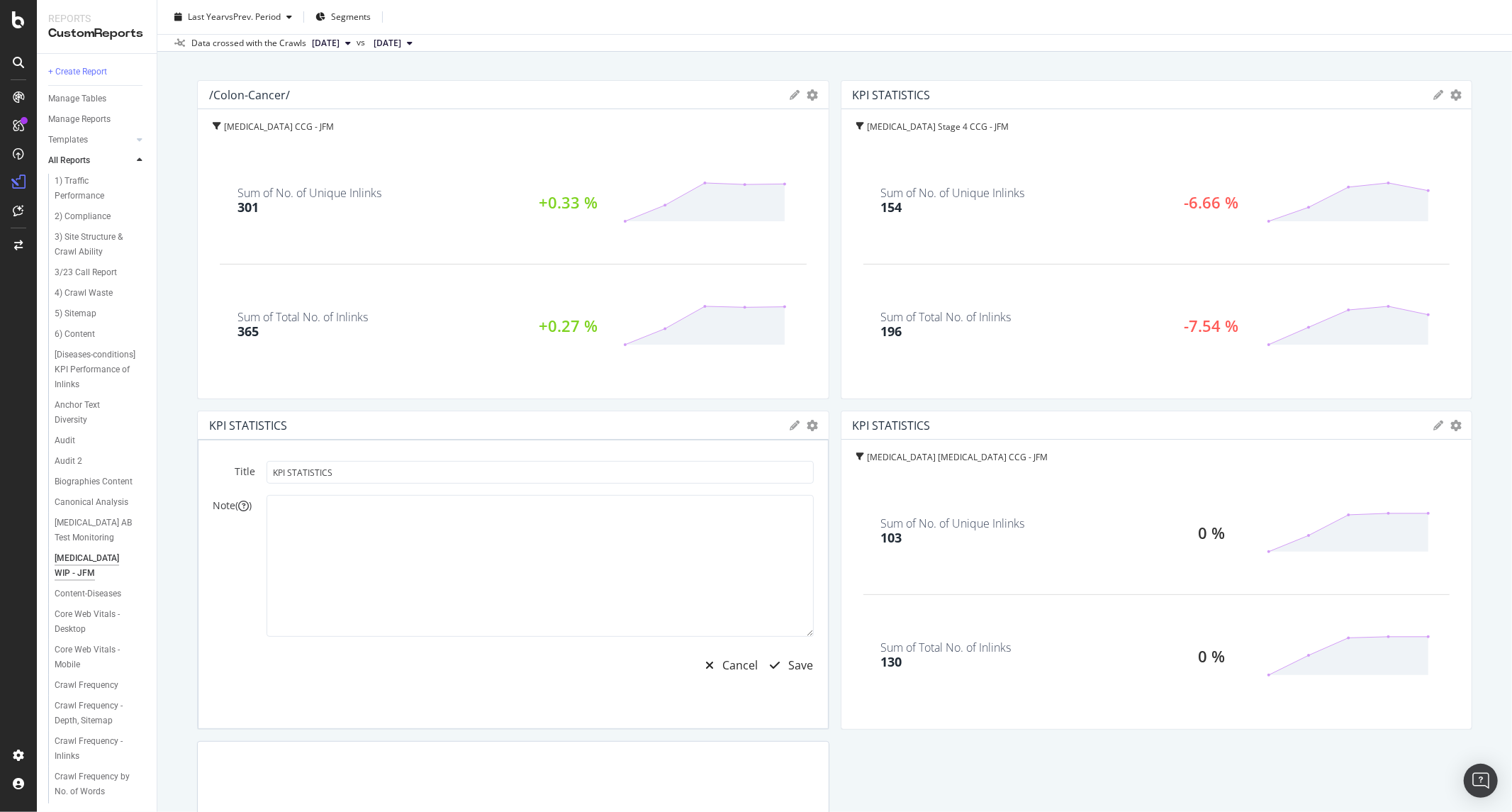
click at [449, 484] on div "Title KPI STATISTICS Note ( ) Cancel Save" at bounding box center [513, 572] width 601 height 222
click at [449, 475] on input "KPI STATISTICS" at bounding box center [540, 473] width 547 height 23
type input "/"
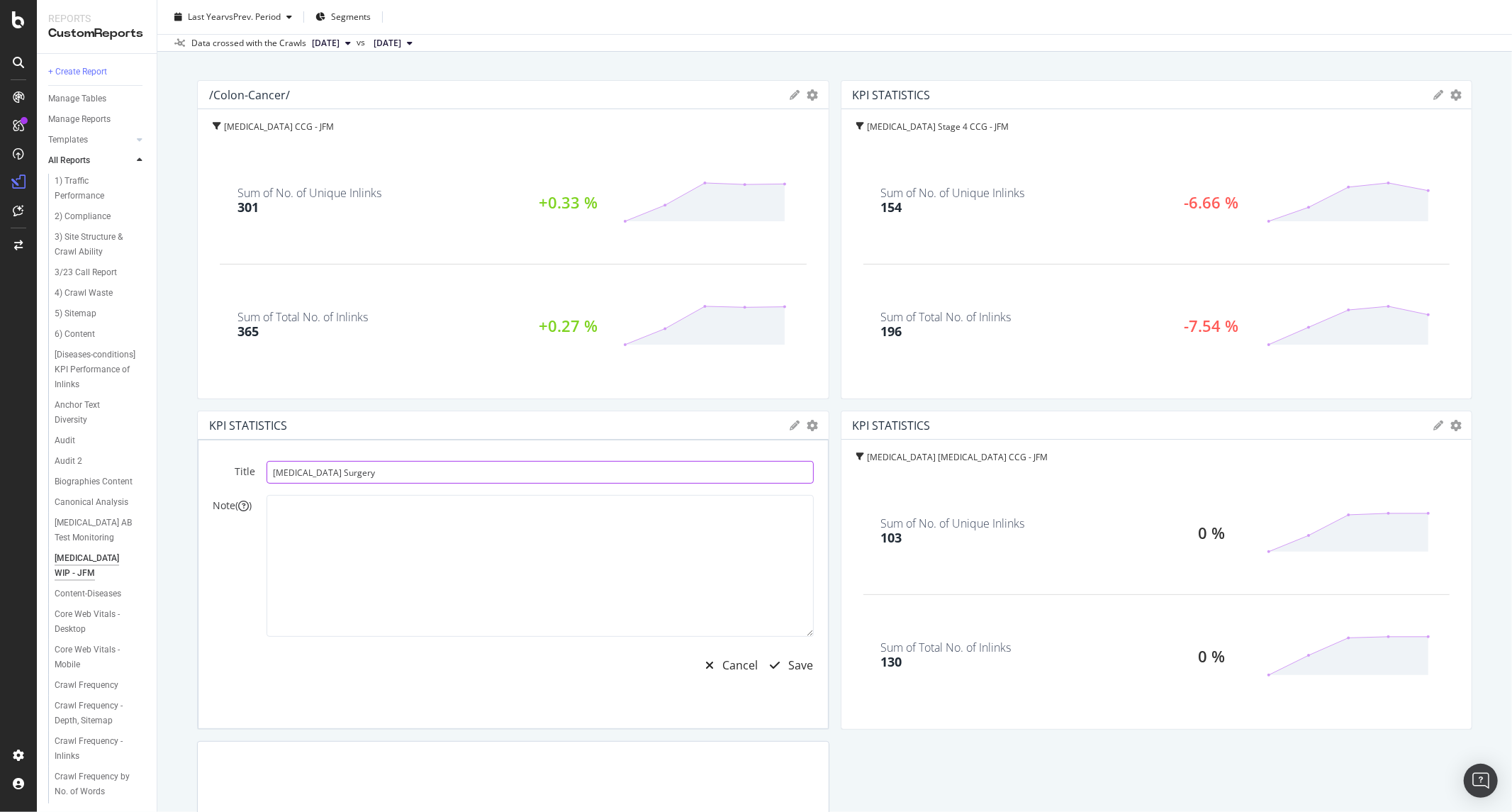
type input "Colon Cancer Surgery"
click at [788, 654] on div "Save" at bounding box center [788, 665] width 52 height 32
click at [1434, 421] on icon at bounding box center [1439, 426] width 10 height 10
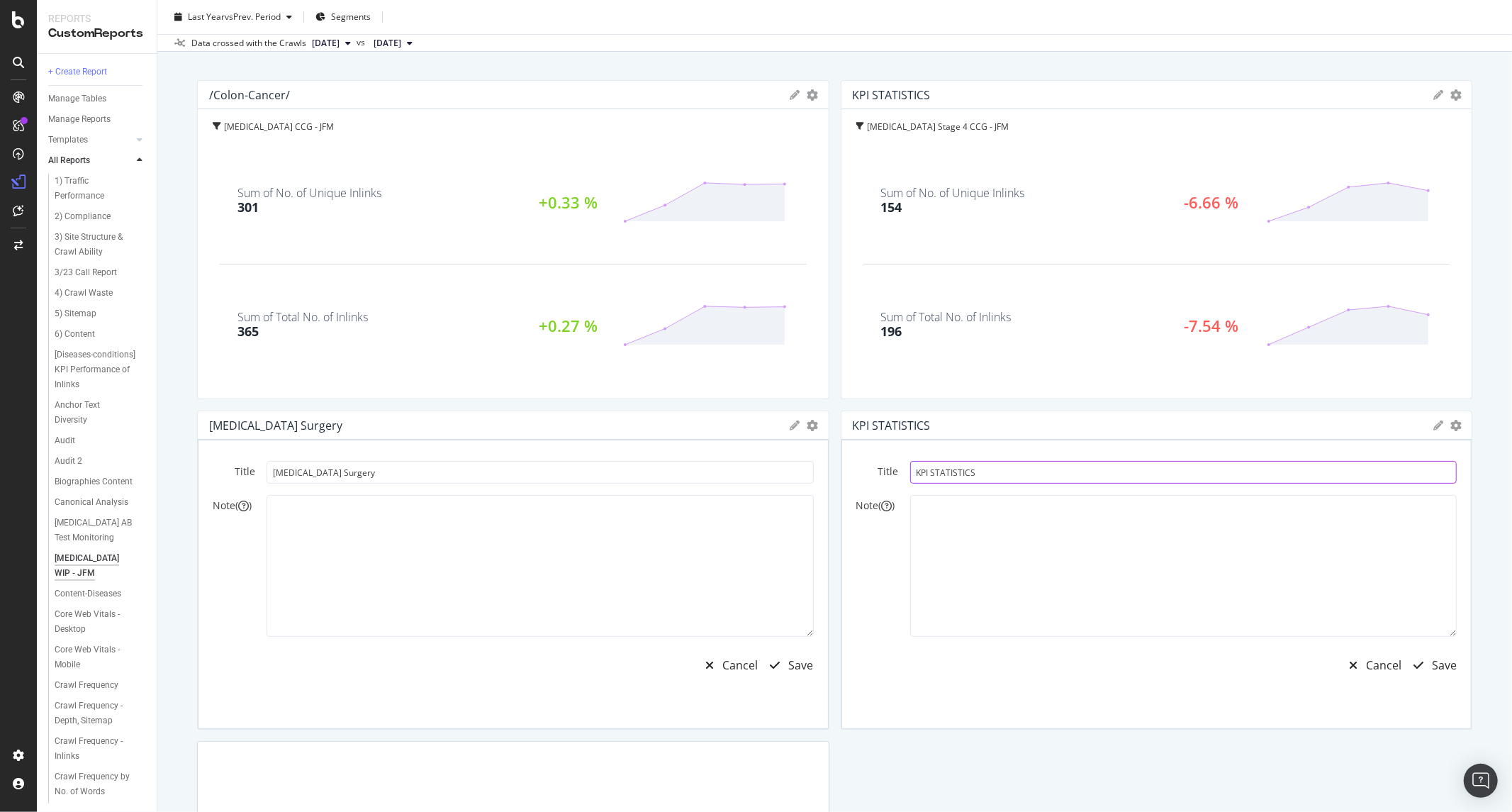
click at [969, 467] on input "KPI STATISTICS" at bounding box center [1183, 473] width 547 height 23
click at [987, 474] on input "KPI STATISTICS" at bounding box center [1183, 473] width 547 height 23
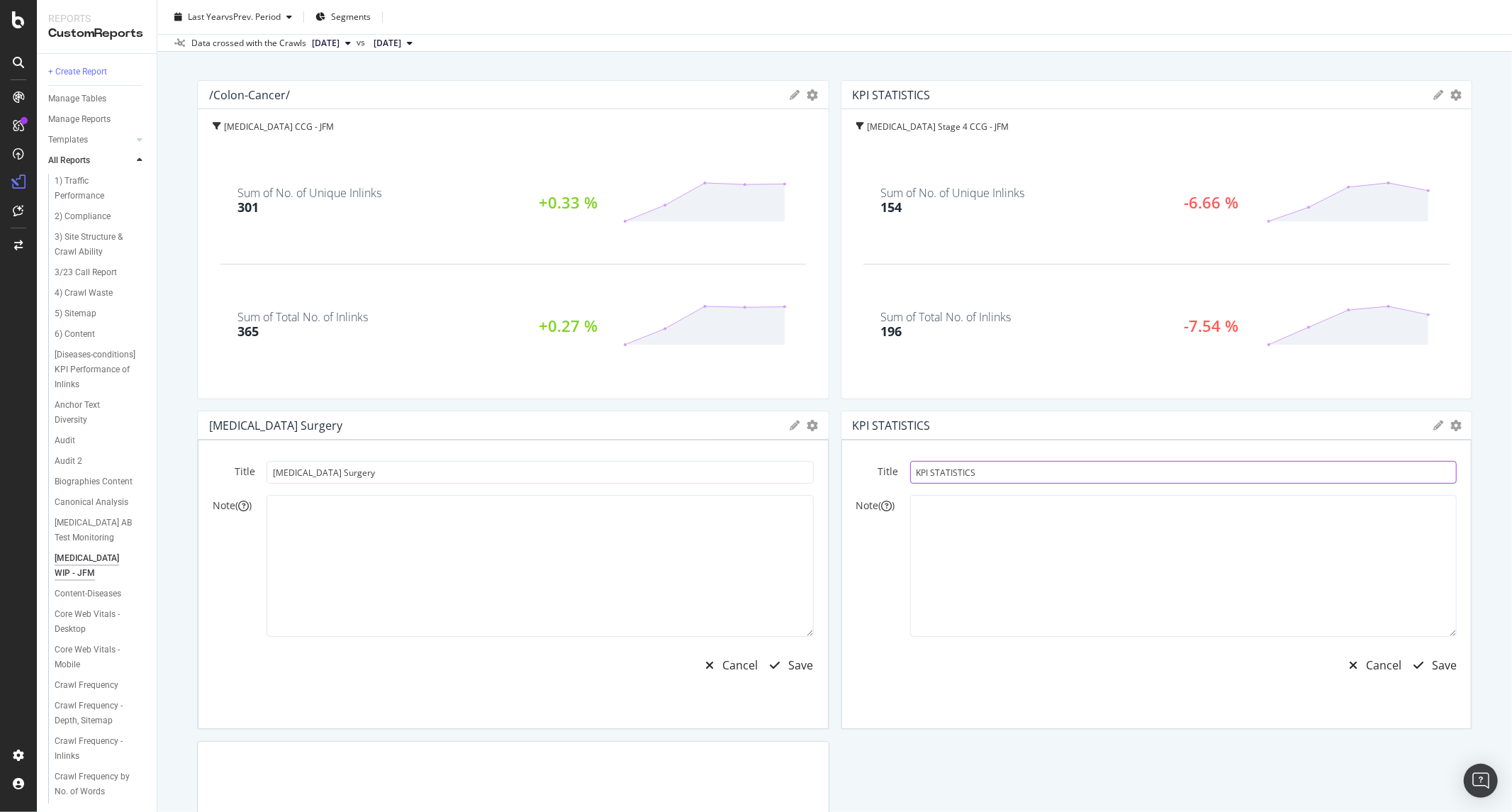
click at [986, 476] on input "KPI STATISTICS" at bounding box center [1183, 473] width 547 height 23
drag, startPoint x: 986, startPoint y: 524, endPoint x: 986, endPoint y: 473, distance: 51.0
click at [986, 519] on textarea at bounding box center [1183, 565] width 547 height 142
click at [986, 460] on div "Title KPI STATISTICS Note ( ) Cancel Save" at bounding box center [1157, 584] width 631 height 289
click at [970, 522] on textarea at bounding box center [1183, 565] width 547 height 142
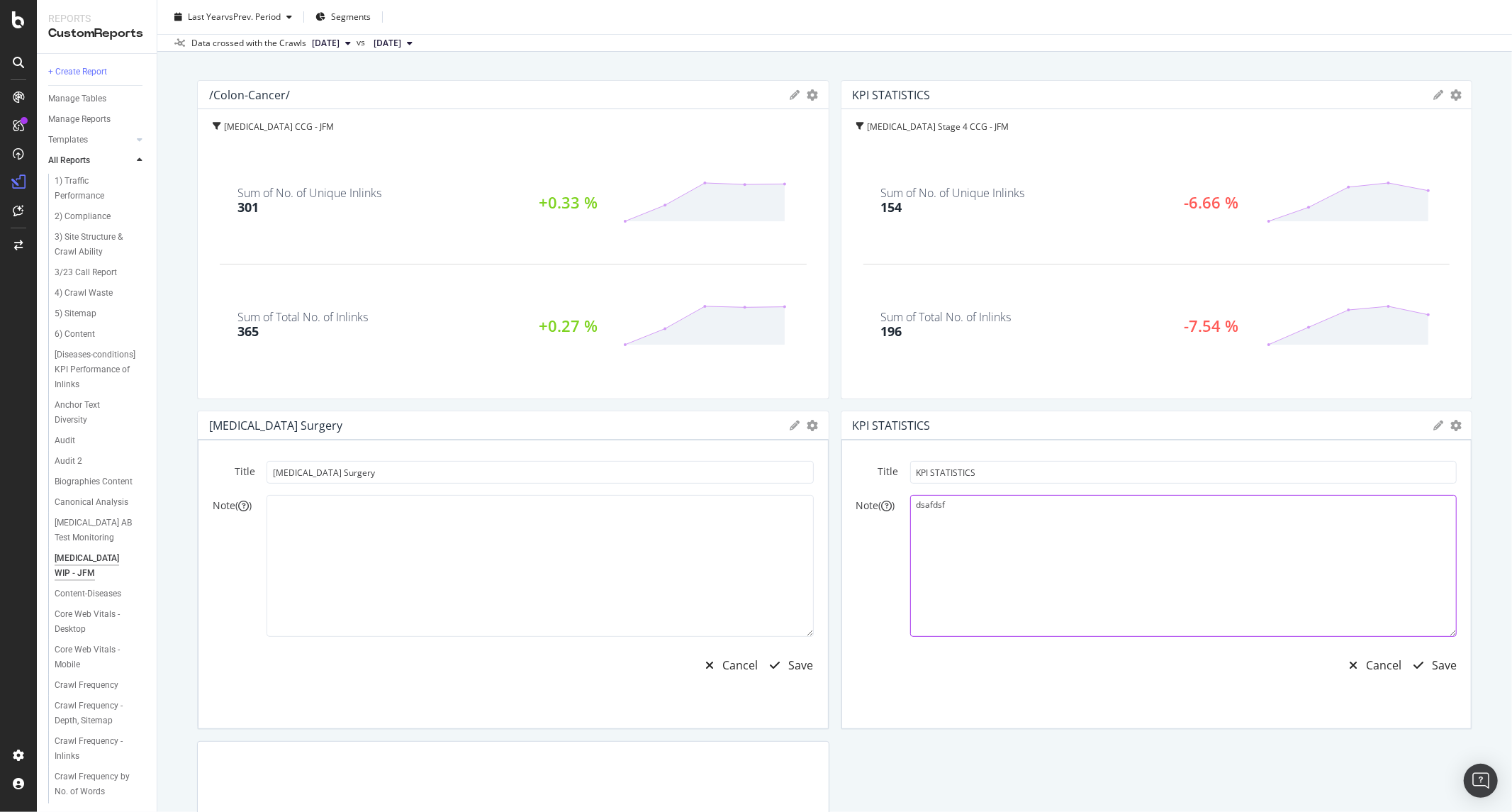
type textarea "dsafdsf"
click at [984, 469] on input "KPI STATISTICS" at bounding box center [1183, 473] width 547 height 23
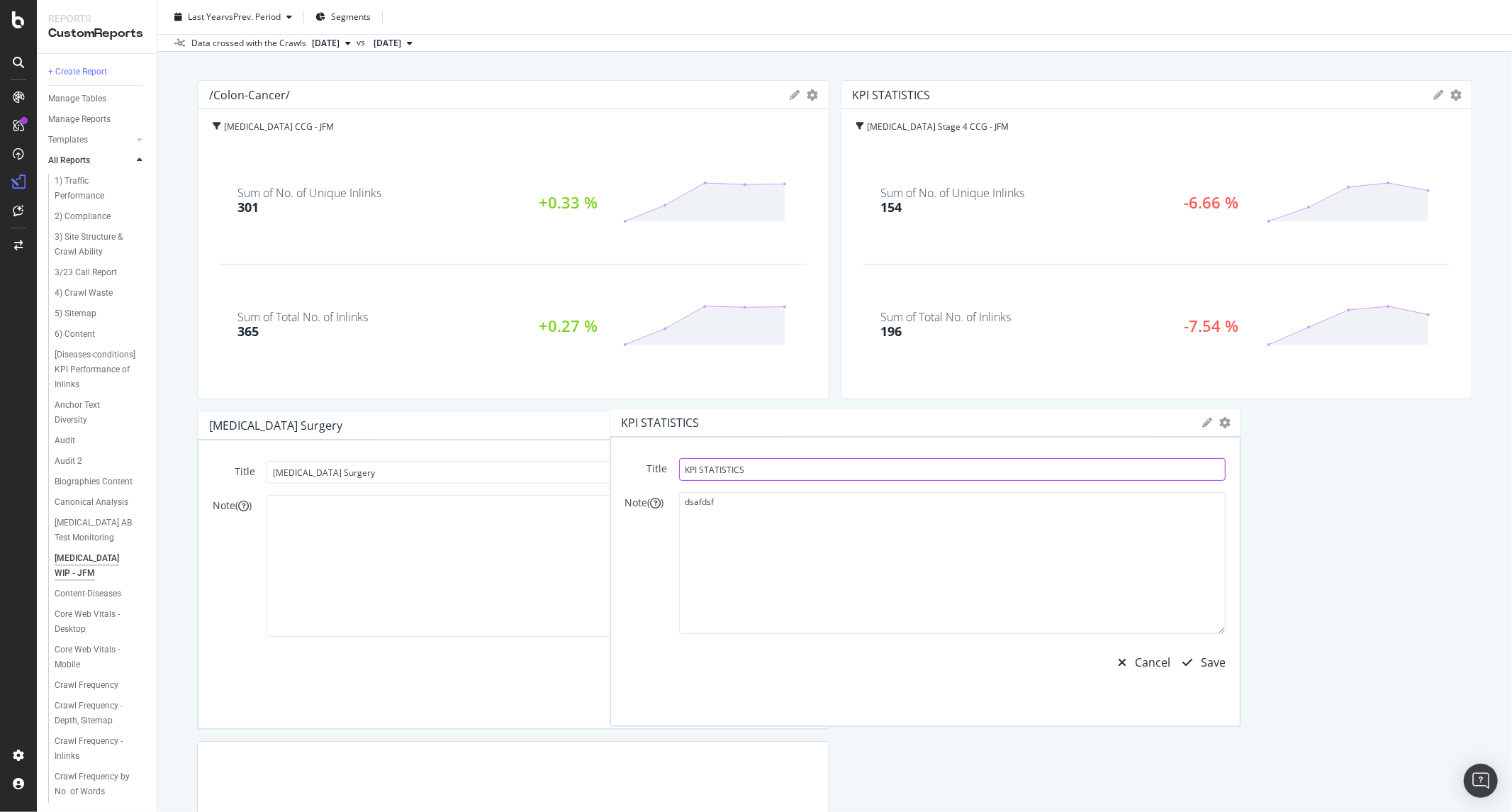
drag, startPoint x: 984, startPoint y: 469, endPoint x: 753, endPoint y: 465, distance: 231.0
click at [753, 465] on input "KPI STATISTICS" at bounding box center [953, 470] width 547 height 23
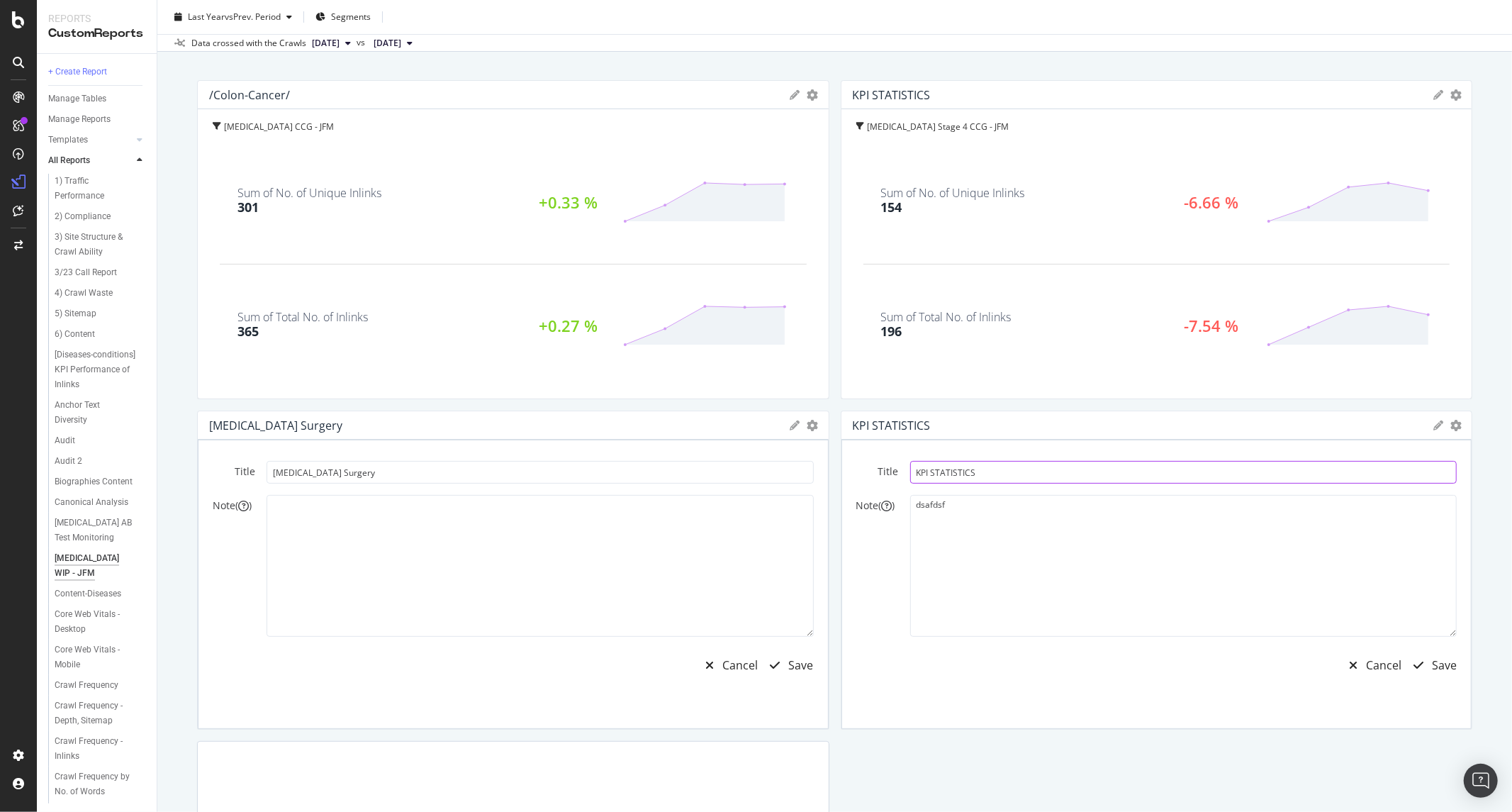
click at [945, 470] on input "KPI STATISTICS" at bounding box center [1183, 473] width 547 height 23
type input "Colon Cancer Chemotherapy"
drag, startPoint x: 1026, startPoint y: 526, endPoint x: 842, endPoint y: 520, distance: 184.1
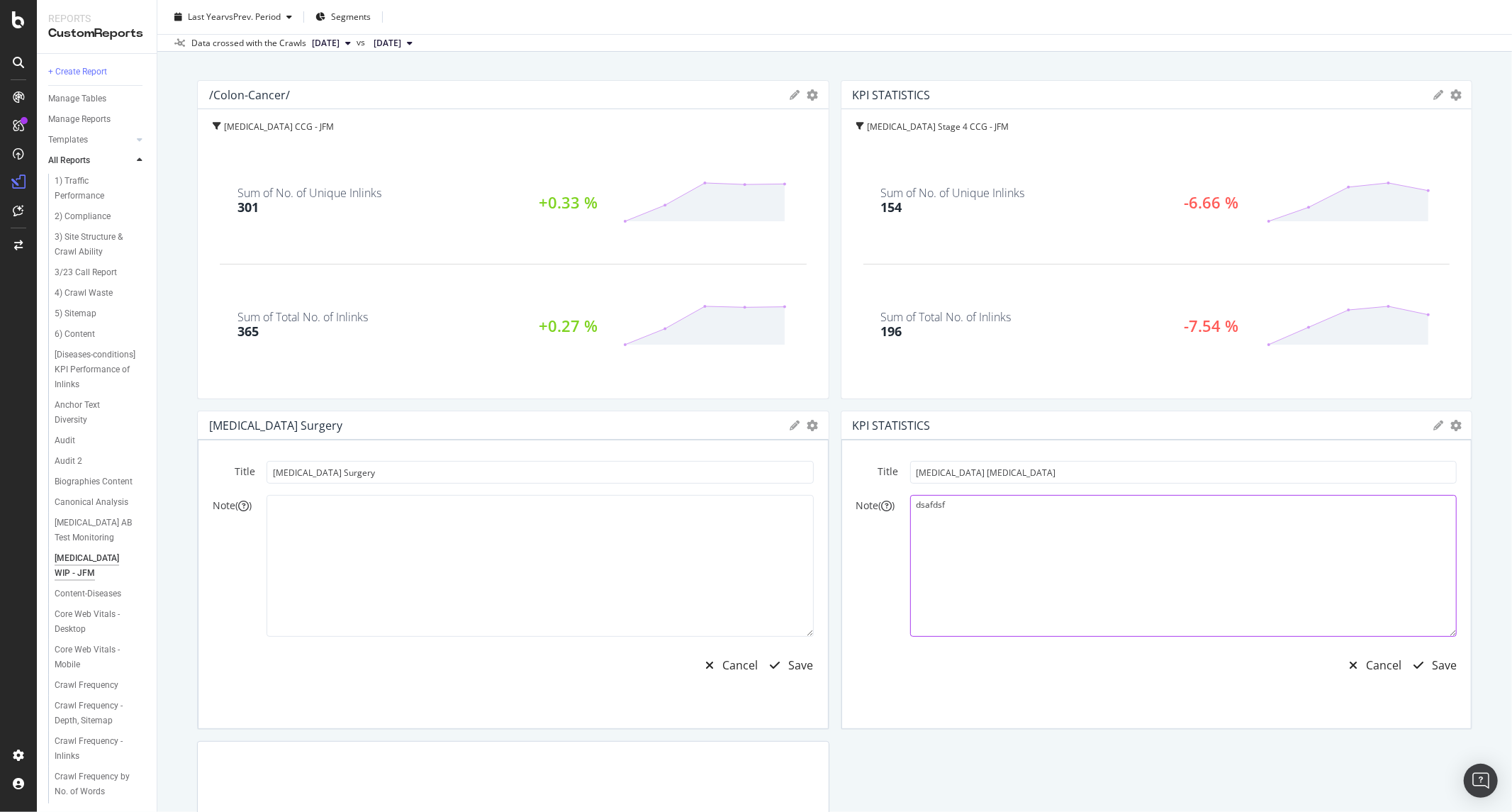
click at [910, 520] on textarea "dsafdsf" at bounding box center [1183, 565] width 547 height 142
click at [1033, 524] on textarea "dsafdsf" at bounding box center [1183, 565] width 547 height 142
click at [1432, 668] on div "Save" at bounding box center [1444, 665] width 25 height 17
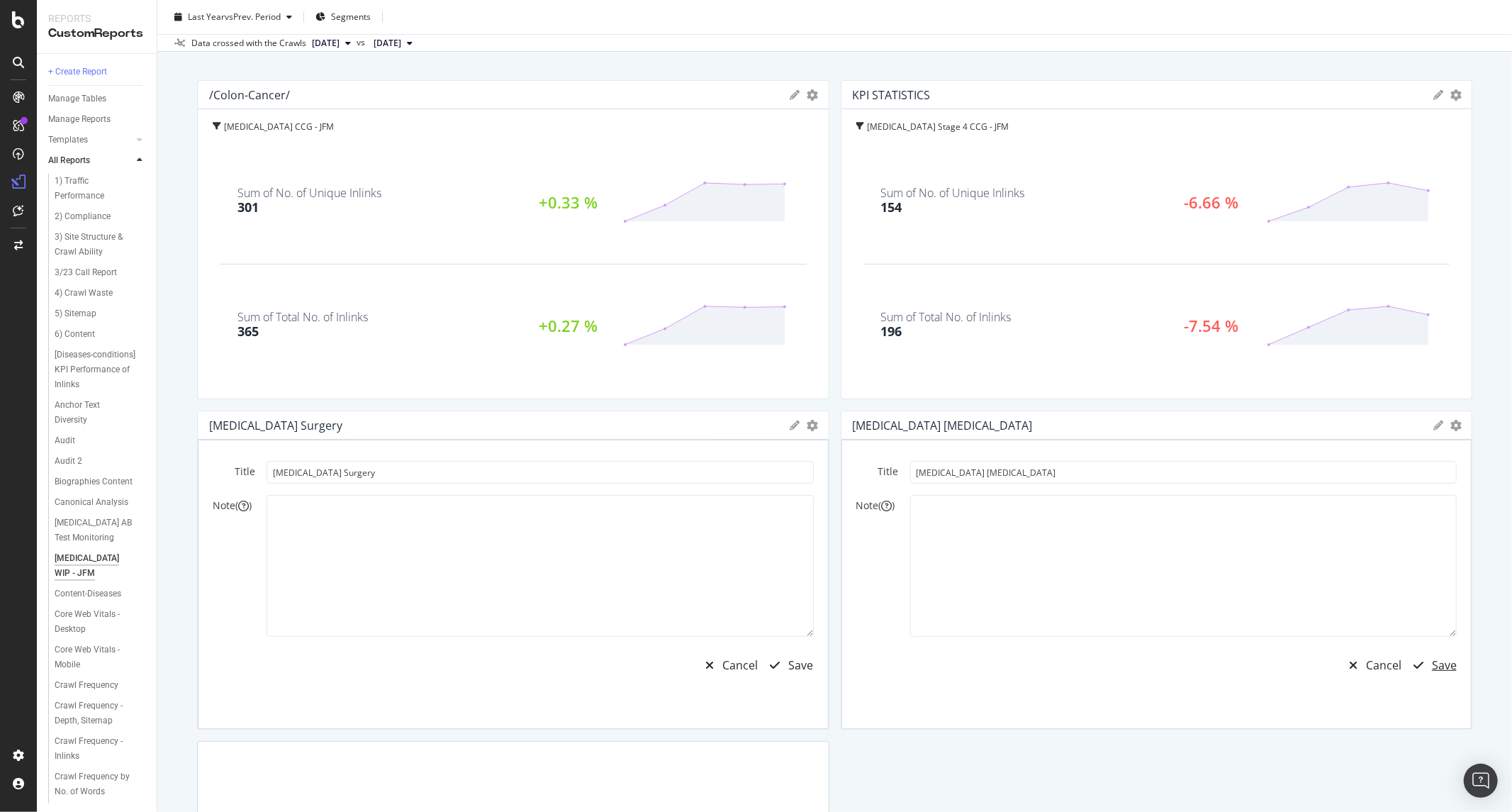
scroll to position [0, 0]
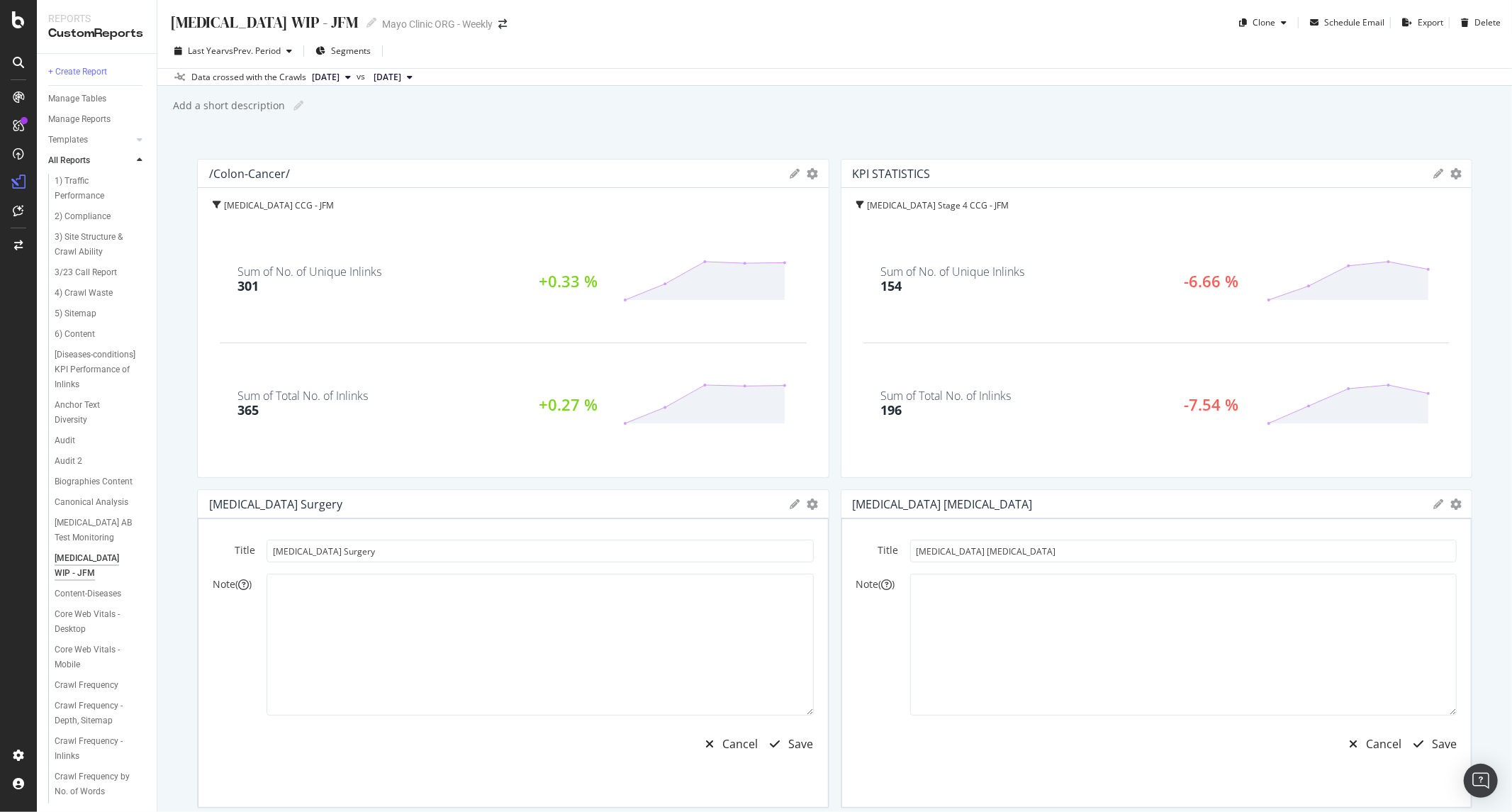
click at [1434, 171] on icon at bounding box center [1439, 174] width 10 height 10
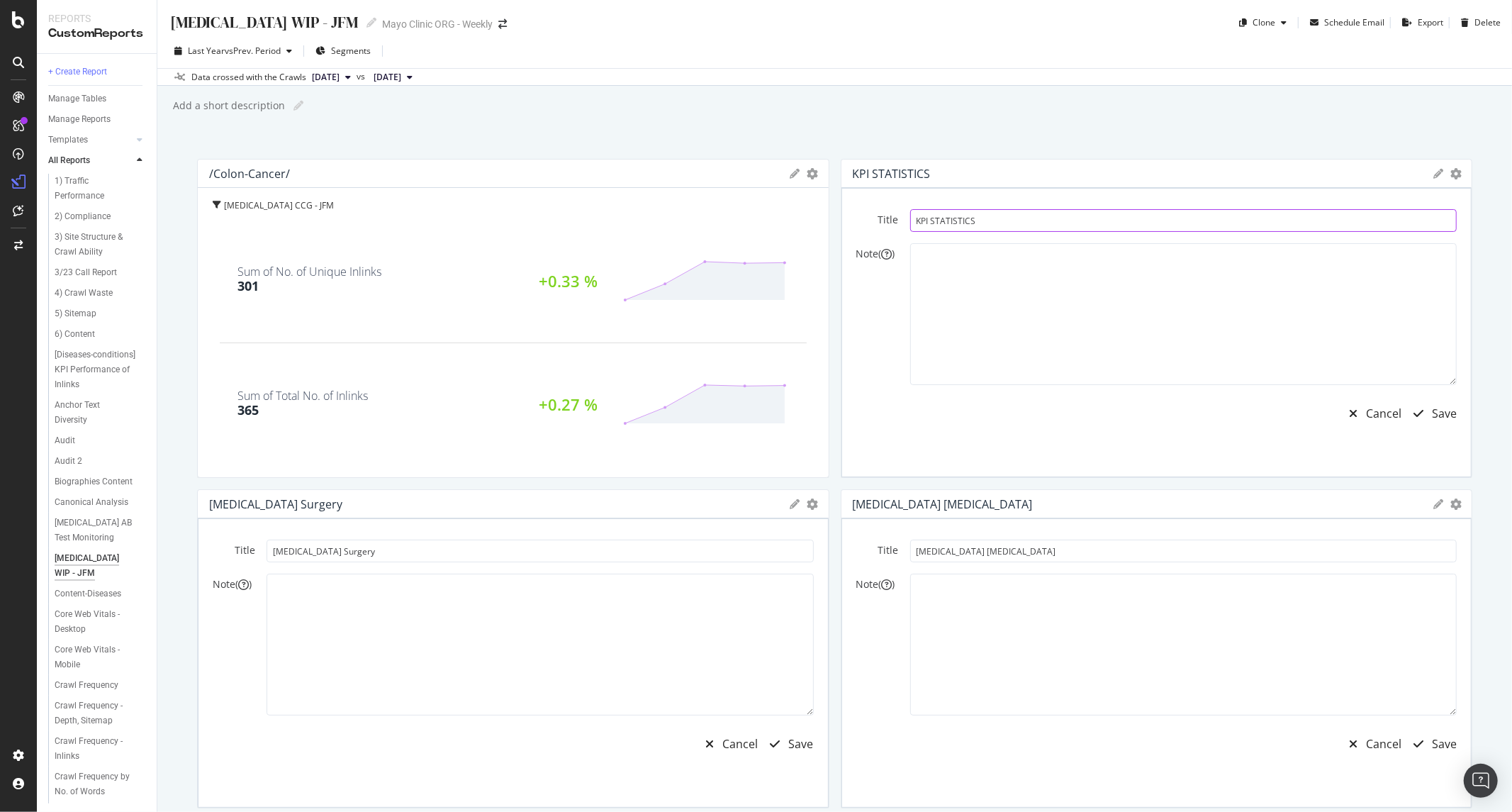
click at [979, 229] on input "KPI STATISTICS" at bounding box center [1183, 221] width 547 height 23
click at [977, 229] on input "KPI STATISTICS" at bounding box center [1183, 221] width 547 height 23
type input "Stage 4 Colon Cancer"
click at [1427, 403] on div "Save" at bounding box center [1431, 413] width 52 height 32
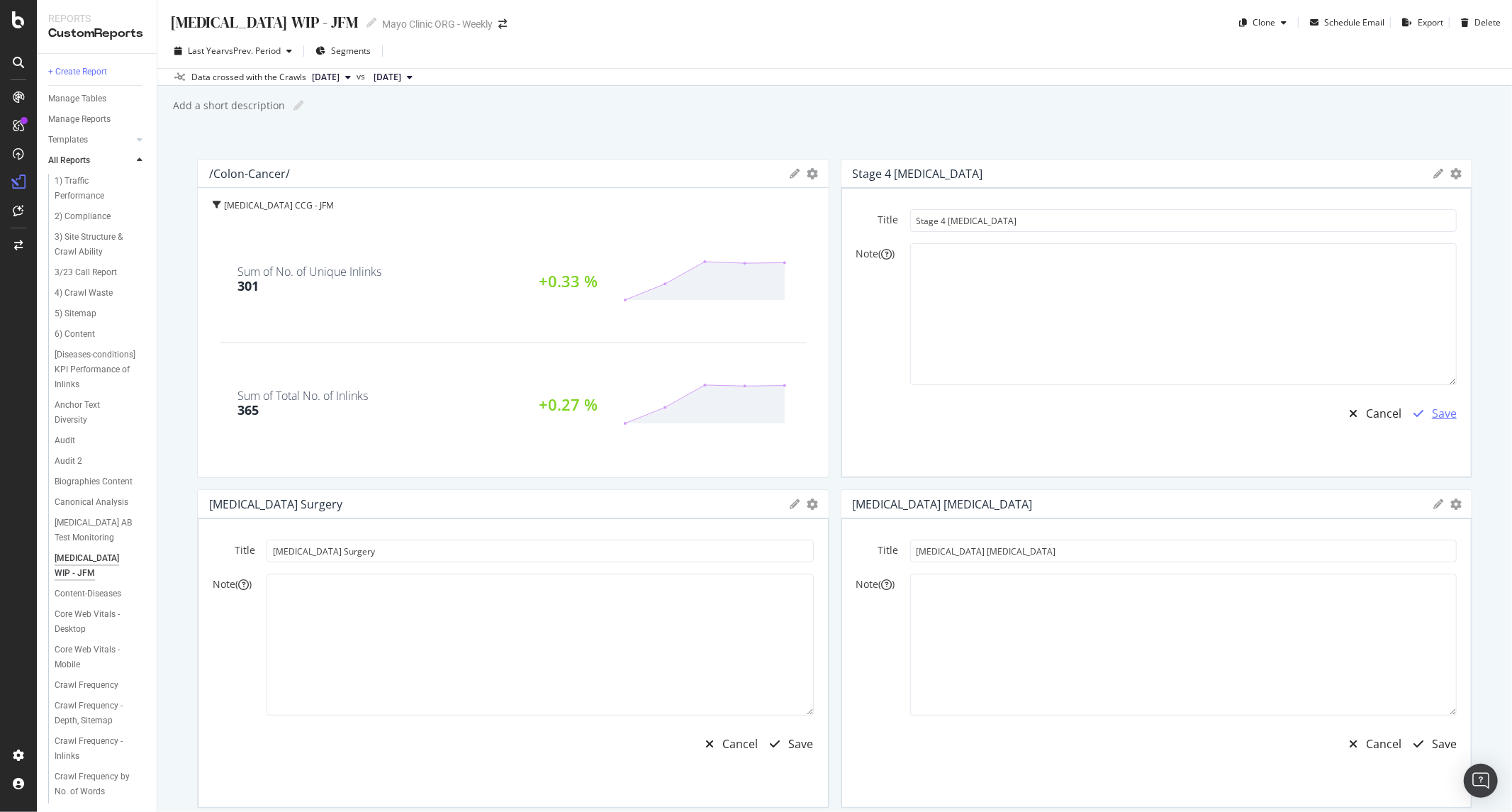
click at [1432, 417] on div "Save" at bounding box center [1444, 414] width 25 height 17
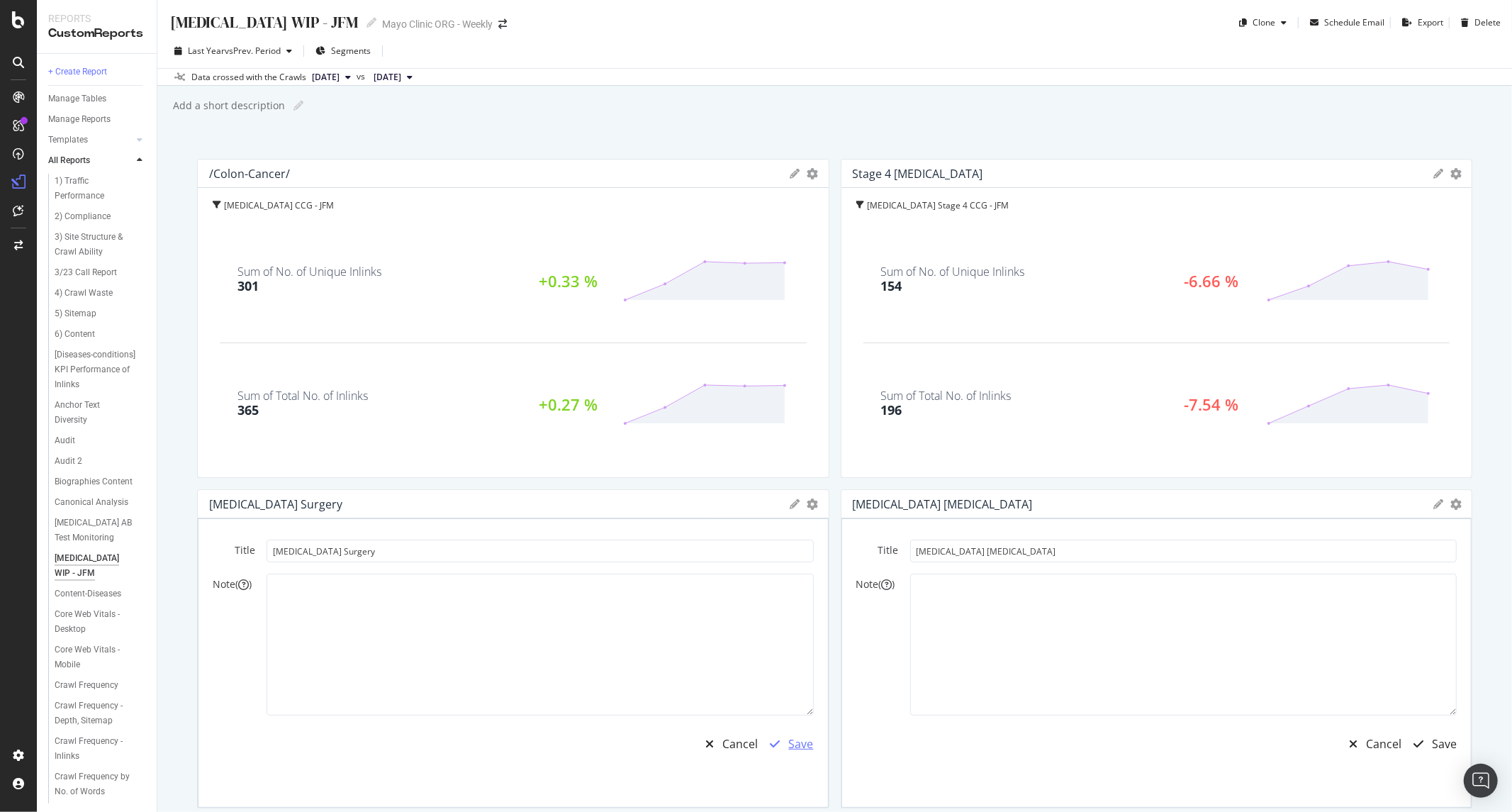
click at [792, 740] on div "Save" at bounding box center [801, 744] width 25 height 17
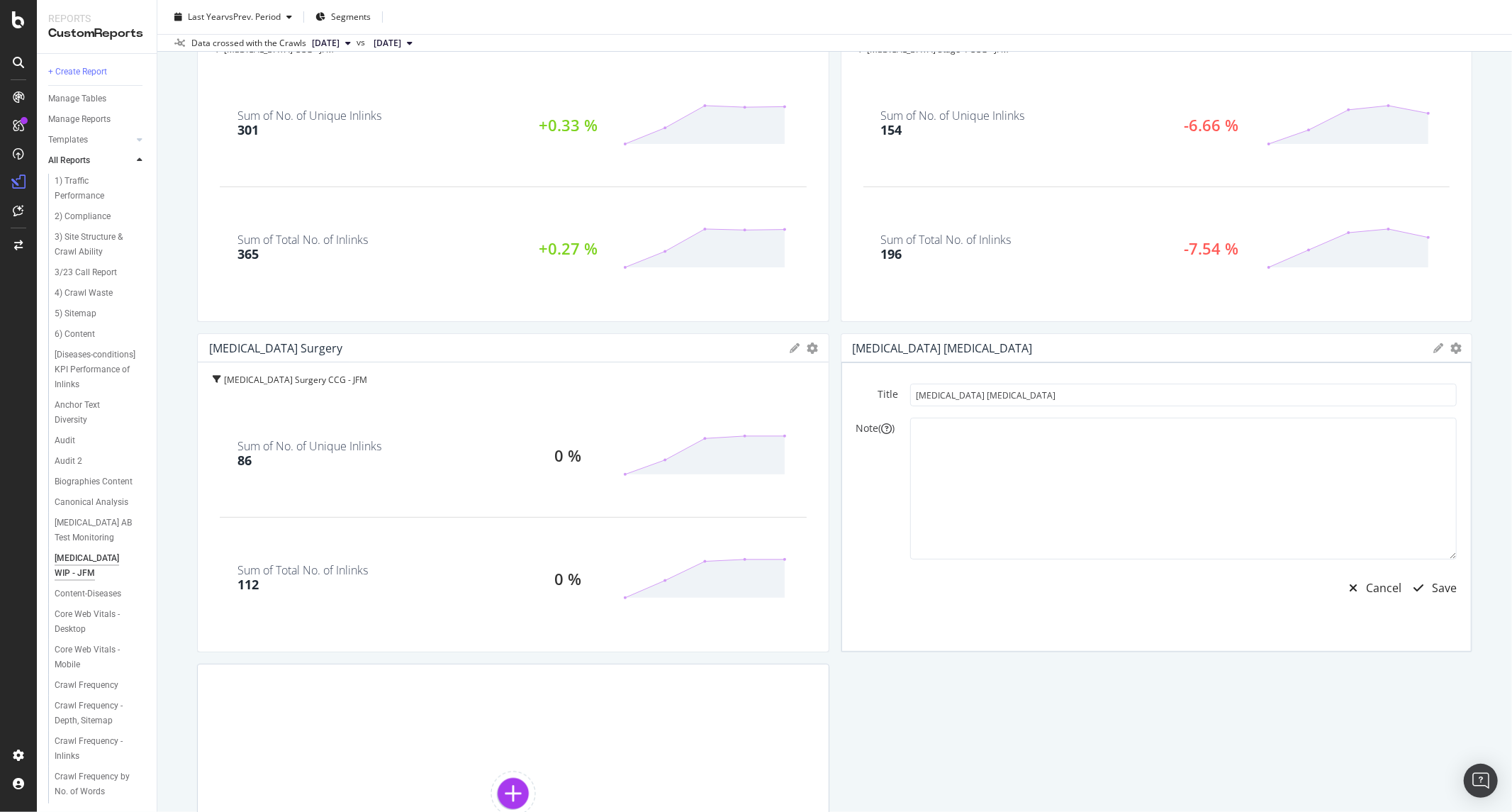
scroll to position [158, 0]
click at [1416, 590] on div "button" at bounding box center [1418, 587] width 27 height 12
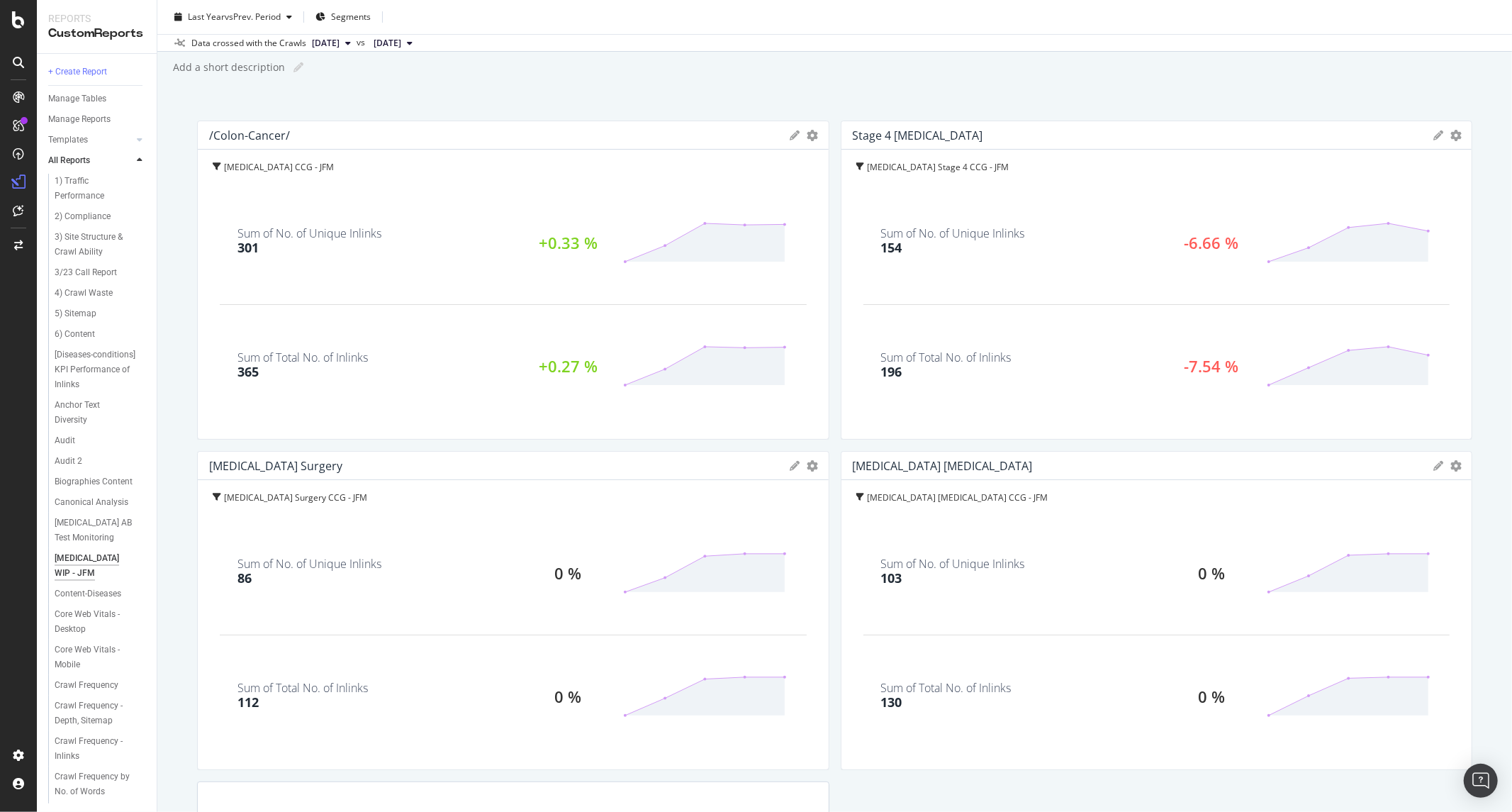
scroll to position [0, 0]
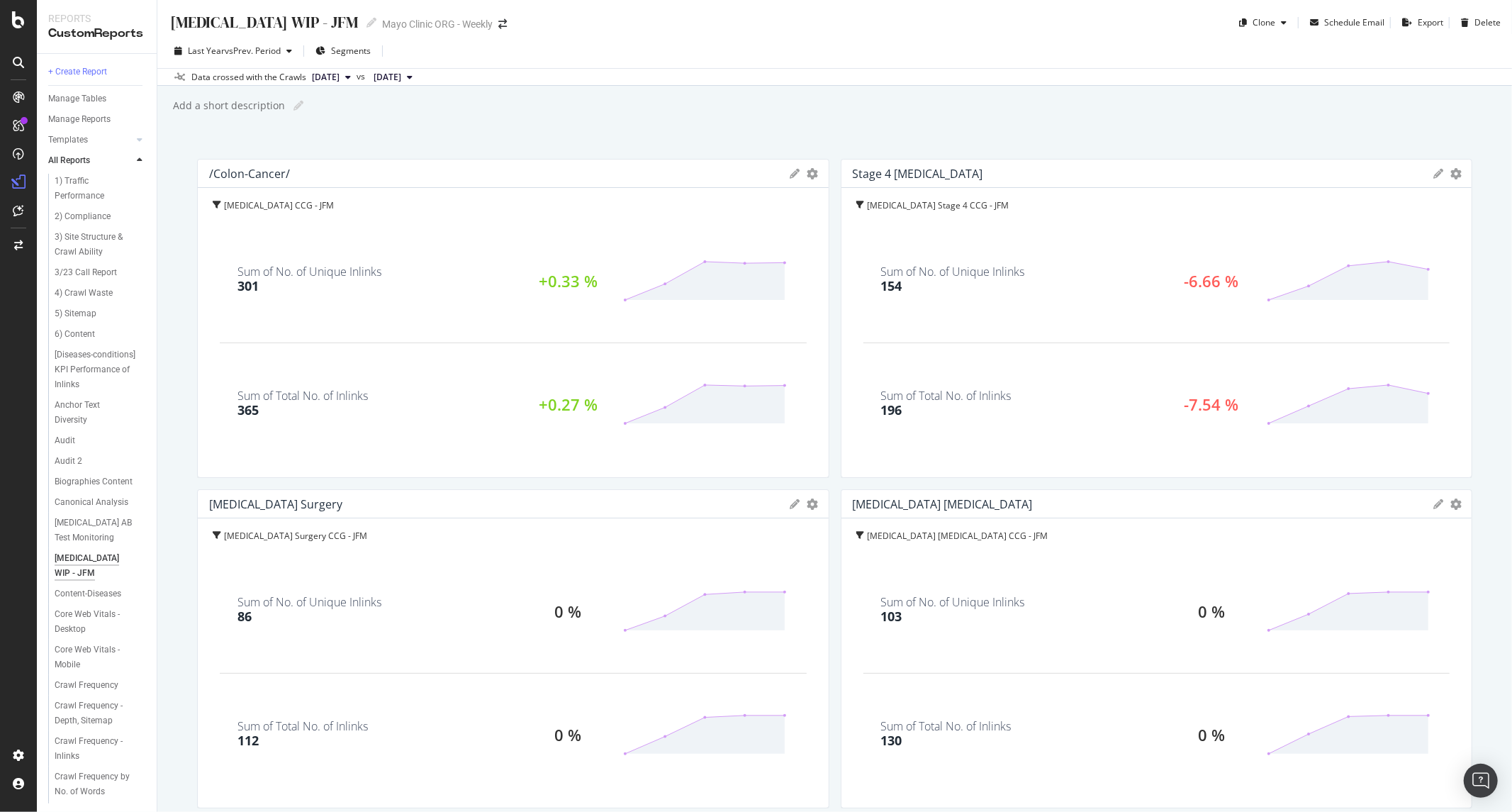
click at [527, 121] on div "Colon Cancer WIP - JFM Colon Cancer WIP - JFM Mayo Clinic ORG - Weekly Clone Sc…" at bounding box center [835, 406] width 1355 height 812
click at [833, 58] on div "Last Year vs Prev. Period Segments" at bounding box center [835, 53] width 1355 height 28
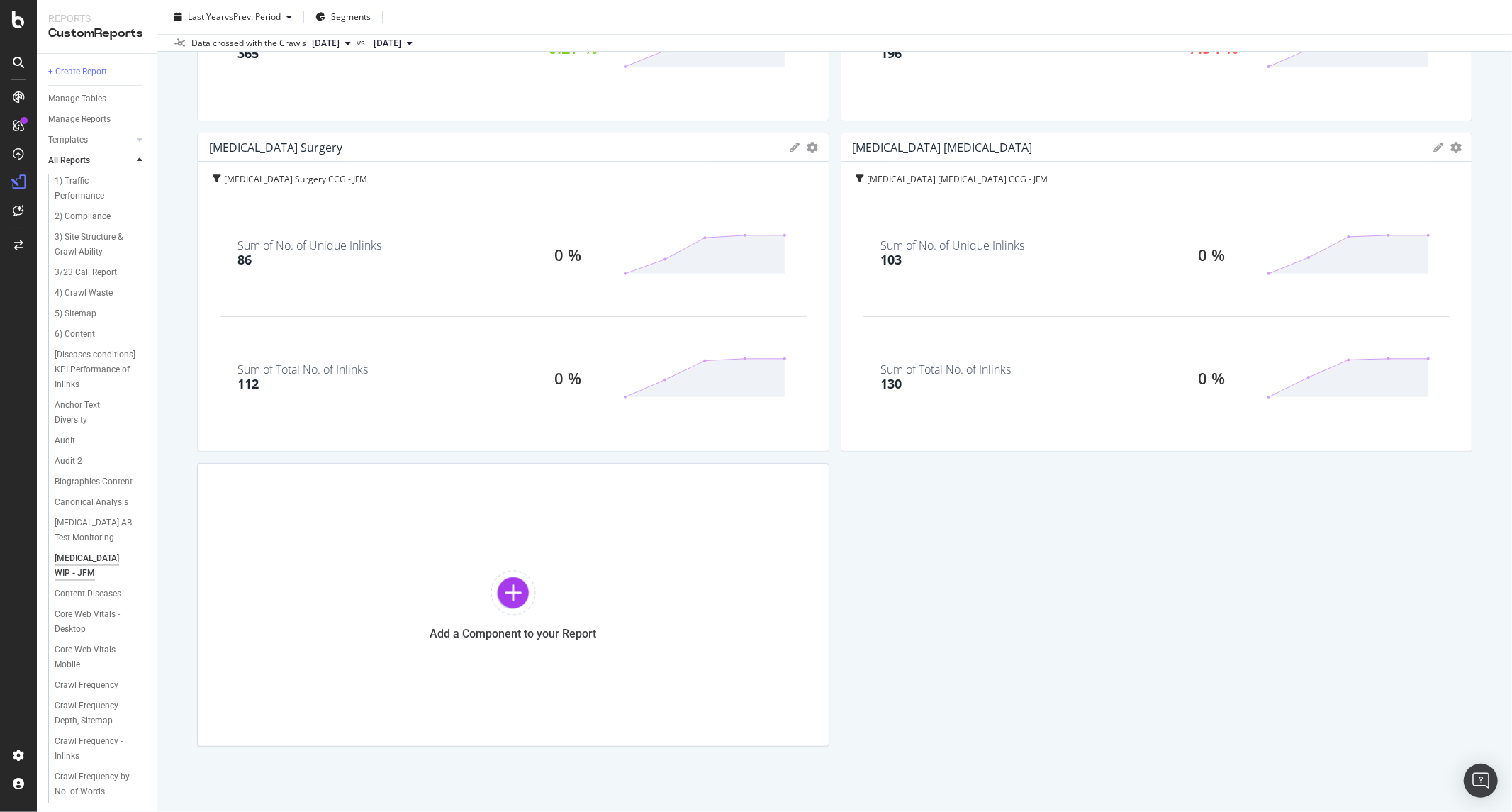
scroll to position [380, 0]
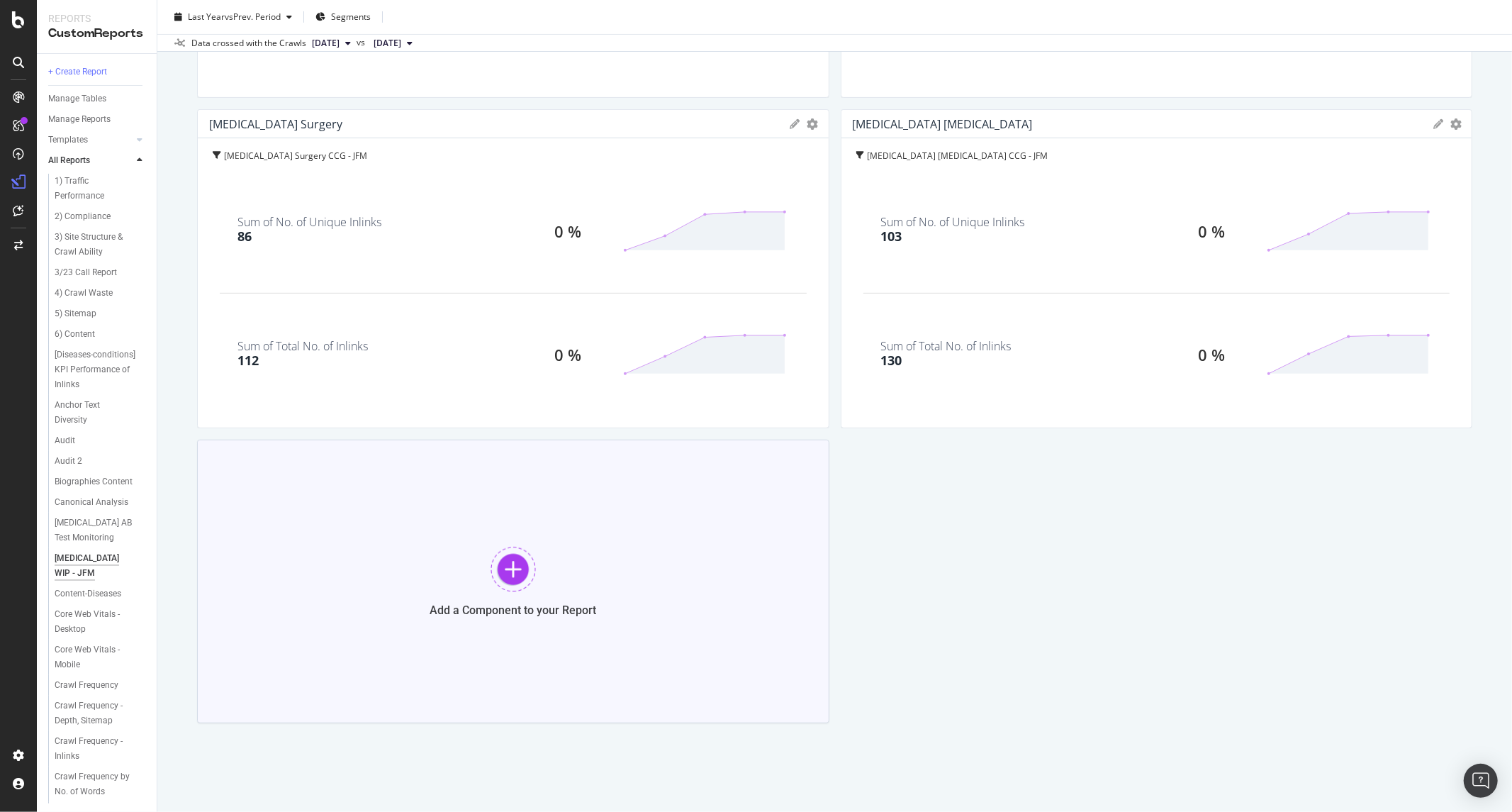
click at [416, 597] on div "Add a Component to your Report" at bounding box center [513, 581] width 633 height 283
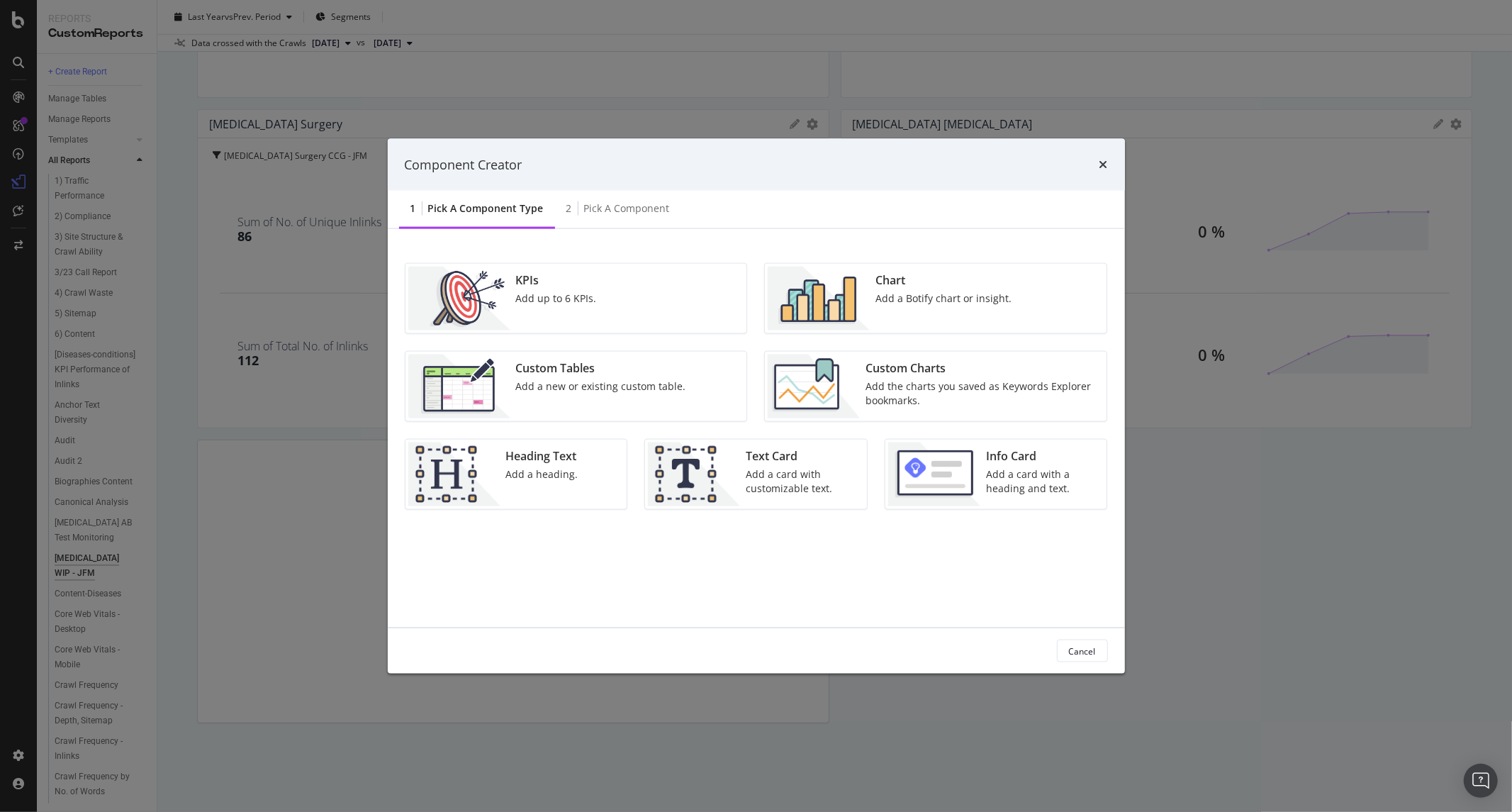
click at [503, 286] on img "modal" at bounding box center [459, 298] width 102 height 64
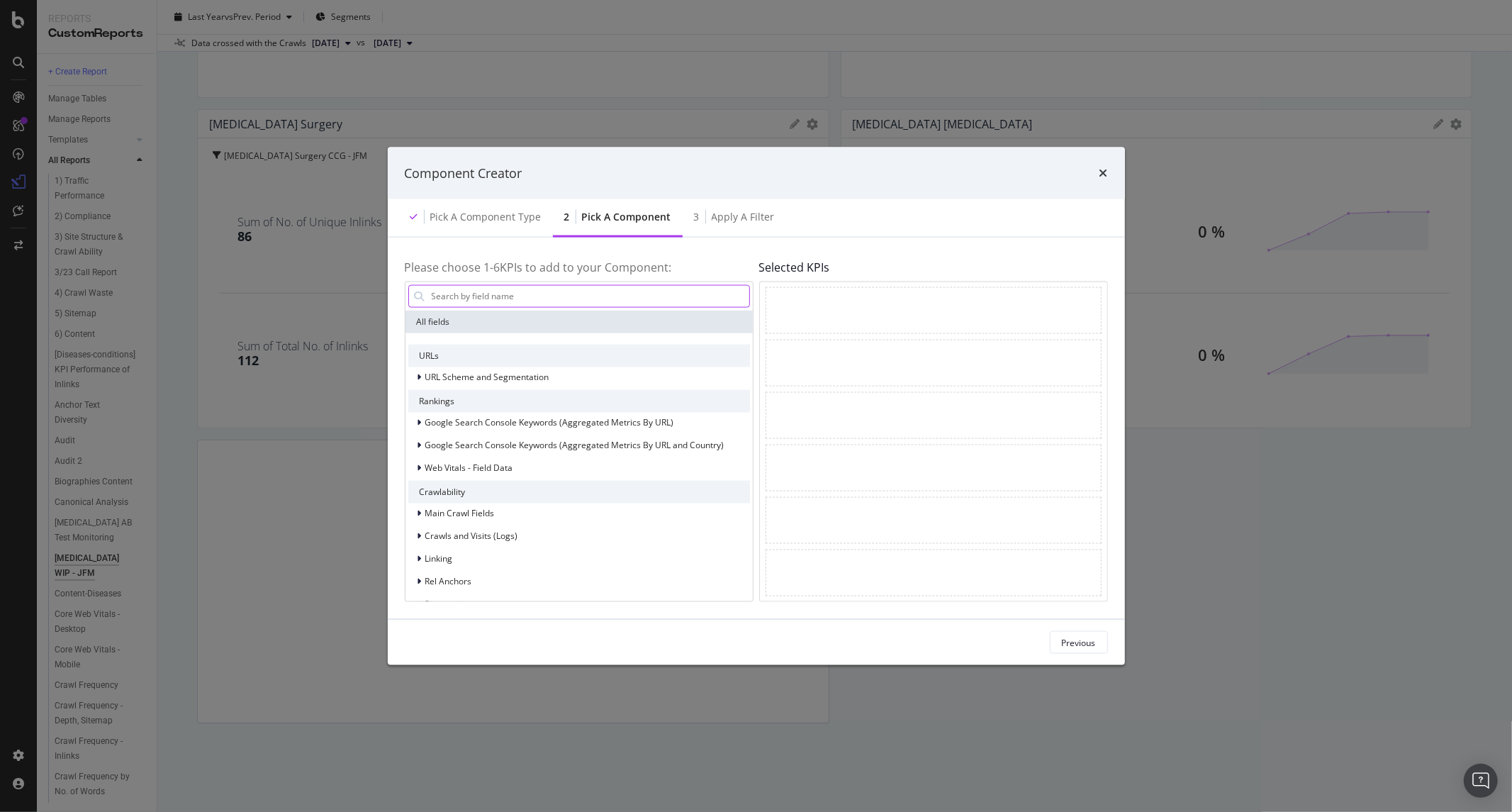
click at [511, 301] on input "modal" at bounding box center [590, 296] width 319 height 22
click at [480, 516] on span "Main Crawl Fields" at bounding box center [460, 513] width 70 height 12
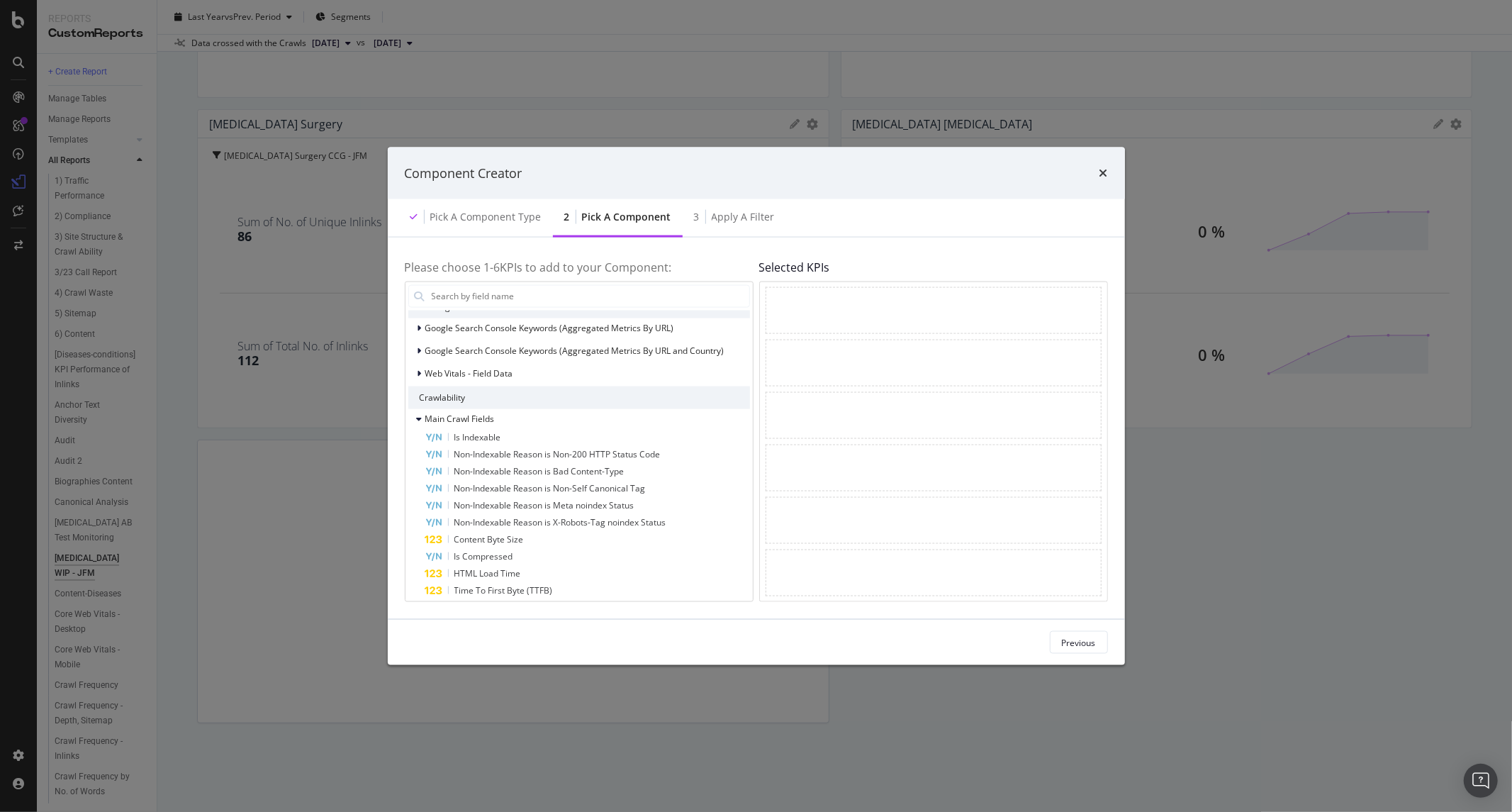
scroll to position [0, 0]
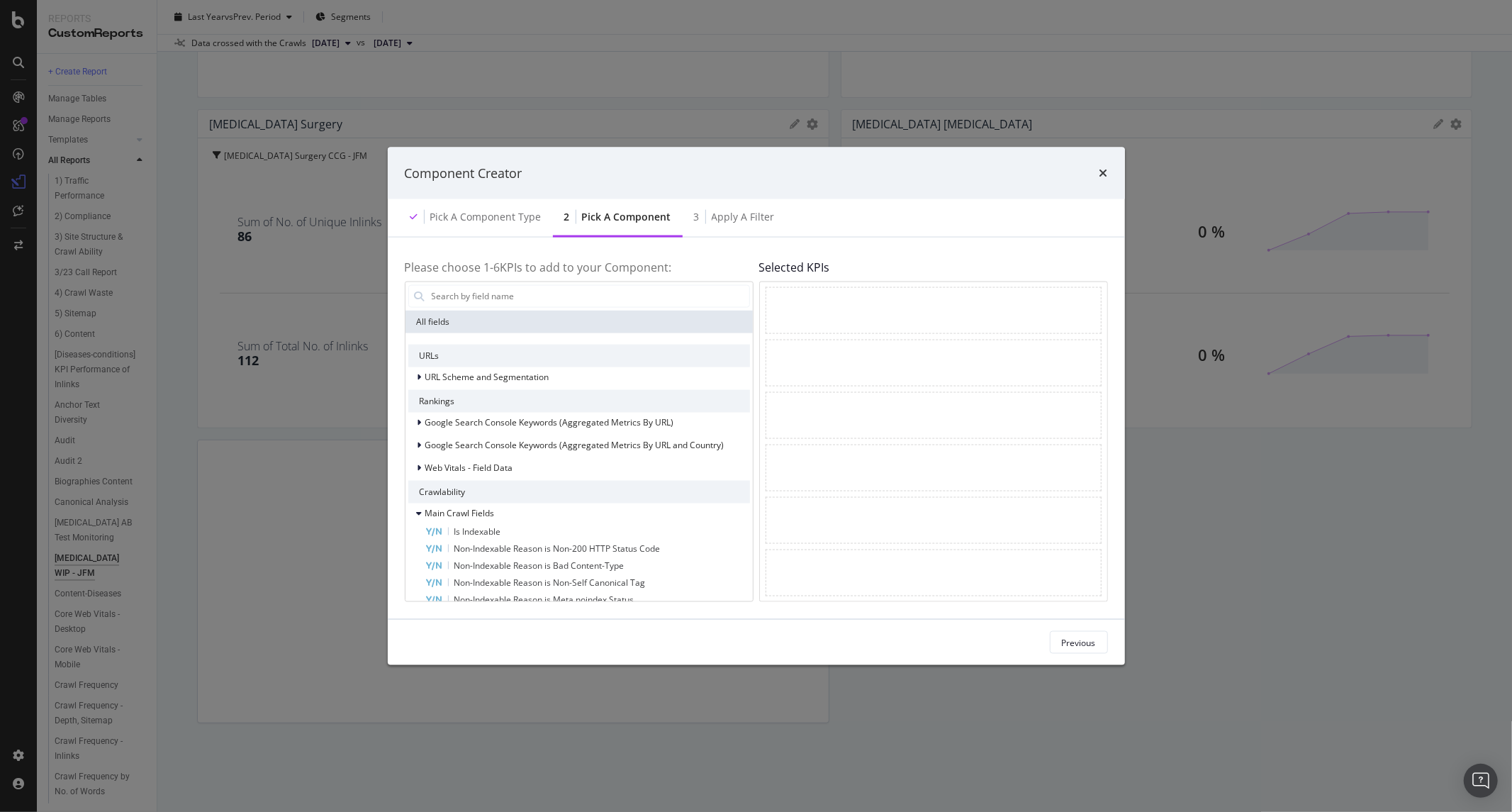
click at [1094, 182] on div "Component Creator" at bounding box center [756, 173] width 738 height 53
click at [1101, 176] on icon "times" at bounding box center [1104, 173] width 9 height 12
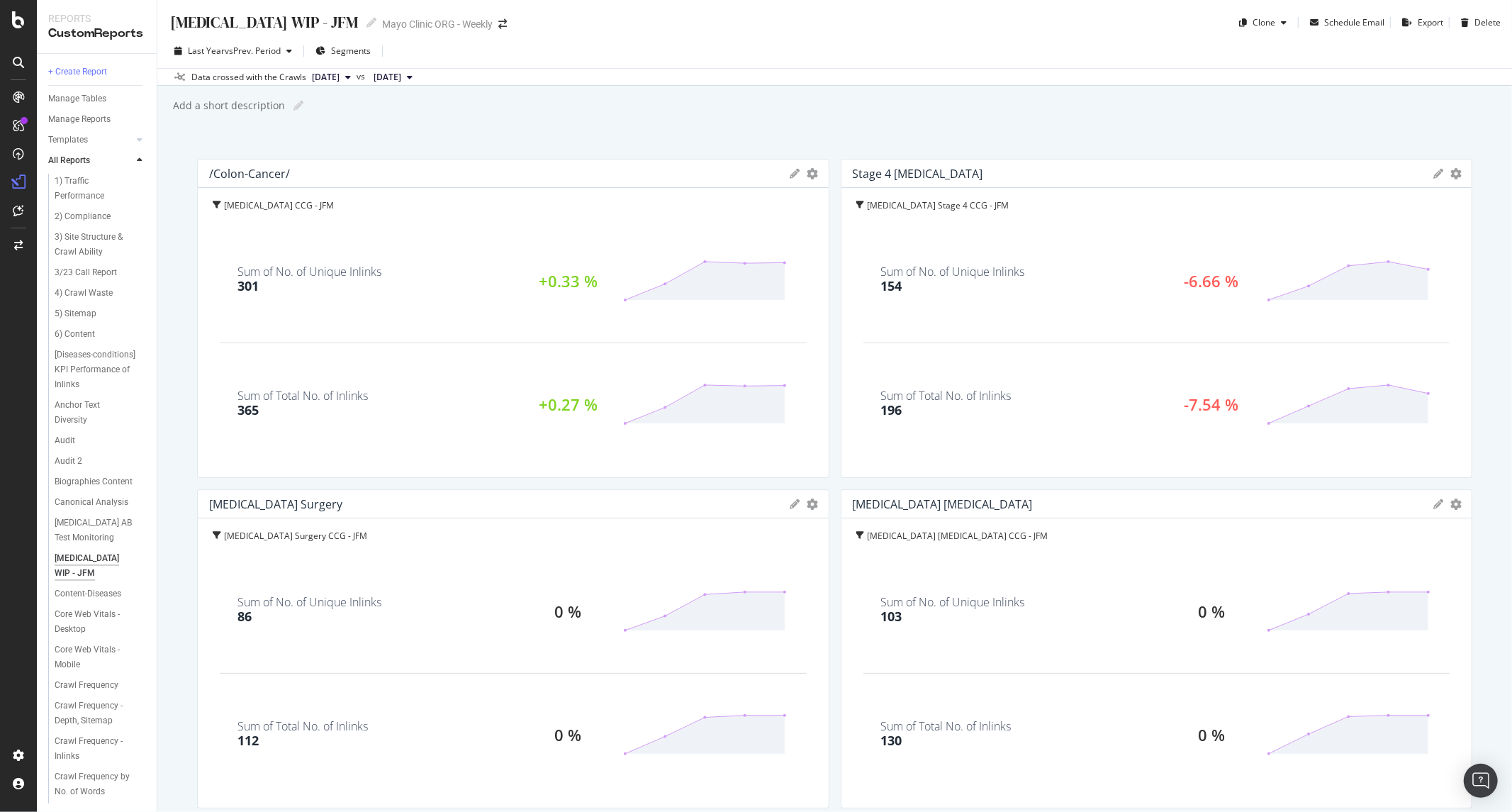
click at [790, 173] on icon at bounding box center [795, 174] width 10 height 10
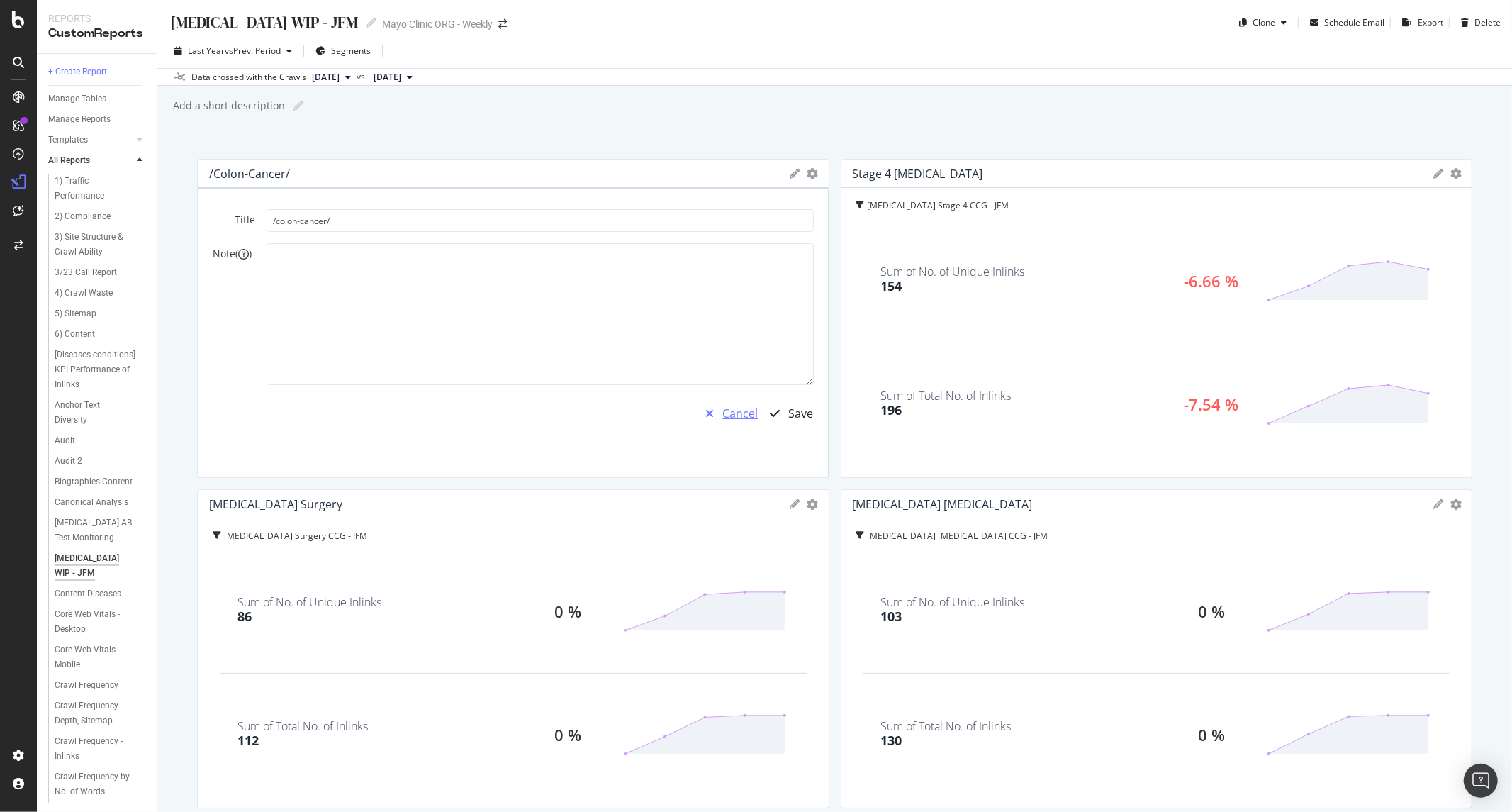
click at [725, 410] on div "Cancel" at bounding box center [741, 414] width 35 height 17
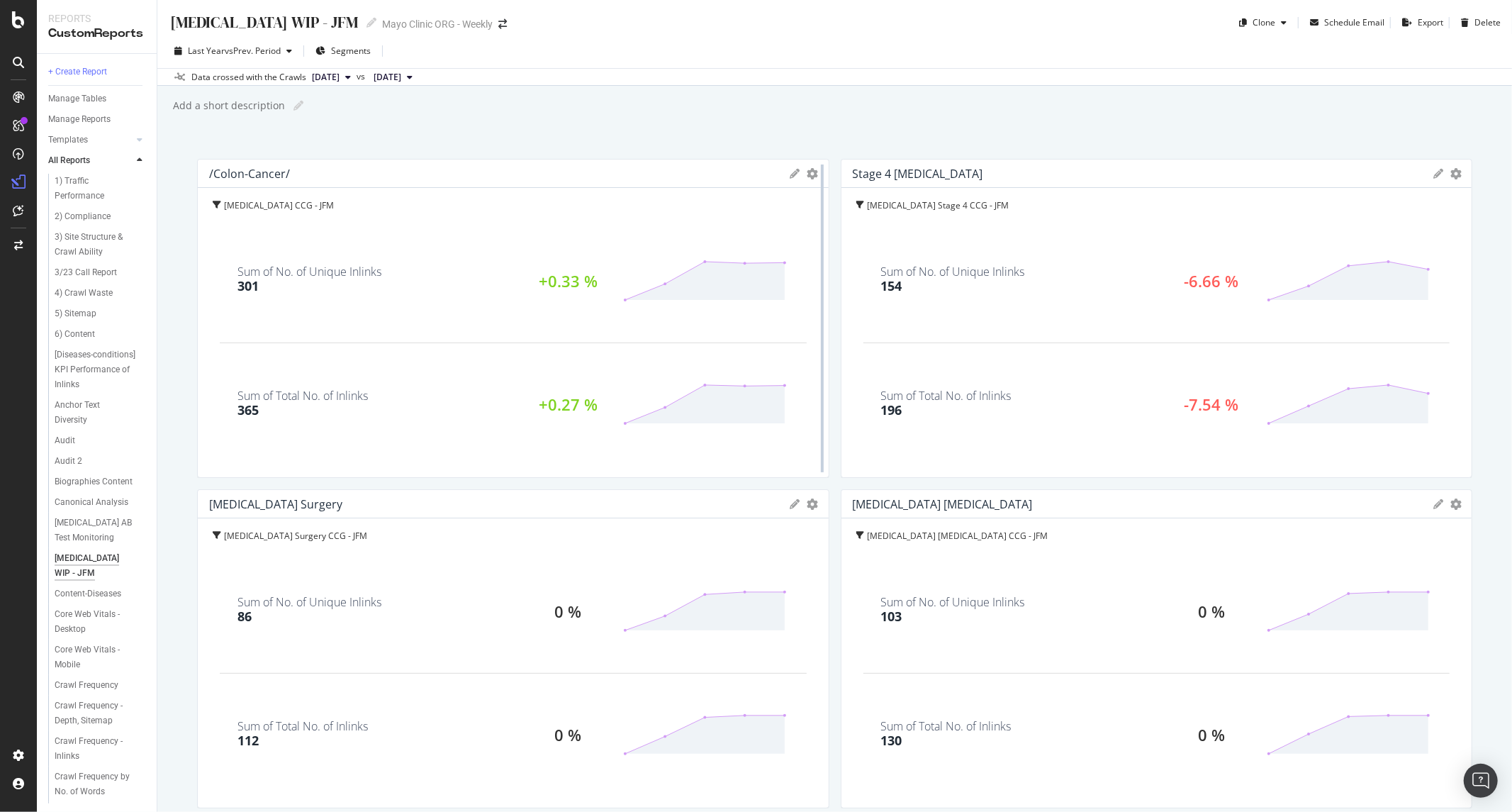
click at [809, 171] on div "/colon-cancer/ KPIs Table Edit KPIs Edit Filter Export as CSV Delete Add to Cus…" at bounding box center [513, 319] width 633 height 319
click at [807, 178] on icon "gear" at bounding box center [813, 174] width 12 height 12
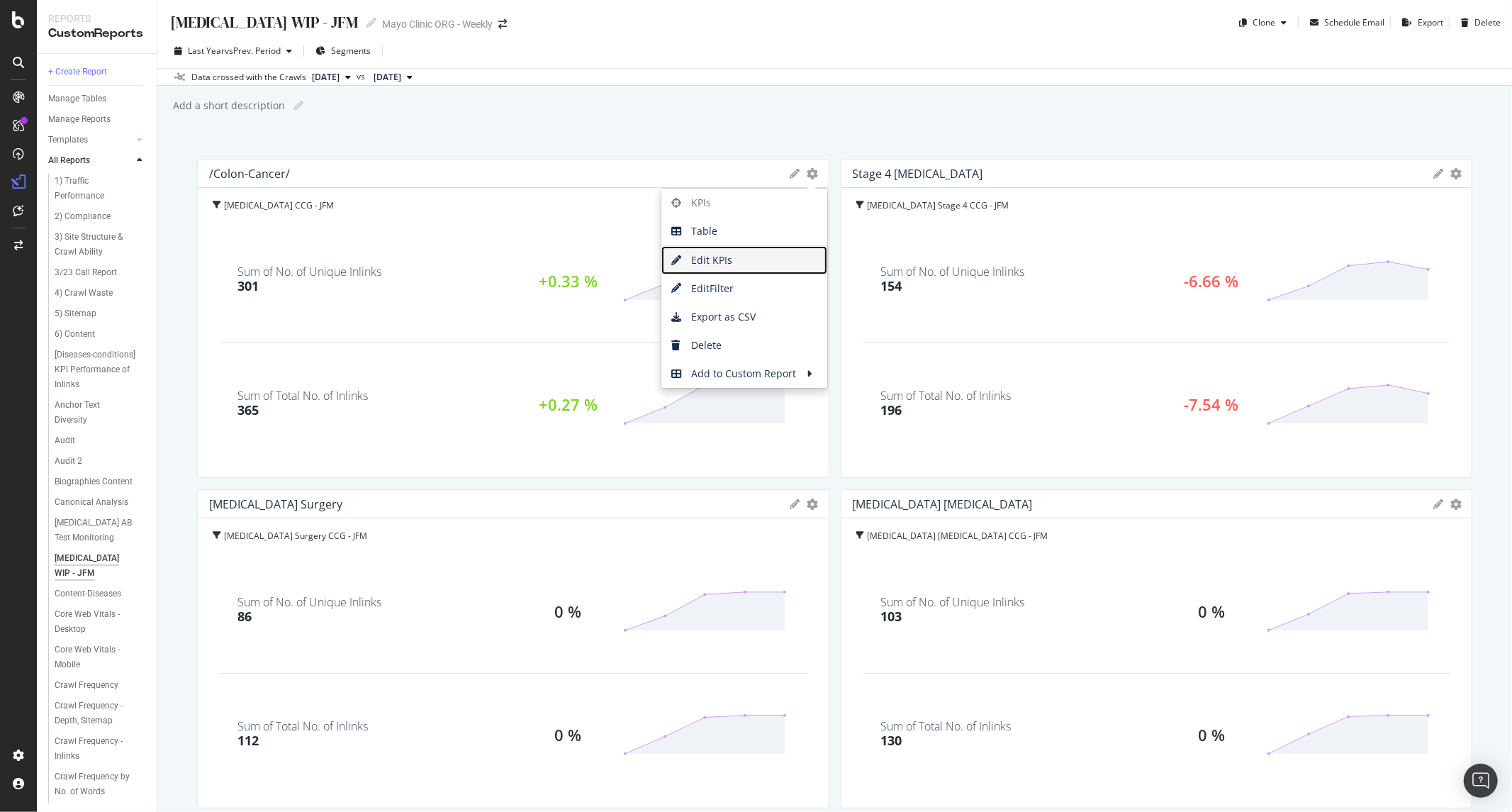
click at [744, 258] on span "Edit KPIs" at bounding box center [744, 260] width 166 height 22
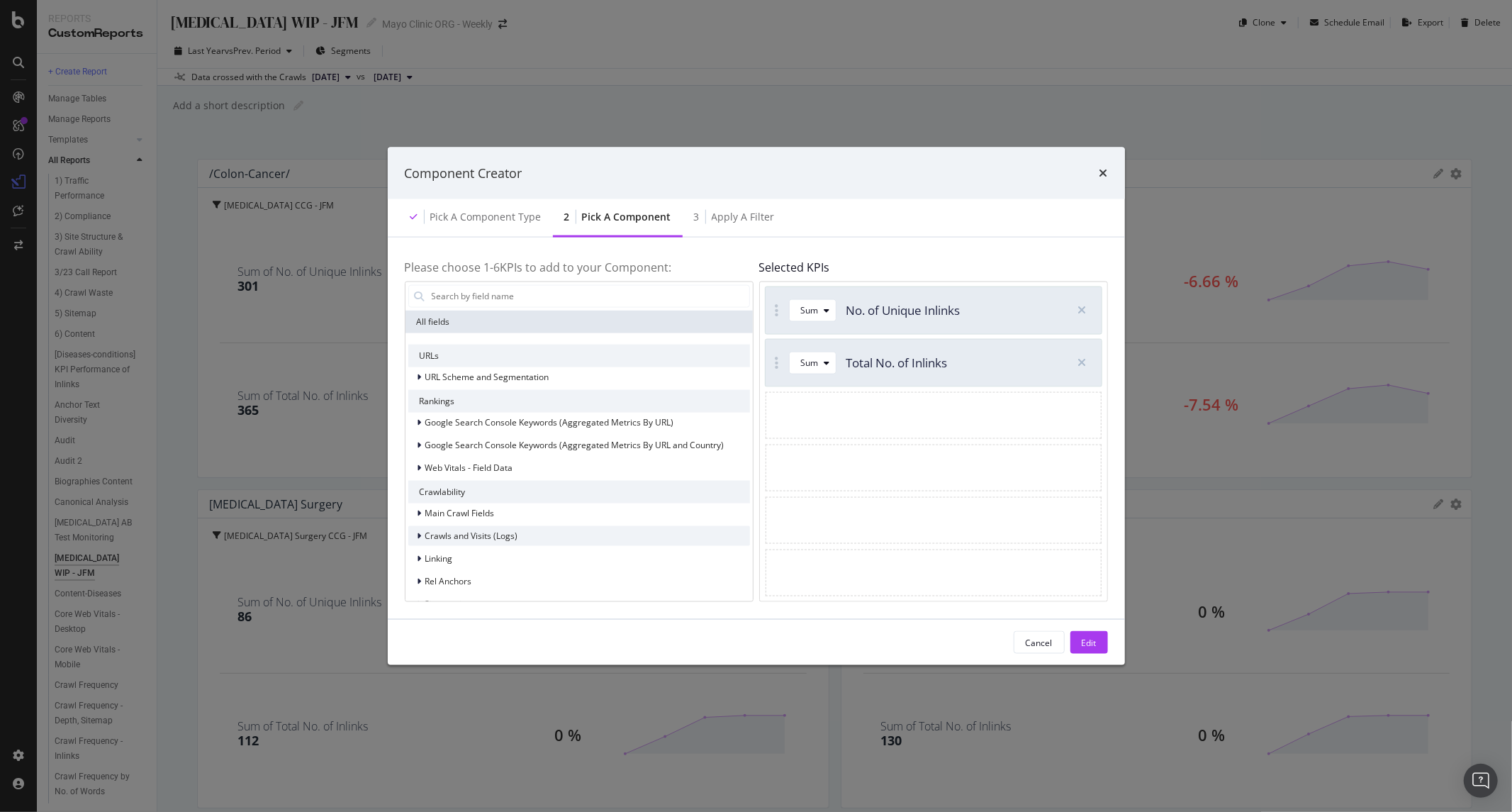
click at [484, 536] on span "Crawls and Visits (Logs)" at bounding box center [472, 536] width 93 height 12
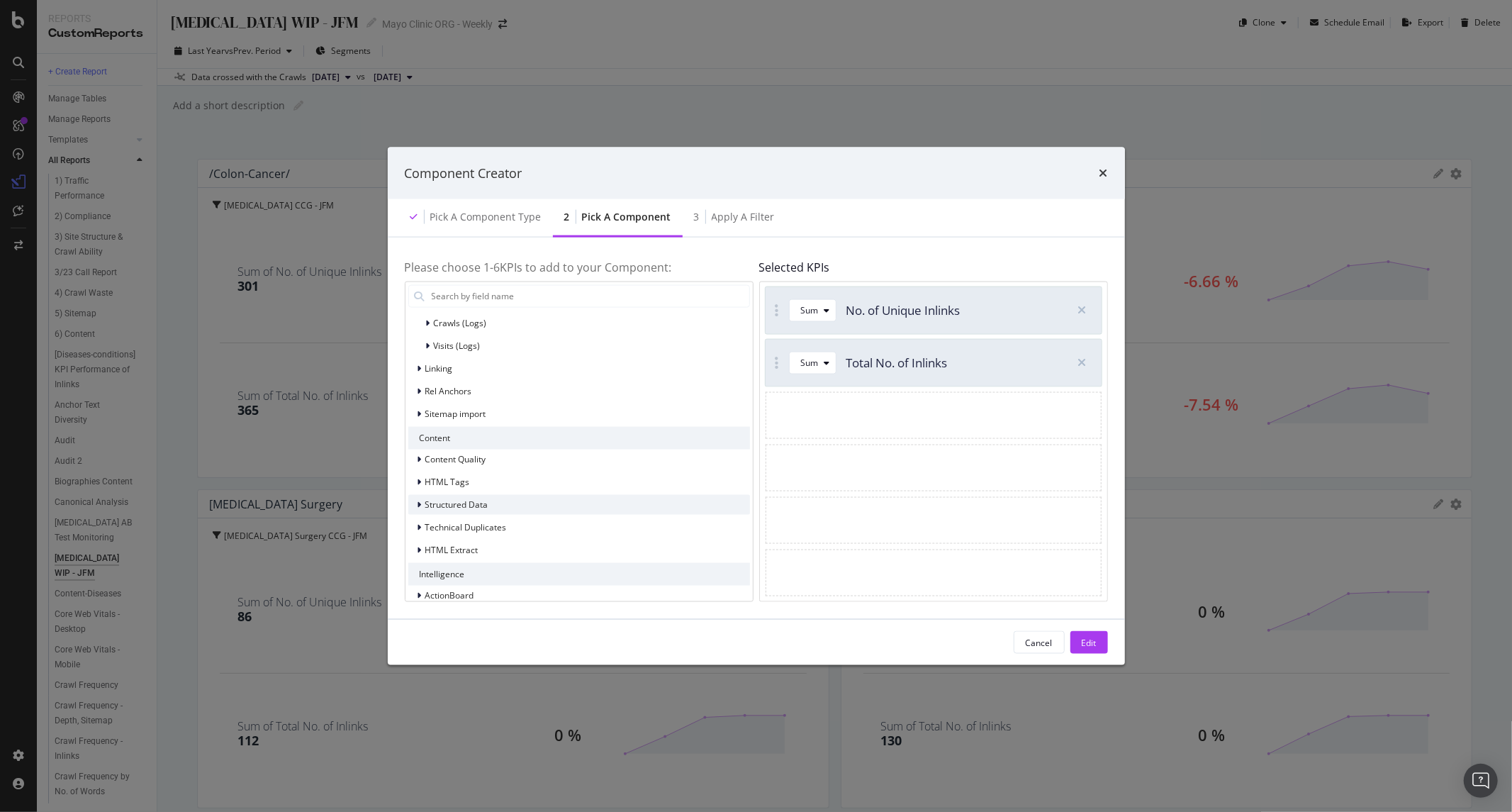
scroll to position [236, 0]
click at [473, 317] on span "Crawls (Logs)" at bounding box center [460, 319] width 53 height 12
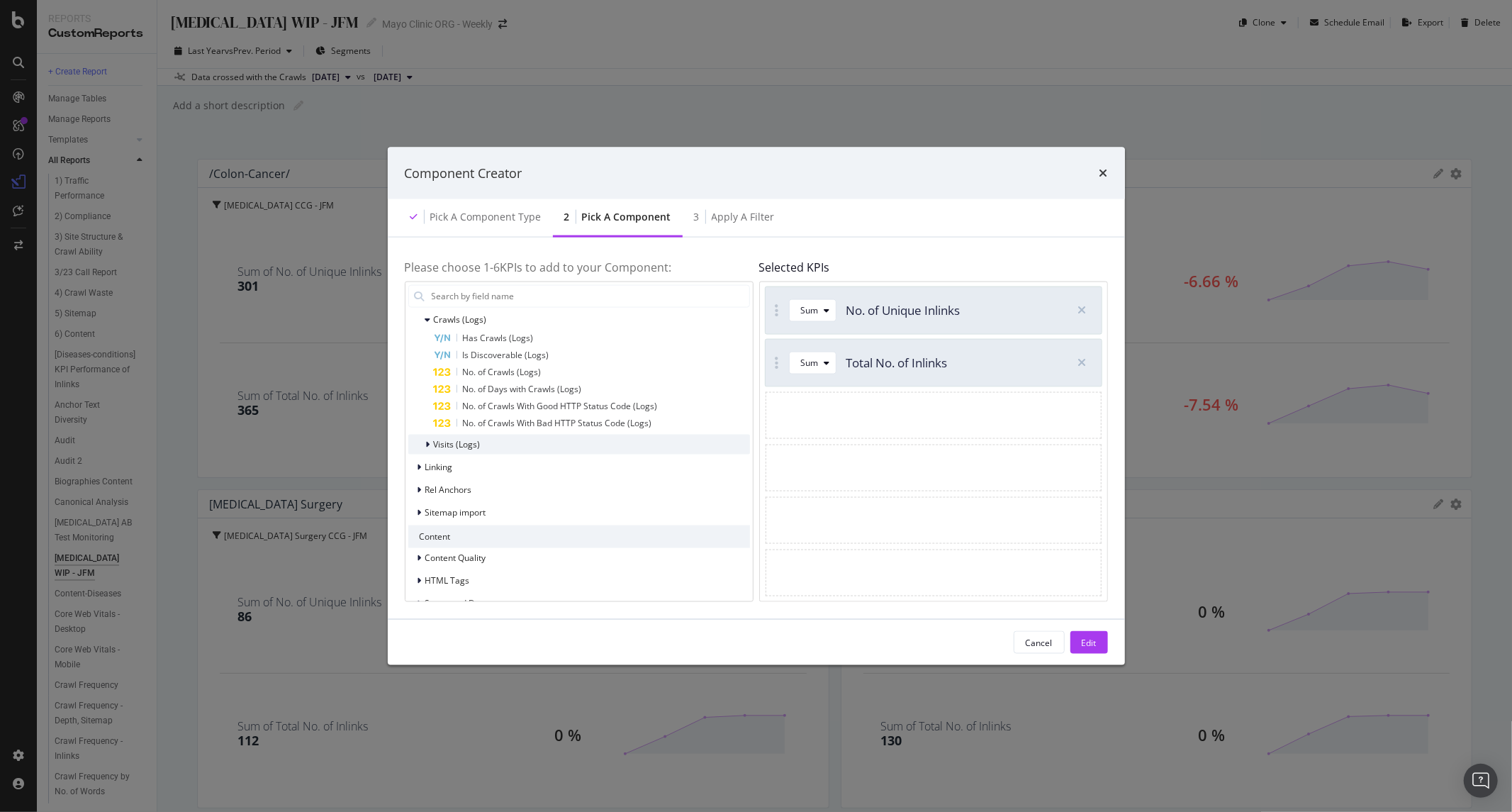
click at [469, 441] on span "Visits (Logs)" at bounding box center [457, 444] width 47 height 12
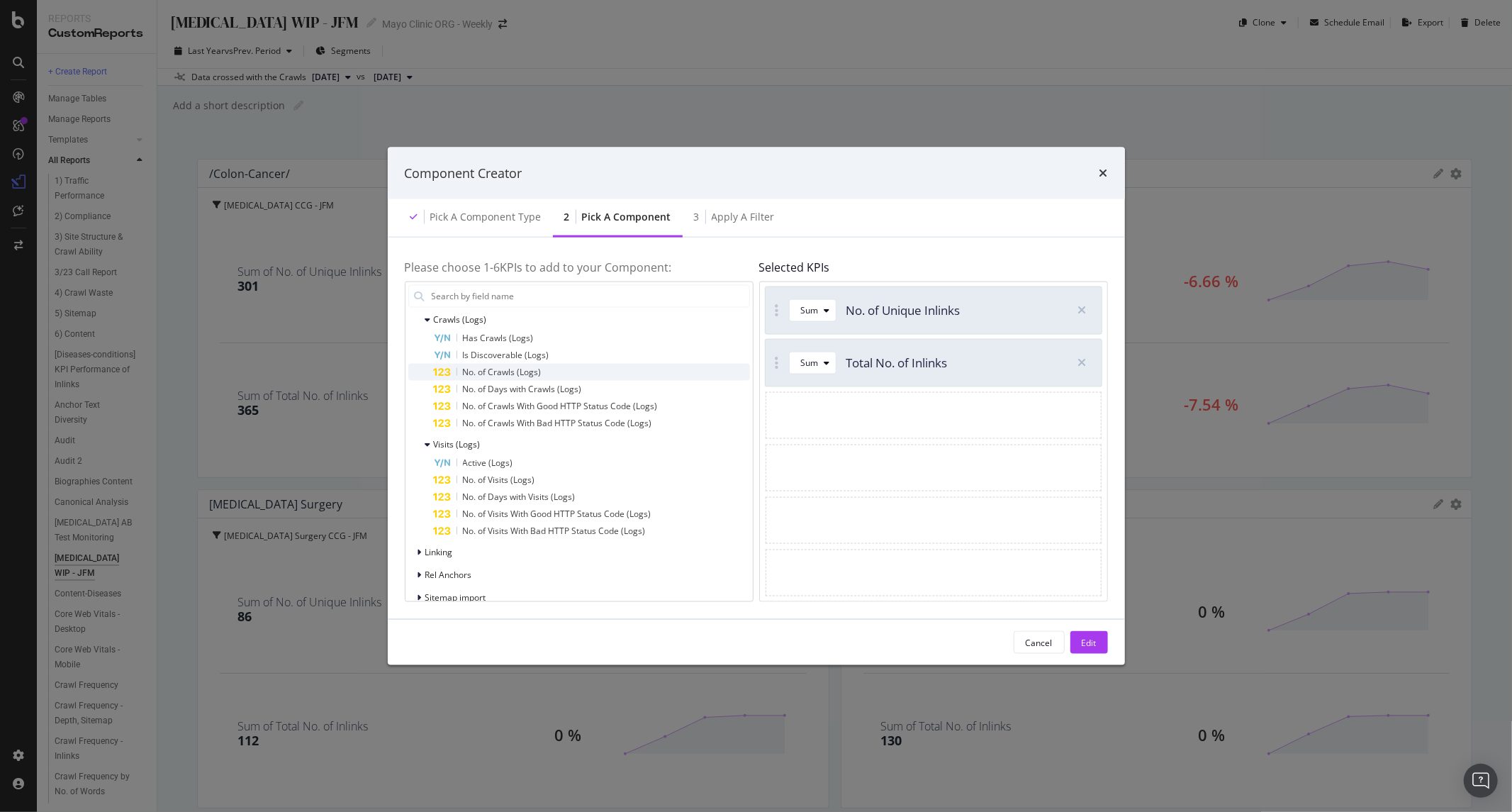
click at [496, 370] on span "No. of Crawls (Logs)" at bounding box center [502, 371] width 78 height 12
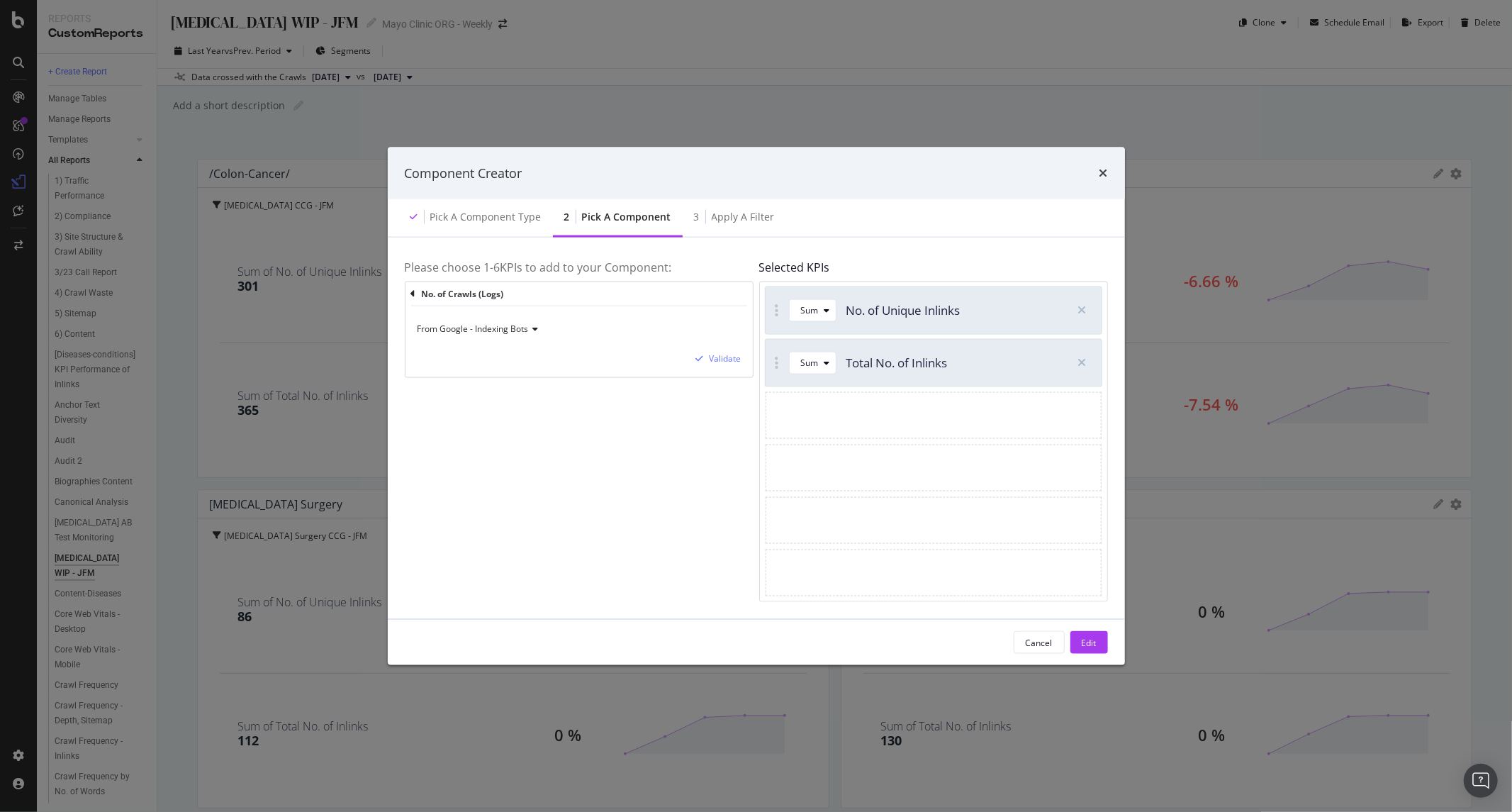
click at [495, 329] on span "From Google - Indexing Bots" at bounding box center [473, 329] width 111 height 12
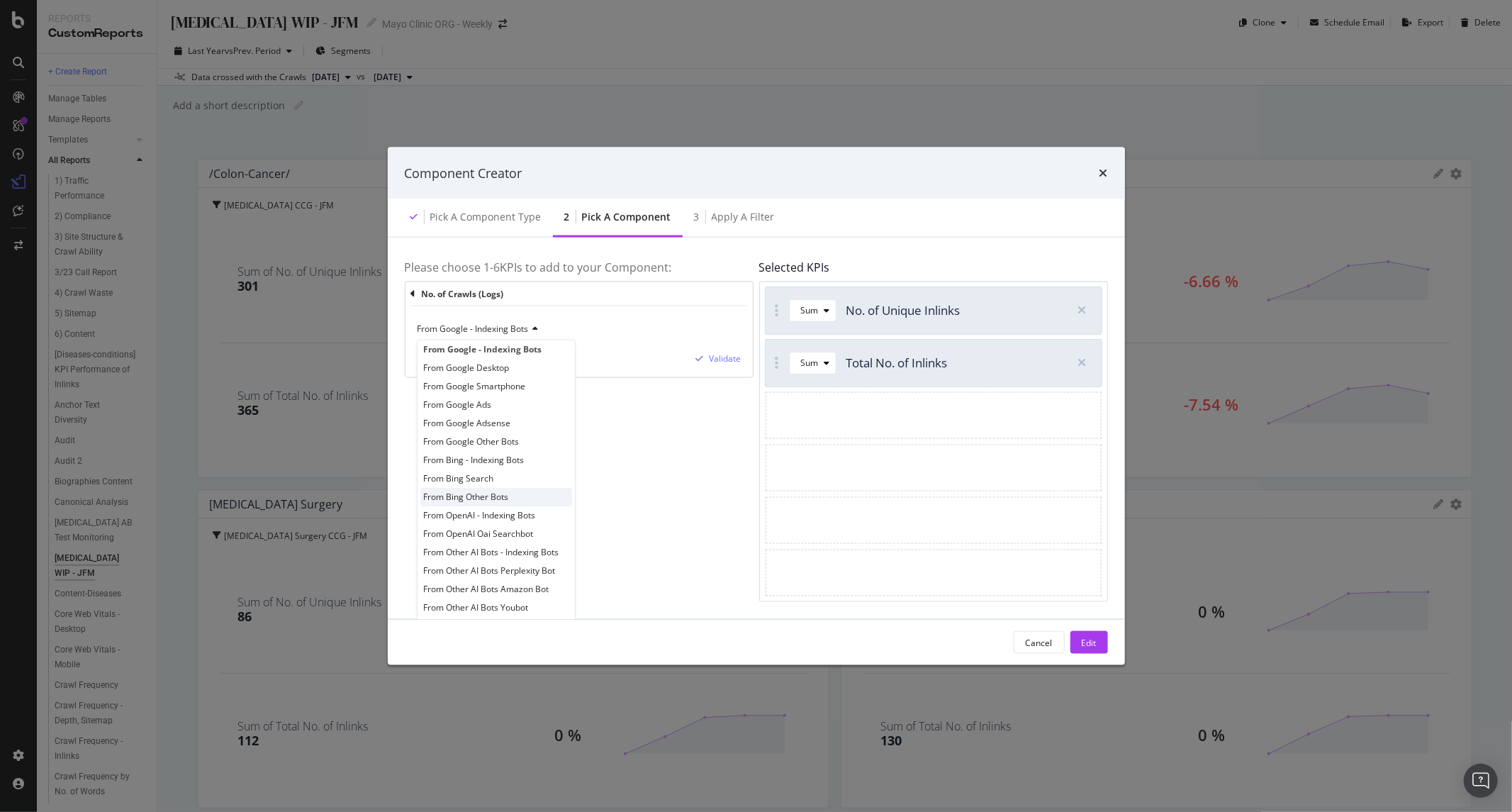
scroll to position [11, 0]
click at [516, 532] on span "From OpenAI Oai Searchbot" at bounding box center [479, 532] width 110 height 12
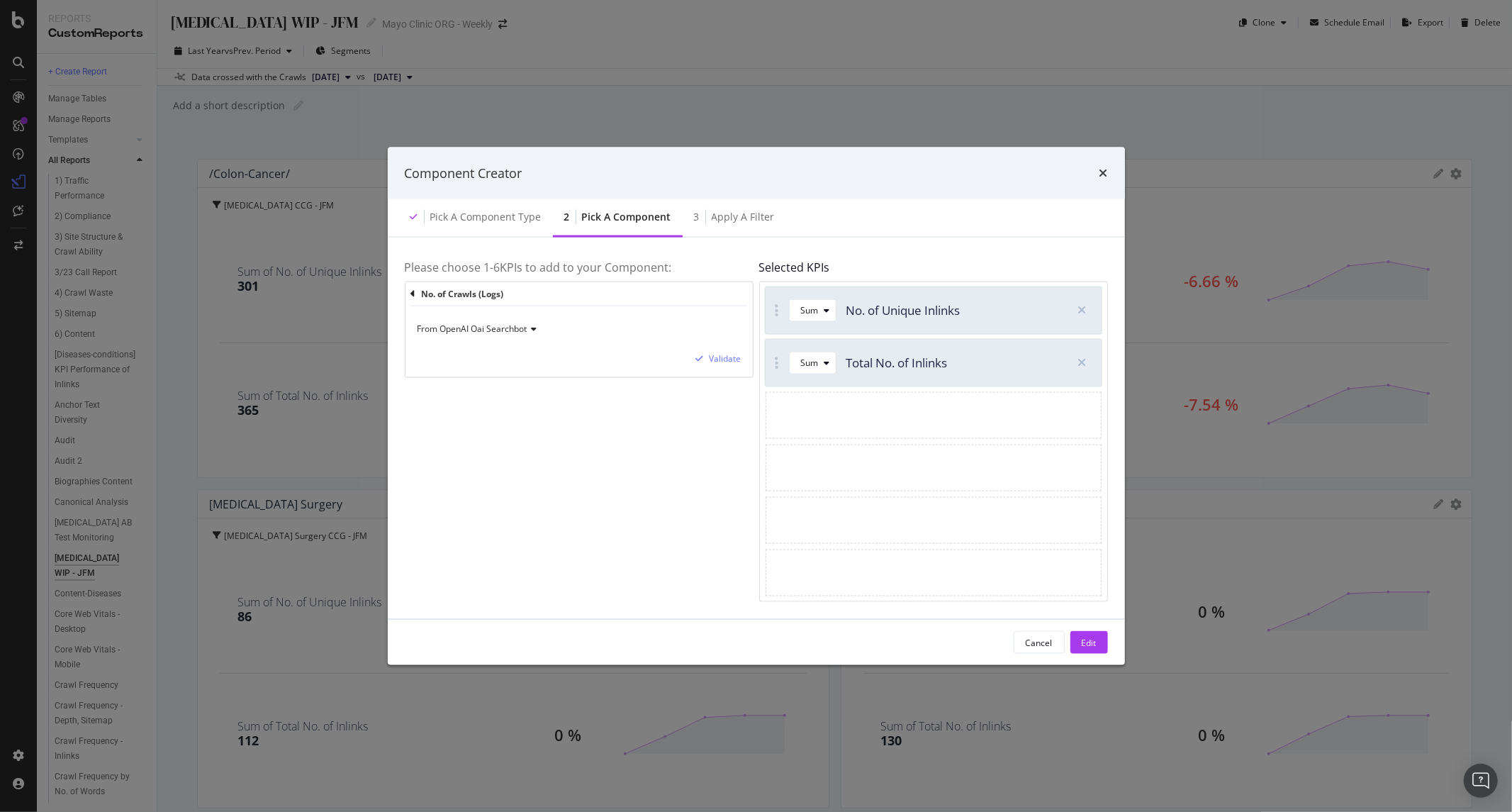
click at [486, 335] on div "From OpenAI Oai Searchbot" at bounding box center [579, 329] width 325 height 23
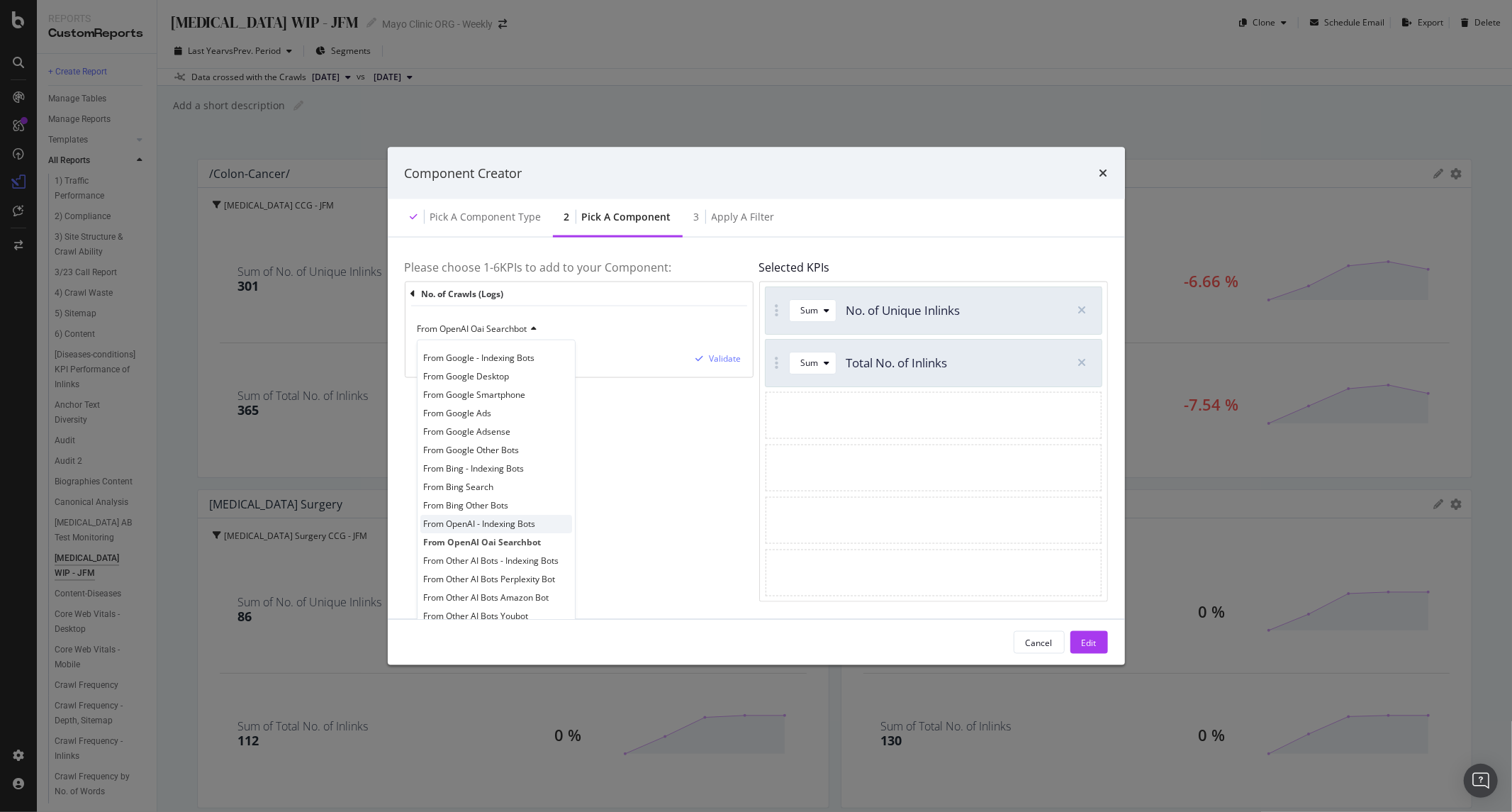
click at [490, 529] on span "From OpenAI - Indexing Bots" at bounding box center [480, 524] width 112 height 12
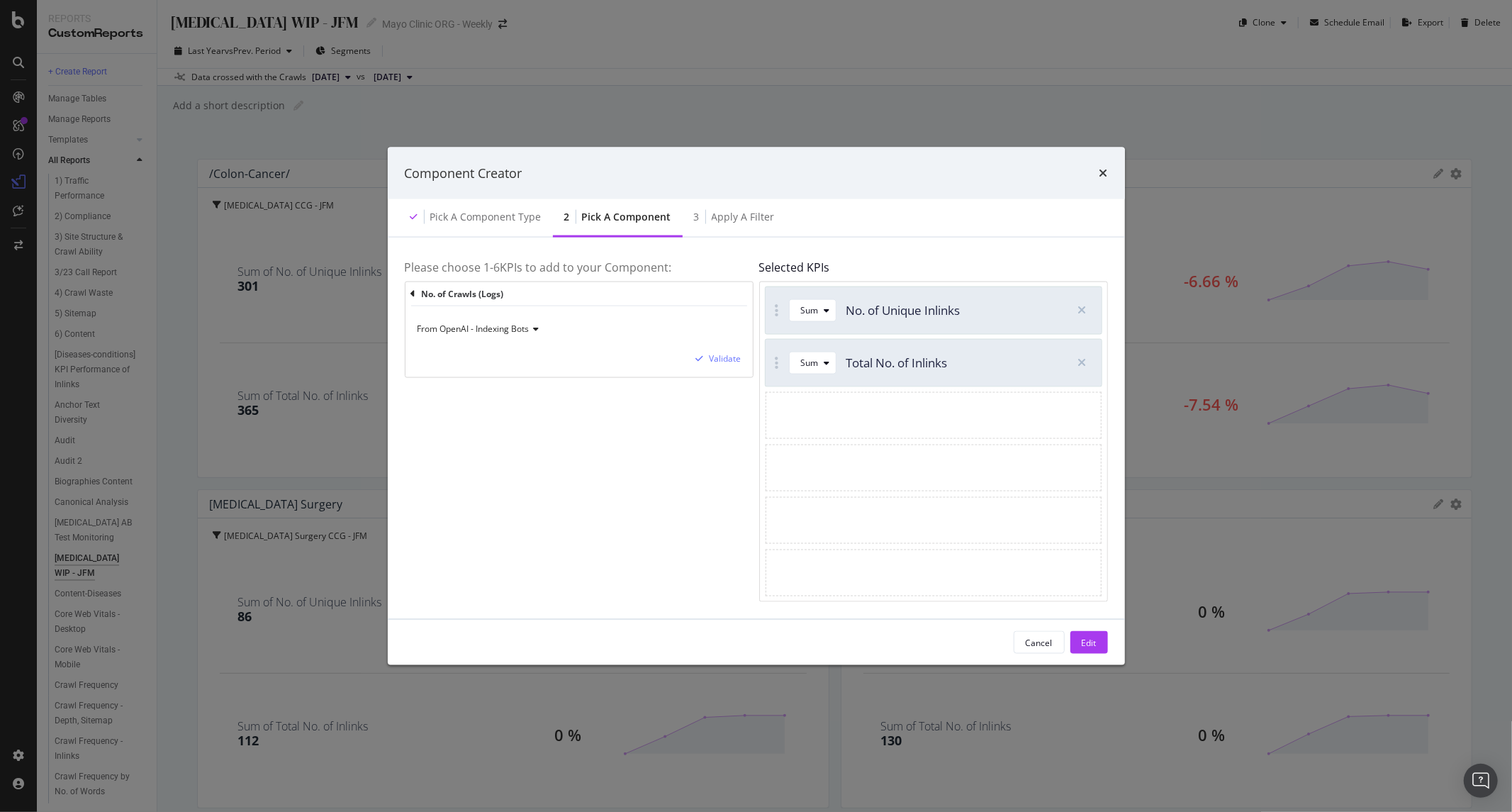
click at [494, 321] on div "From OpenAI - Indexing Bots" at bounding box center [579, 329] width 325 height 23
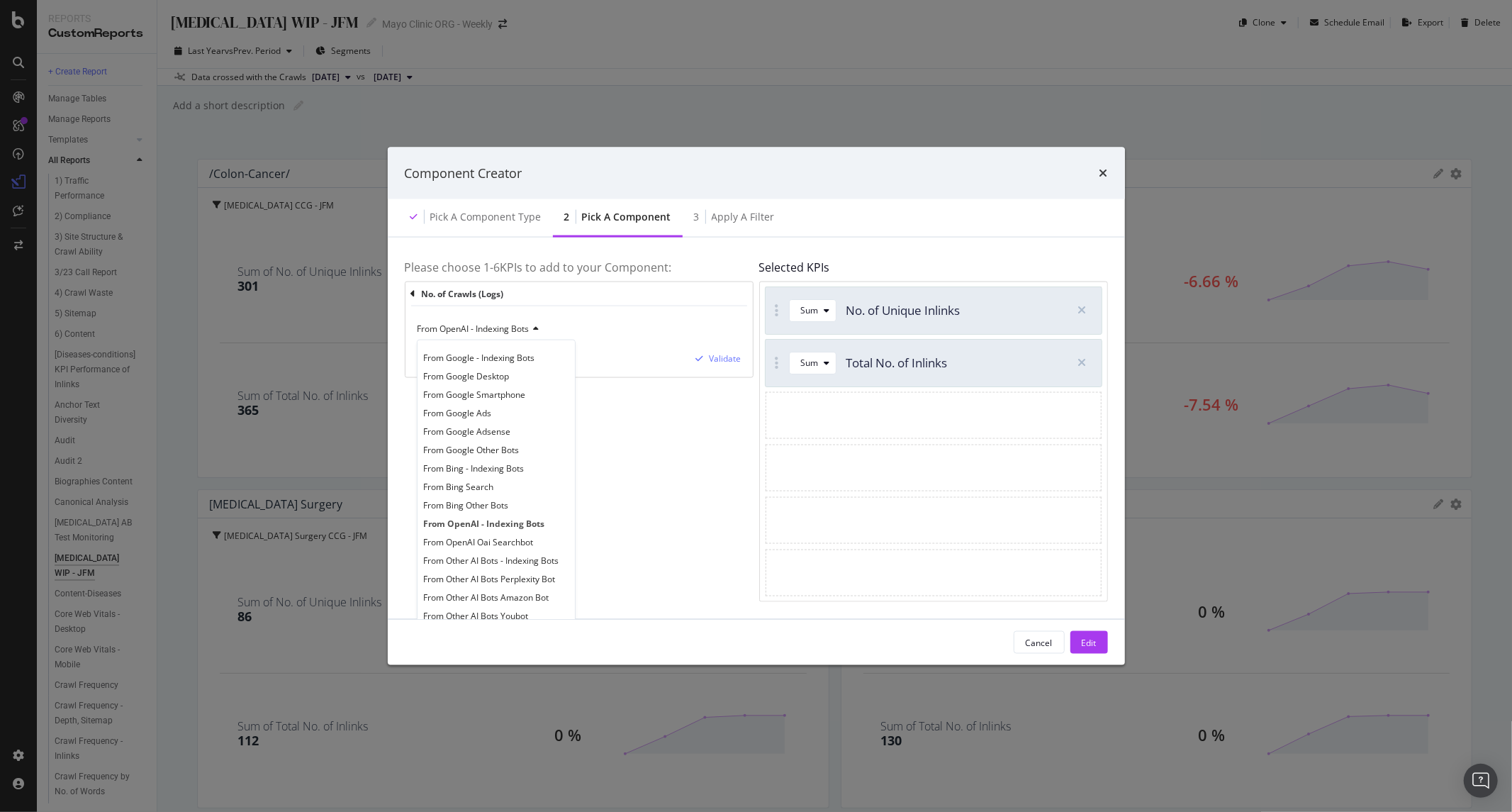
click at [667, 330] on div "From OpenAI - Indexing Bots" at bounding box center [579, 329] width 325 height 23
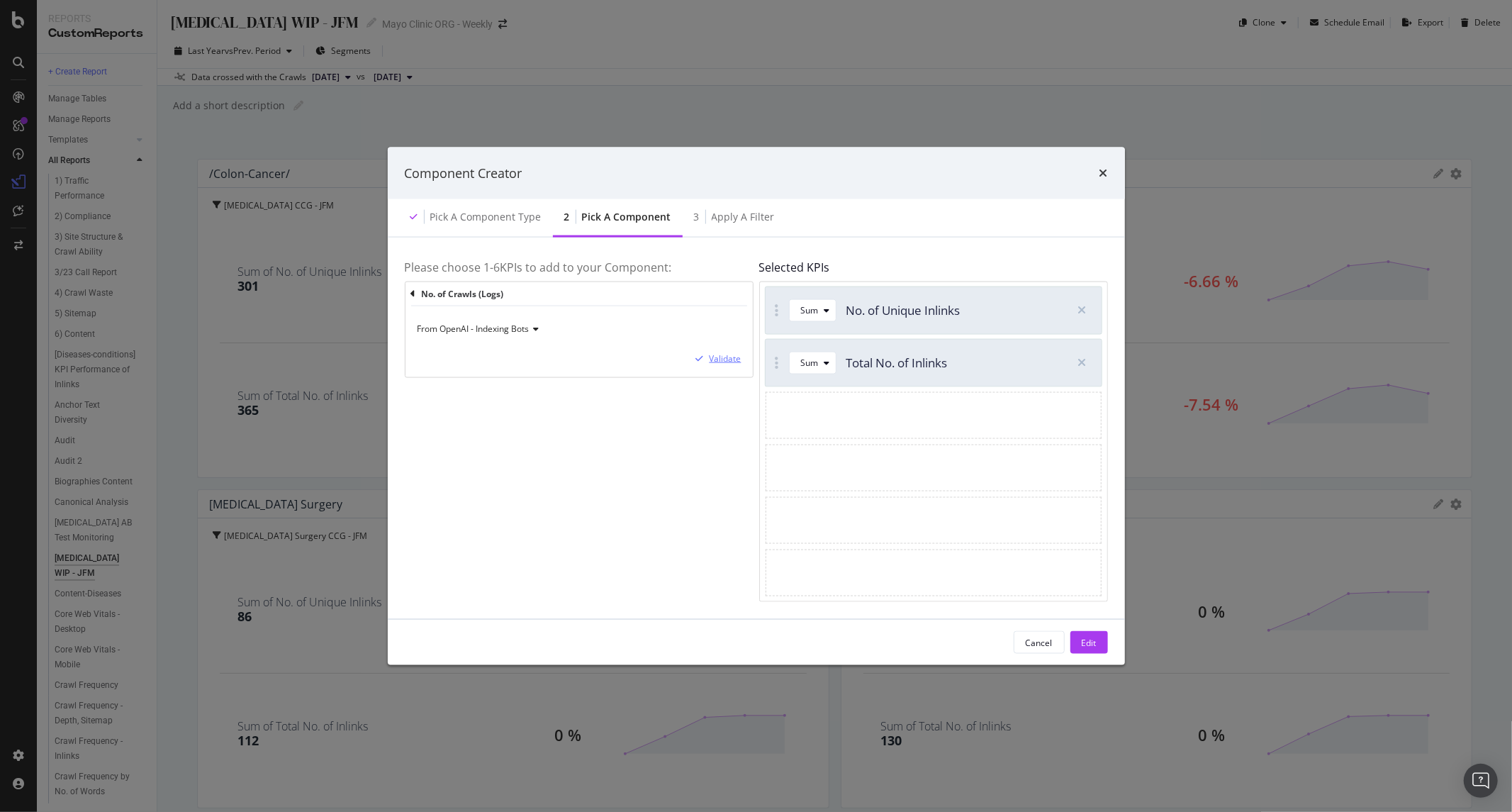
click at [720, 362] on div "Validate" at bounding box center [725, 358] width 32 height 12
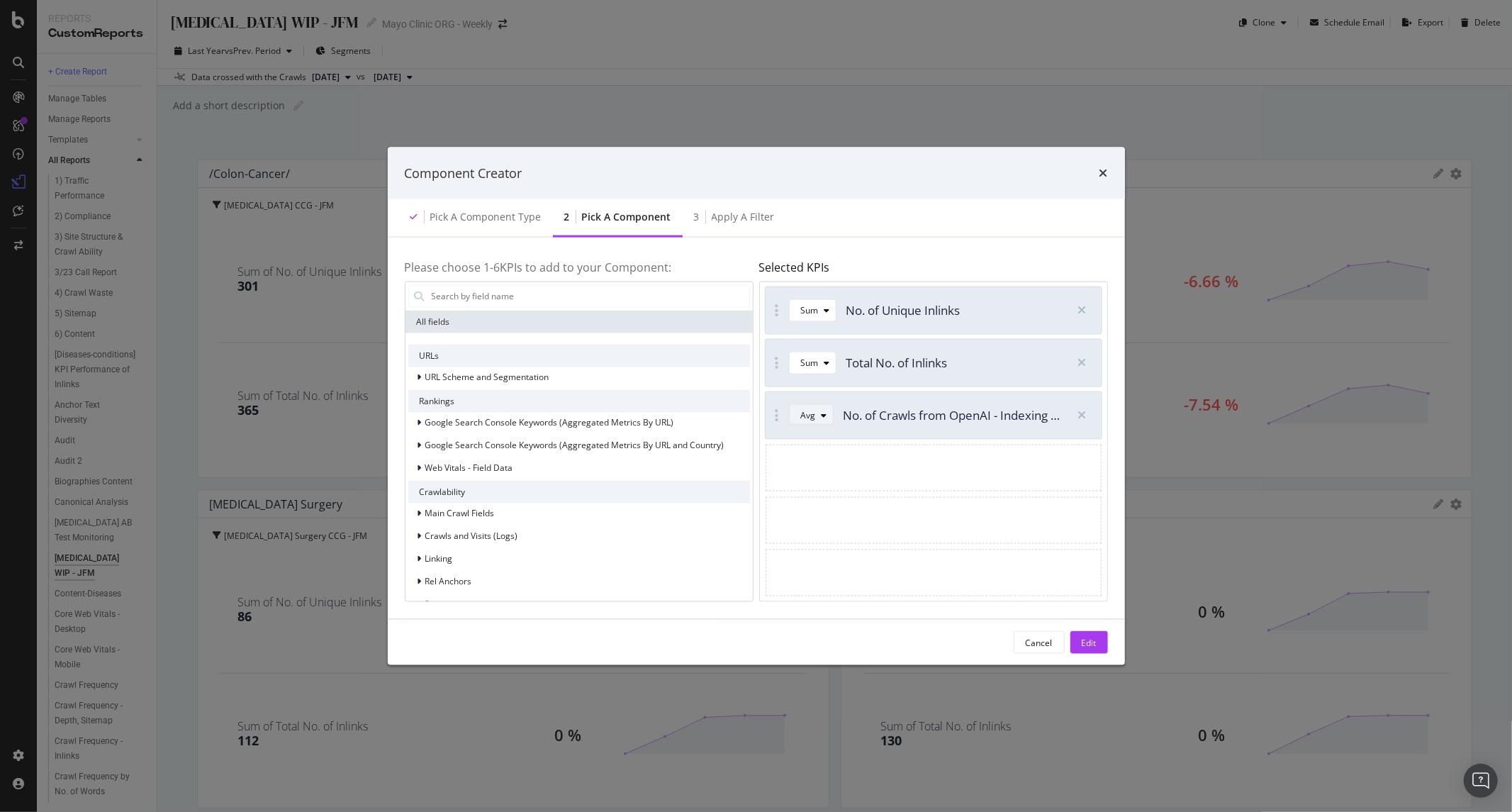
click at [810, 421] on div "Avg" at bounding box center [817, 416] width 32 height 20
click at [812, 457] on div "Sum" at bounding box center [815, 462] width 18 height 12
click at [1079, 644] on button "Edit" at bounding box center [1089, 643] width 37 height 23
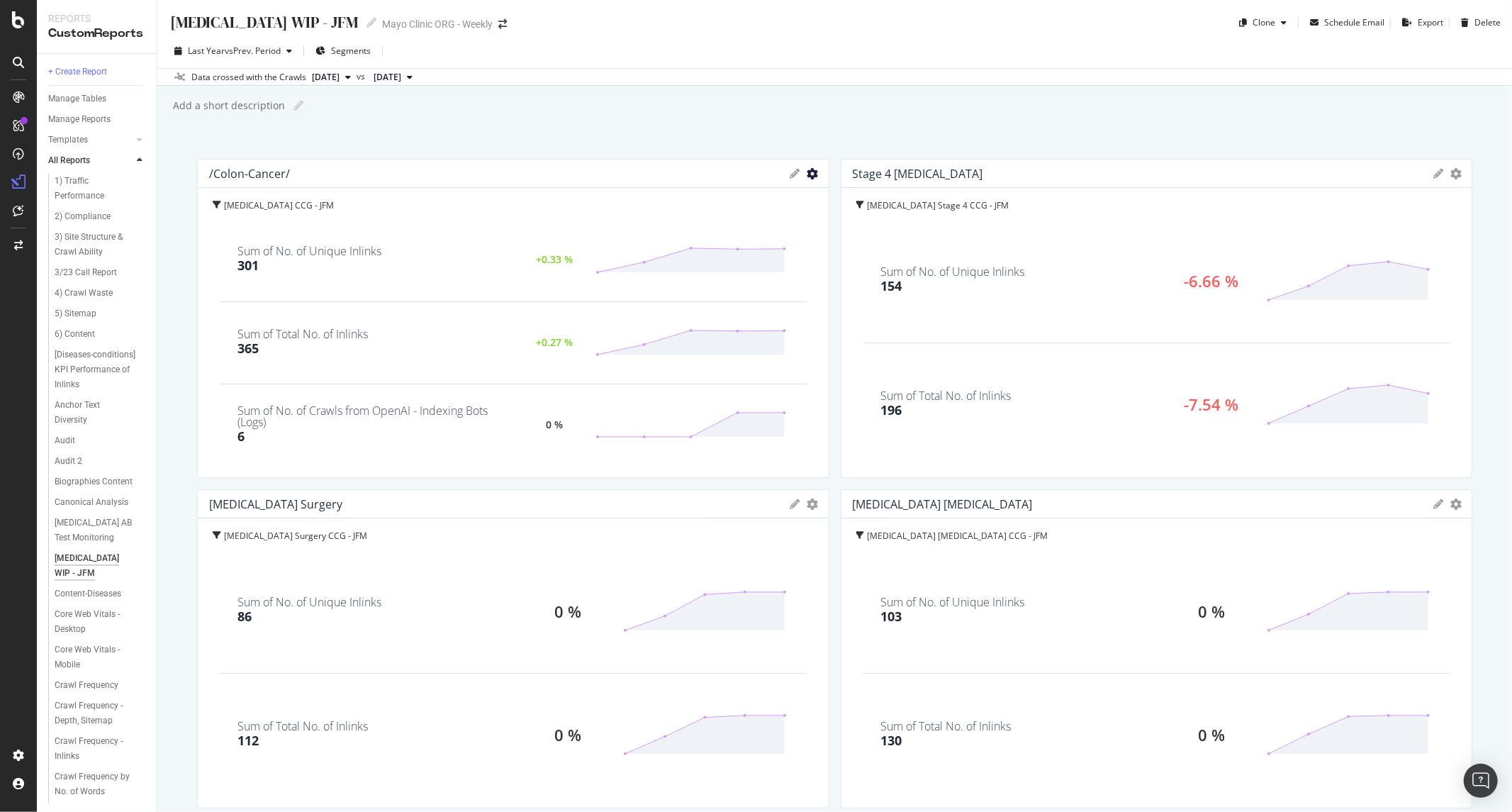
click at [807, 168] on icon "gear" at bounding box center [813, 174] width 12 height 12
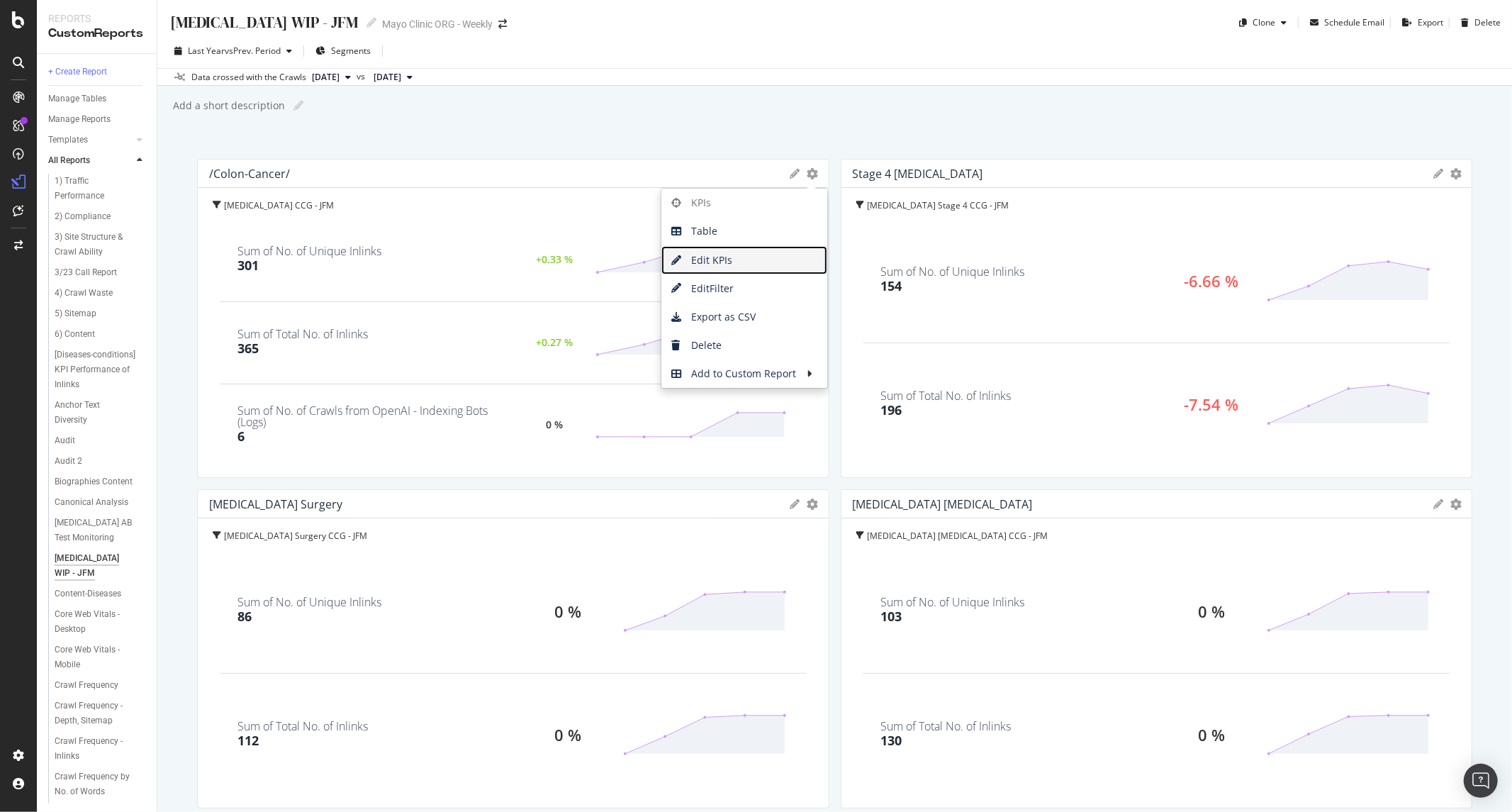
click at [740, 263] on span "Edit KPIs" at bounding box center [744, 260] width 166 height 22
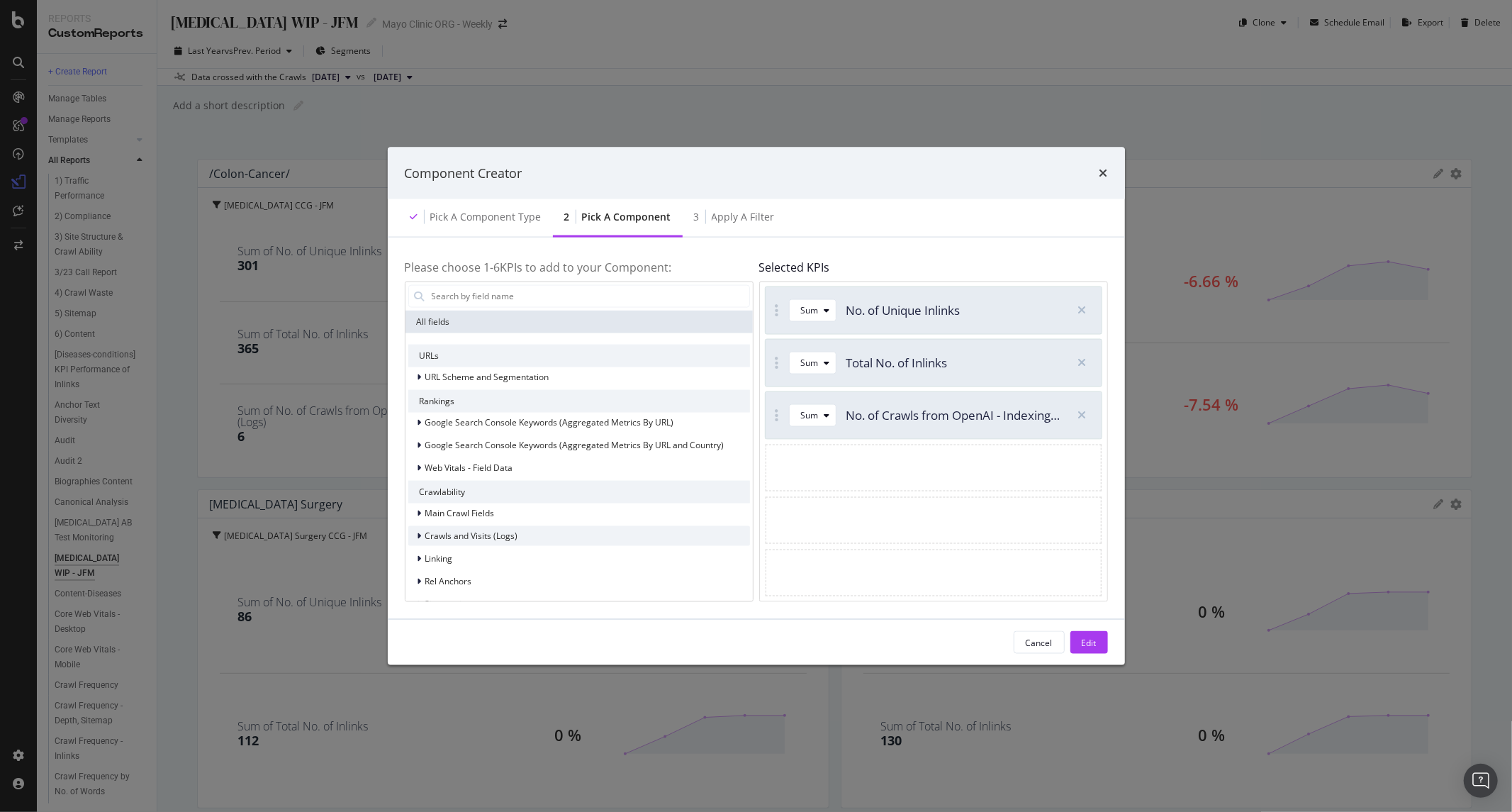
click at [476, 541] on span "Crawls and Visits (Logs)" at bounding box center [472, 536] width 93 height 12
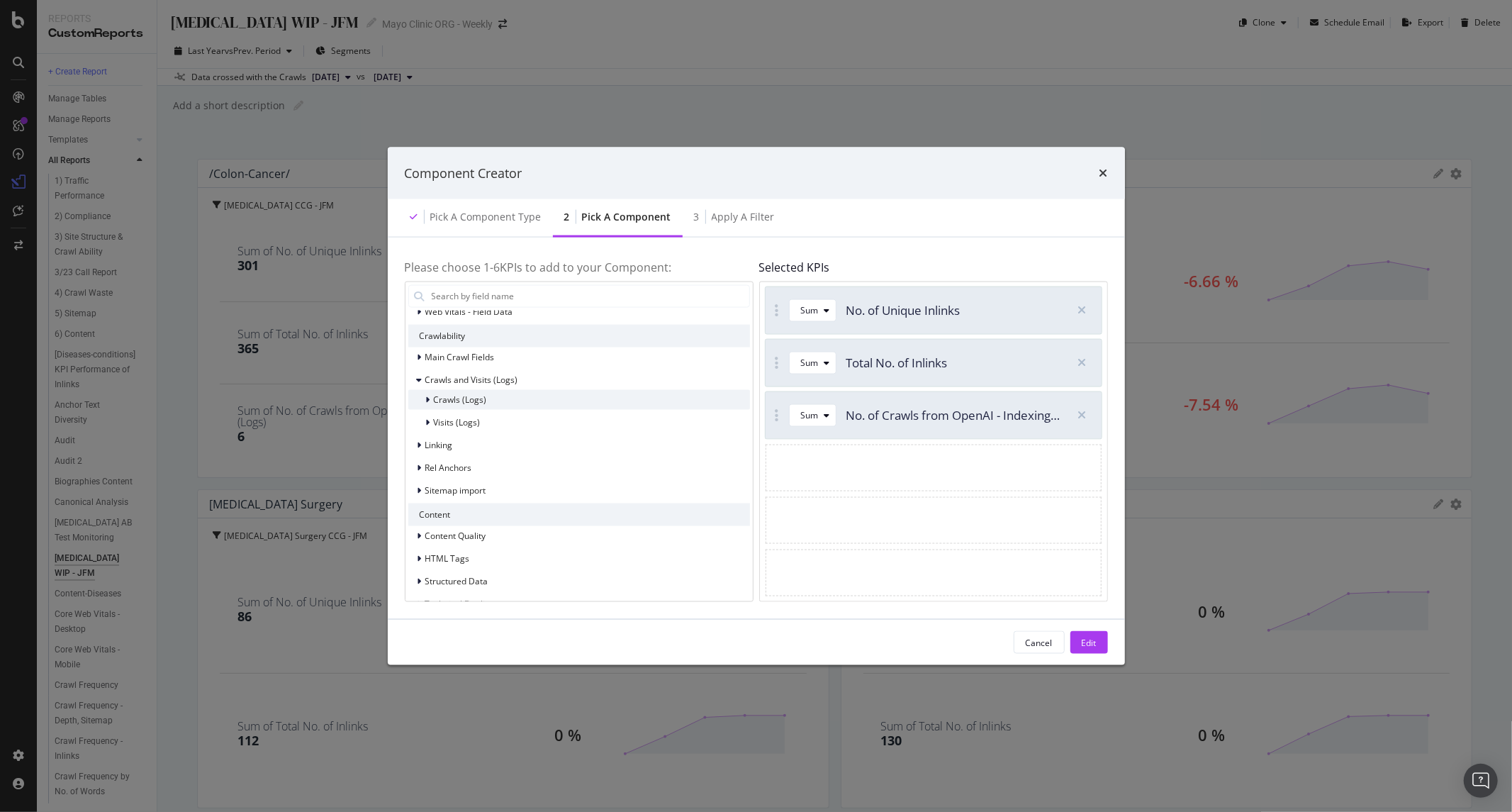
scroll to position [158, 0]
click at [456, 401] on span "Crawls (Logs)" at bounding box center [460, 398] width 53 height 12
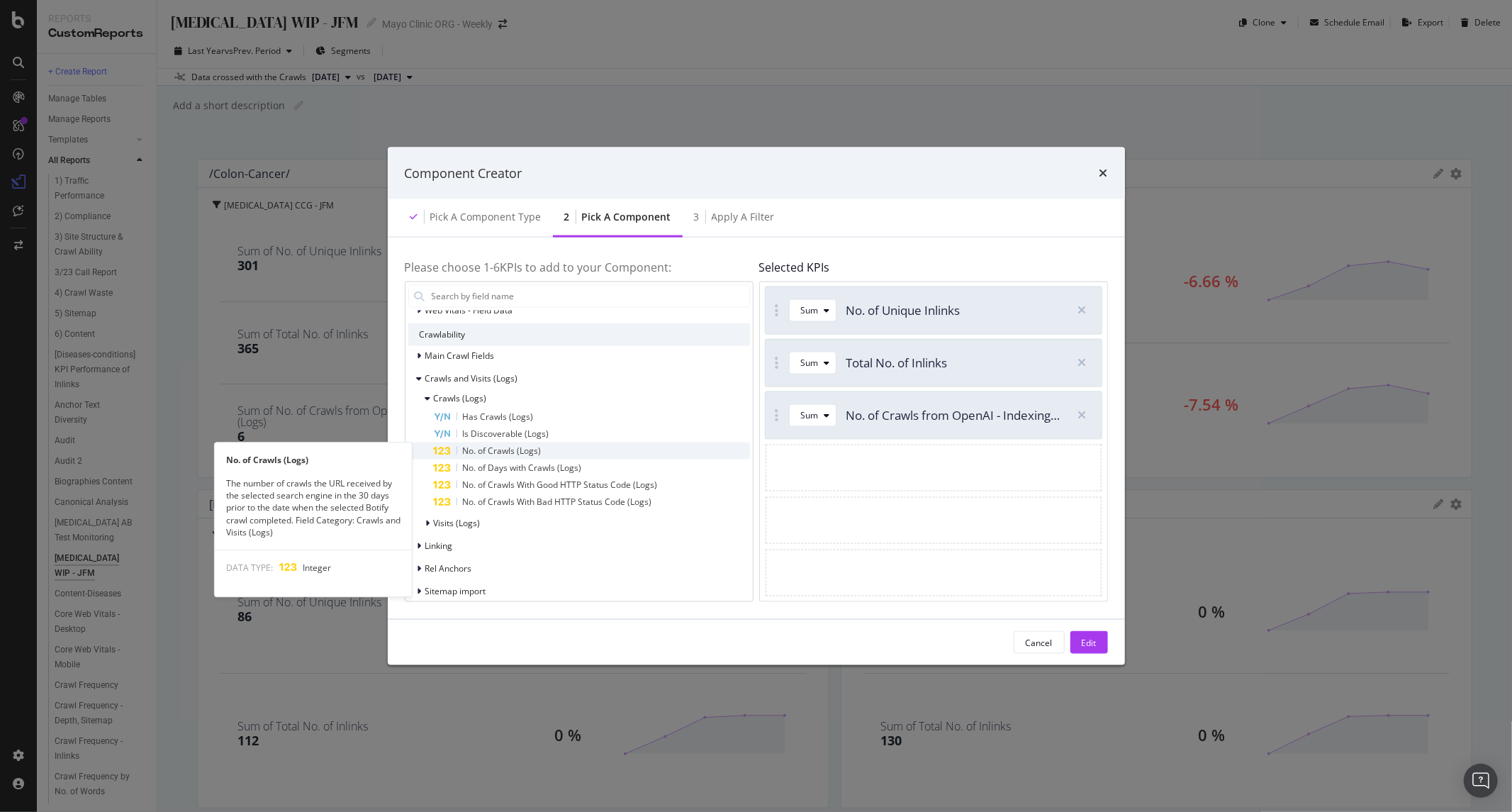
click at [510, 450] on span "No. of Crawls (Logs)" at bounding box center [502, 450] width 78 height 12
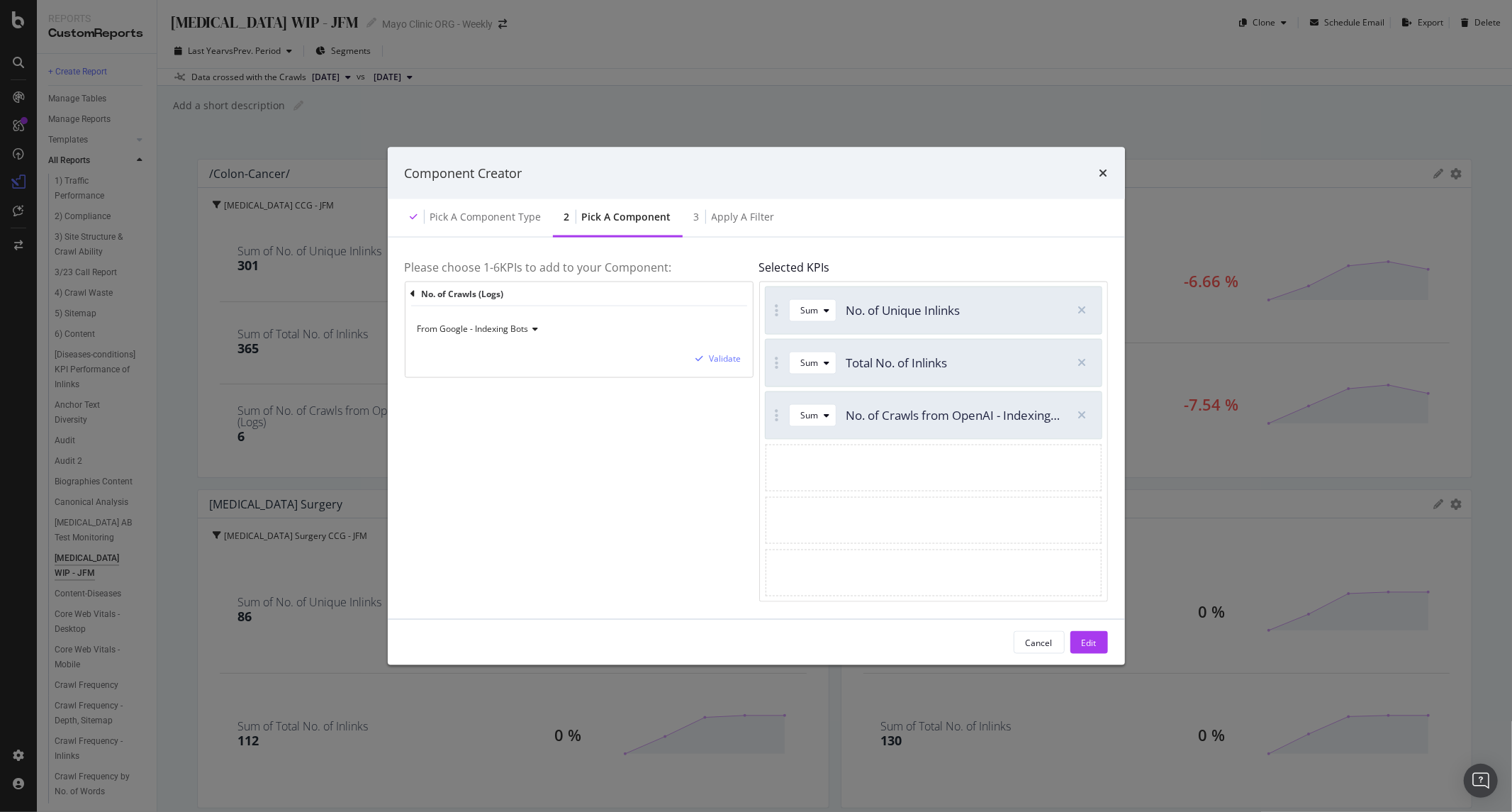
click at [479, 329] on span "From Google - Indexing Bots" at bounding box center [473, 329] width 111 height 12
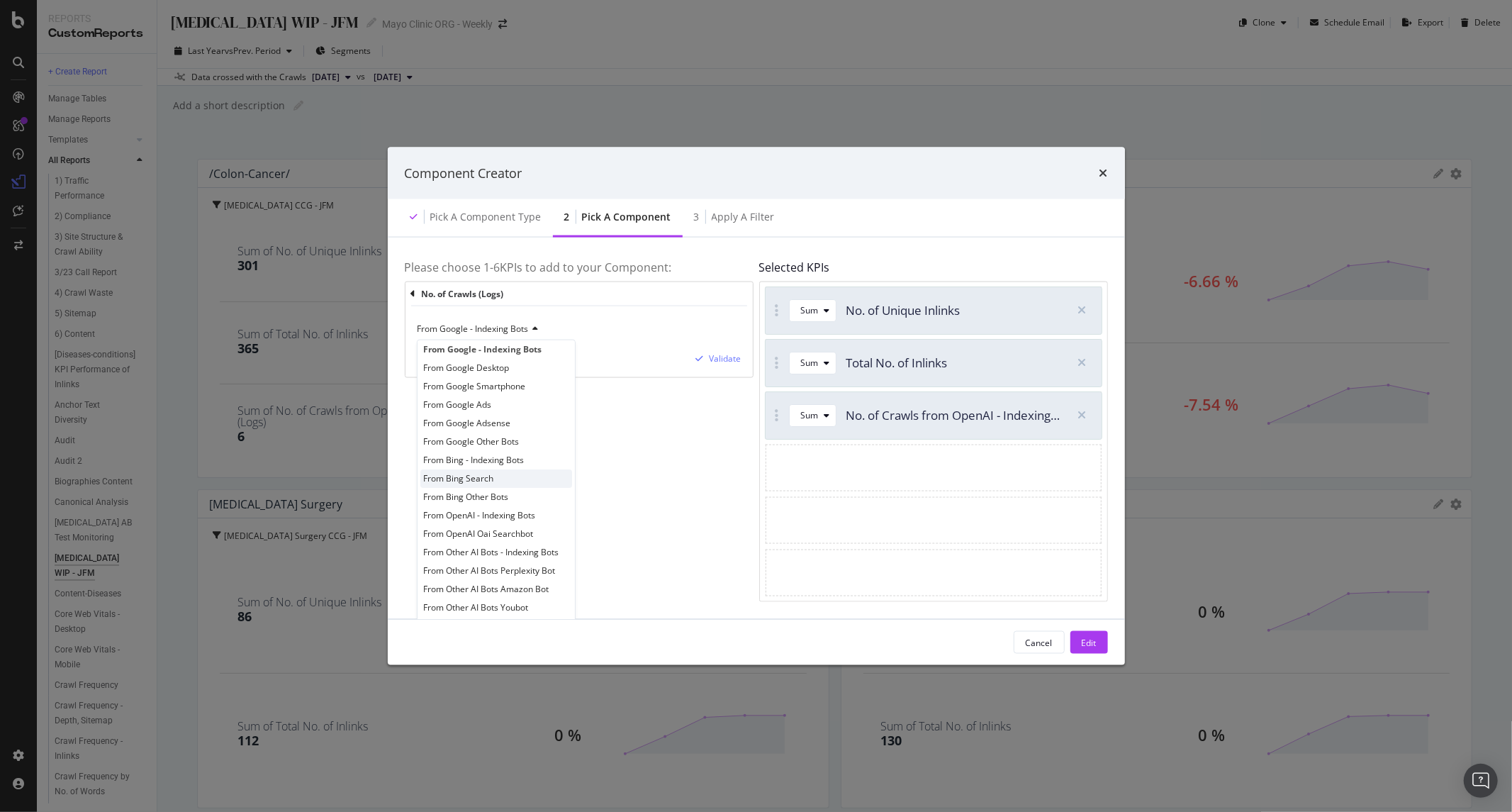
scroll to position [11, 0]
click at [504, 529] on span "From OpenAI Oai Searchbot" at bounding box center [479, 532] width 110 height 12
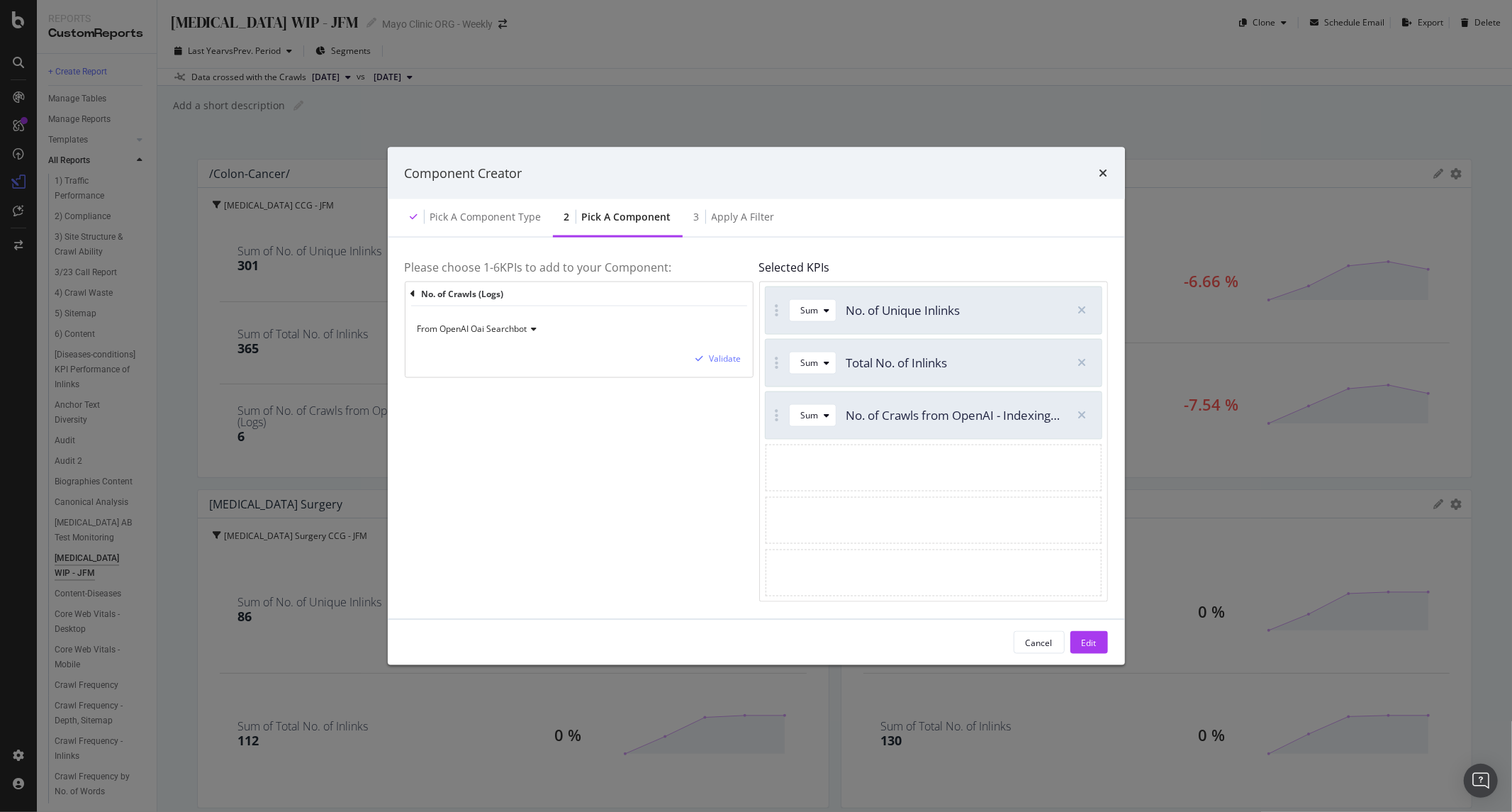
click at [719, 372] on div "From OpenAI Oai Searchbot Validate" at bounding box center [579, 342] width 347 height 71
click at [724, 357] on div "Validate" at bounding box center [725, 358] width 32 height 12
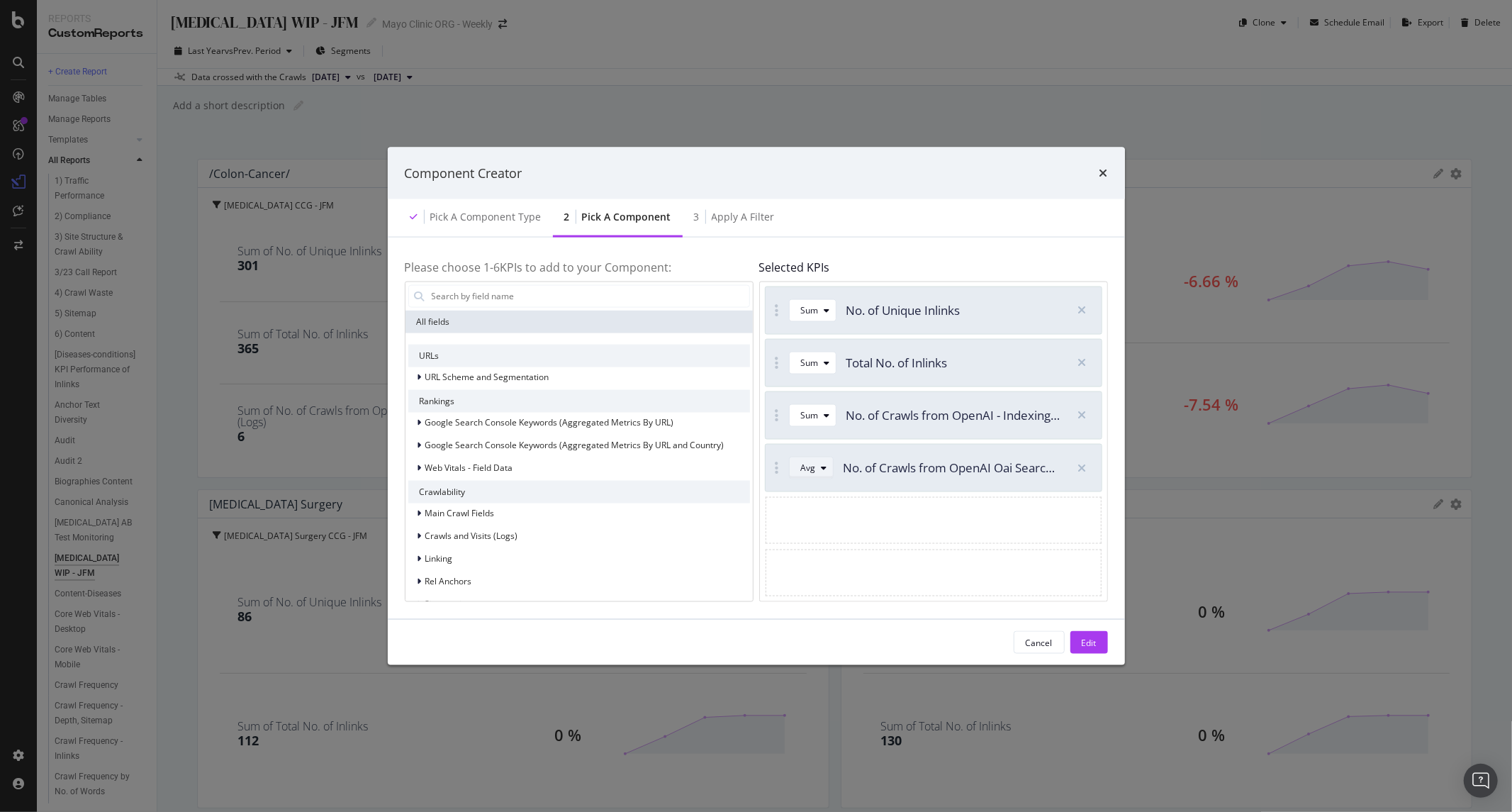
click at [824, 470] on icon "modal" at bounding box center [825, 468] width 6 height 9
click at [827, 516] on div "Sum" at bounding box center [815, 515] width 40 height 18
click at [1086, 633] on div "Edit" at bounding box center [1089, 643] width 15 height 22
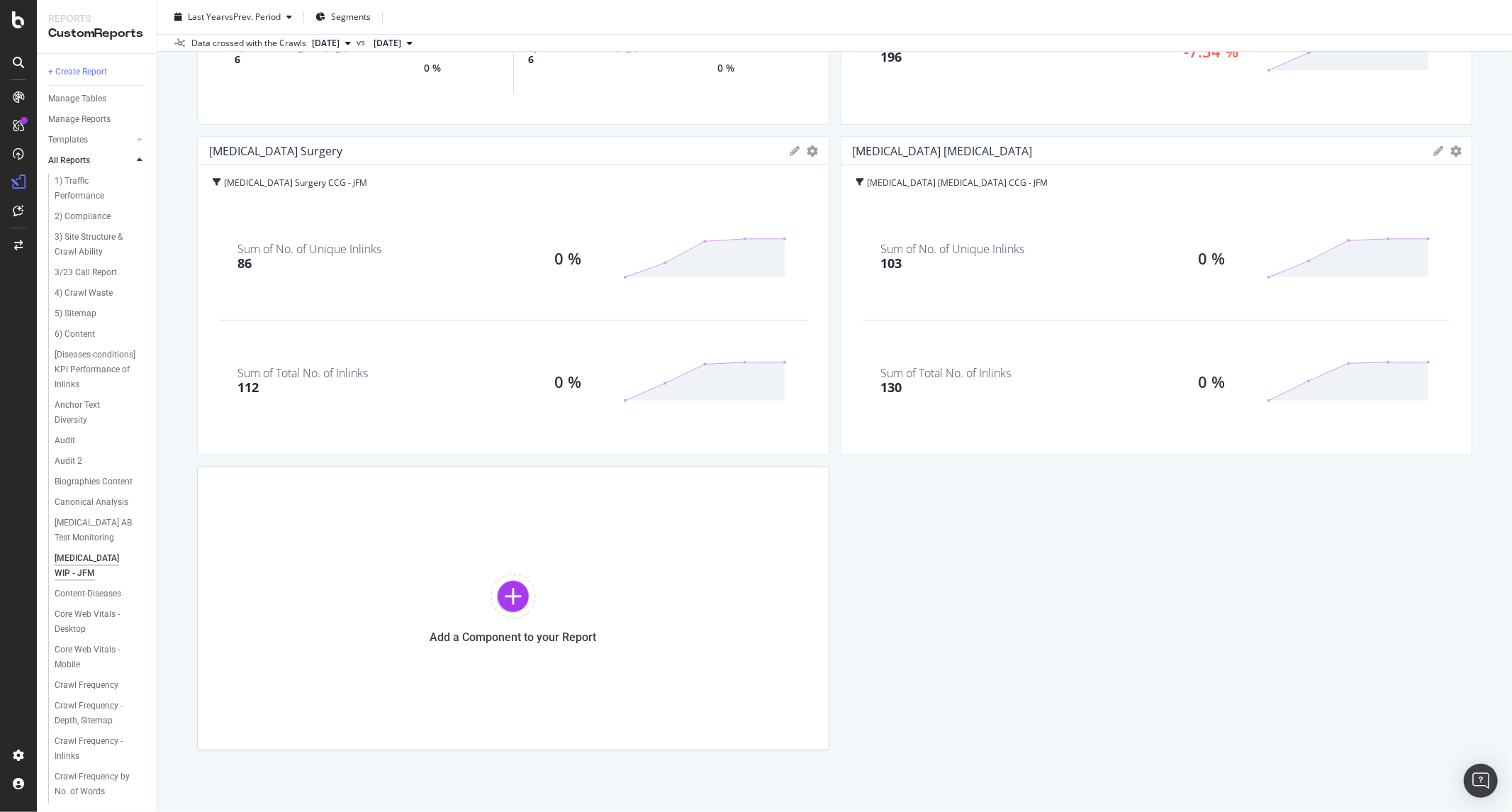
scroll to position [380, 0]
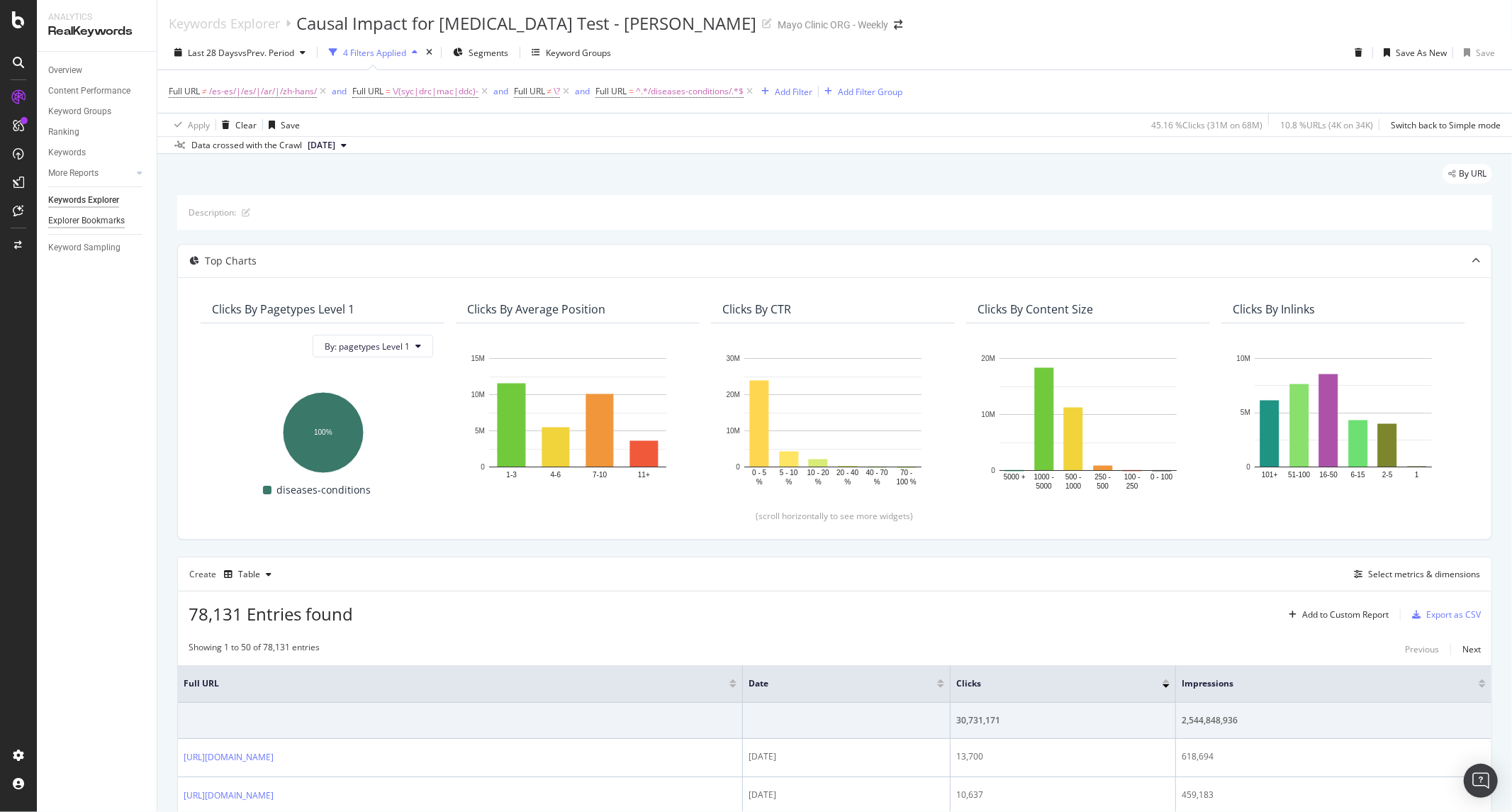
click at [85, 220] on div "Explorer Bookmarks" at bounding box center [86, 221] width 76 height 15
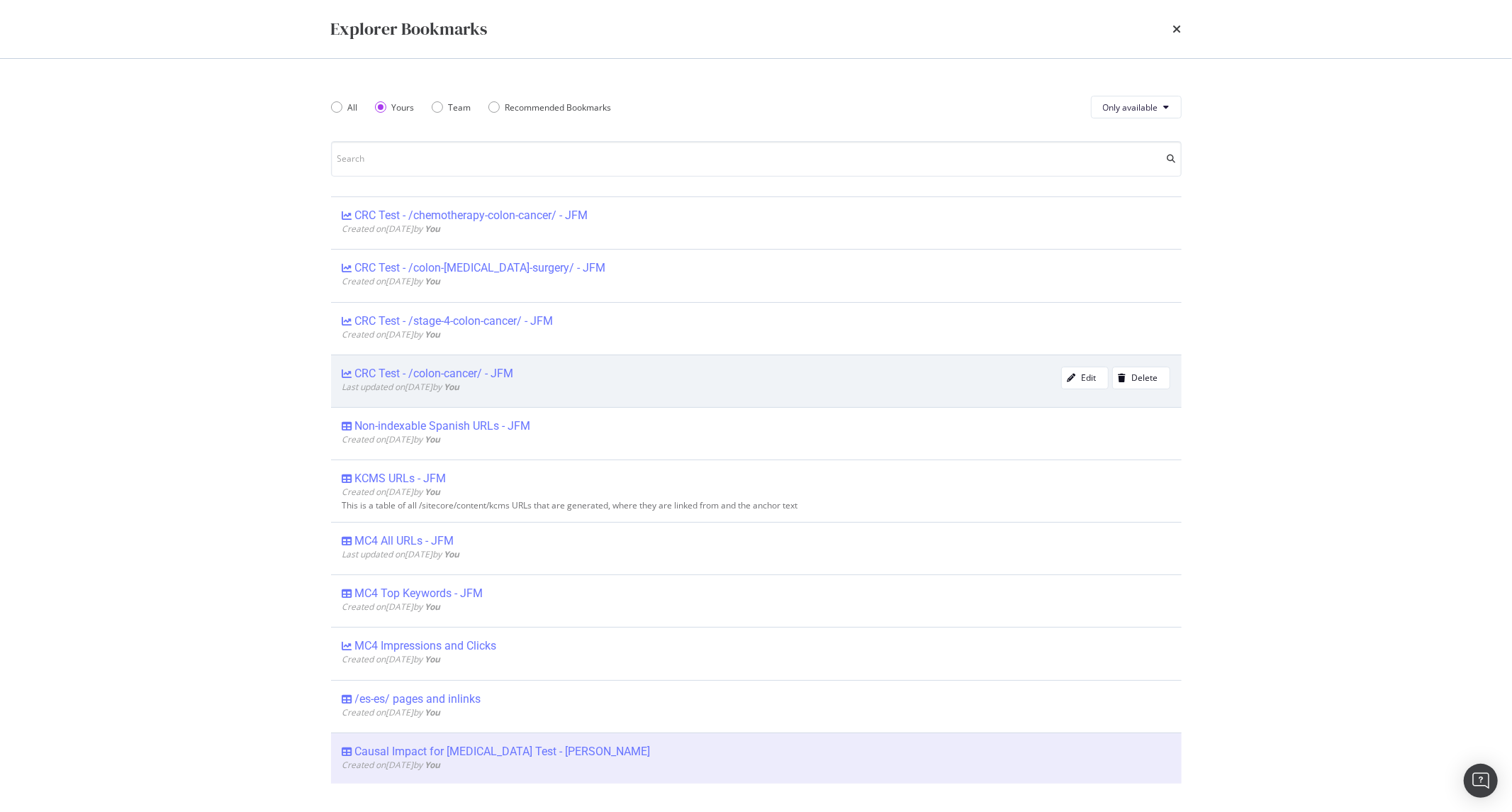
click at [485, 380] on div "CRC Test - /colon-cancer/ - JFM" at bounding box center [434, 374] width 159 height 14
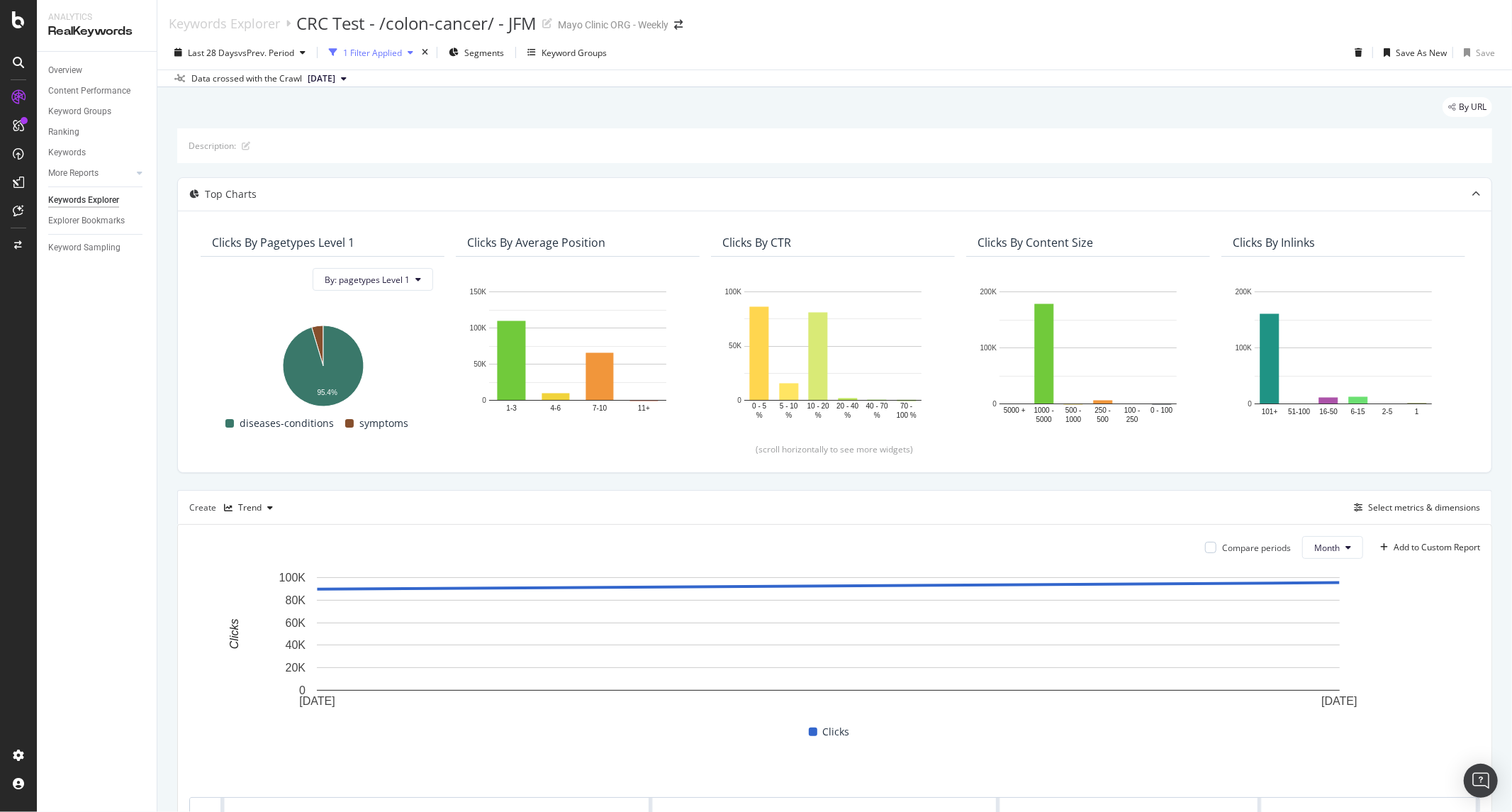
click at [374, 52] on div "1 Filter Applied" at bounding box center [372, 53] width 59 height 12
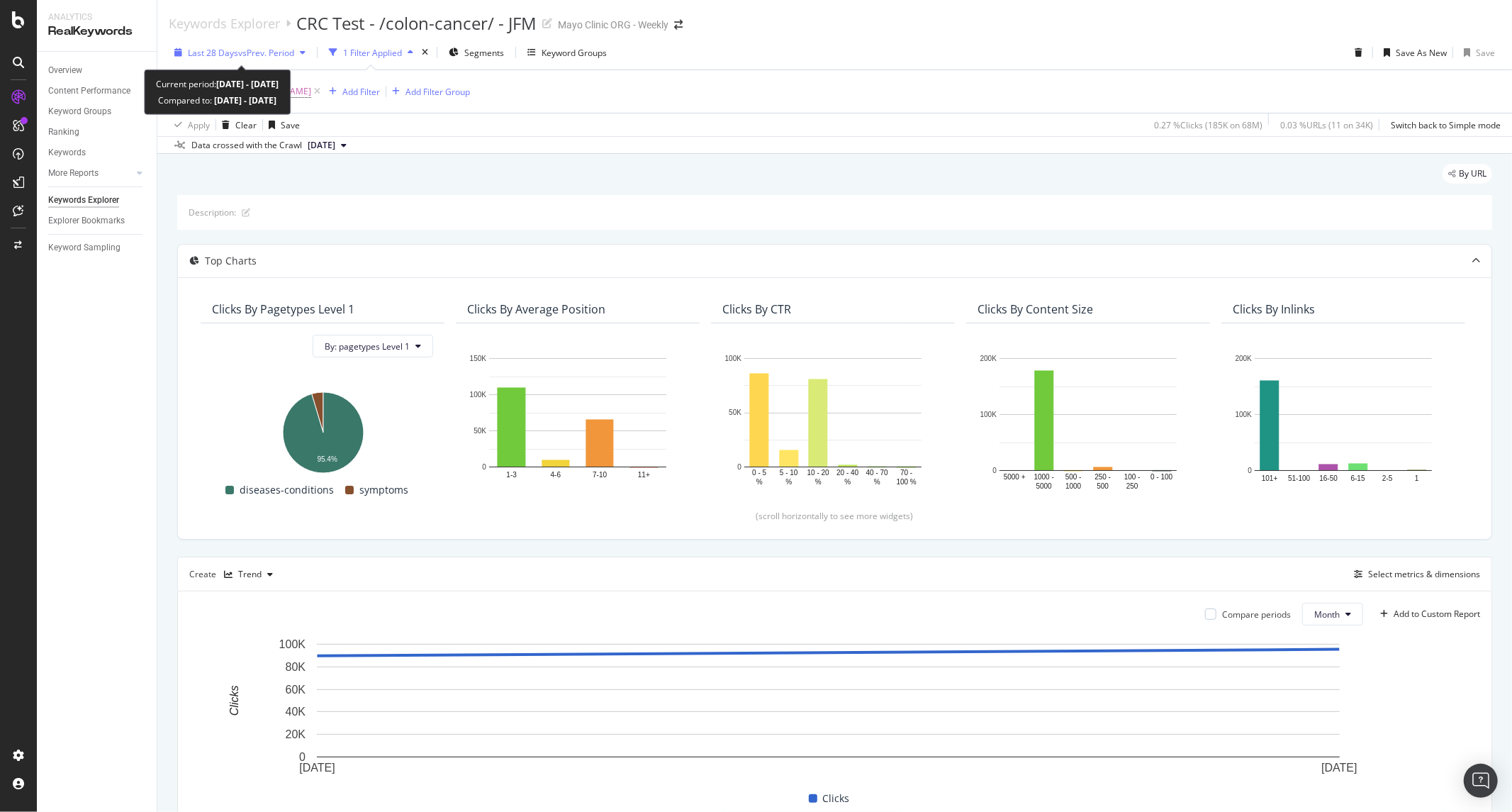
click at [249, 51] on span "vs Prev. Period" at bounding box center [266, 53] width 56 height 12
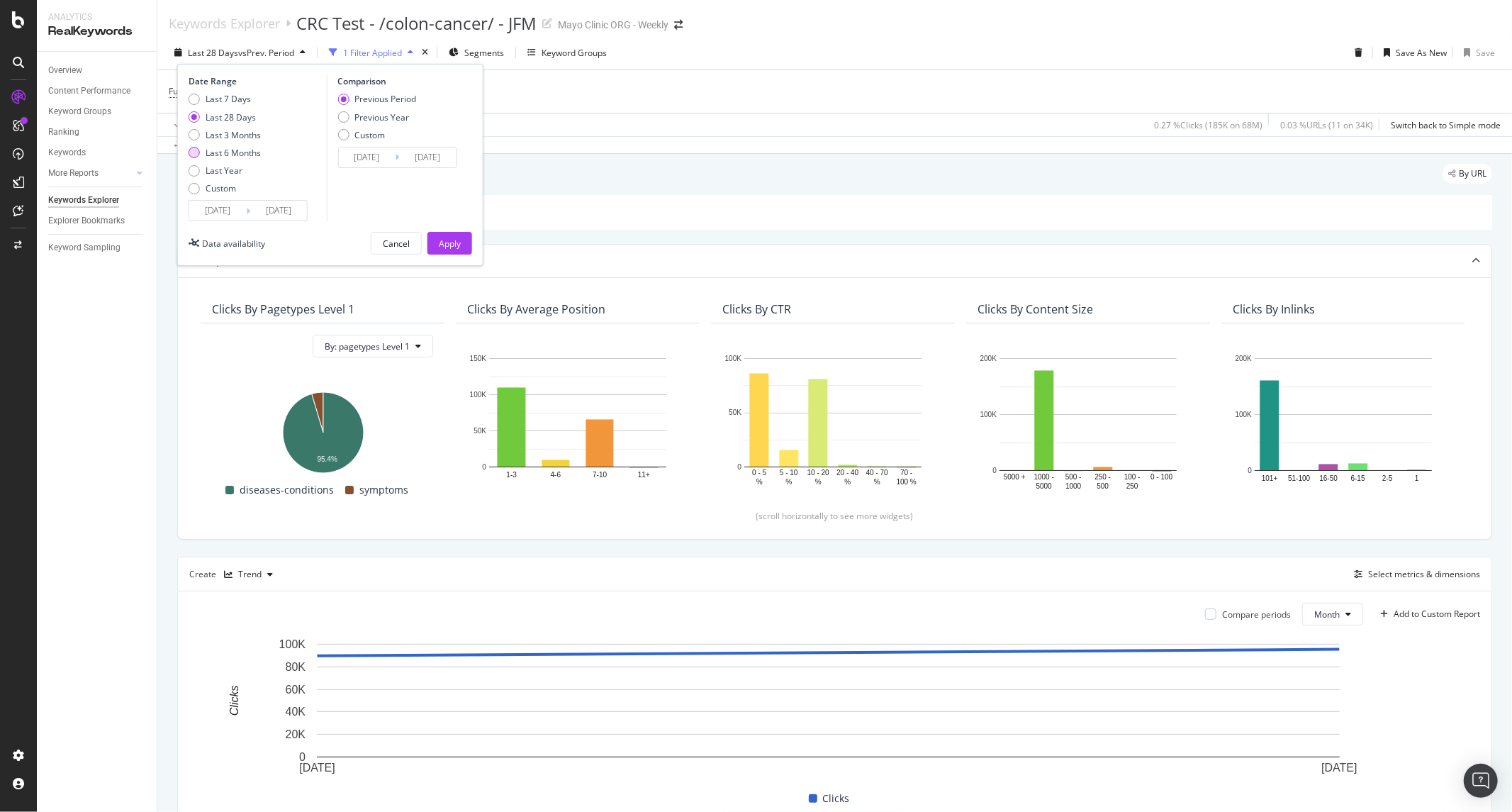
click at [239, 158] on div "Last 6 Months" at bounding box center [233, 152] width 55 height 12
type input "[DATE]"
click at [454, 235] on div "Apply" at bounding box center [449, 243] width 22 height 22
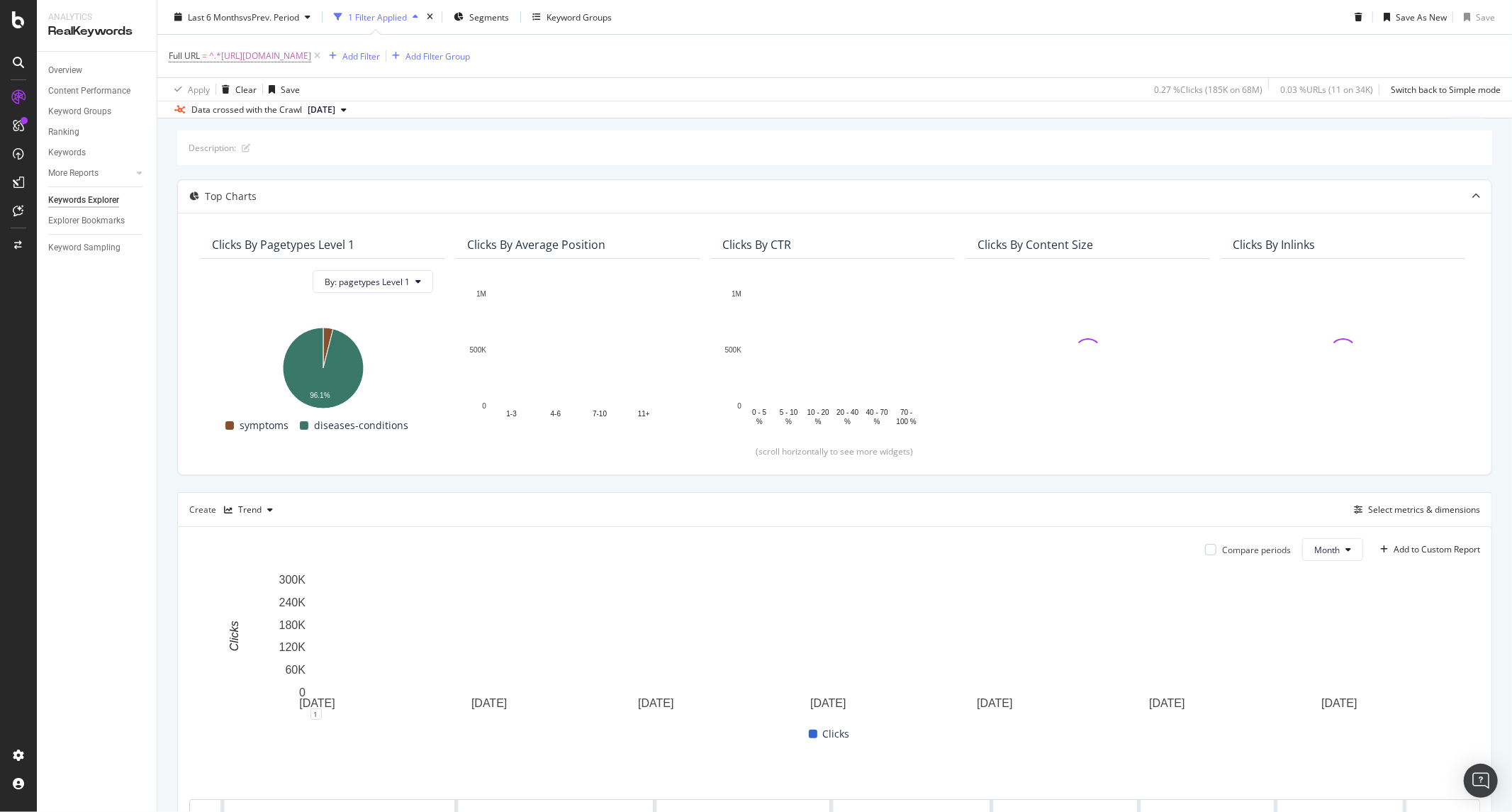
scroll to position [188, 0]
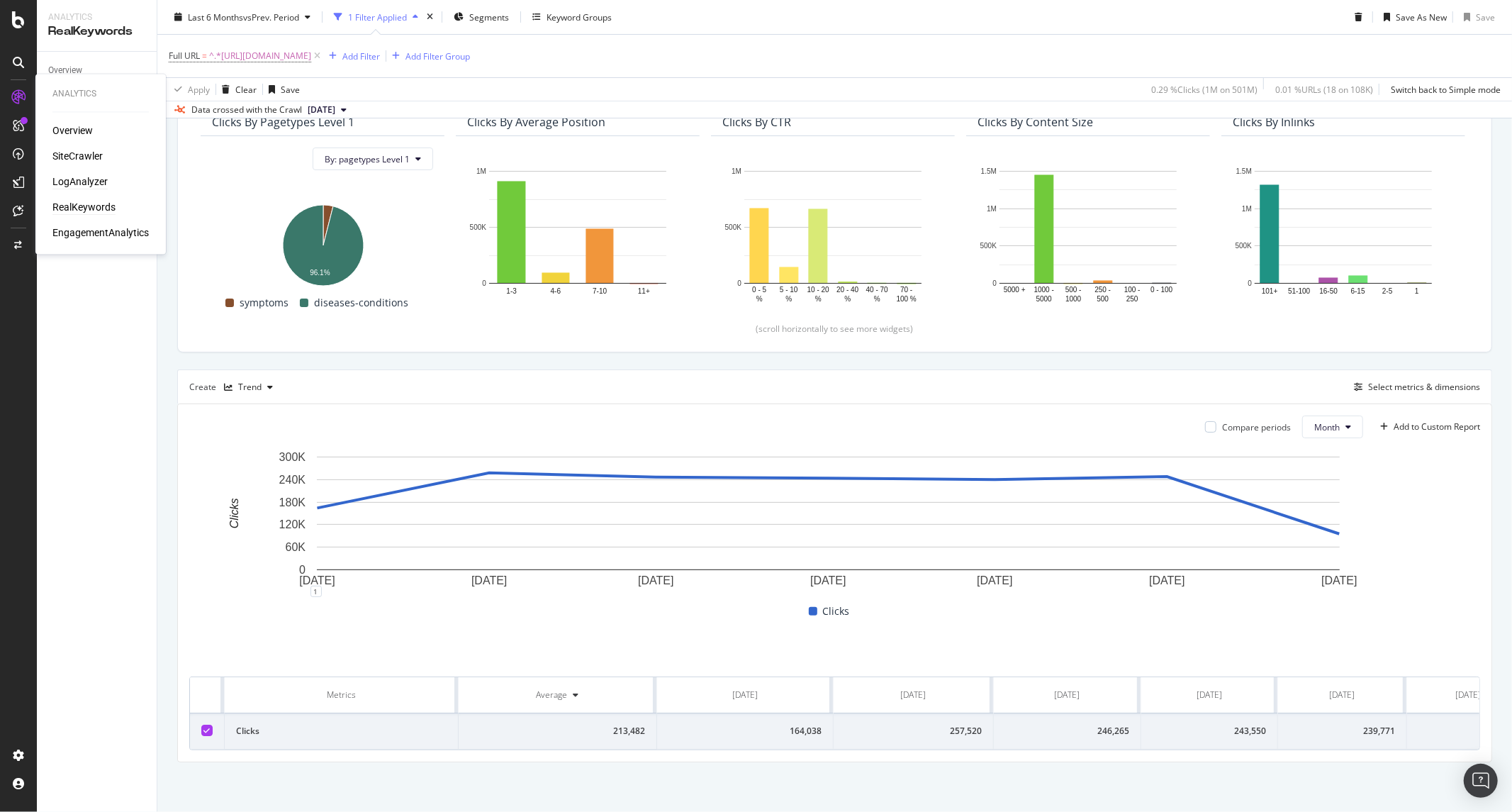
click at [68, 182] on div "LogAnalyzer" at bounding box center [80, 183] width 55 height 14
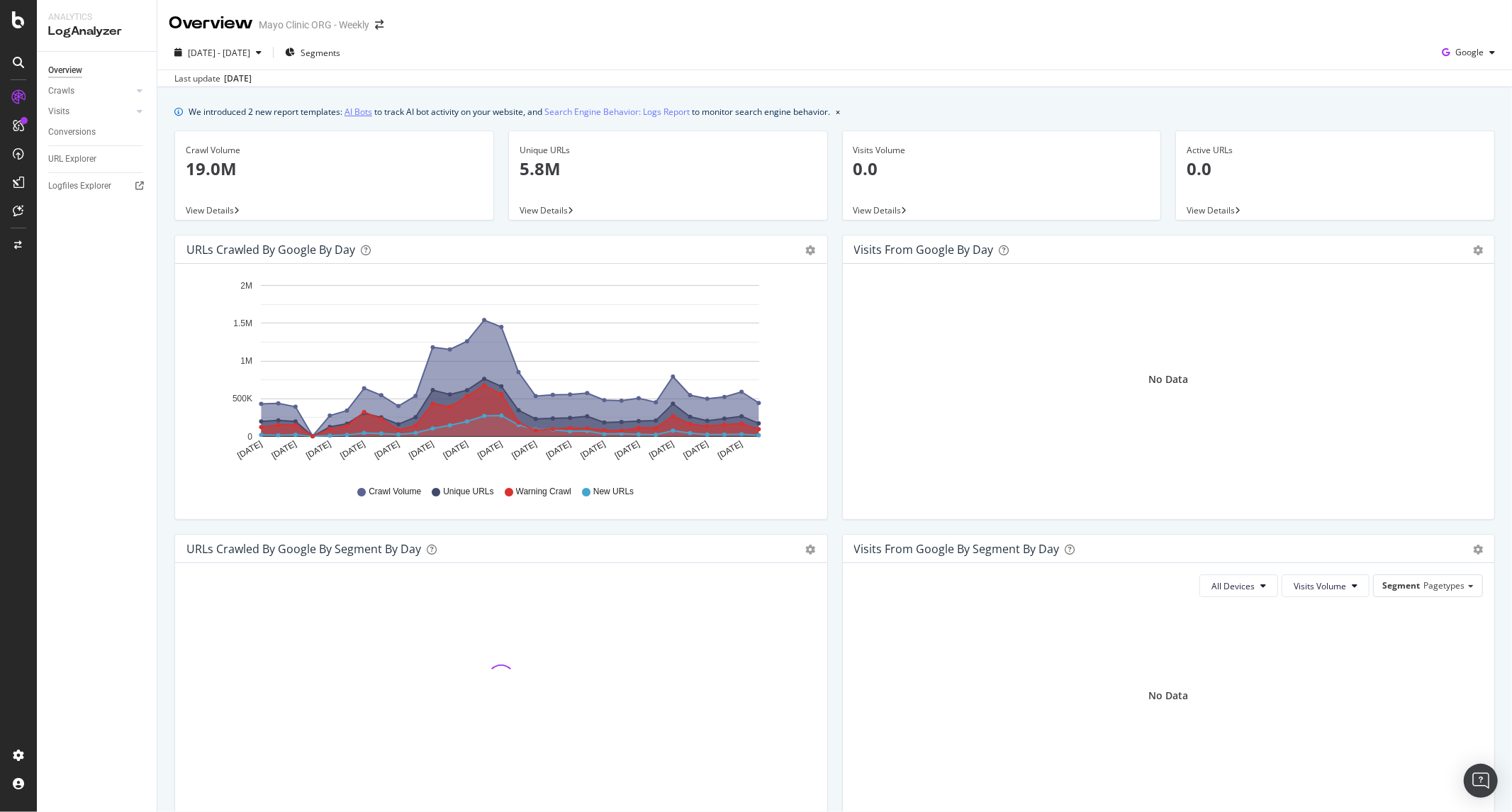
click at [372, 108] on link "AI Bots" at bounding box center [358, 111] width 27 height 15
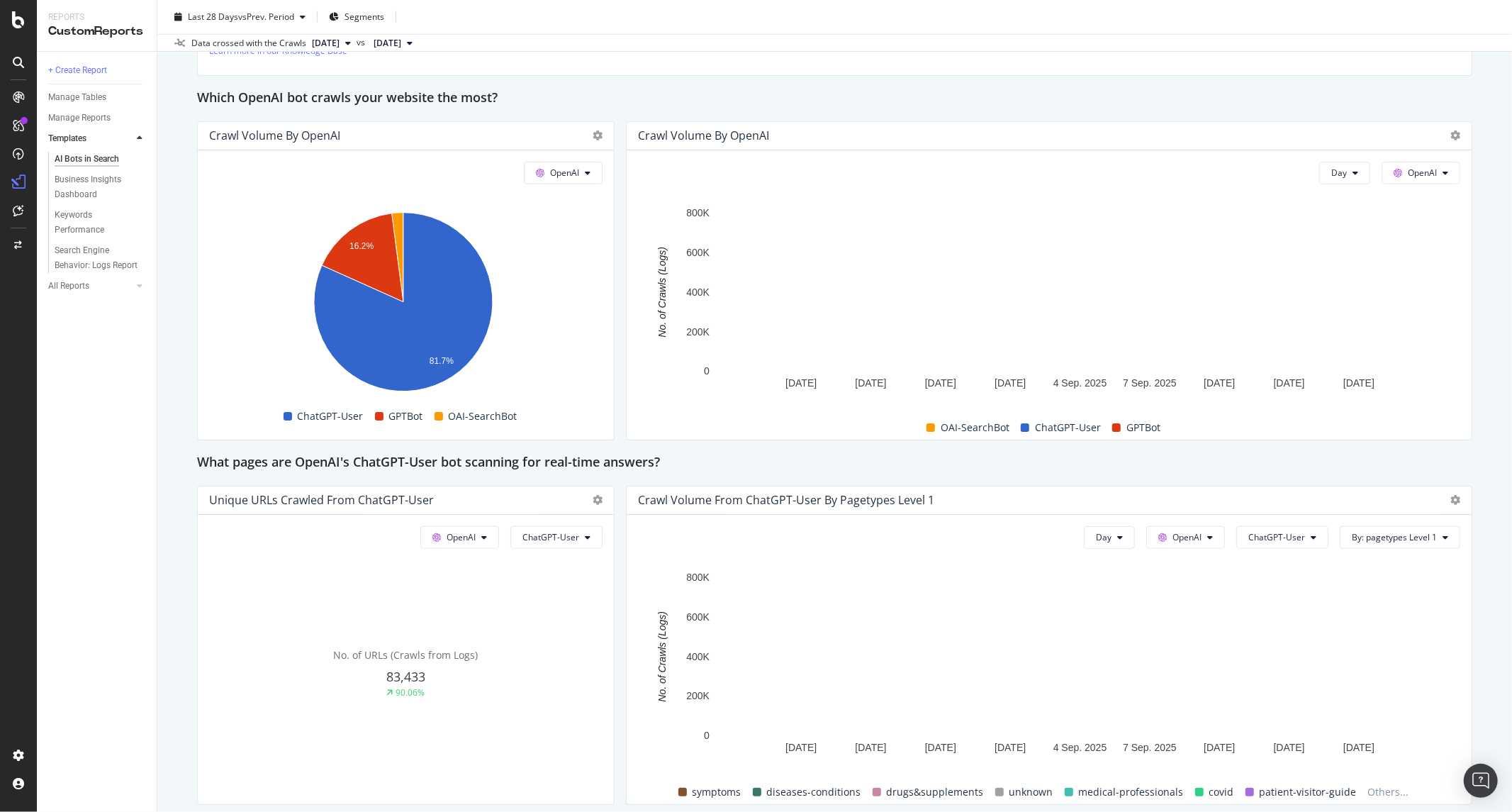
scroll to position [1260, 0]
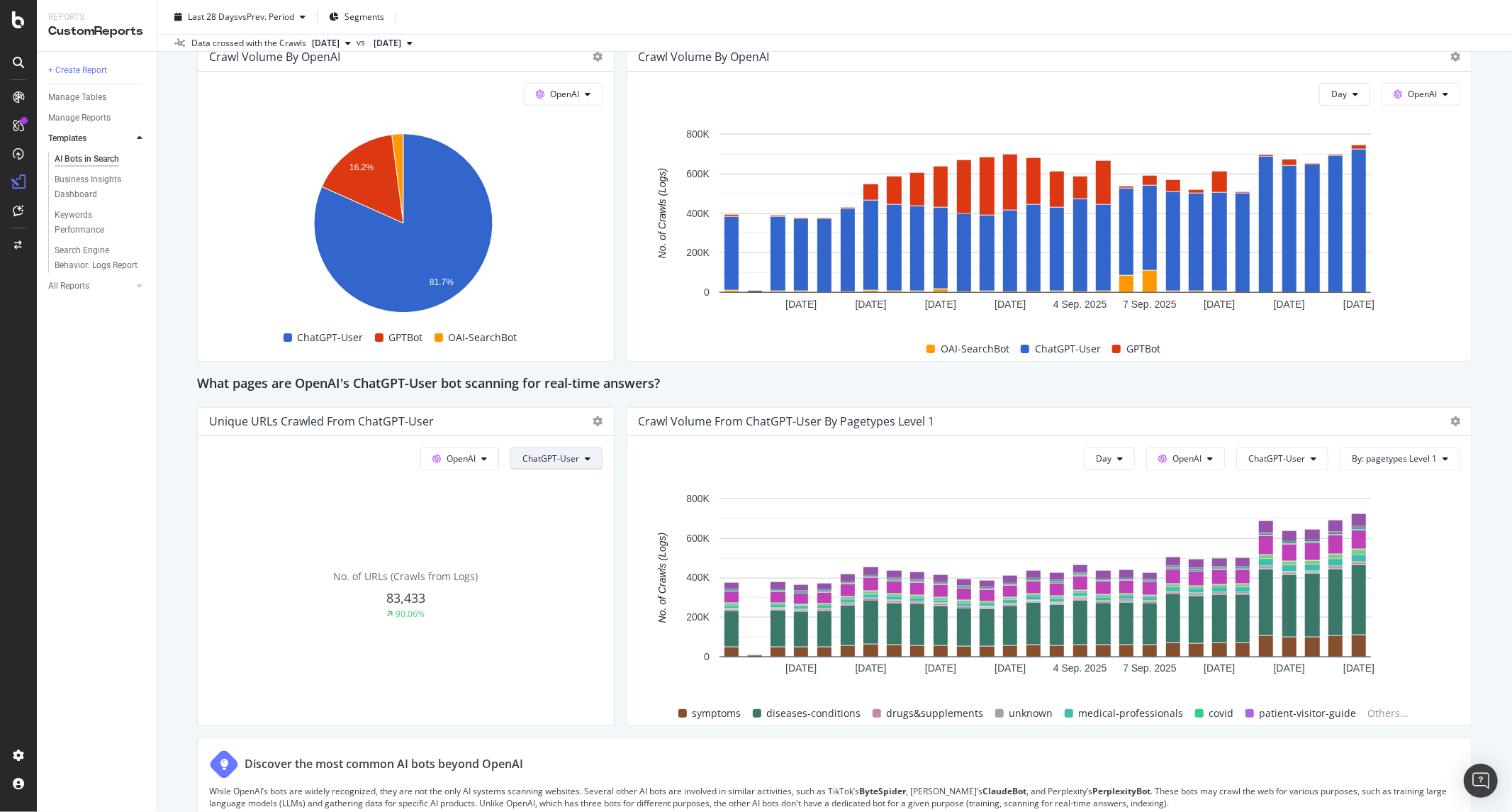
click at [525, 462] on span "ChatGPT-User" at bounding box center [551, 458] width 57 height 12
click at [485, 461] on button "OpenAI" at bounding box center [459, 459] width 78 height 23
click at [534, 457] on span "ChatGPT-User" at bounding box center [551, 458] width 57 height 12
click at [534, 398] on div "This report shows AI bot interaction with your website and its impact on your o…" at bounding box center [835, 265] width 1275 height 2734
click at [415, 579] on span "No. of URLs (Crawls from Logs)" at bounding box center [406, 576] width 145 height 14
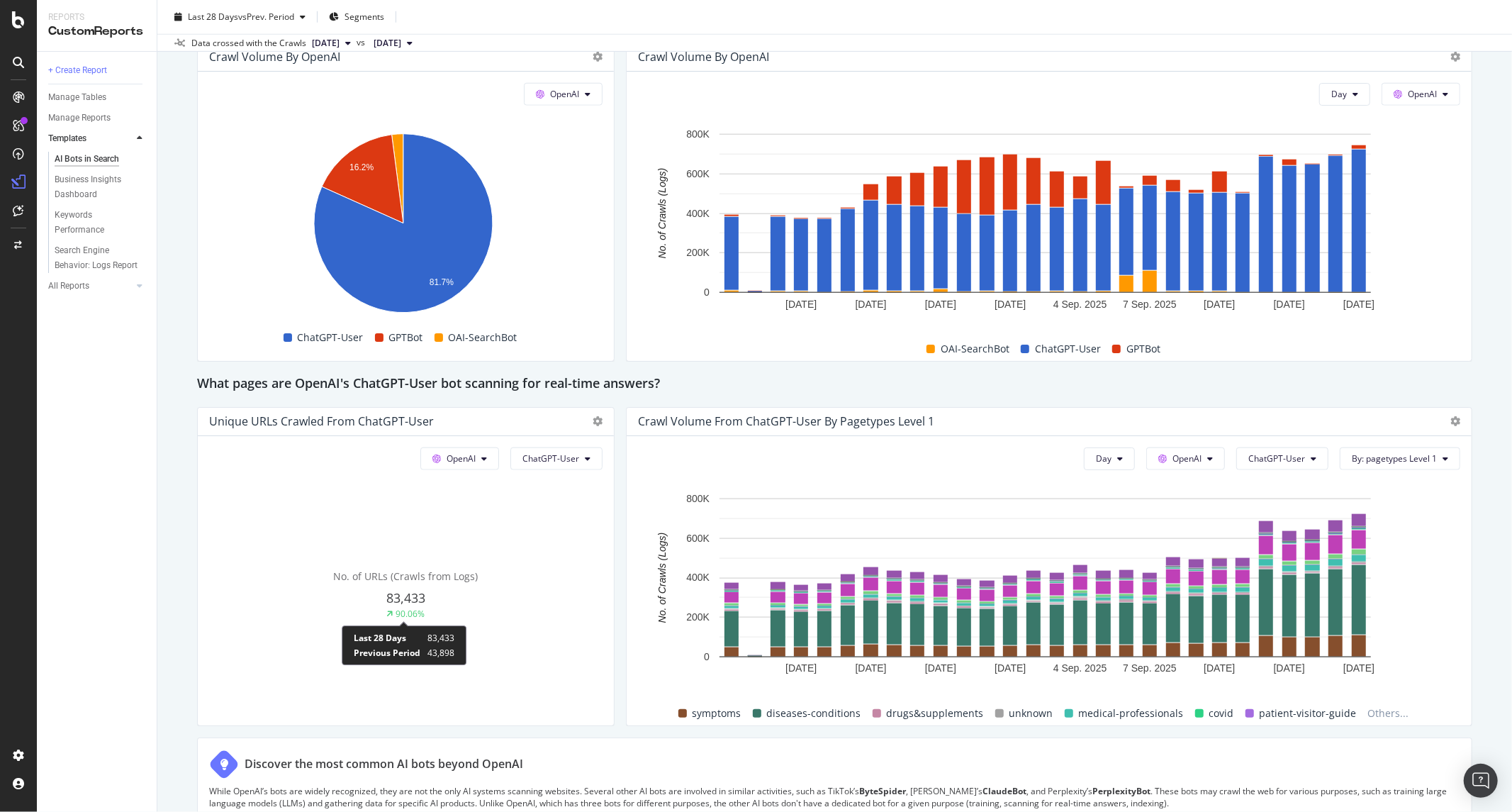
click at [403, 608] on div "90.06%" at bounding box center [411, 613] width 29 height 12
click at [410, 590] on span "83,433" at bounding box center [406, 598] width 39 height 17
click at [411, 575] on span "No. of URLs (Crawls from Logs)" at bounding box center [406, 576] width 145 height 14
click at [474, 597] on div "83,433" at bounding box center [406, 598] width 393 height 19
click at [484, 688] on div "No. of URLs (Crawls from Logs) 83,433 90.06%" at bounding box center [406, 595] width 393 height 238
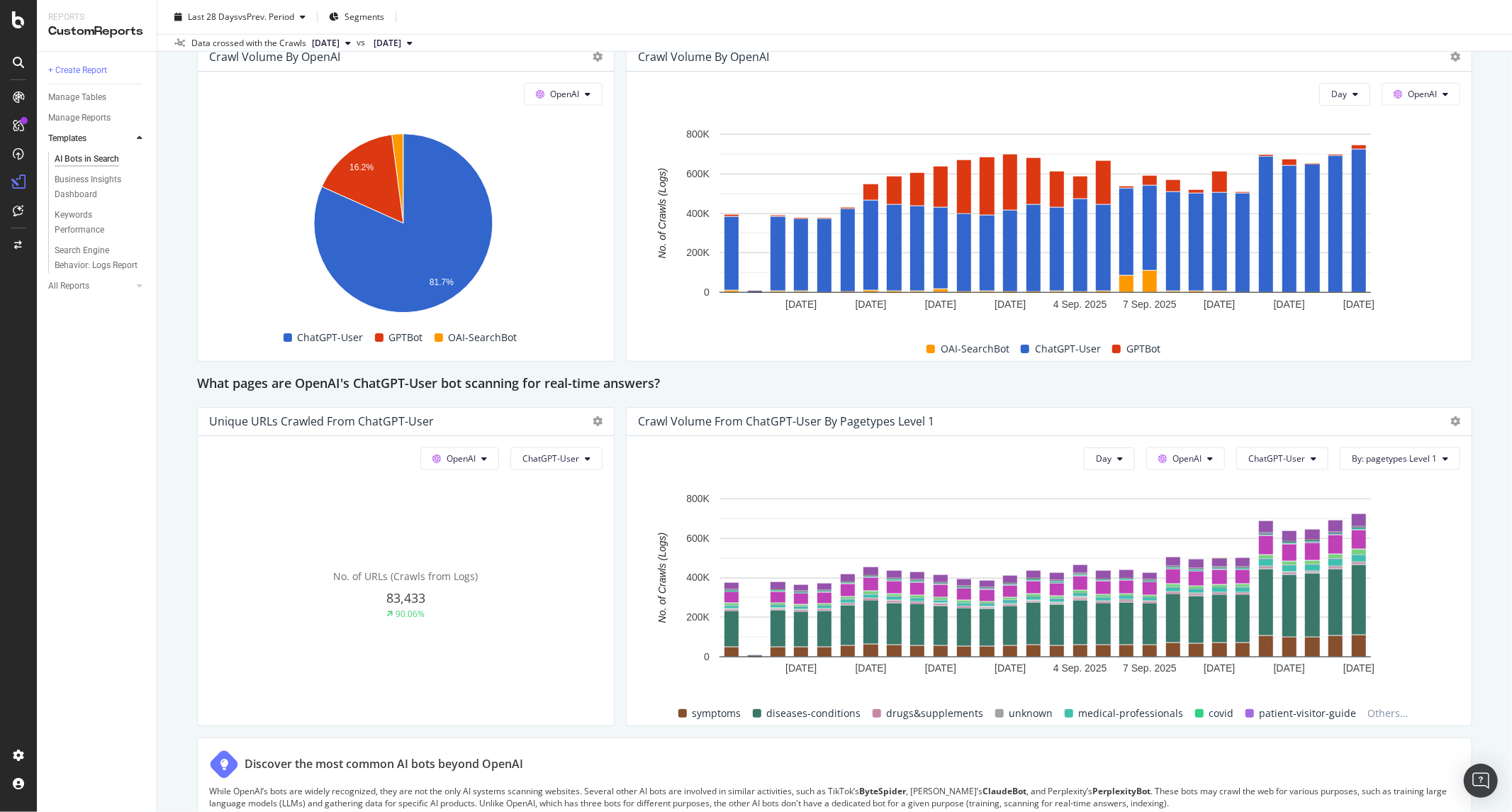
click at [484, 688] on div "No. of URLs (Crawls from Logs) 83,433 90.06%" at bounding box center [406, 595] width 393 height 238
click at [412, 481] on div "No. of URLs (Crawls from Logs) 83,433 90.06%" at bounding box center [406, 595] width 393 height 238
click at [592, 417] on icon at bounding box center [597, 421] width 10 height 10
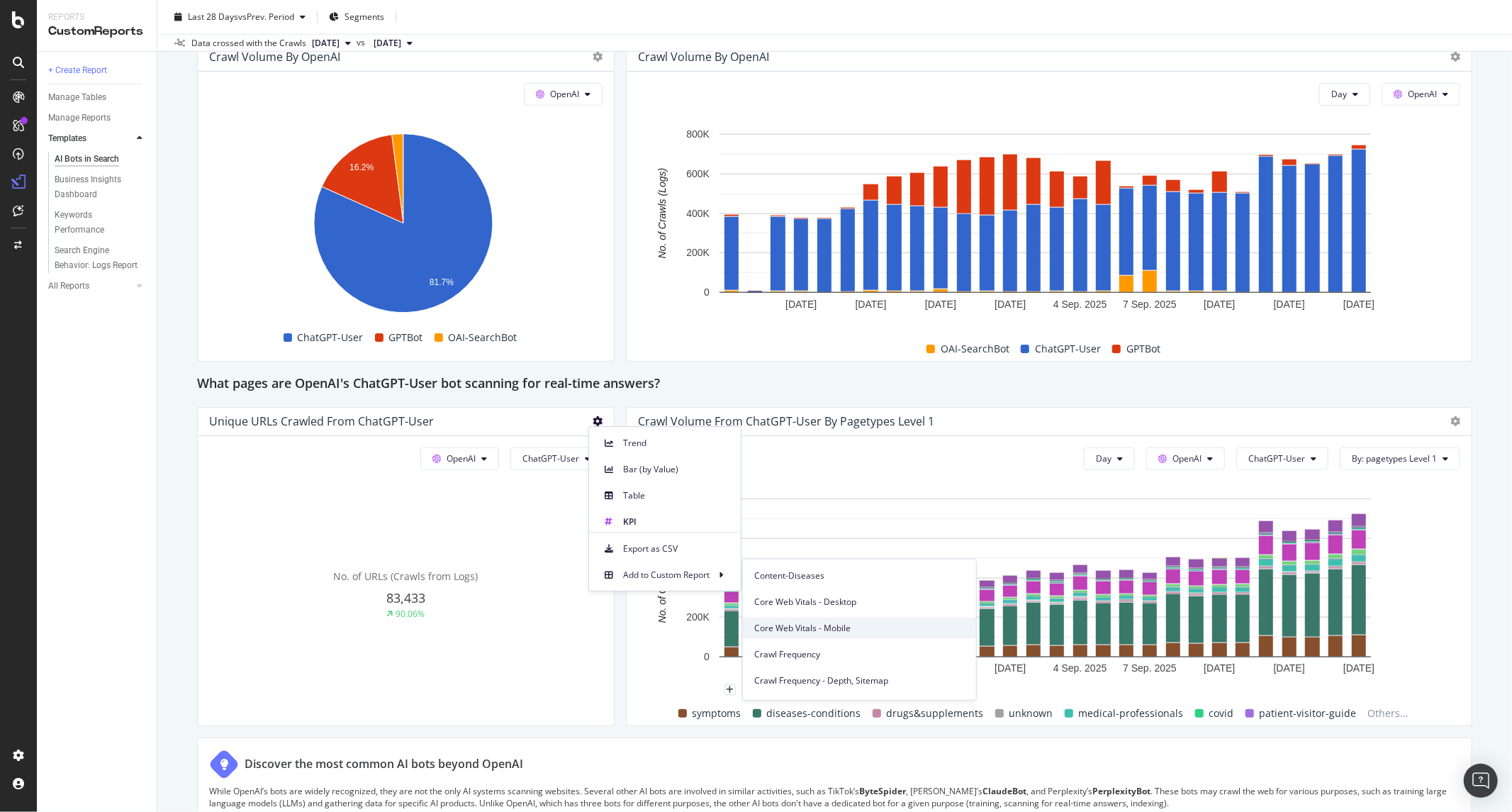
scroll to position [315, 0]
click at [812, 631] on span "Colon Cancer WIP - JFM" at bounding box center [859, 628] width 211 height 13
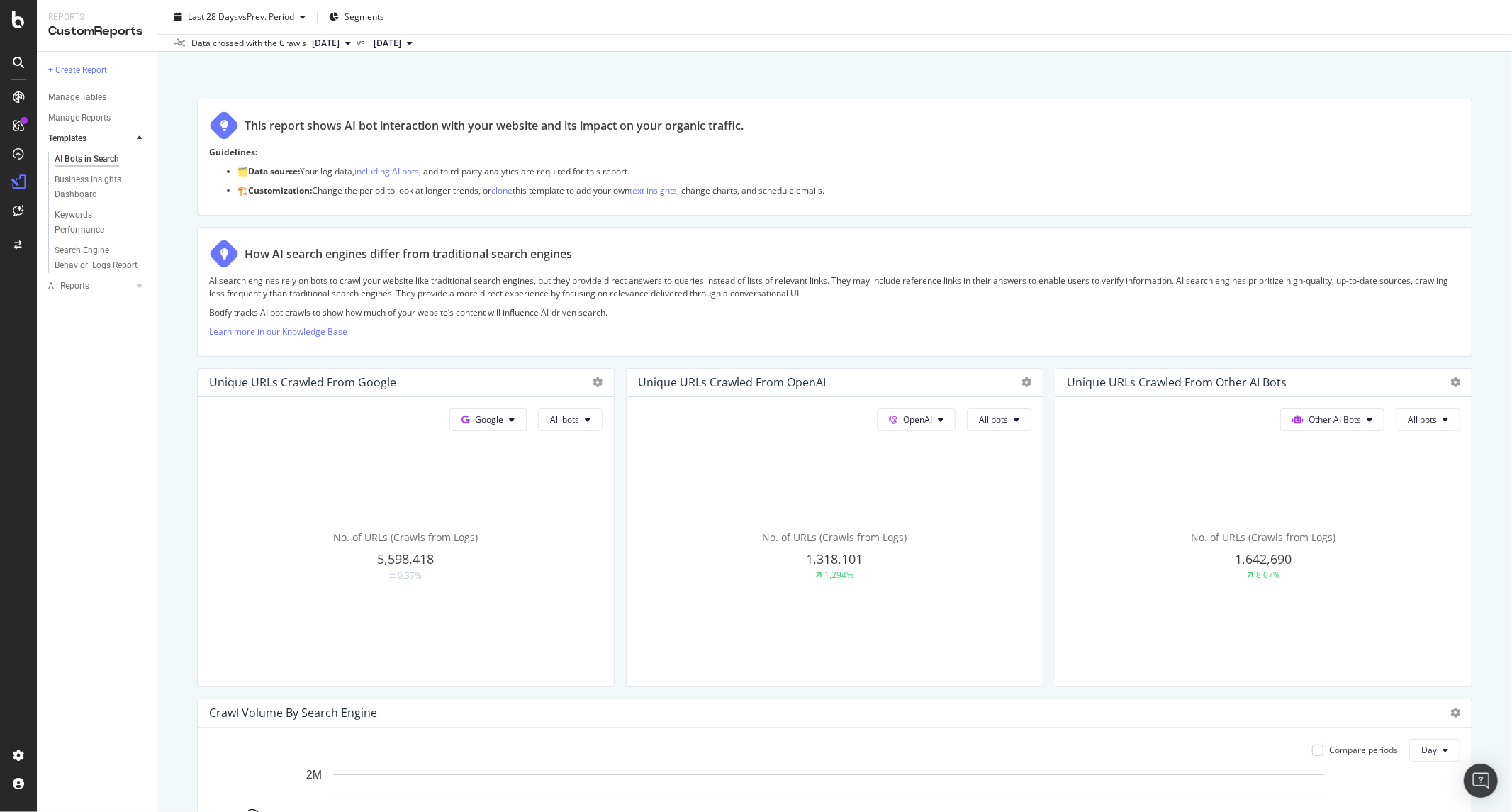
scroll to position [0, 0]
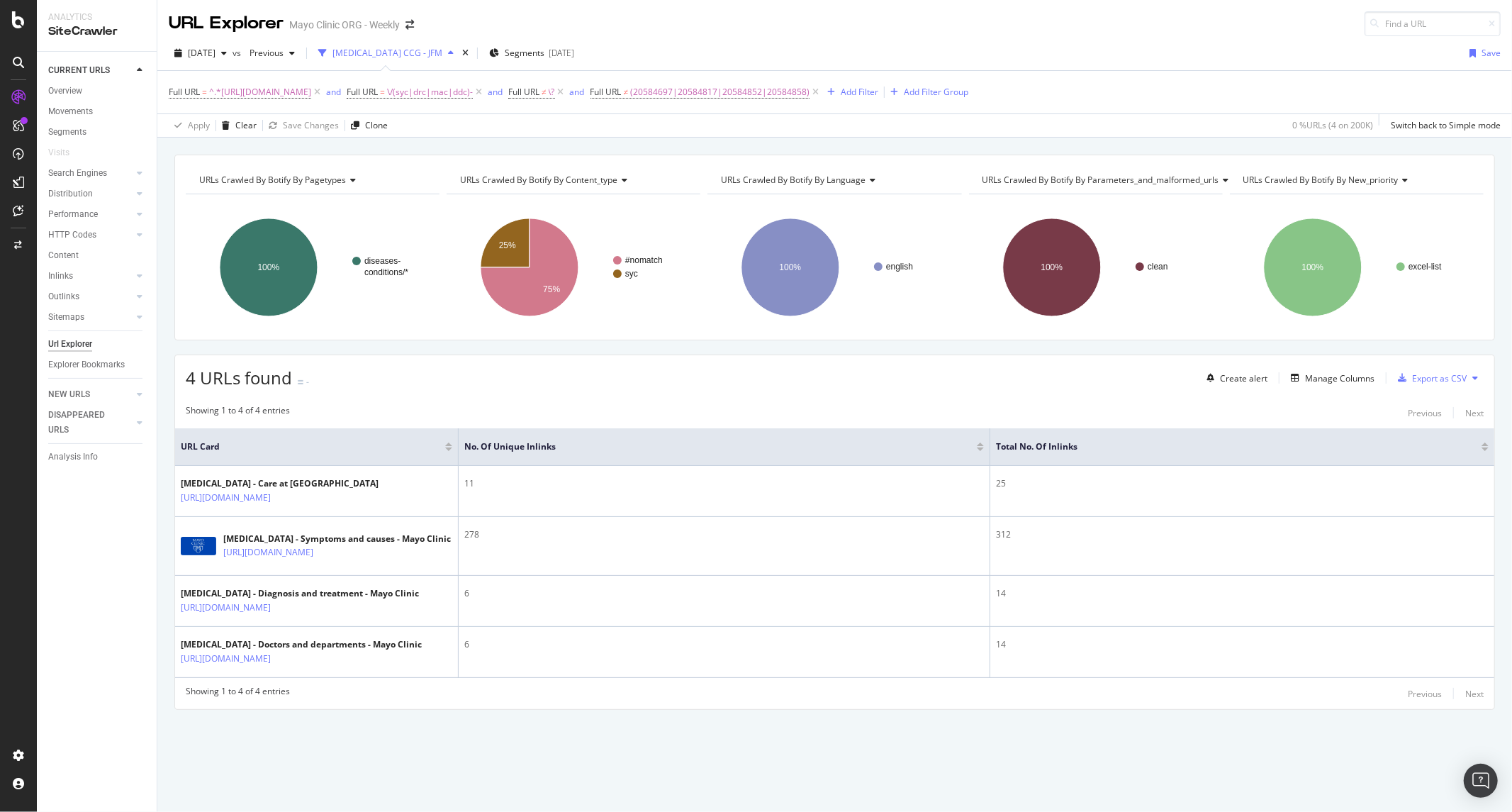
scroll to position [9, 0]
click at [1076, 42] on div "2025 Sep. 17th vs Previous Colon Cancer CCG - JFM Segments 2025-08-07 Save" at bounding box center [835, 55] width 1355 height 28
click at [238, 82] on span "^.*https://www.mayoclinic.org/diseases-conditions/colon-cancer/.*$" at bounding box center [260, 92] width 102 height 20
click at [263, 142] on input "https://www.mayoclinic.org/diseases-conditions/colon-cancer/" at bounding box center [248, 142] width 134 height 23
paste input "mayoclinic.org/diseases-conditions/stage-4-colon-cancer"
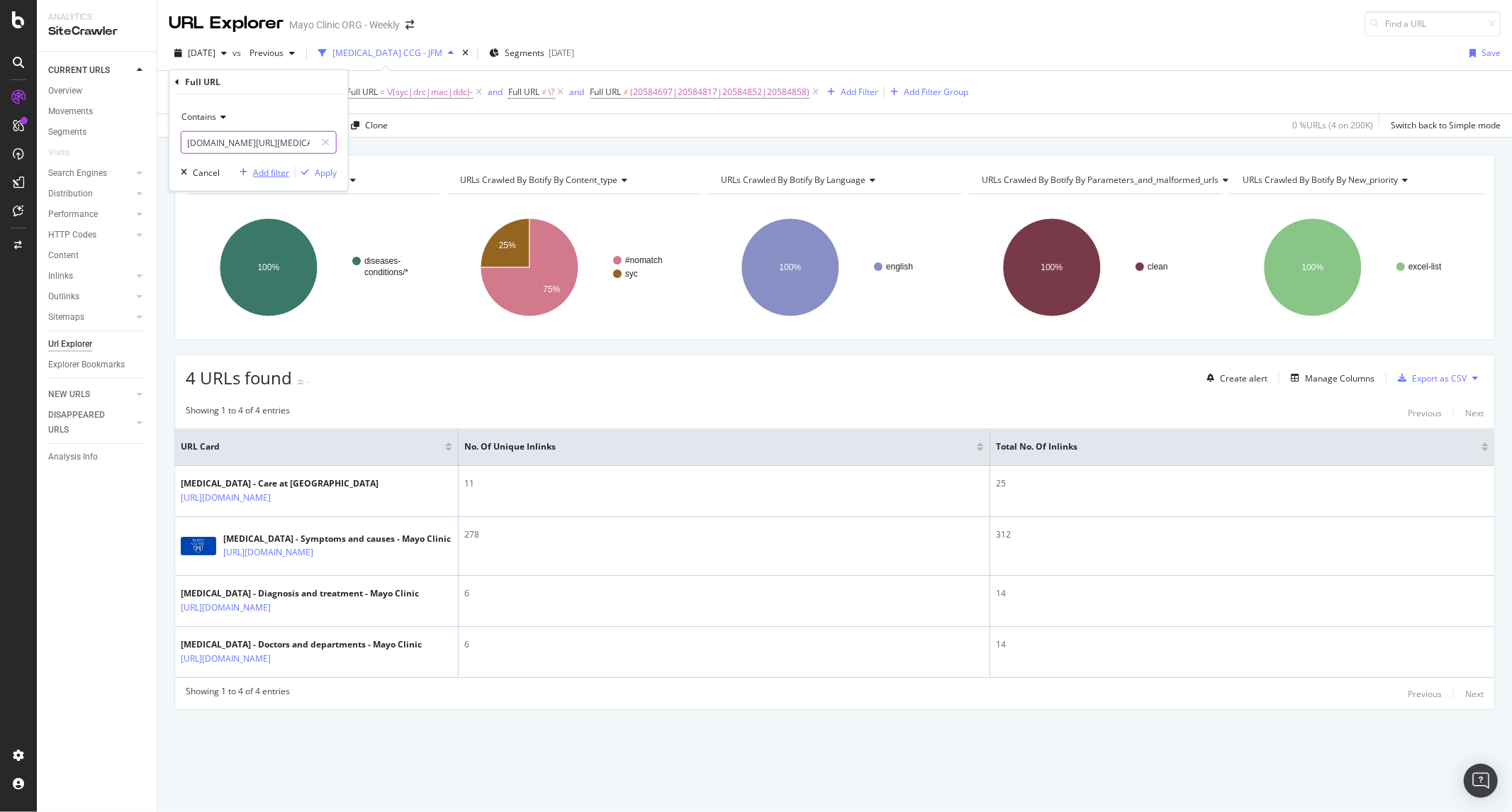
scroll to position [0, 101]
type input "mayoclinic.org/diseases-conditions/stage-4-colon-cancer"
click at [252, 151] on input "mayoclinic.org/diseases-conditions/stage-4-colon-cancer" at bounding box center [248, 142] width 134 height 23
click at [500, 137] on div "URLs Crawled By Botify By pagetypes Chart (by Value) Table Expand Export as CSV…" at bounding box center [835, 154] width 1355 height 34
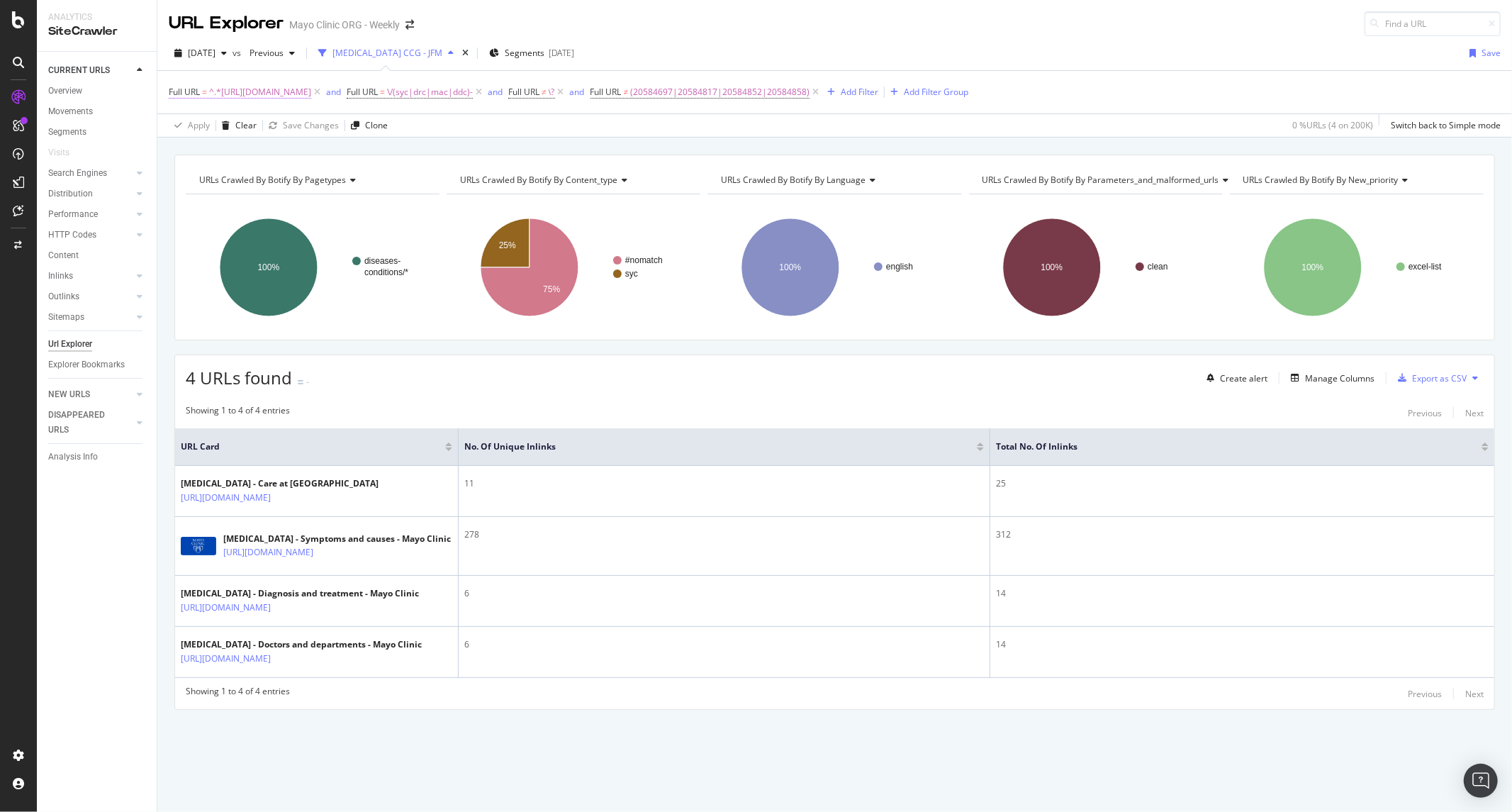
click at [311, 82] on span "^.*https://www.mayoclinic.org/diseases-conditions/colon-cancer/.*$" at bounding box center [260, 92] width 102 height 20
click at [251, 142] on input "https://www.mayoclinic.org/diseases-conditions/colon-cancer/" at bounding box center [248, 142] width 134 height 23
paste input "mayoclinic.org/diseases-conditions/stage-4-colon-cancer"
type input "mayoclinic.org/diseases-conditions/stage-4-colon-cancer"
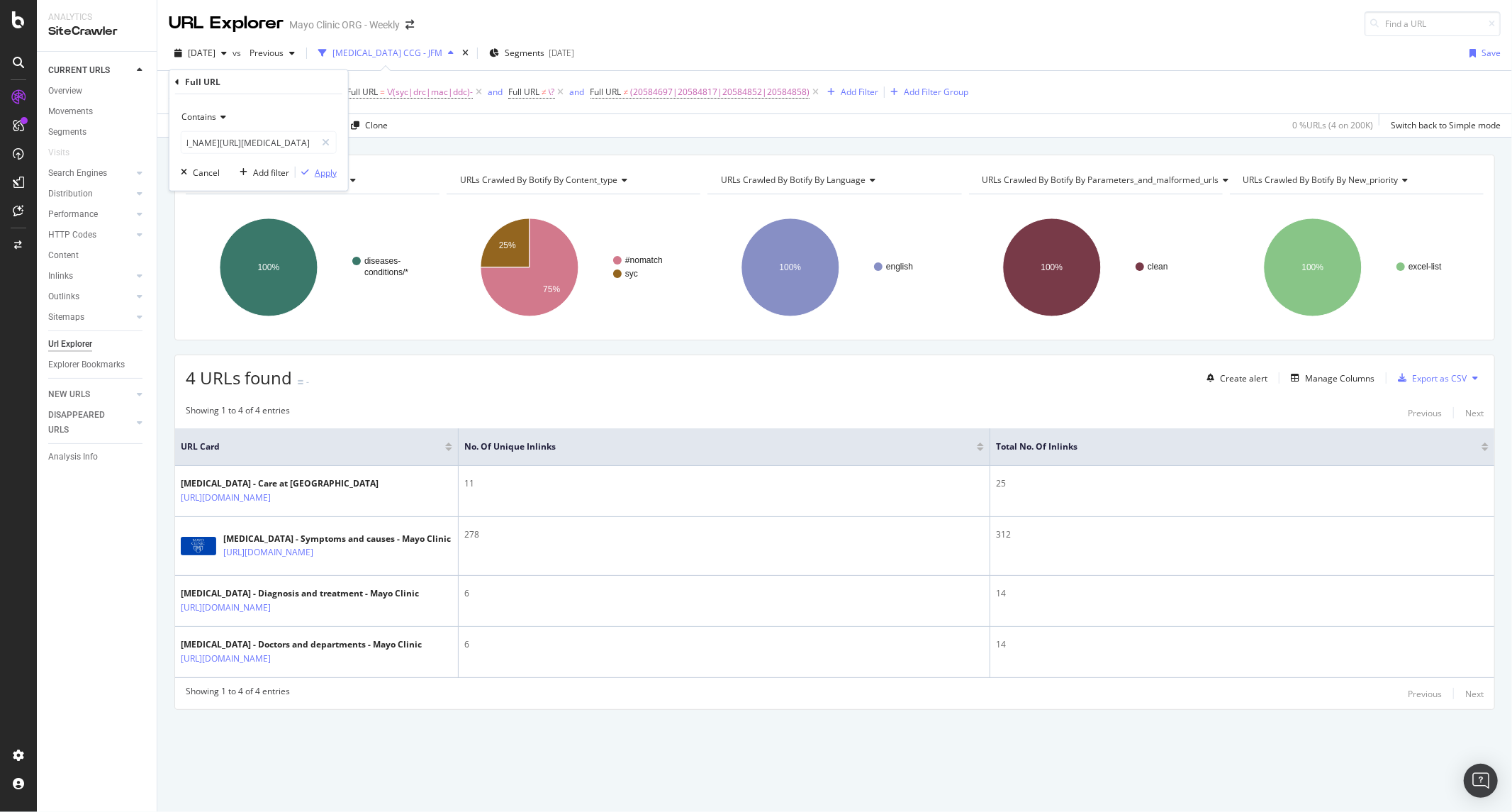
click at [311, 173] on div "button" at bounding box center [305, 173] width 19 height 9
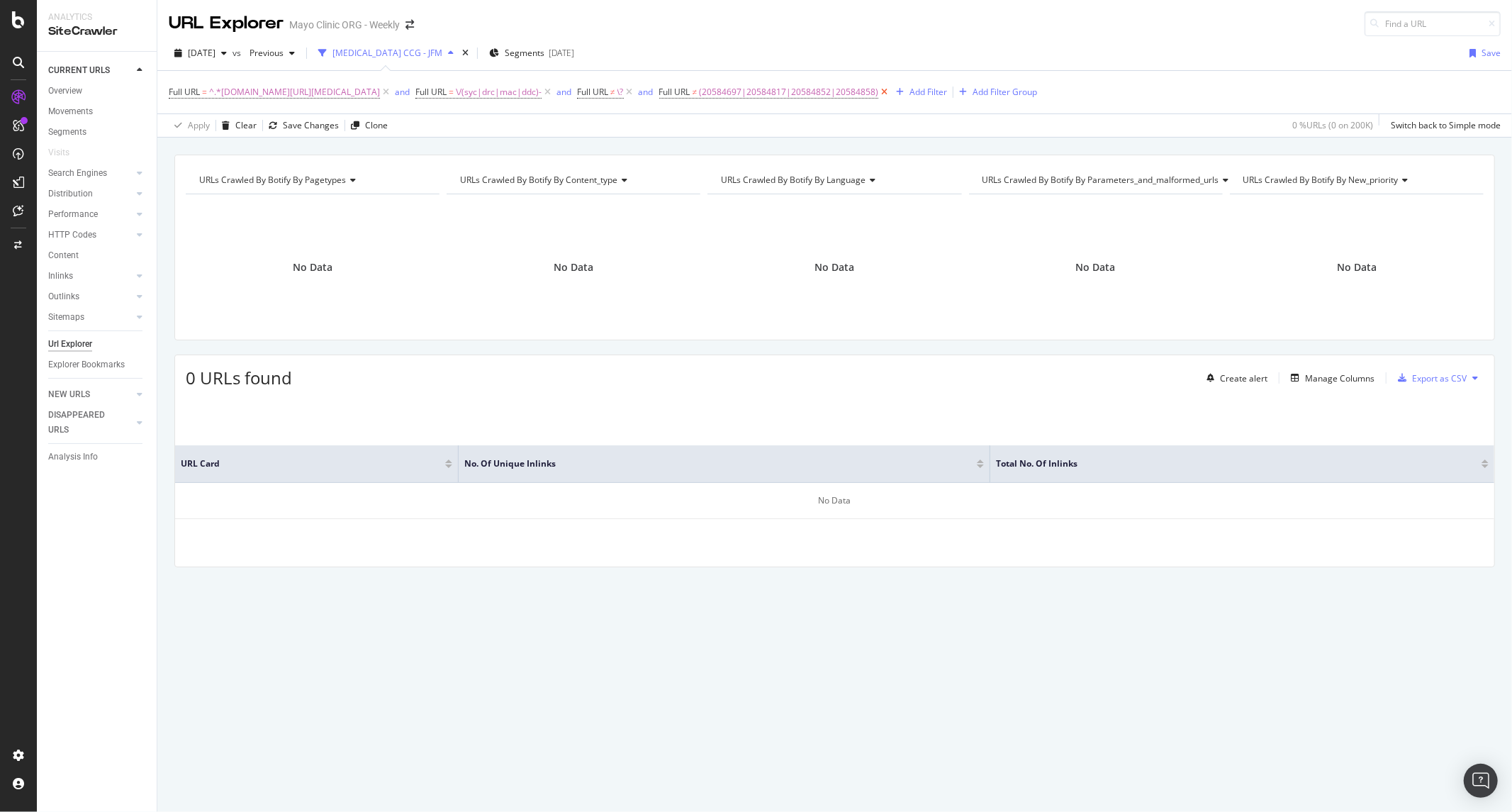
click at [891, 88] on icon at bounding box center [884, 92] width 12 height 14
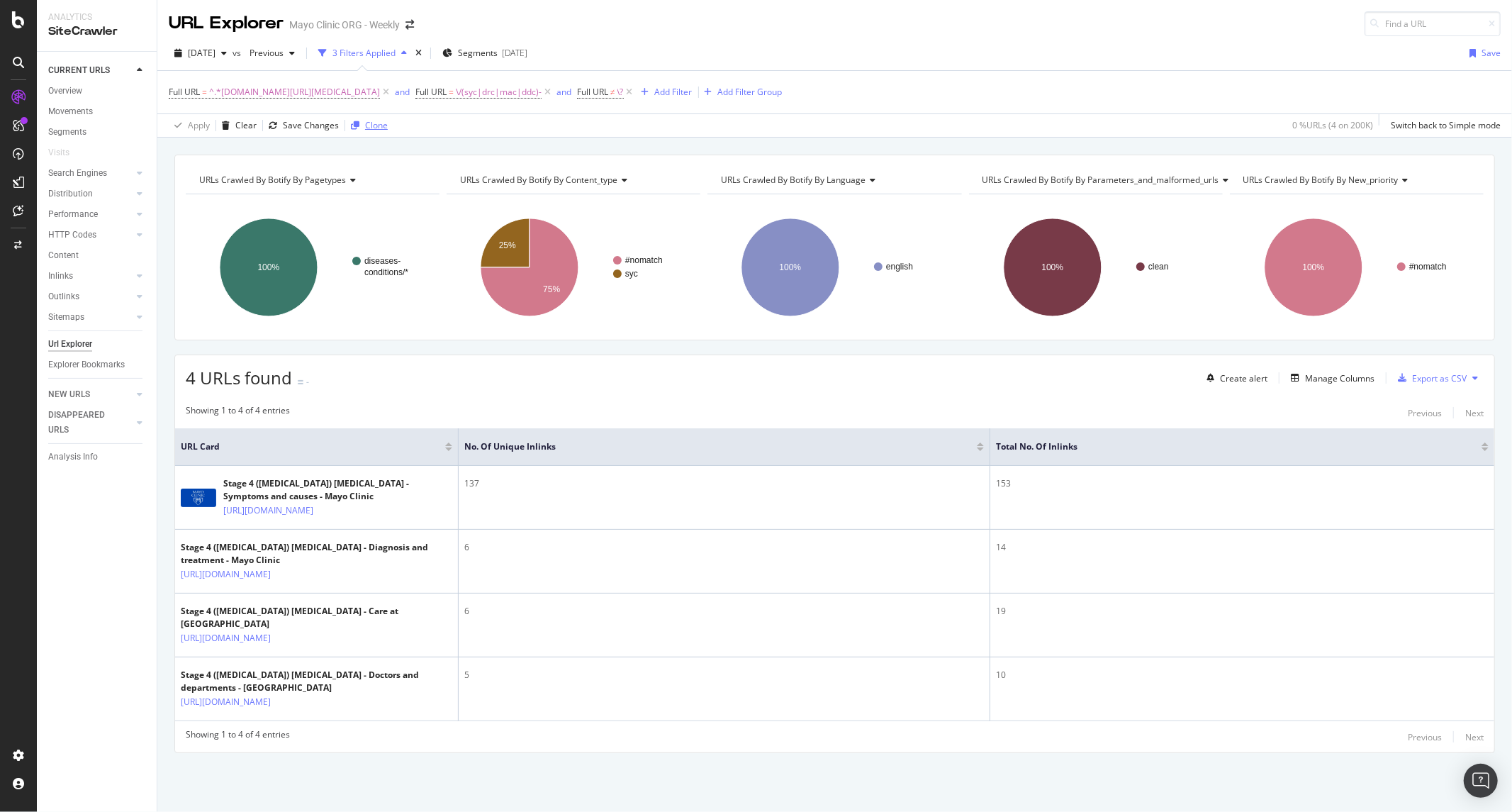
click at [375, 130] on div "Clone" at bounding box center [377, 125] width 23 height 12
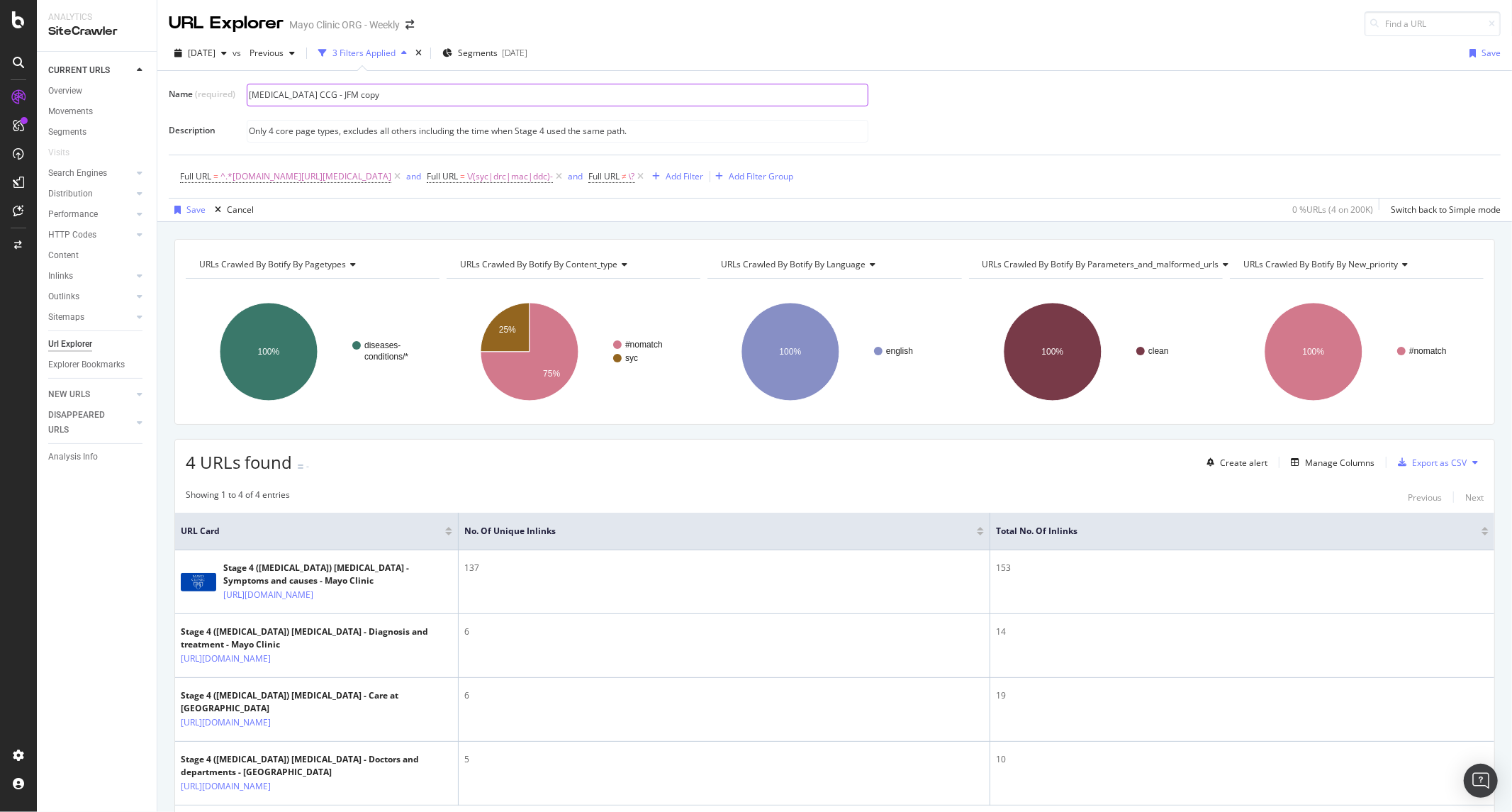
click at [302, 103] on input "Colon Cancer CCG - JFM copy" at bounding box center [557, 95] width 620 height 22
drag, startPoint x: 324, startPoint y: 96, endPoint x: 311, endPoint y: 96, distance: 13.0
click at [323, 96] on input "Colon Cancer CCG - JFM copy" at bounding box center [557, 95] width 620 height 22
click at [303, 96] on input "Colon Cancer CCG - JFM copy" at bounding box center [557, 95] width 620 height 22
click at [331, 93] on input "Colon Cancer Stage 4 CCG - JFM copy" at bounding box center [557, 95] width 620 height 22
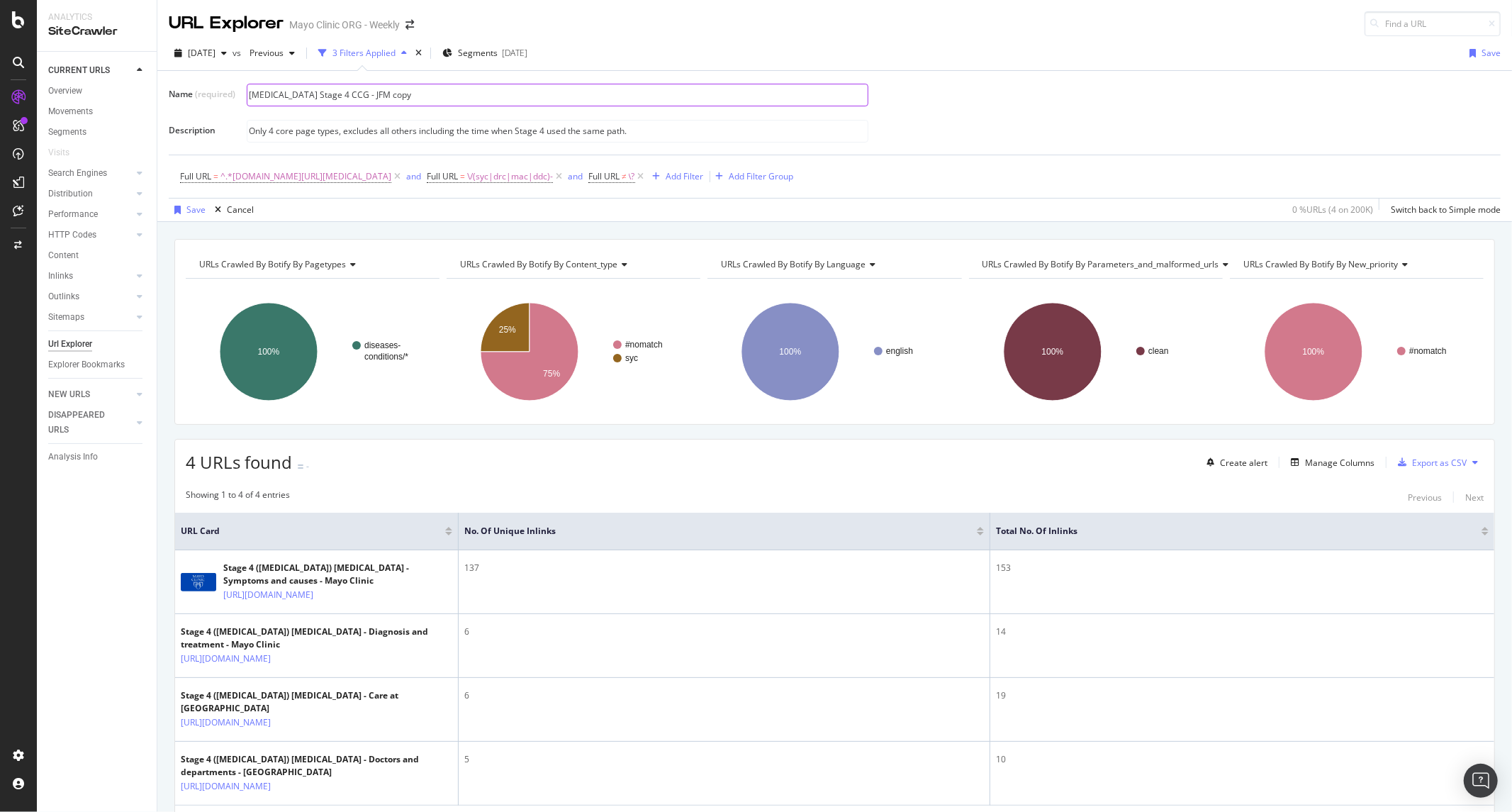
drag, startPoint x: 379, startPoint y: 93, endPoint x: 539, endPoint y: 100, distance: 160.2
click at [539, 100] on input "Colon Cancer Stage 4 CCG - JFM copy" at bounding box center [557, 95] width 620 height 22
type input "Colon Cancer Stage 4 CCG - JFM"
type input "Only 4 core page types, excludes all others"
click at [180, 213] on div "button" at bounding box center [178, 210] width 18 height 9
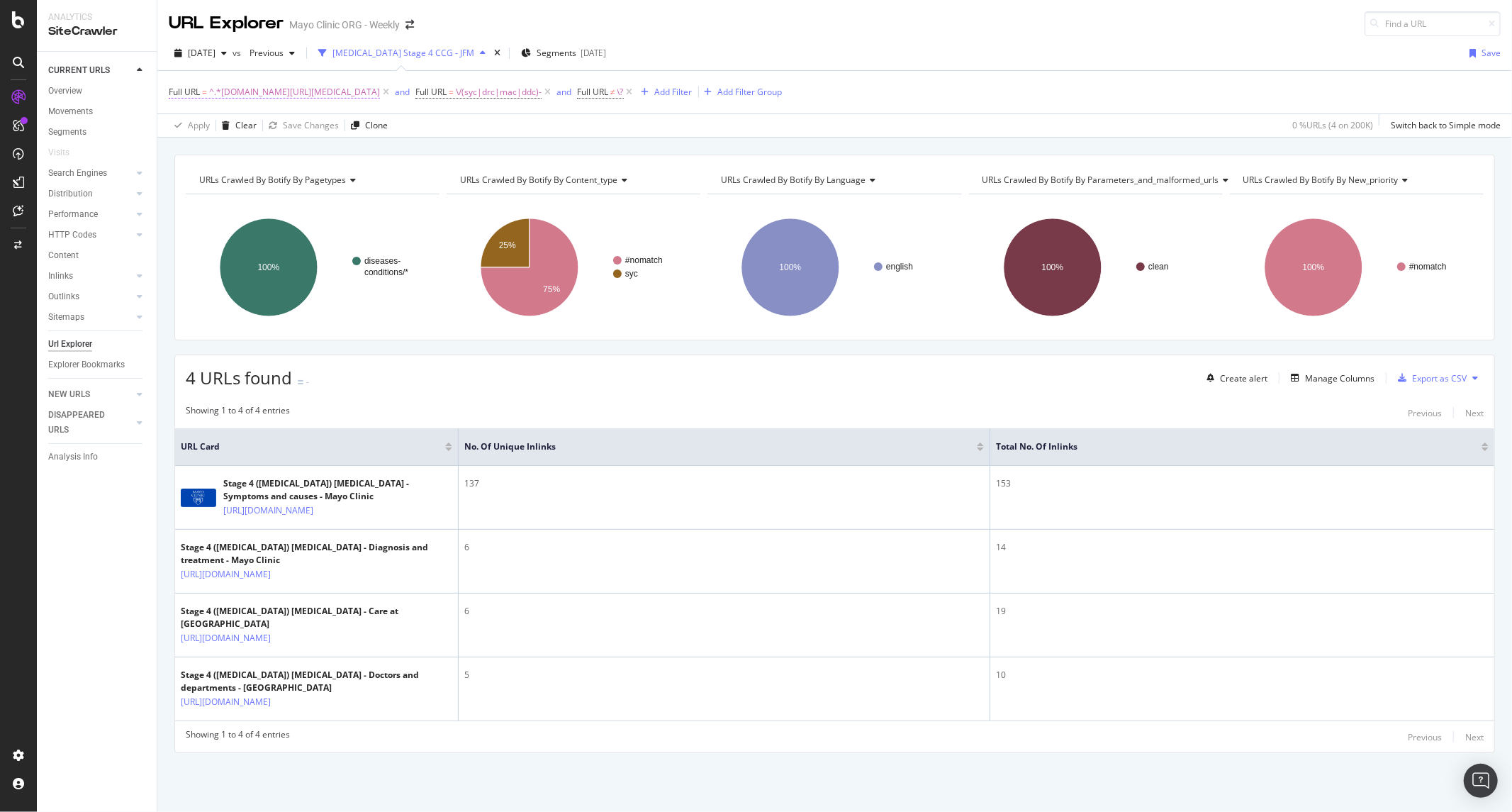
click at [272, 90] on span "^.*mayoclinic.org/diseases-conditions/stage-4-colon-cancer.*$" at bounding box center [295, 92] width 171 height 20
click at [255, 152] on input "mayoclinic.org/diseases-conditions/stage-4-colon-cancer" at bounding box center [248, 152] width 134 height 23
paste input "tests-procedures/colon-cancer-surgery/"
type input "mayoclinic.org/tests-procedures/colon-cancer-surgery/"
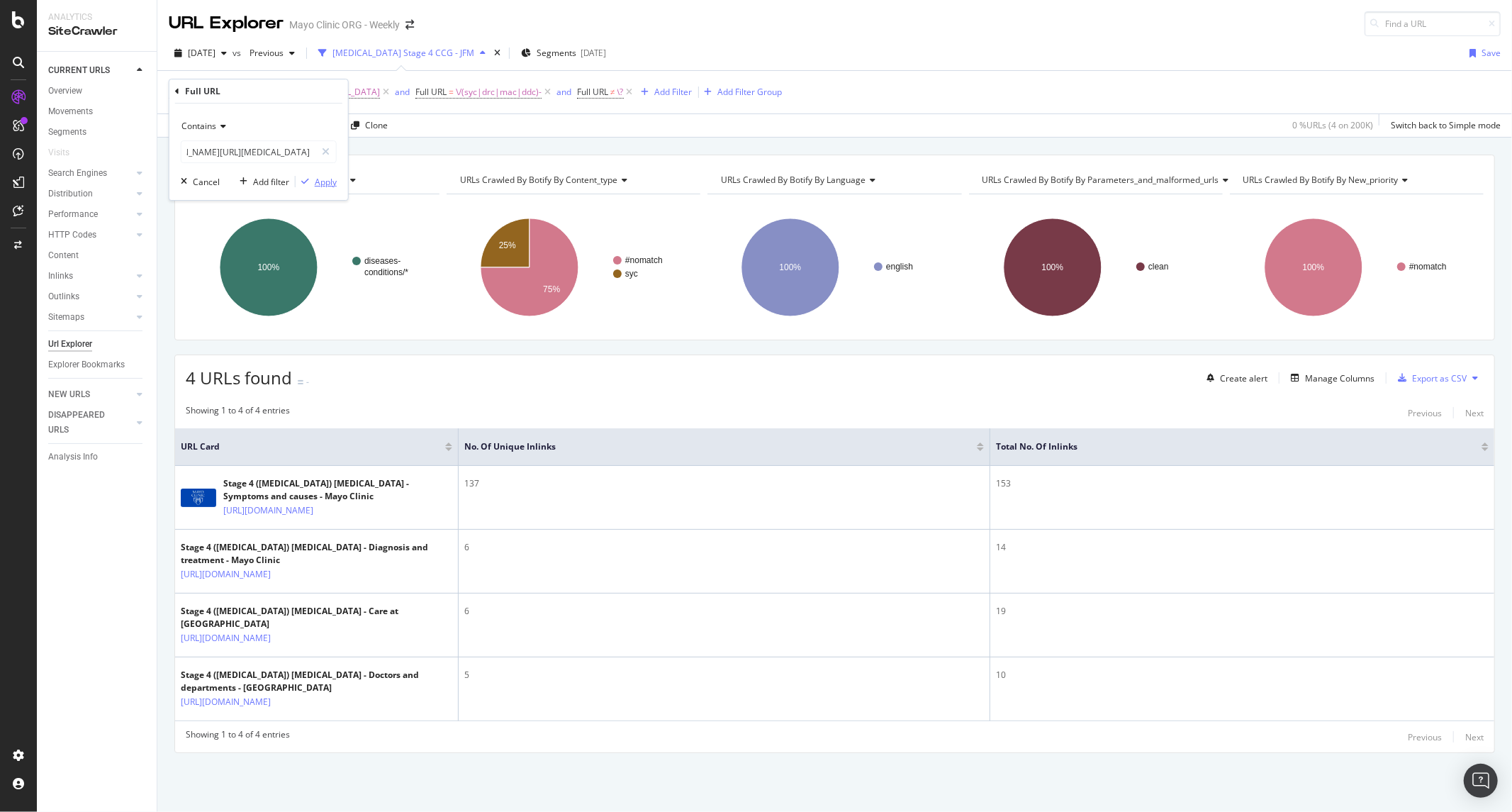
click at [320, 184] on div "Apply" at bounding box center [326, 182] width 22 height 12
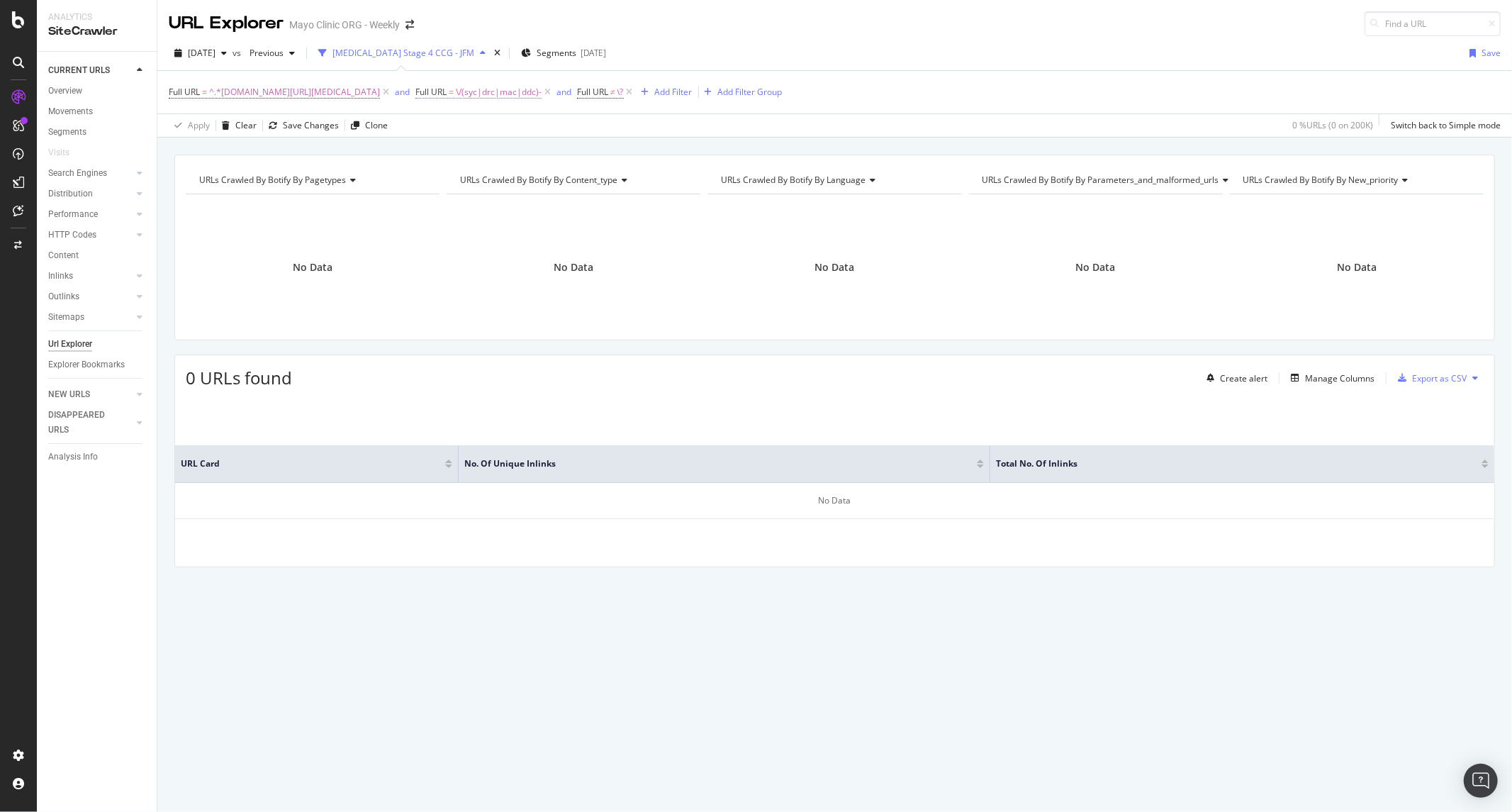
click at [528, 94] on span "\/(syc|drc|mac|ddc)-" at bounding box center [498, 92] width 86 height 20
click at [539, 142] on input "\/(syc|drc|mac|ddc)-" at bounding box center [566, 152] width 134 height 23
paste input "pac|pdc|pc"
type input "\/(pac|pdc|pcc)-"
click at [635, 181] on div "Apply" at bounding box center [643, 182] width 22 height 12
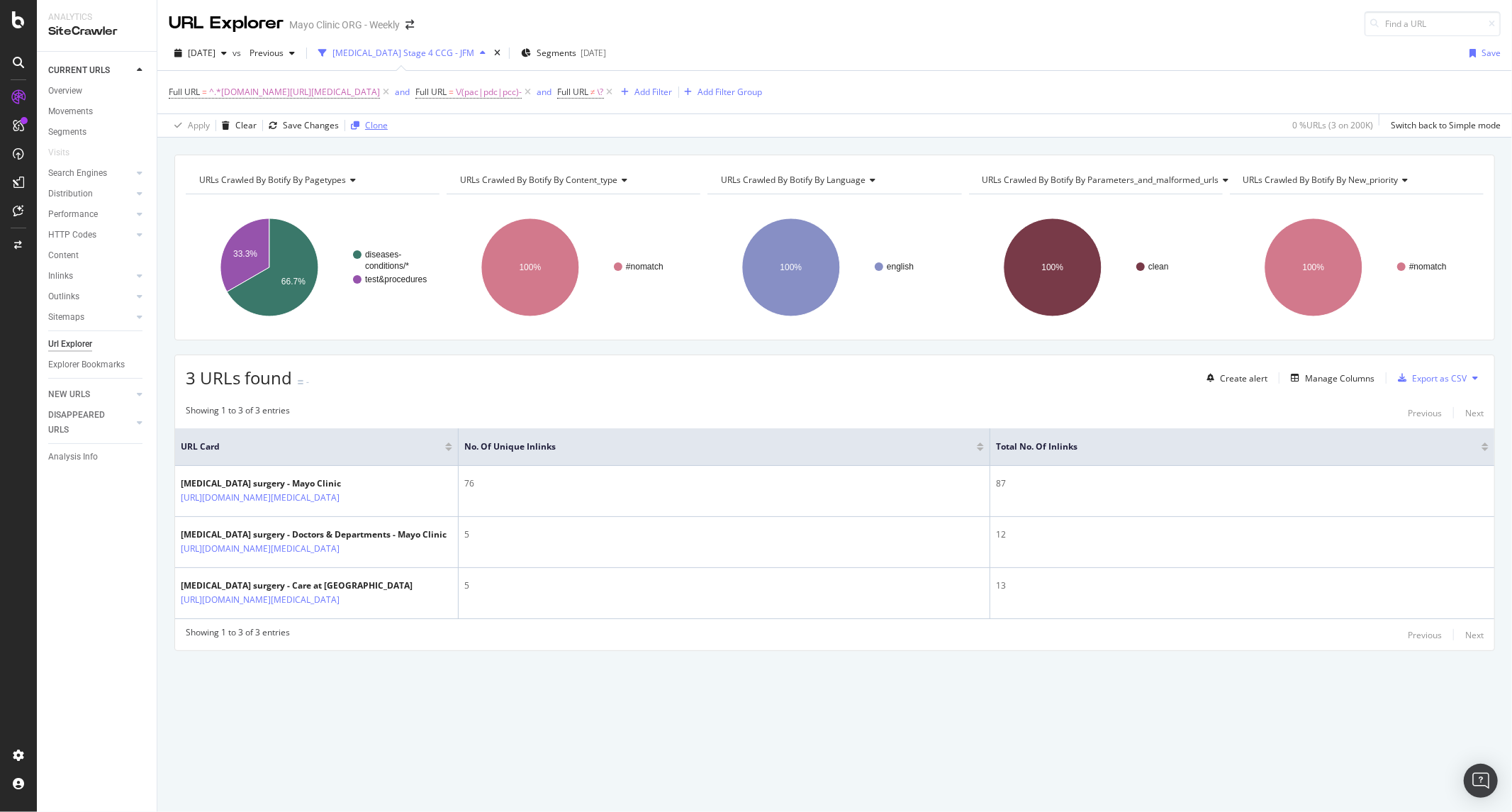
click at [378, 124] on div "Clone" at bounding box center [377, 125] width 23 height 12
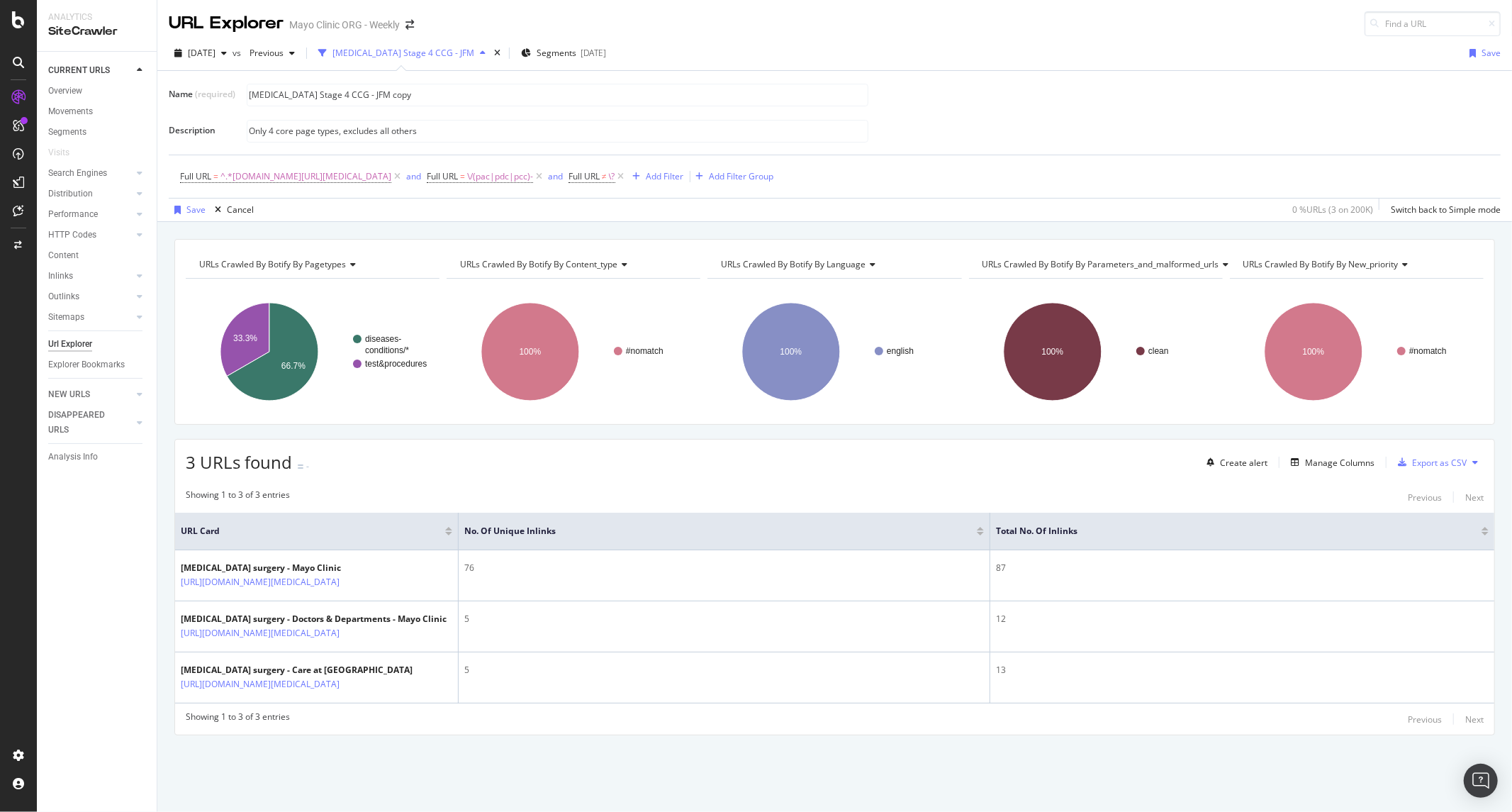
click at [344, 111] on div "Name (required) Colon Cancer Stage 4 CCG - JFM copy Description Only 4 core pag…" at bounding box center [835, 112] width 1332 height 61
click at [301, 94] on input "Colon Cancer Stage 4 CCG - JFM copy" at bounding box center [557, 95] width 620 height 22
click at [305, 96] on input "Colon Cancer Stage 4 CCG - JFM copy" at bounding box center [557, 95] width 620 height 22
drag, startPoint x: 305, startPoint y: 96, endPoint x: 333, endPoint y: 98, distance: 28.1
click at [333, 98] on input "Colon Cancer Stage 4 CCG - JFM copy" at bounding box center [557, 95] width 620 height 22
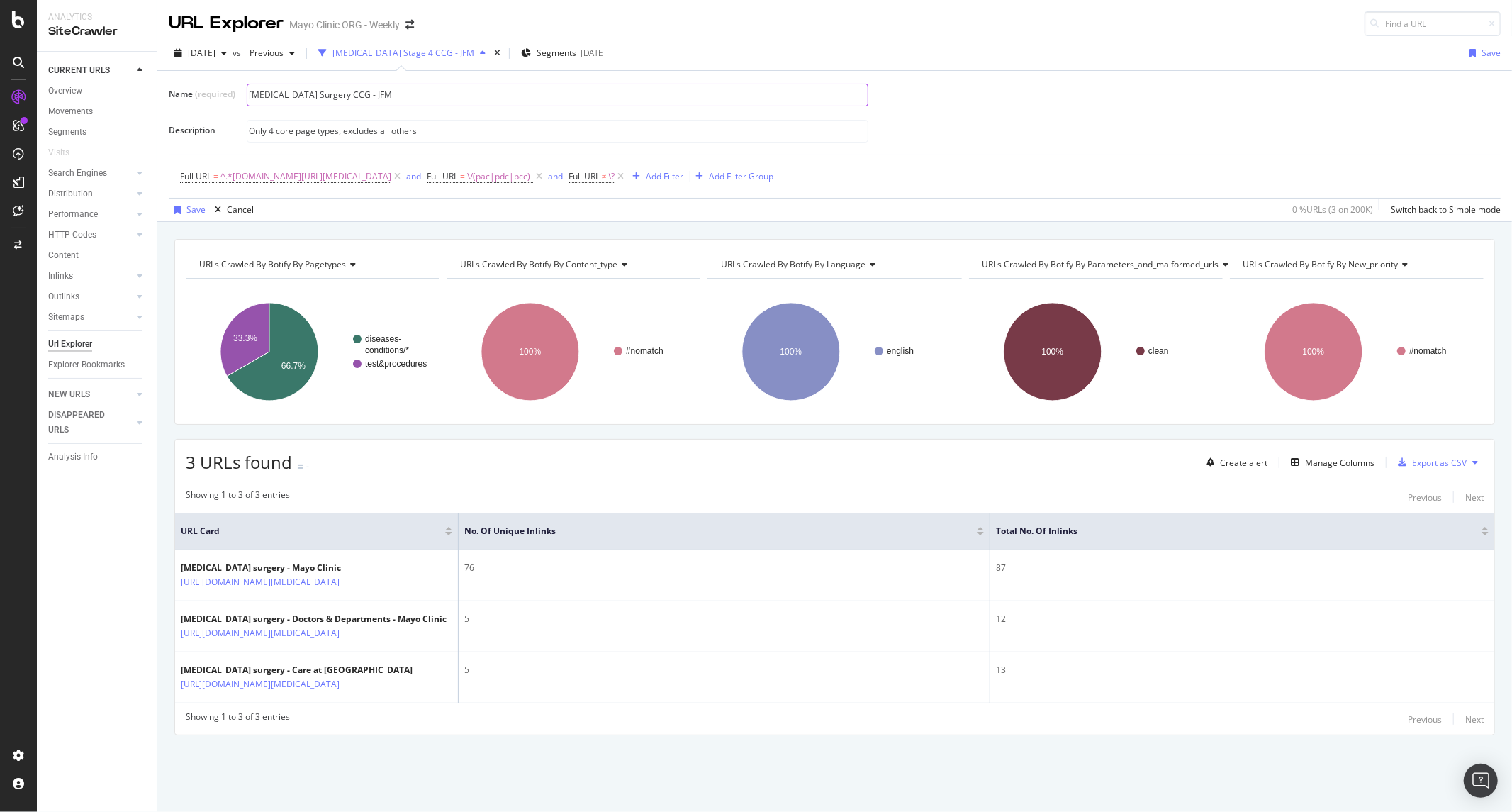
type input "Colon Cancer Surgery CCG - JFM"
type input "Only 3 core page types, excludes all others"
click at [196, 211] on div "Save" at bounding box center [196, 209] width 19 height 12
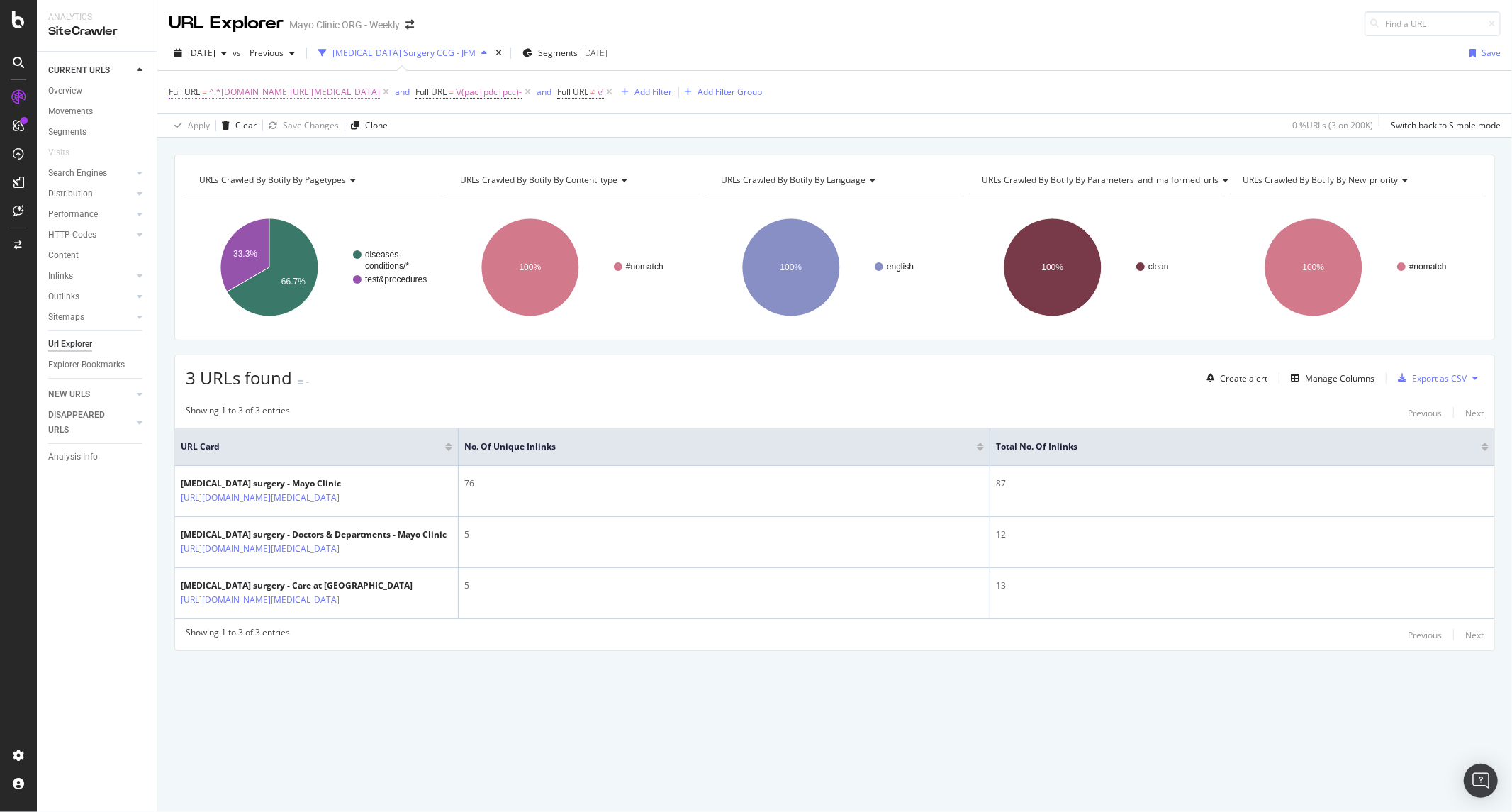
click at [373, 96] on span "^.*mayoclinic.org/tests-procedures/colon-cancer-surgery/.*$" at bounding box center [295, 92] width 171 height 20
click at [280, 153] on input "mayoclinic.org/tests-procedures/colon-cancer-surgery/" at bounding box center [248, 152] width 134 height 23
paste input "hemotherapy-colon-cancer"
type input "mayoclinic.org/tests-procedures/chemotherapy-colon-cancer/"
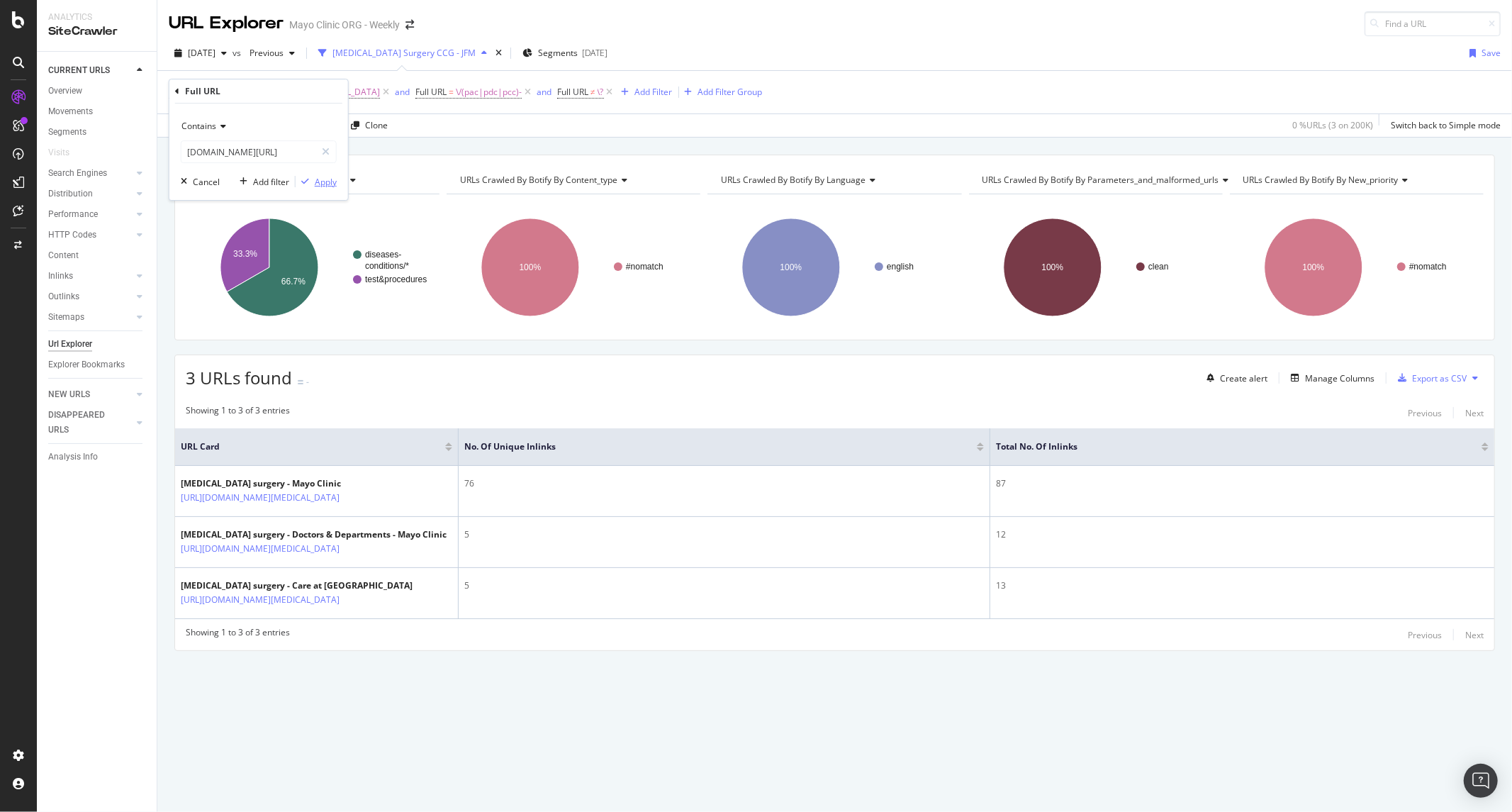
click at [319, 179] on div "Apply" at bounding box center [326, 182] width 22 height 12
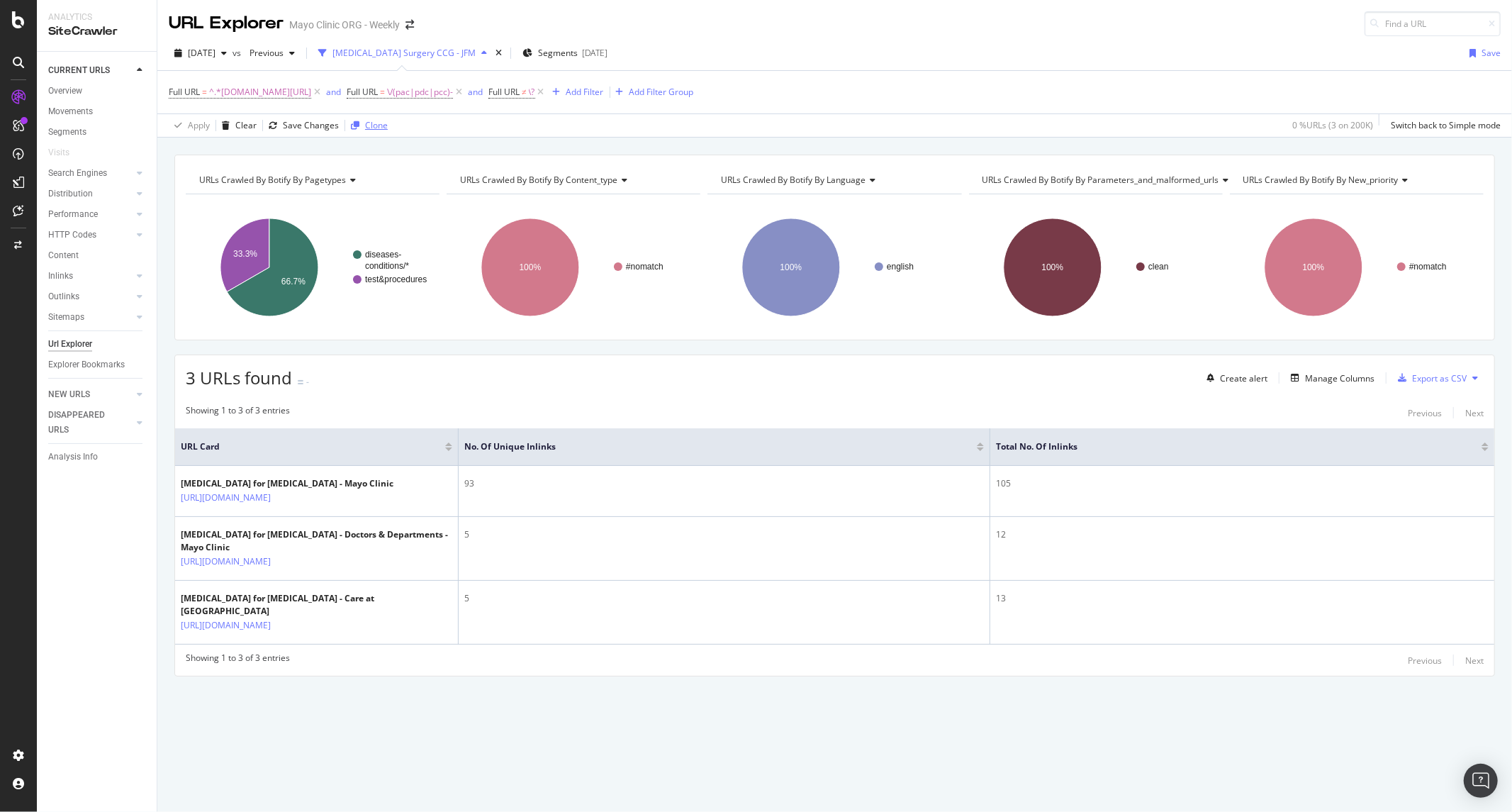
click at [380, 127] on div "Clone" at bounding box center [377, 125] width 23 height 12
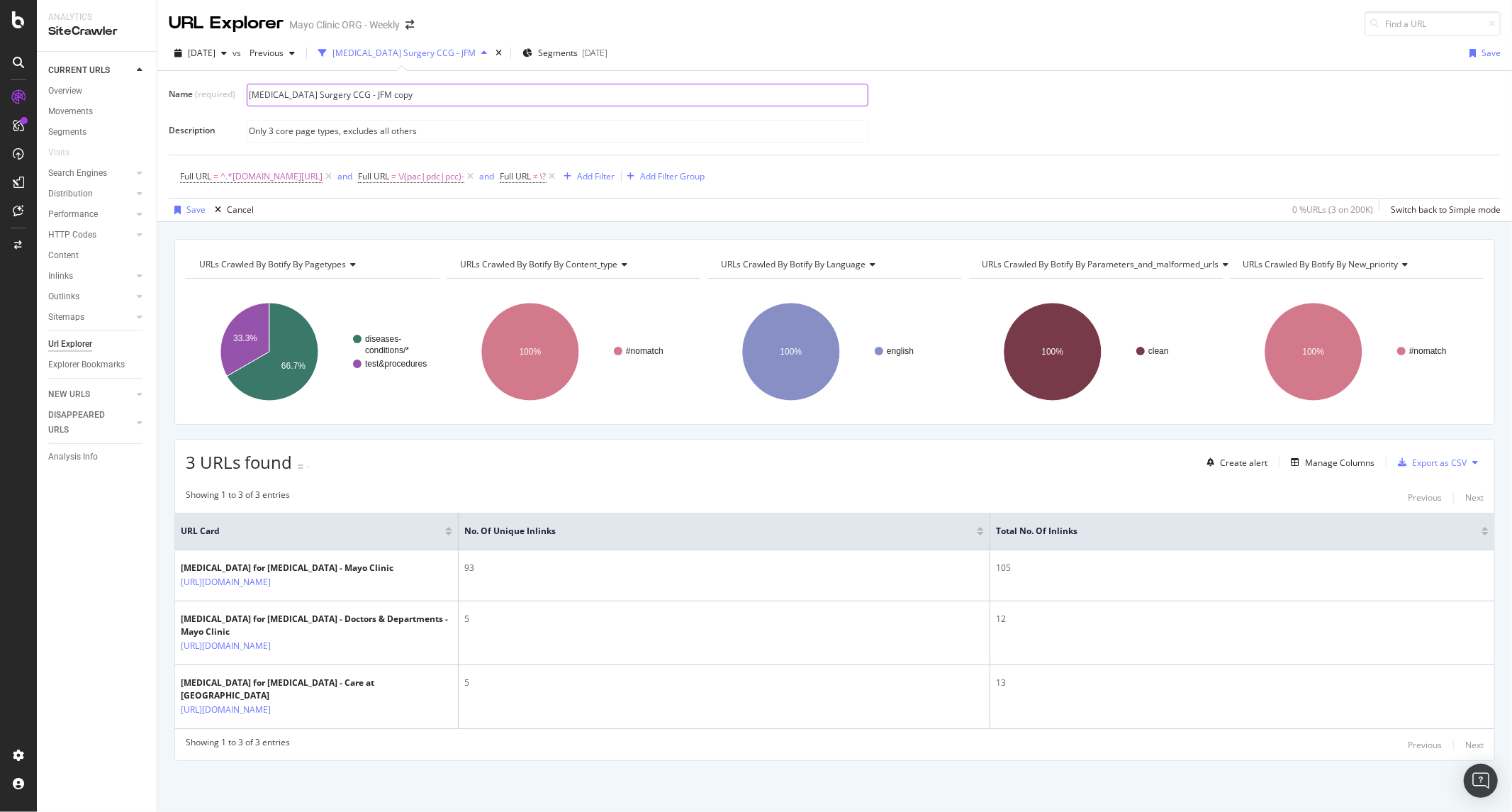
click at [336, 99] on input "Colon Cancer Surgery CCG - JFM copy" at bounding box center [557, 95] width 620 height 22
drag, startPoint x: 408, startPoint y: 93, endPoint x: 771, endPoint y: 142, distance: 366.3
click at [771, 142] on div "Name (required) Colon Cancer Chemotherapy CCG - JFM copy Description Only 3 cor…" at bounding box center [835, 112] width 1332 height 61
type input "Colon Cancer Chemotherapy CCG - JFM"
click at [571, 132] on input "Only 3 core page types, excludes all others" at bounding box center [557, 132] width 620 height 22
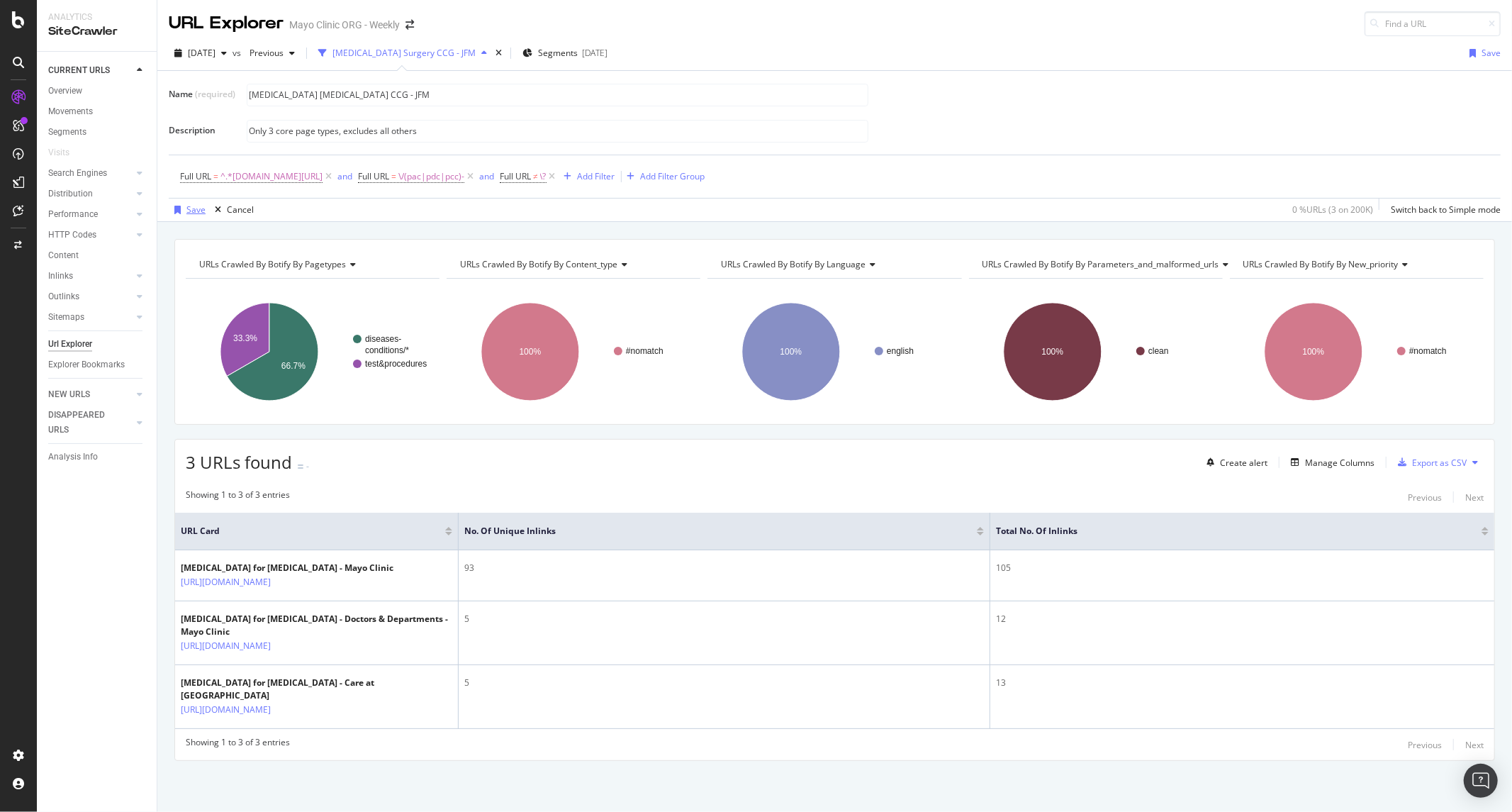
click at [178, 211] on icon "button" at bounding box center [178, 210] width 6 height 9
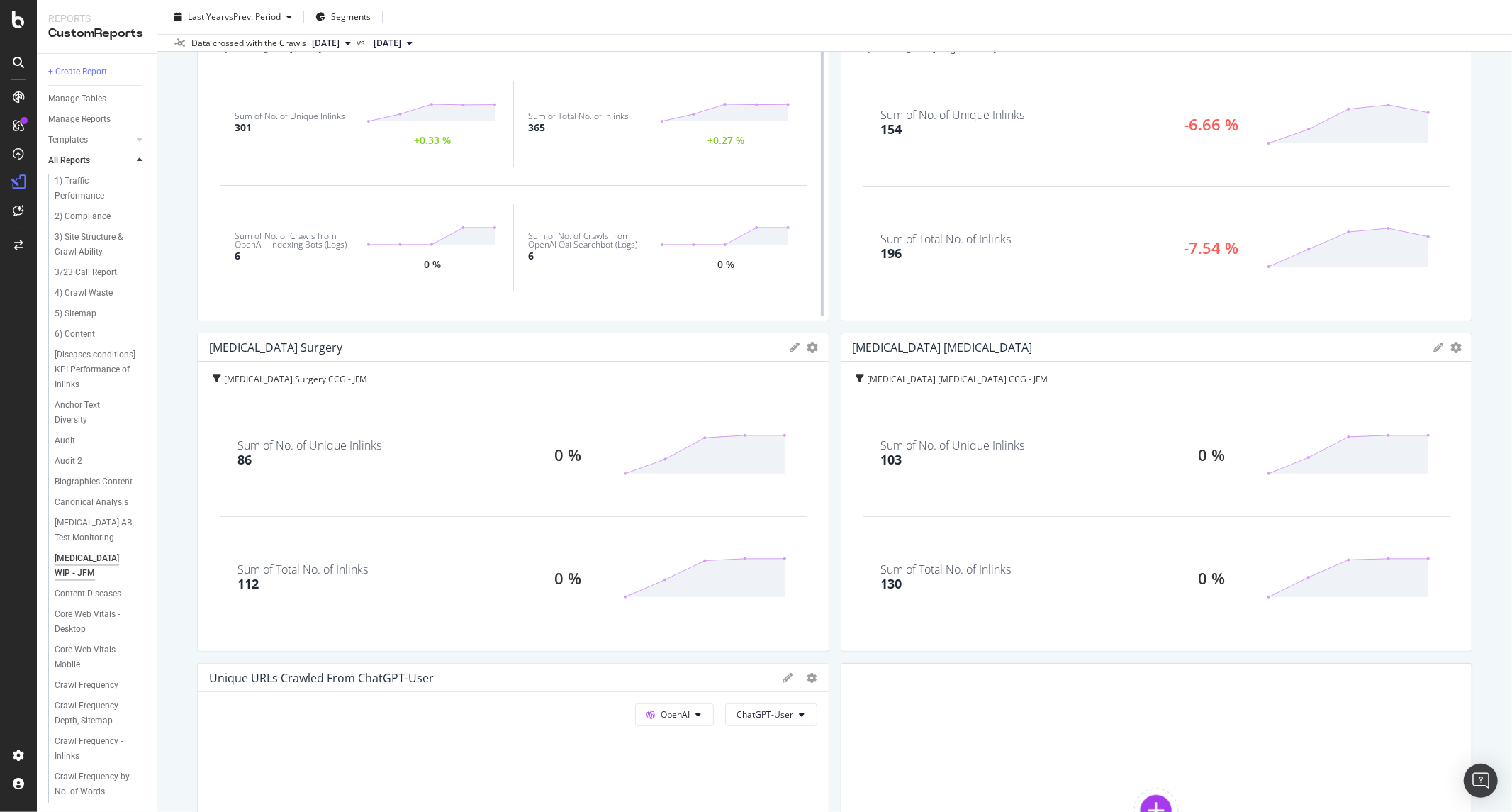
scroll to position [416, 0]
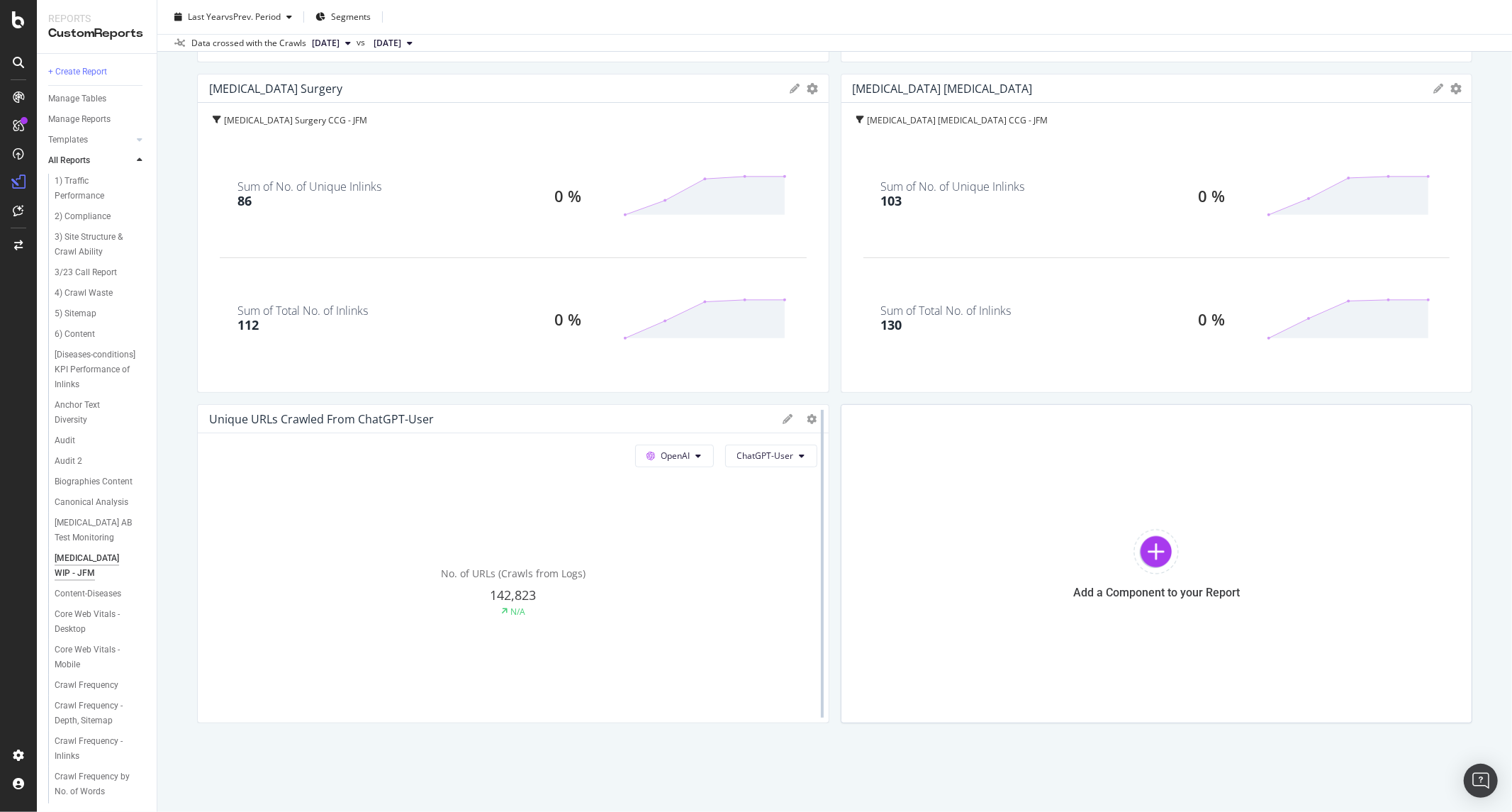
click at [815, 419] on div at bounding box center [823, 564] width 14 height 319
click at [799, 420] on div at bounding box center [800, 419] width 34 height 14
click at [807, 420] on icon at bounding box center [812, 419] width 10 height 10
click at [859, 583] on div "Apply Filter" at bounding box center [877, 572] width 152 height 21
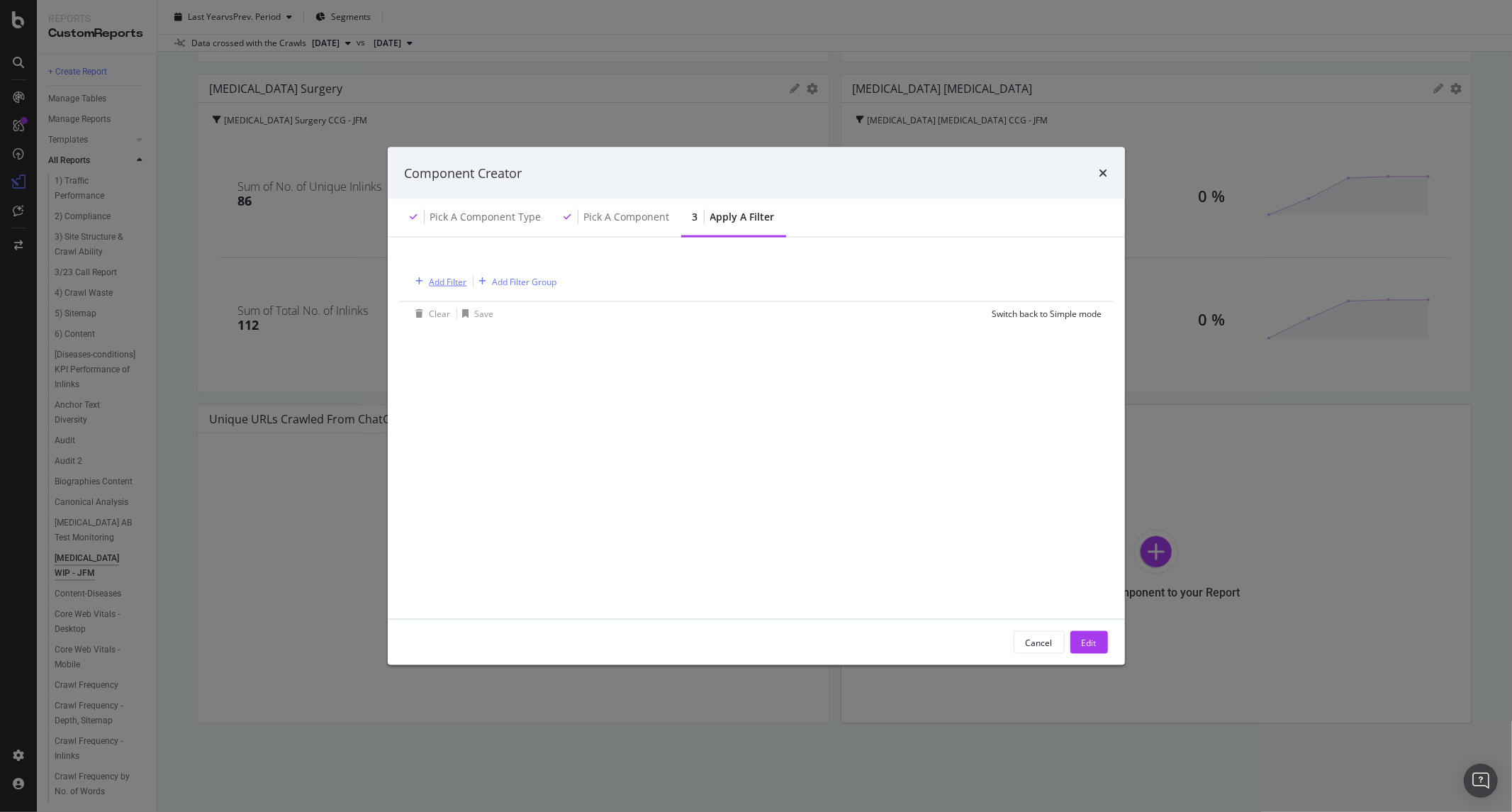
click at [450, 280] on div "Add Filter" at bounding box center [449, 281] width 37 height 12
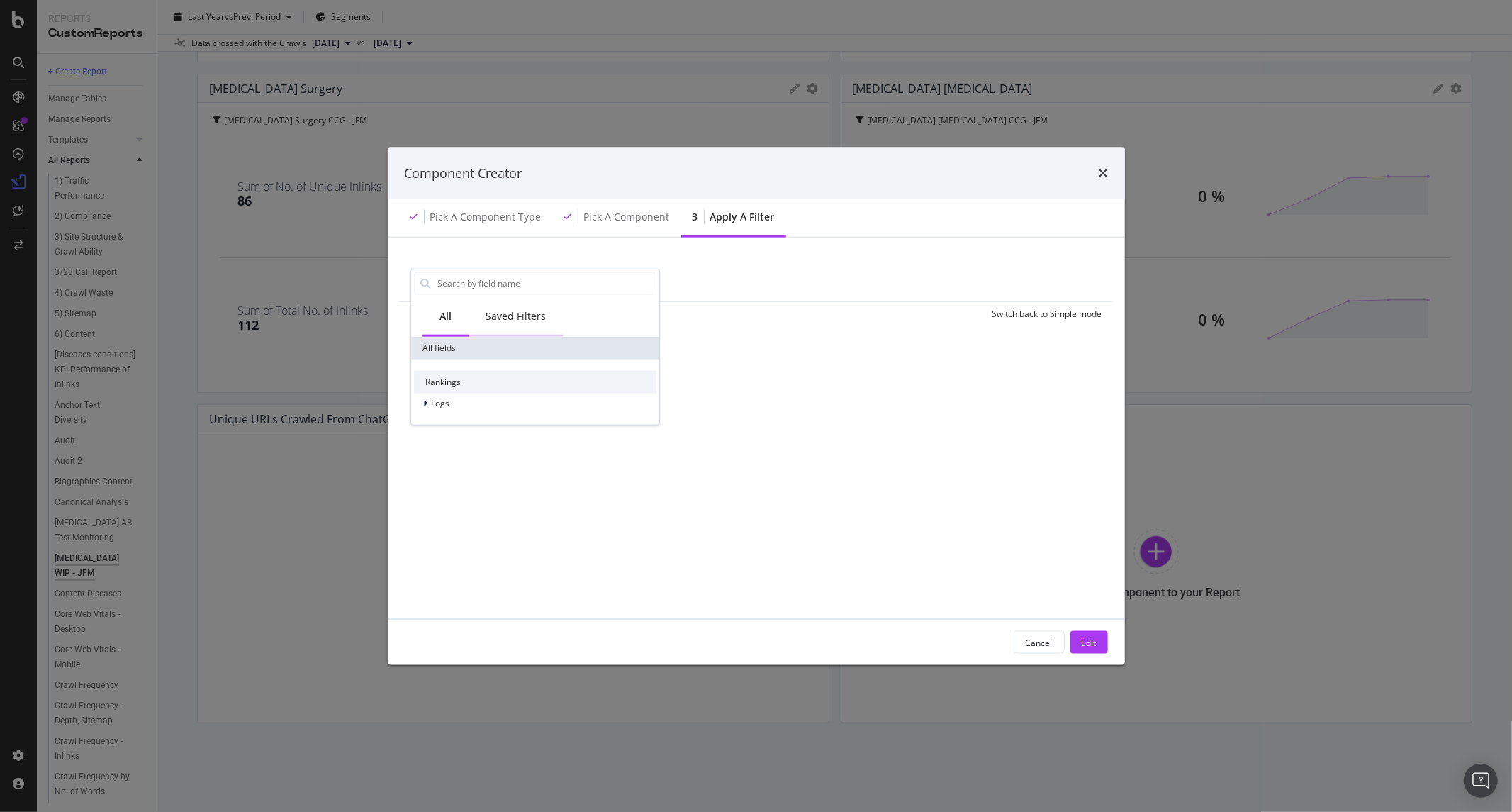
click at [529, 314] on div "Saved Filters" at bounding box center [516, 316] width 60 height 14
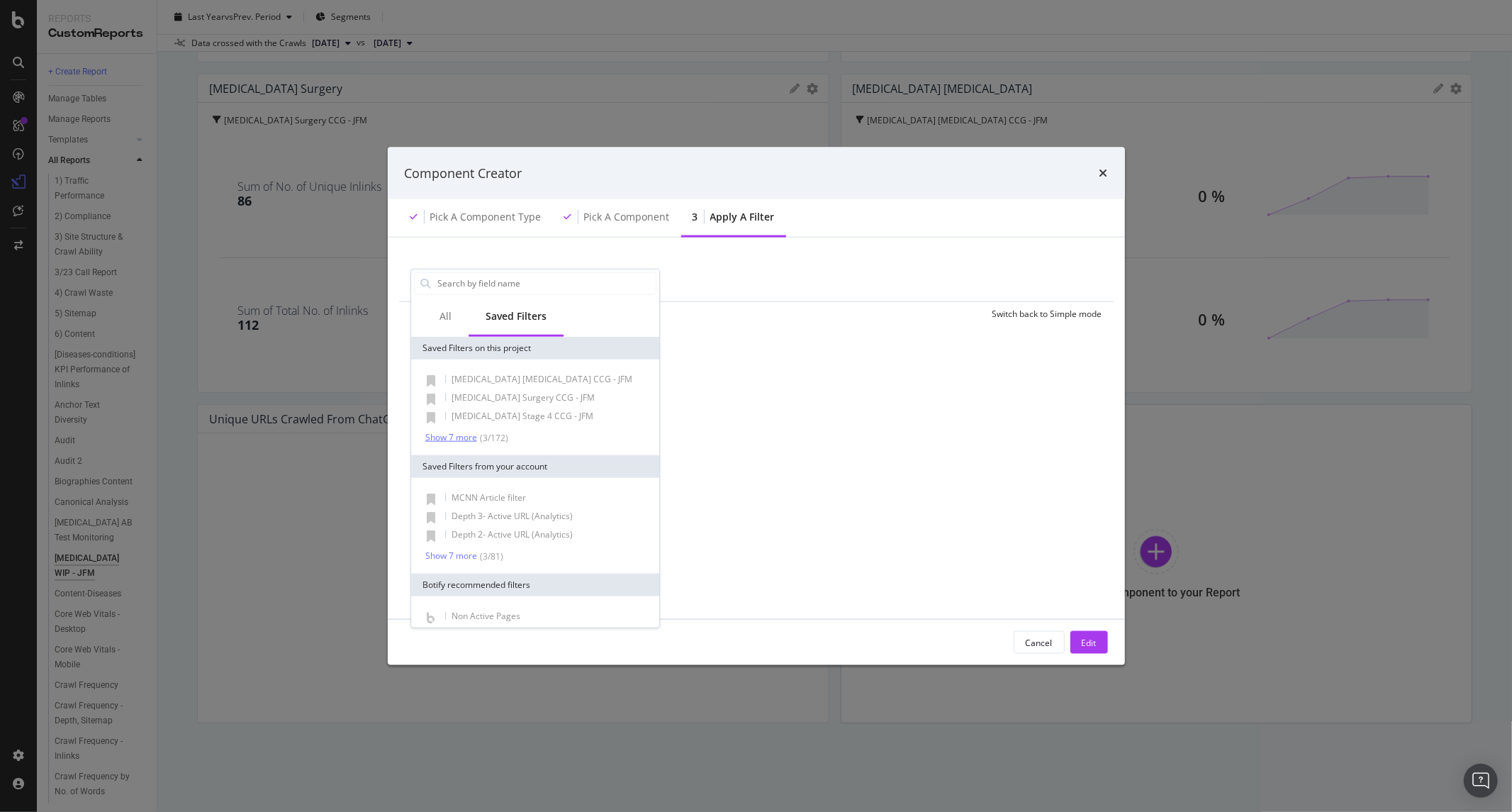
click at [484, 439] on div "( 3 / 172 )" at bounding box center [492, 437] width 31 height 12
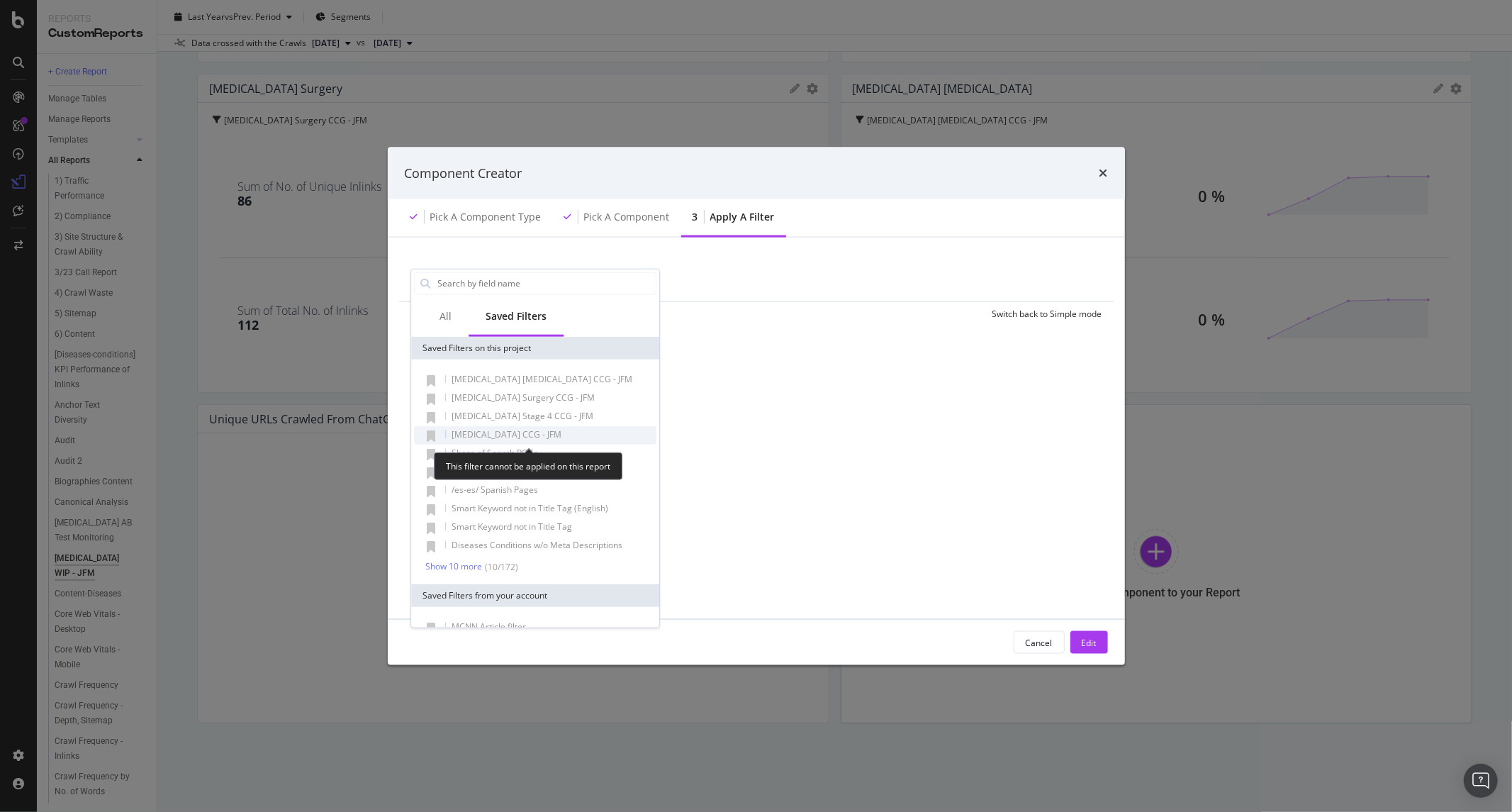
click at [505, 433] on span "Colon Cancer CCG - JFM" at bounding box center [506, 434] width 110 height 12
click at [461, 327] on div "All" at bounding box center [446, 316] width 46 height 39
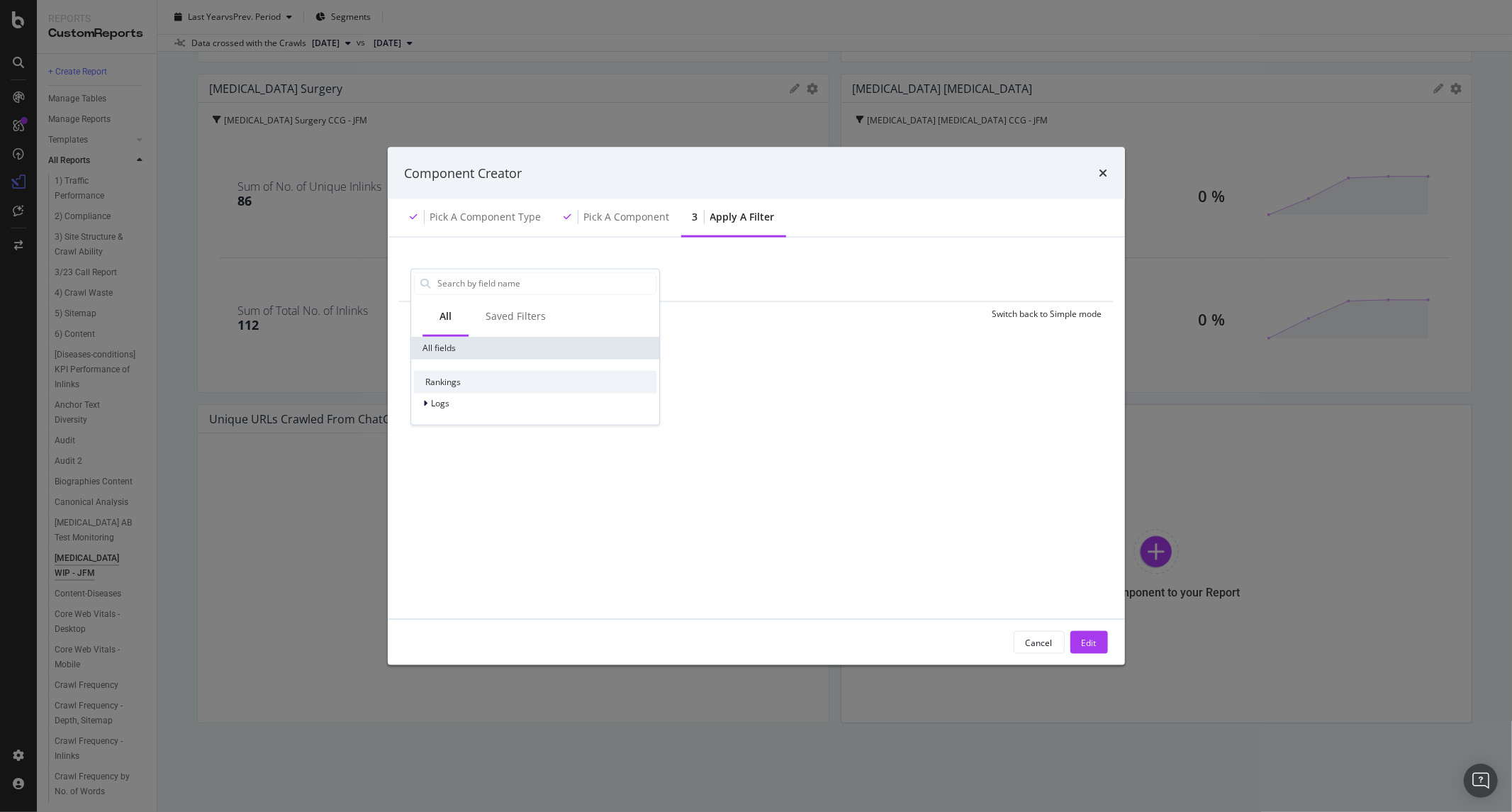
click at [457, 325] on div "All" at bounding box center [446, 316] width 46 height 39
click at [437, 402] on span "Logs" at bounding box center [441, 403] width 19 height 12
click at [479, 423] on div "Segments" at bounding box center [535, 423] width 242 height 20
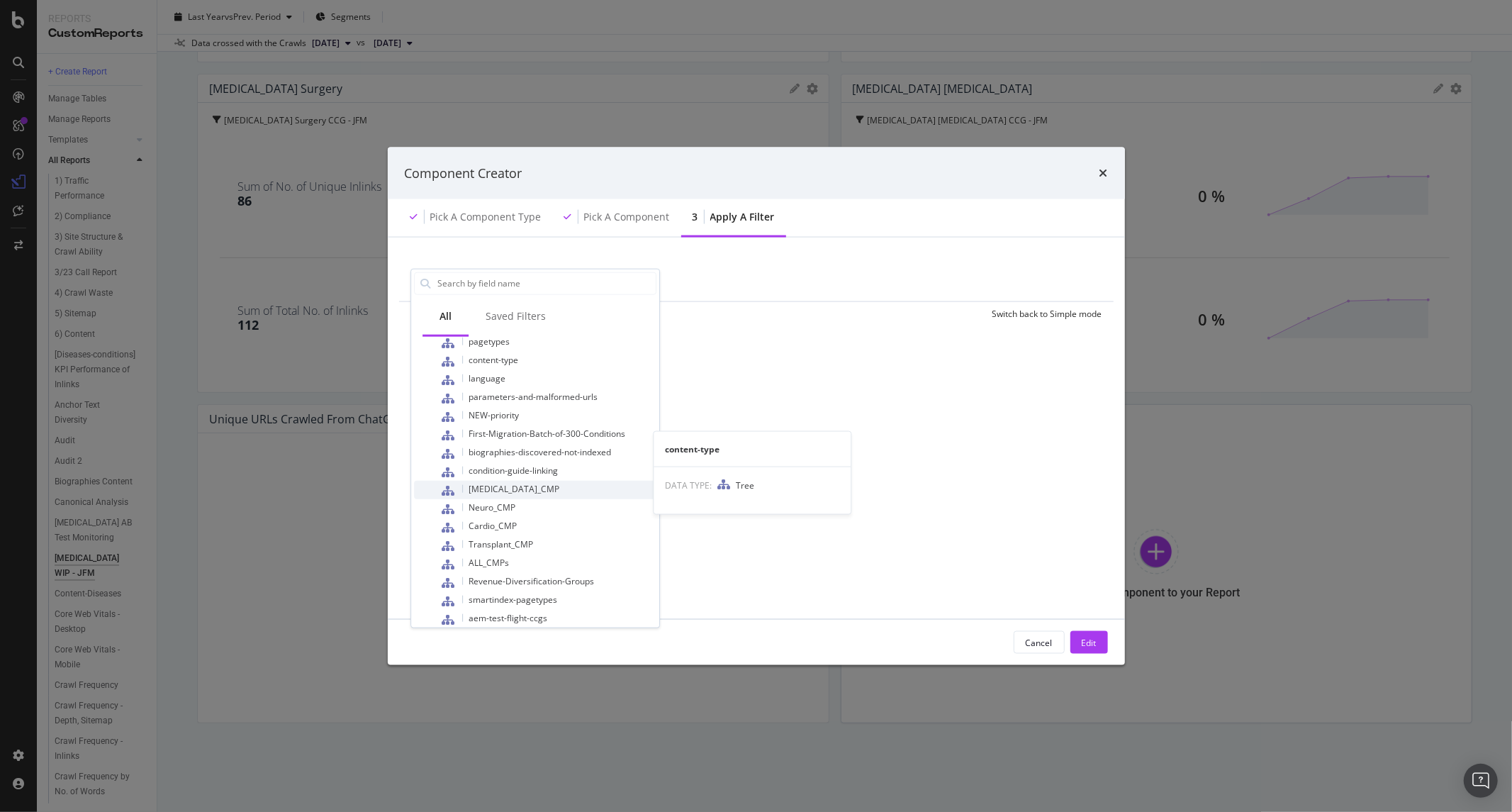
scroll to position [454, 0]
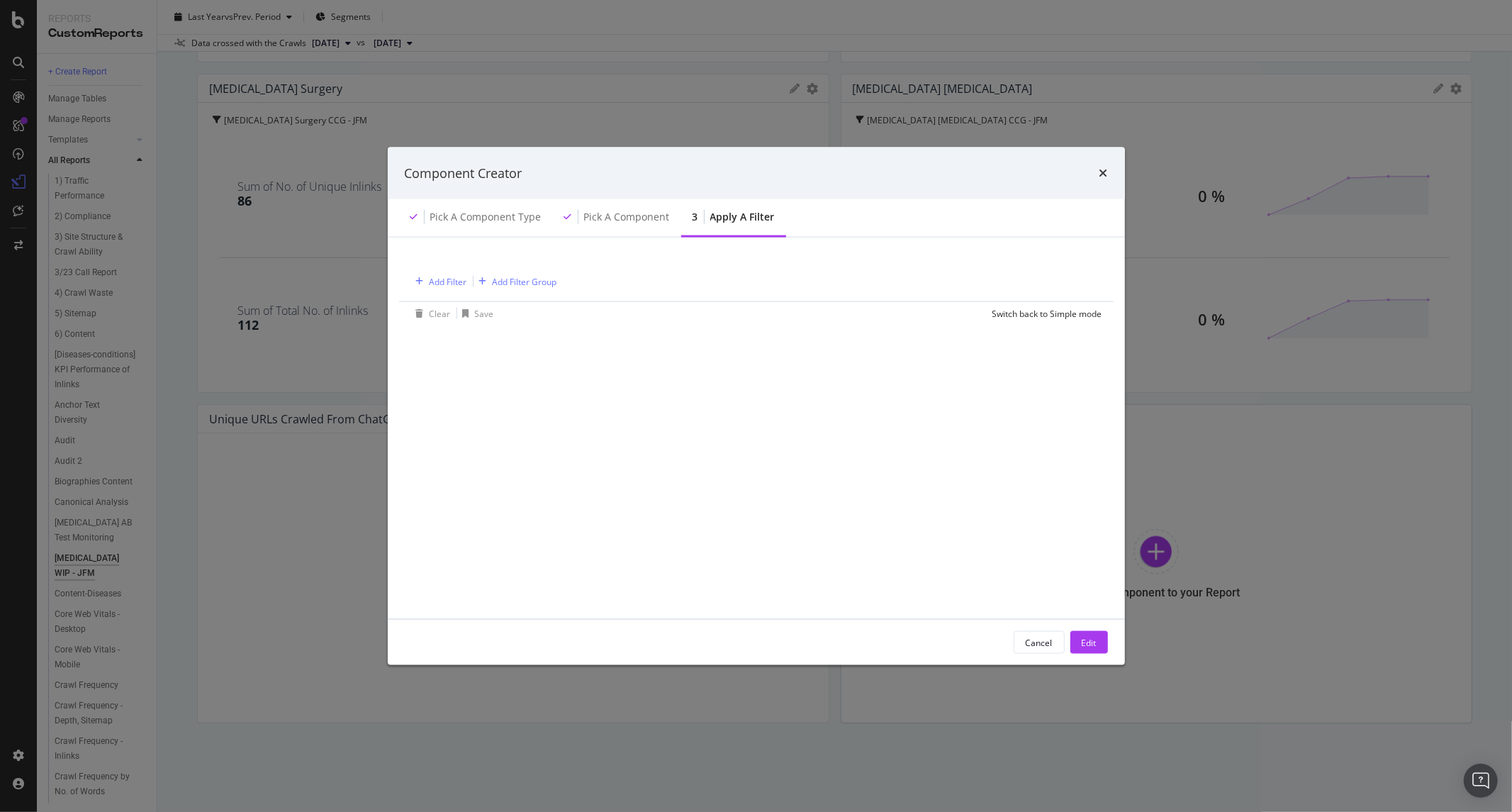
click at [774, 460] on div "Add Filter Add Filter Group Clear Save Switch back to Simple mode" at bounding box center [756, 428] width 703 height 347
click at [213, 494] on div "Component Creator Pick a Component type Pick a Component 3 Apply a Filter Add F…" at bounding box center [756, 406] width 1512 height 812
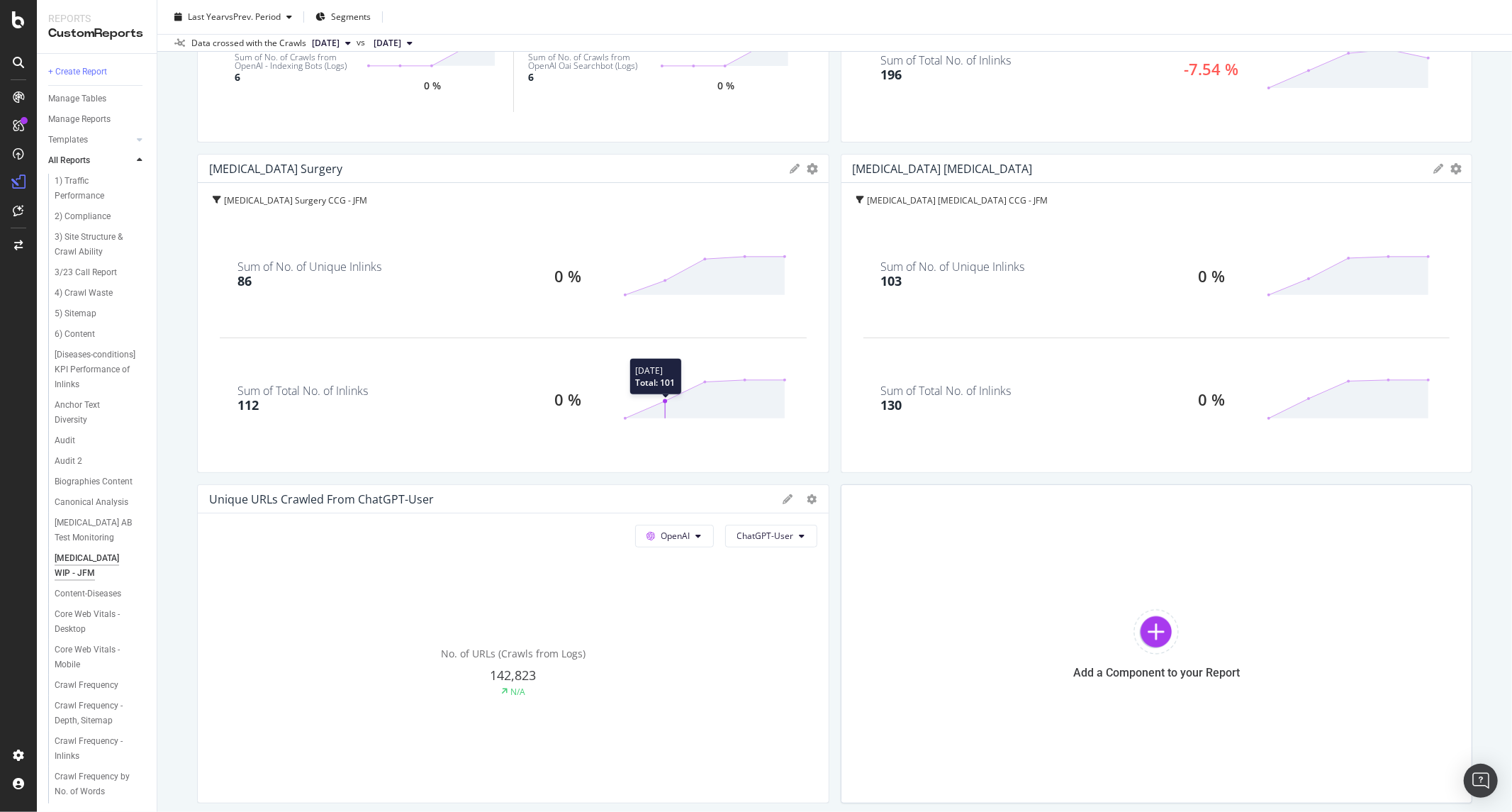
scroll to position [416, 0]
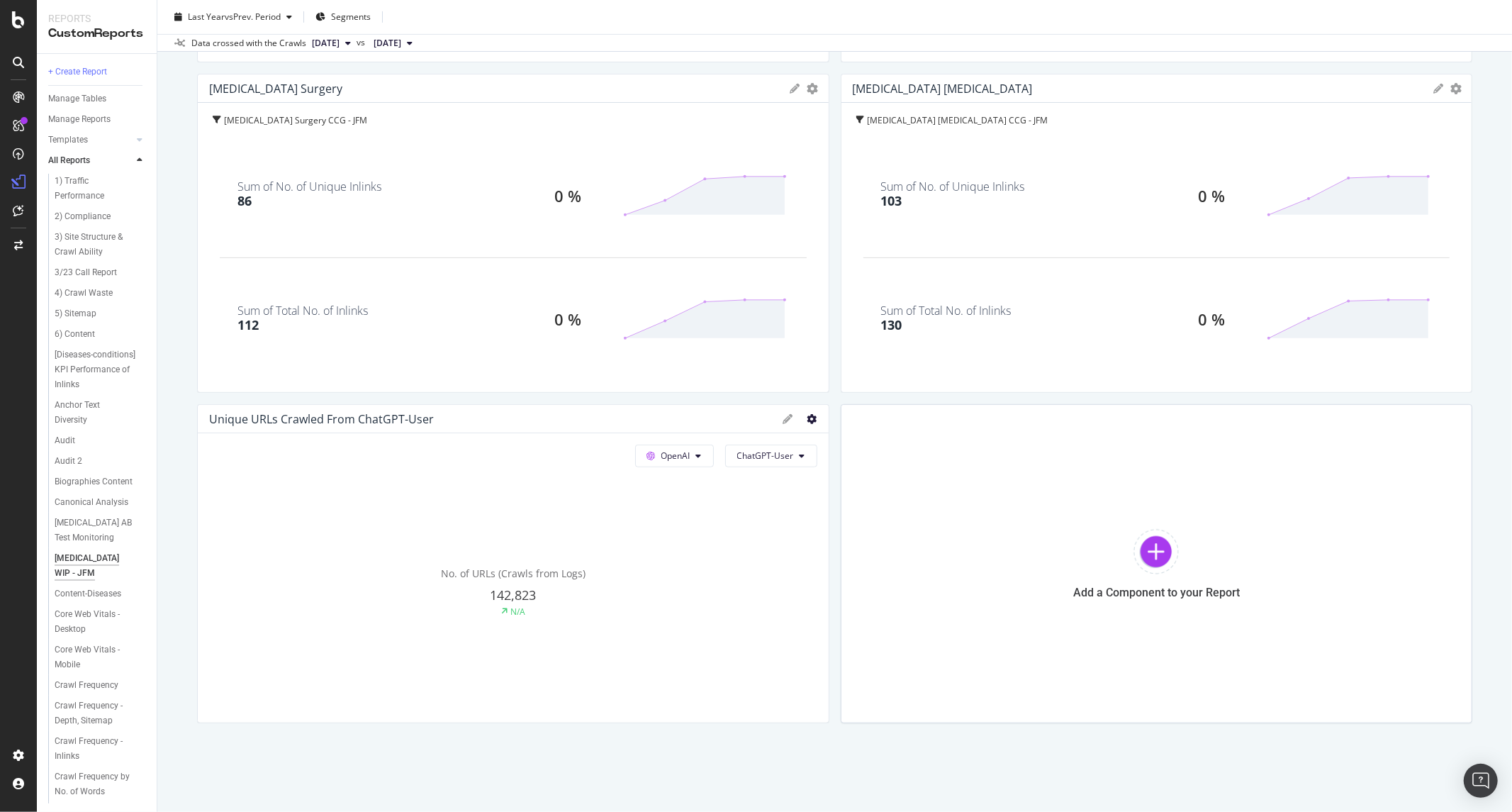
click at [807, 420] on icon at bounding box center [812, 419] width 10 height 10
click at [842, 603] on span "Delete" at bounding box center [889, 598] width 106 height 13
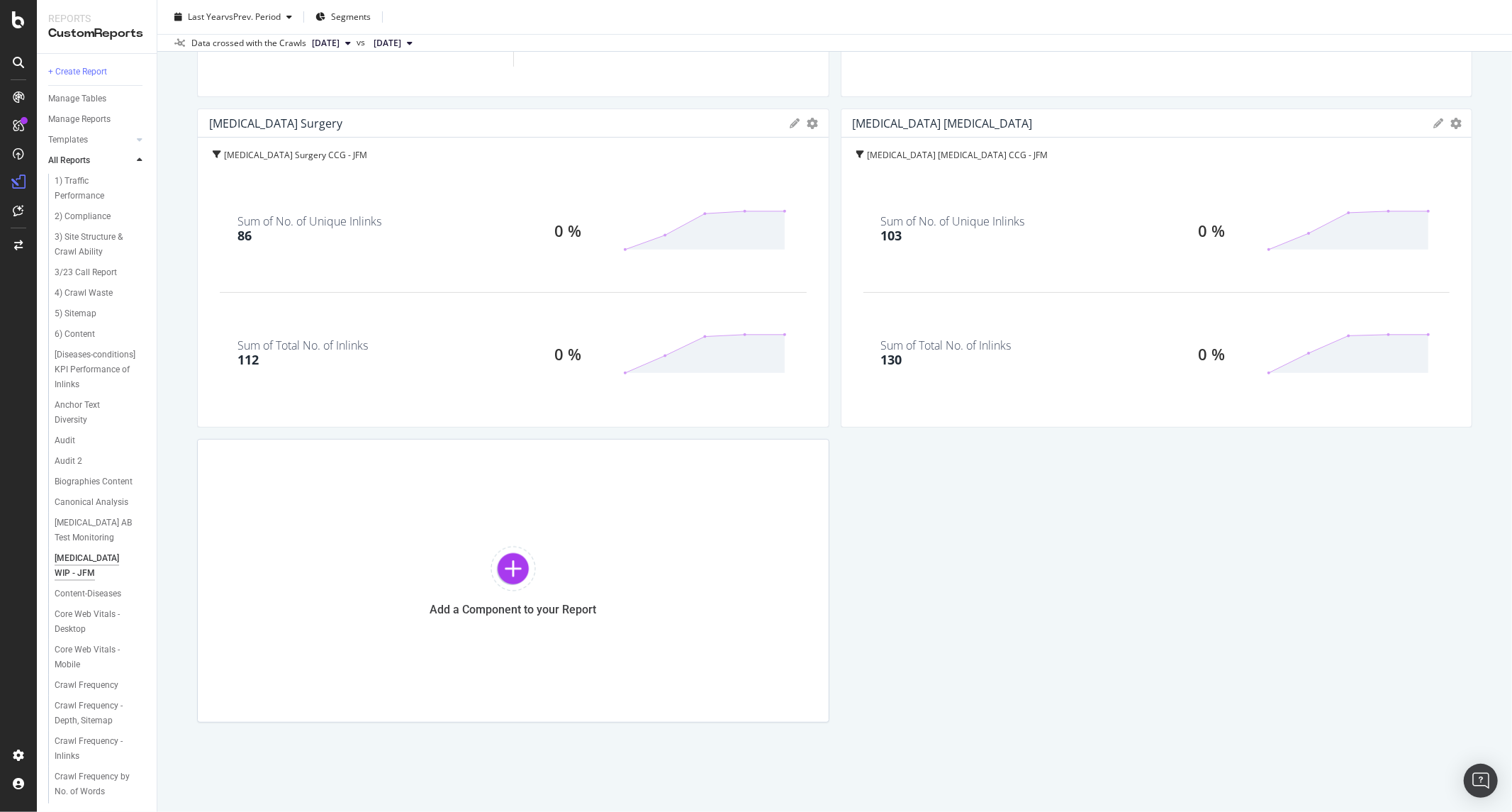
scroll to position [380, 0]
drag, startPoint x: 891, startPoint y: 506, endPoint x: 862, endPoint y: 426, distance: 85.1
click at [891, 506] on div "/colon-cancer/ KPIs Table Edit KPIs Edit Filter Export as CSV Delete Add to Cus…" at bounding box center [835, 250] width 1275 height 944
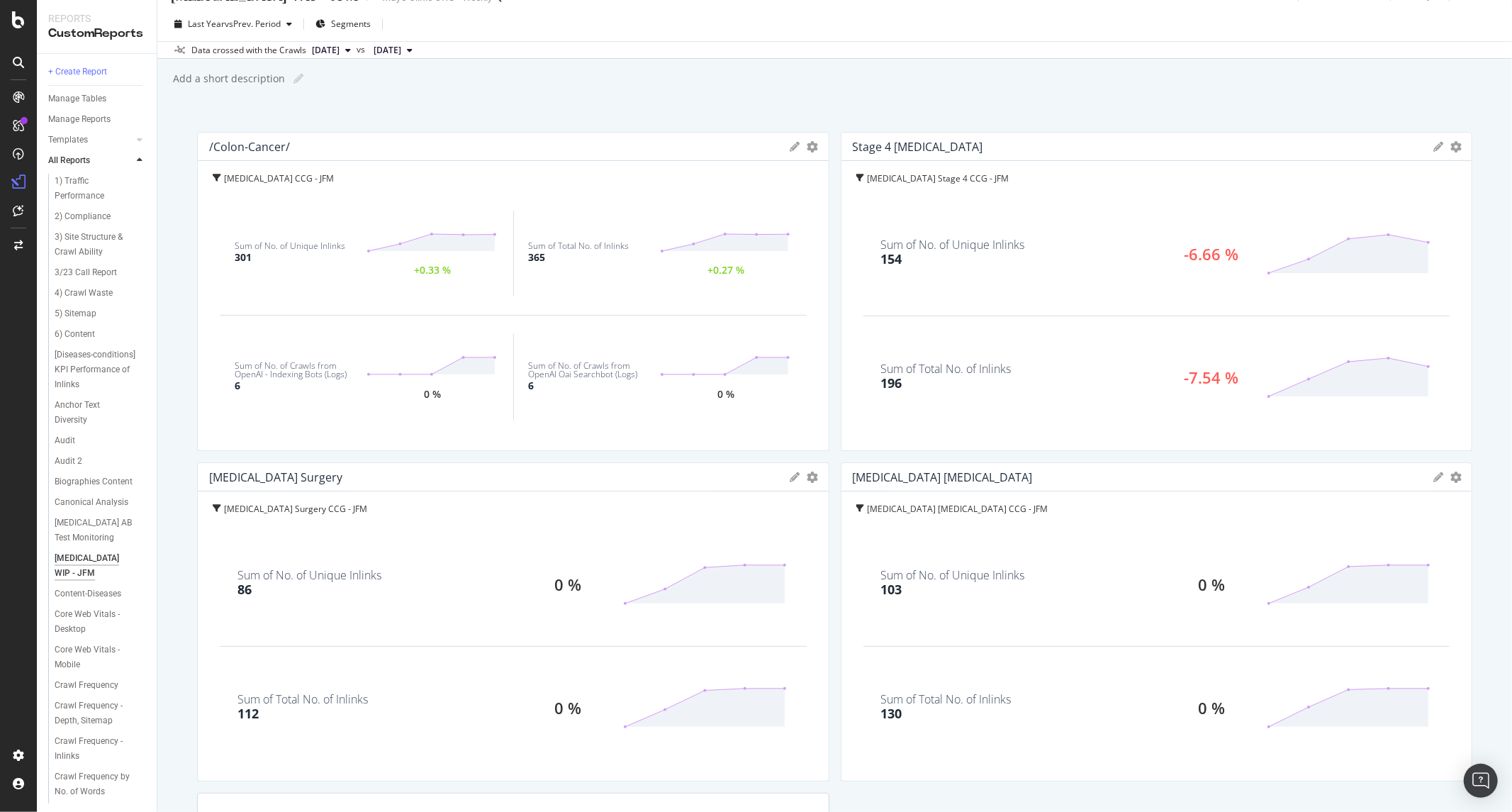
scroll to position [0, 0]
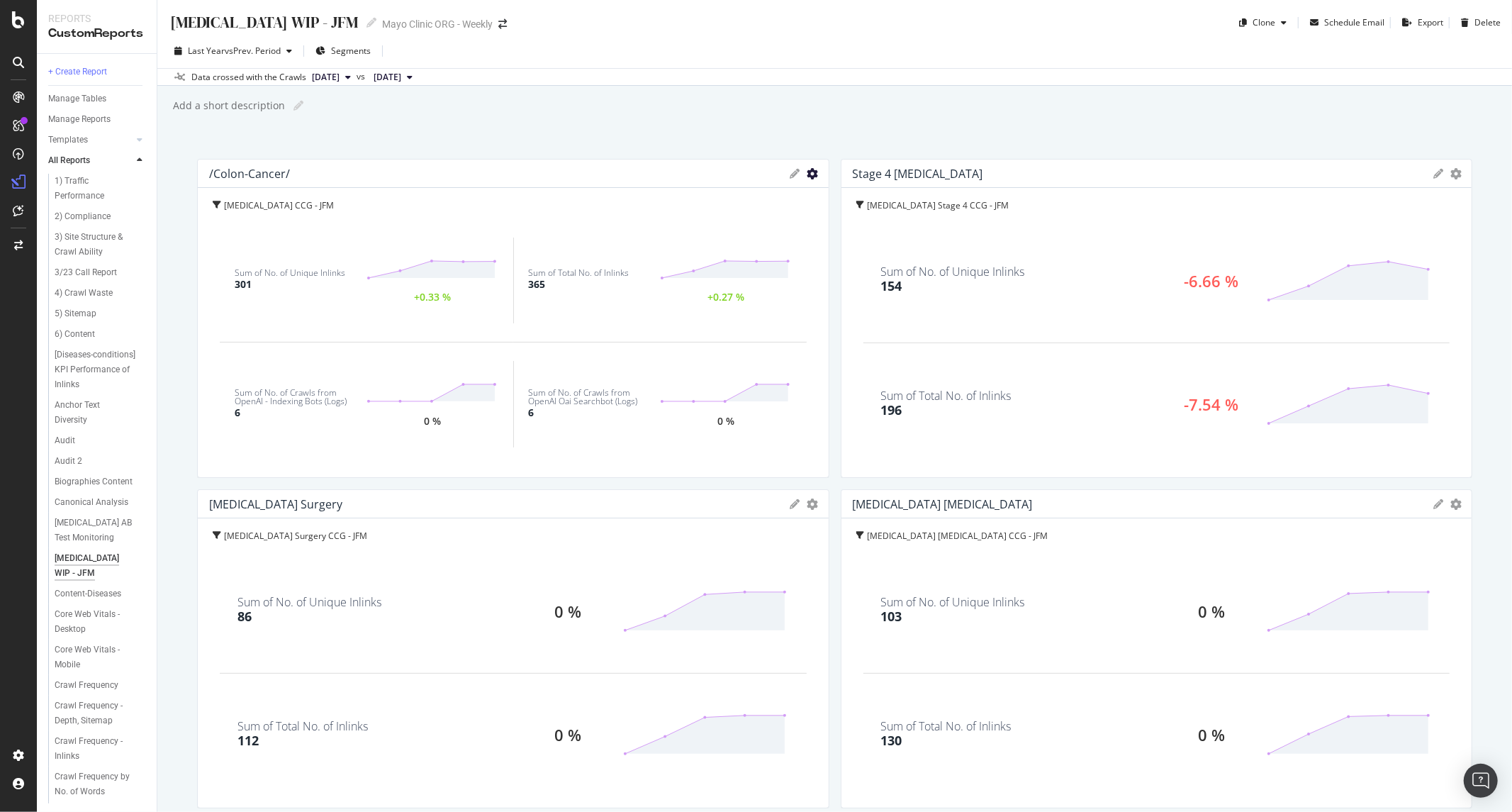
click at [808, 173] on icon "gear" at bounding box center [813, 174] width 12 height 12
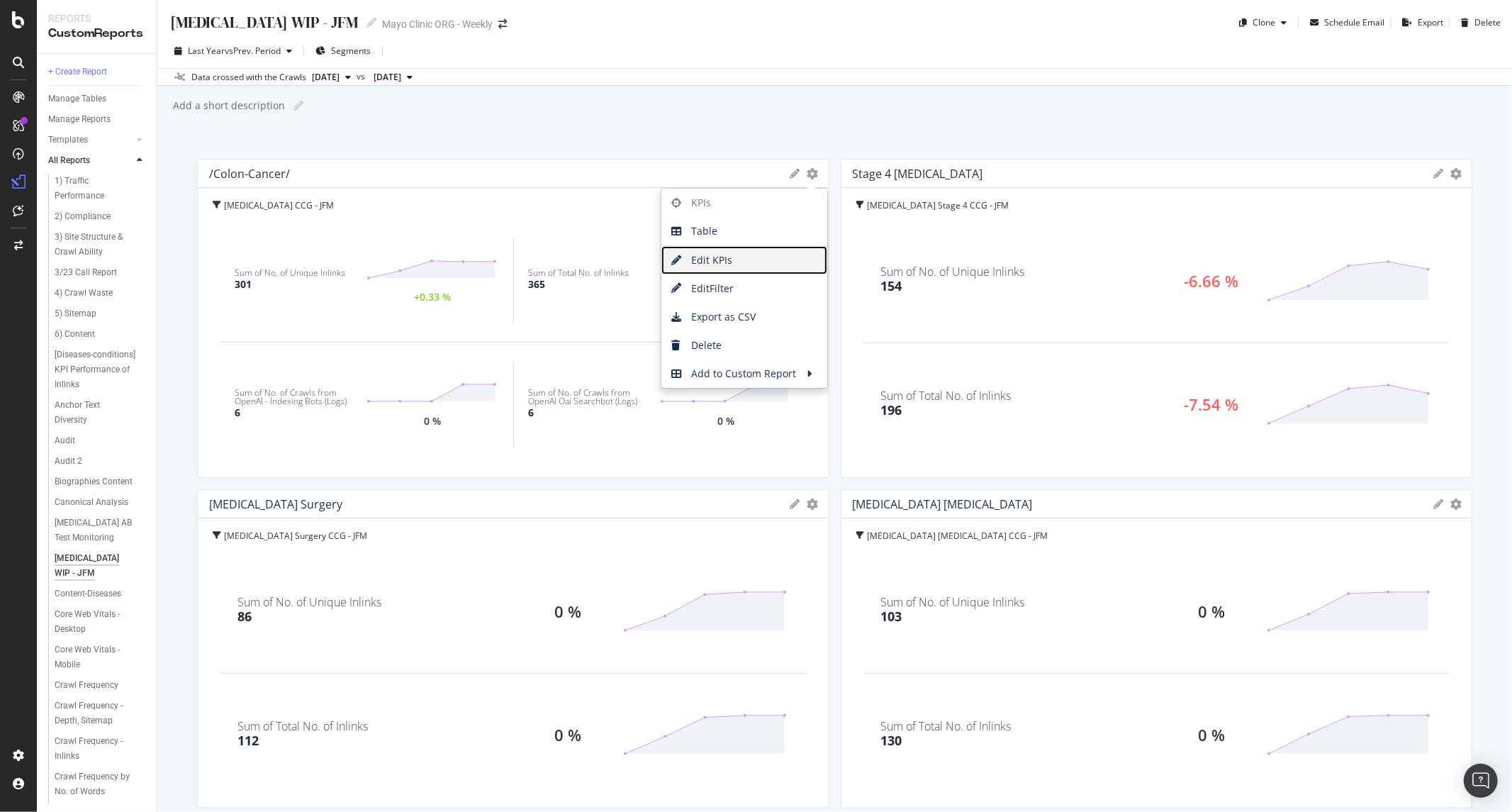
click at [741, 265] on span "Edit KPIs" at bounding box center [744, 260] width 166 height 22
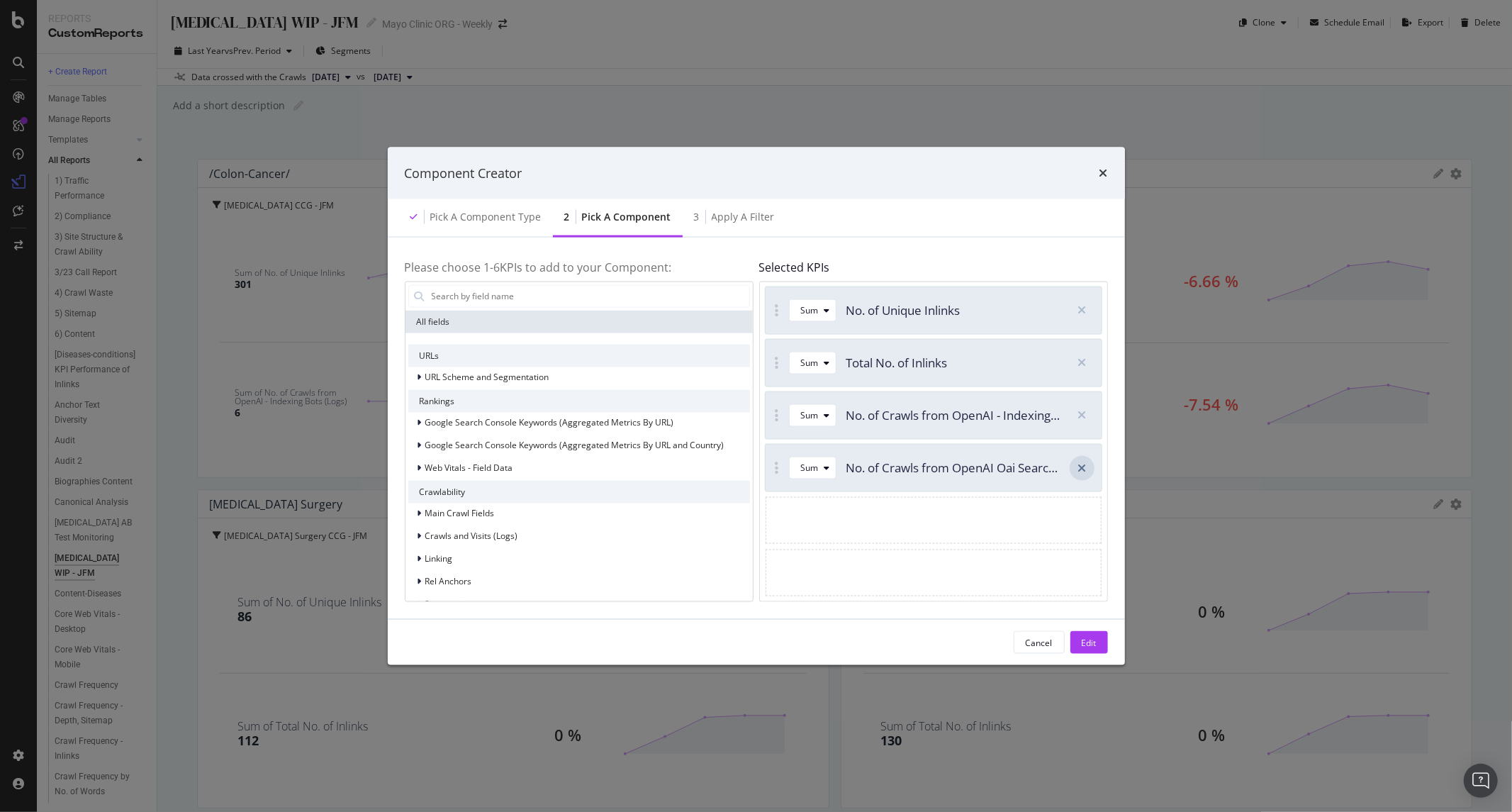
click at [1073, 466] on div "modal" at bounding box center [1082, 467] width 25 height 25
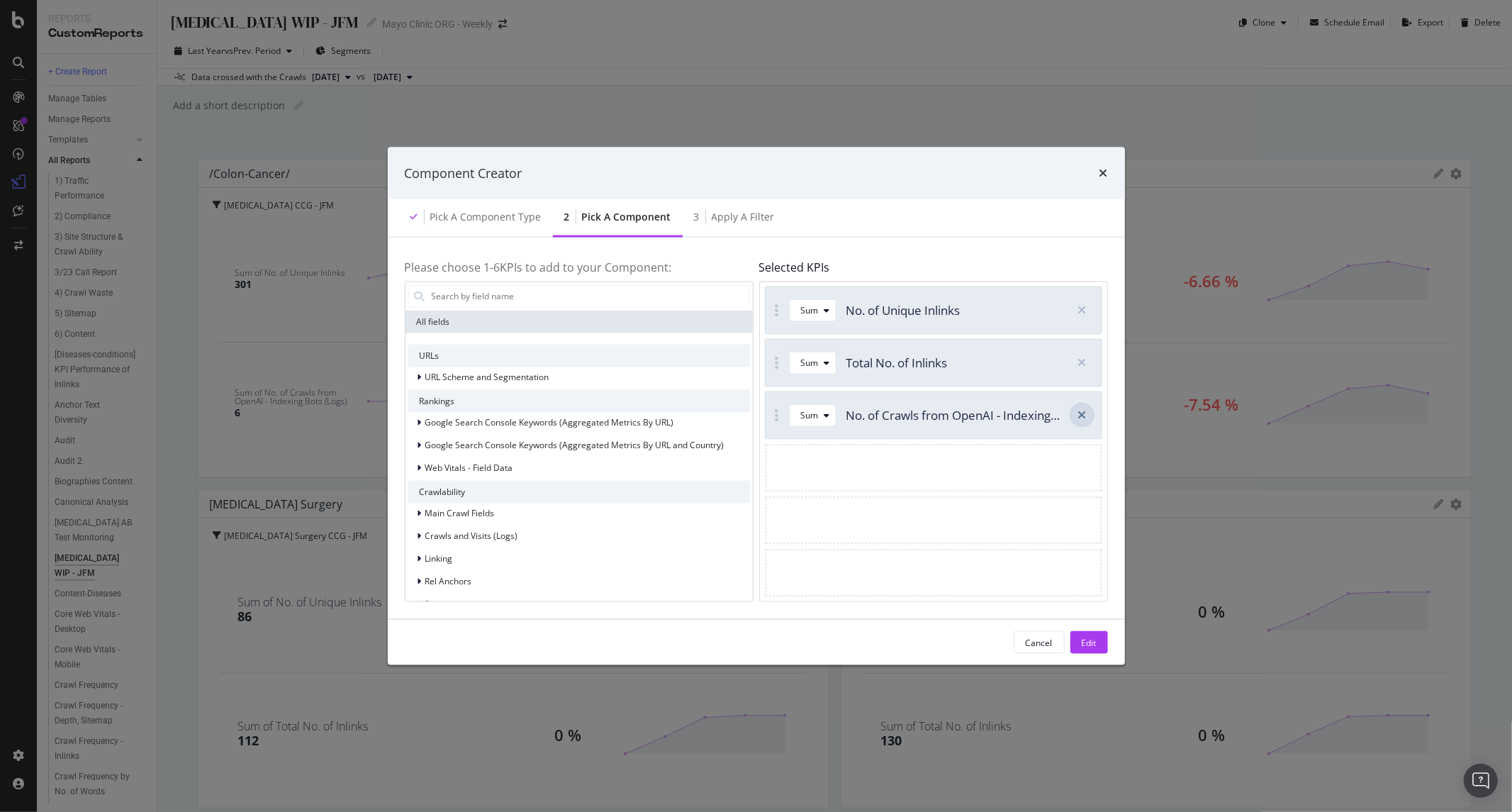
click at [1074, 409] on div "modal" at bounding box center [1082, 415] width 25 height 25
click at [1085, 640] on div "Edit" at bounding box center [1089, 642] width 15 height 12
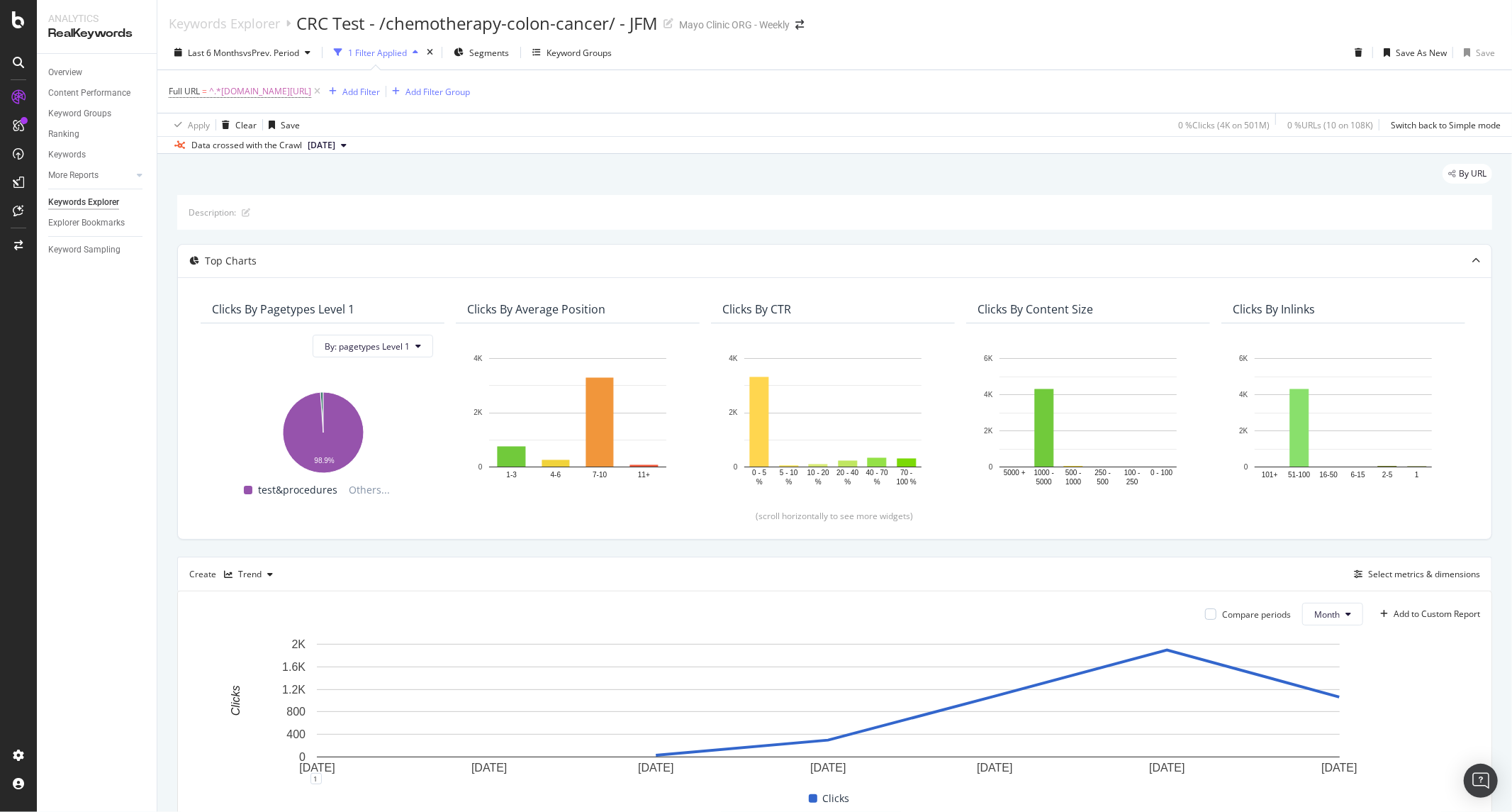
click at [455, 204] on div "Description:" at bounding box center [835, 212] width 1315 height 35
click at [254, 24] on div "Keywords Explorer" at bounding box center [224, 24] width 111 height 16
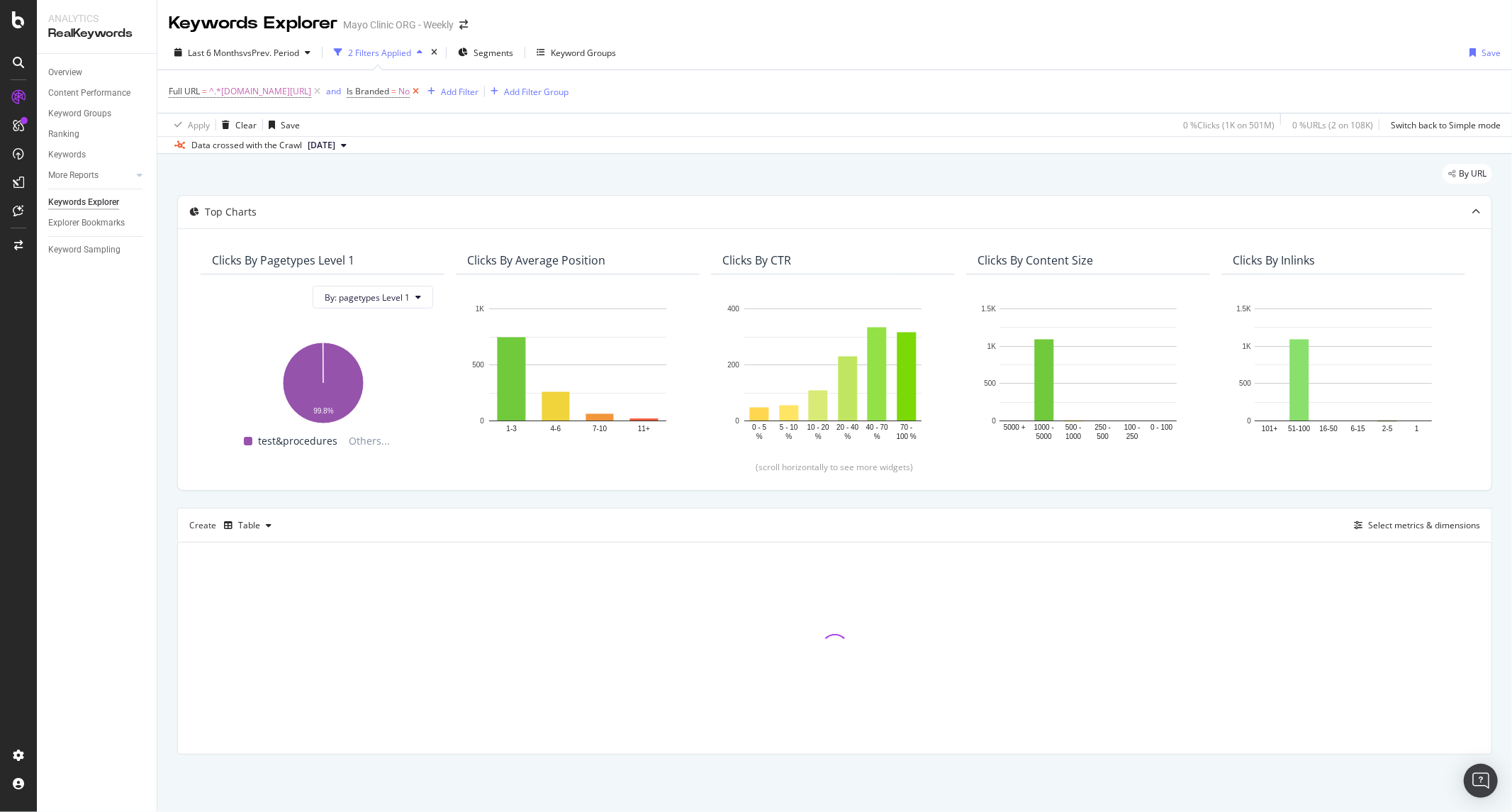
click at [422, 93] on icon at bounding box center [416, 91] width 12 height 14
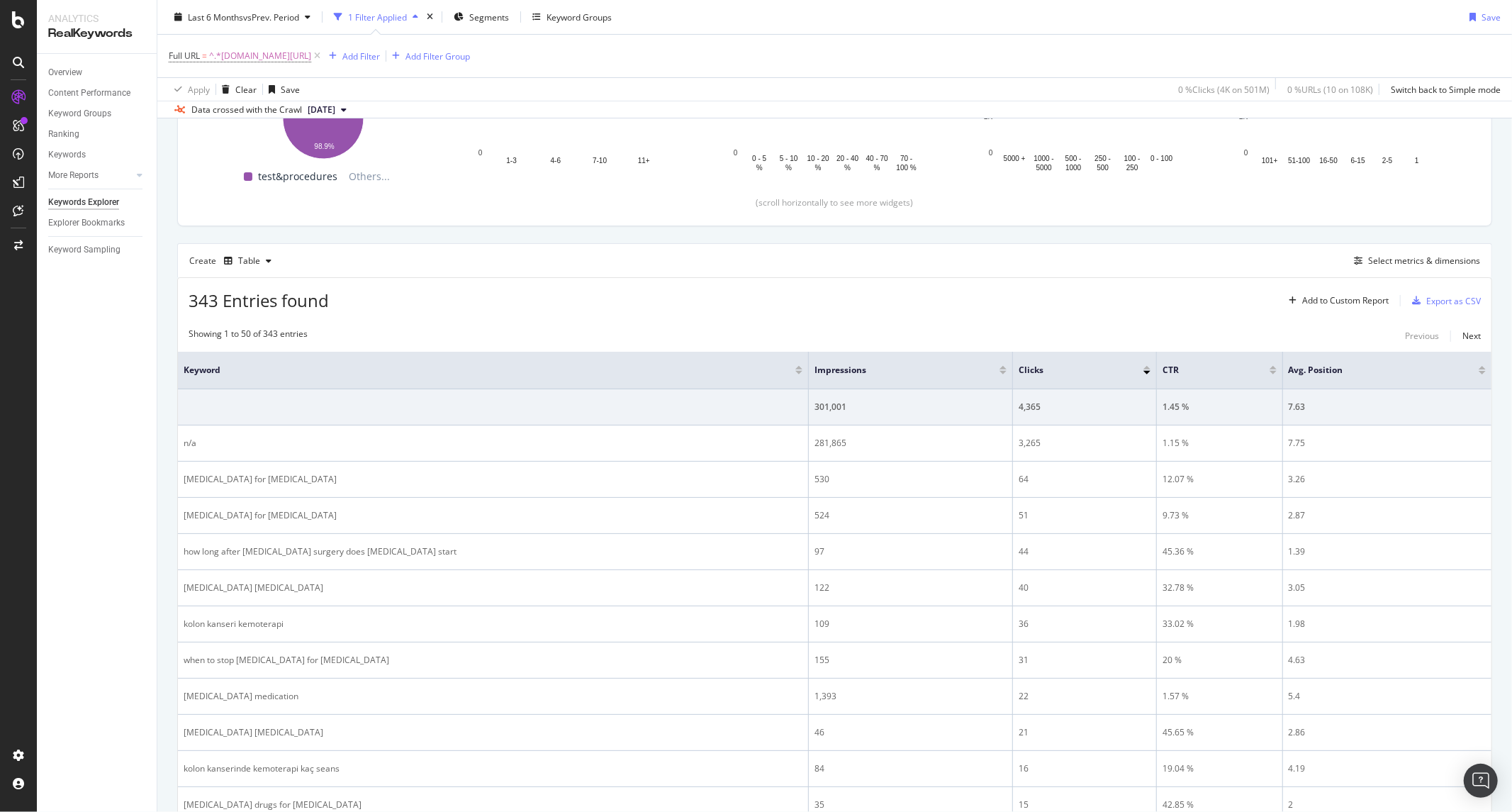
scroll to position [158, 0]
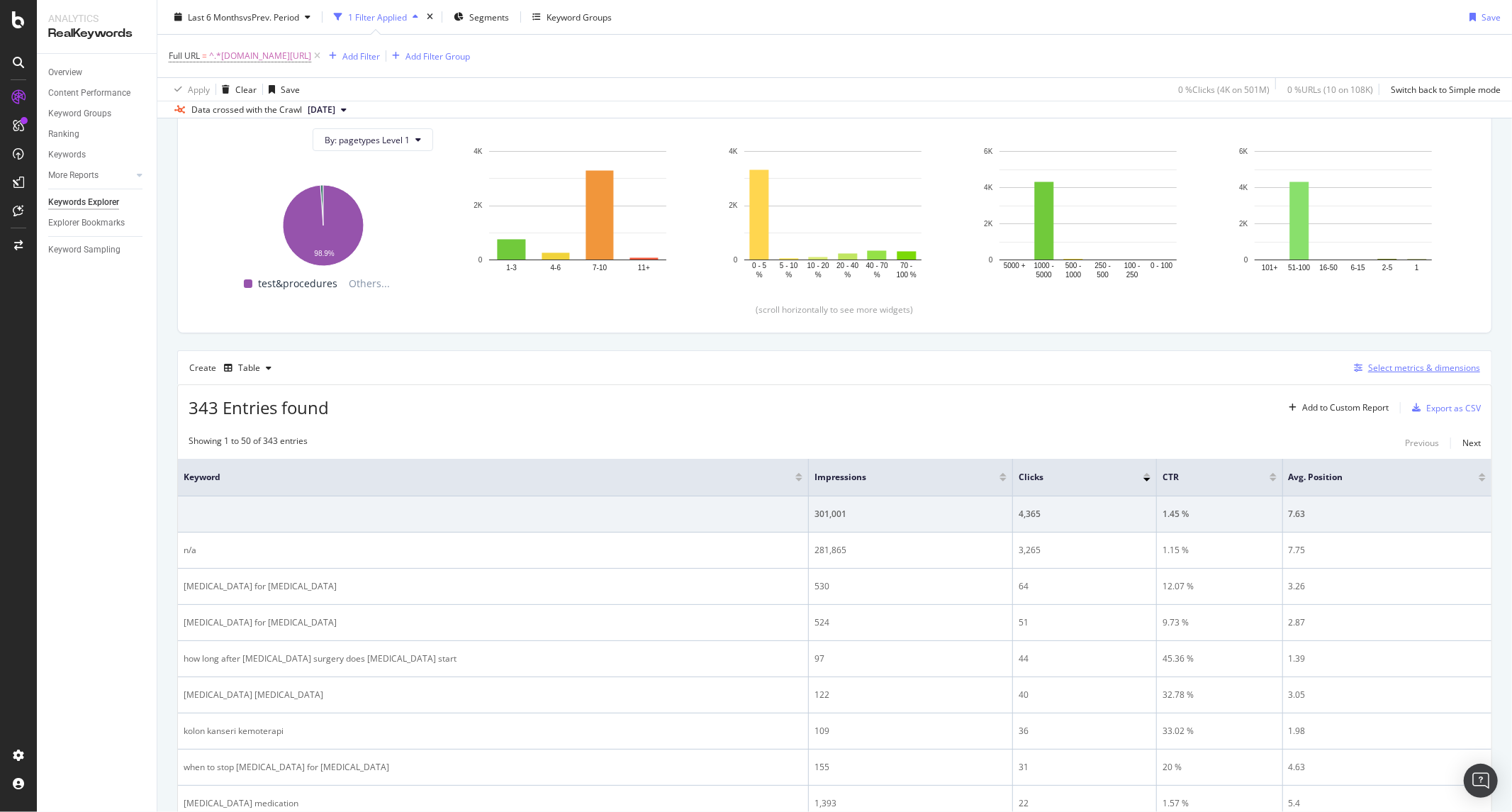
click at [1380, 377] on button "Select metrics & dimensions" at bounding box center [1414, 368] width 132 height 17
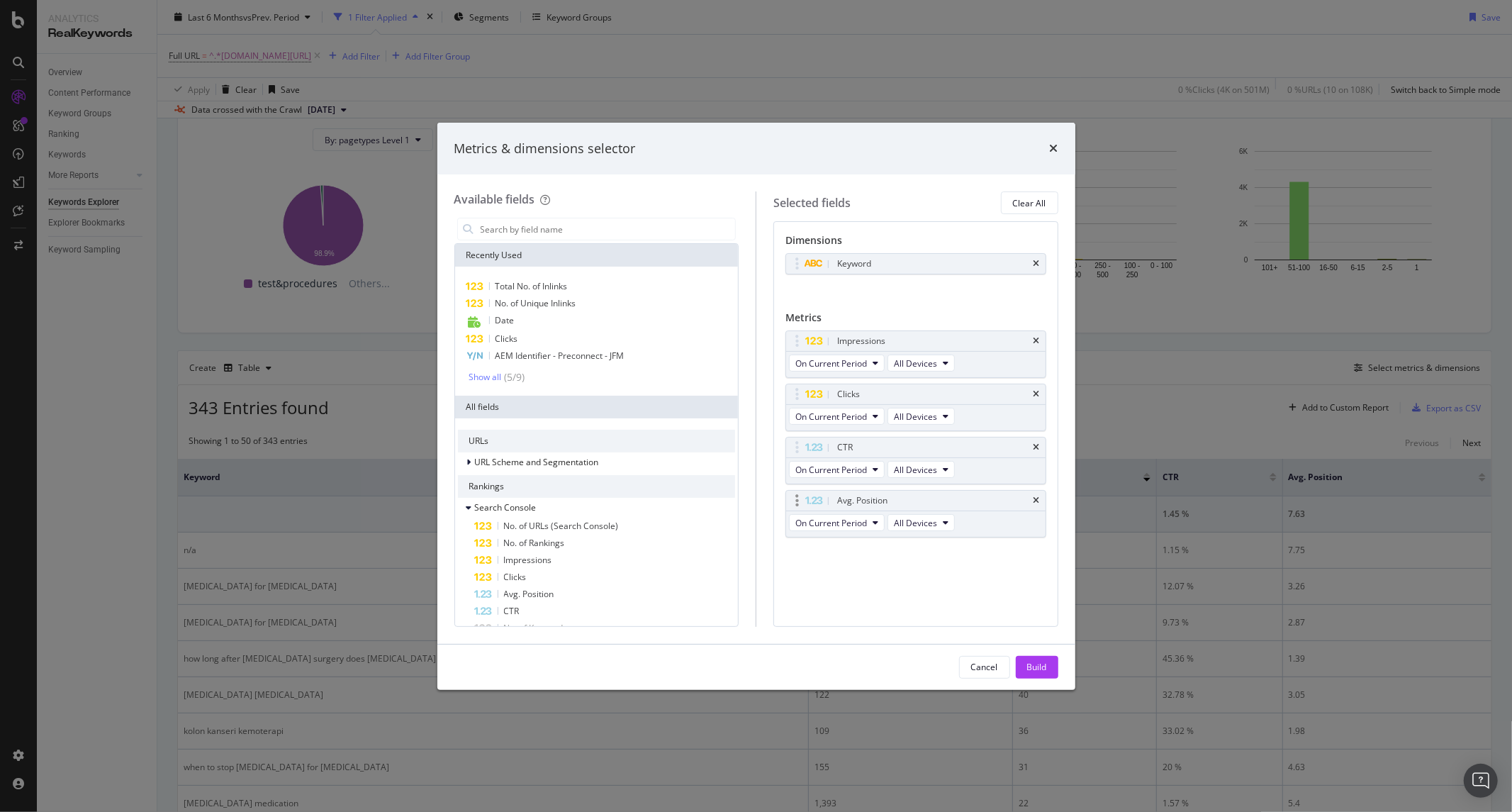
click at [1040, 494] on div "Avg. Position" at bounding box center [916, 501] width 260 height 20
click at [1037, 494] on div "Avg. Position" at bounding box center [916, 501] width 260 height 20
click at [1036, 497] on icon "times" at bounding box center [1037, 501] width 6 height 9
click at [1038, 443] on icon "times" at bounding box center [1037, 447] width 6 height 9
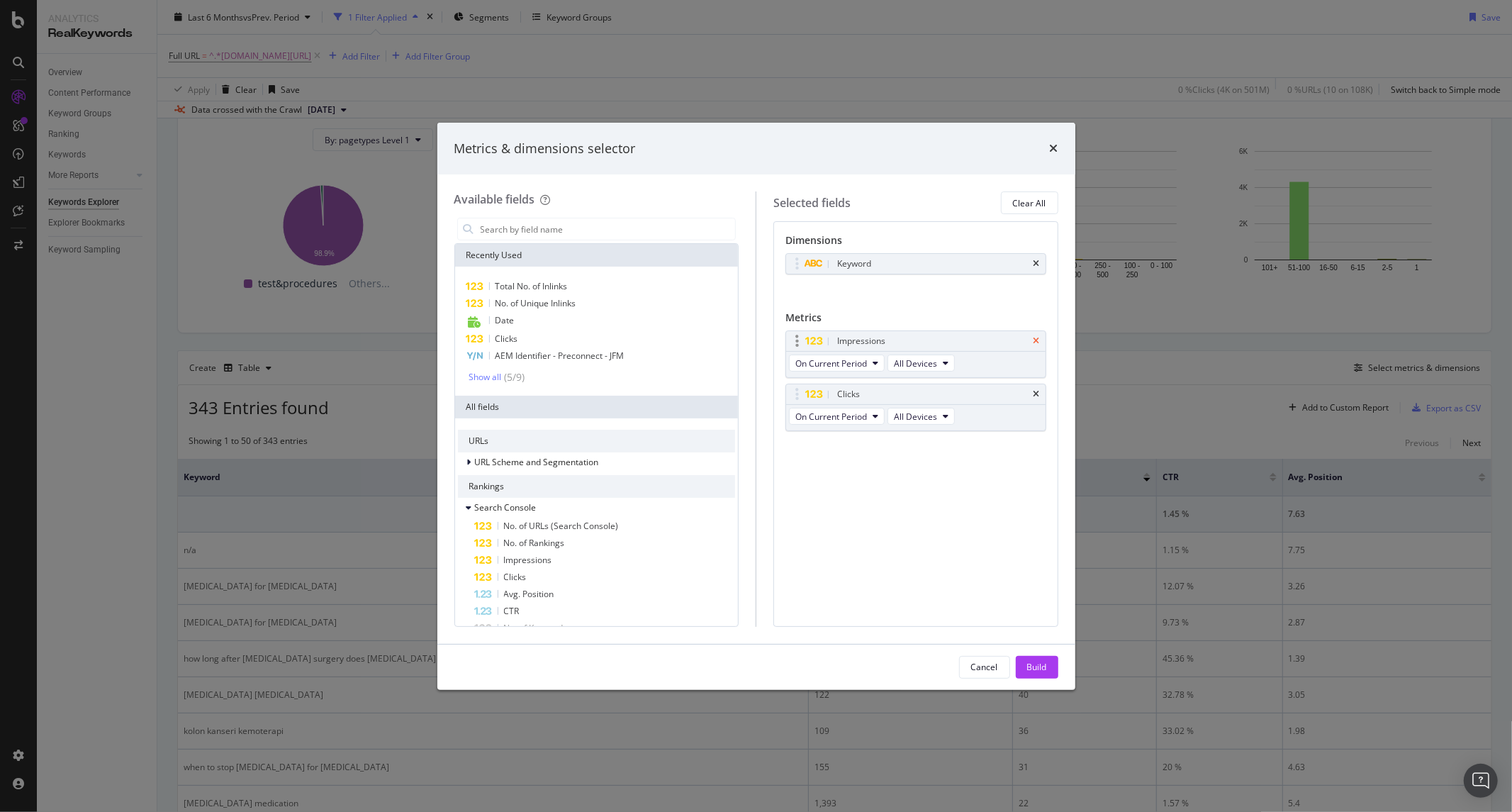
click at [1036, 341] on icon "times" at bounding box center [1037, 341] width 6 height 9
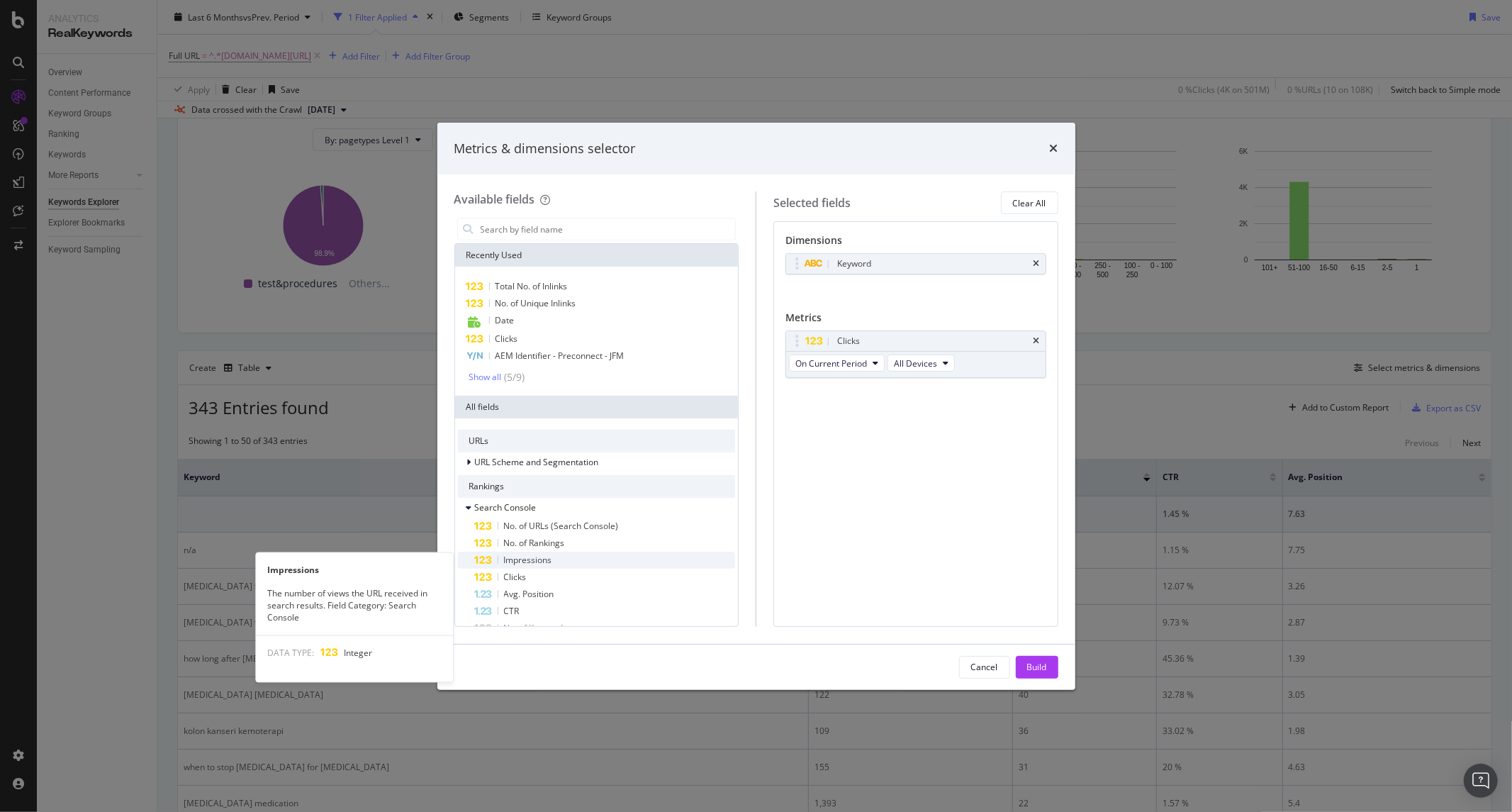
click at [582, 556] on div "Impressions" at bounding box center [605, 560] width 261 height 17
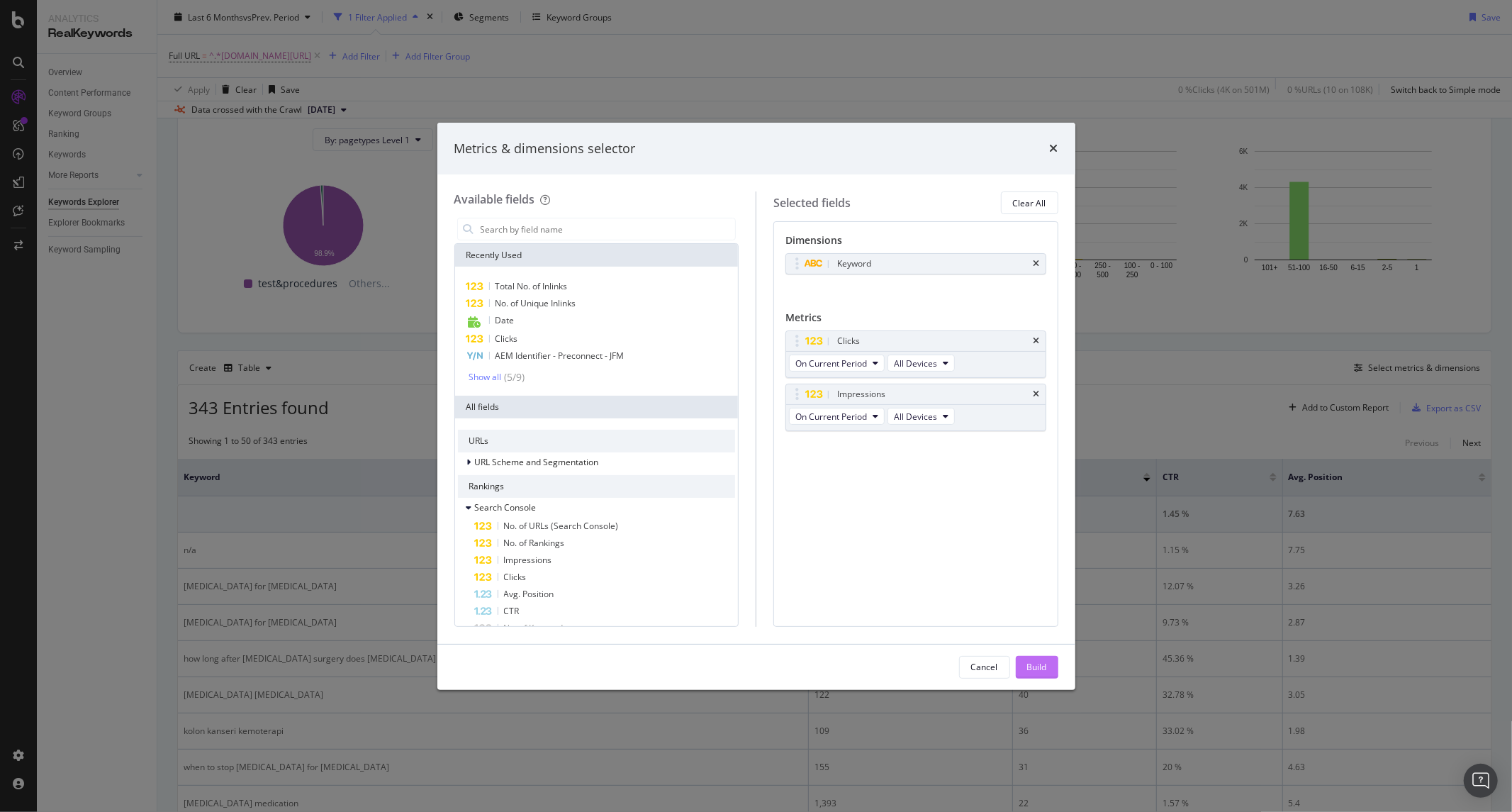
click at [1030, 664] on div "Build" at bounding box center [1037, 667] width 20 height 12
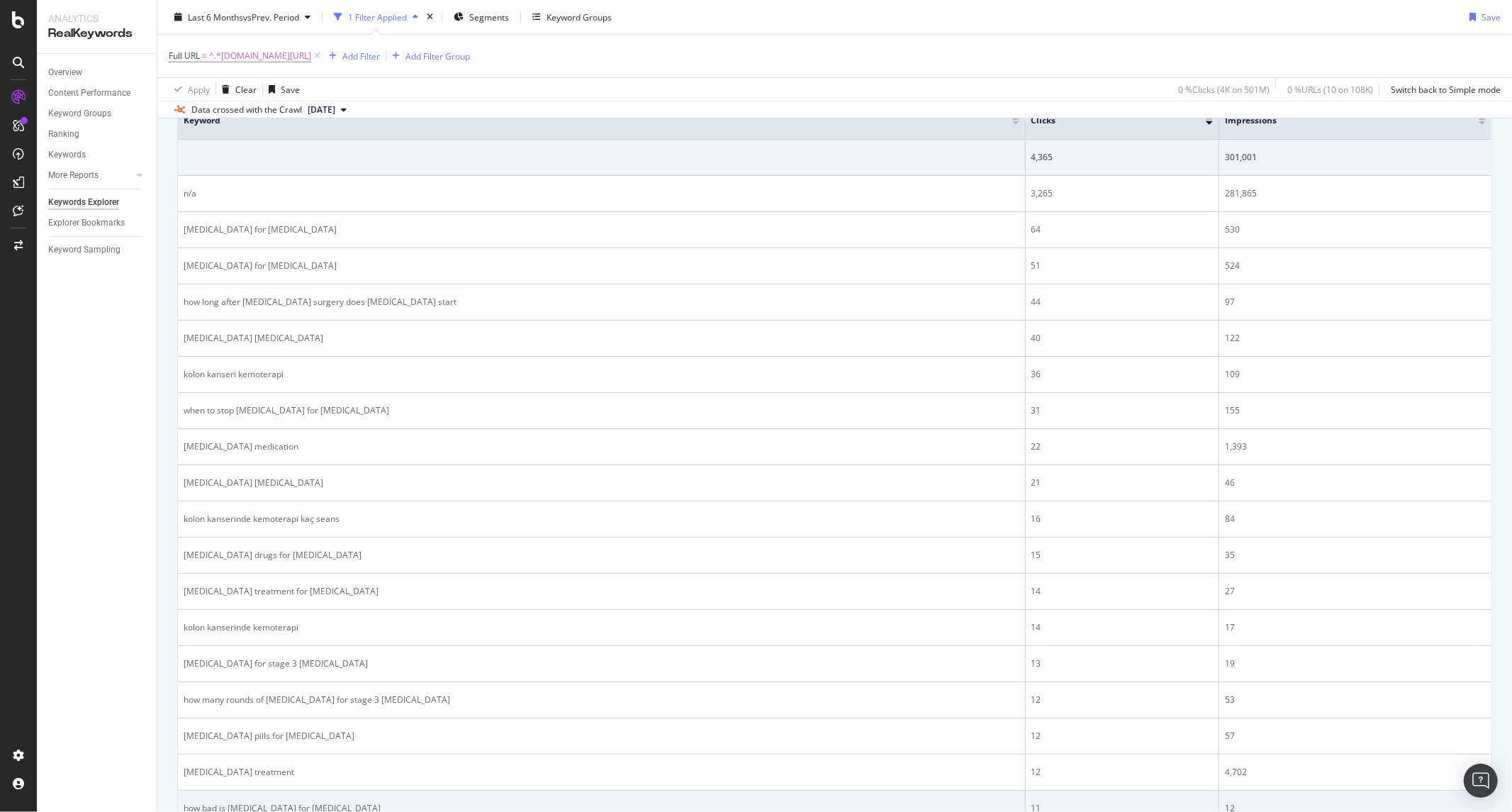
scroll to position [473, 0]
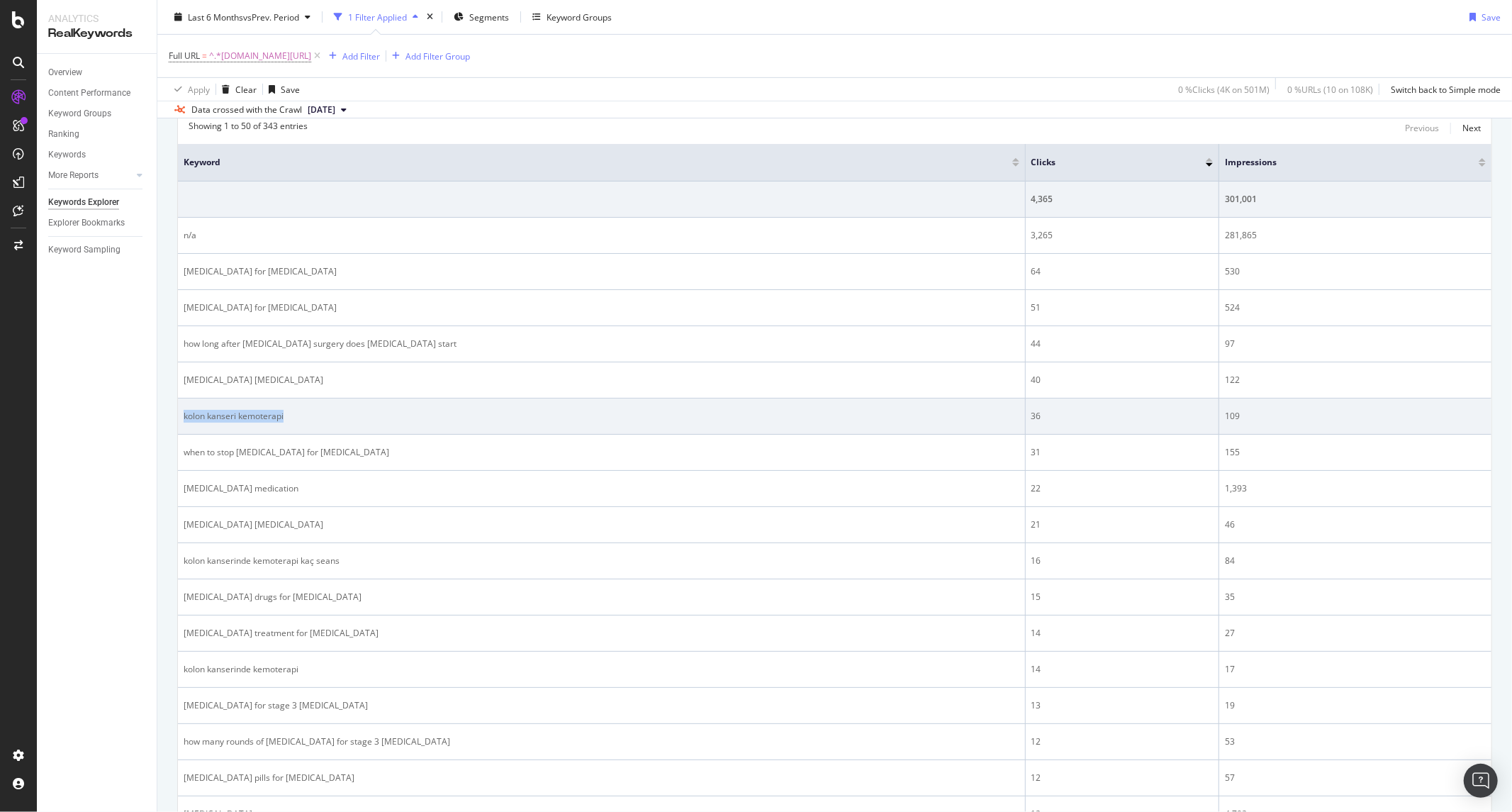
drag, startPoint x: 319, startPoint y: 423, endPoint x: 183, endPoint y: 423, distance: 136.0
click at [183, 423] on div "kolon kanseri kemoterapi" at bounding box center [601, 416] width 836 height 13
copy div "kolon kanseri kemoterapi"
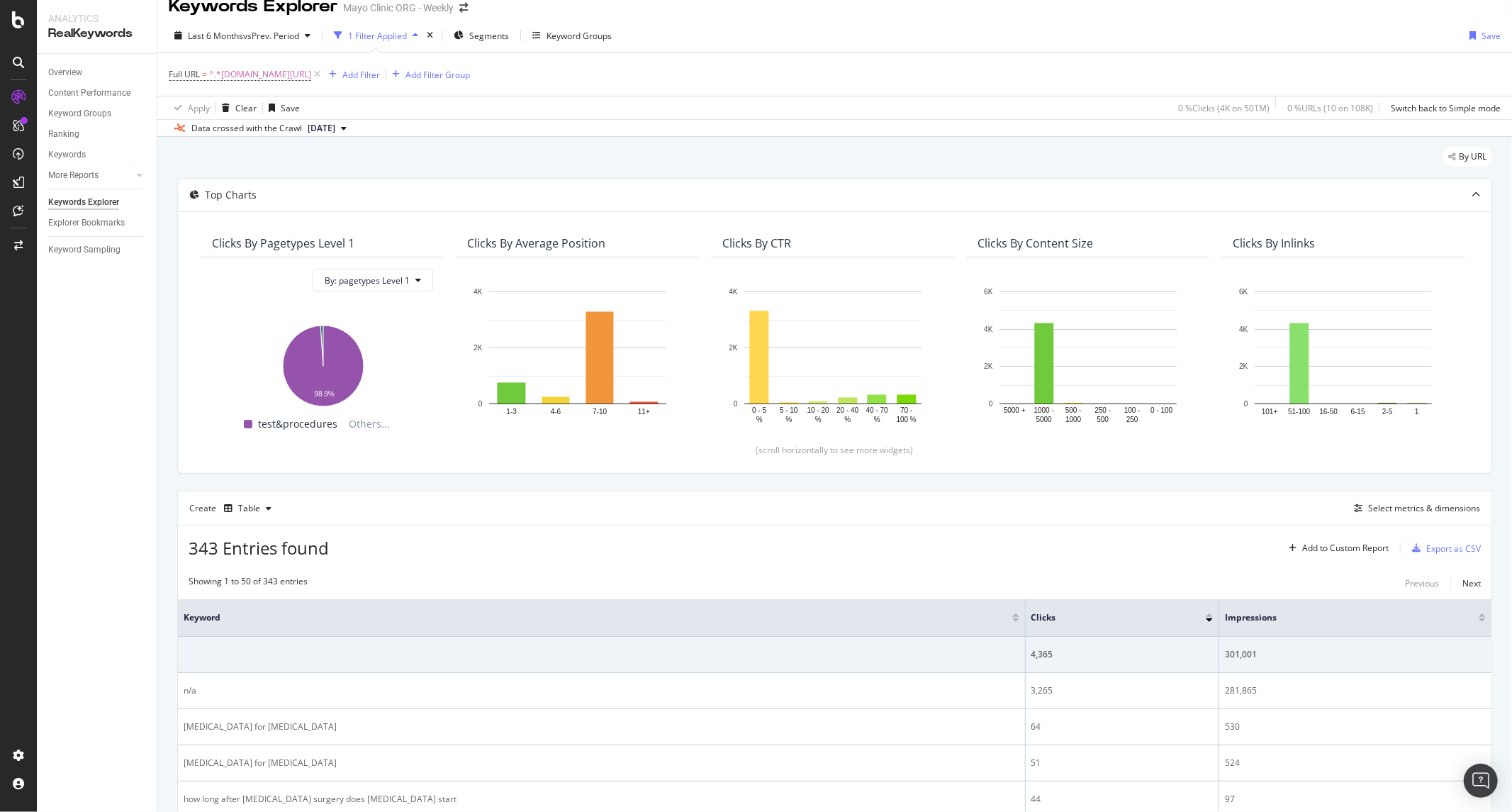
scroll to position [0, 0]
